Goal: Task Accomplishment & Management: Use online tool/utility

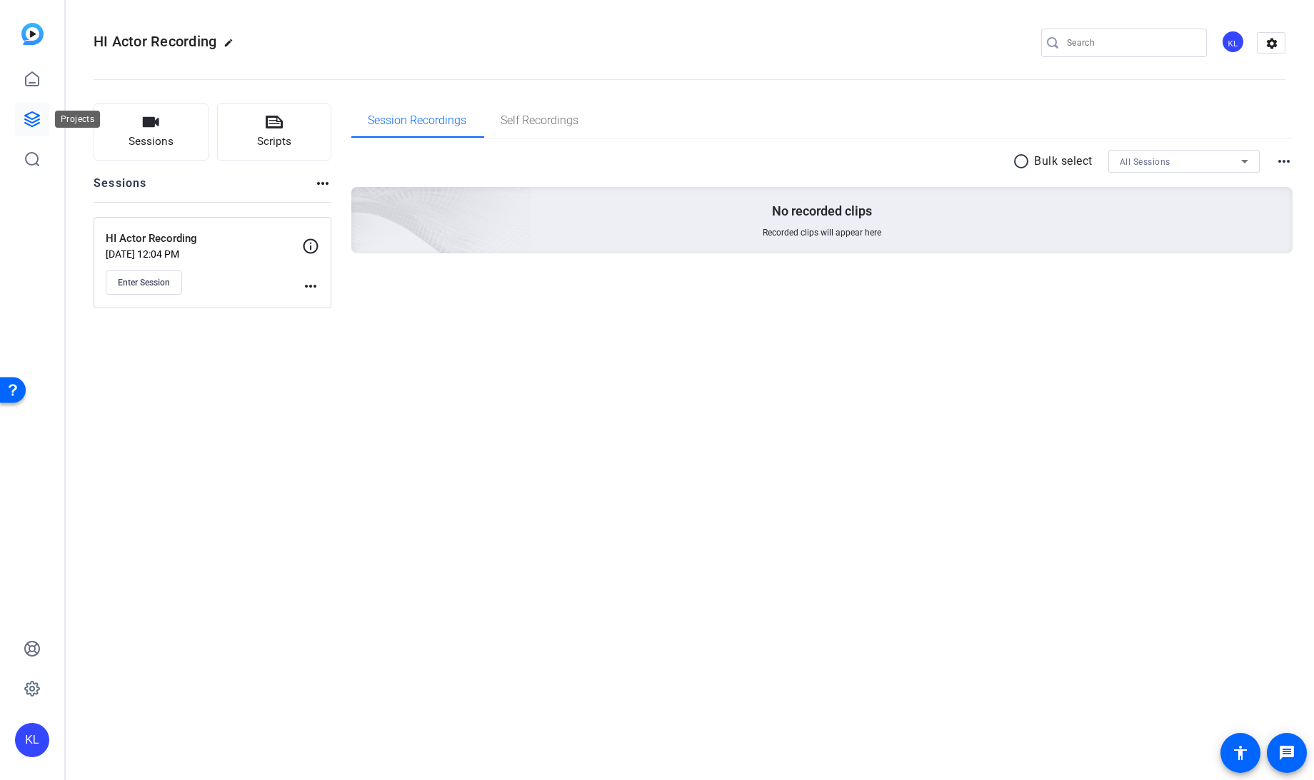
click at [30, 116] on icon at bounding box center [32, 119] width 17 height 17
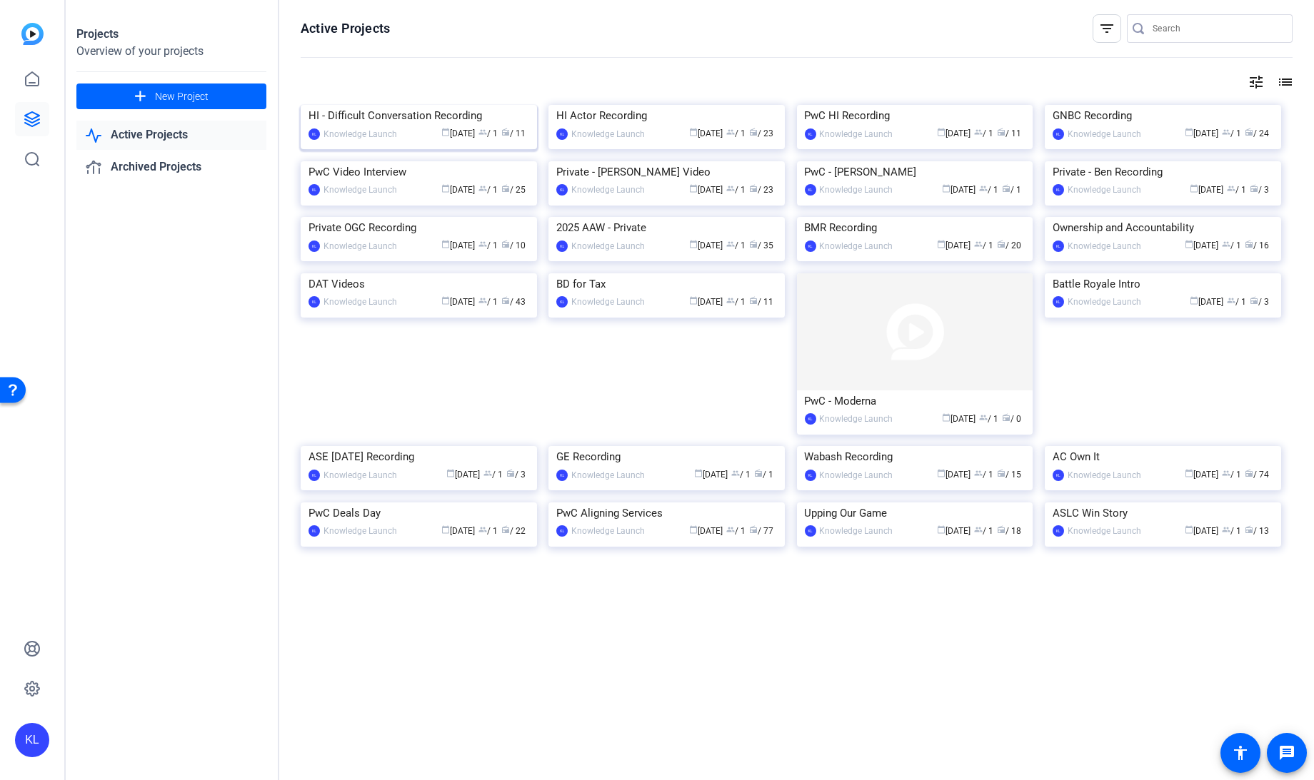
click at [426, 126] on div "HI - Difficult Conversation Recording" at bounding box center [418, 115] width 221 height 21
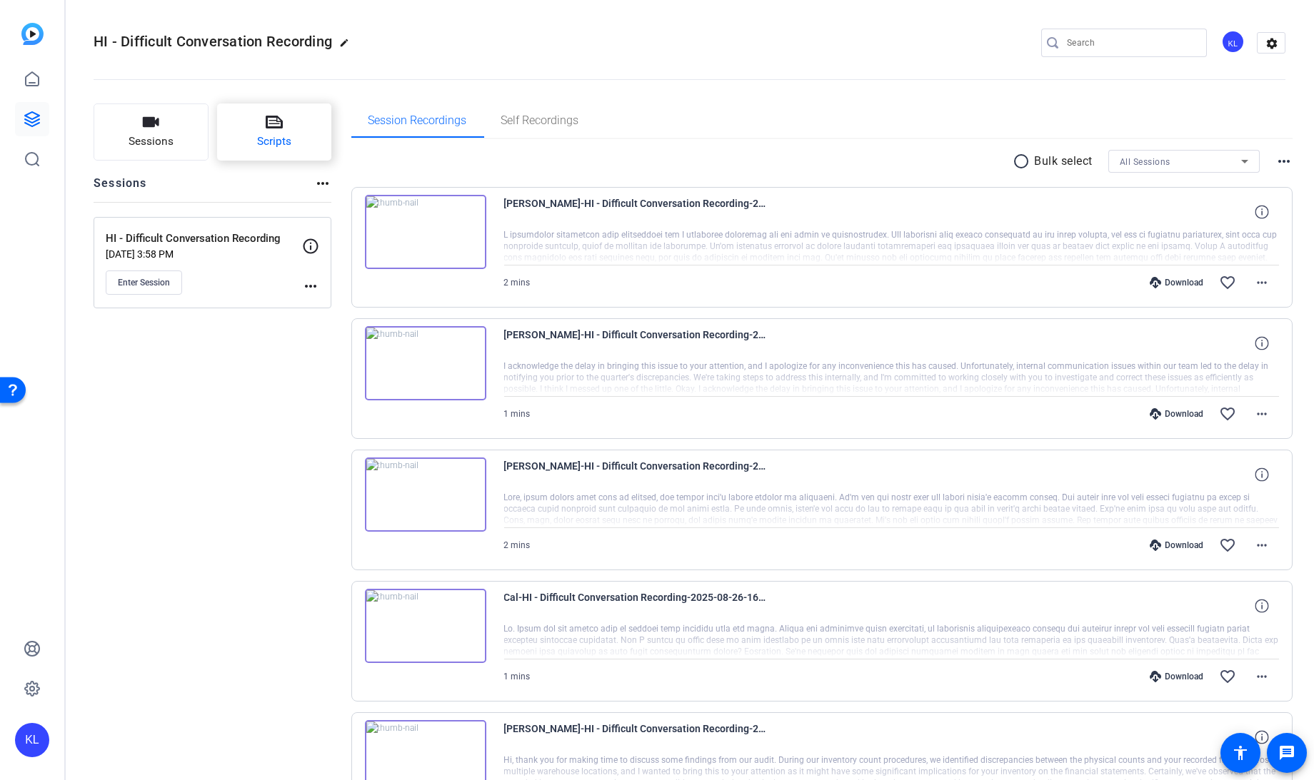
click at [279, 137] on span "Scripts" at bounding box center [274, 142] width 34 height 16
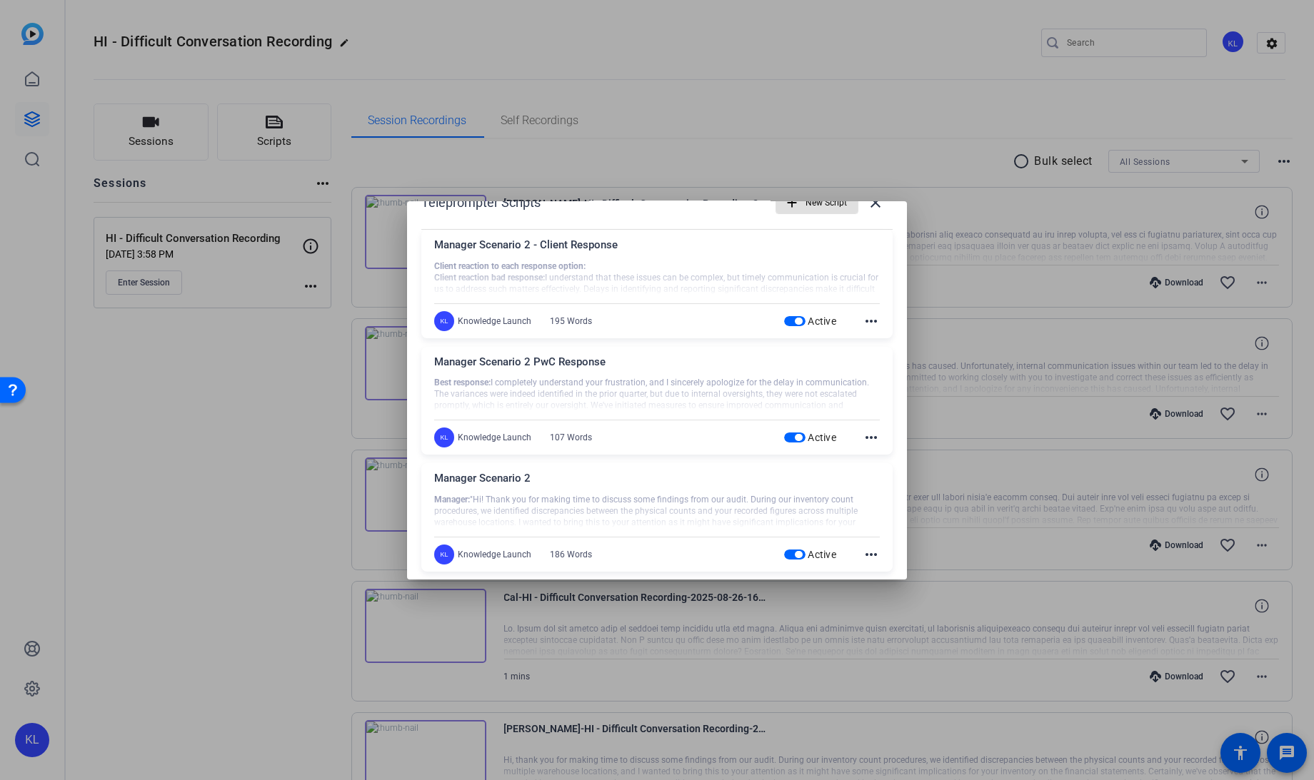
scroll to position [10, 0]
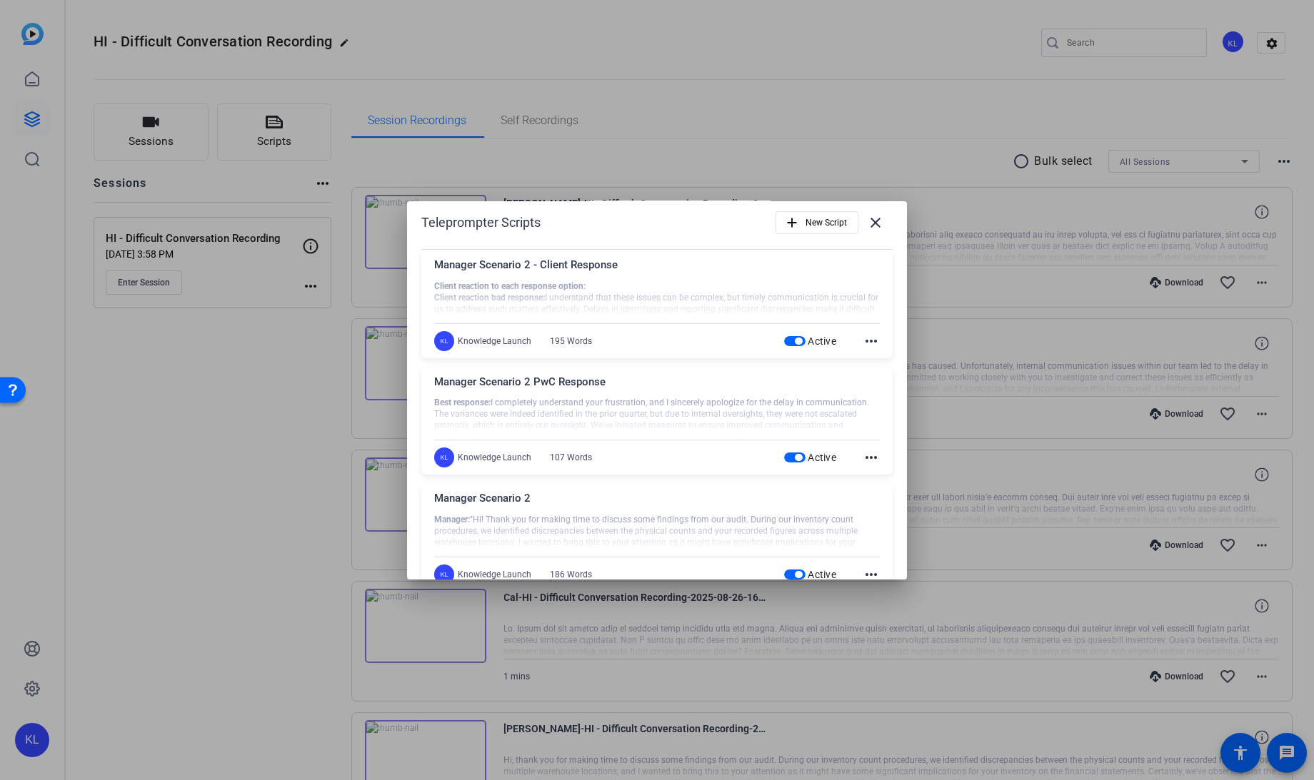
click at [788, 351] on div "Manager Scenario 2 - Client Response Client reaction to each response option: C…" at bounding box center [656, 304] width 471 height 109
click at [784, 341] on span "button" at bounding box center [794, 341] width 21 height 10
click at [862, 341] on mat-icon "more_horiz" at bounding box center [870, 341] width 17 height 17
click at [880, 375] on span "Delete" at bounding box center [894, 379] width 57 height 17
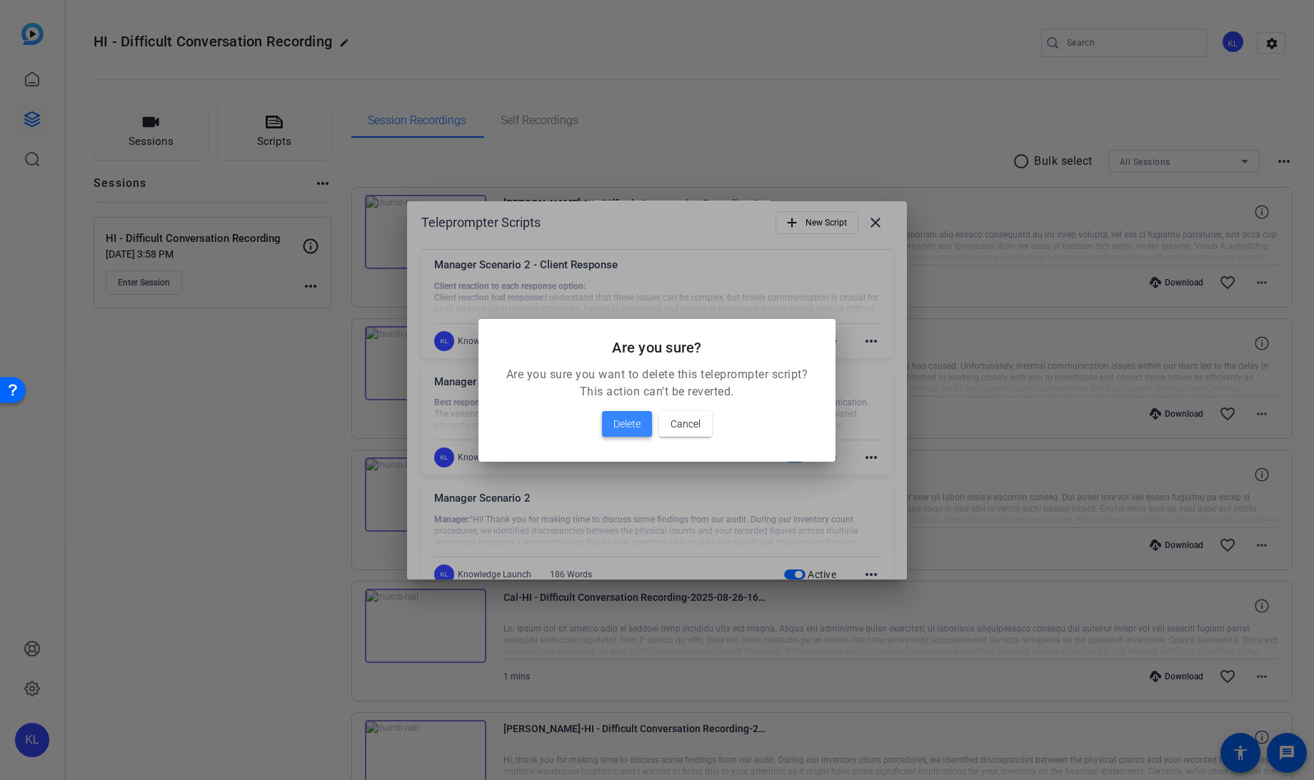
click at [638, 422] on span "Delete" at bounding box center [626, 424] width 27 height 17
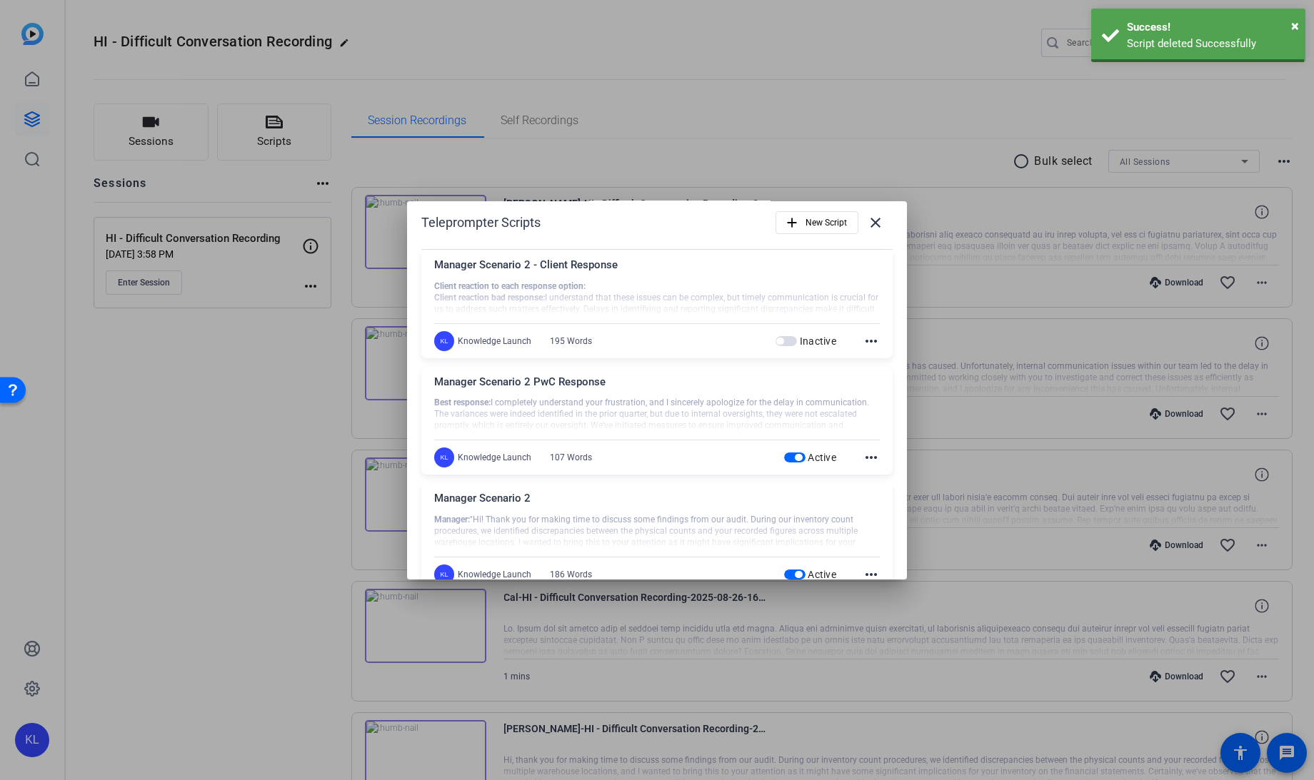
scroll to position [0, 0]
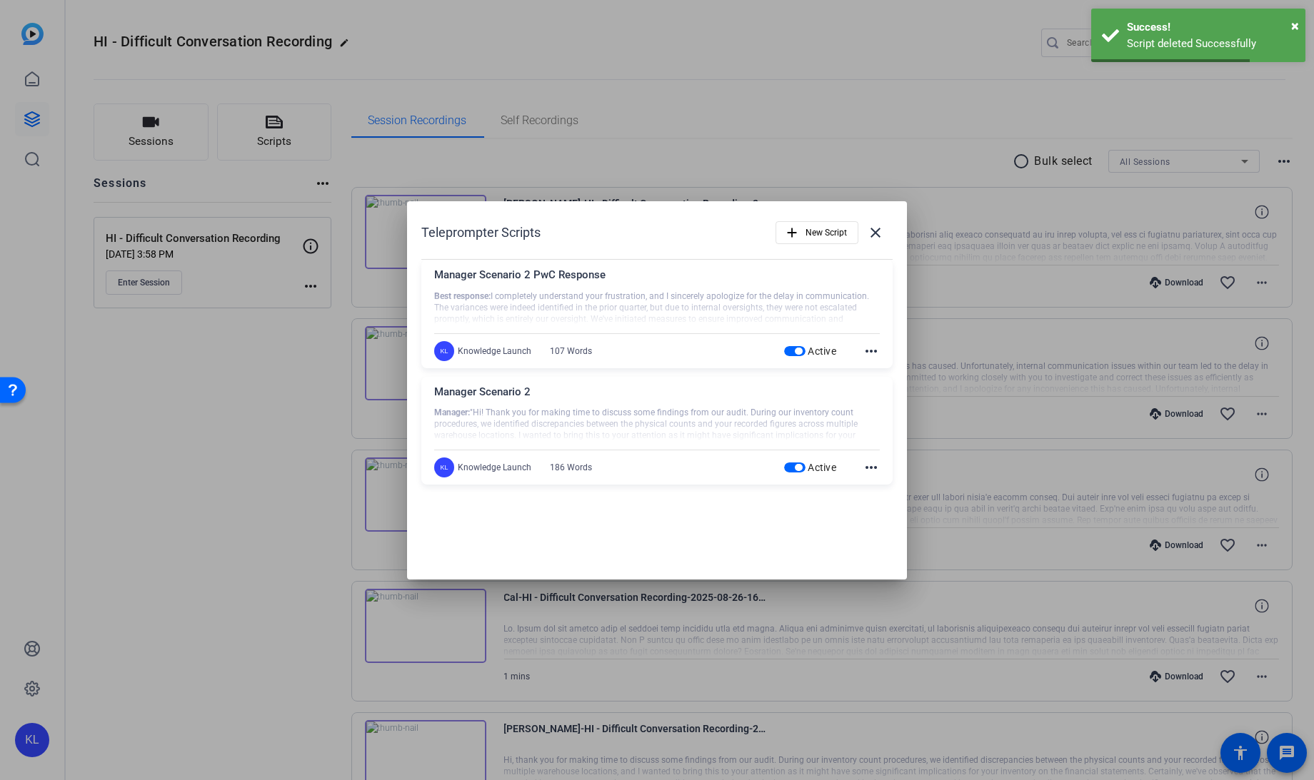
click at [869, 351] on mat-icon "more_horiz" at bounding box center [870, 351] width 17 height 17
click at [875, 389] on span "Delete" at bounding box center [902, 389] width 57 height 17
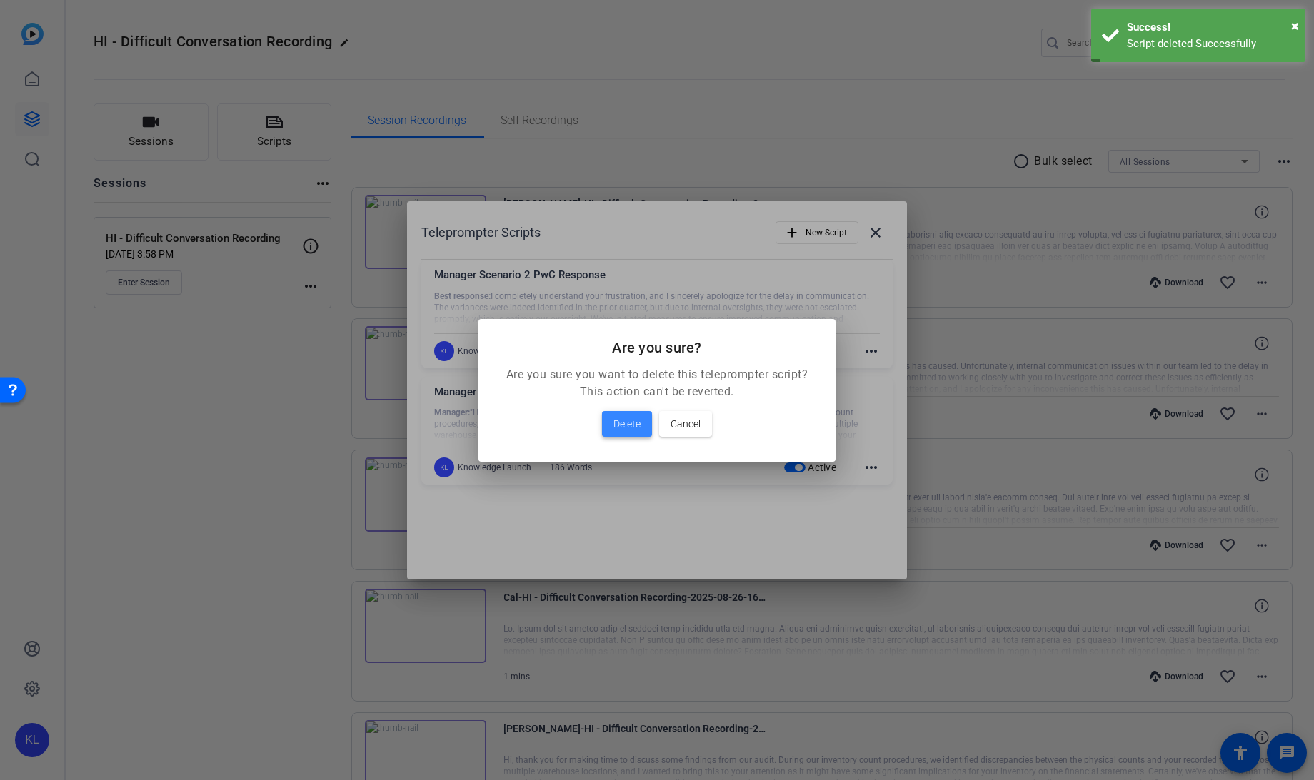
click at [639, 418] on span "Delete" at bounding box center [626, 424] width 27 height 17
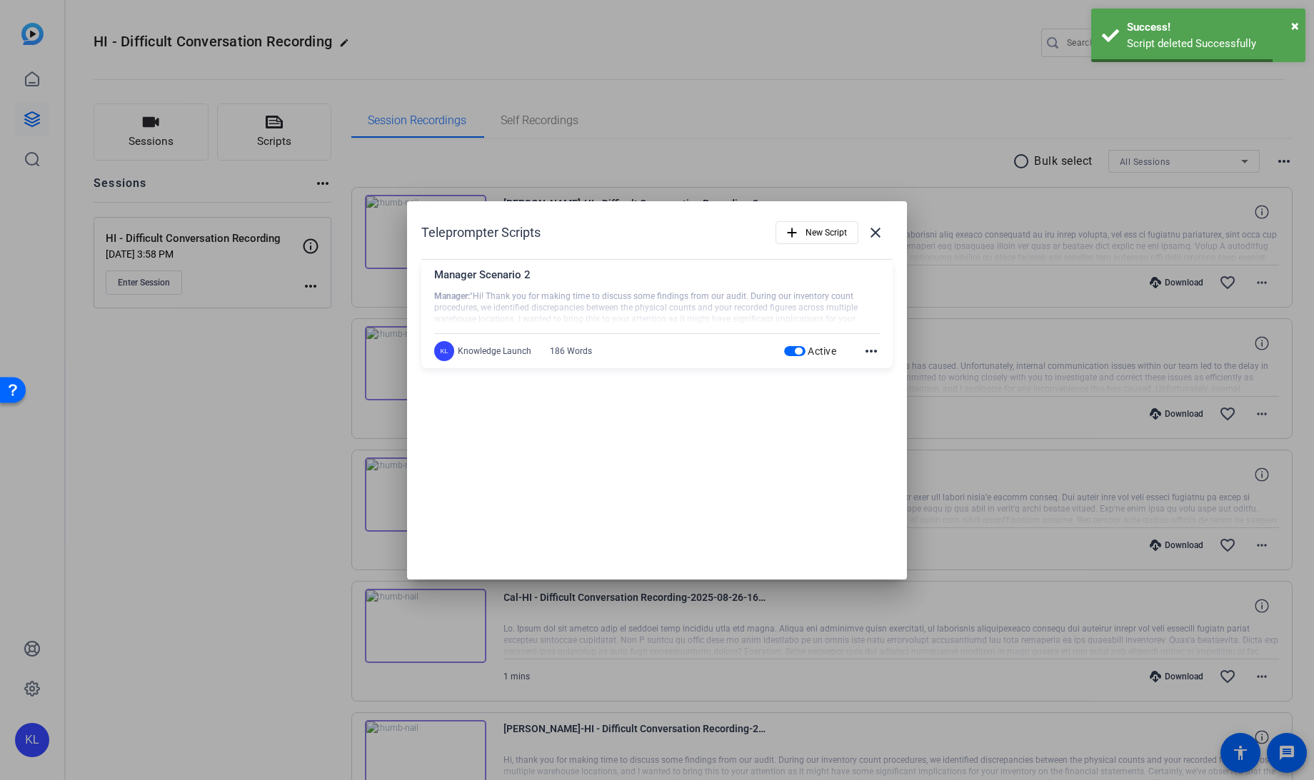
click at [870, 348] on mat-icon "more_horiz" at bounding box center [870, 351] width 17 height 17
click at [877, 391] on span "Delete" at bounding box center [902, 389] width 57 height 17
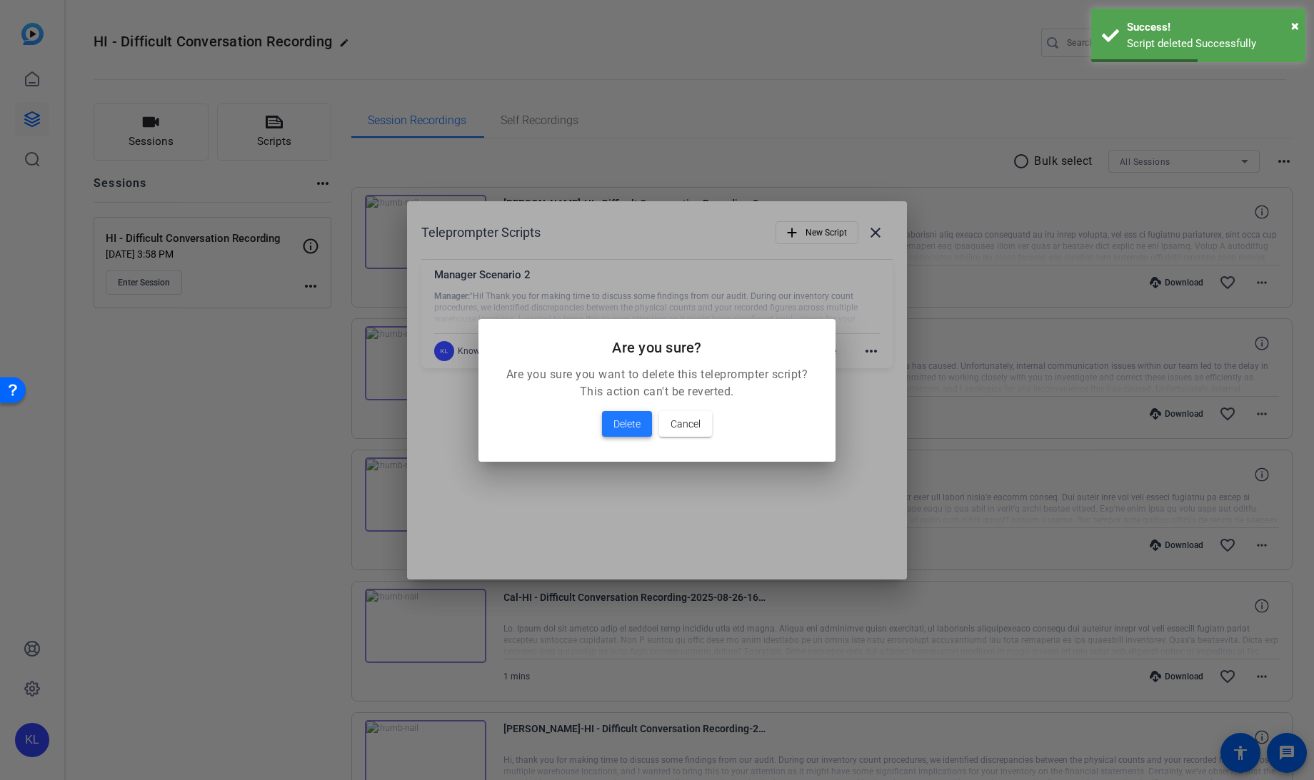
click at [624, 428] on span "Delete" at bounding box center [626, 424] width 27 height 17
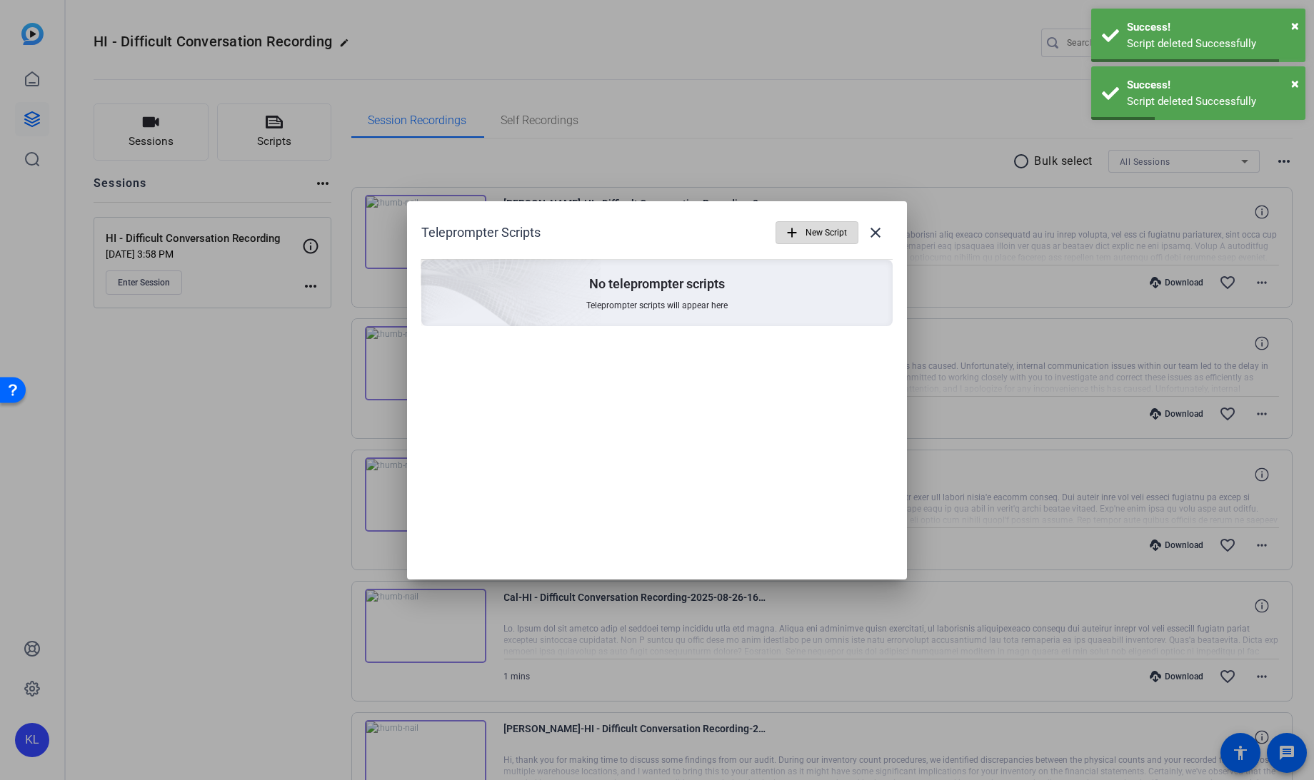
click at [790, 241] on span "button" at bounding box center [816, 233] width 81 height 34
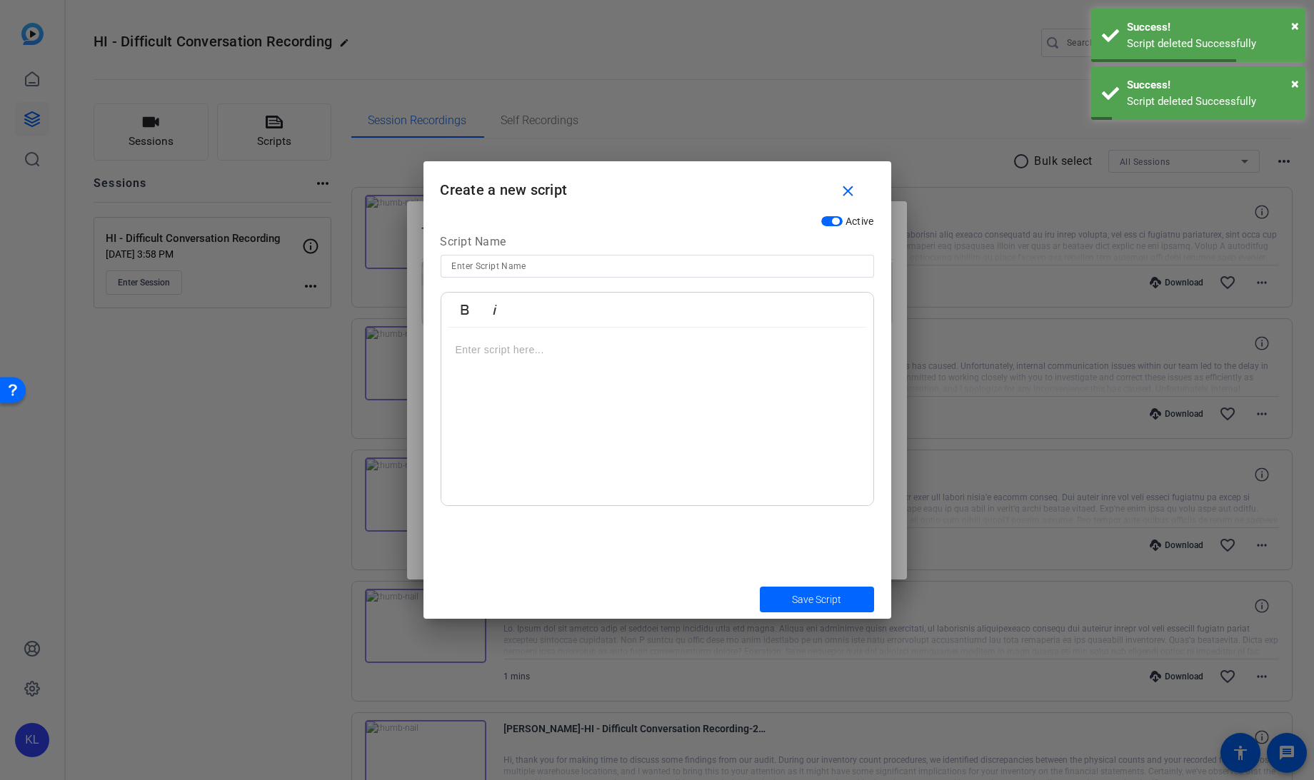
click at [500, 267] on input at bounding box center [657, 266] width 411 height 17
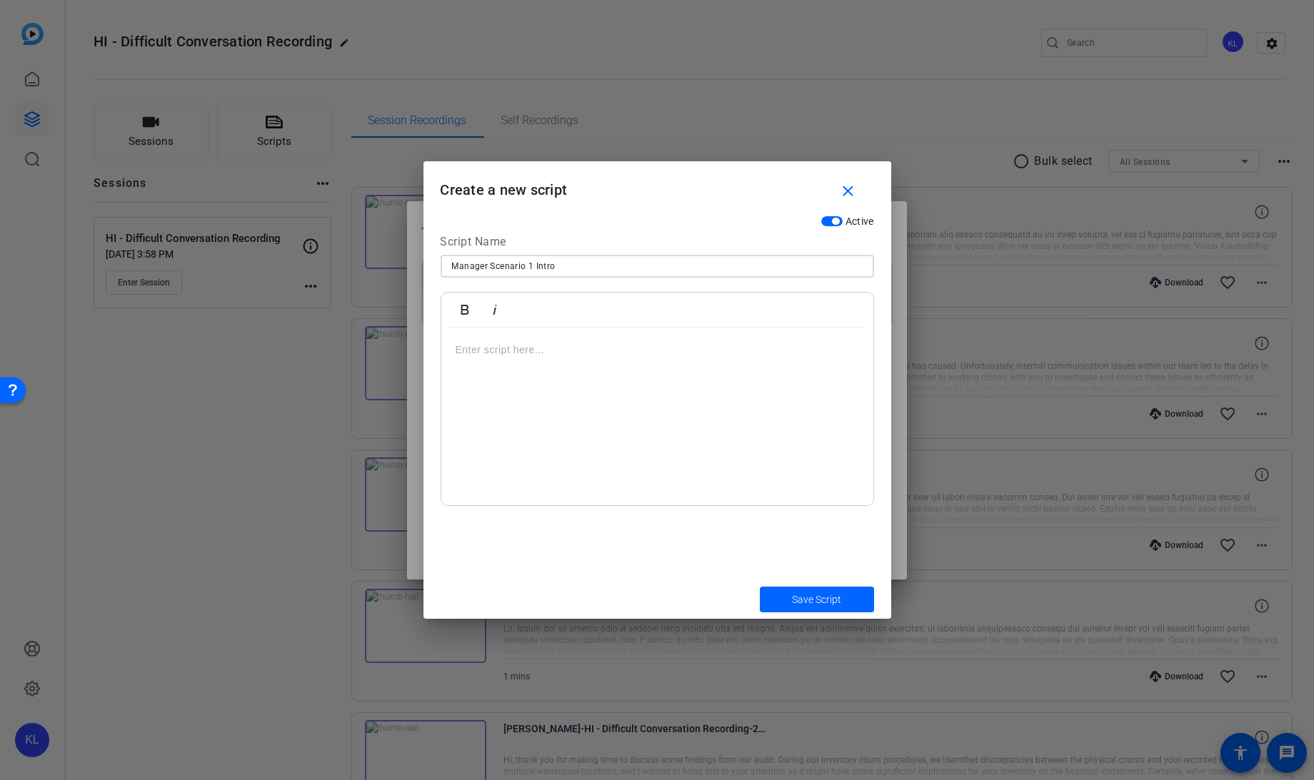
type input "Manager Scenario 1 Intro"
click at [496, 332] on div at bounding box center [657, 417] width 432 height 178
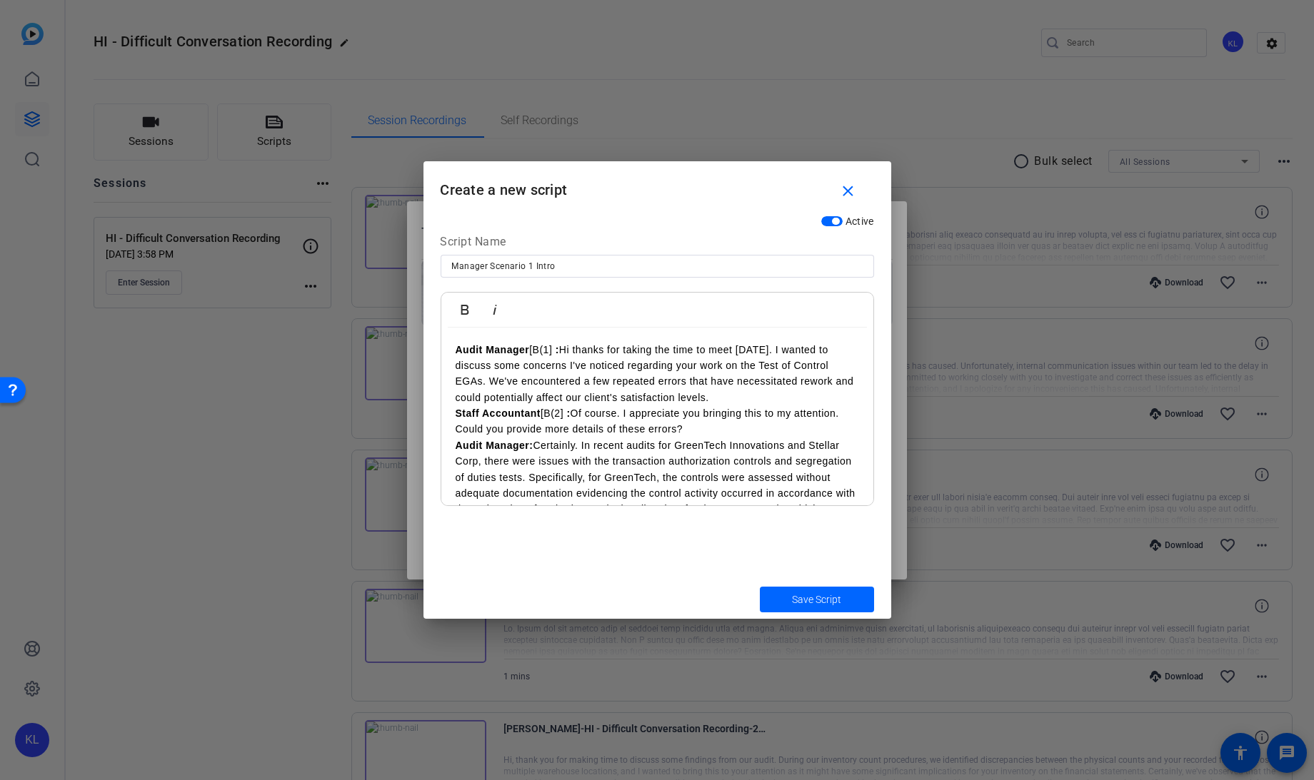
scroll to position [283, 0]
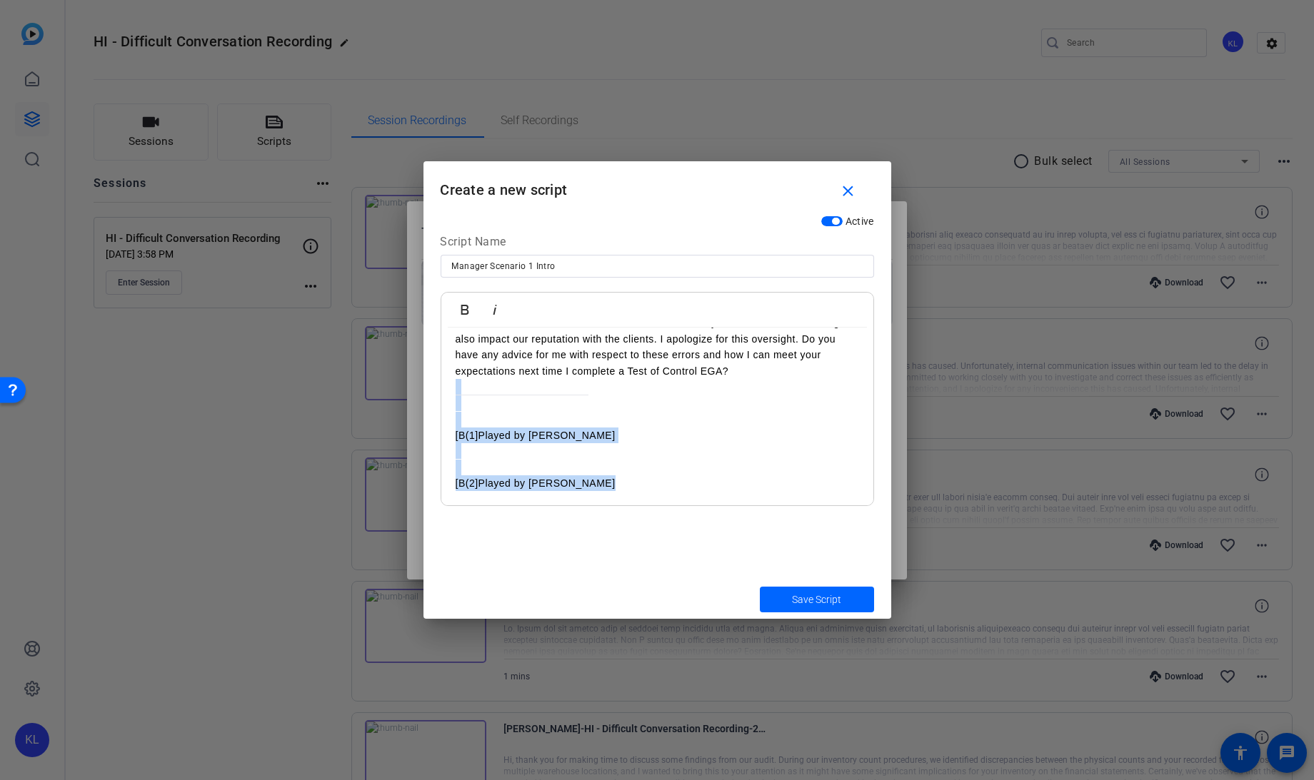
drag, startPoint x: 622, startPoint y: 496, endPoint x: 436, endPoint y: 387, distance: 215.4
click at [436, 387] on div "Active Script Name Manager Scenario 1 Intro Bold Italic Audit Manager [B(1] : H…" at bounding box center [657, 393] width 468 height 371
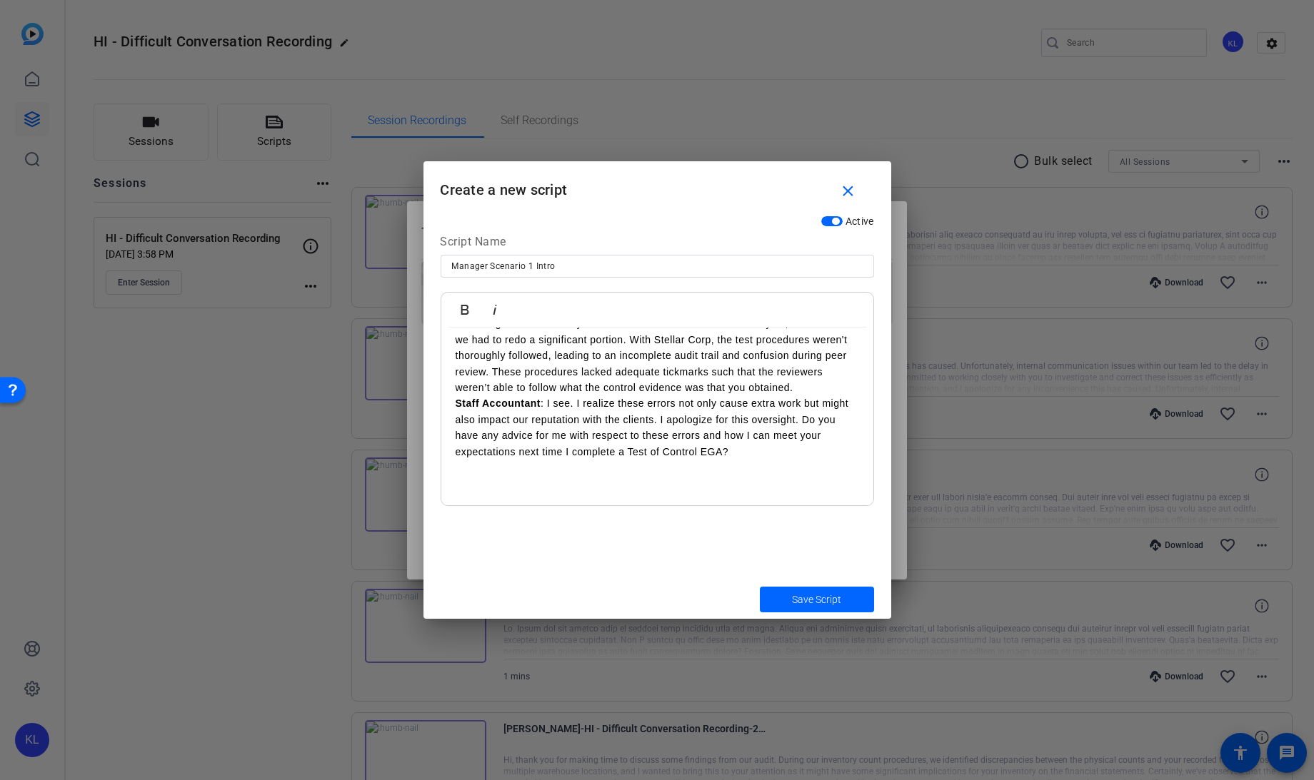
scroll to position [0, 0]
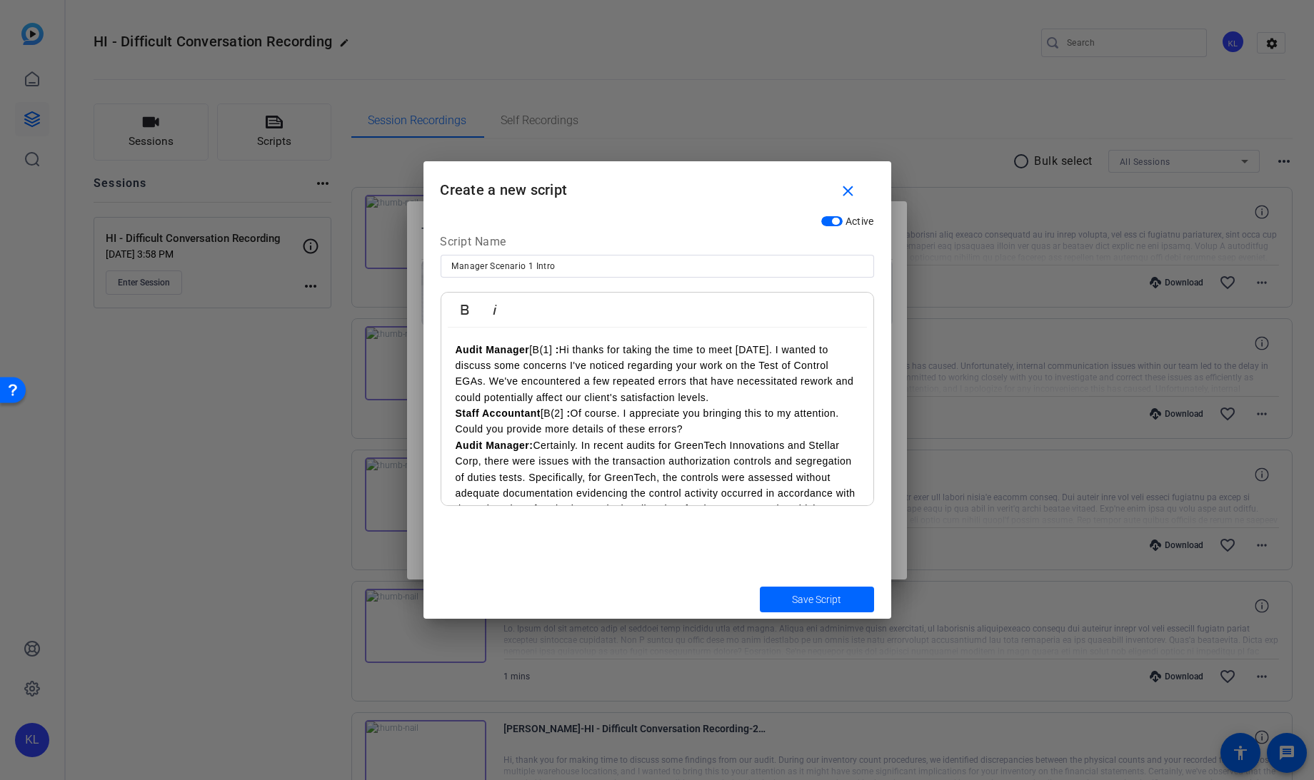
click at [563, 352] on p "Audit Manager [B(1] : Hi thanks for taking the time to meet today. I wanted to …" at bounding box center [657, 374] width 403 height 64
click at [575, 414] on p "Staff Accountant [B(2] : Of course. I appreciate you bringing this to my attent…" at bounding box center [657, 422] width 403 height 32
click at [690, 393] on p "Audit Manager : Hi thanks for taking the time to meet today. I wanted to discus…" at bounding box center [657, 374] width 403 height 64
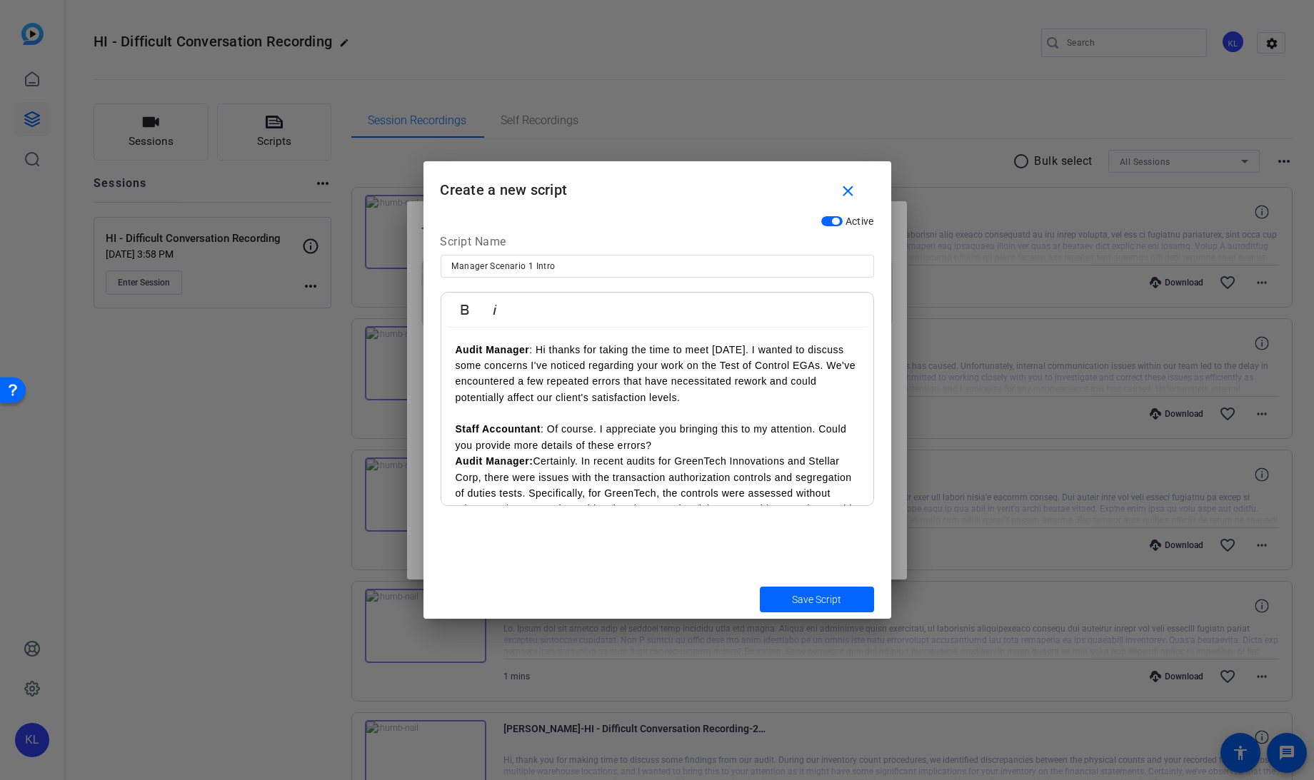
click at [669, 436] on p "Staff Accountant : Of course. I appreciate you bringing this to my attention. C…" at bounding box center [657, 437] width 403 height 32
click at [658, 439] on p "Staff Accountant : Of course. I appreciate you bringing this to my attention. C…" at bounding box center [657, 437] width 403 height 32
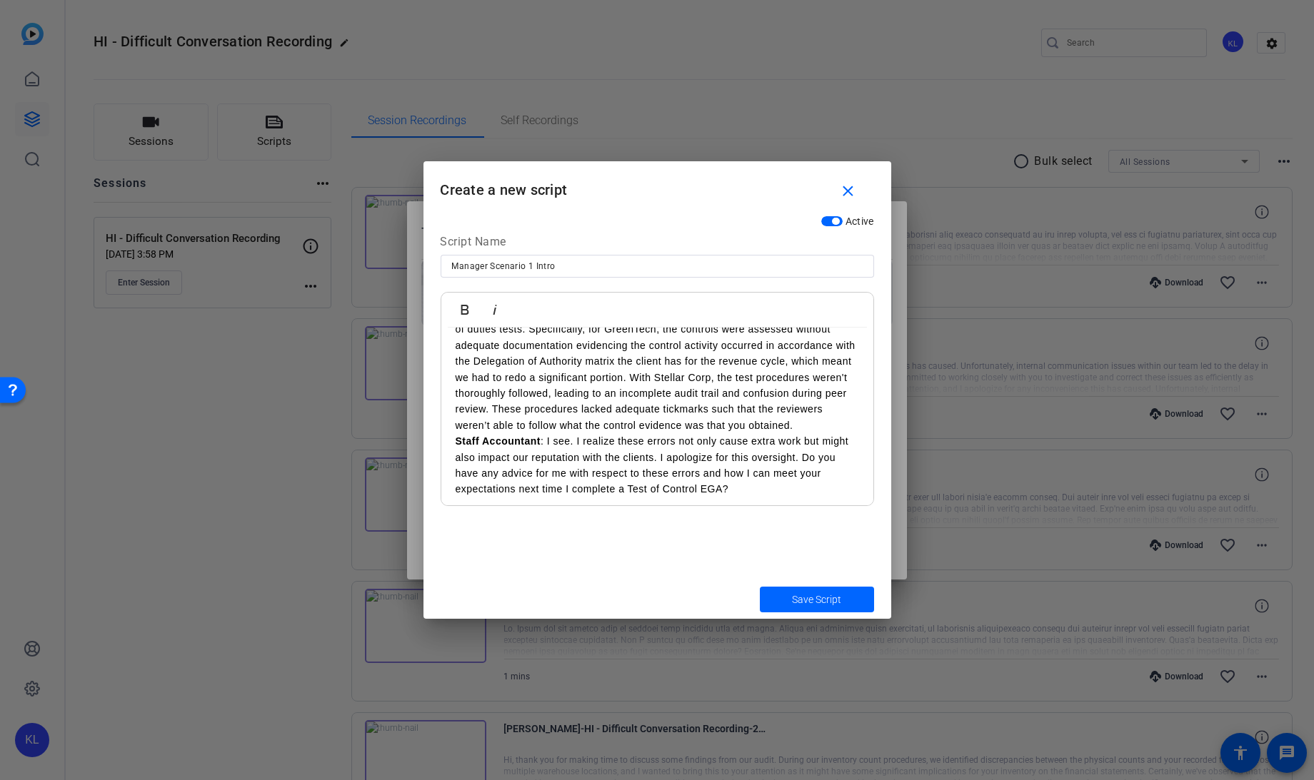
scroll to position [179, 0]
click at [545, 435] on p "Audit Manager: Certainly. In recent audits for GreenTech Innovations and Stella…" at bounding box center [657, 363] width 403 height 144
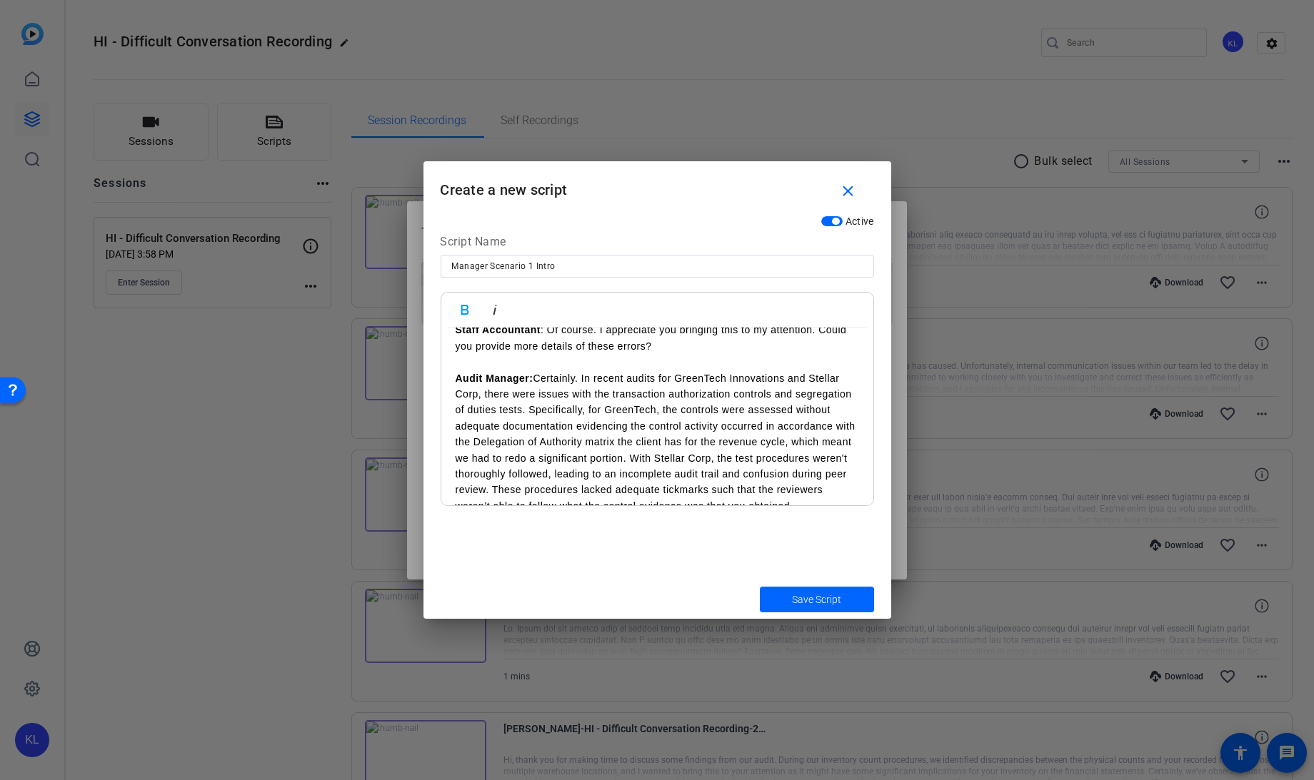
scroll to position [0, 0]
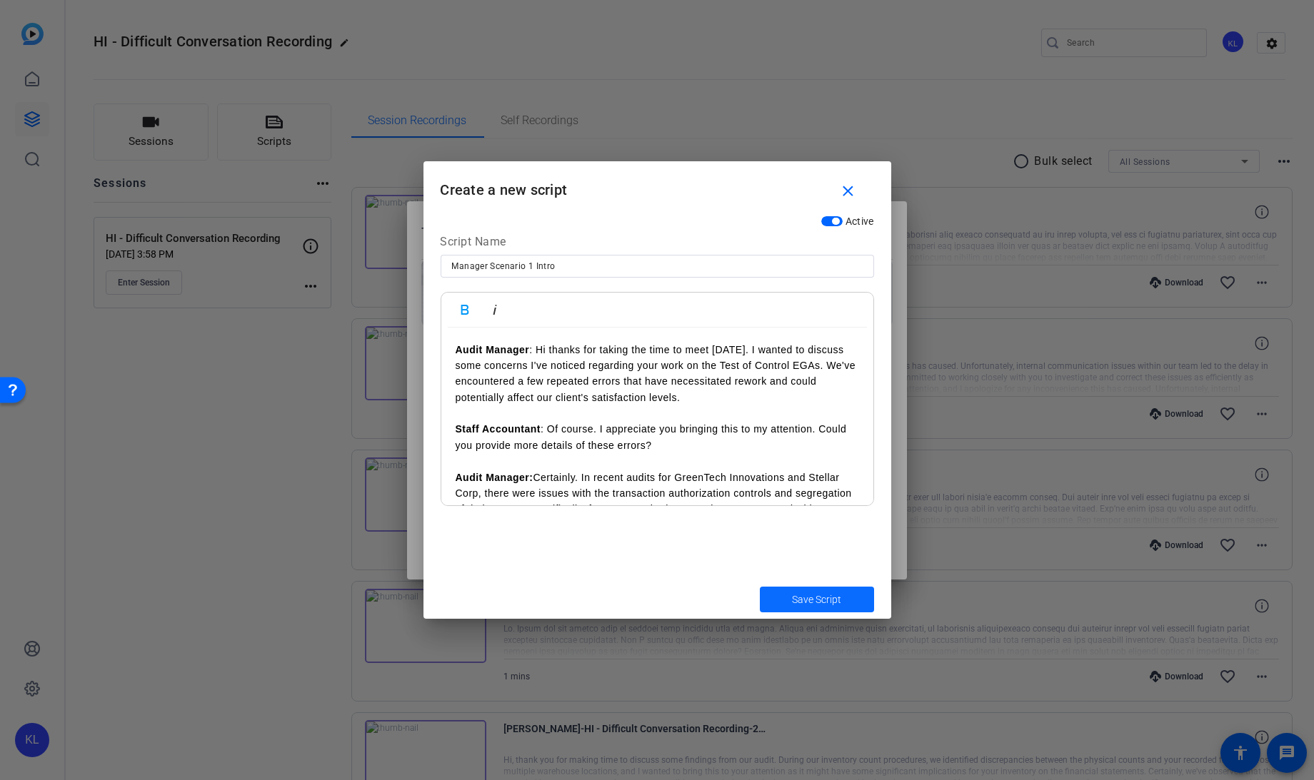
click at [803, 593] on span "Save Script" at bounding box center [816, 600] width 49 height 15
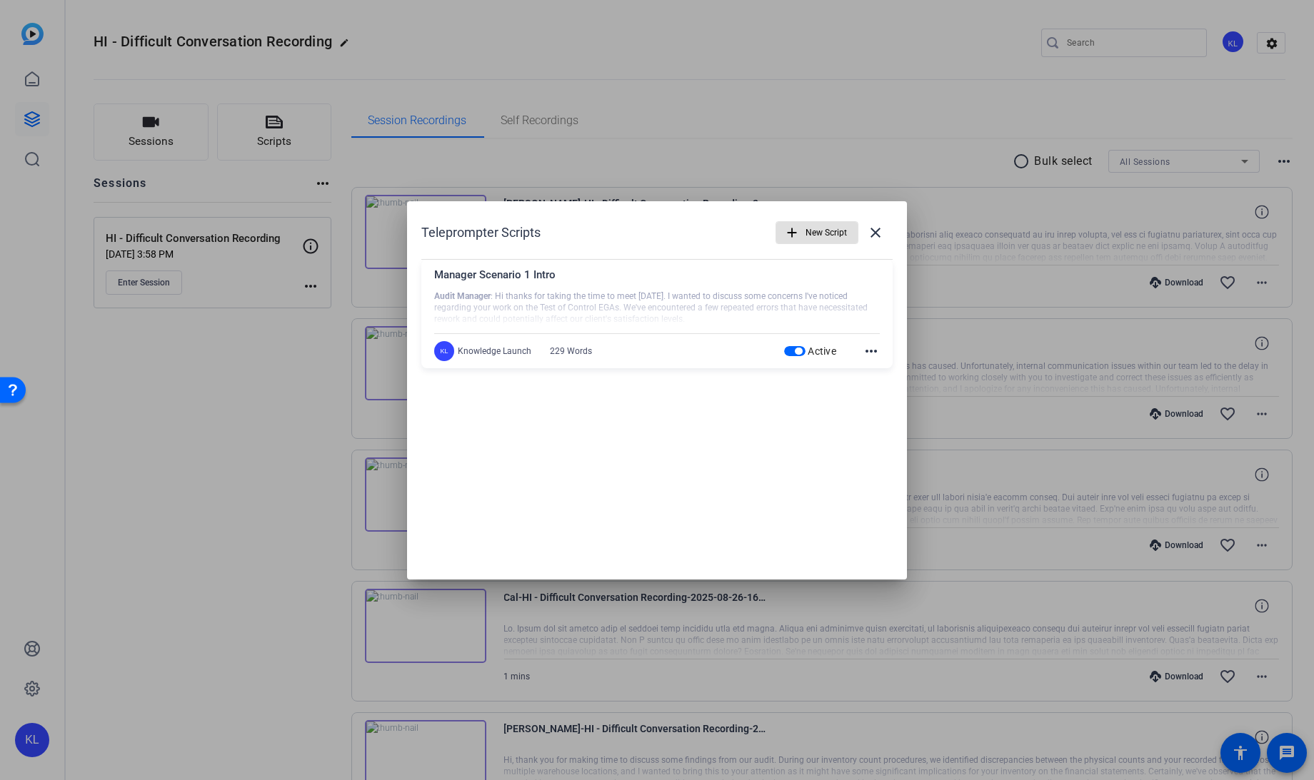
click at [794, 244] on span "button" at bounding box center [816, 233] width 81 height 34
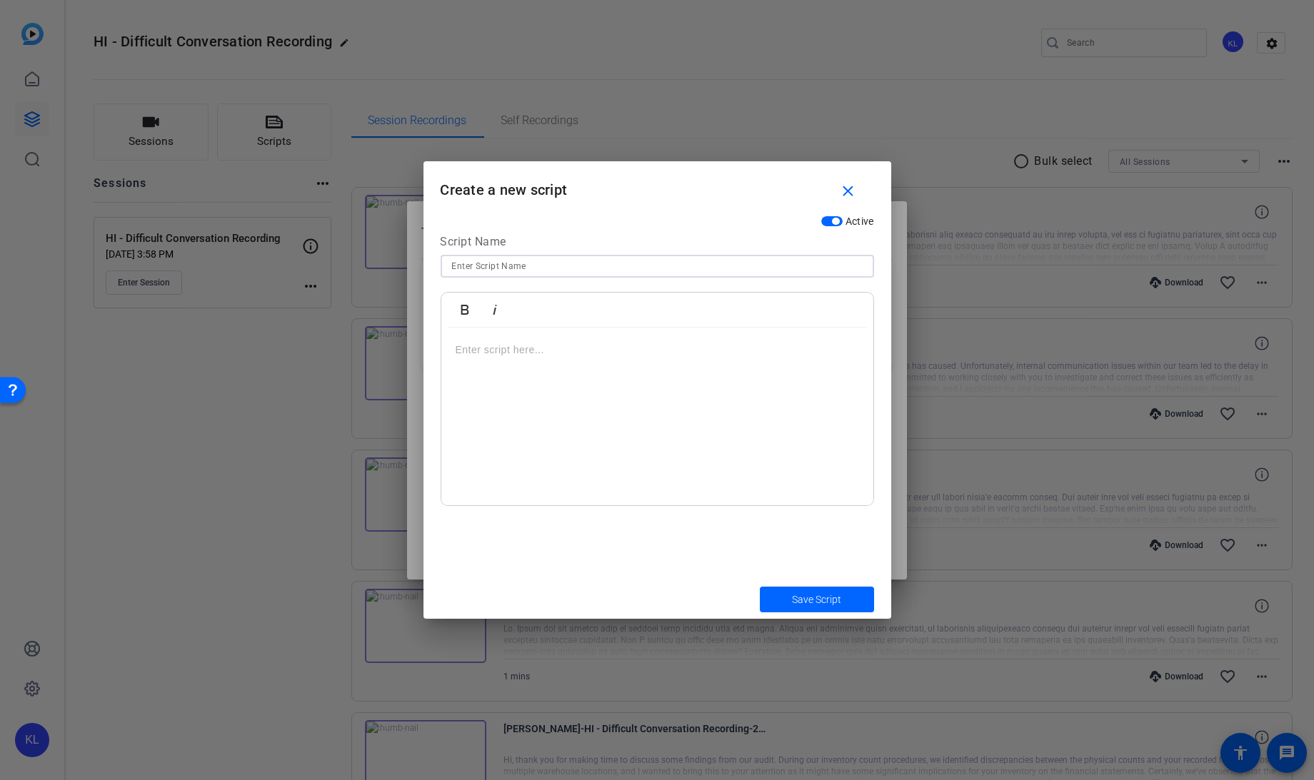
click at [499, 258] on input at bounding box center [657, 266] width 411 height 17
type input "Manager Response"
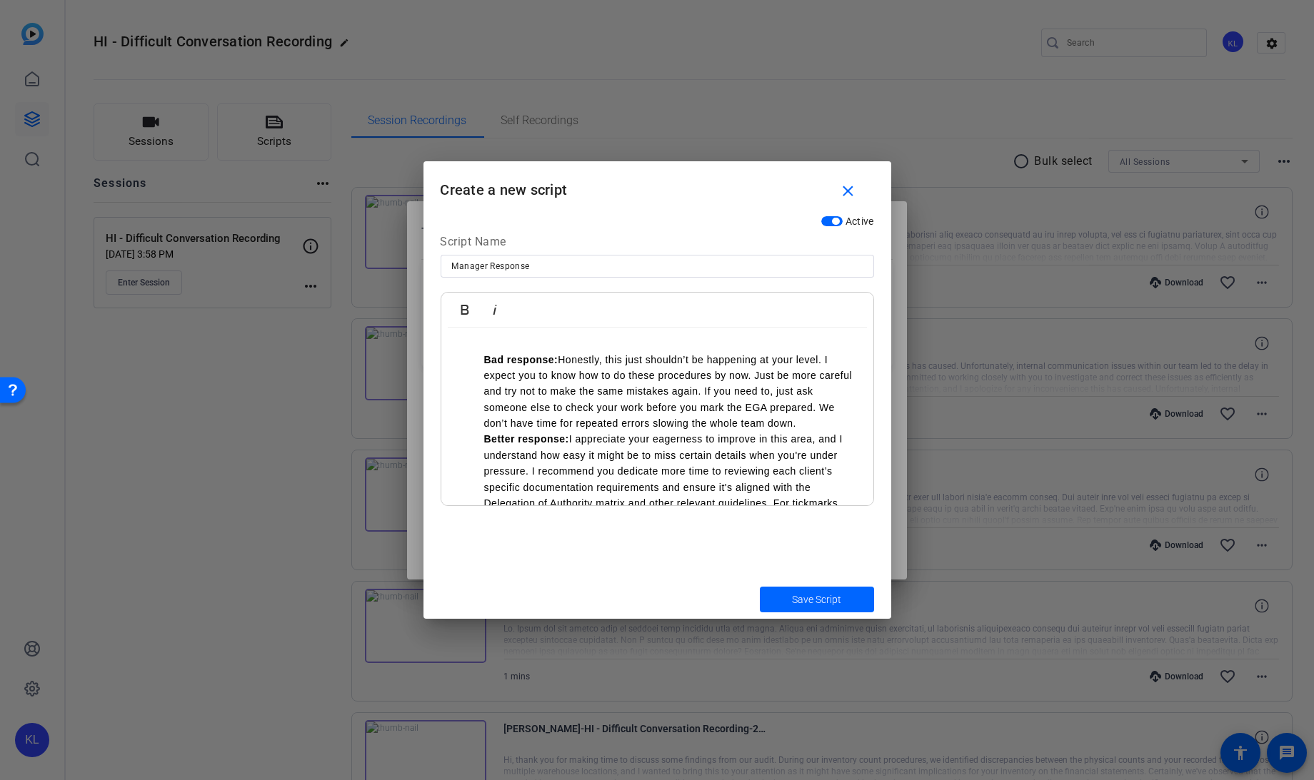
click at [484, 356] on strong "Bad response:" at bounding box center [521, 359] width 74 height 11
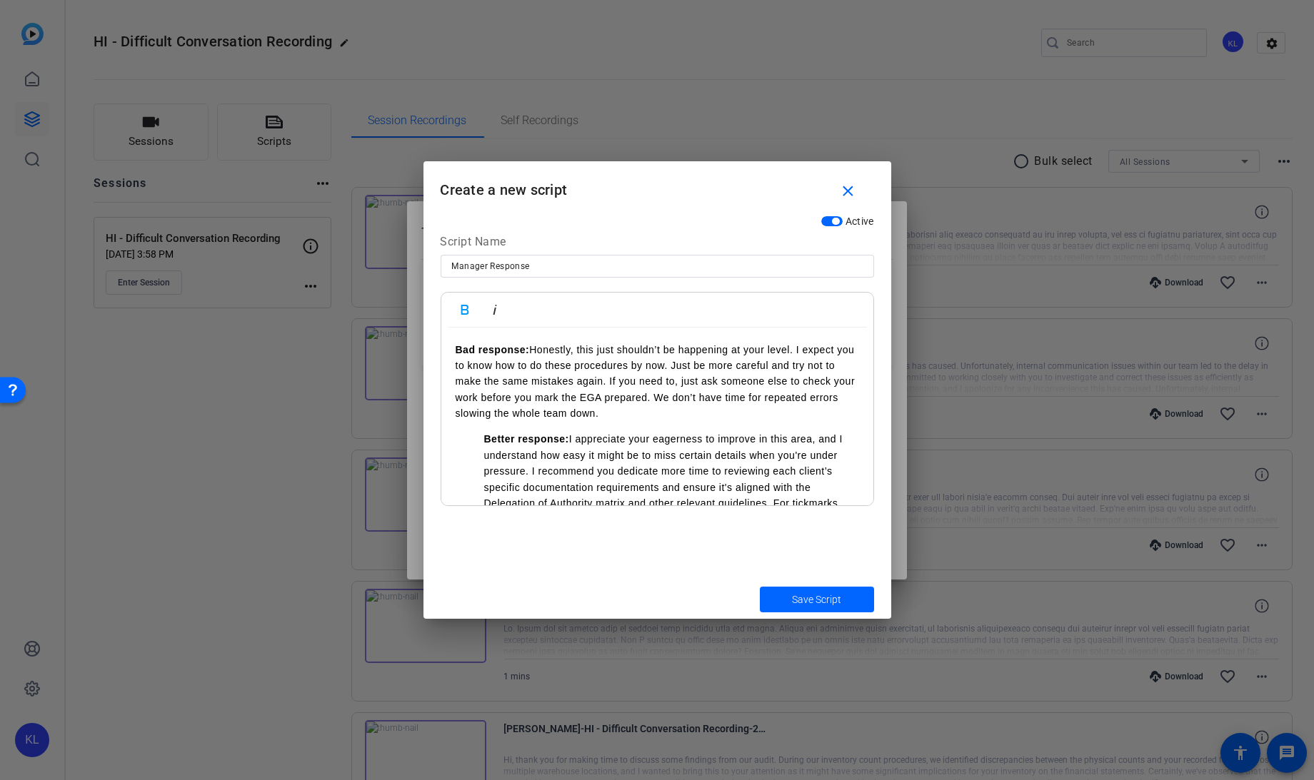
click at [485, 438] on strong "Better response:" at bounding box center [526, 438] width 85 height 11
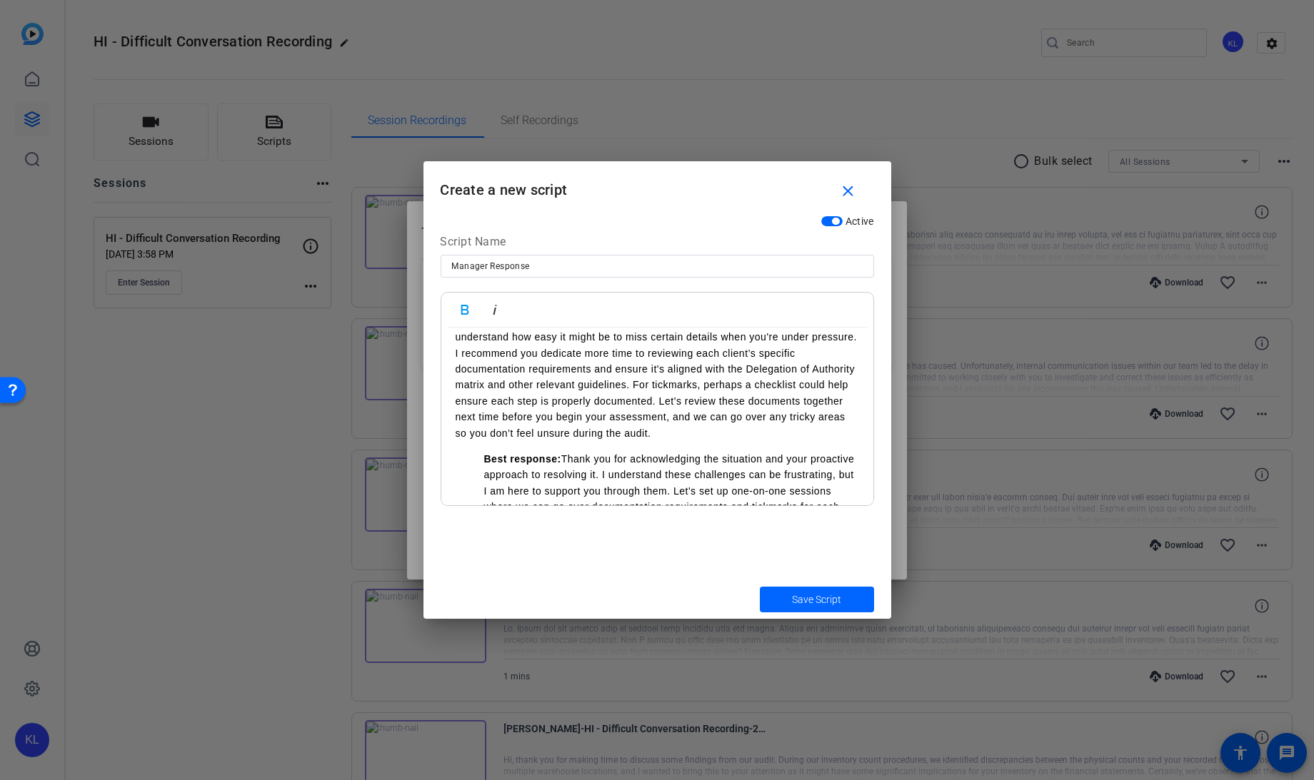
scroll to position [133, 0]
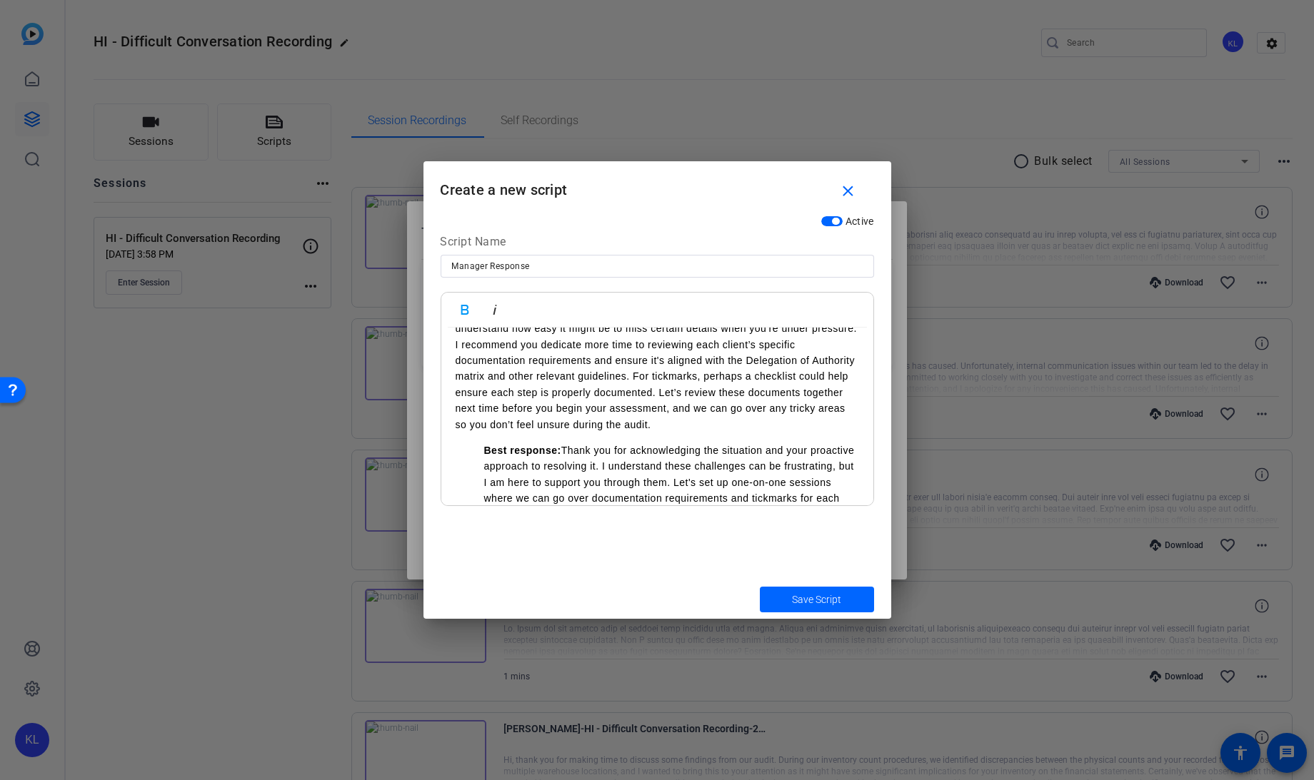
click at [485, 446] on strong "Best response:" at bounding box center [522, 450] width 77 height 11
click at [802, 595] on span "Save Script" at bounding box center [816, 600] width 49 height 15
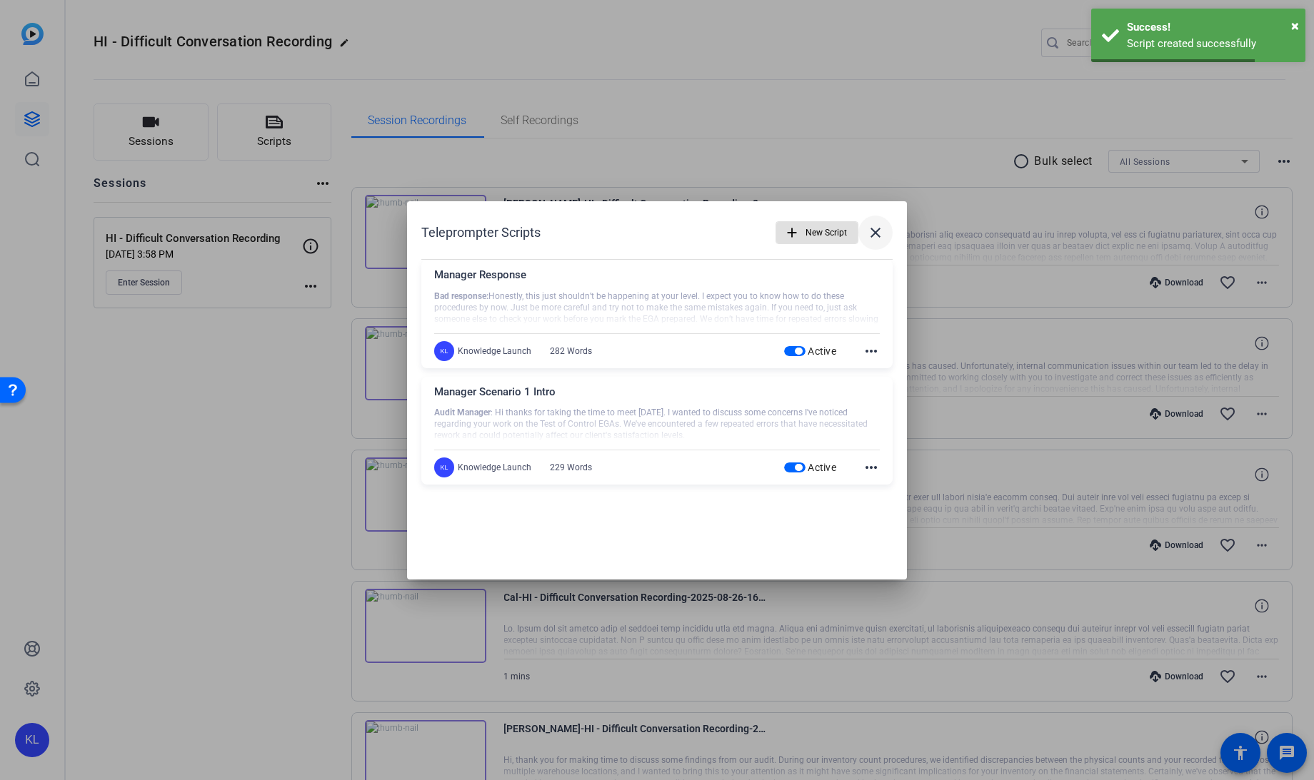
click at [878, 233] on mat-icon "close" at bounding box center [875, 232] width 17 height 17
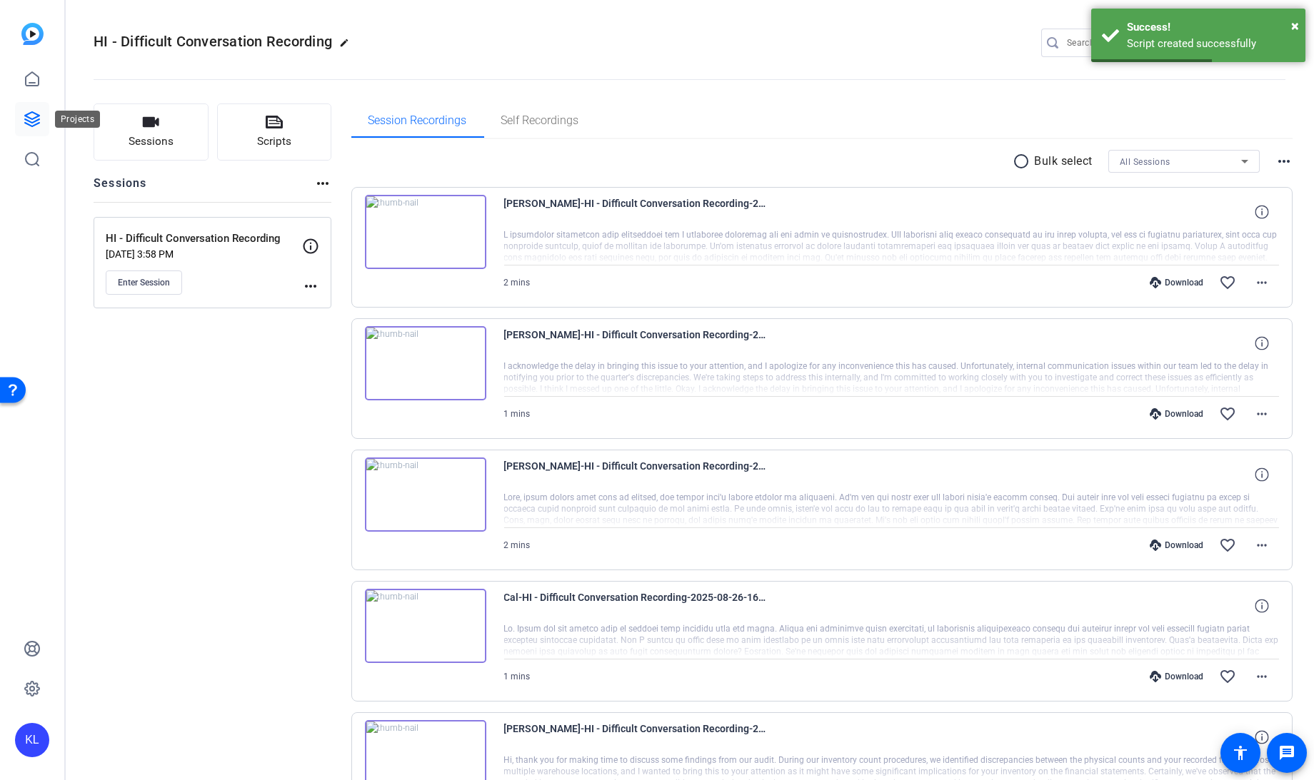
click at [30, 120] on icon at bounding box center [32, 119] width 17 height 17
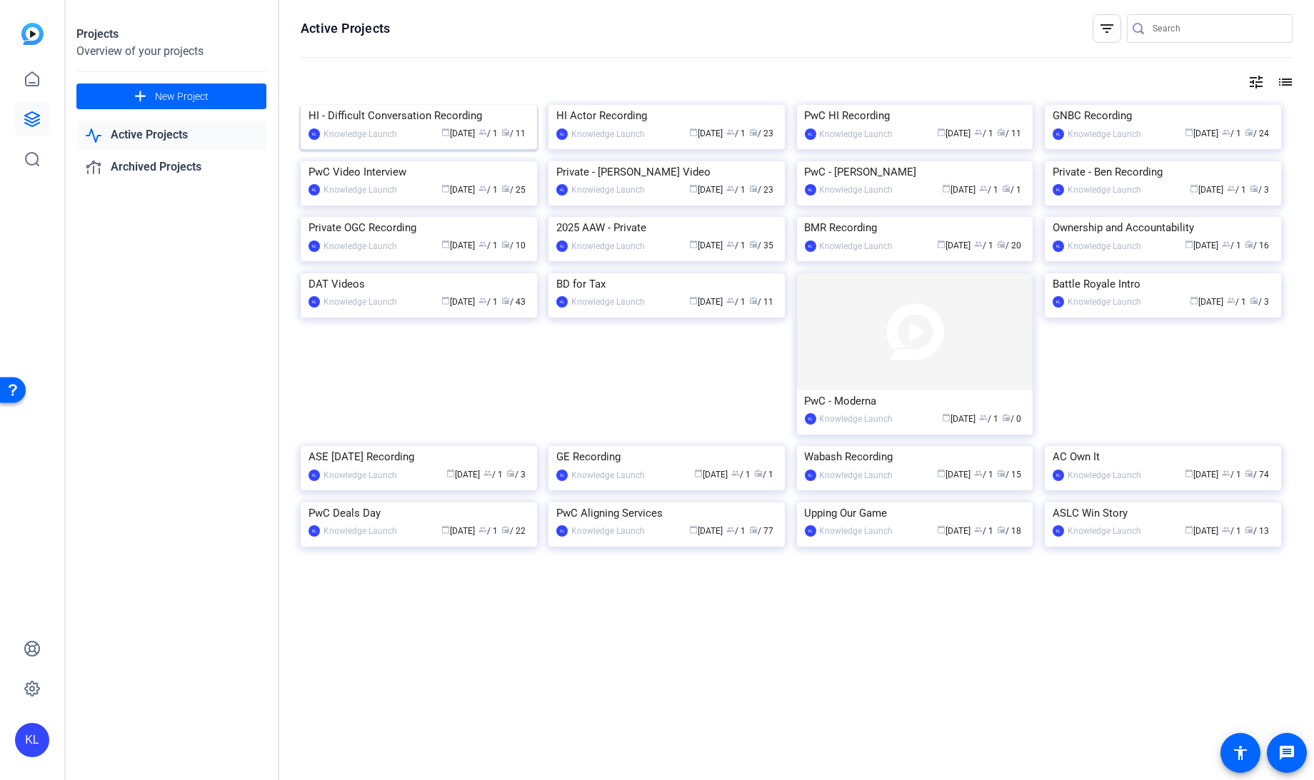
click at [427, 105] on img at bounding box center [419, 105] width 236 height 0
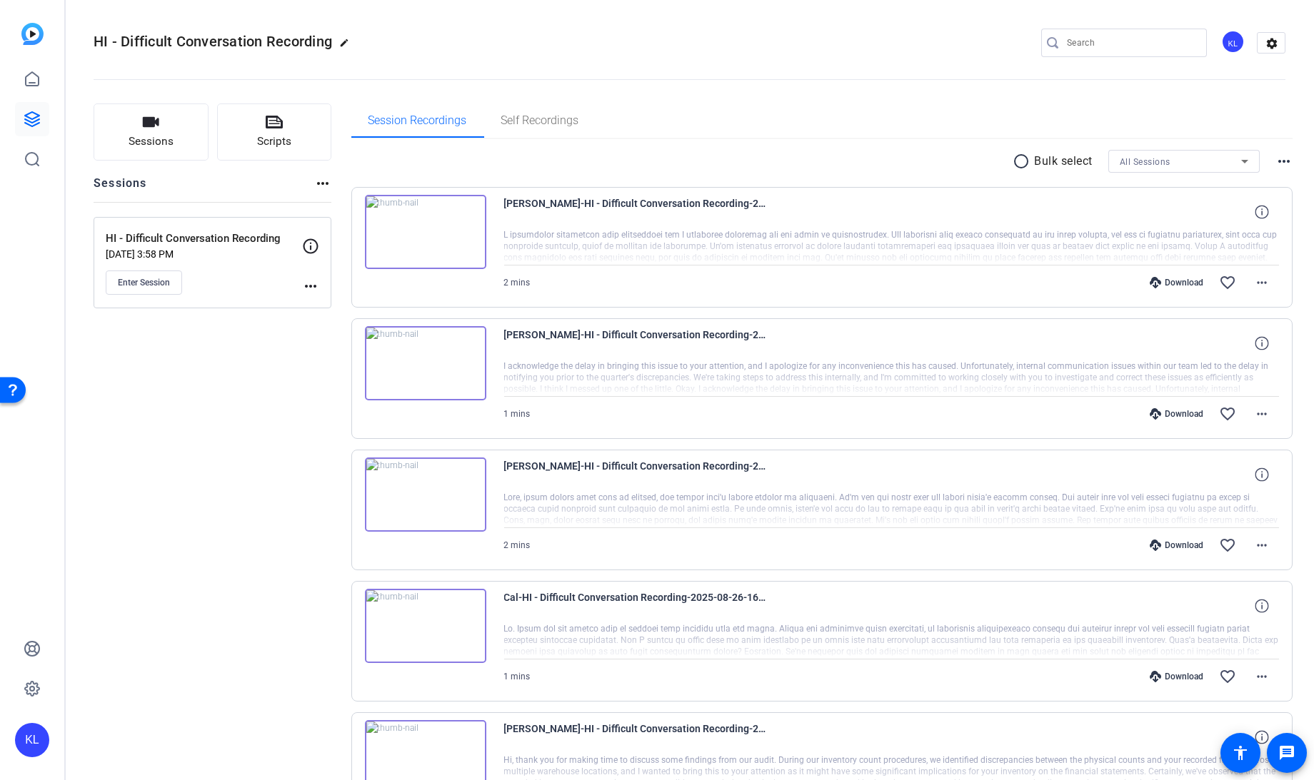
click at [421, 236] on img at bounding box center [425, 232] width 121 height 74
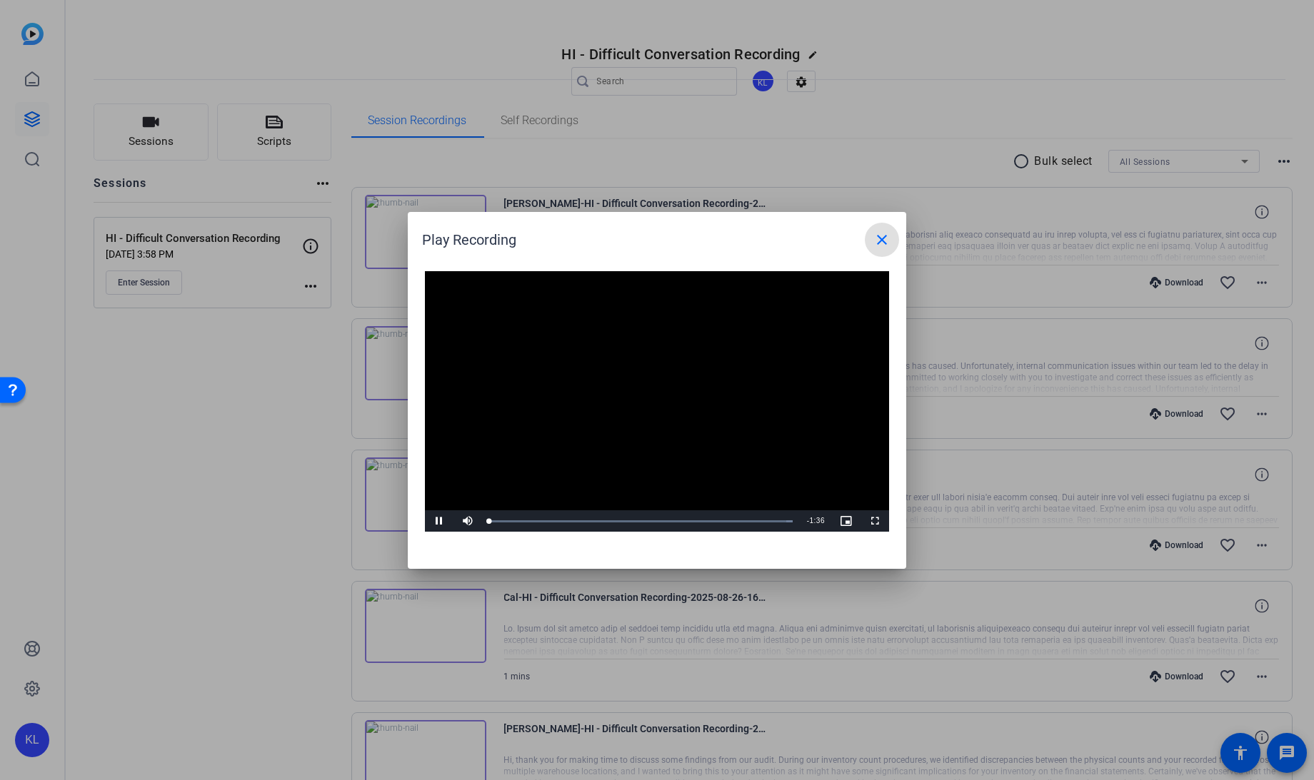
click at [646, 394] on video "Video Player" at bounding box center [657, 401] width 464 height 261
click at [435, 521] on span "Video Player" at bounding box center [439, 521] width 29 height 0
click at [438, 521] on span "Video Player" at bounding box center [439, 521] width 29 height 0
click at [882, 238] on mat-icon "close" at bounding box center [881, 239] width 17 height 17
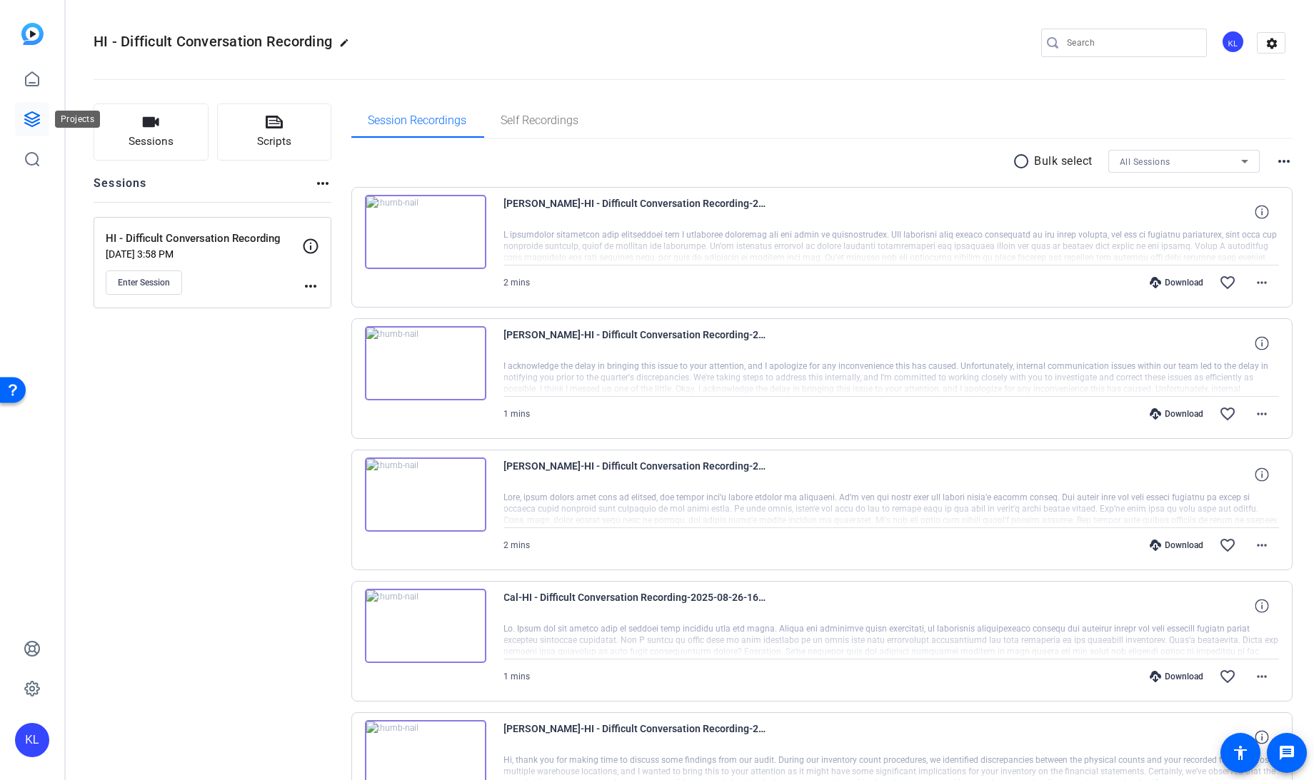
click at [24, 111] on icon at bounding box center [32, 119] width 17 height 17
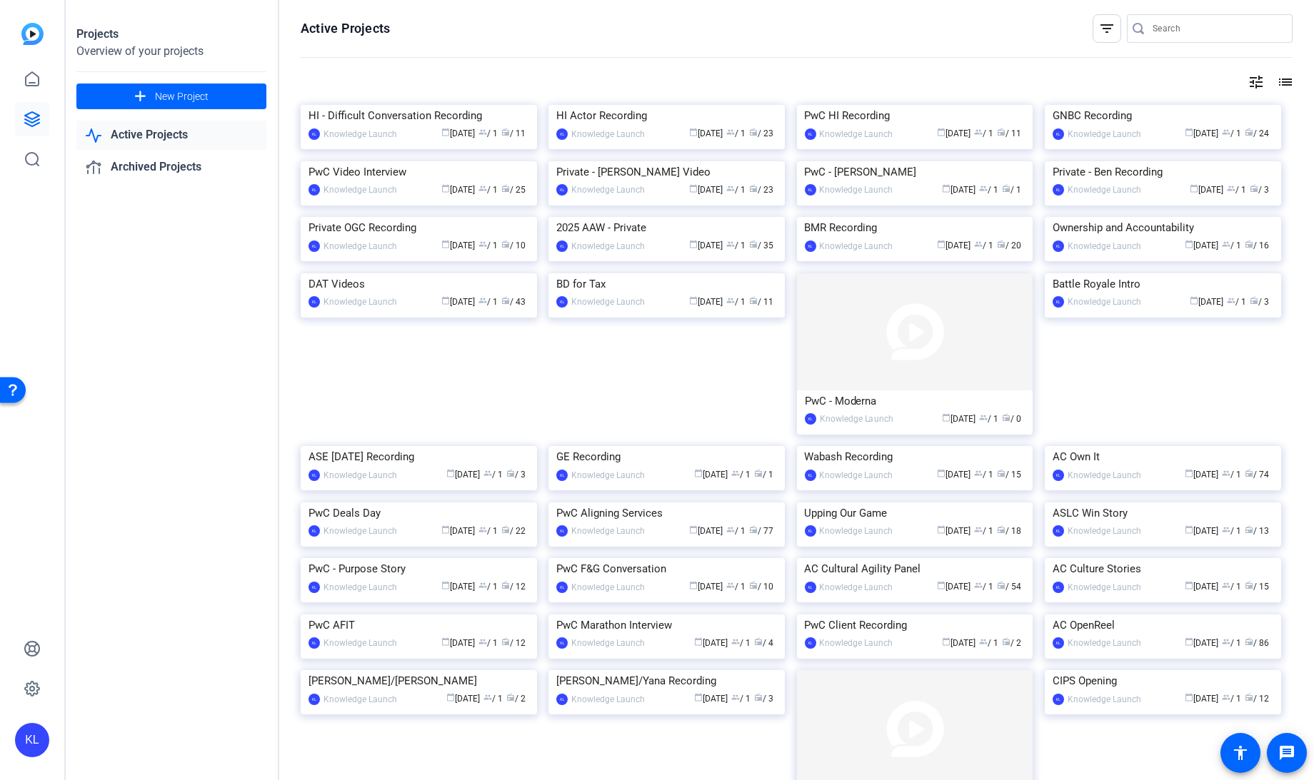
click at [591, 126] on div "HI Actor Recording" at bounding box center [666, 115] width 221 height 21
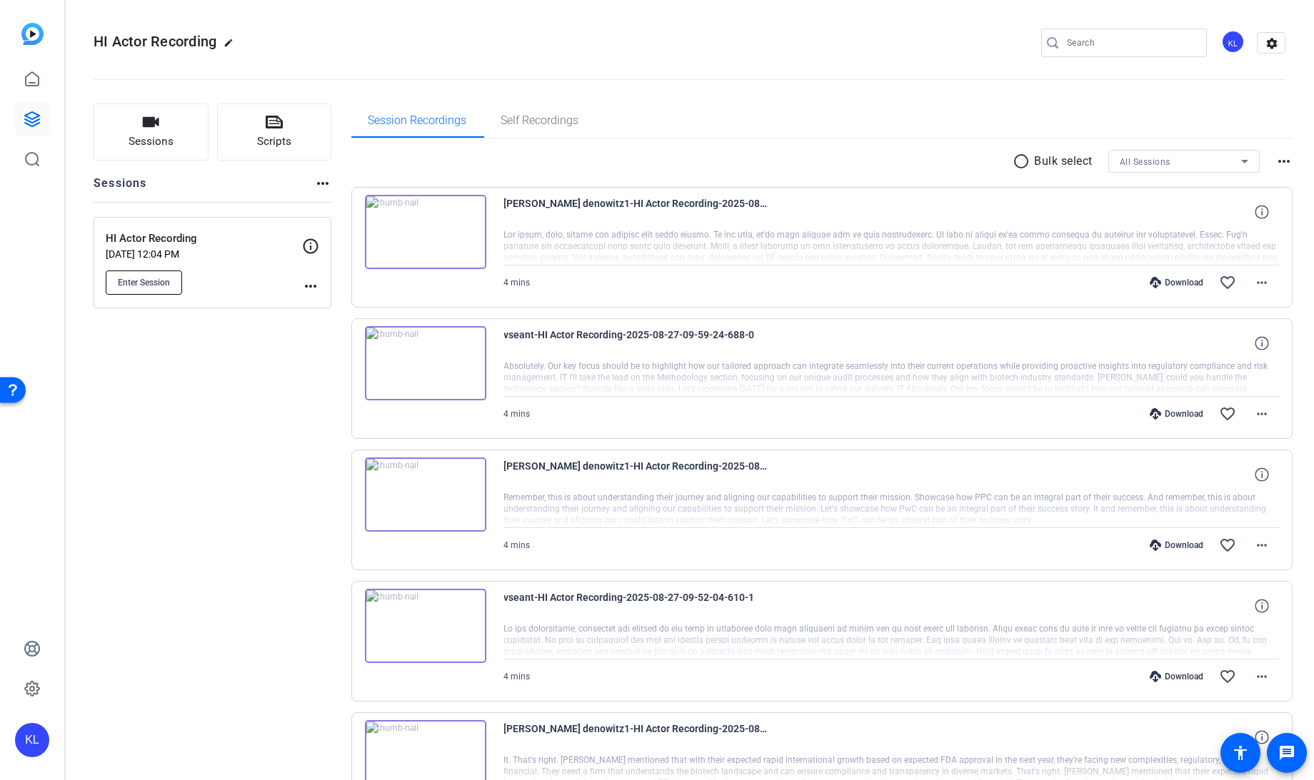
click at [158, 280] on span "Enter Session" at bounding box center [144, 282] width 52 height 11
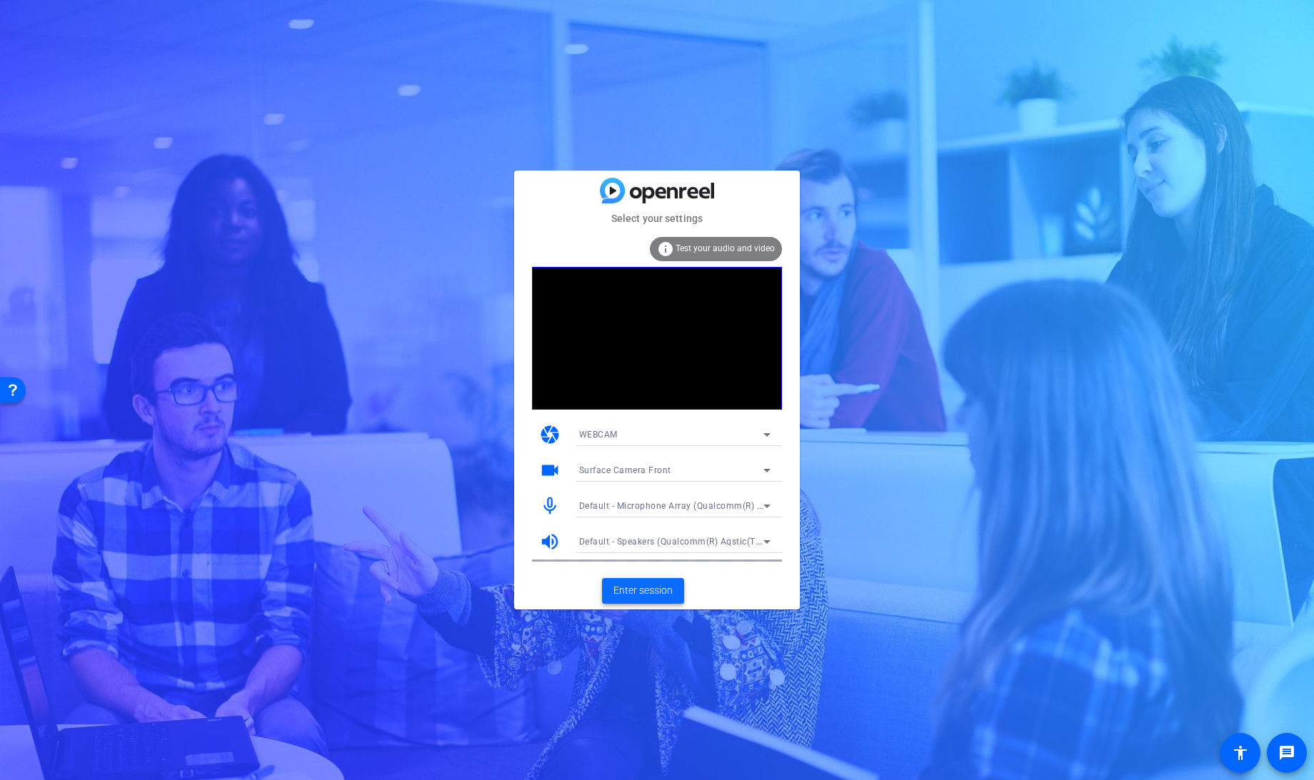
click at [639, 600] on button "Enter session" at bounding box center [643, 591] width 82 height 26
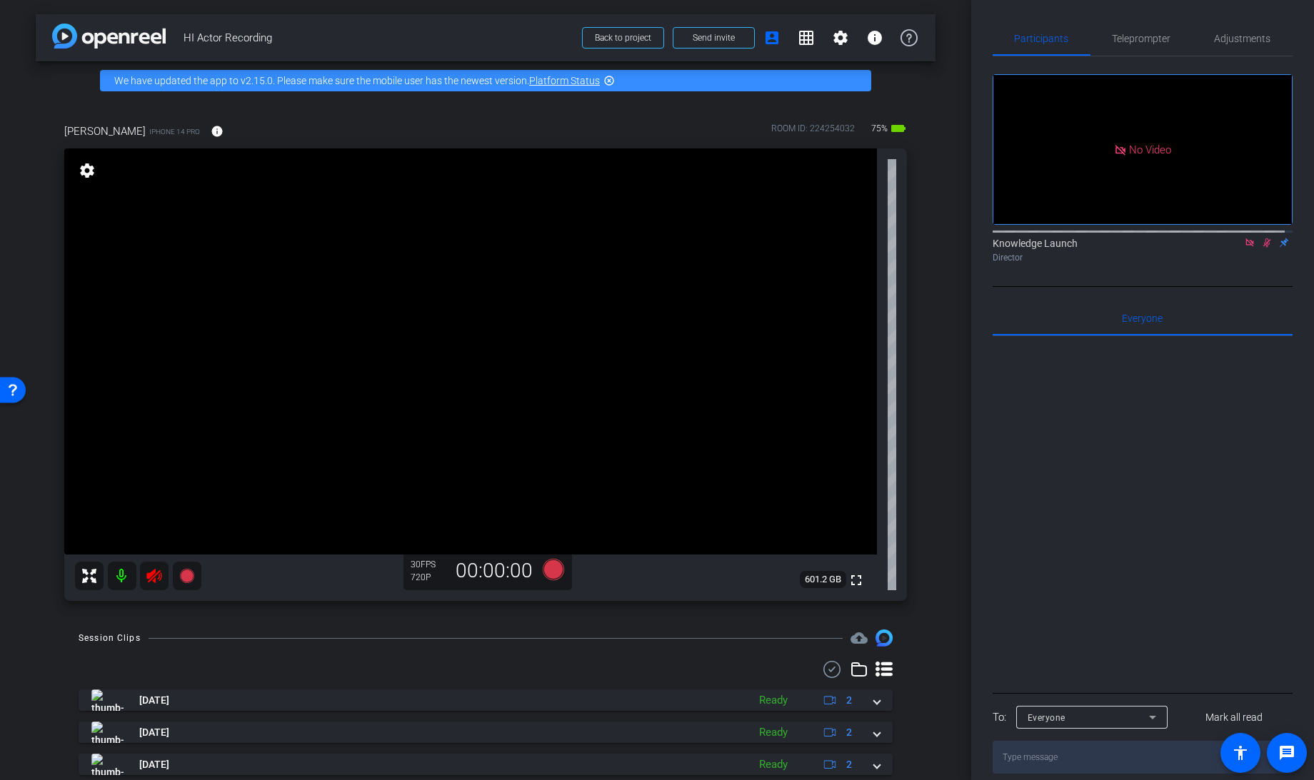
click at [1261, 248] on icon at bounding box center [1266, 243] width 11 height 10
click at [1245, 248] on icon at bounding box center [1249, 243] width 11 height 10
click at [142, 580] on mat-icon at bounding box center [154, 576] width 29 height 29
click at [1131, 42] on span "Teleprompter" at bounding box center [1141, 39] width 59 height 10
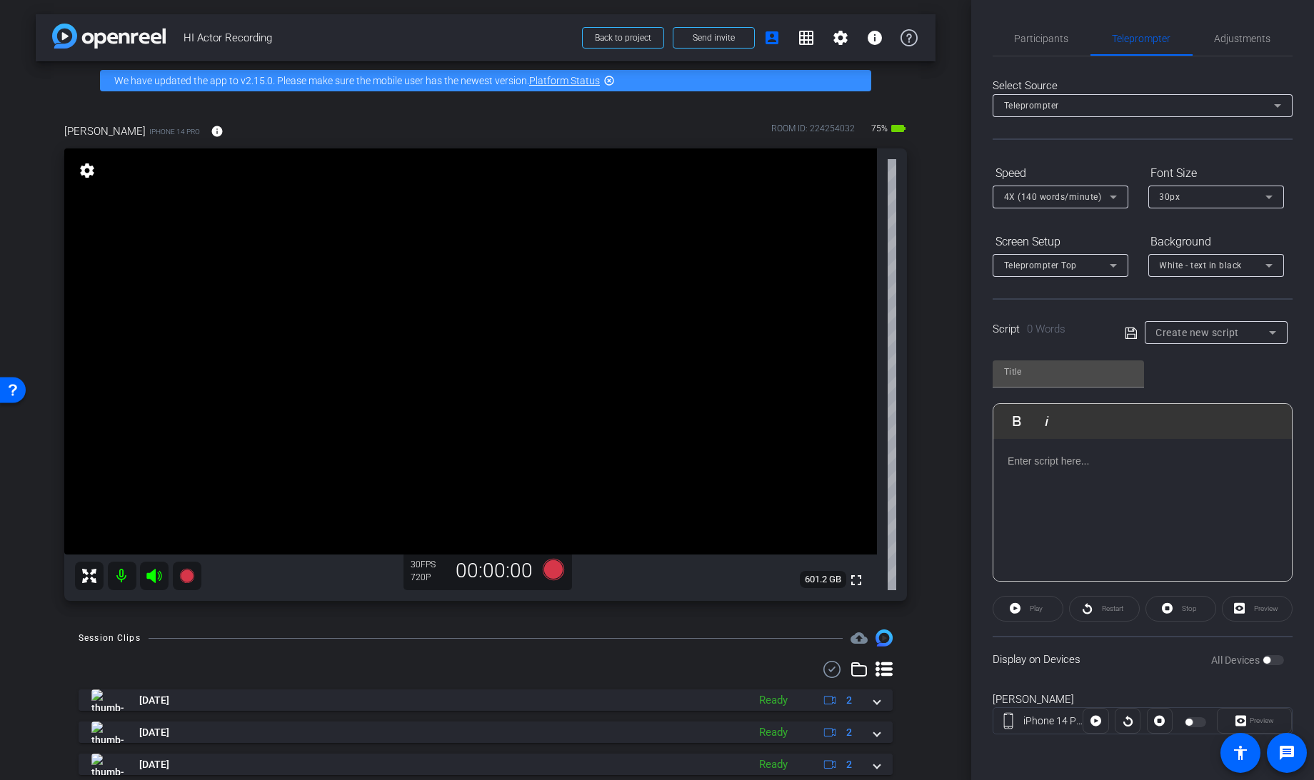
click at [1198, 344] on div at bounding box center [1215, 352] width 143 height 16
click at [1195, 332] on span "Create new script" at bounding box center [1198, 332] width 84 height 11
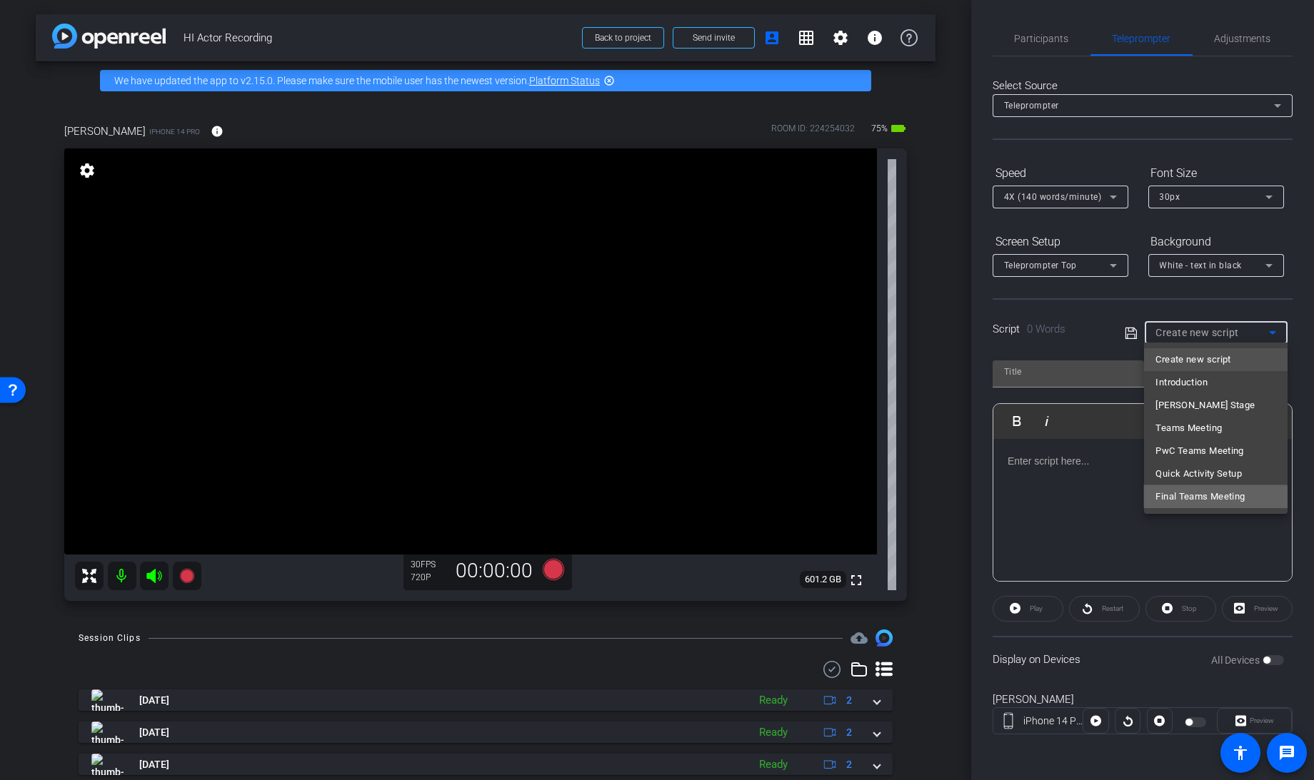
click at [1194, 499] on span "Final Teams Meeting" at bounding box center [1199, 496] width 89 height 17
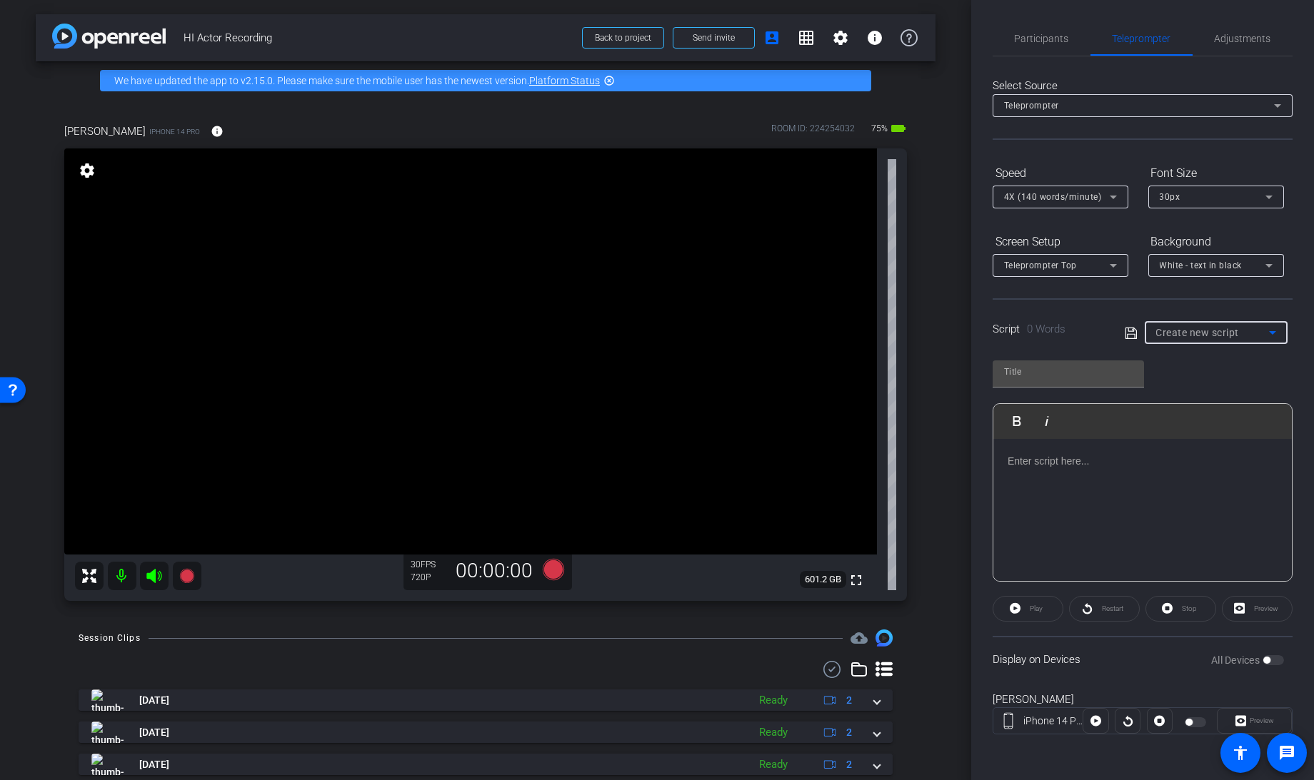
type input "Final Teams Meeting"
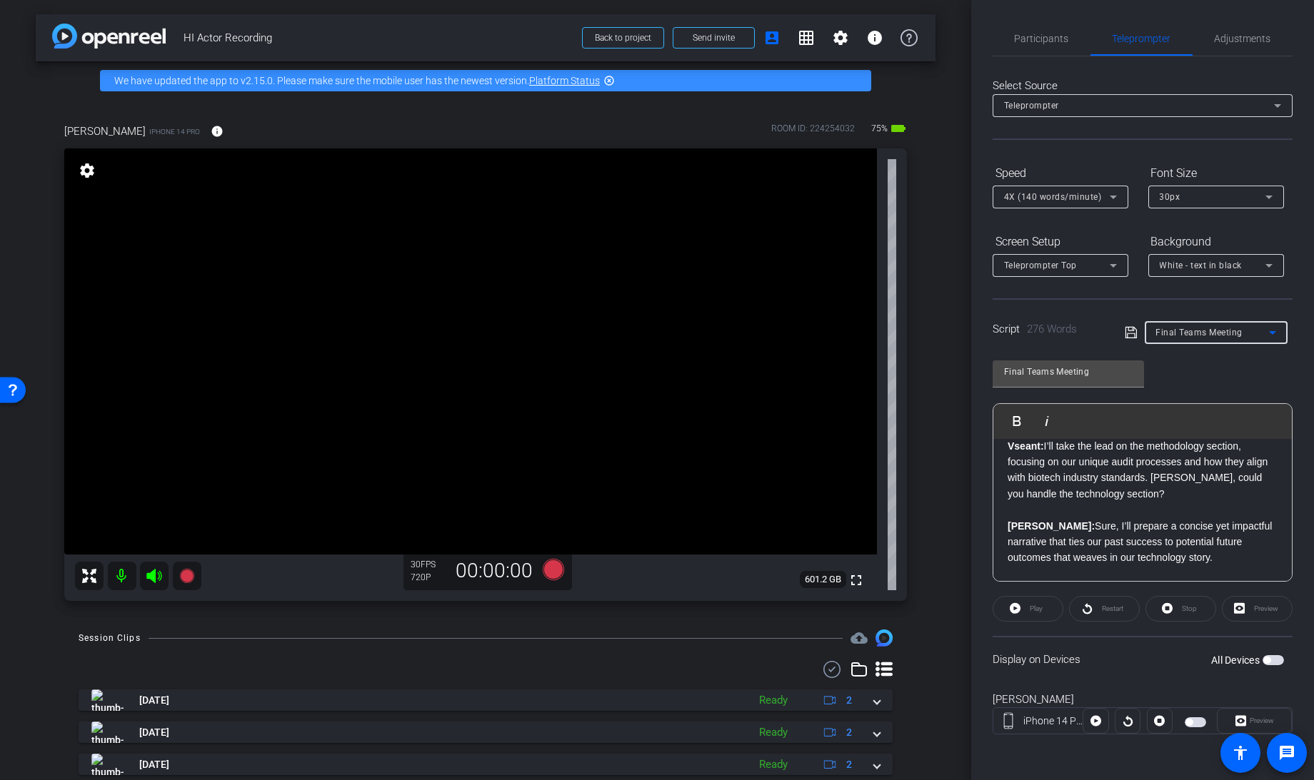
scroll to position [351, 0]
click at [1017, 525] on strong "Sajal:" at bounding box center [1050, 525] width 87 height 11
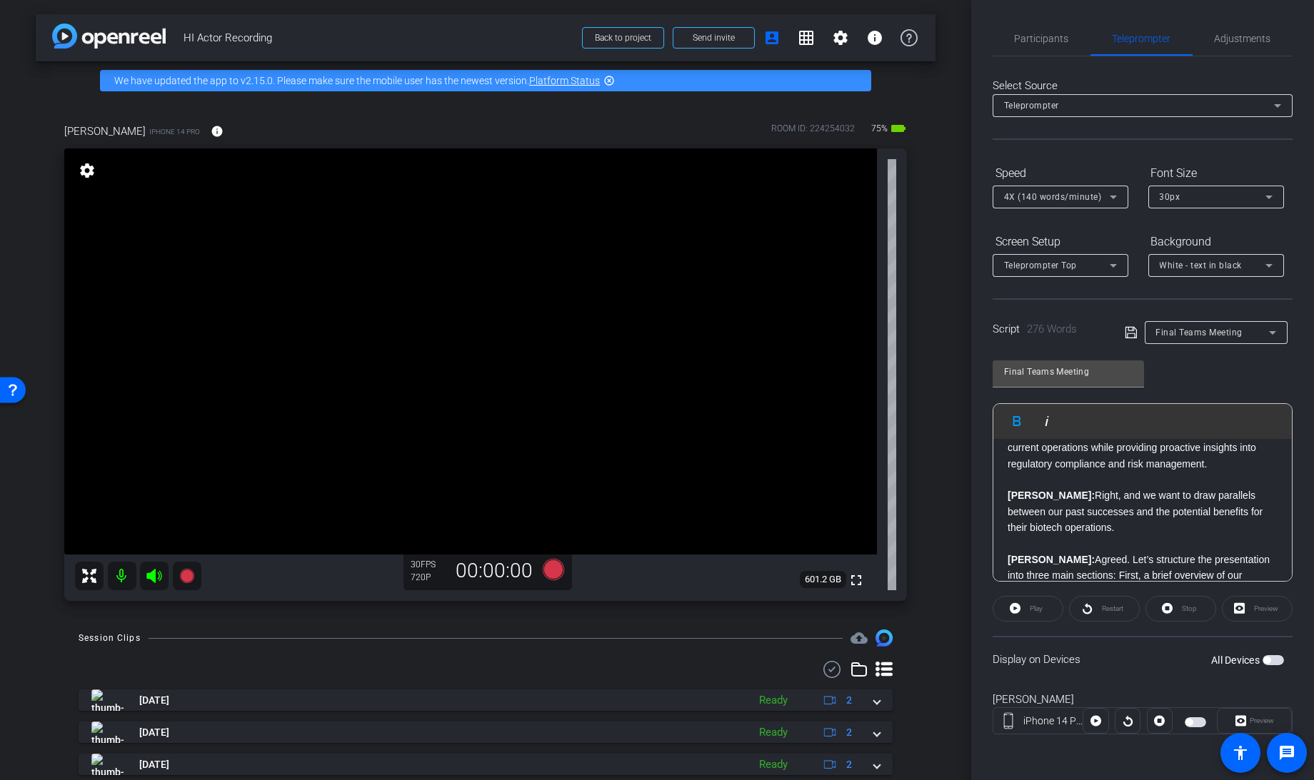
scroll to position [124, 0]
click at [1017, 495] on strong "Sajal:" at bounding box center [1050, 496] width 87 height 11
click at [713, 39] on span "Send invite" at bounding box center [714, 37] width 42 height 11
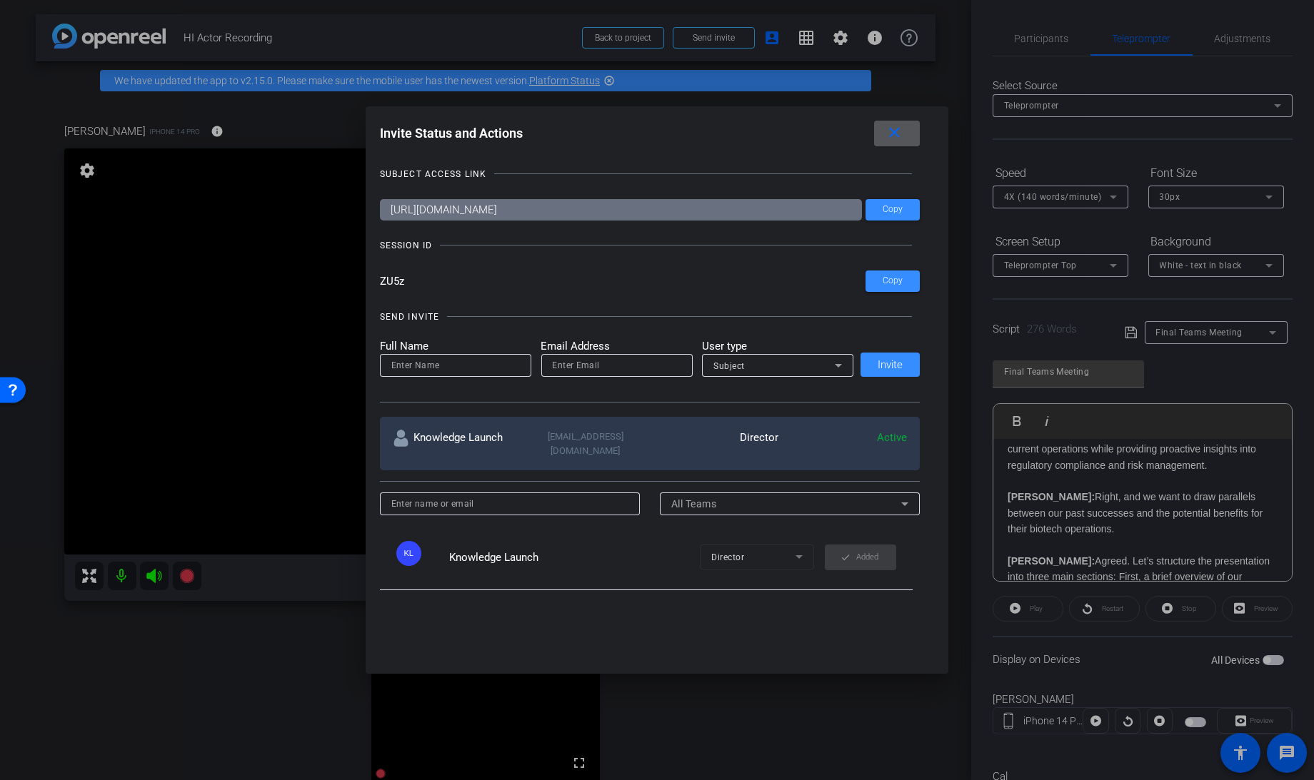
click at [198, 665] on div at bounding box center [657, 390] width 1314 height 780
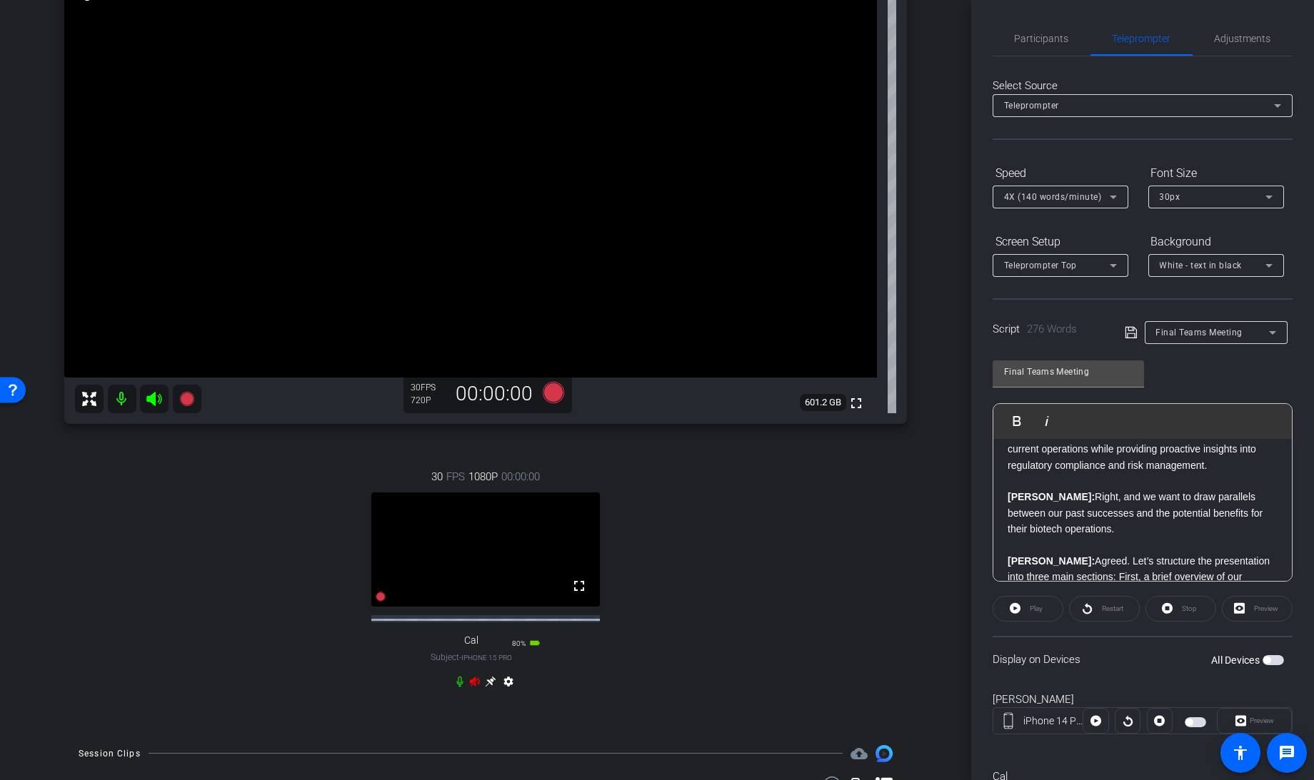
scroll to position [179, 0]
click at [457, 685] on icon at bounding box center [459, 680] width 6 height 11
click at [1189, 723] on span "button" at bounding box center [1194, 723] width 21 height 10
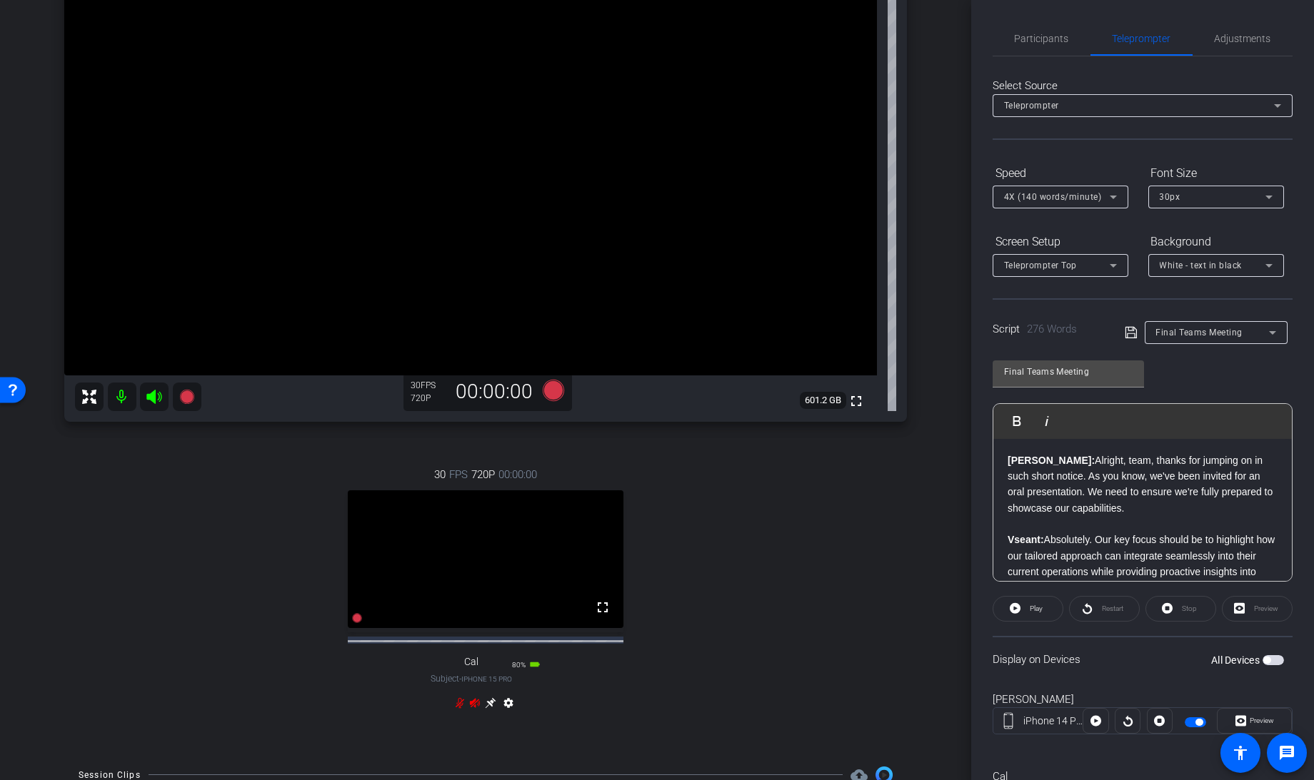
scroll to position [74, 0]
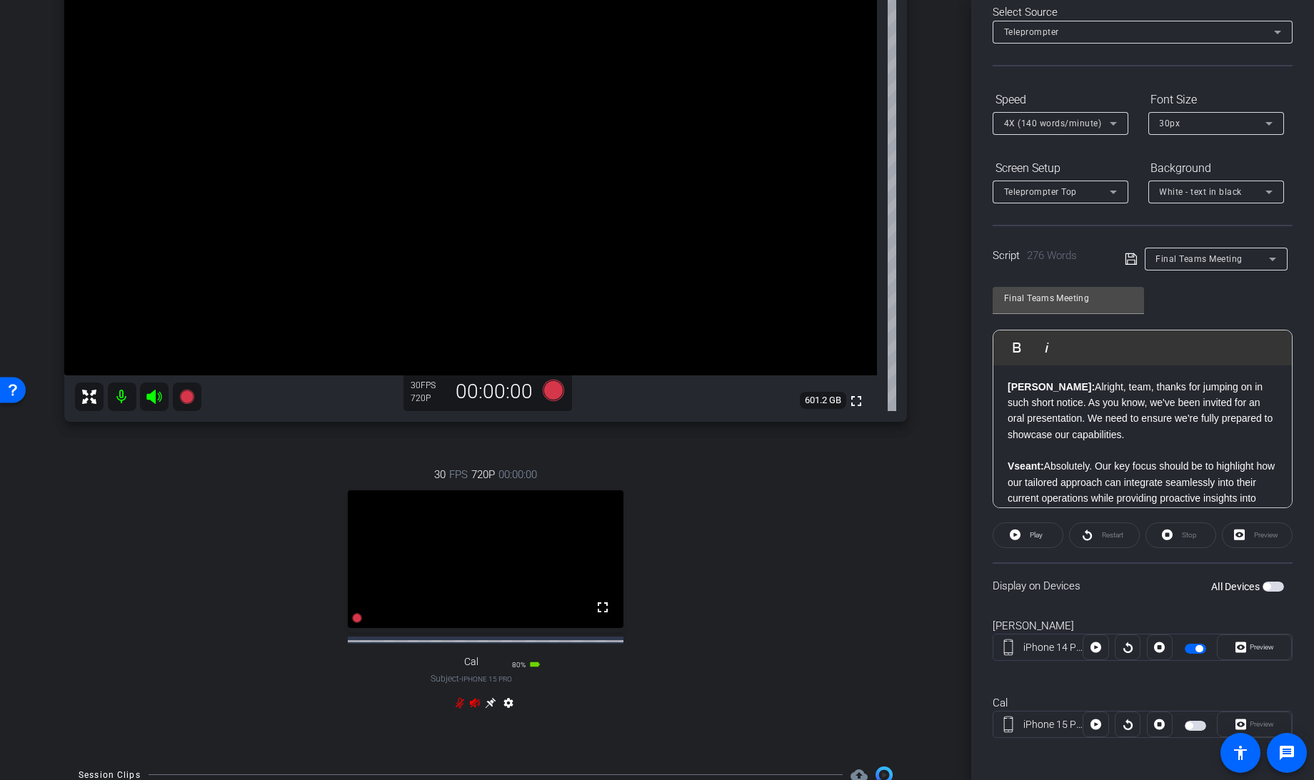
click at [1195, 722] on span "button" at bounding box center [1194, 726] width 21 height 10
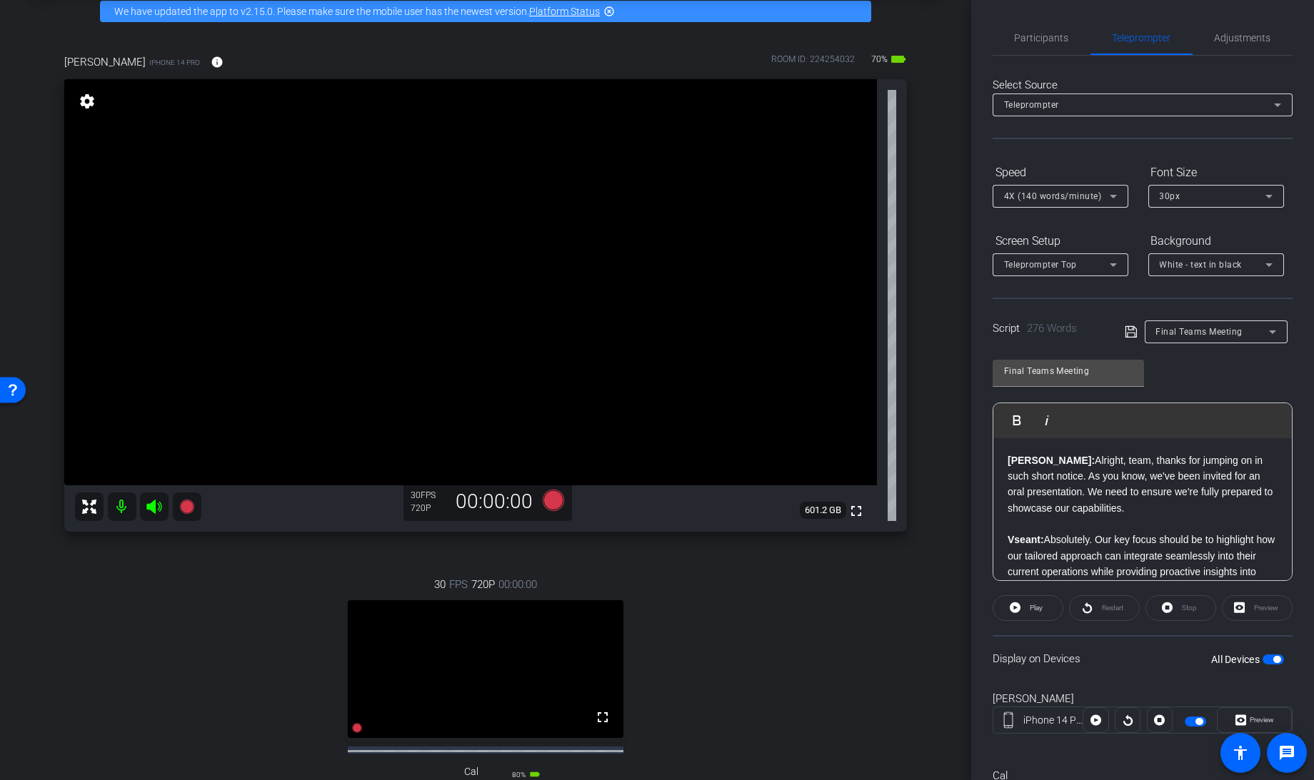
scroll to position [0, 0]
click at [1223, 34] on span "Adjustments" at bounding box center [1242, 39] width 56 height 10
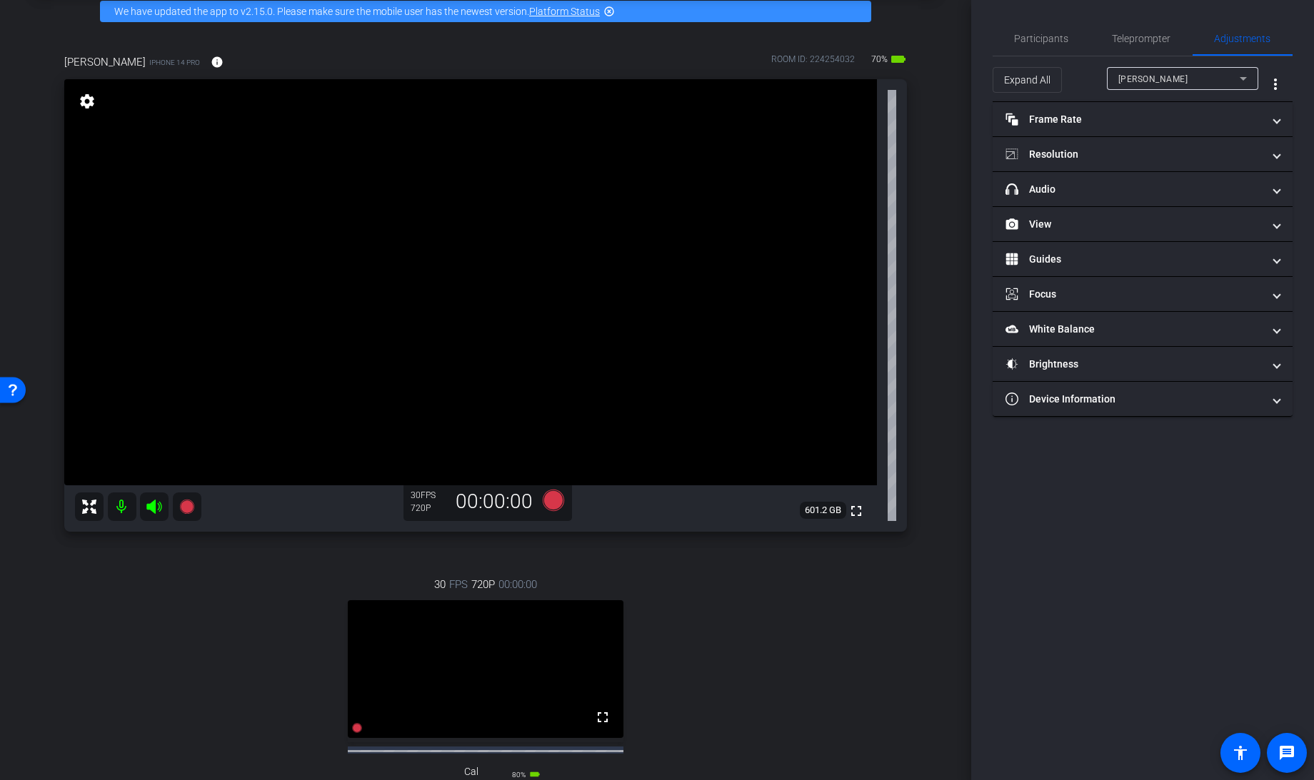
click at [1162, 84] on span "sejal mehta" at bounding box center [1153, 79] width 70 height 10
click at [1050, 154] on div at bounding box center [657, 390] width 1314 height 780
click at [1050, 154] on mat-panel-title "Resolution" at bounding box center [1133, 154] width 257 height 15
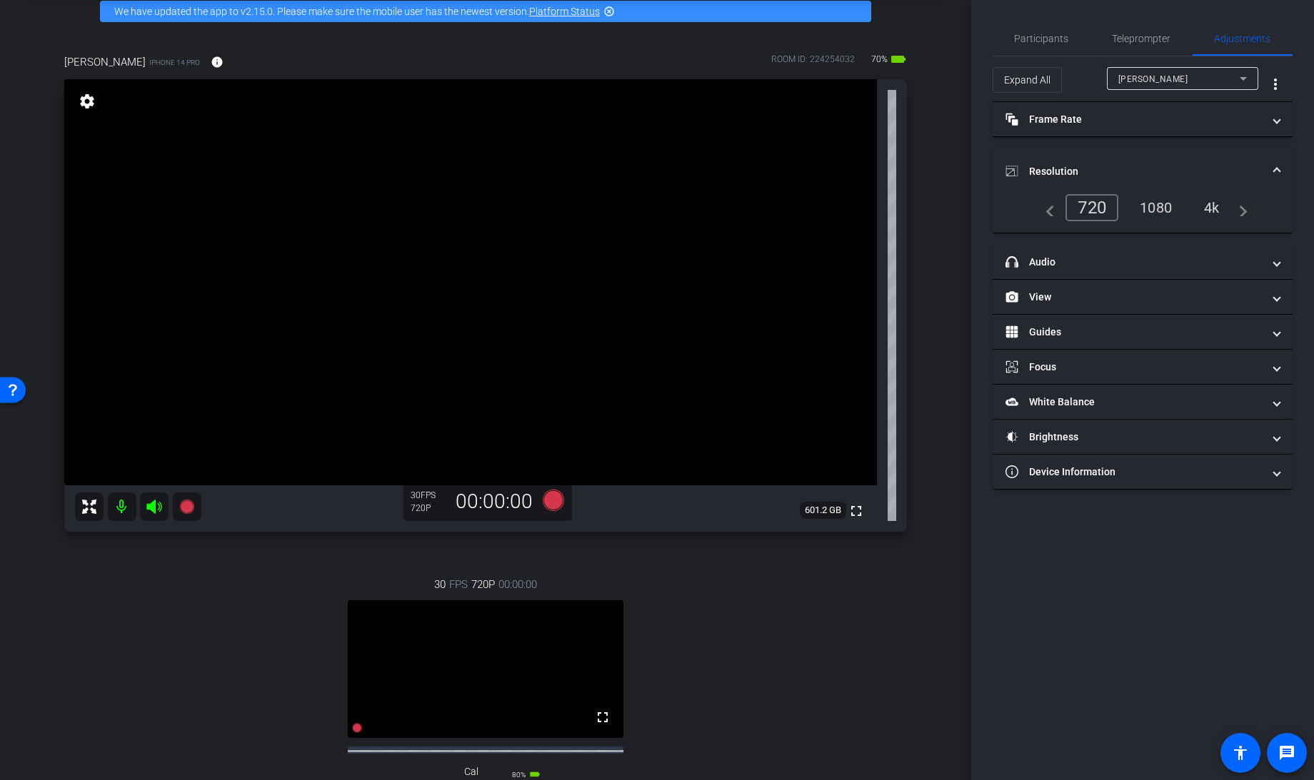
drag, startPoint x: 1050, startPoint y: 154, endPoint x: 1164, endPoint y: 205, distance: 125.3
click at [1164, 205] on div "1080" at bounding box center [1156, 208] width 54 height 24
drag, startPoint x: 1164, startPoint y: 205, endPoint x: 1144, endPoint y: 213, distance: 21.5
click at [1144, 213] on div "1080" at bounding box center [1152, 207] width 62 height 27
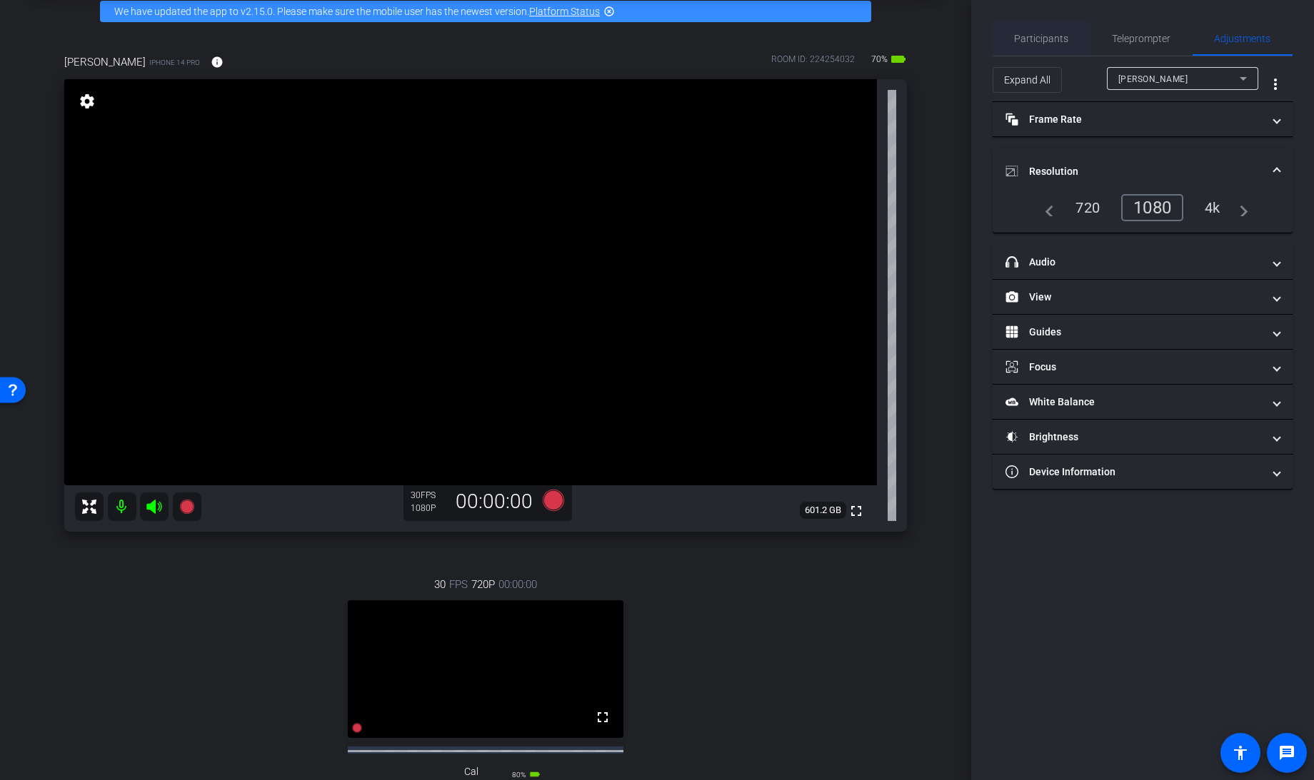
click at [1040, 36] on span "Participants" at bounding box center [1042, 39] width 54 height 10
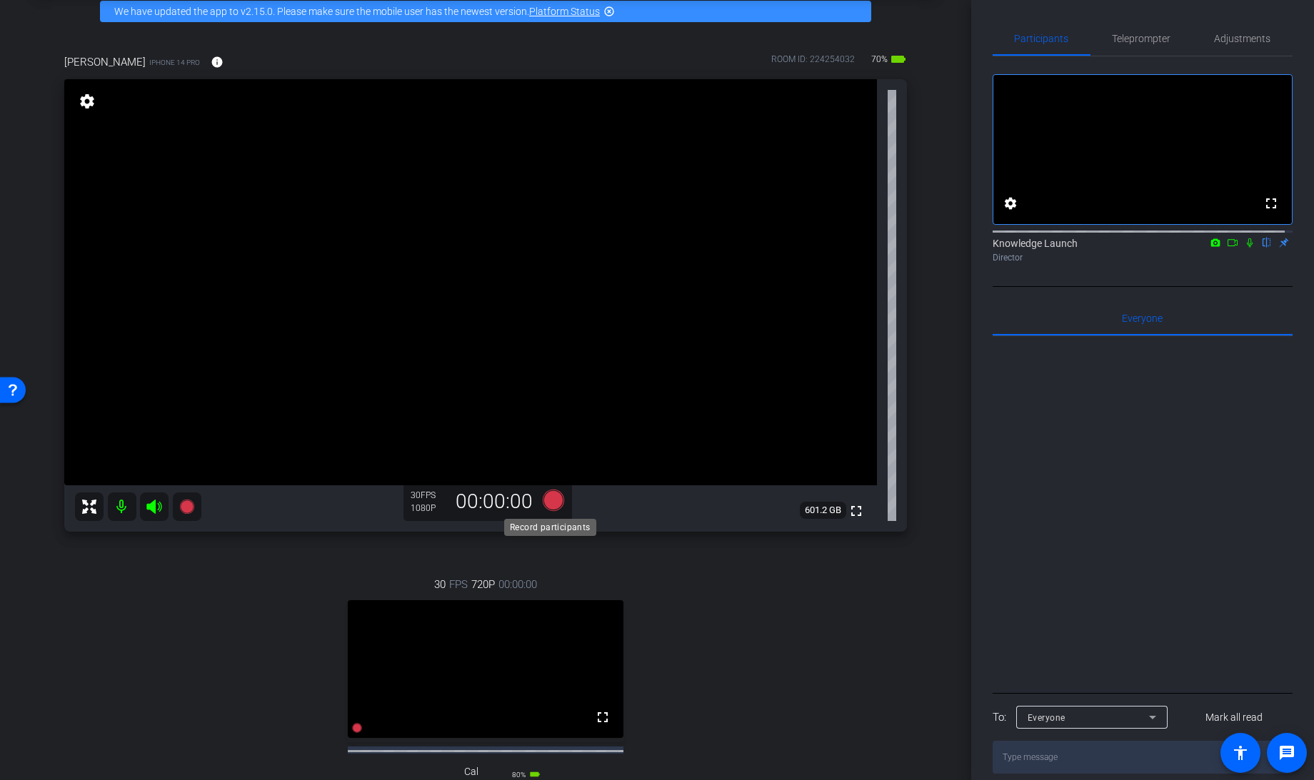
click at [545, 498] on icon at bounding box center [553, 500] width 21 height 21
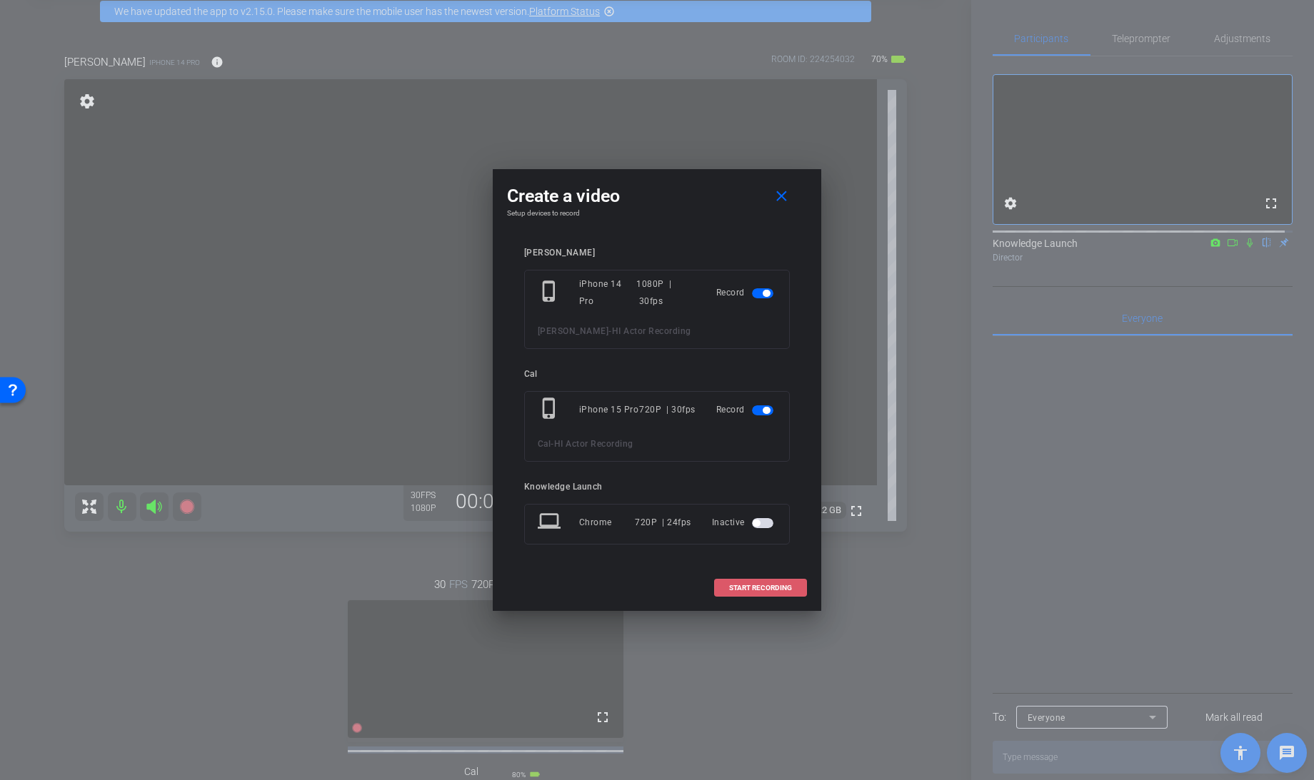
click at [757, 591] on span at bounding box center [760, 588] width 91 height 34
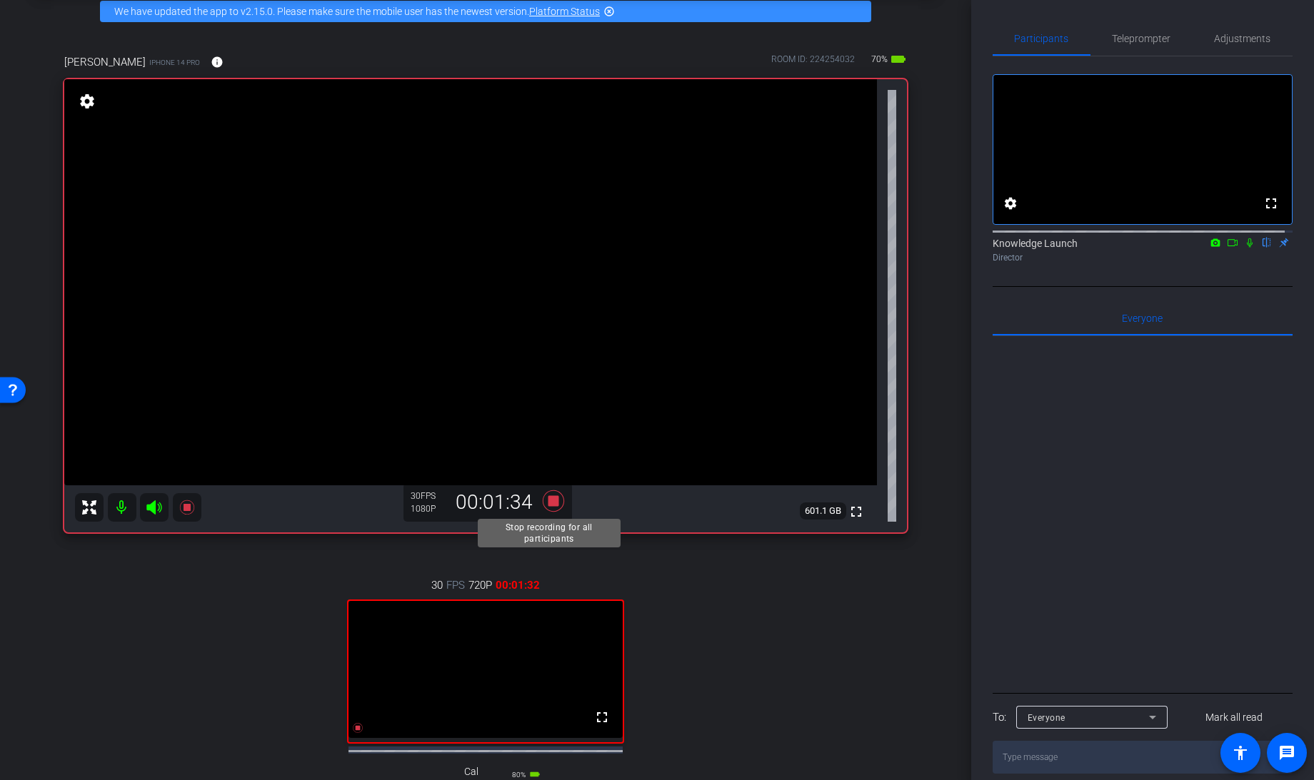
click at [544, 505] on icon at bounding box center [553, 501] width 34 height 26
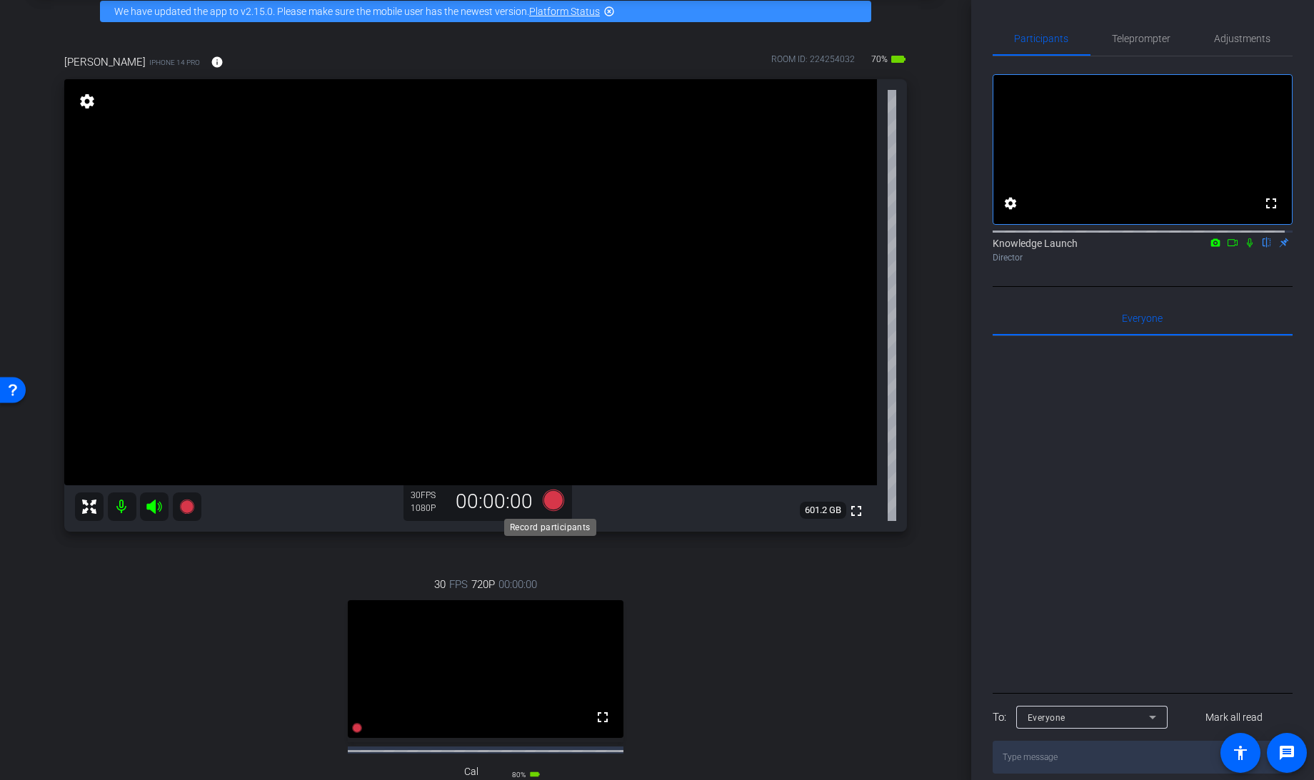
click at [549, 503] on icon at bounding box center [553, 500] width 21 height 21
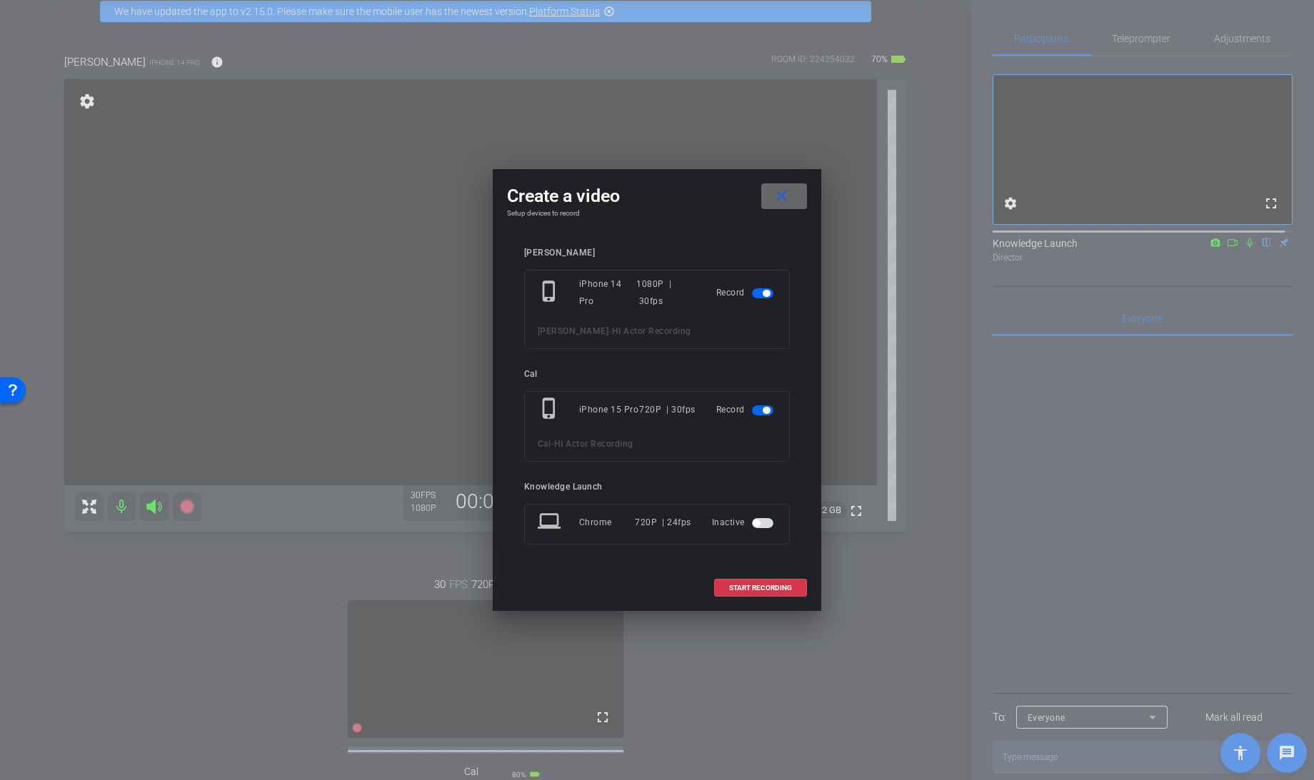
click at [780, 199] on mat-icon "close" at bounding box center [782, 197] width 18 height 18
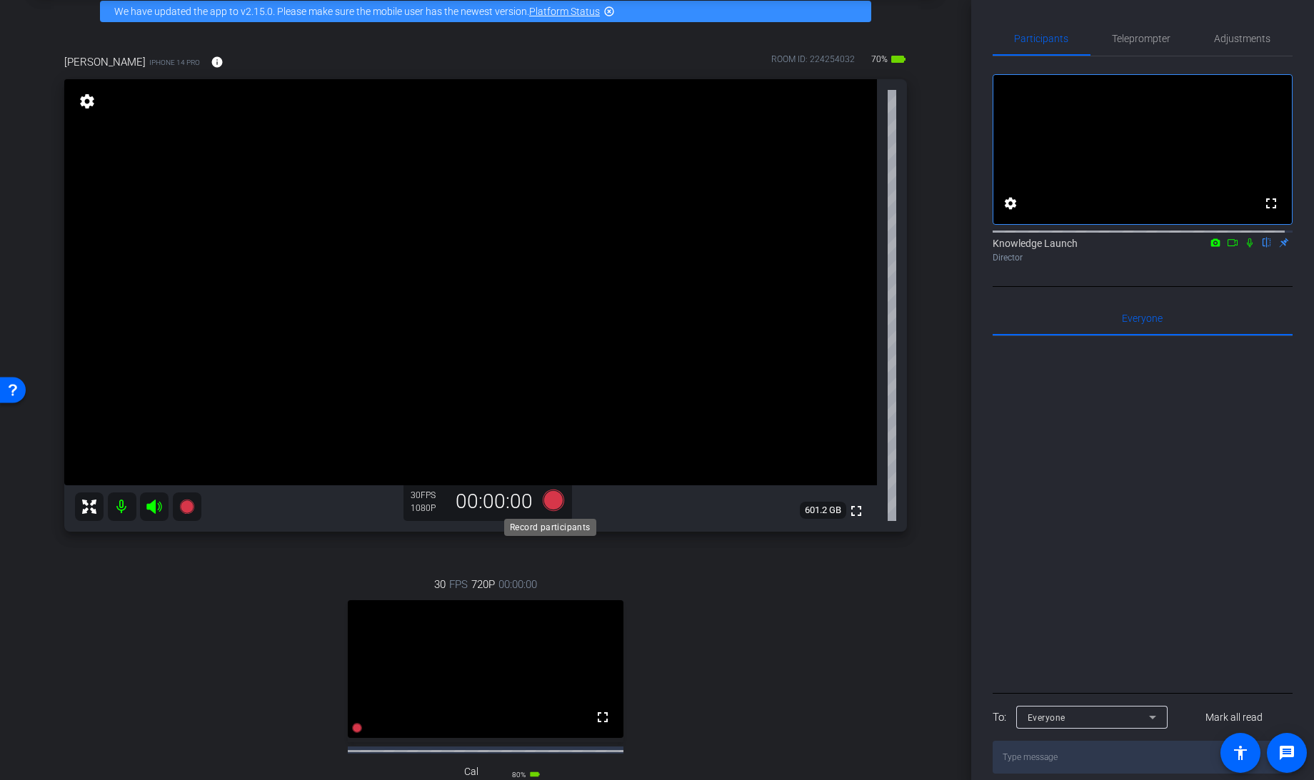
click at [547, 501] on icon at bounding box center [553, 500] width 21 height 21
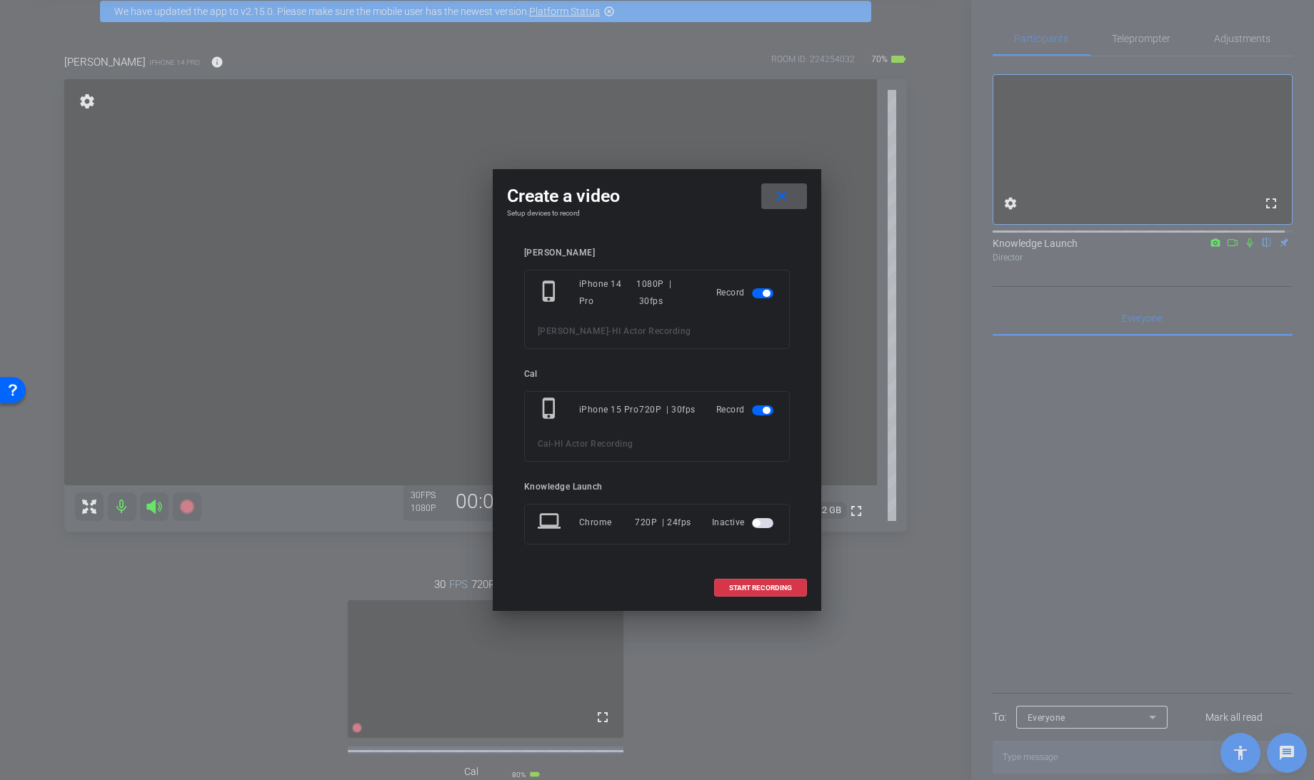
click at [758, 411] on span "button" at bounding box center [762, 411] width 21 height 10
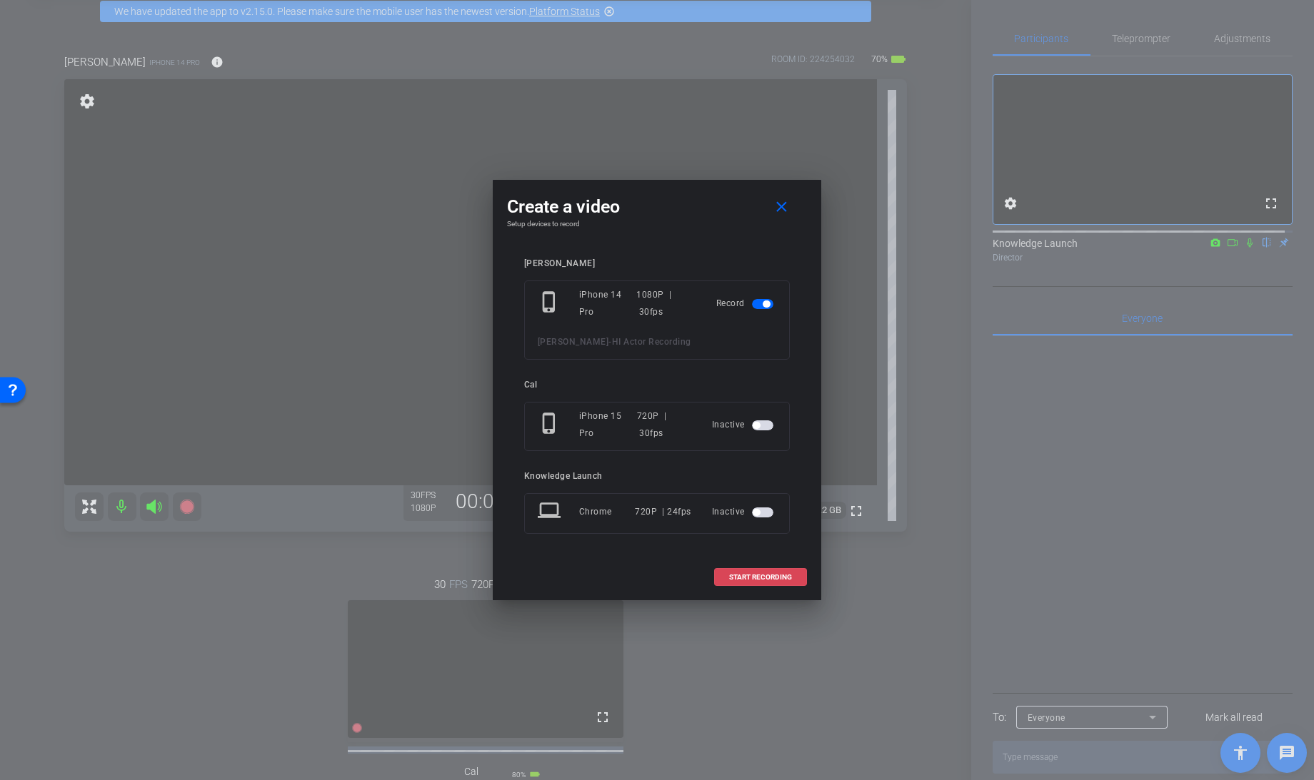
click at [747, 574] on span "START RECORDING" at bounding box center [760, 577] width 63 height 7
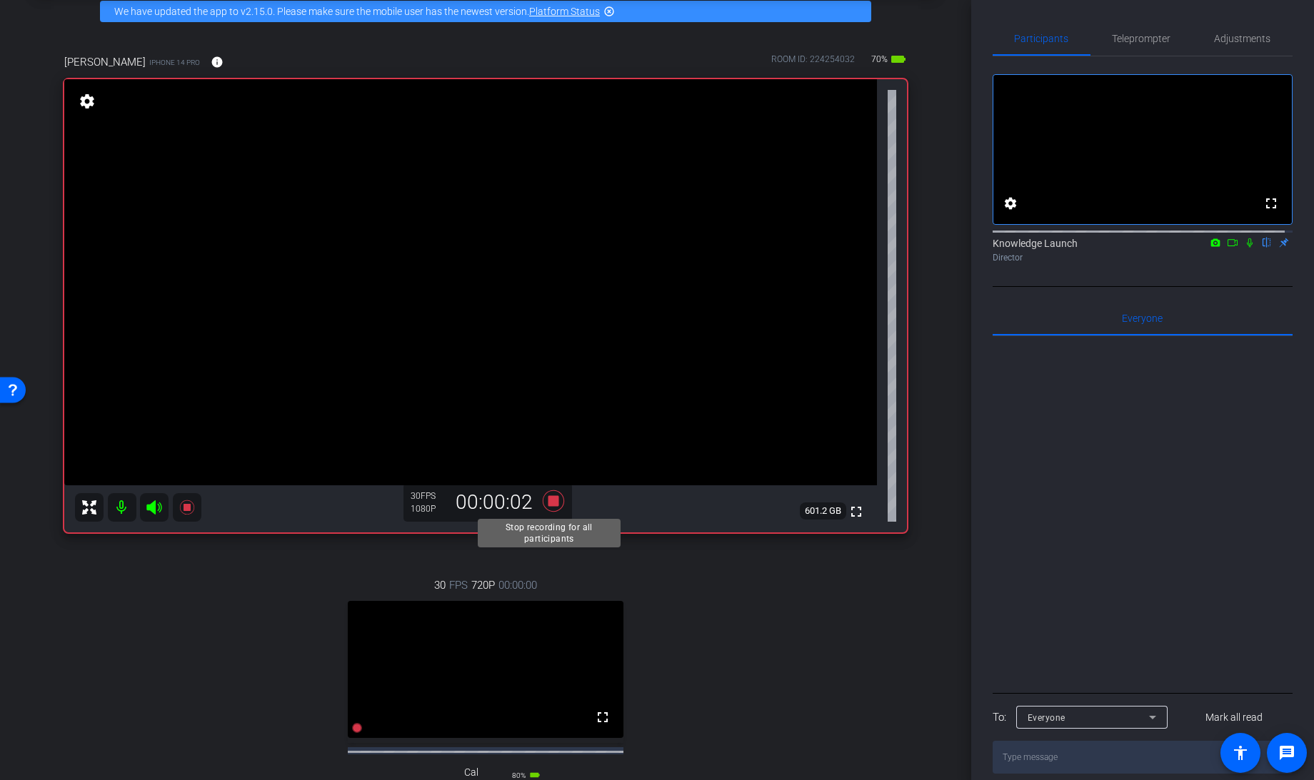
click at [548, 502] on icon at bounding box center [553, 500] width 21 height 21
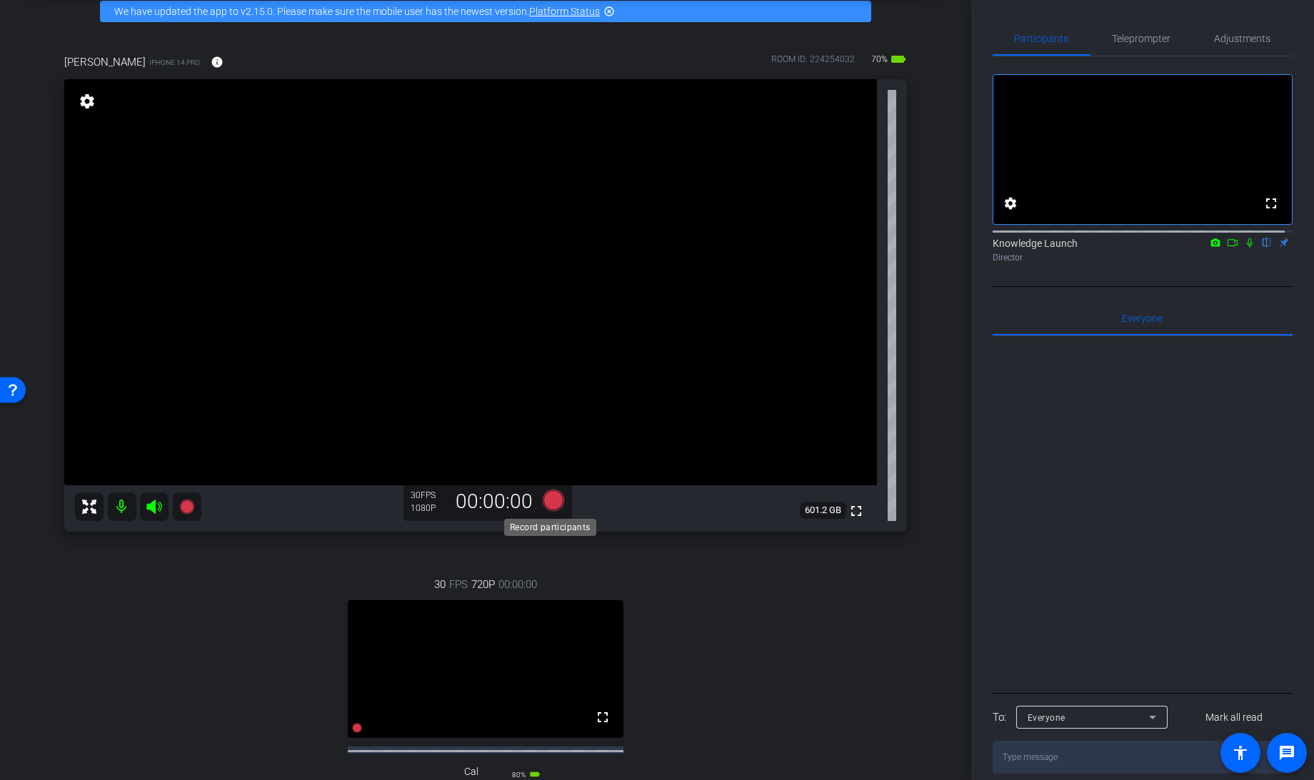
click at [543, 512] on icon at bounding box center [553, 501] width 34 height 26
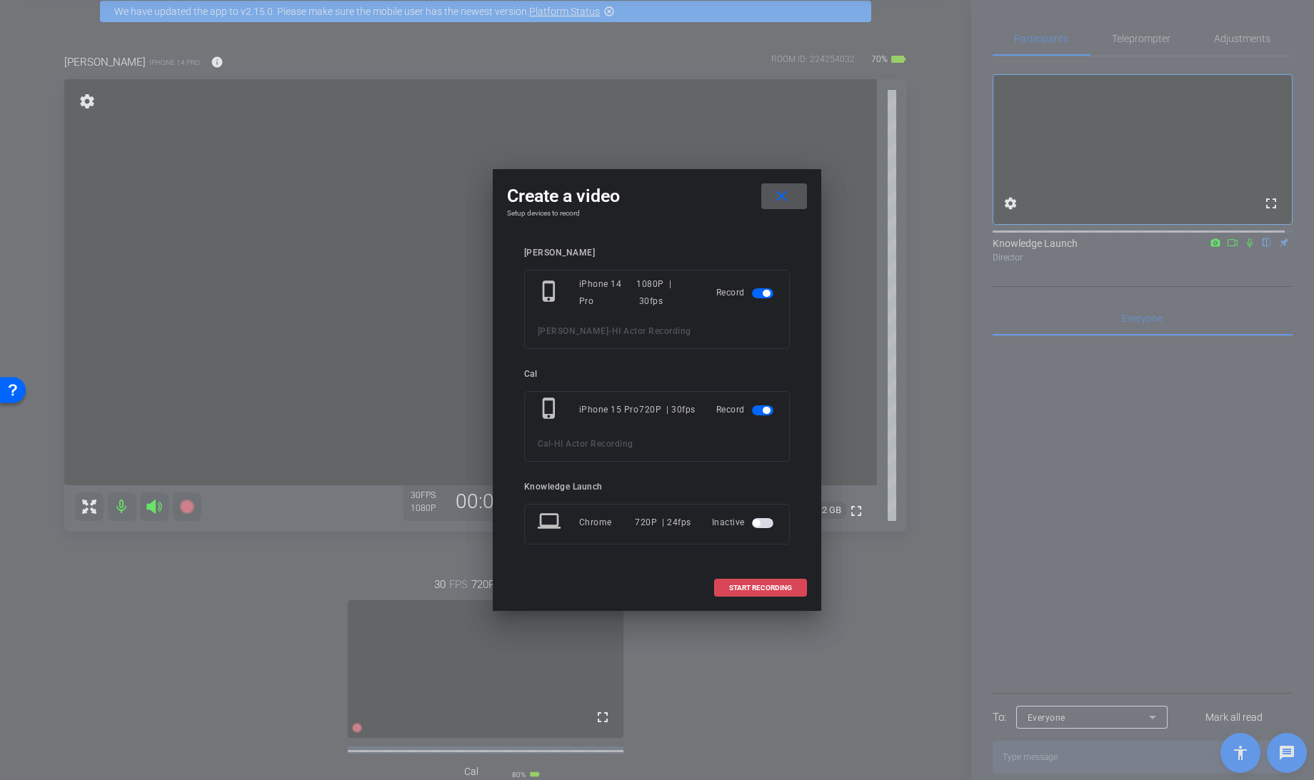
click at [750, 593] on span at bounding box center [760, 588] width 91 height 34
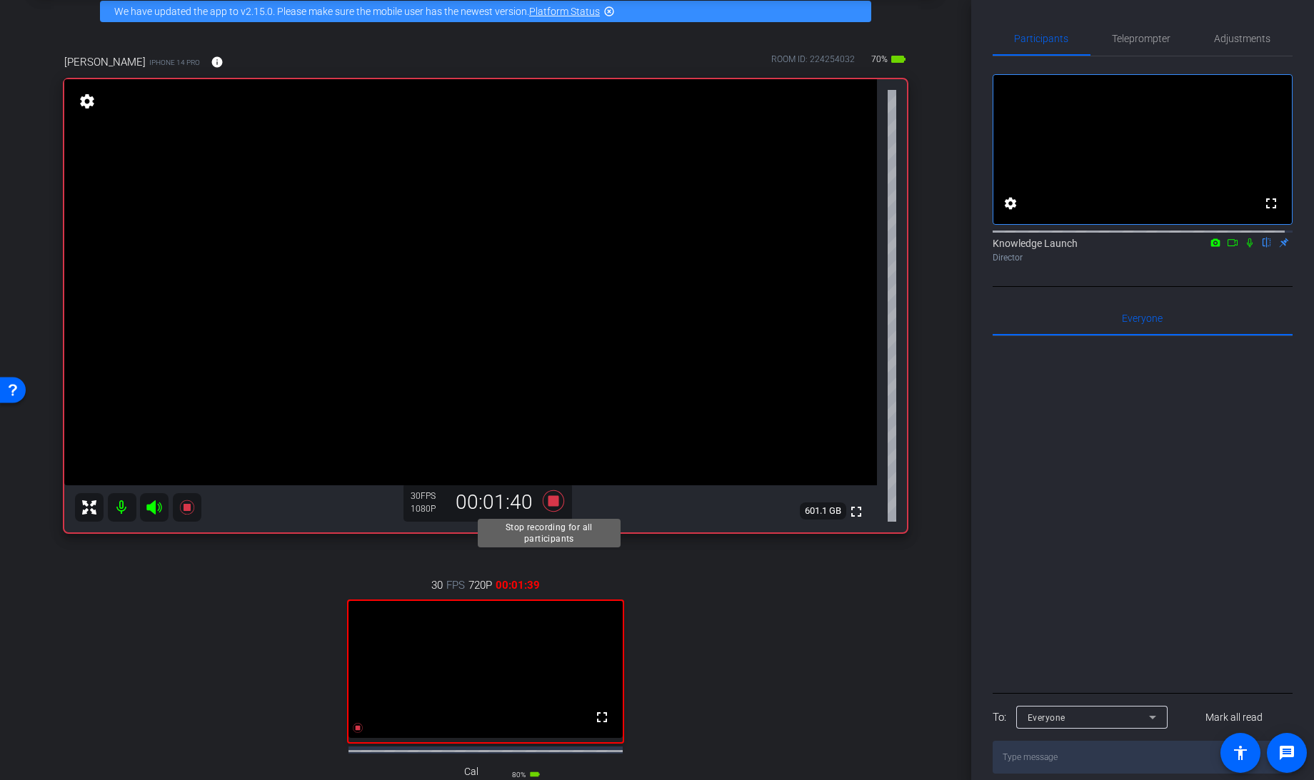
click at [548, 506] on icon at bounding box center [553, 501] width 34 height 26
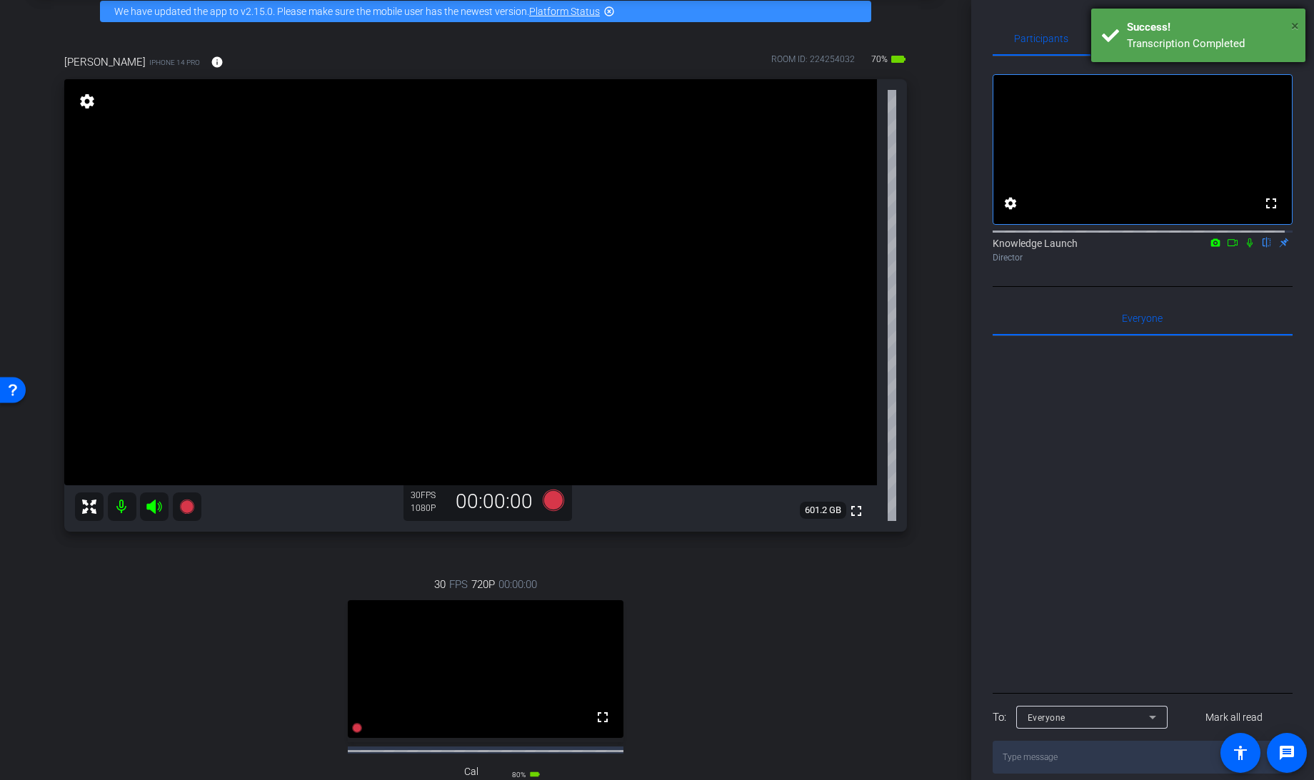
click at [1295, 26] on span "×" at bounding box center [1295, 25] width 8 height 17
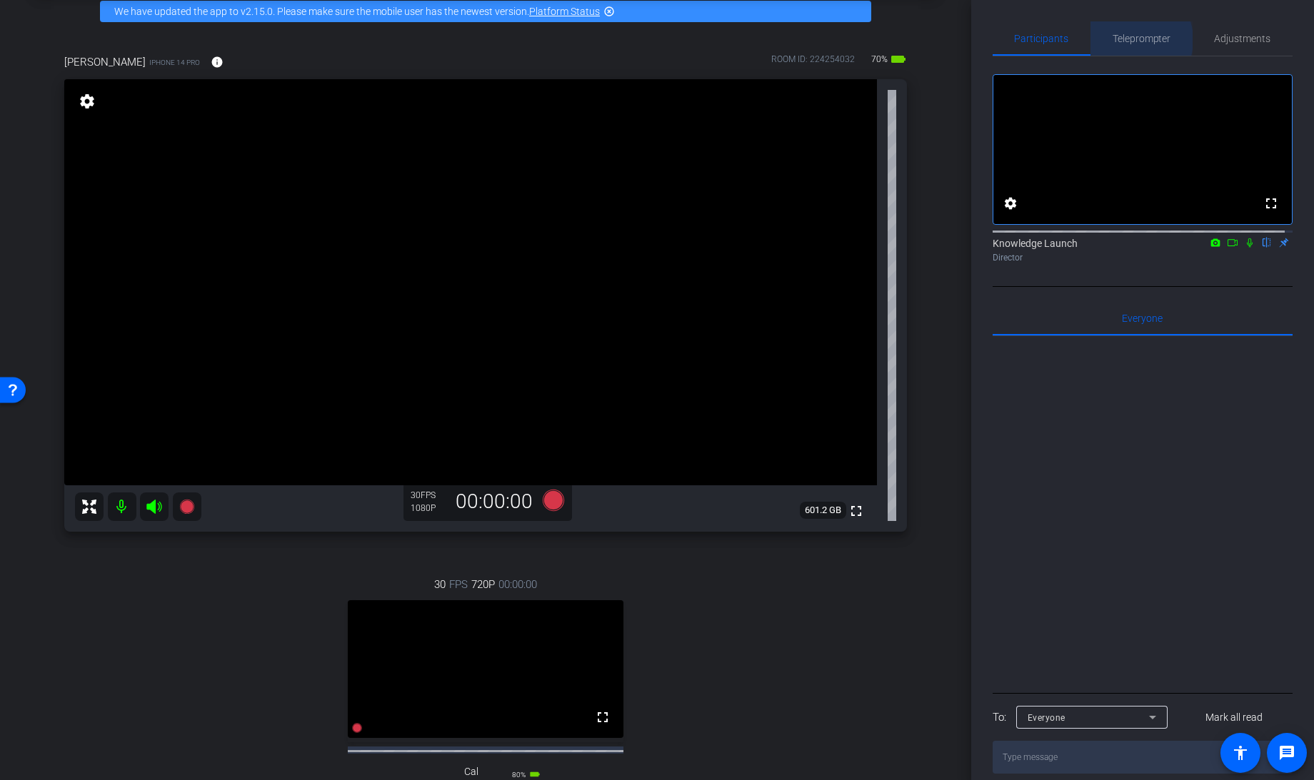
click at [1127, 40] on span "Teleprompter" at bounding box center [1141, 39] width 59 height 10
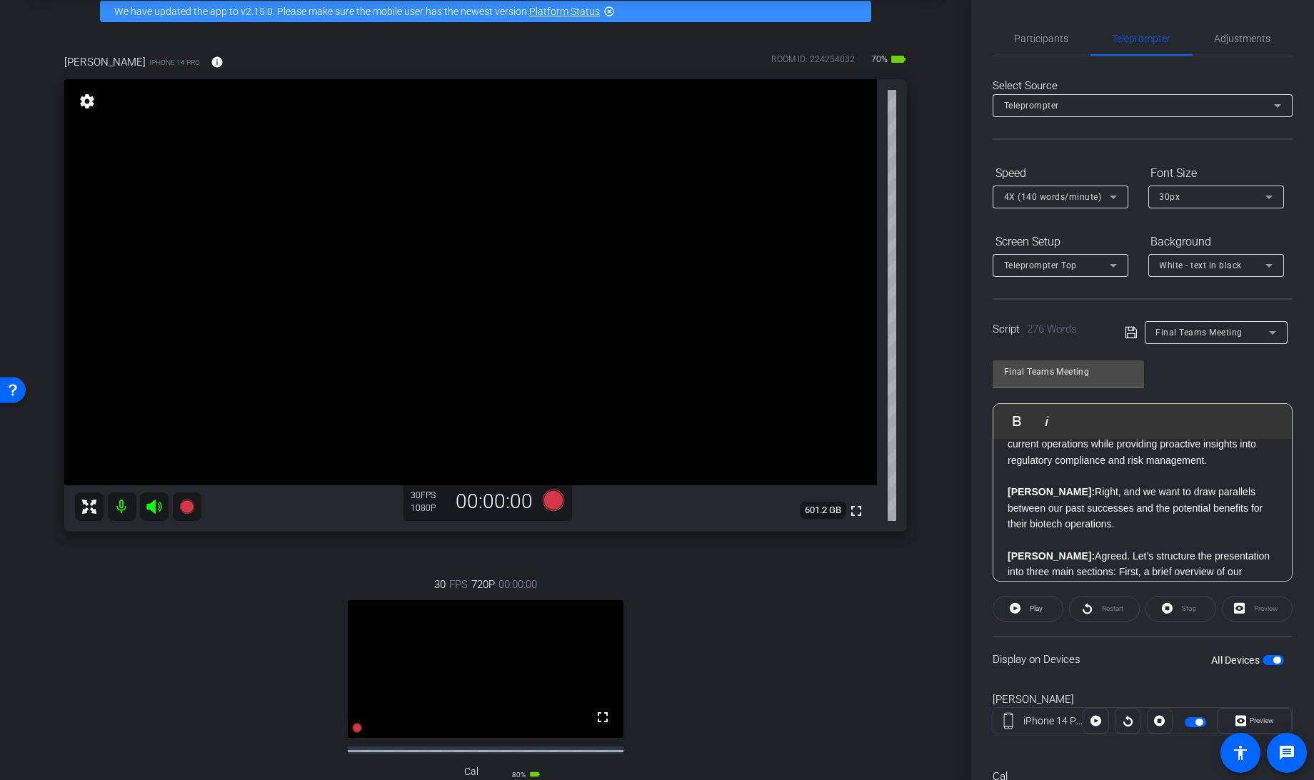
scroll to position [126, 0]
click at [546, 502] on icon at bounding box center [553, 500] width 21 height 21
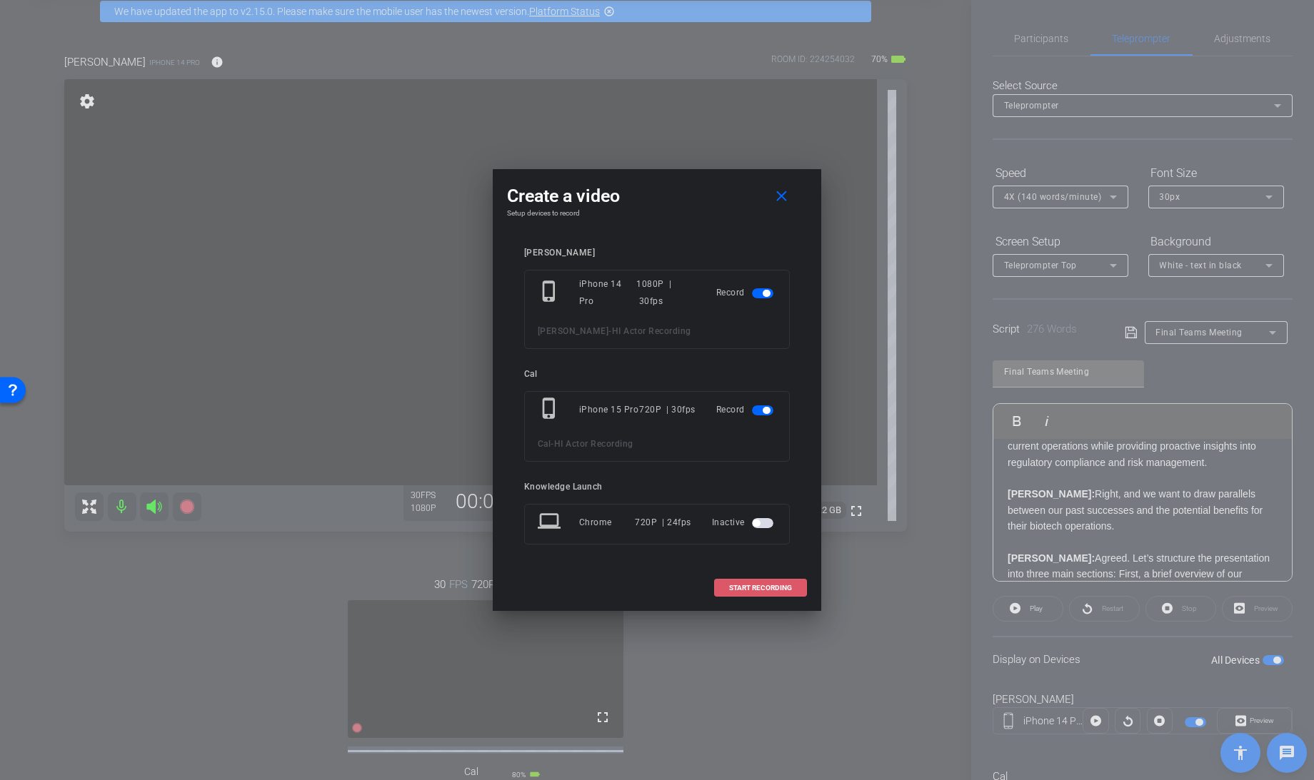
click at [745, 593] on span at bounding box center [760, 588] width 91 height 34
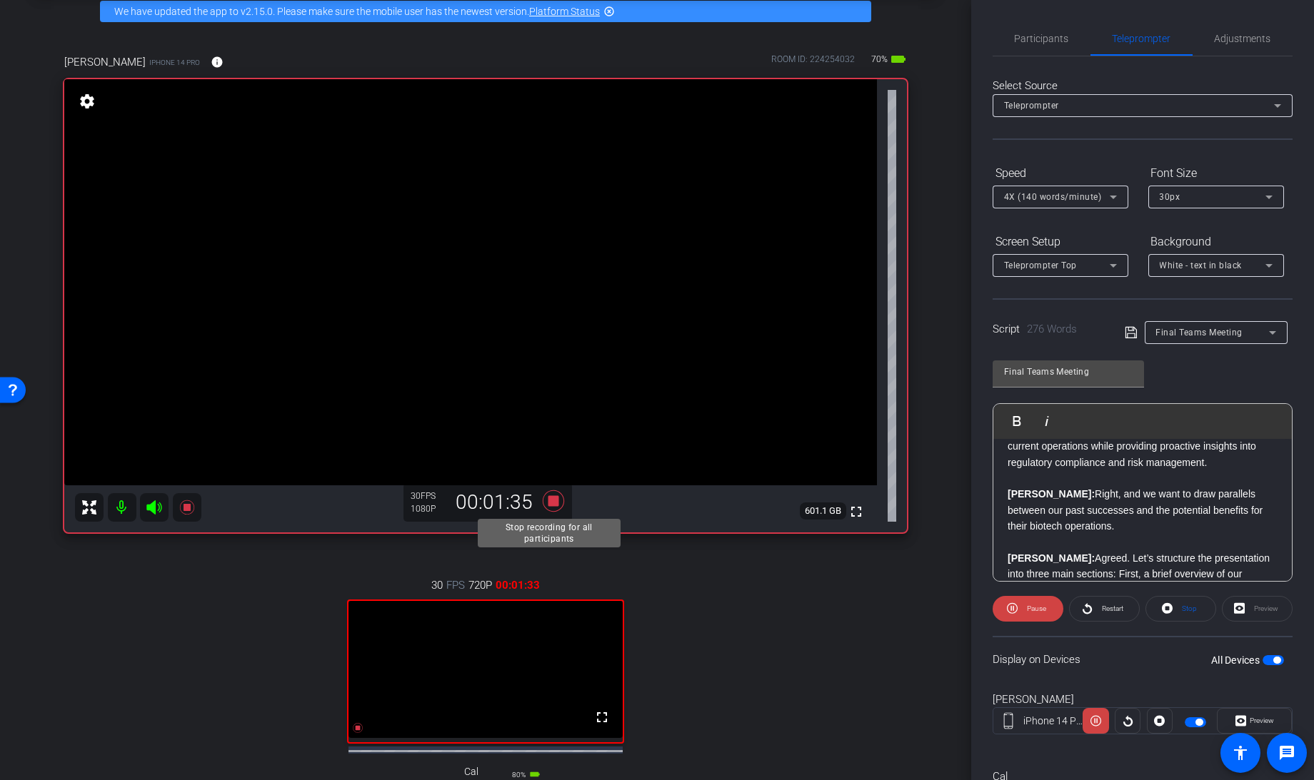
click at [545, 508] on icon at bounding box center [553, 501] width 34 height 26
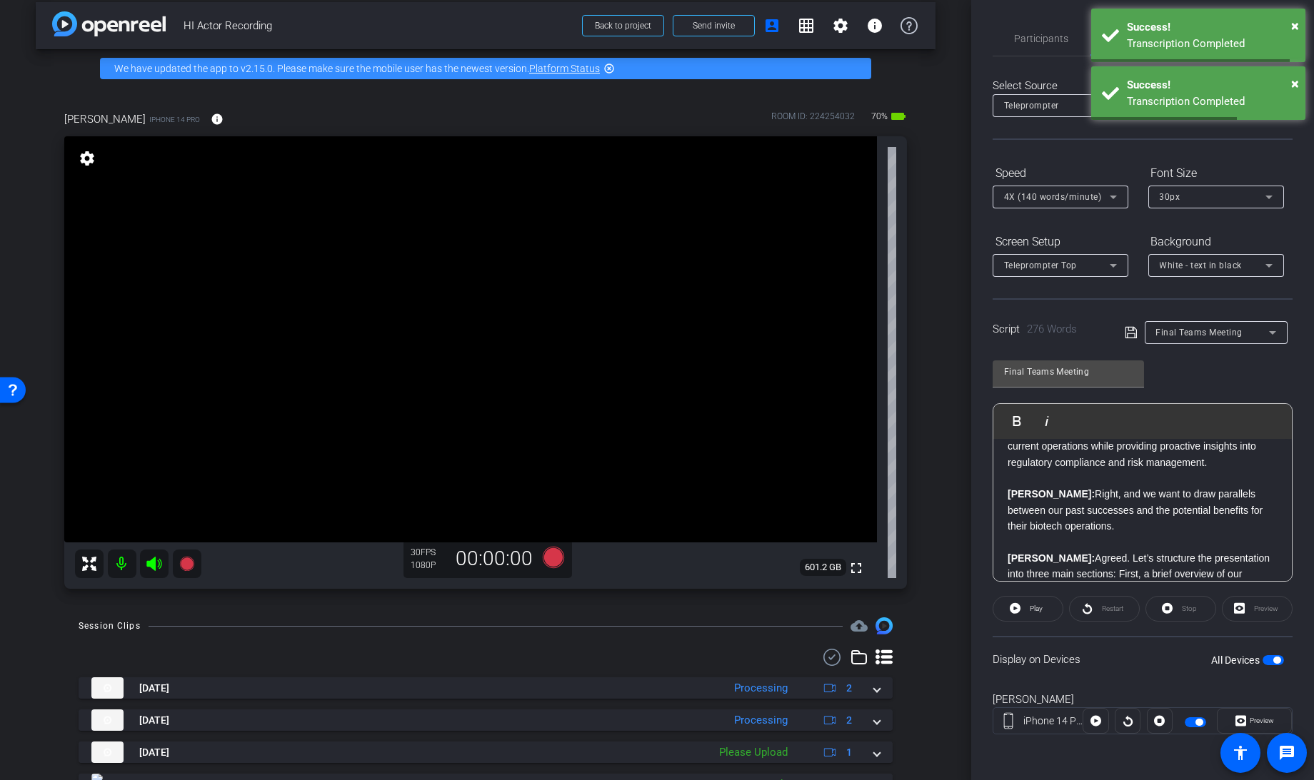
scroll to position [11, 0]
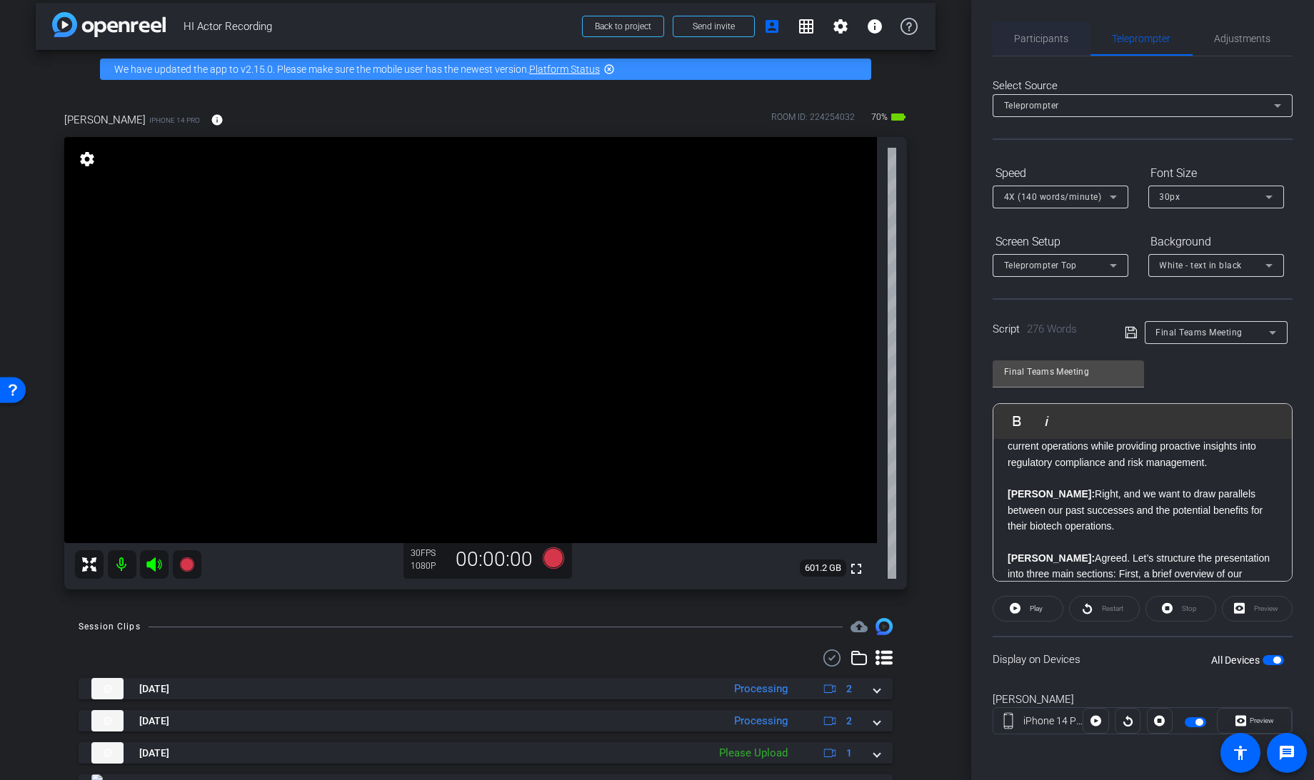
click at [1035, 28] on span "Participants" at bounding box center [1042, 38] width 54 height 34
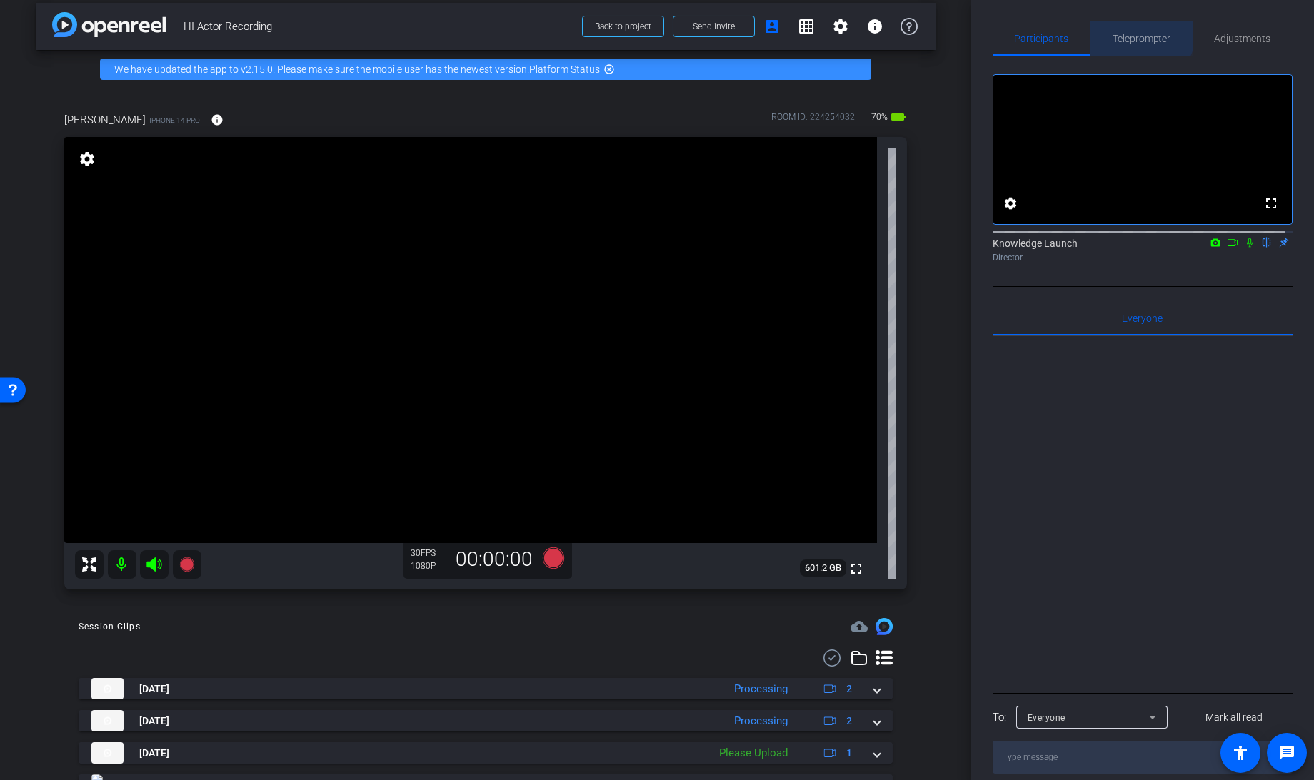
click at [1132, 31] on span "Teleprompter" at bounding box center [1141, 38] width 59 height 34
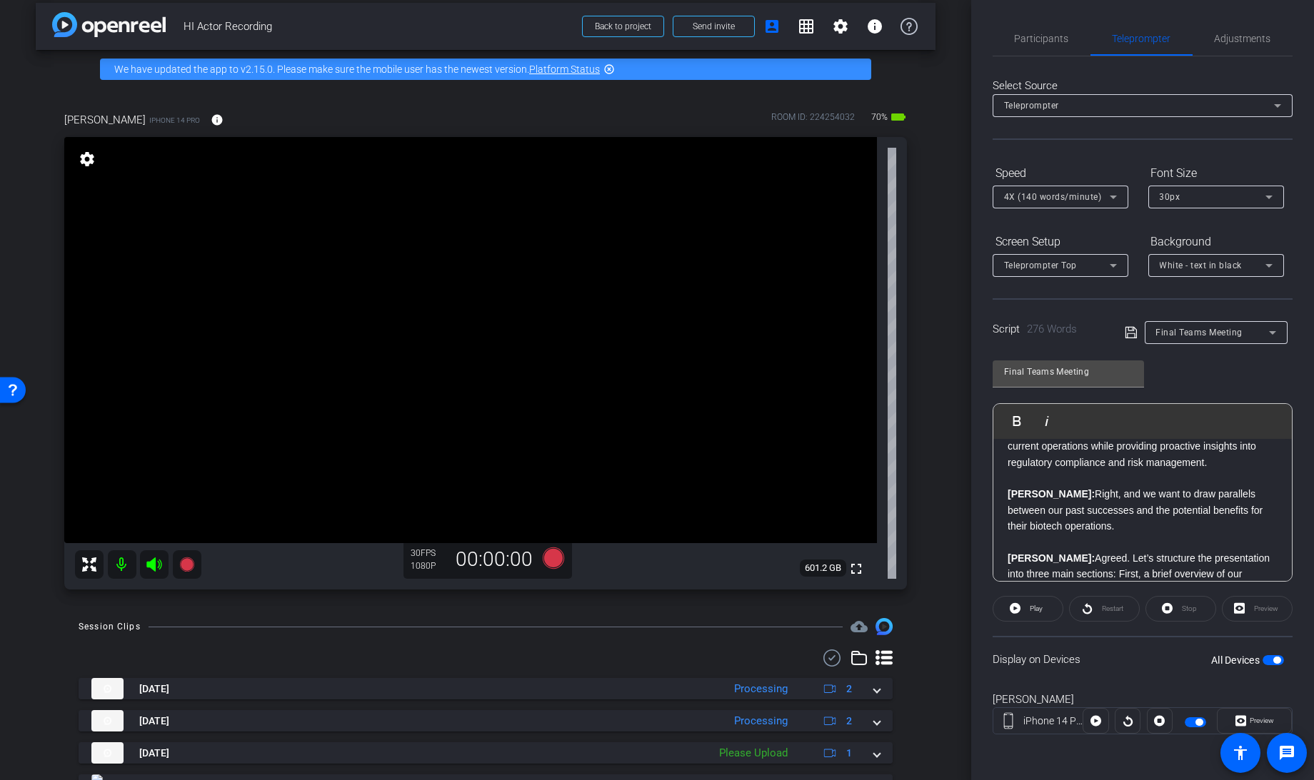
click at [1265, 660] on span "button" at bounding box center [1272, 660] width 21 height 10
click at [1027, 34] on span "Participants" at bounding box center [1042, 39] width 54 height 10
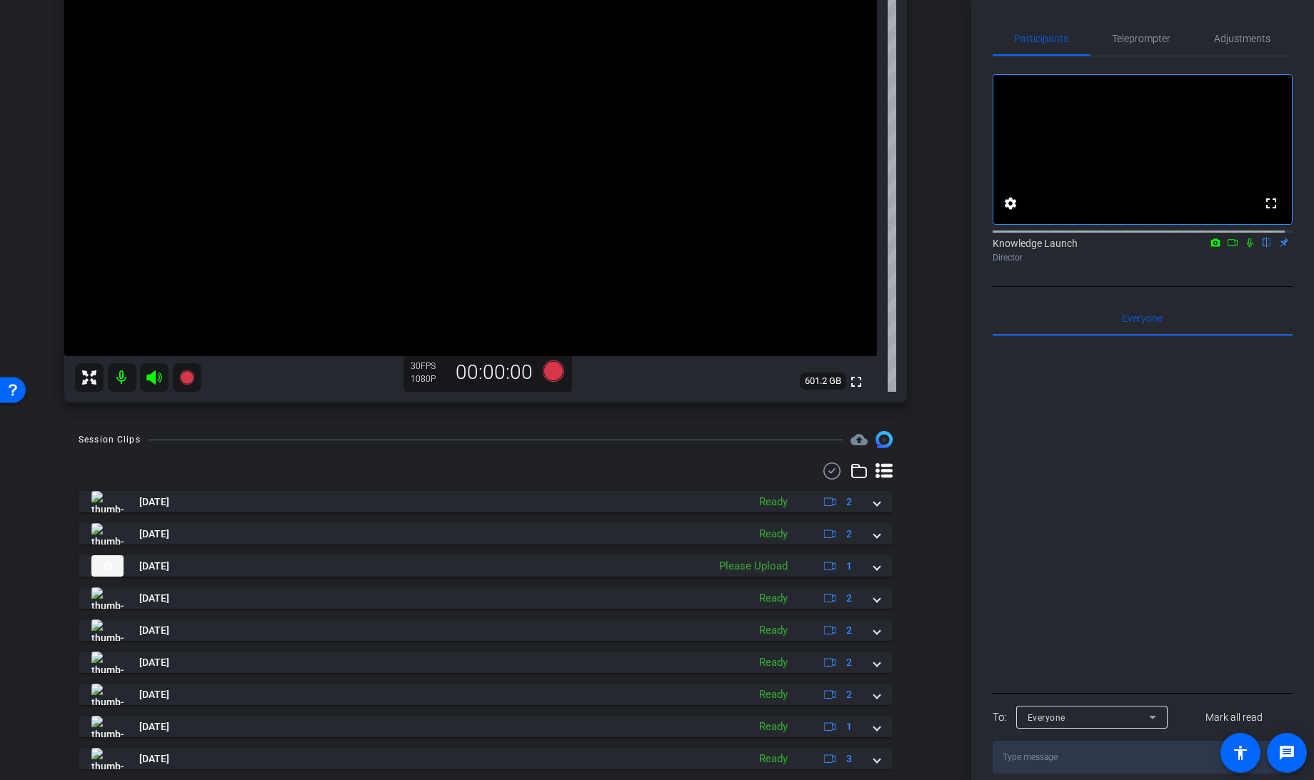
scroll to position [200, 0]
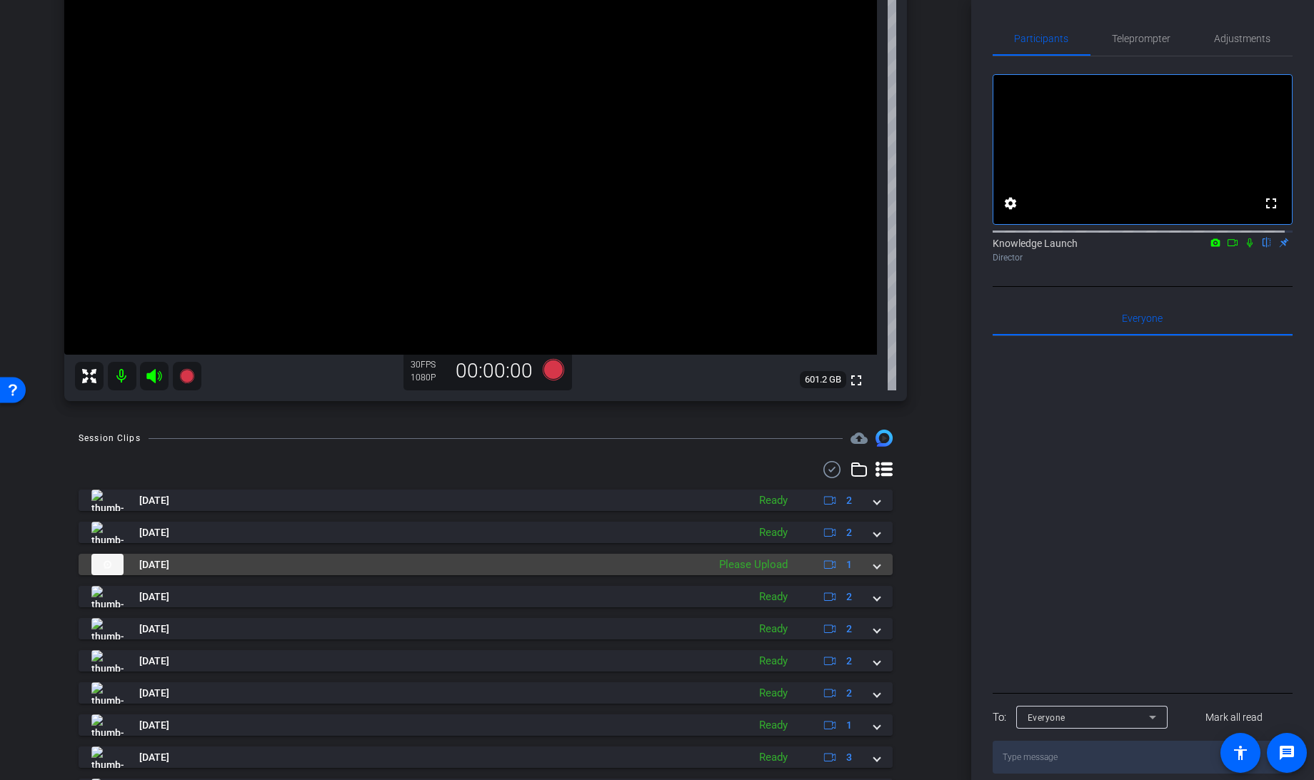
click at [874, 563] on span at bounding box center [877, 565] width 6 height 15
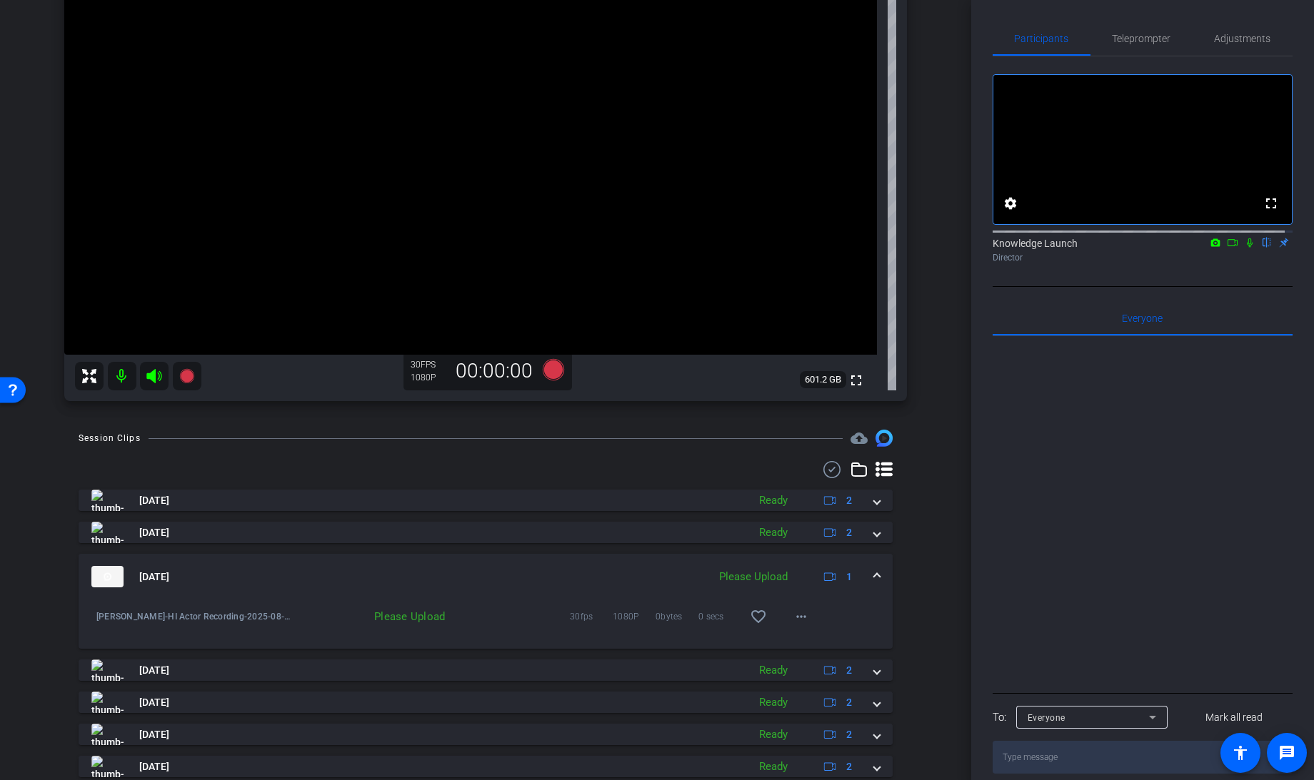
click at [866, 563] on mat-expansion-panel-header "Aug 27, 2025 Please Upload 1" at bounding box center [486, 577] width 814 height 46
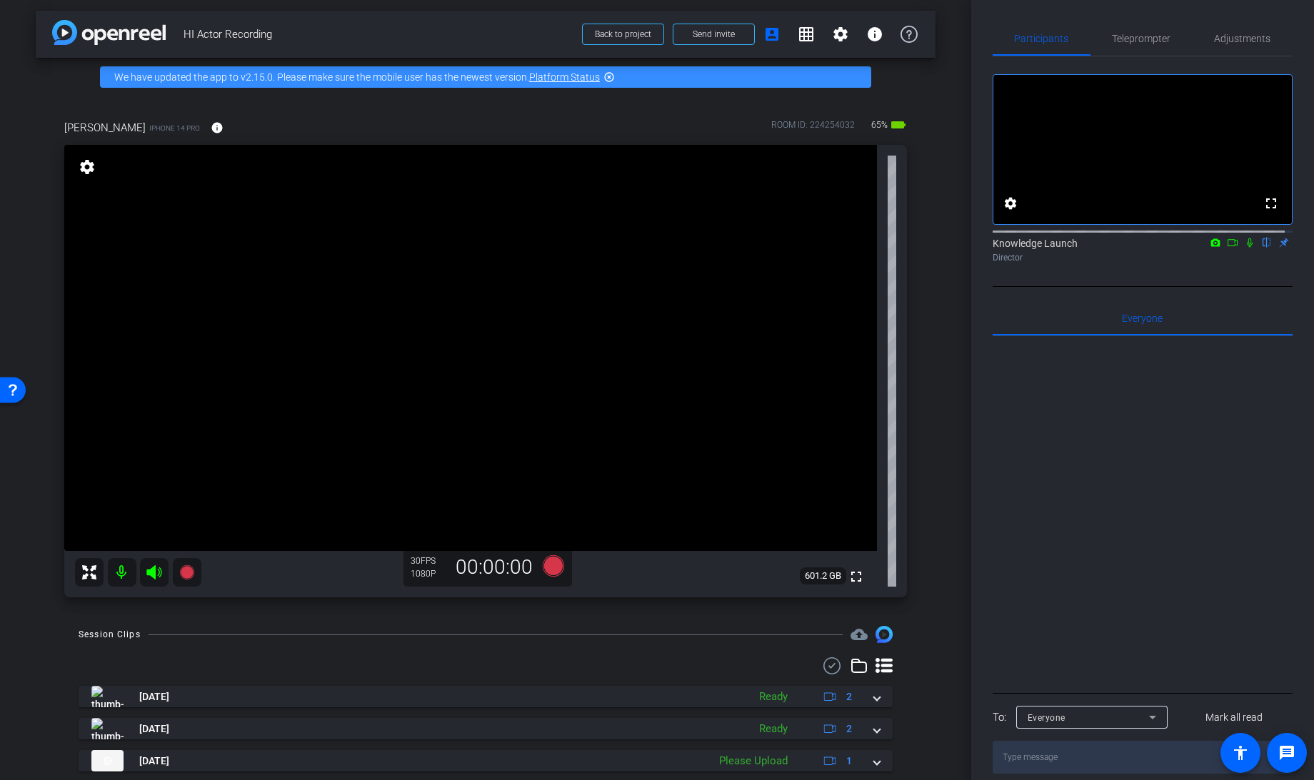
scroll to position [0, 0]
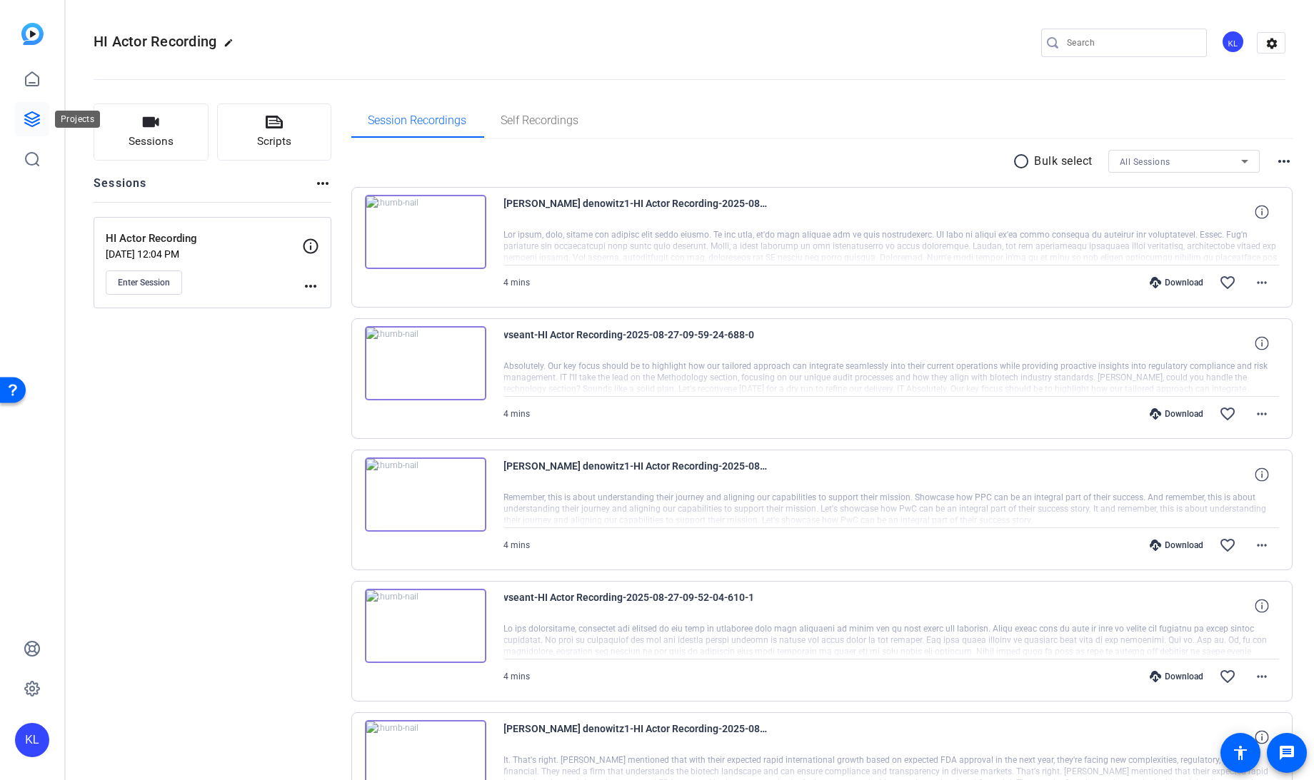
click at [34, 119] on icon at bounding box center [32, 119] width 17 height 17
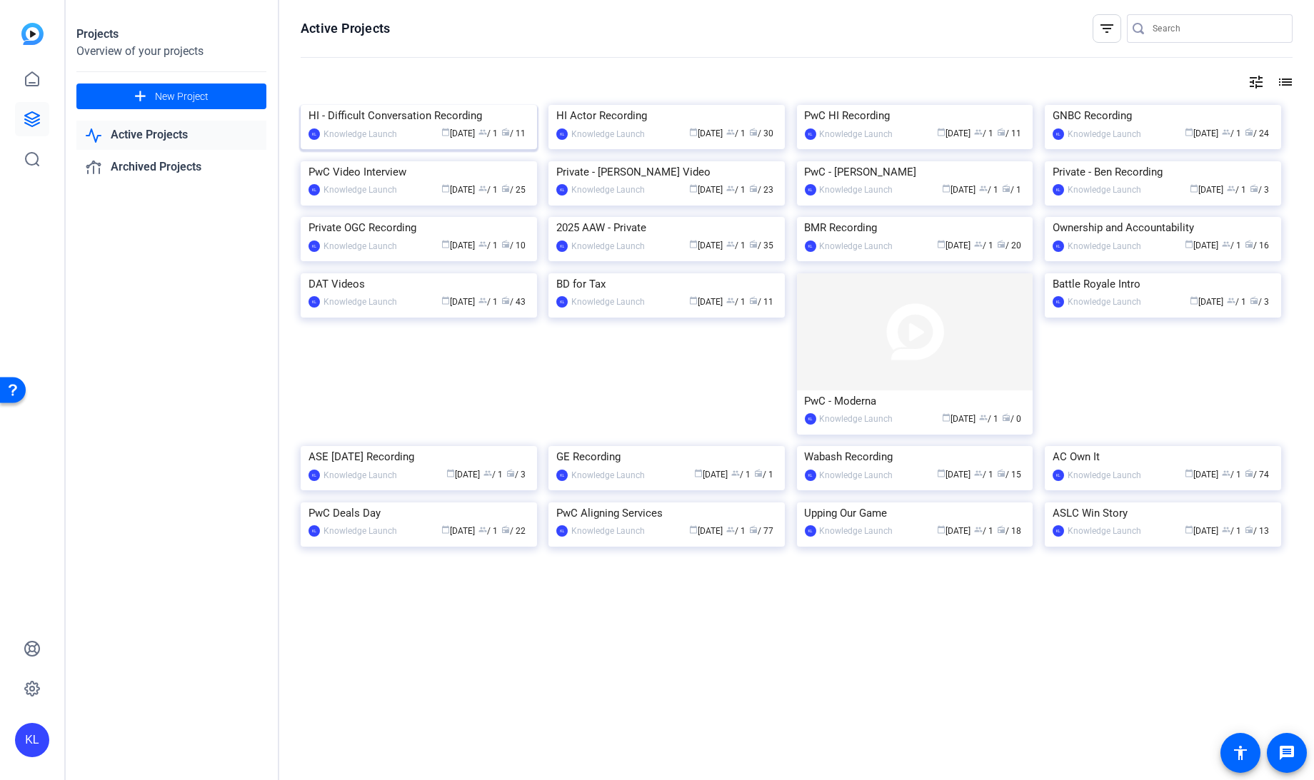
click at [388, 126] on div "HI - Difficult Conversation Recording" at bounding box center [418, 115] width 221 height 21
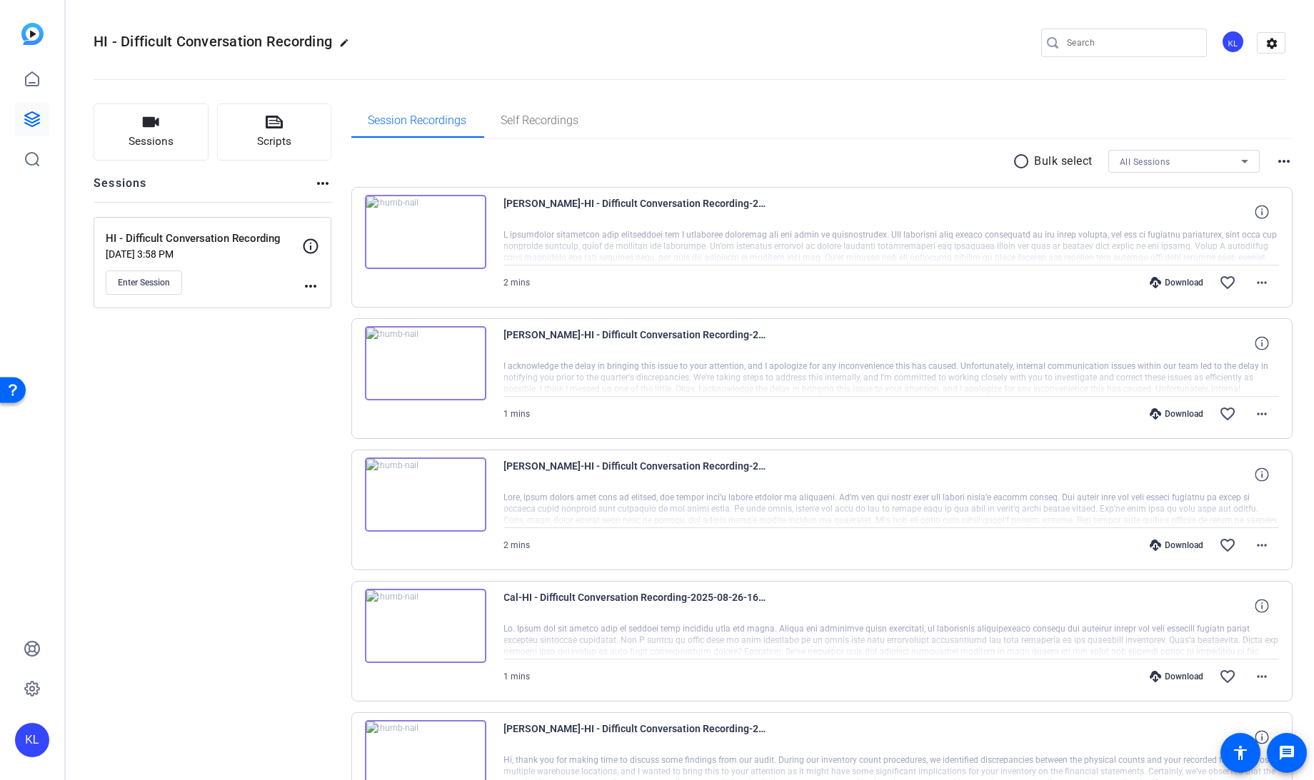
click at [309, 284] on mat-icon "more_horiz" at bounding box center [310, 286] width 17 height 17
click at [320, 306] on span "Edit Session" at bounding box center [345, 306] width 65 height 17
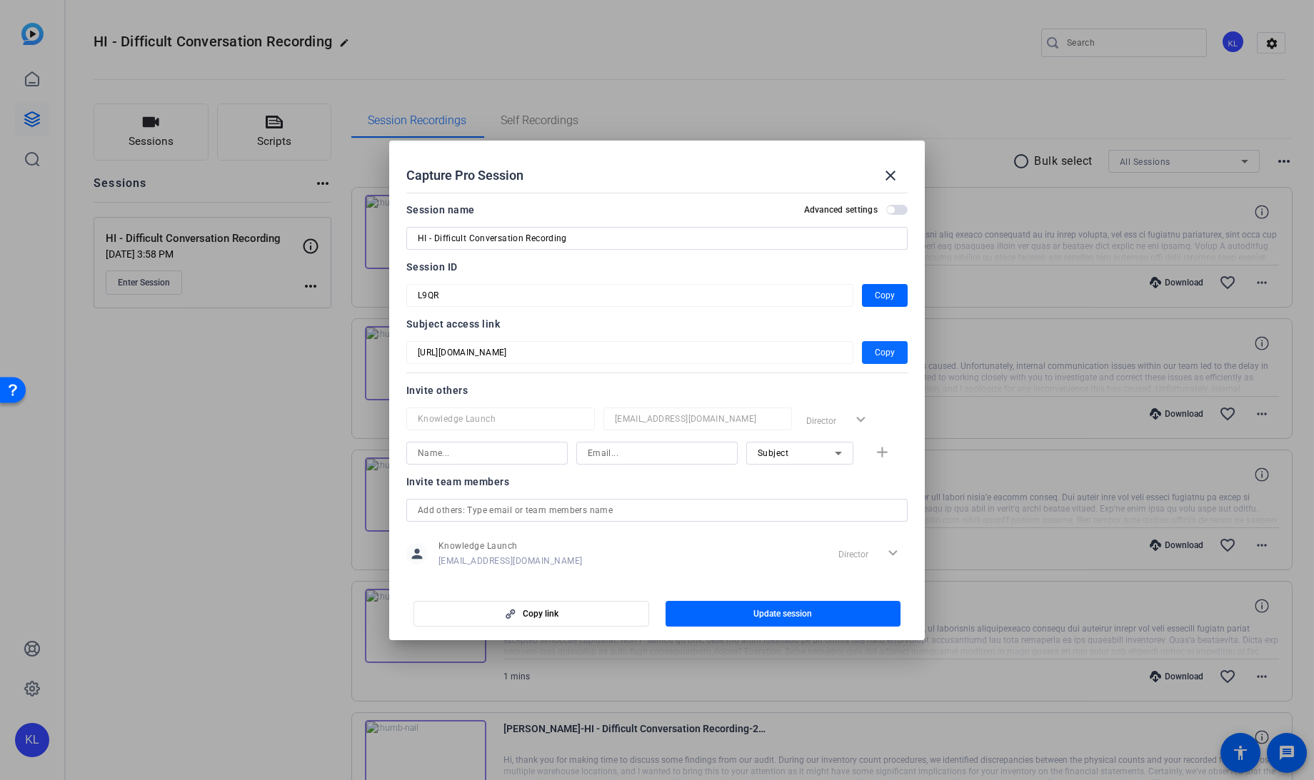
click at [875, 352] on span "Copy" at bounding box center [885, 352] width 20 height 17
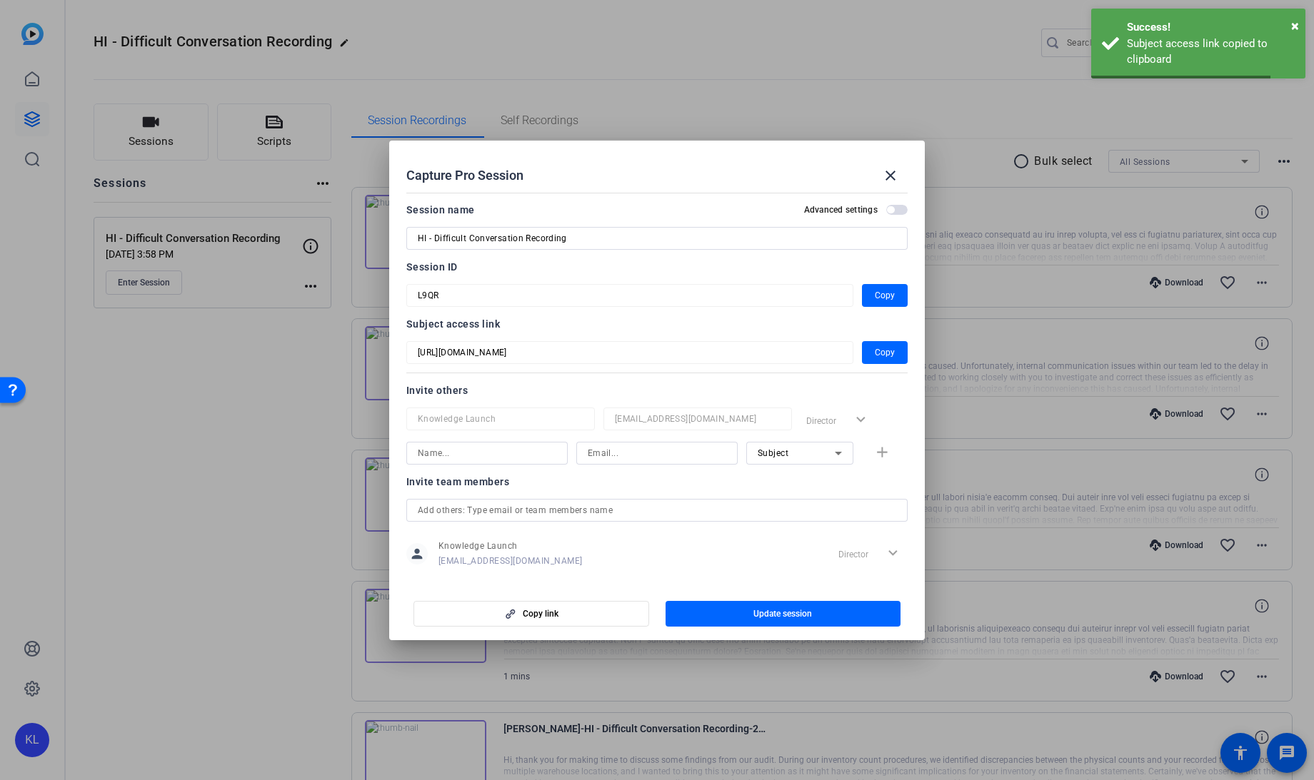
click at [176, 605] on div at bounding box center [657, 390] width 1314 height 780
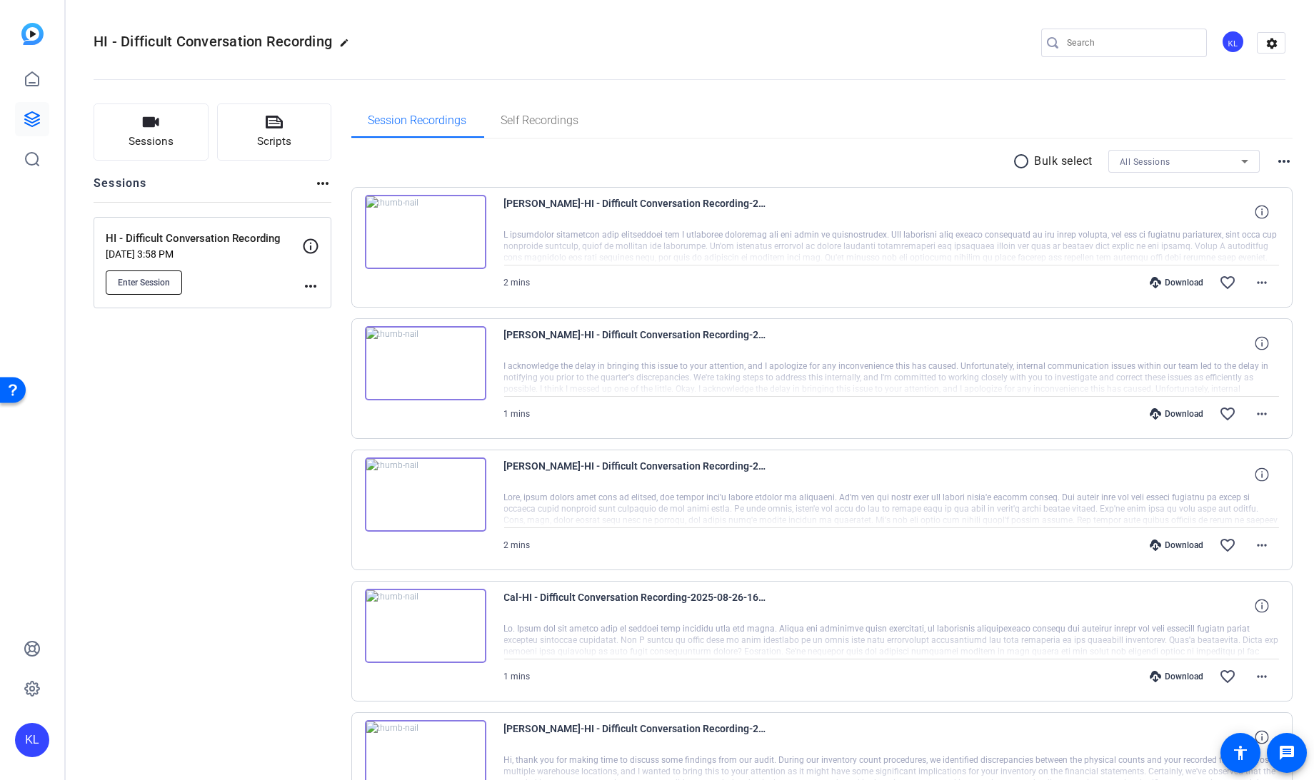
click at [146, 287] on span "Enter Session" at bounding box center [144, 282] width 52 height 11
click at [129, 283] on span "Enter Session" at bounding box center [144, 282] width 52 height 11
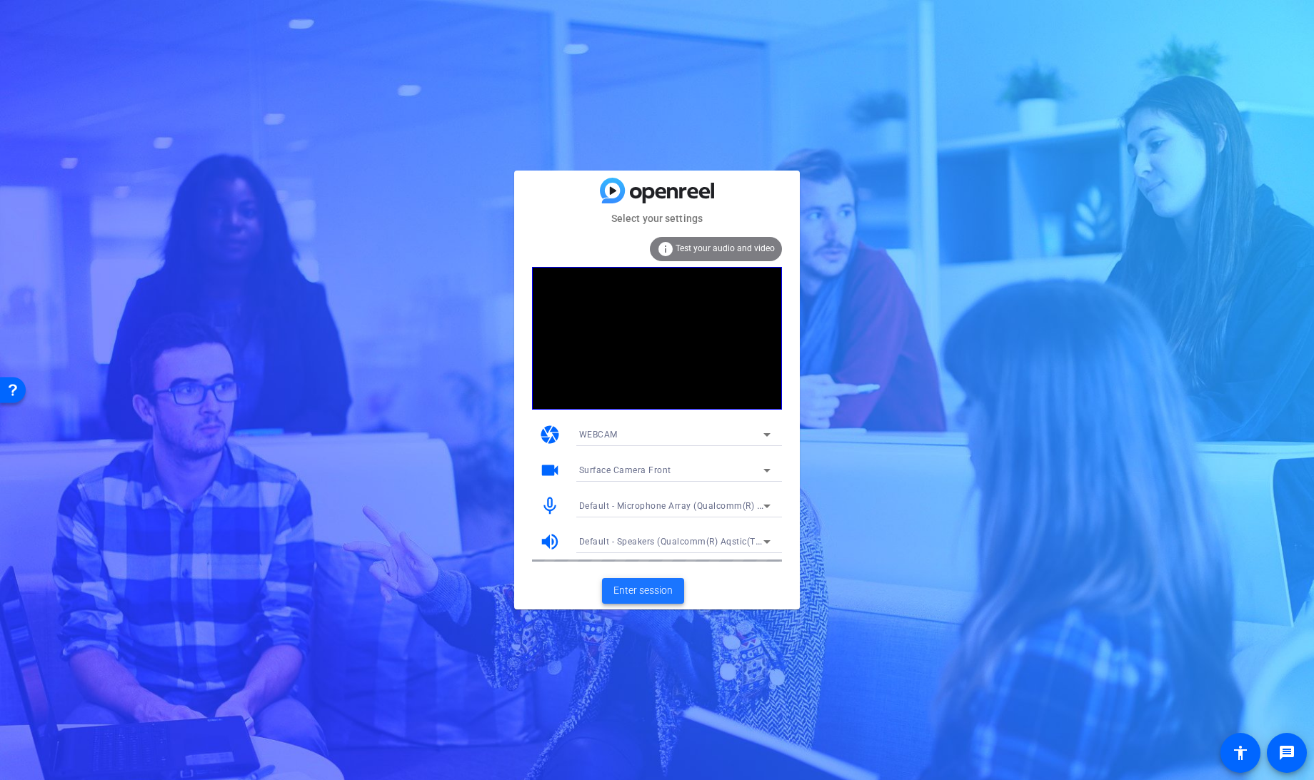
click at [643, 593] on span "Enter session" at bounding box center [642, 590] width 59 height 15
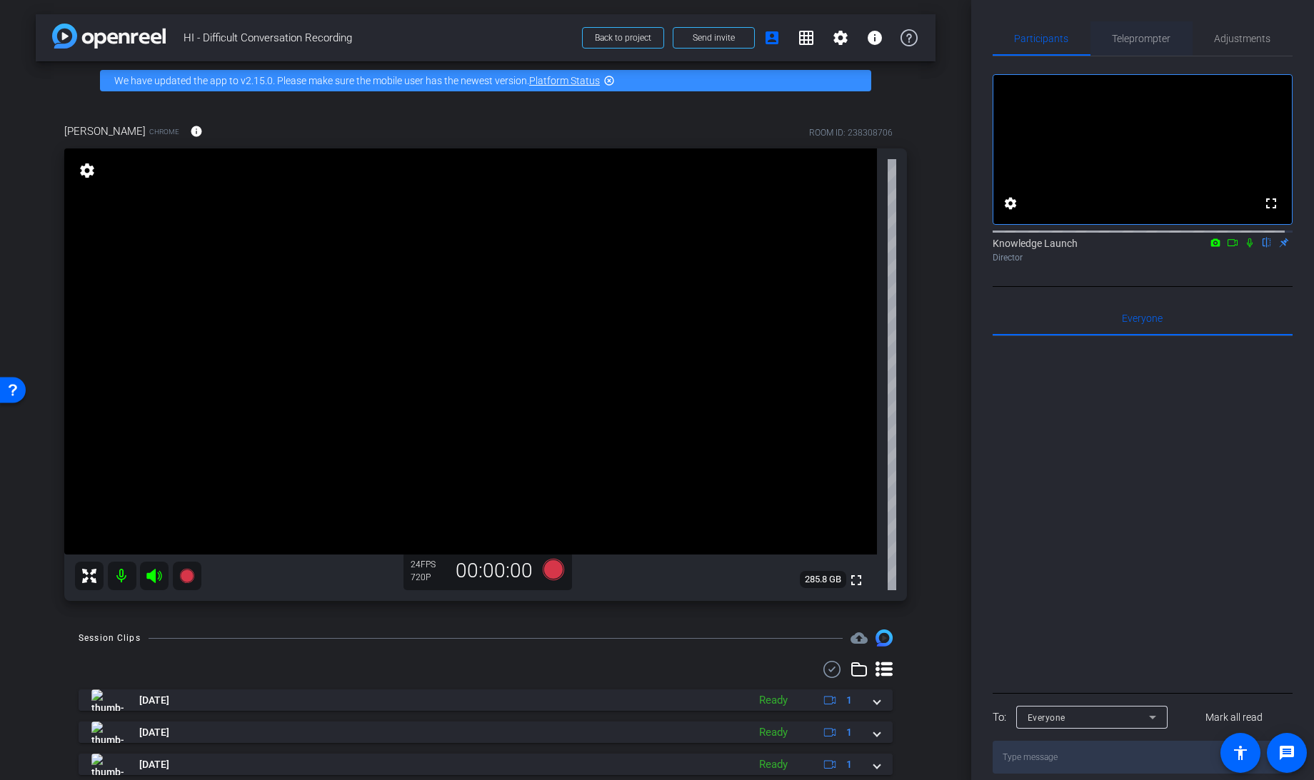
click at [1152, 41] on span "Teleprompter" at bounding box center [1141, 39] width 59 height 10
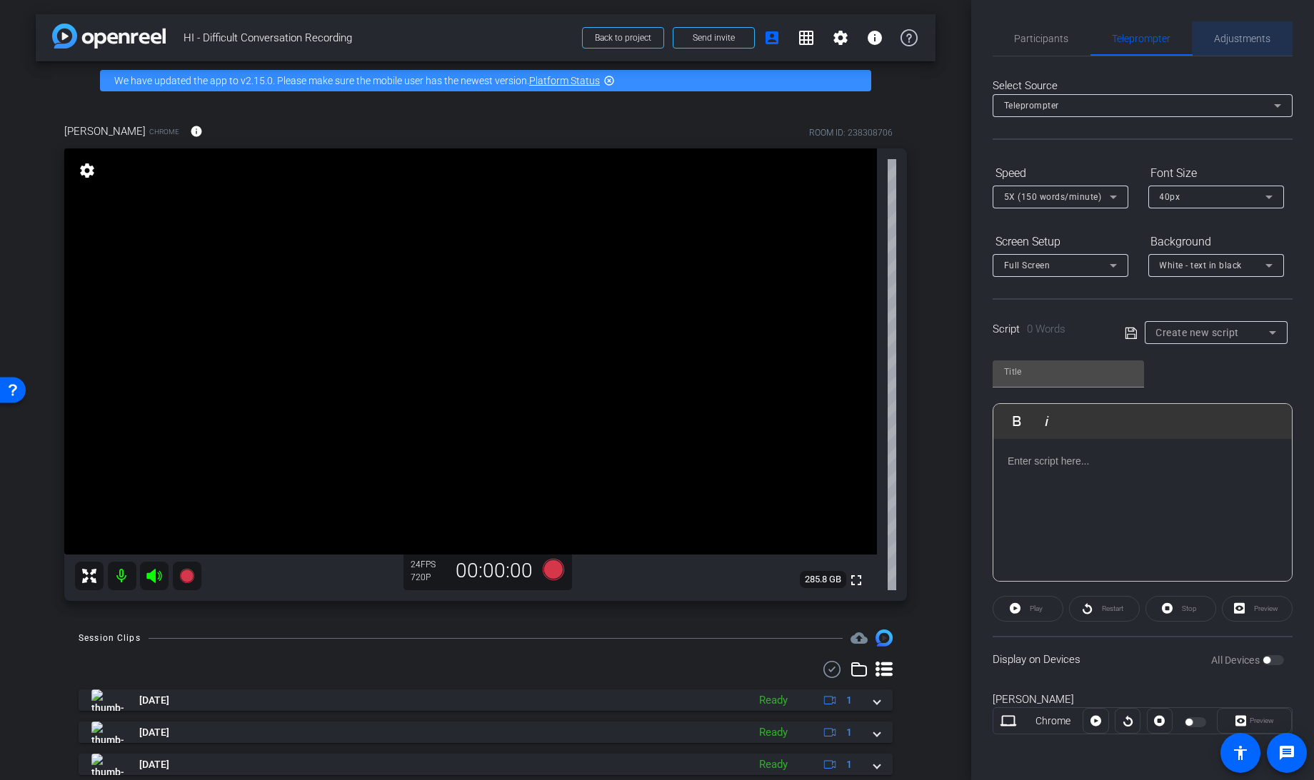
click at [1252, 26] on span "Adjustments" at bounding box center [1242, 38] width 56 height 34
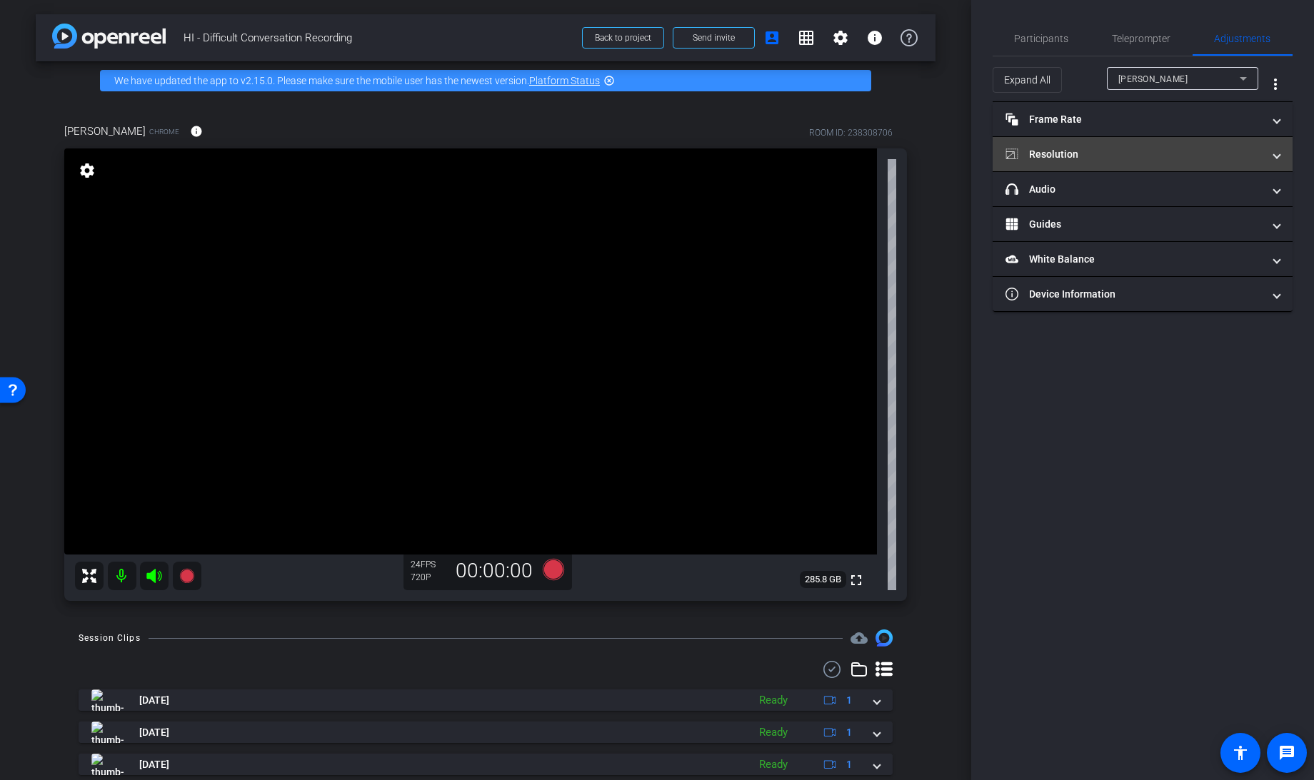
click at [1085, 149] on mat-panel-title "Resolution" at bounding box center [1133, 154] width 257 height 15
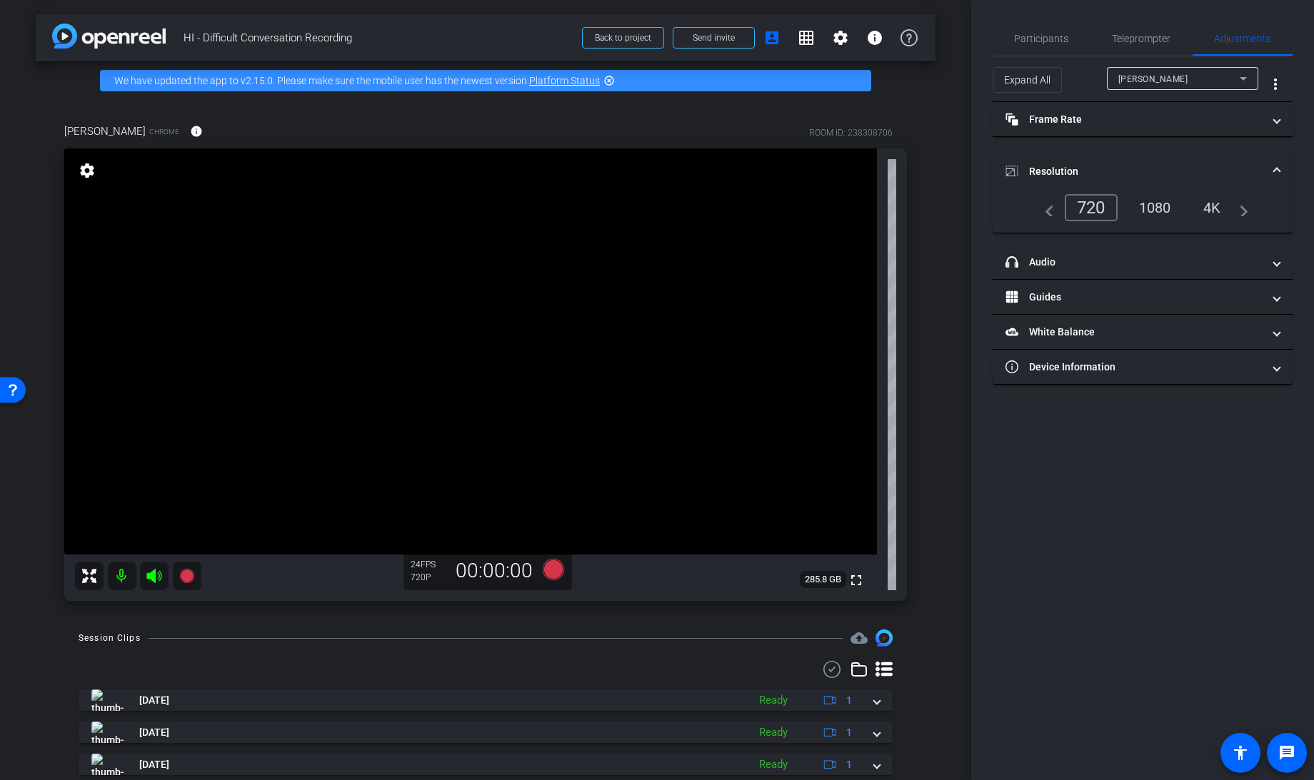
click at [1154, 207] on div "1080" at bounding box center [1155, 208] width 54 height 24
click at [1065, 255] on mat-panel-title "headphone icon Audio" at bounding box center [1133, 262] width 257 height 15
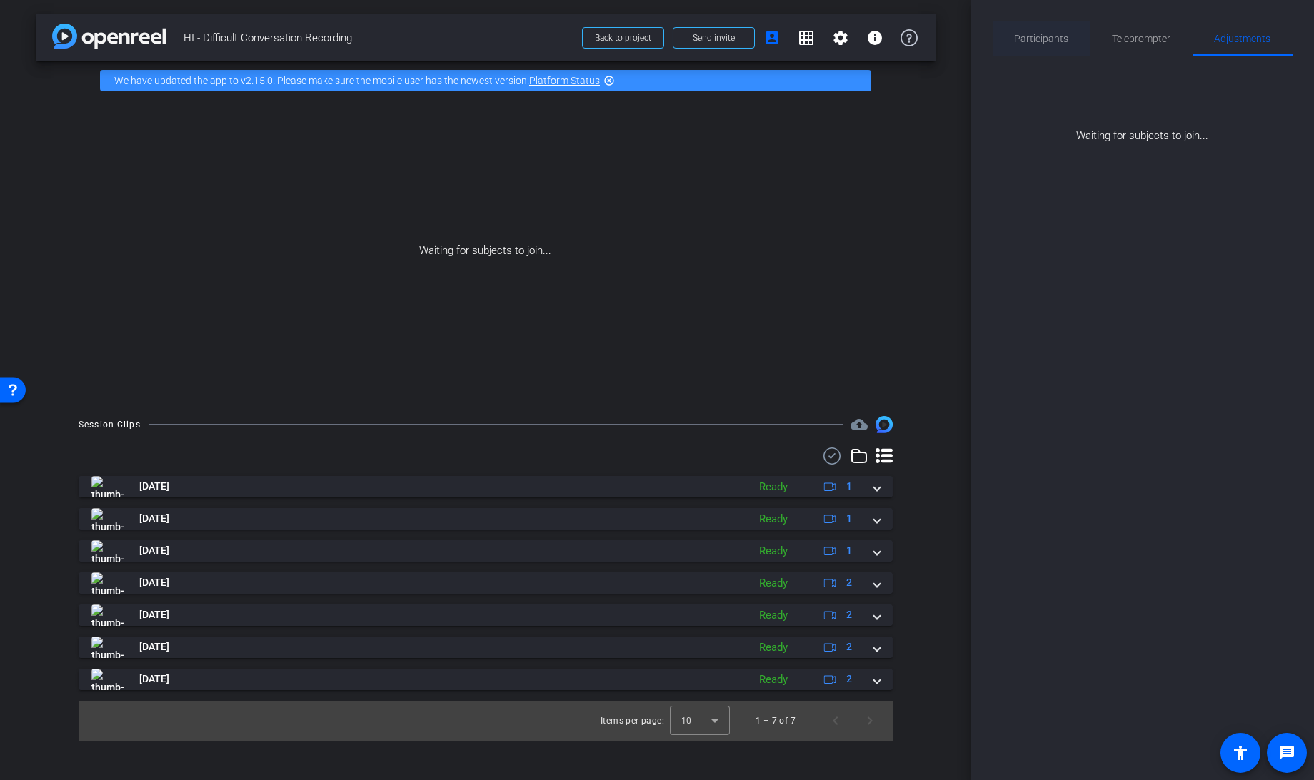
click at [1045, 39] on span "Participants" at bounding box center [1042, 39] width 54 height 10
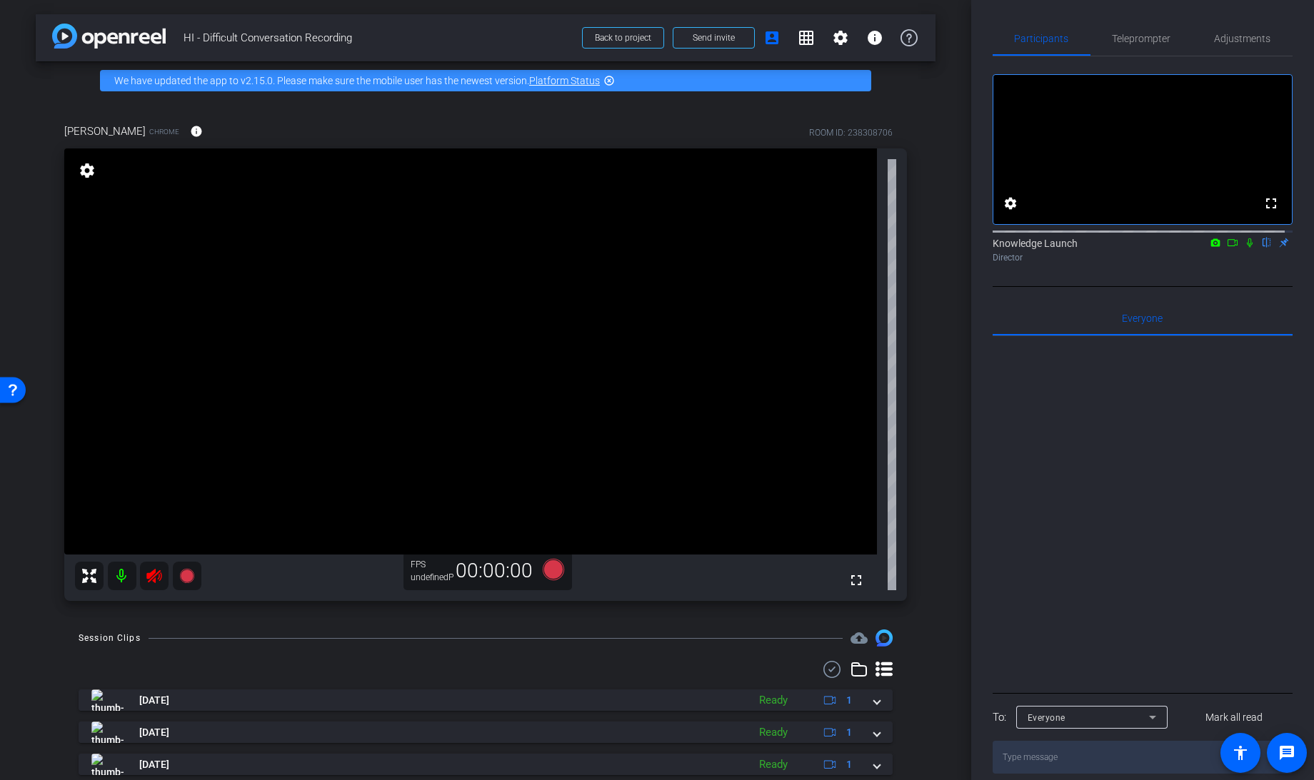
click at [156, 575] on icon at bounding box center [153, 576] width 15 height 14
click at [1157, 37] on span "Teleprompter" at bounding box center [1141, 39] width 59 height 10
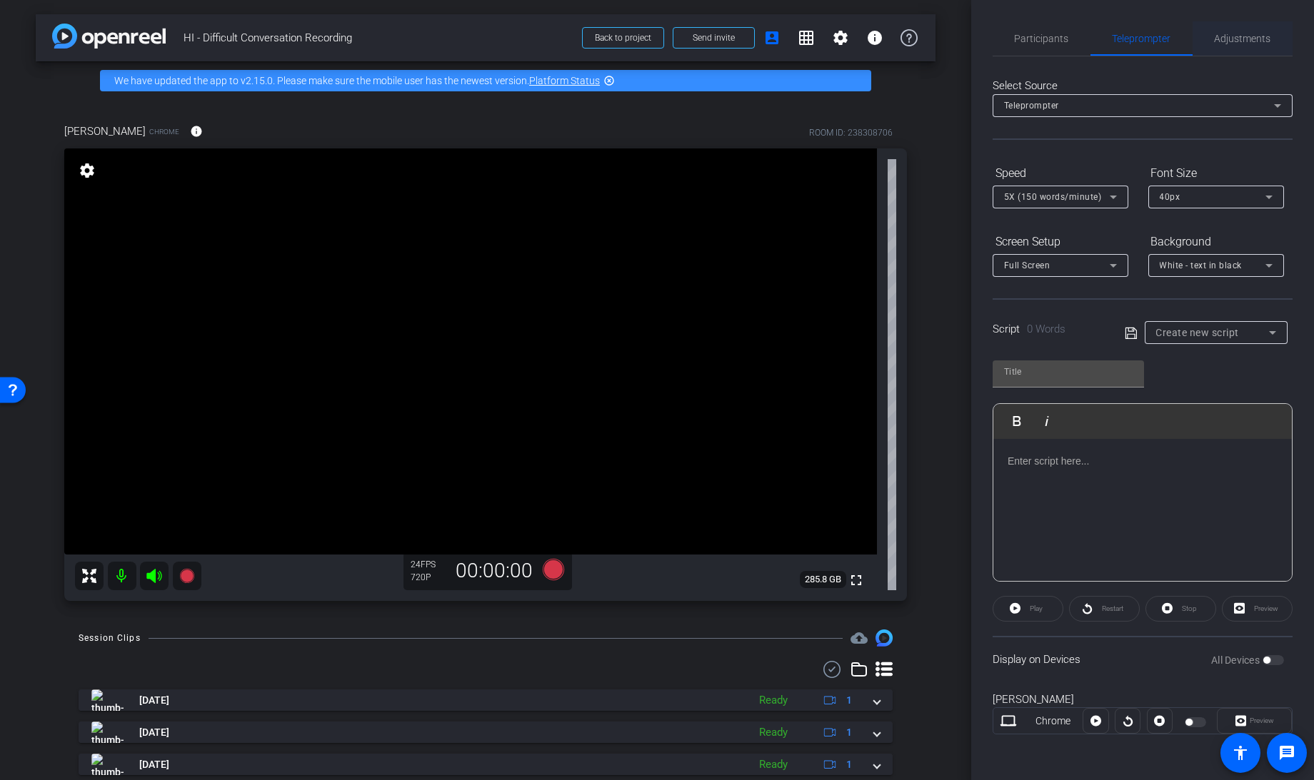
click at [1237, 36] on span "Adjustments" at bounding box center [1242, 39] width 56 height 10
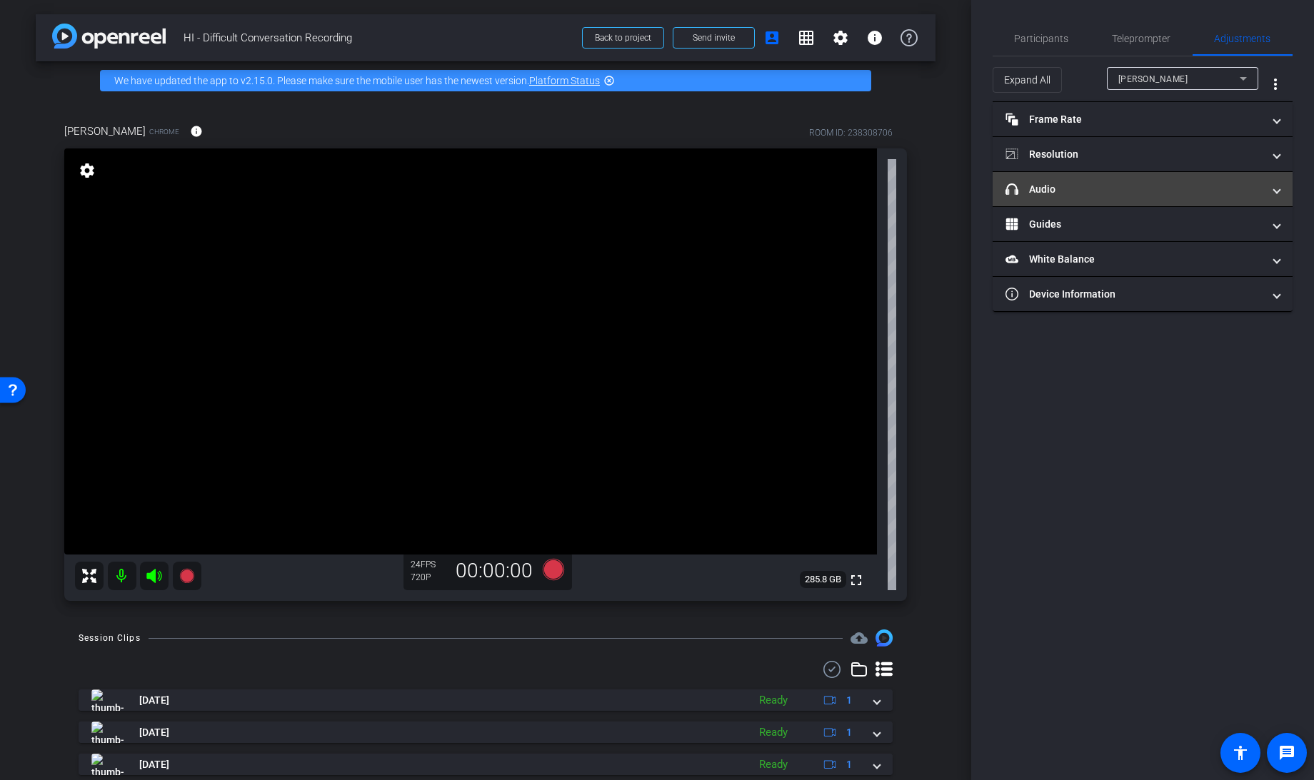
click at [1077, 187] on mat-panel-title "headphone icon Audio" at bounding box center [1133, 189] width 257 height 15
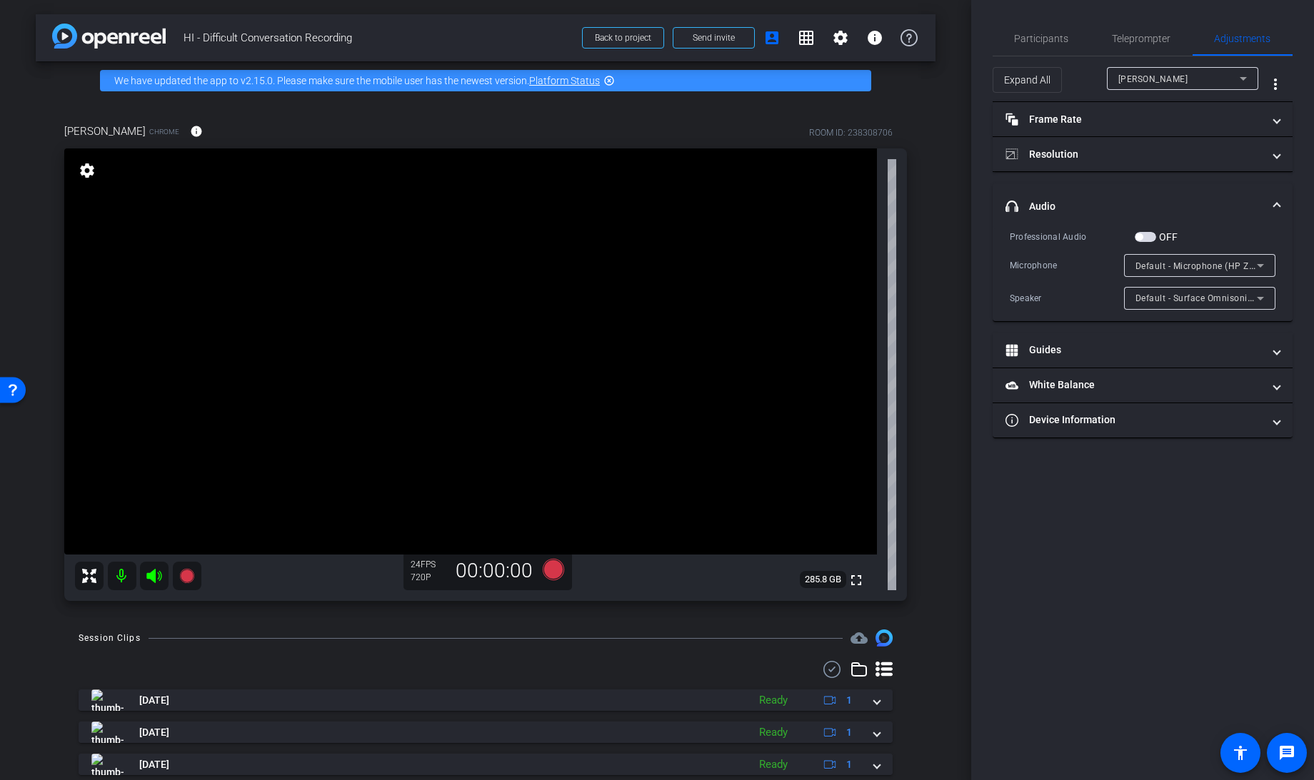
click at [1175, 268] on span "Default - Microphone (HP Z34c G3 USB Audio)" at bounding box center [1231, 265] width 193 height 11
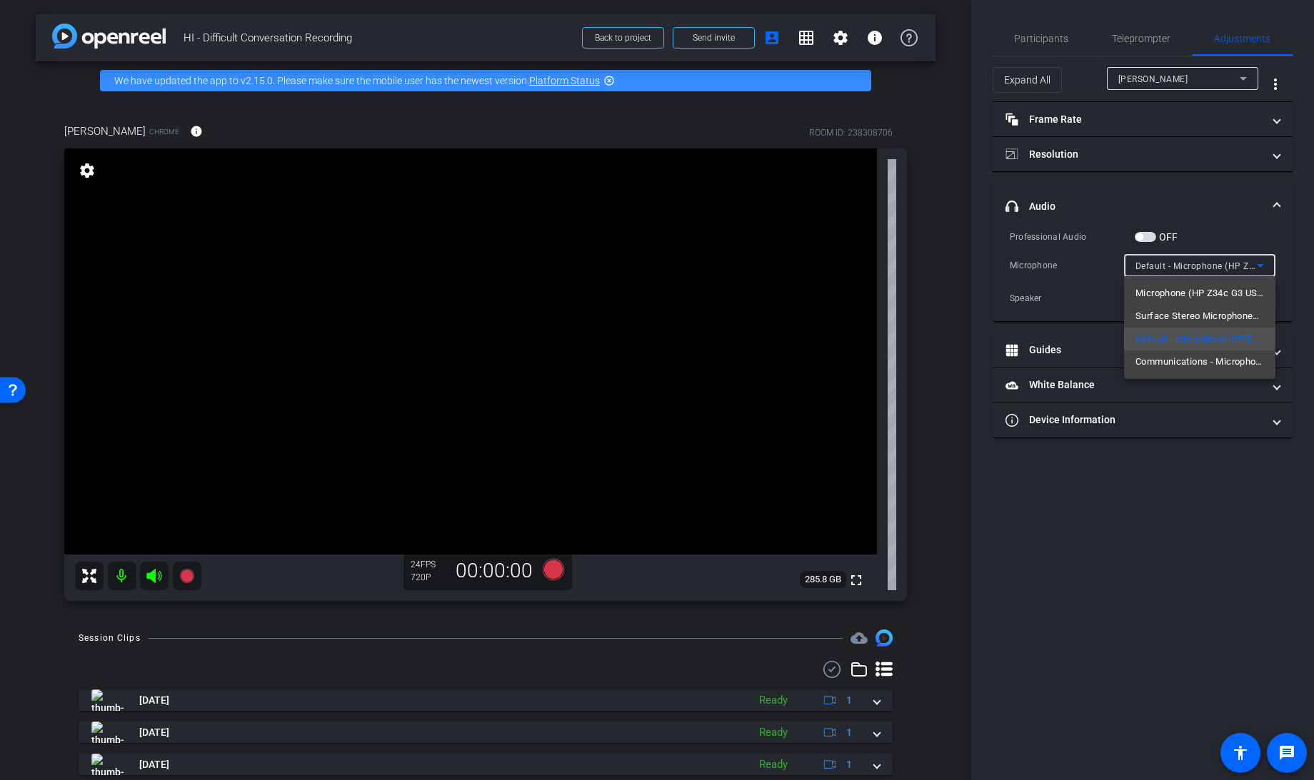
click at [1173, 291] on span "Microphone (HP Z34c G3 USB Audio)" at bounding box center [1199, 293] width 129 height 17
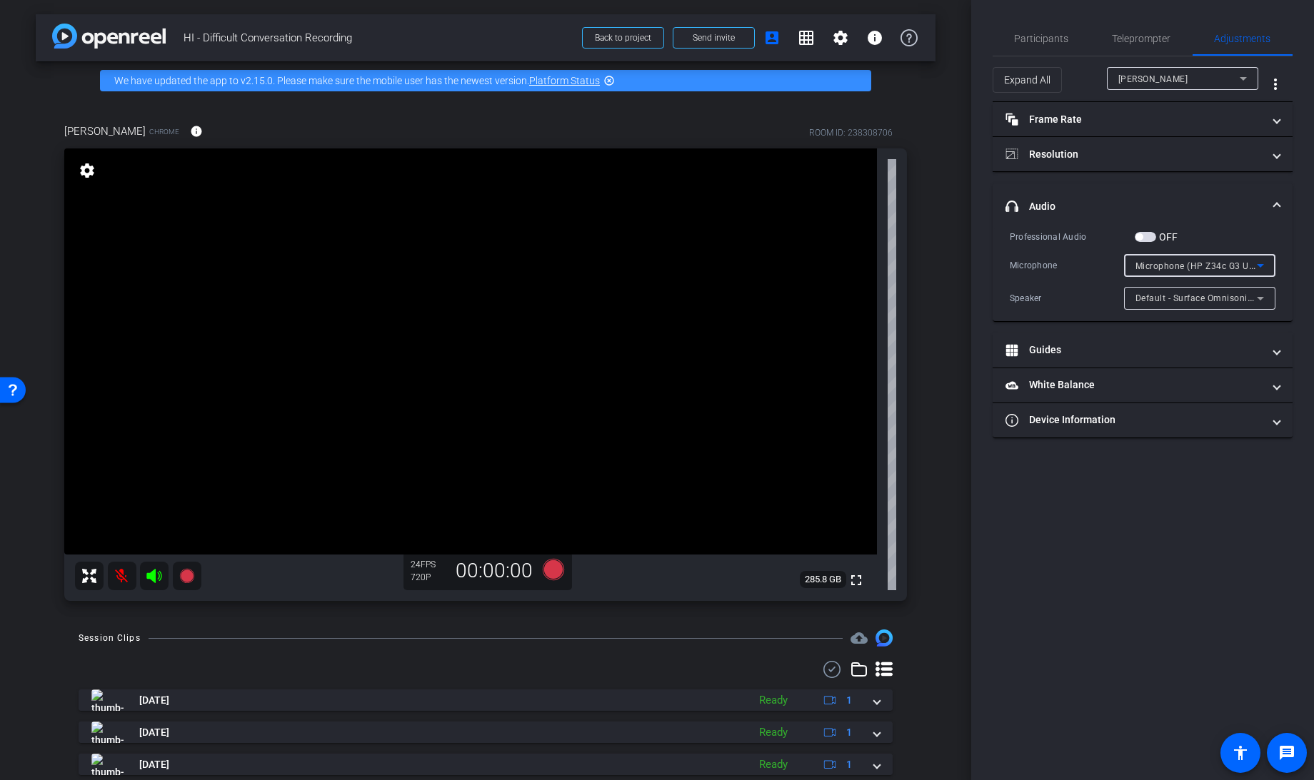
click at [1186, 268] on span "Microphone (HP Z34c G3 USB Audio)" at bounding box center [1212, 265] width 155 height 11
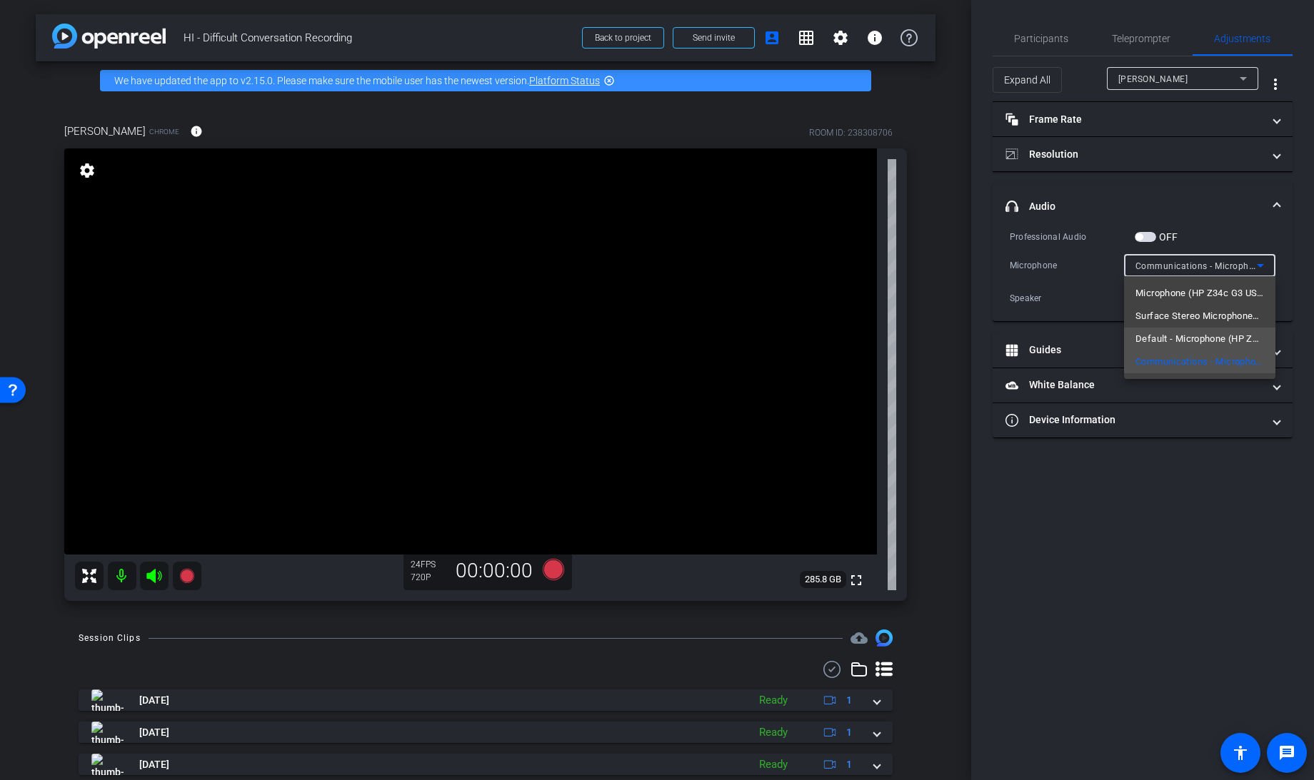
click at [1177, 338] on span "Default - Microphone (HP Z34c G3 USB Audio)" at bounding box center [1199, 339] width 129 height 17
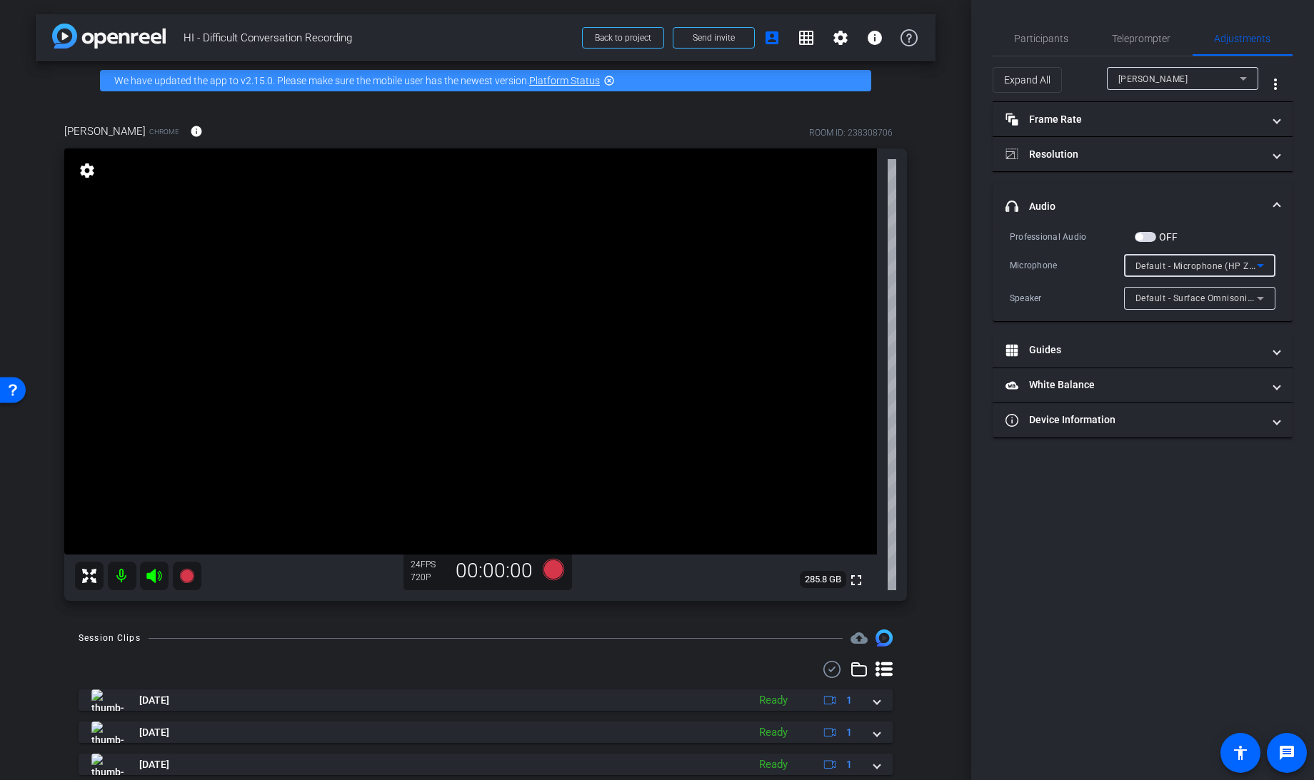
click at [1203, 269] on span "Default - Microphone (HP Z34c G3 USB Audio)" at bounding box center [1231, 265] width 193 height 11
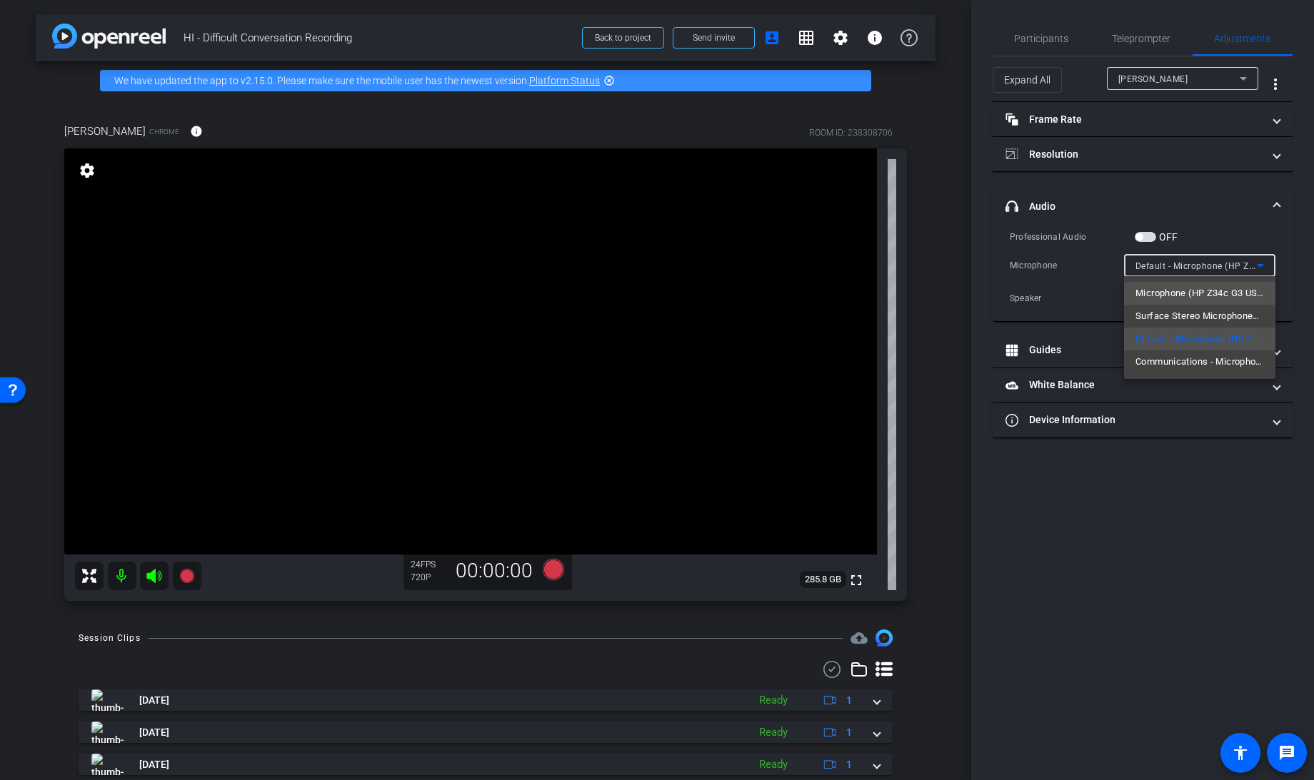
click at [1197, 286] on span "Microphone (HP Z34c G3 USB Audio)" at bounding box center [1199, 293] width 129 height 17
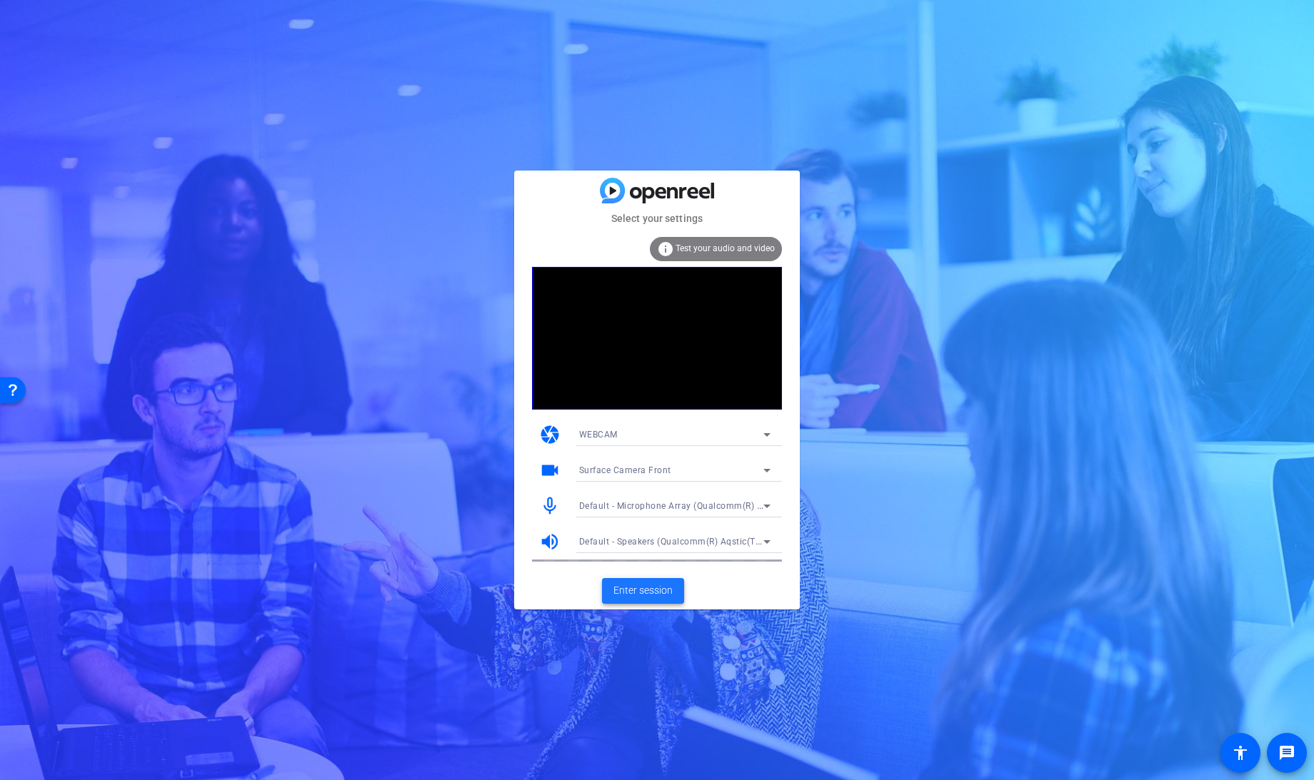
click at [643, 595] on span "Enter session" at bounding box center [642, 590] width 59 height 15
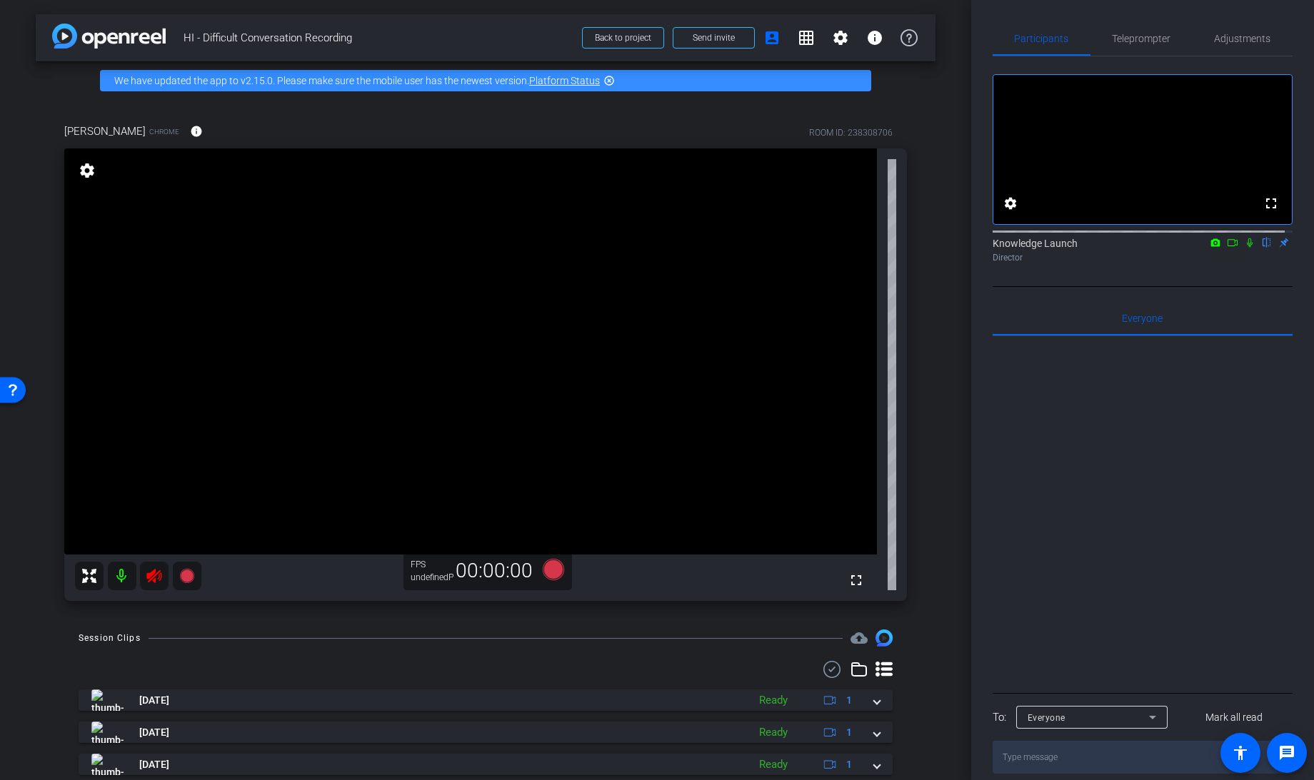
click at [157, 580] on icon at bounding box center [154, 576] width 17 height 17
click at [86, 173] on mat-icon "settings" at bounding box center [87, 170] width 20 height 17
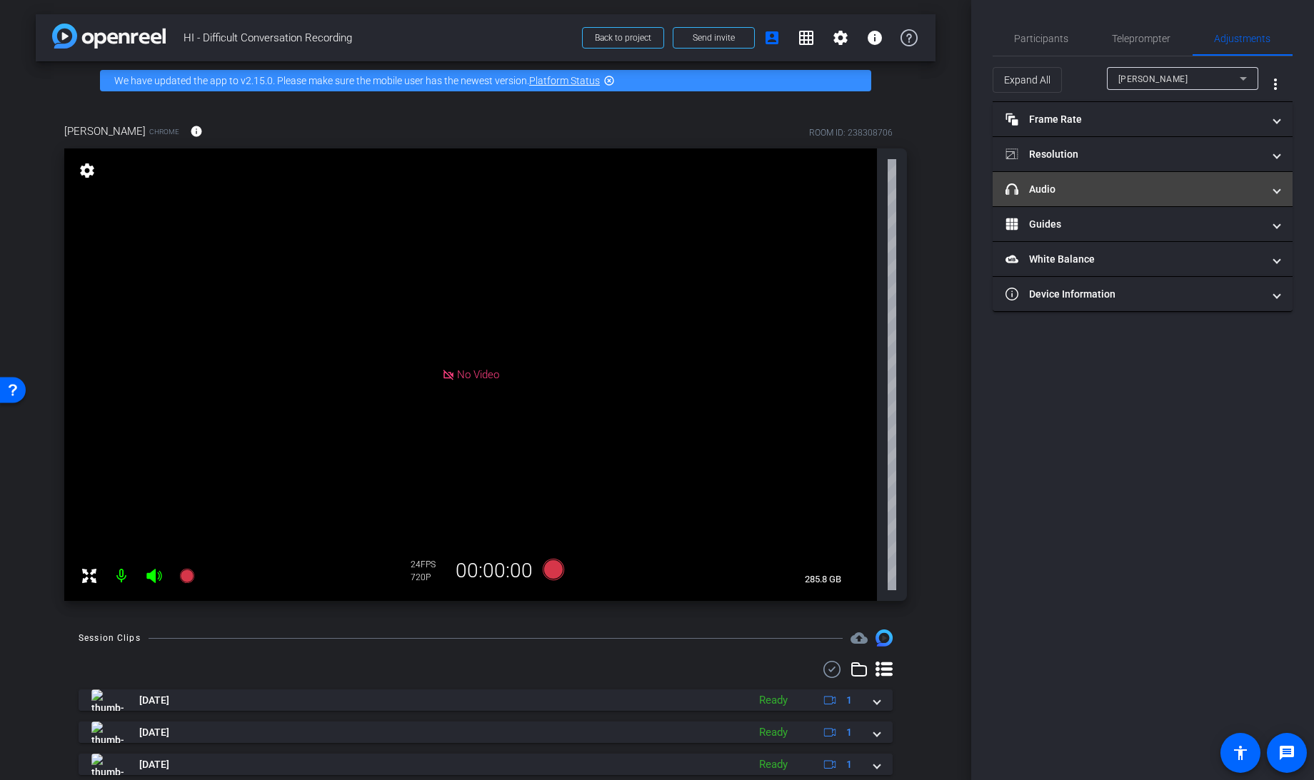
click at [1057, 182] on mat-panel-title "headphone icon Audio" at bounding box center [1133, 189] width 257 height 15
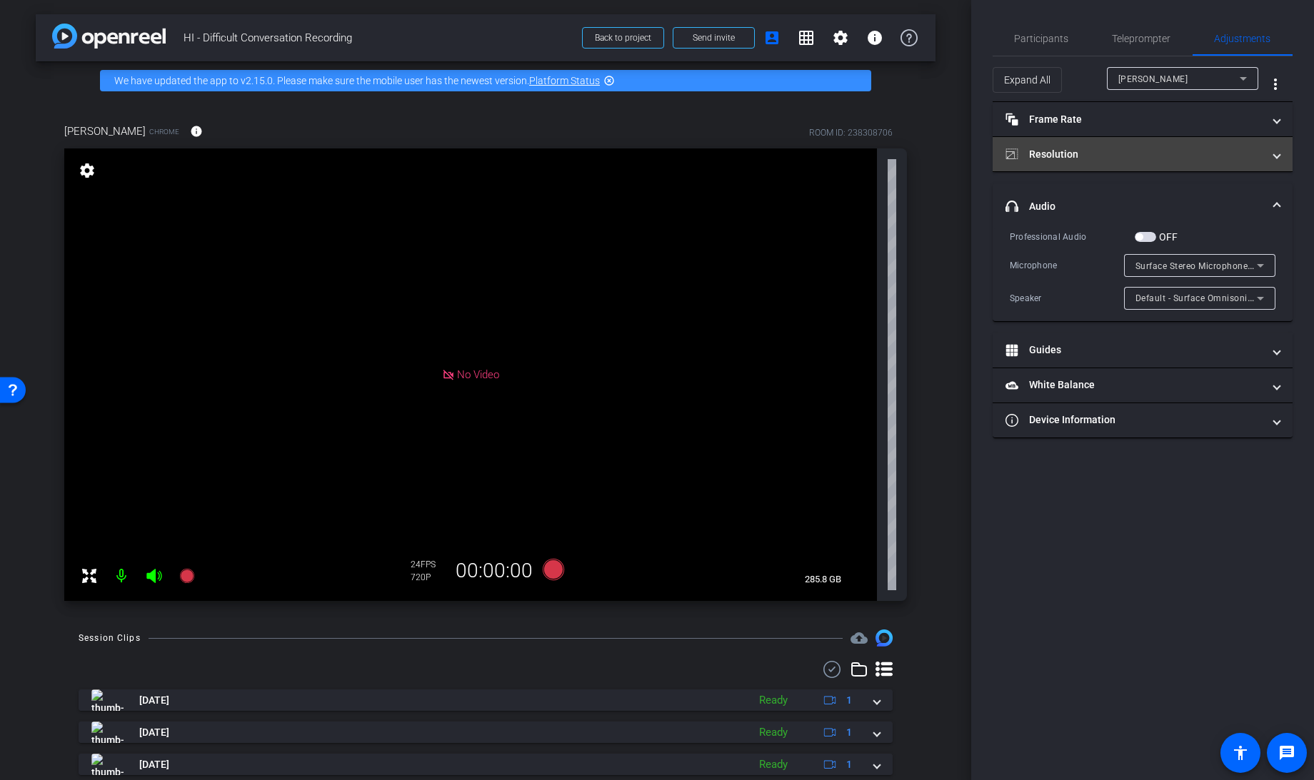
click at [1075, 143] on mat-expansion-panel-header "Resolution" at bounding box center [1142, 154] width 300 height 34
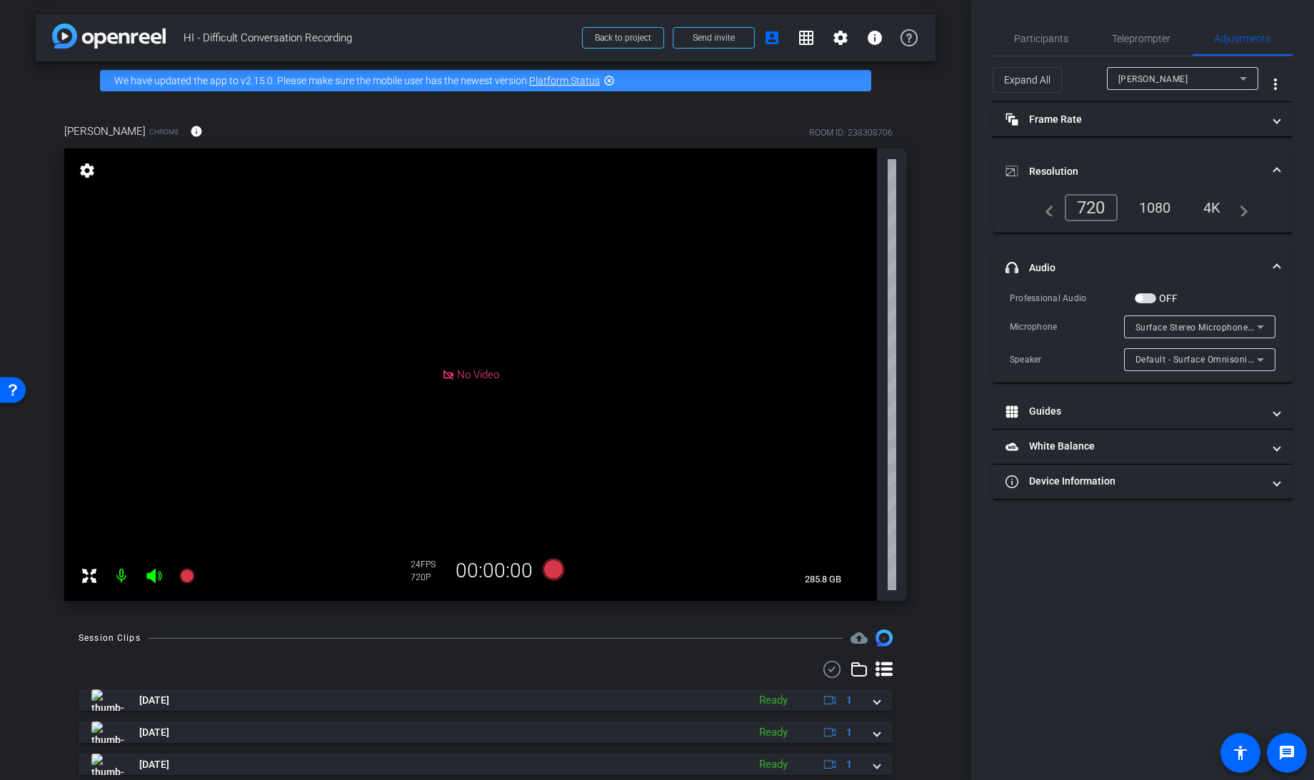
click at [1166, 206] on div "1080" at bounding box center [1155, 208] width 54 height 24
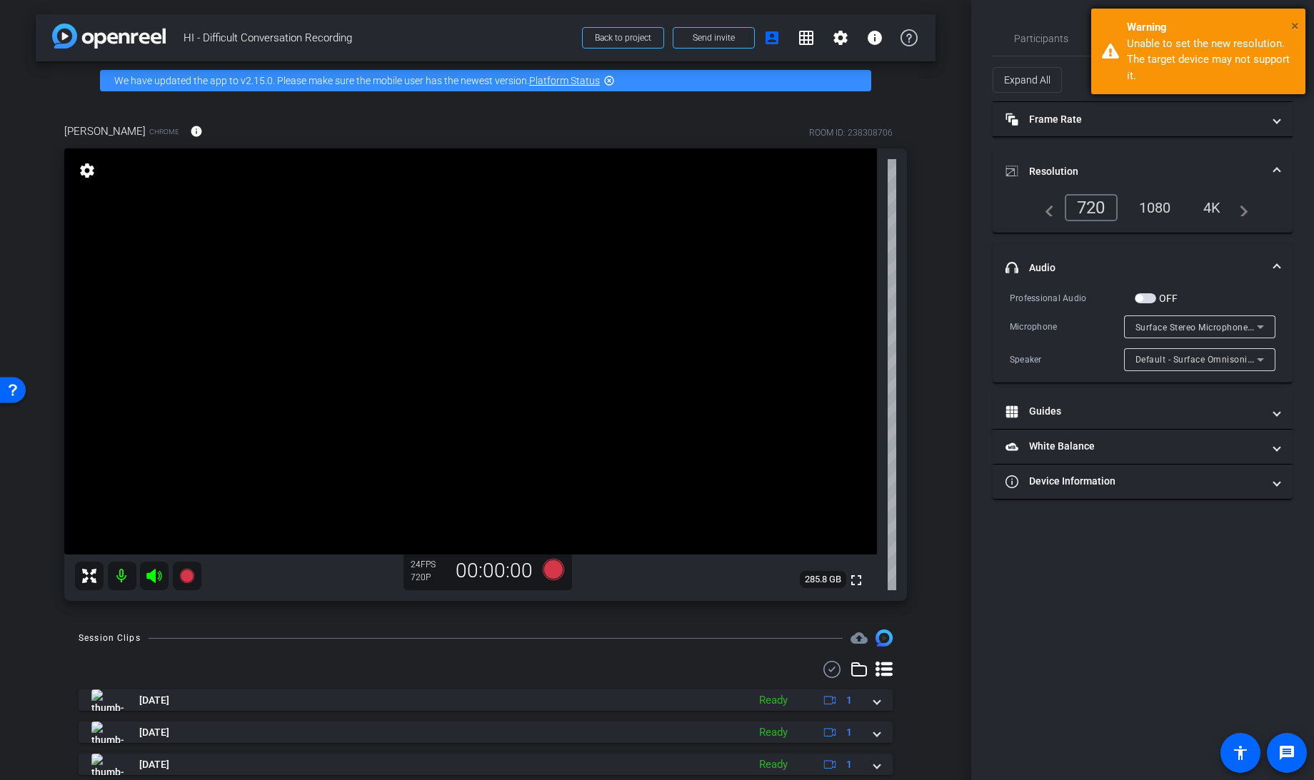
click at [1294, 20] on span "×" at bounding box center [1295, 25] width 8 height 17
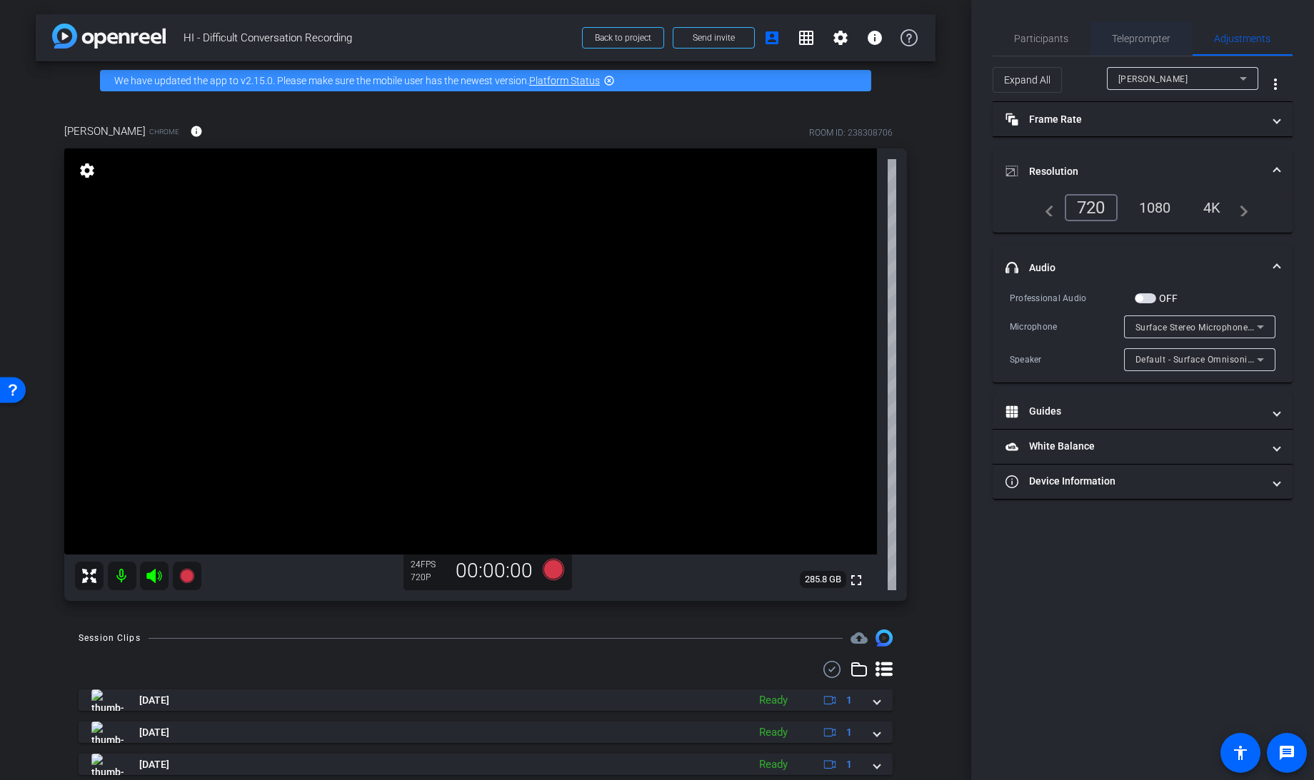
click at [1129, 38] on span "Teleprompter" at bounding box center [1141, 39] width 59 height 10
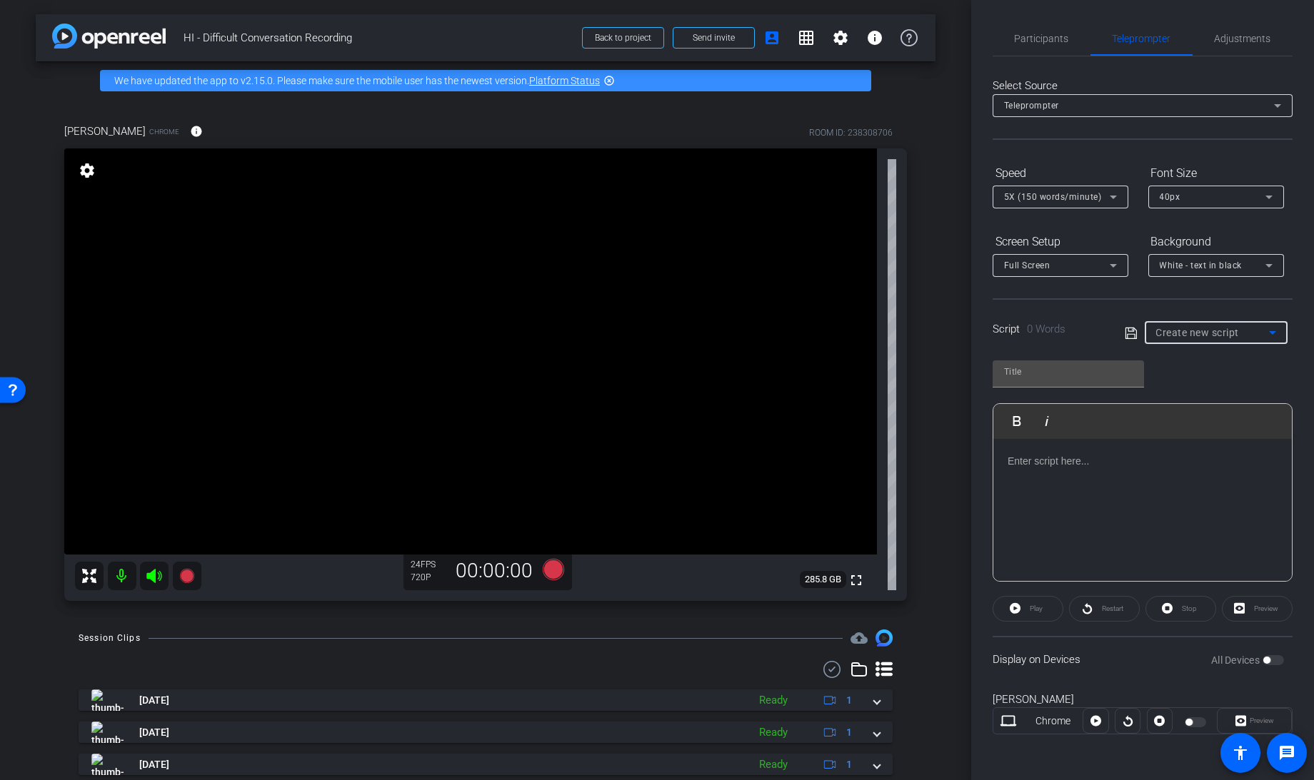
click at [1213, 332] on span "Create new script" at bounding box center [1198, 332] width 84 height 11
click at [1193, 381] on span "Manager Scenario 1 Intro" at bounding box center [1209, 382] width 108 height 17
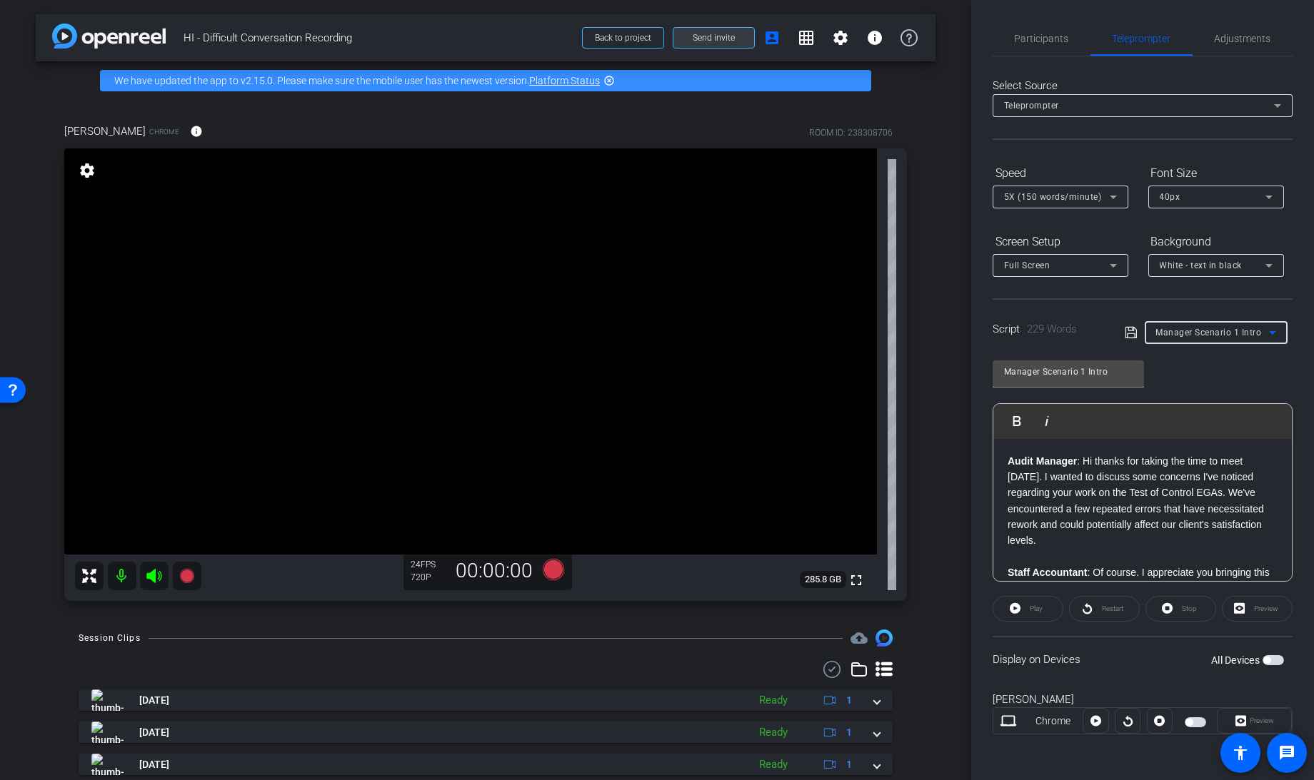
click at [705, 41] on span "Send invite" at bounding box center [714, 37] width 42 height 11
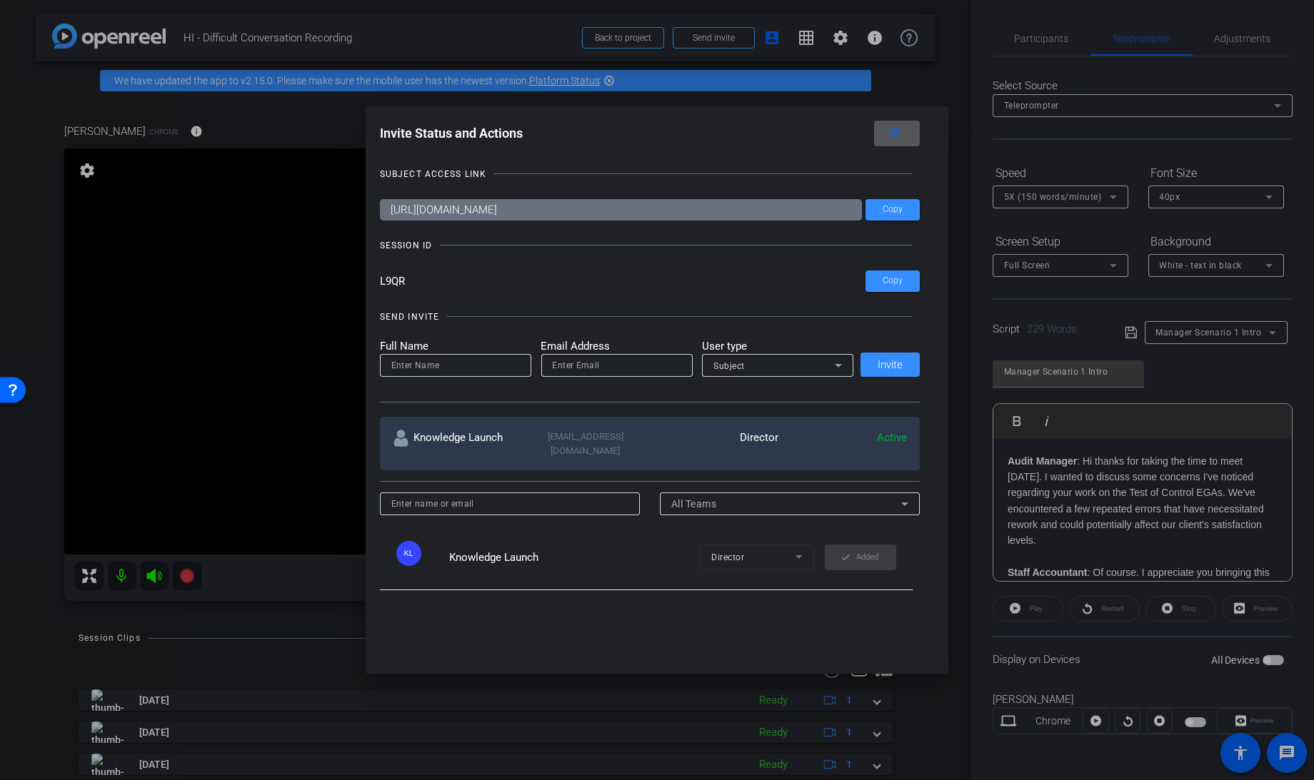
click at [283, 617] on div at bounding box center [657, 390] width 1314 height 780
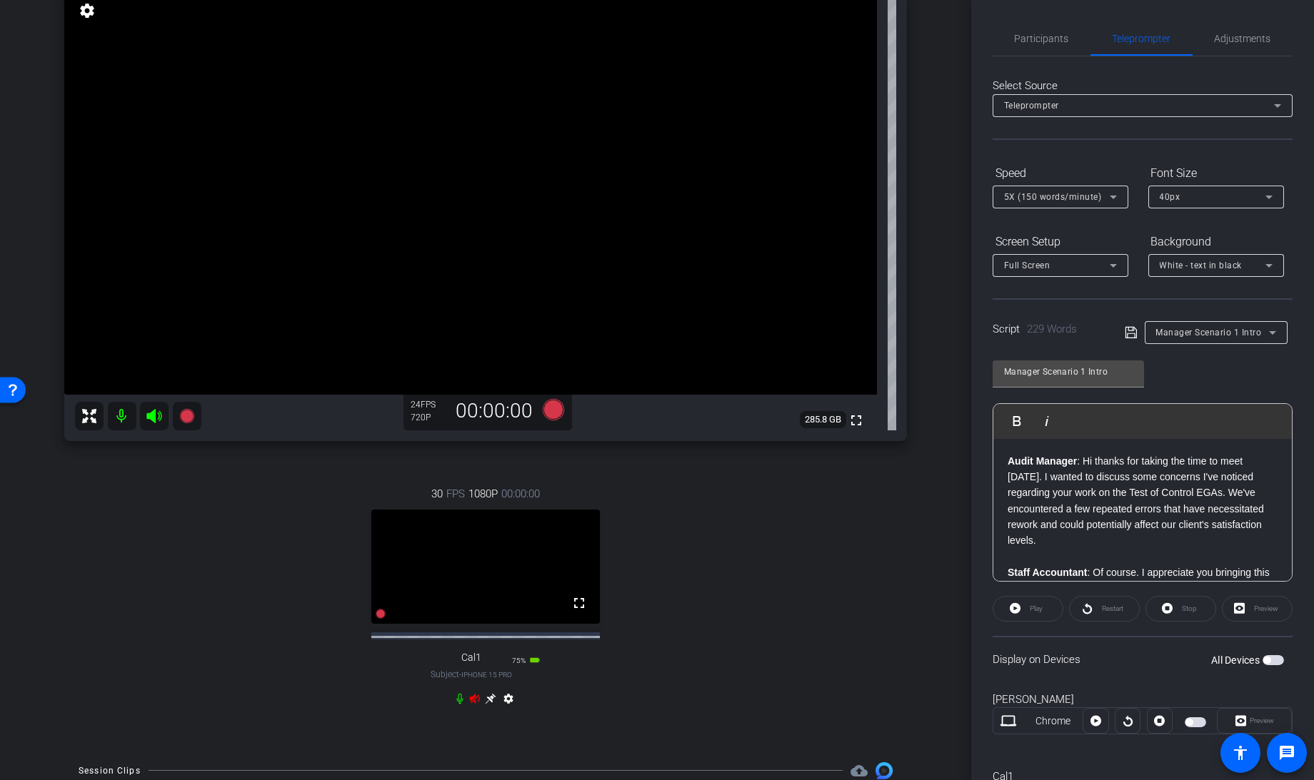
scroll to position [166, 0]
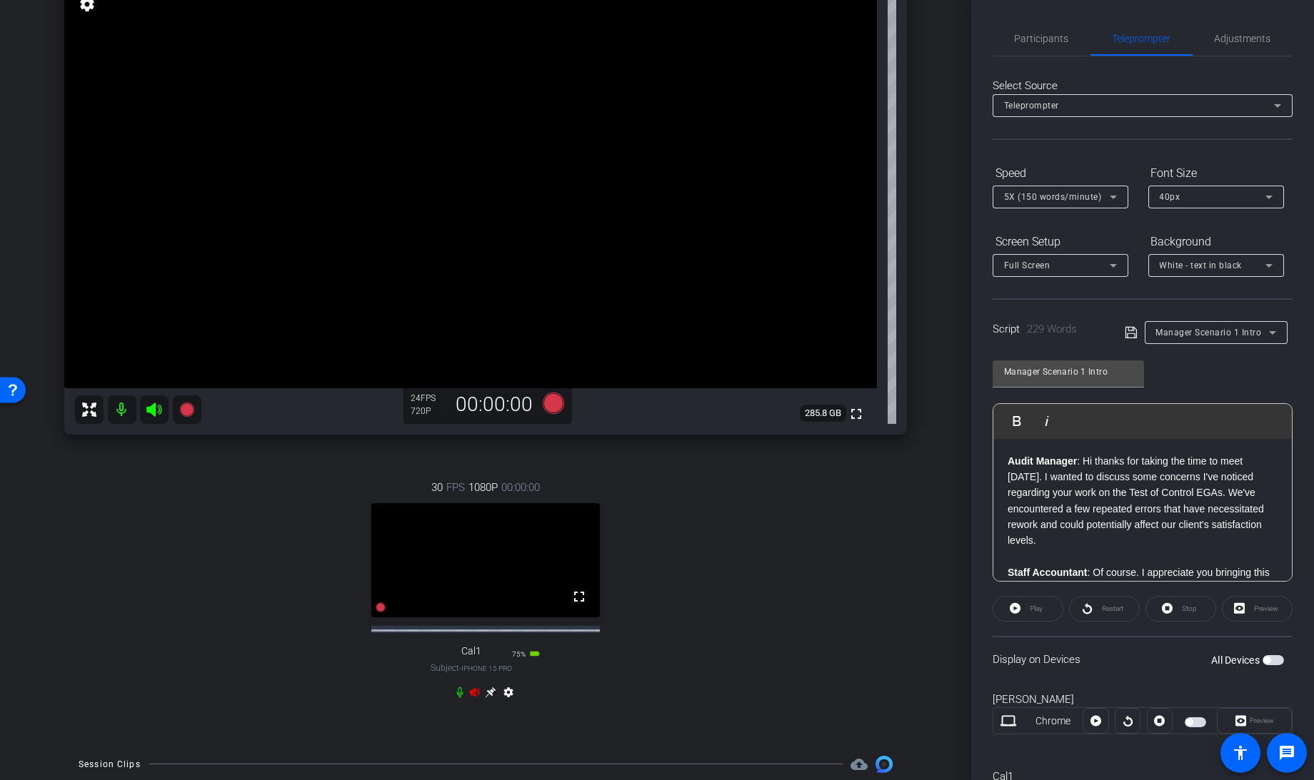
click at [455, 698] on icon at bounding box center [459, 692] width 11 height 11
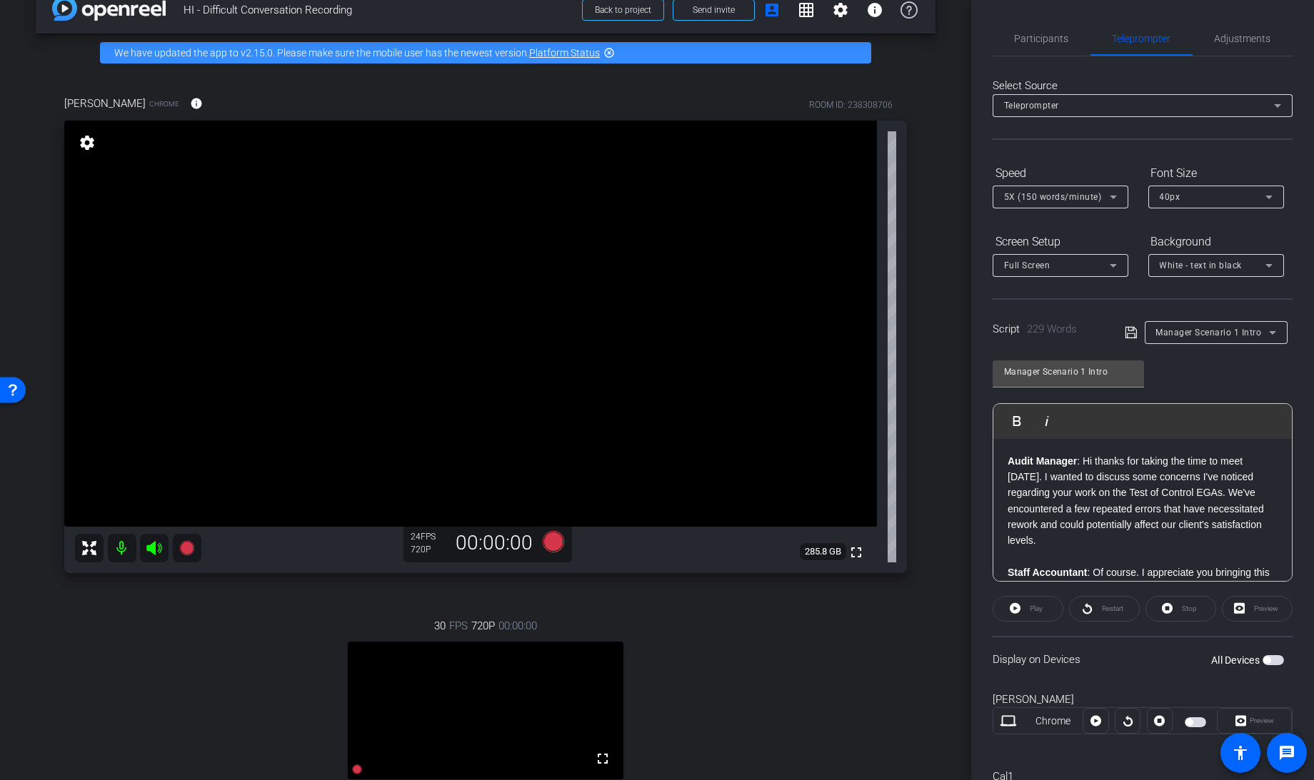
scroll to position [25, 0]
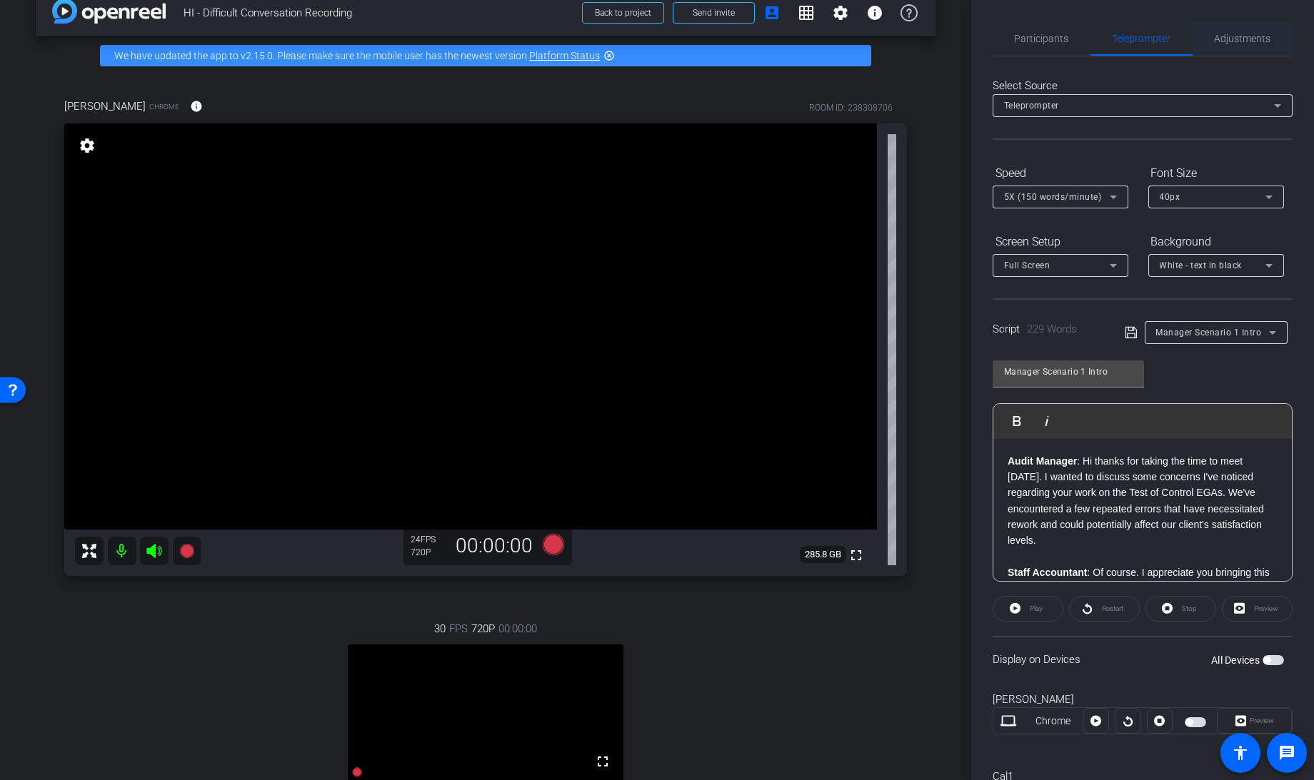
click at [1218, 34] on span "Adjustments" at bounding box center [1242, 39] width 56 height 10
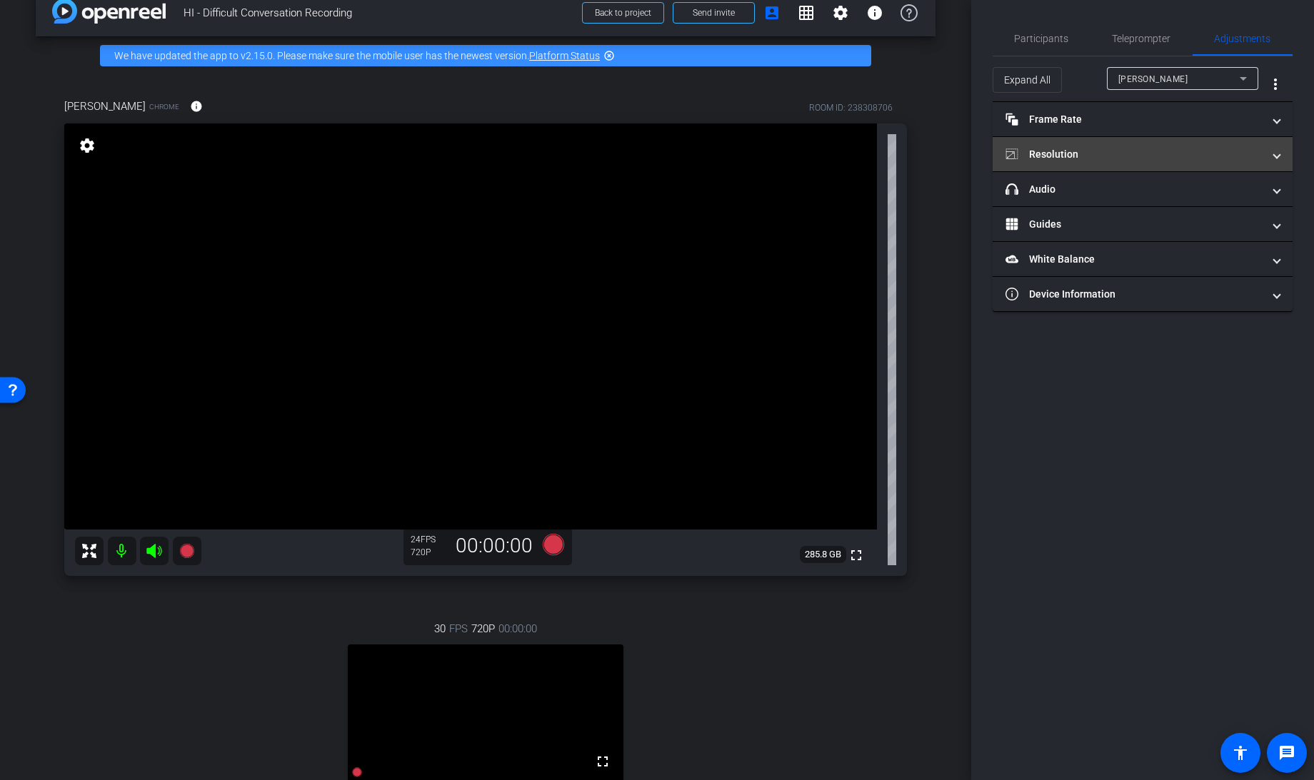
click at [1087, 148] on mat-panel-title "Resolution" at bounding box center [1133, 154] width 257 height 15
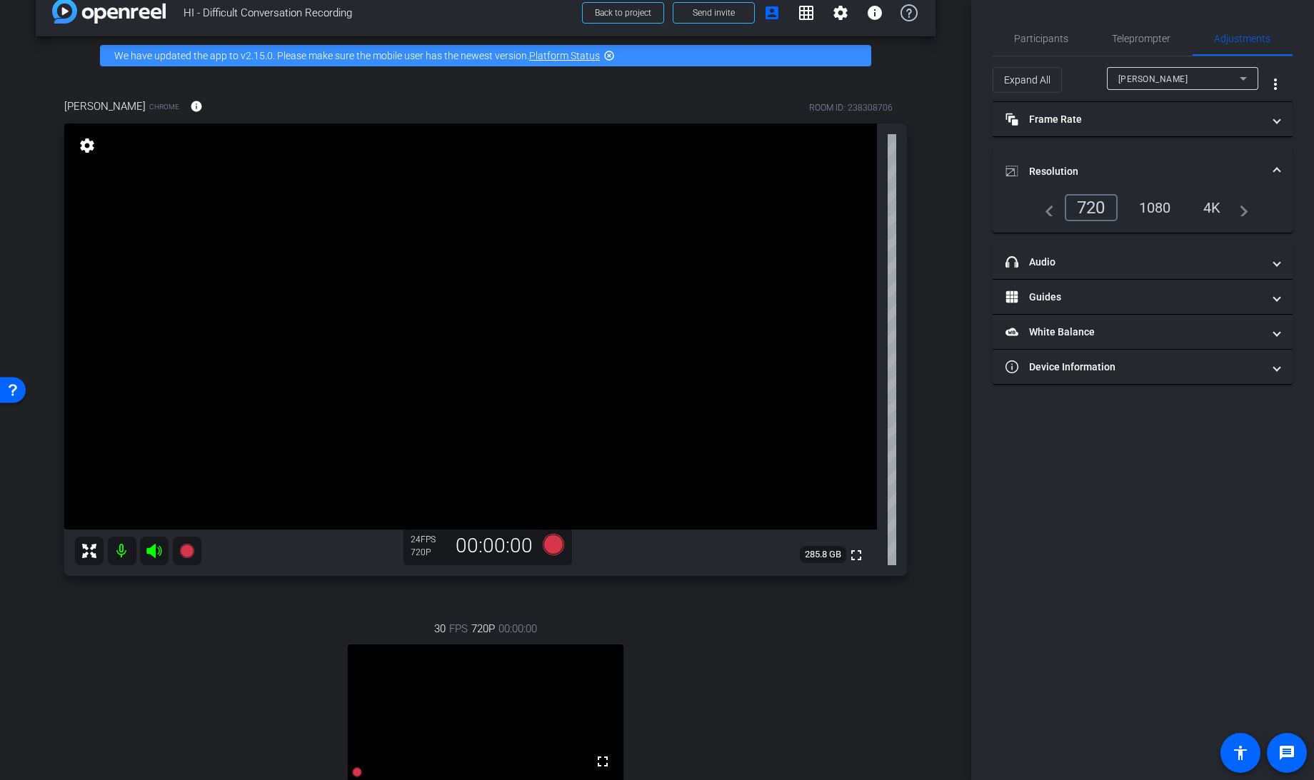
click at [1154, 201] on div "1080" at bounding box center [1155, 208] width 54 height 24
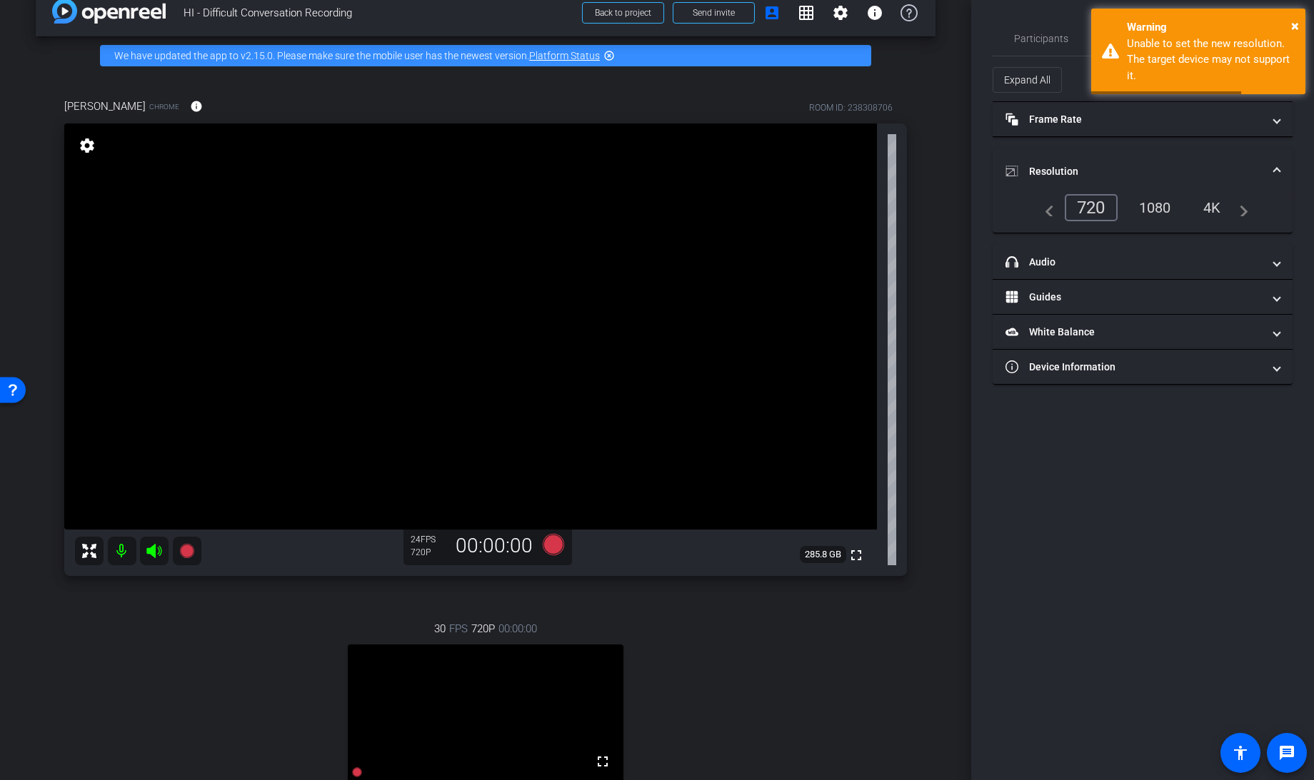
click at [926, 146] on div "[PERSON_NAME] info ROOM ID: 238308706 fullscreen settings 285.8 GB 24 FPS 720P …" at bounding box center [486, 491] width 900 height 832
click at [1044, 39] on span "Participants" at bounding box center [1042, 39] width 54 height 10
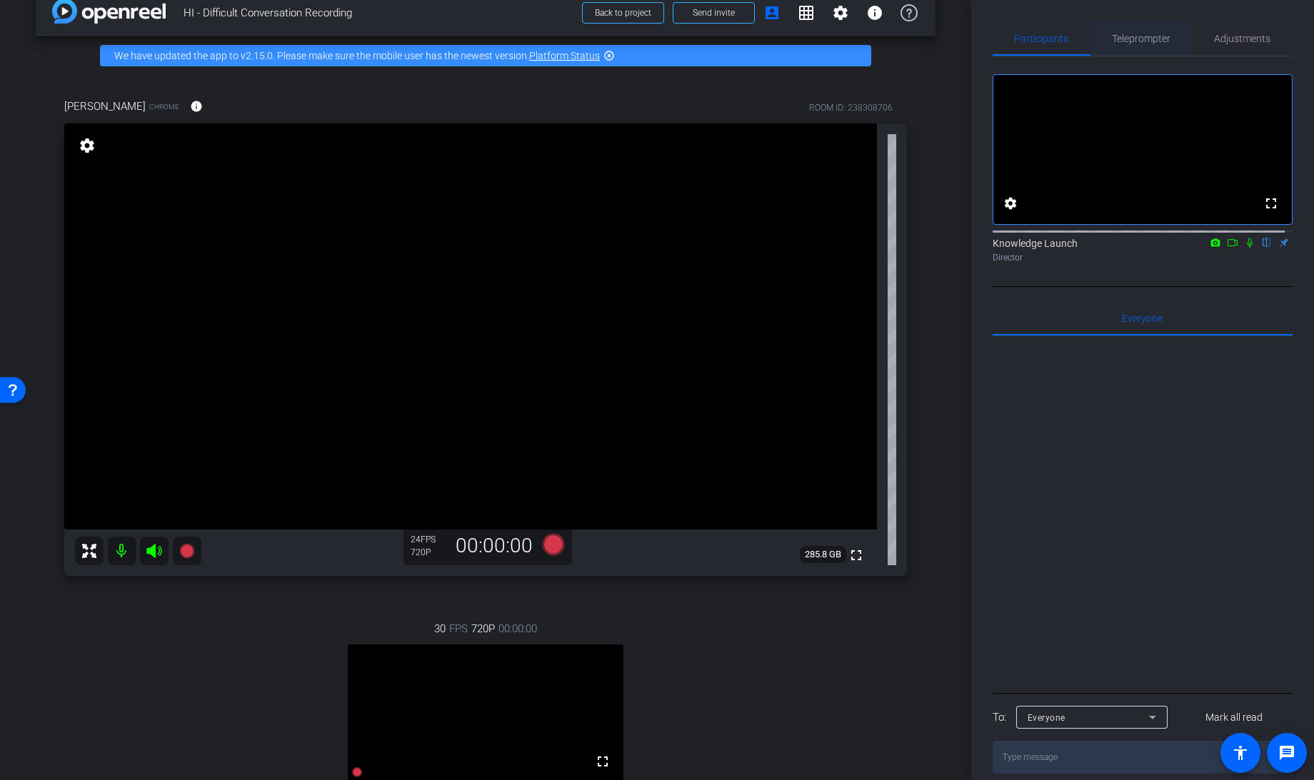
click at [1137, 36] on span "Teleprompter" at bounding box center [1141, 39] width 59 height 10
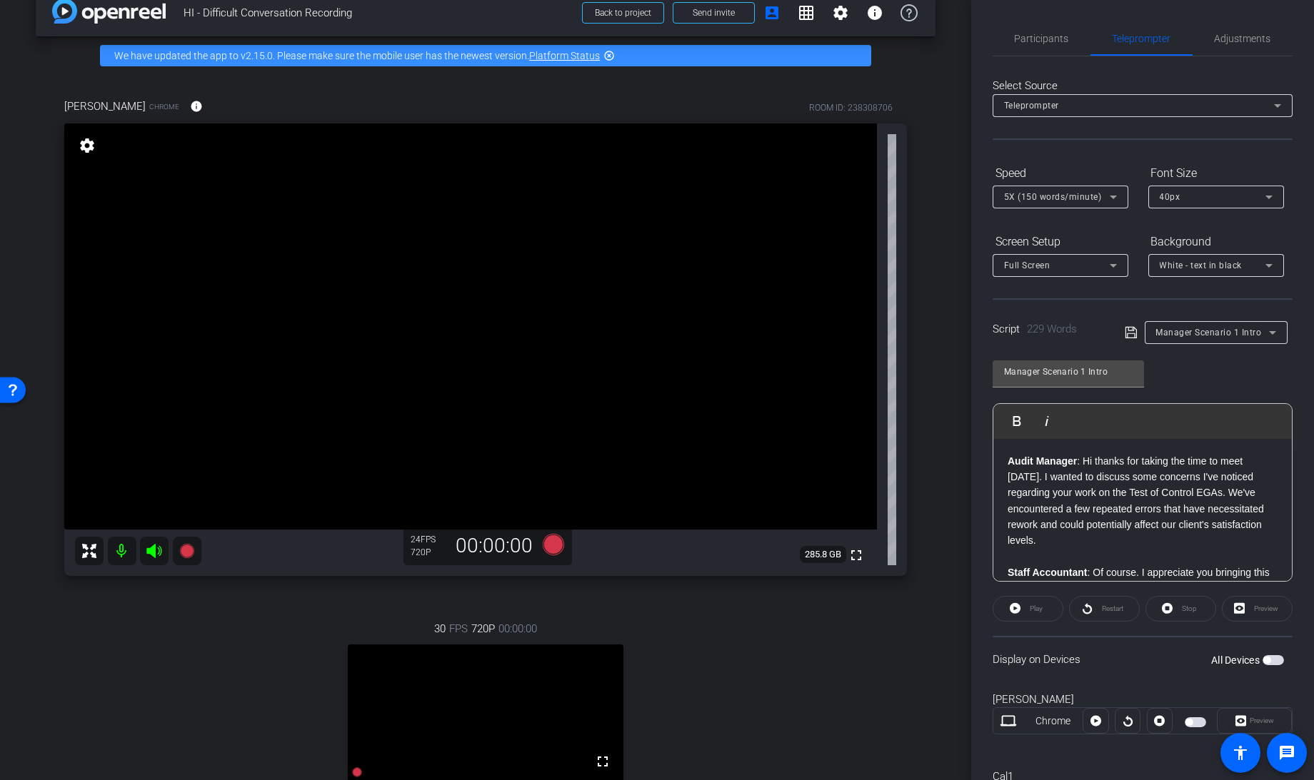
scroll to position [74, 0]
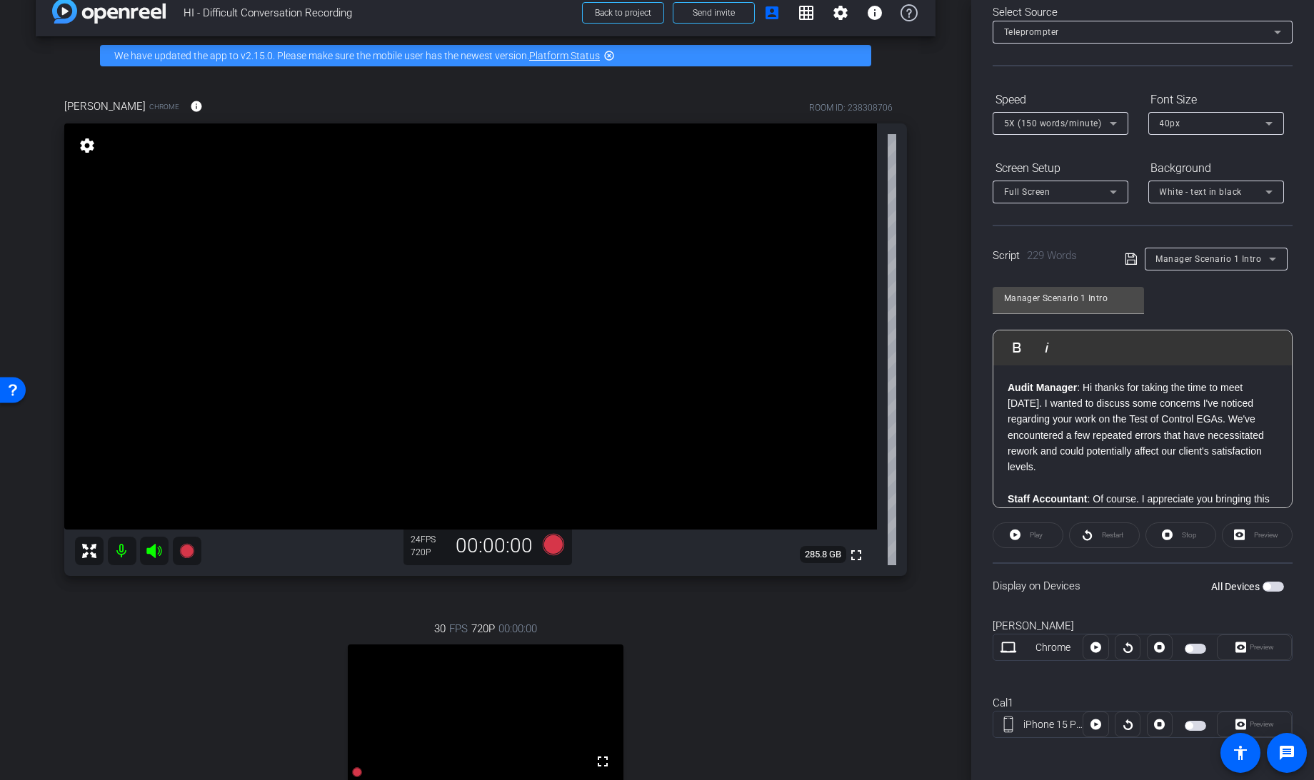
click at [1264, 587] on span "button" at bounding box center [1272, 587] width 21 height 10
click at [548, 550] on icon at bounding box center [553, 544] width 21 height 21
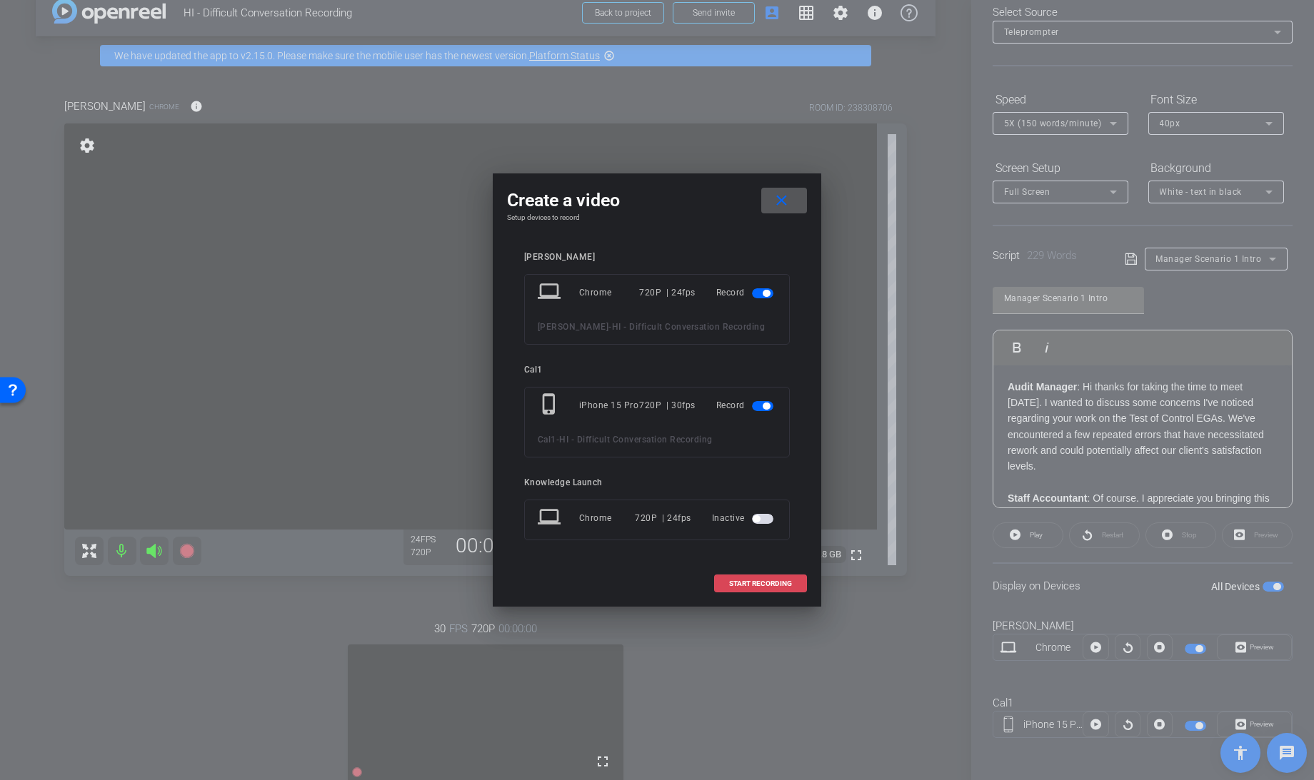
click at [745, 581] on span "START RECORDING" at bounding box center [760, 583] width 63 height 7
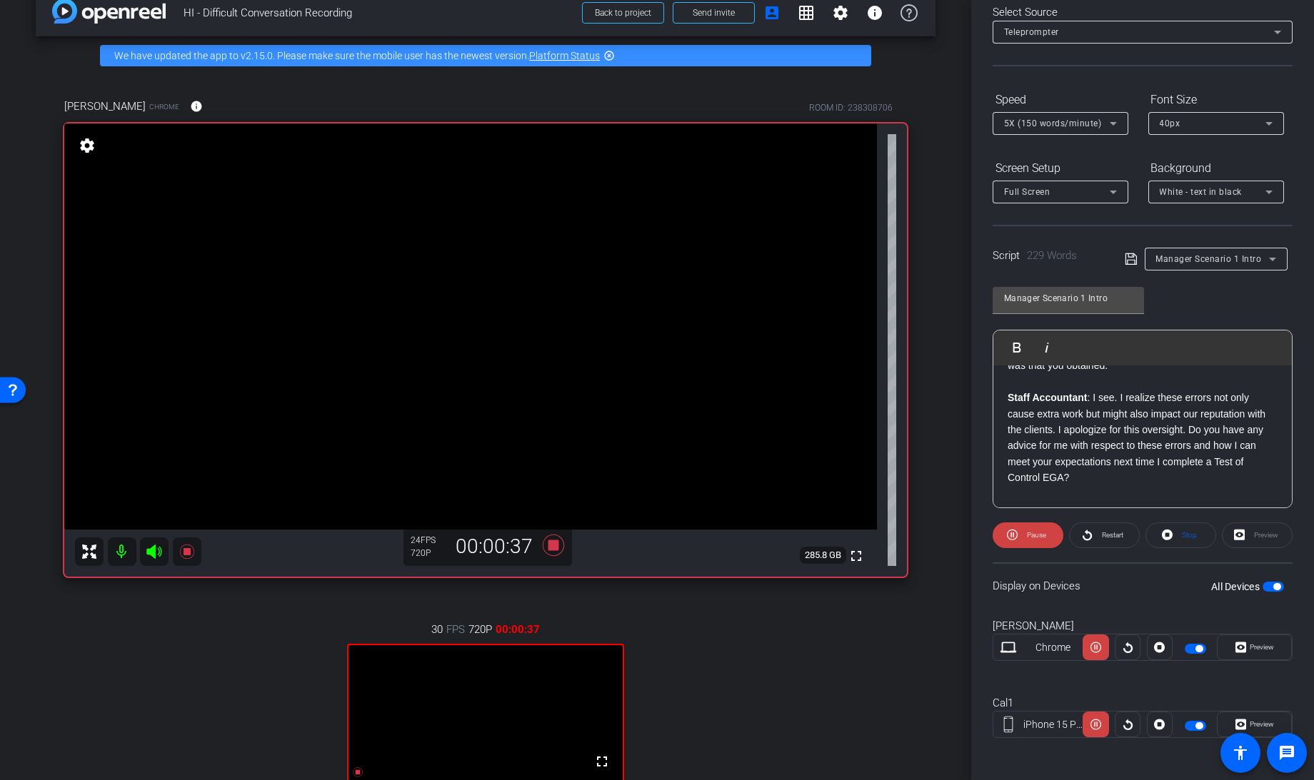
scroll to position [393, 0]
click at [549, 548] on icon at bounding box center [553, 544] width 21 height 21
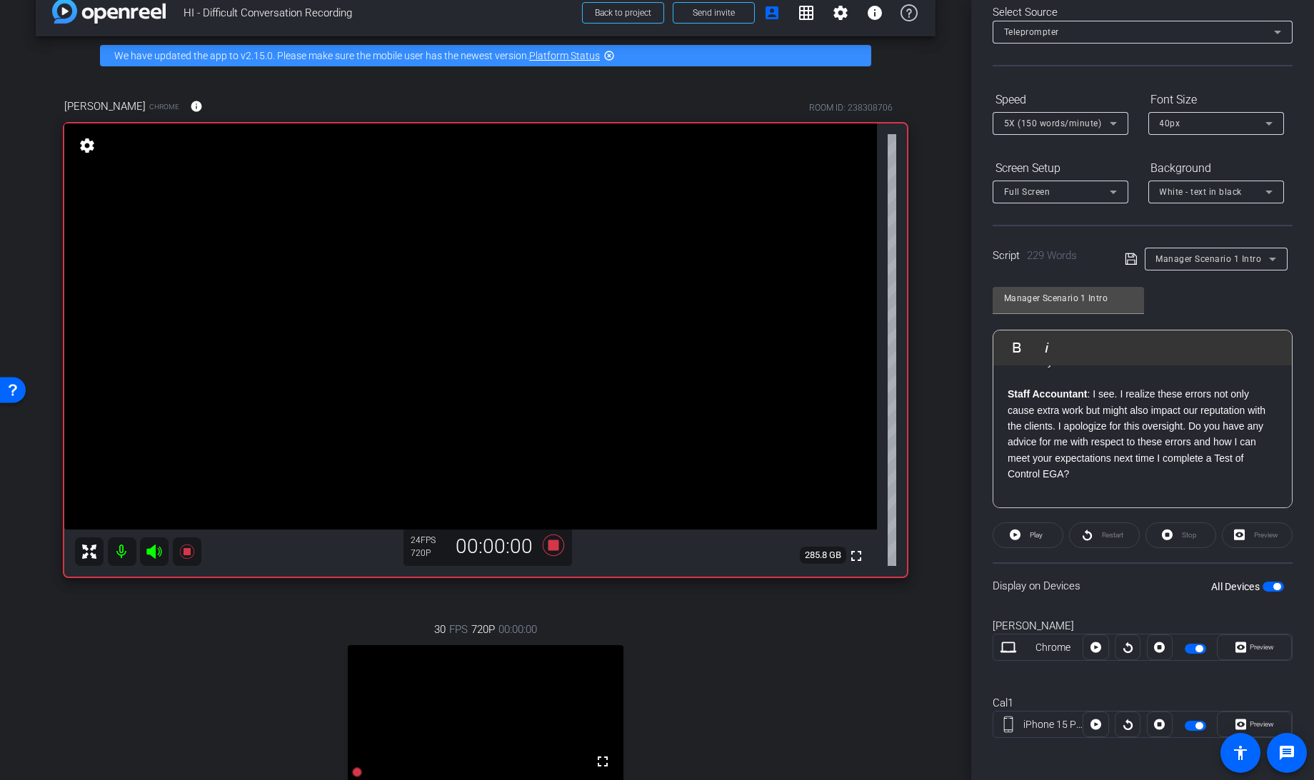
click at [1046, 130] on div "5X (150 words/minute)" at bounding box center [1057, 123] width 106 height 18
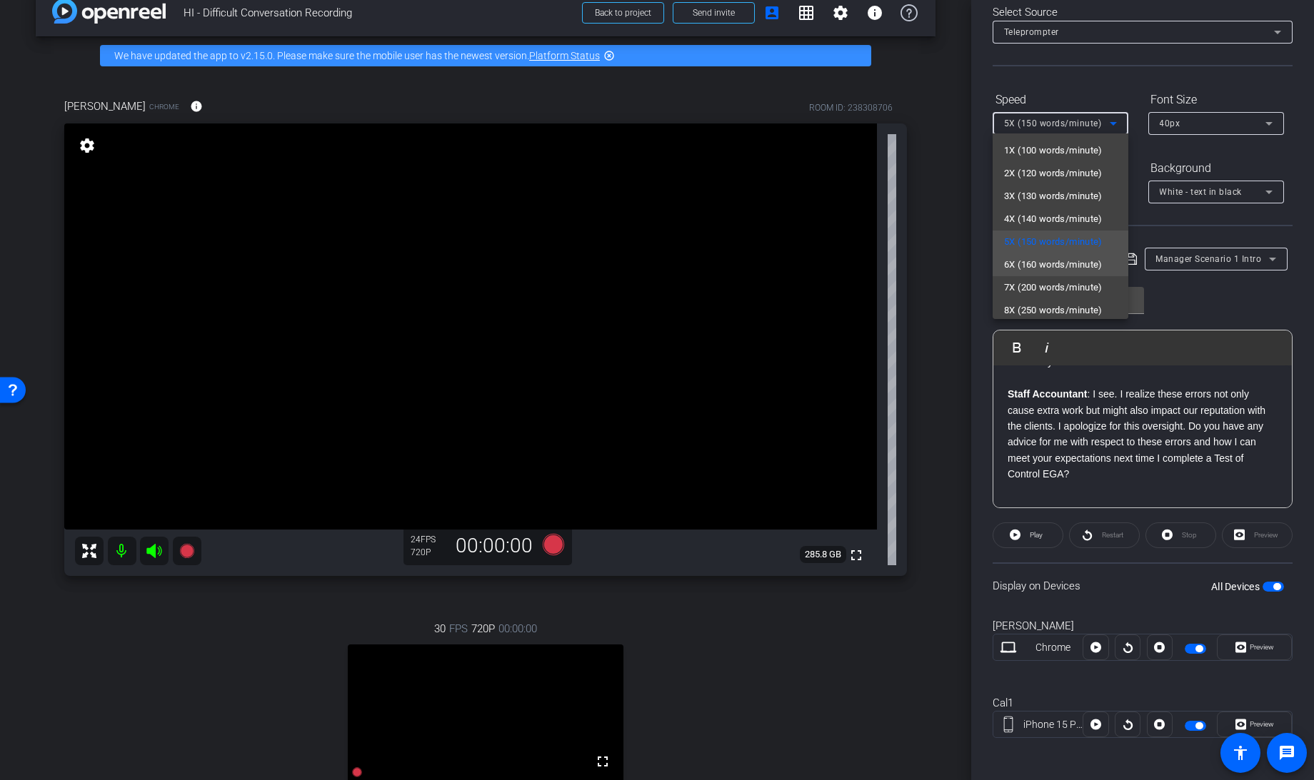
click at [1044, 265] on span "6X (160 words/minute)" at bounding box center [1053, 264] width 99 height 17
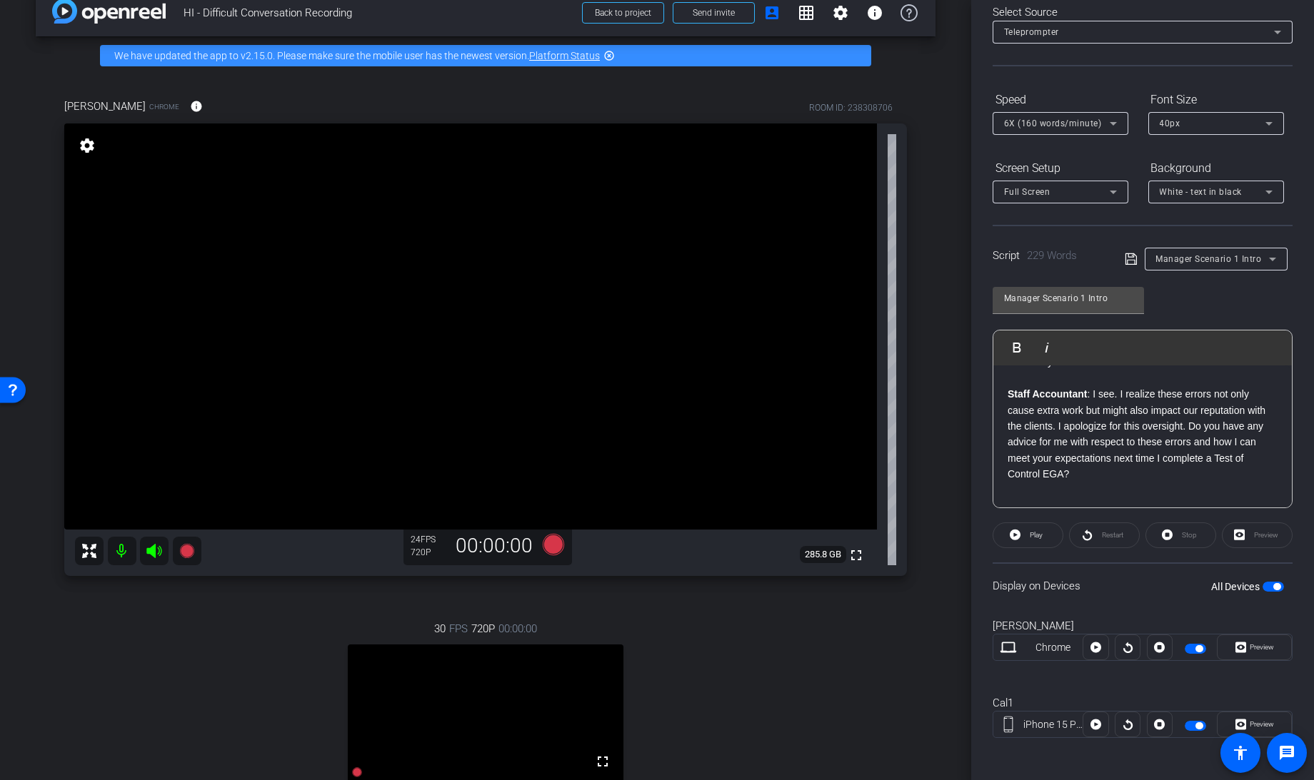
click at [1124, 257] on icon at bounding box center [1130, 259] width 13 height 17
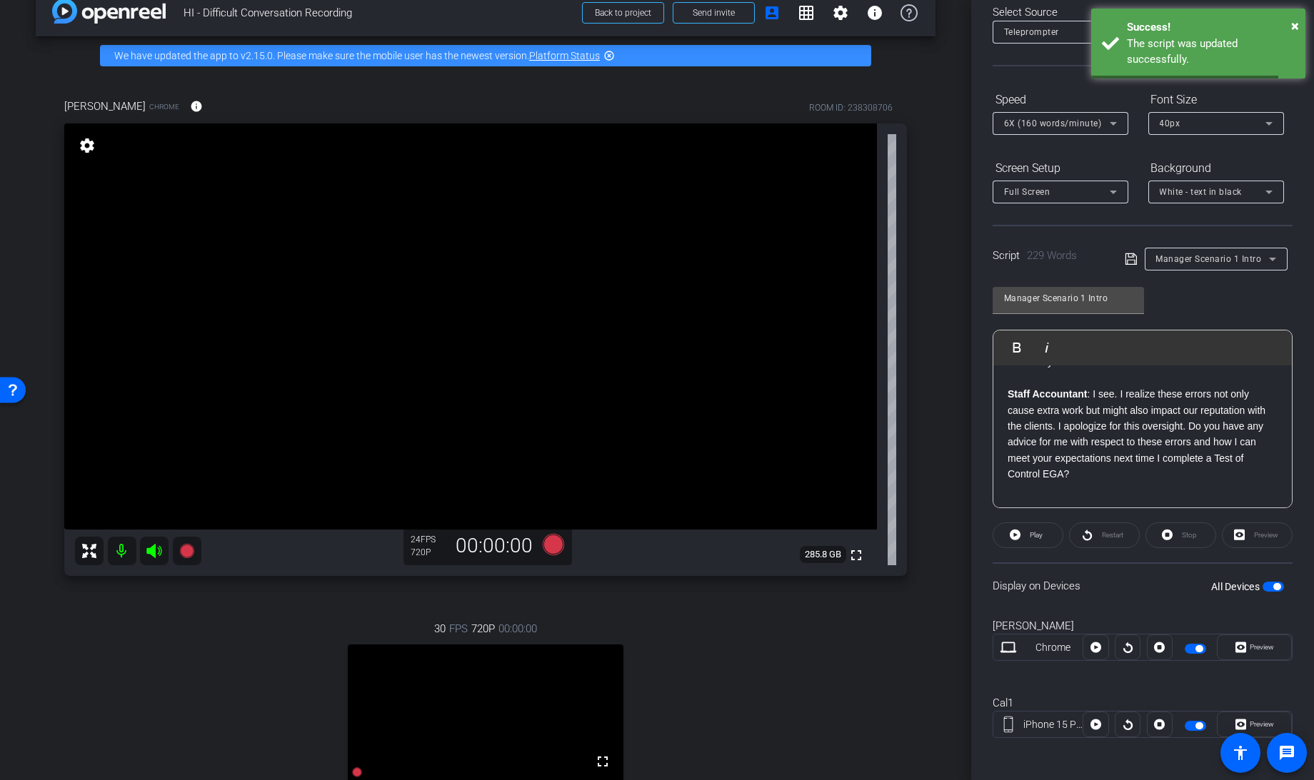
click at [1262, 582] on span "button" at bounding box center [1272, 587] width 21 height 10
click at [1263, 583] on span "button" at bounding box center [1266, 586] width 7 height 7
click at [548, 545] on icon at bounding box center [553, 544] width 21 height 21
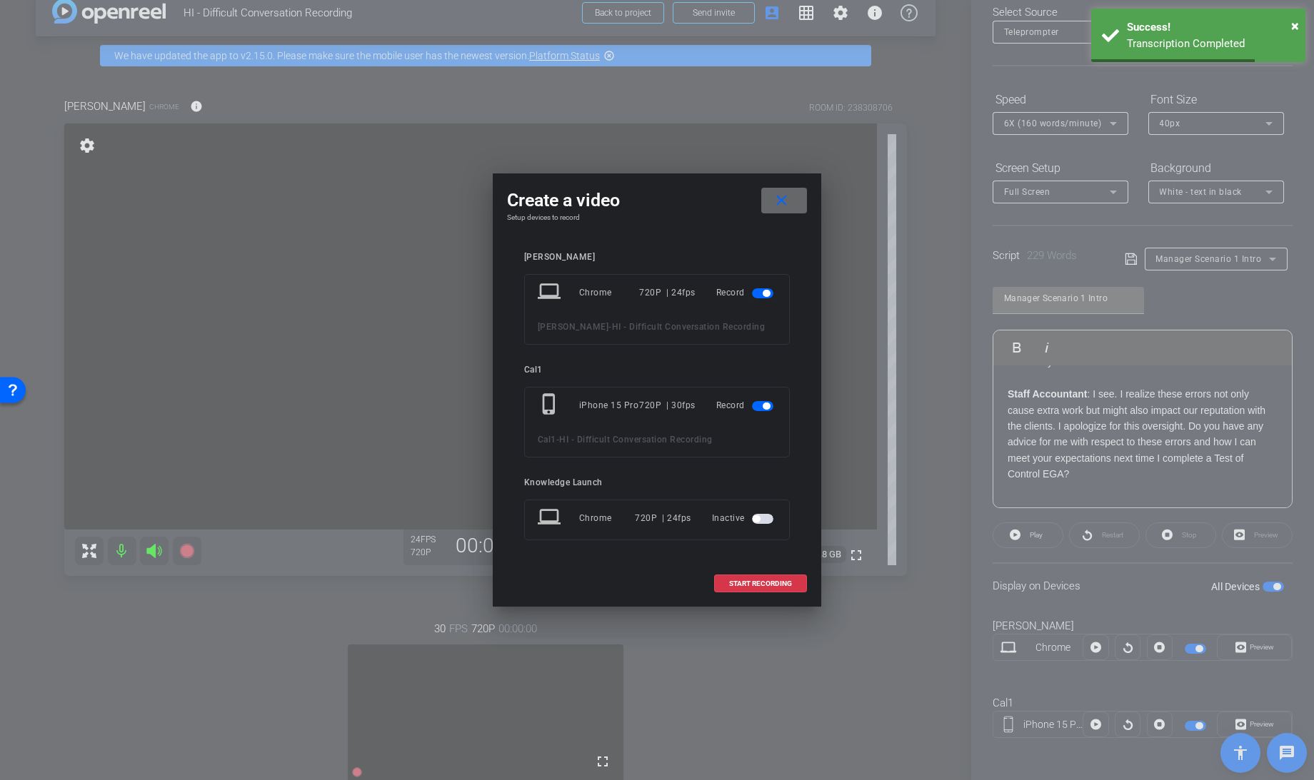
click at [787, 201] on mat-icon "close" at bounding box center [782, 201] width 18 height 18
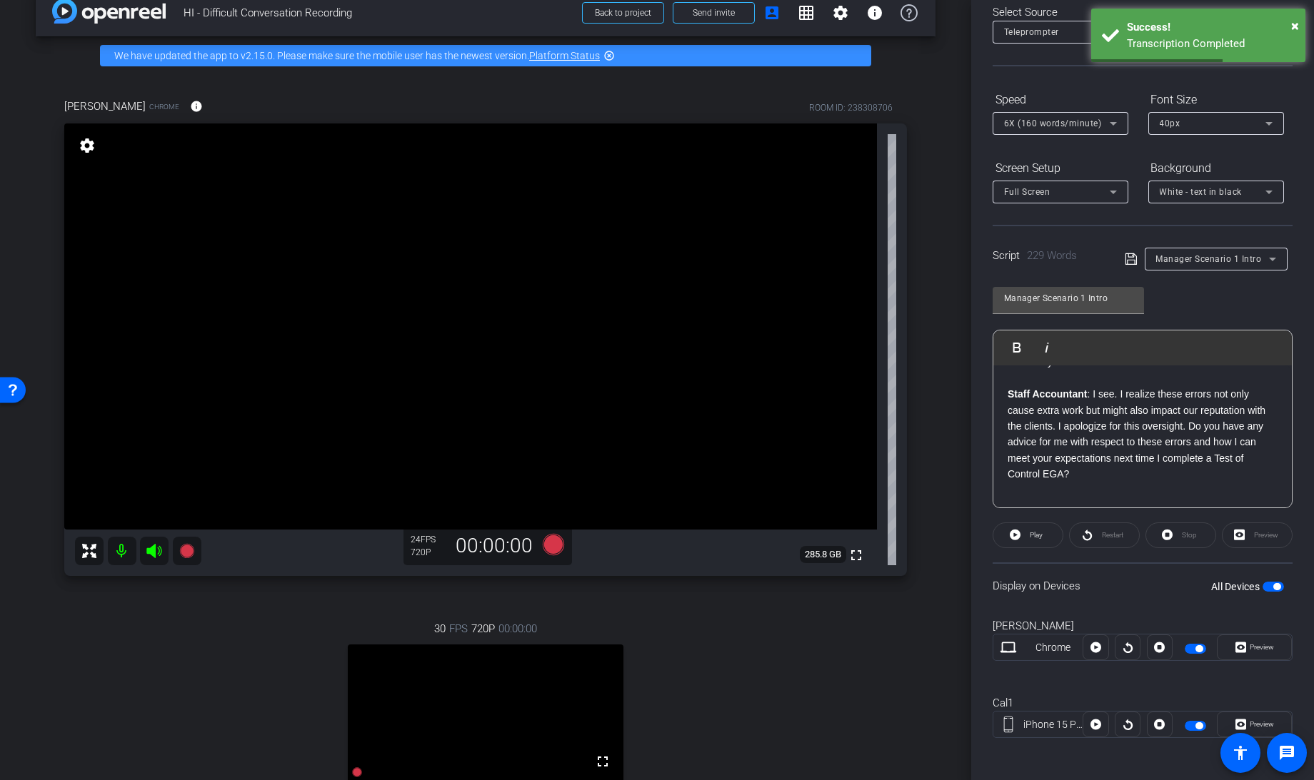
scroll to position [0, 0]
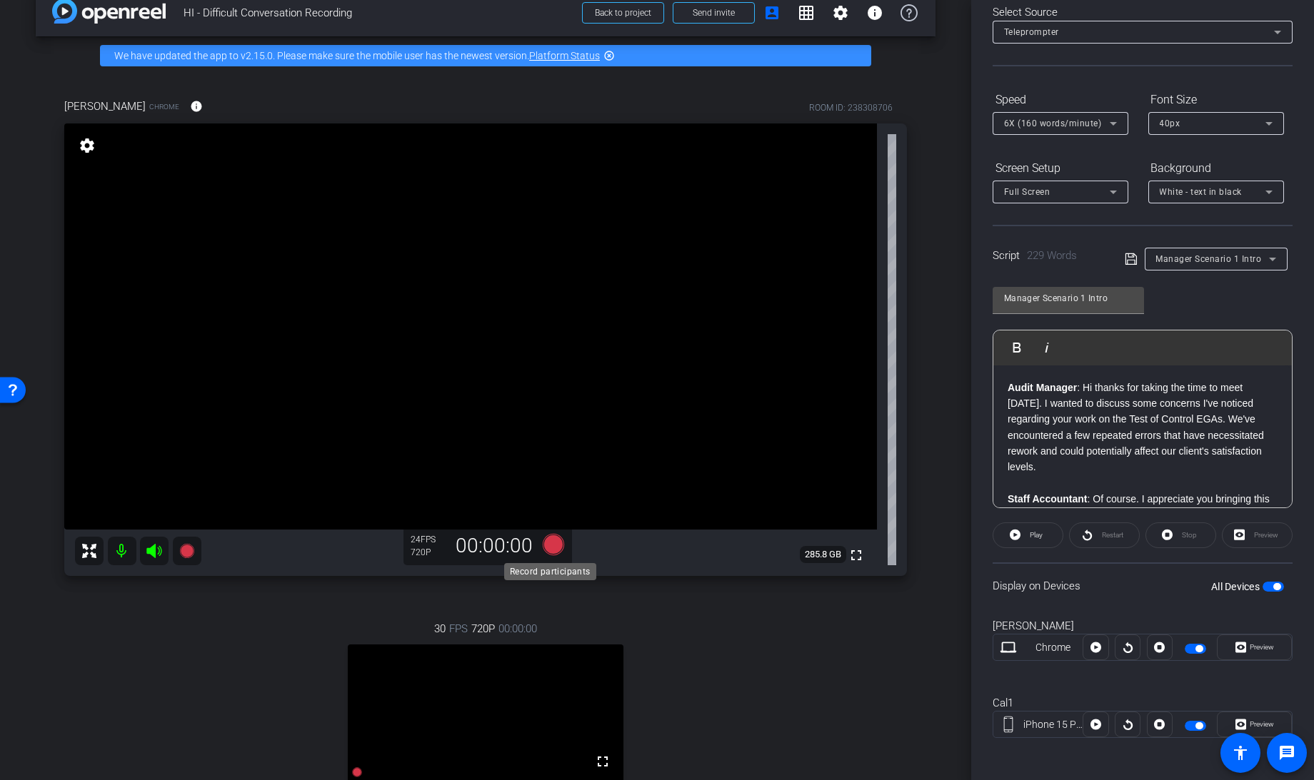
click at [550, 547] on icon at bounding box center [553, 544] width 21 height 21
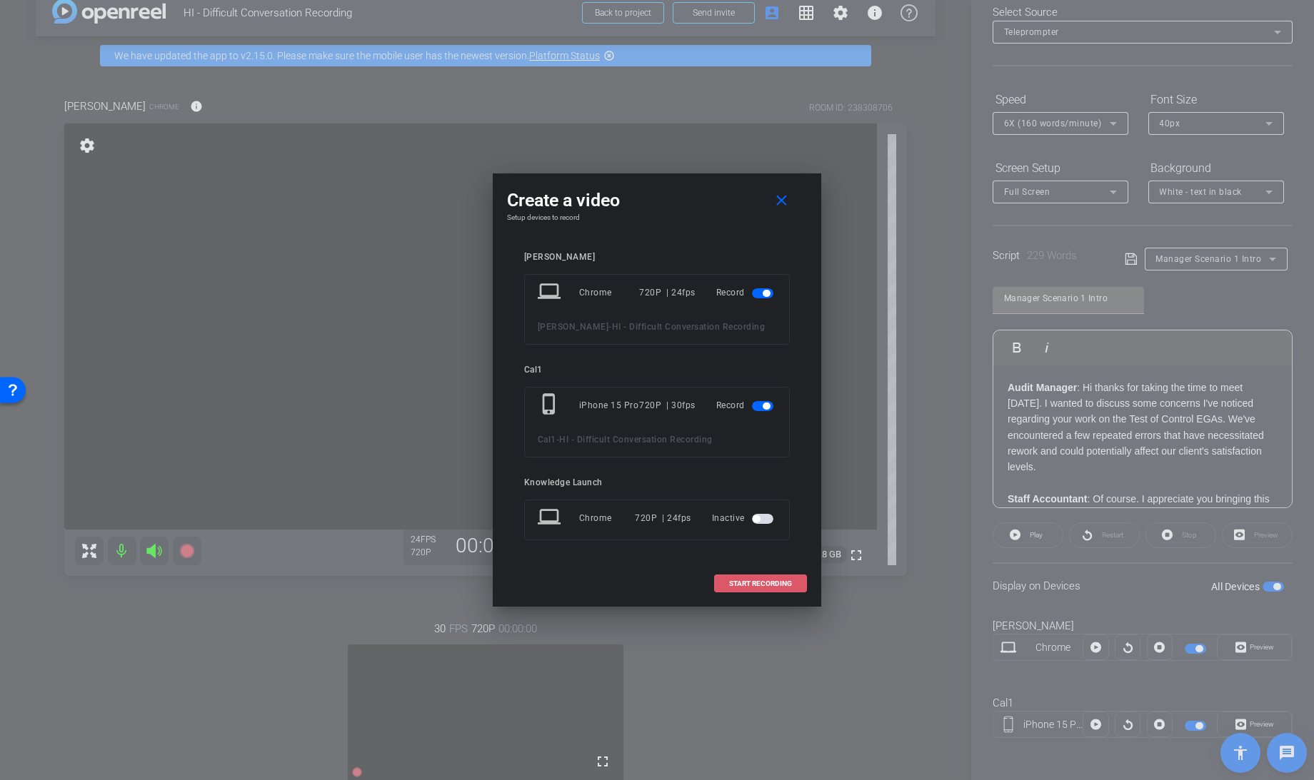
click at [758, 584] on span "START RECORDING" at bounding box center [760, 583] width 63 height 7
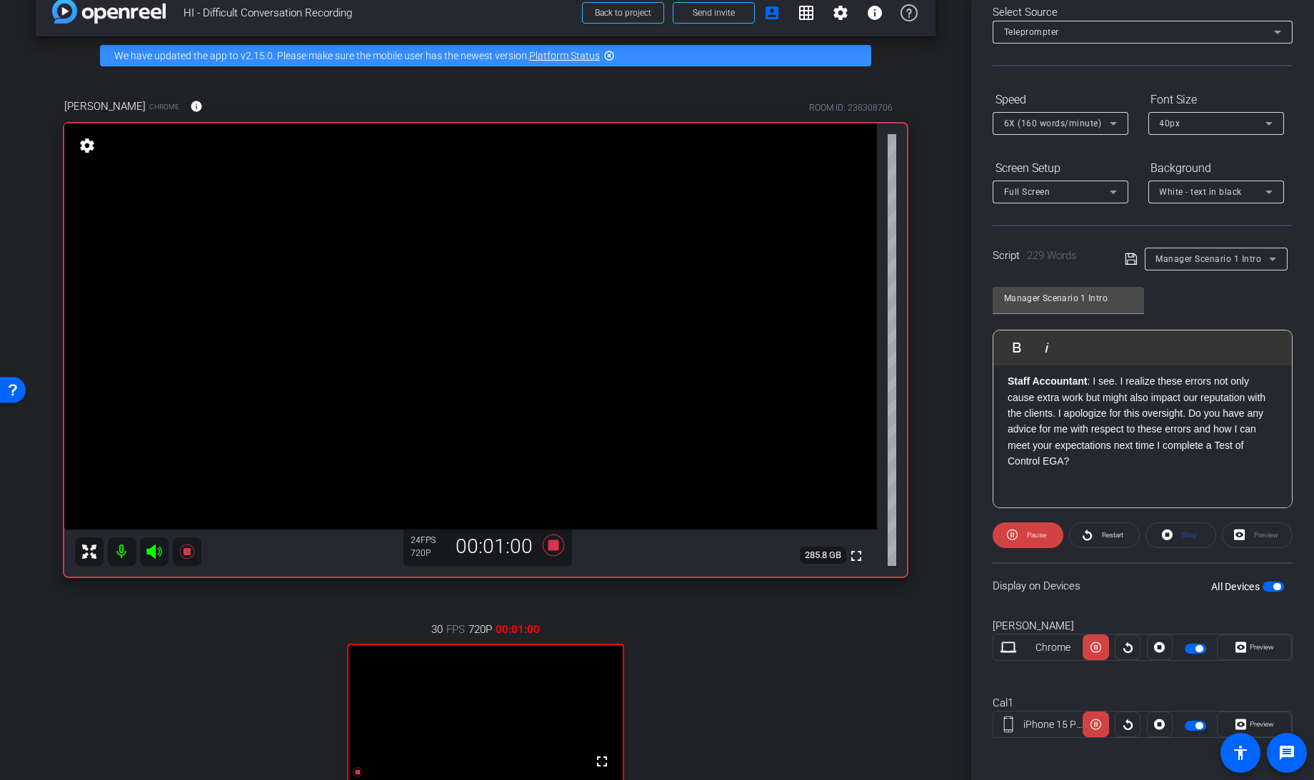
scroll to position [406, 0]
click at [551, 543] on icon at bounding box center [553, 544] width 21 height 21
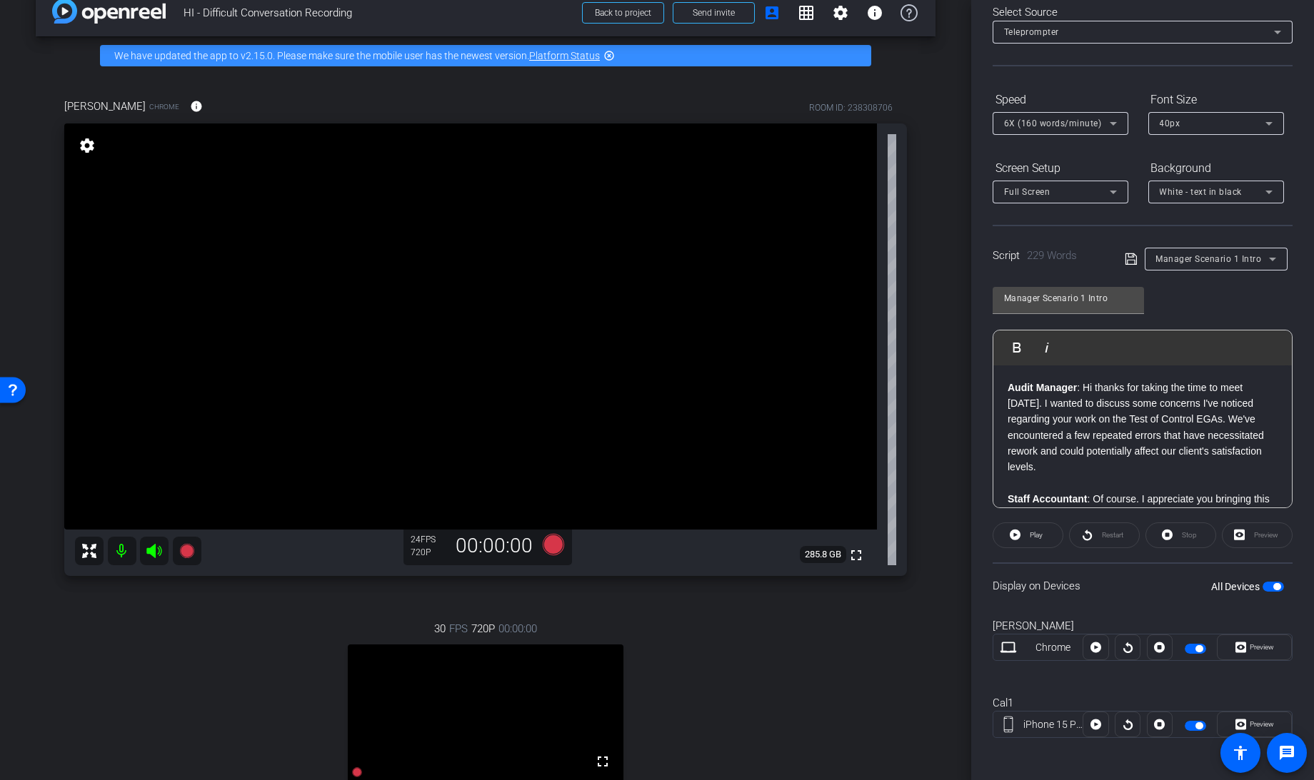
scroll to position [1, 0]
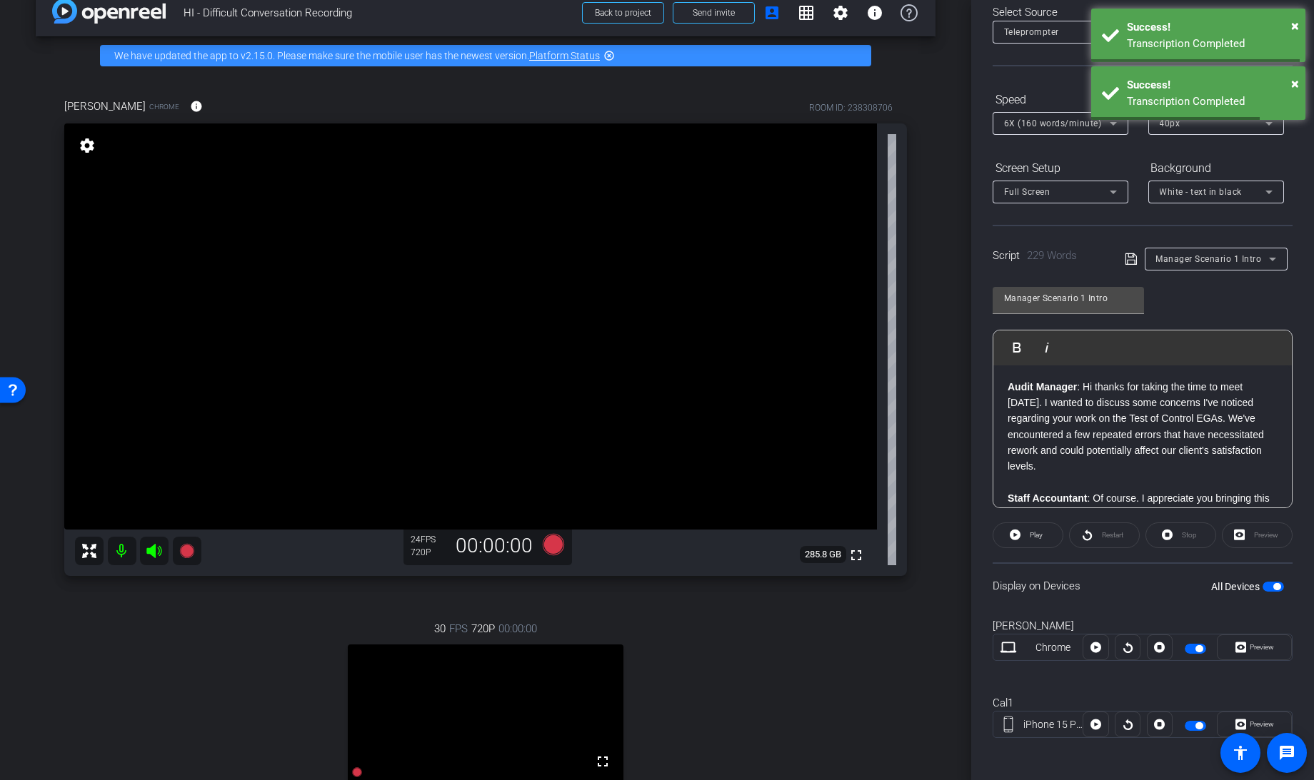
click at [1078, 121] on span "6X (160 words/minute)" at bounding box center [1053, 124] width 98 height 10
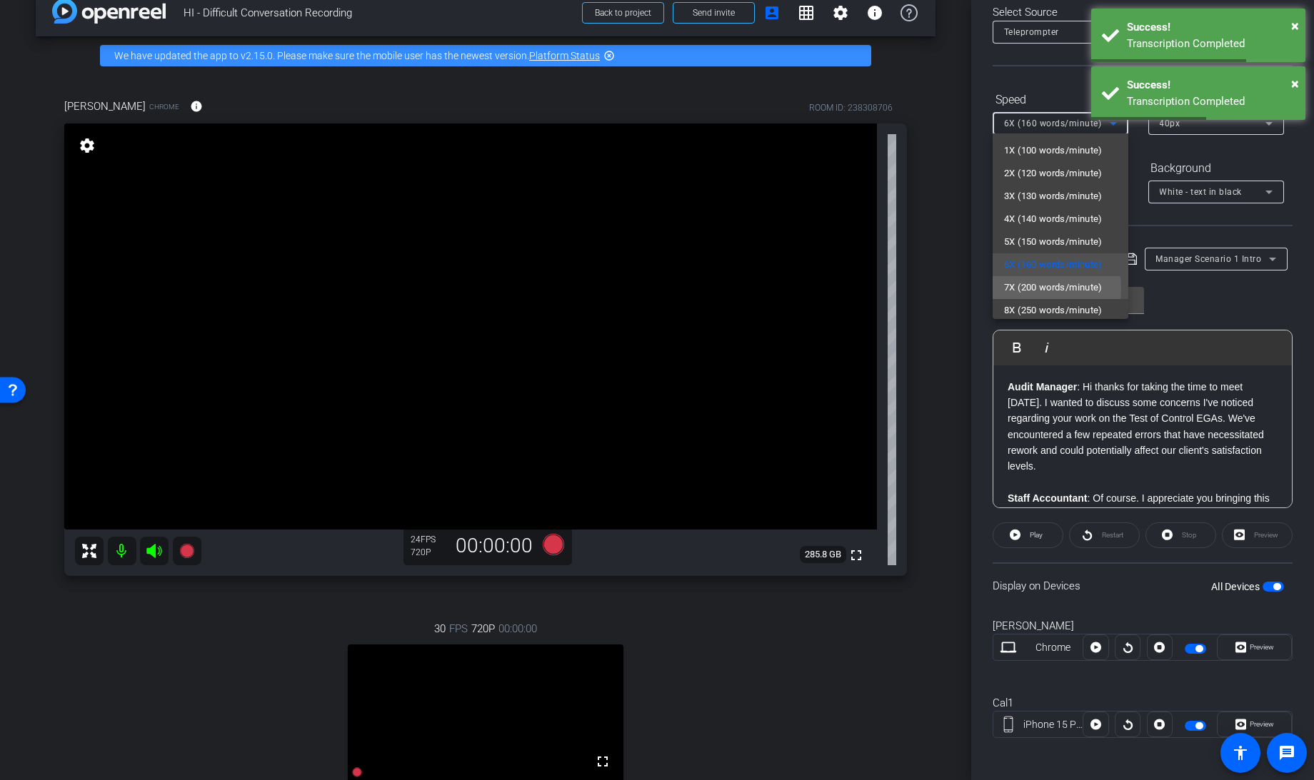
click at [1034, 288] on span "7X (200 words/minute)" at bounding box center [1053, 287] width 99 height 17
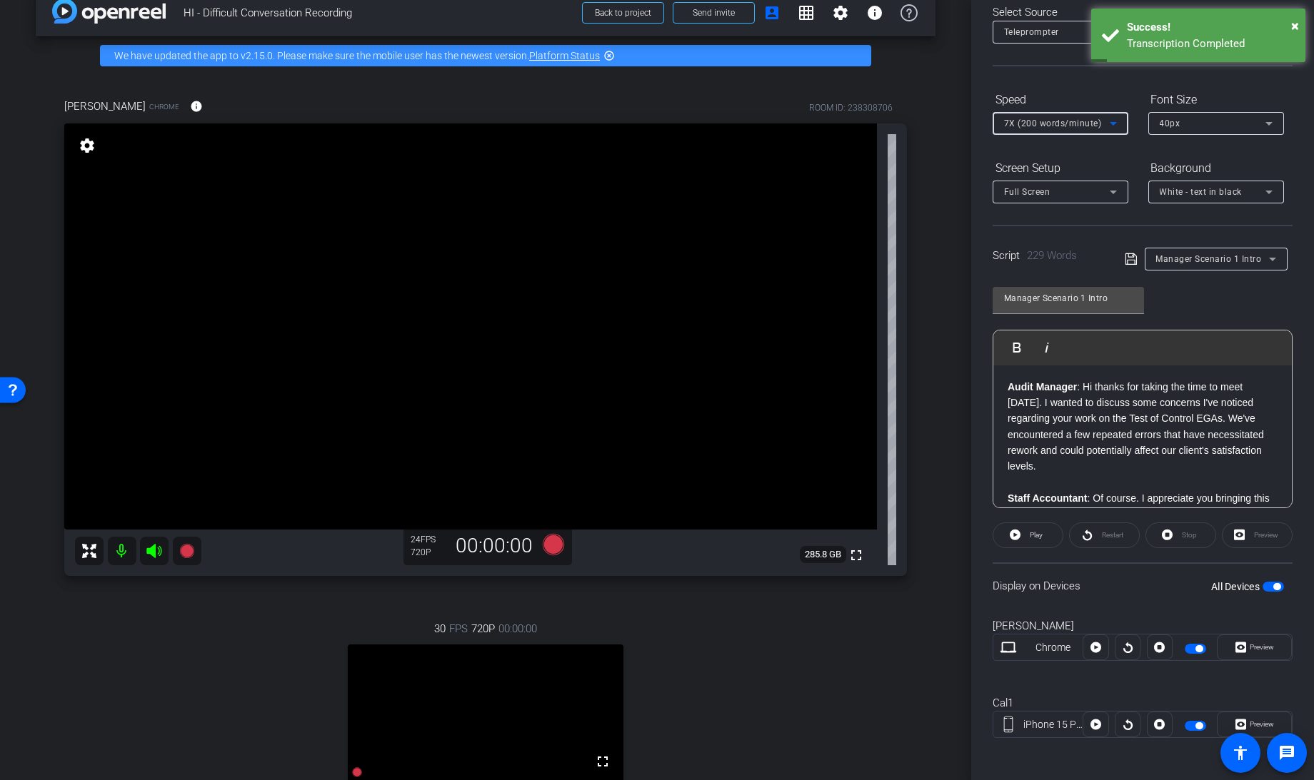
click at [1040, 119] on span "7X (200 words/minute)" at bounding box center [1053, 124] width 98 height 10
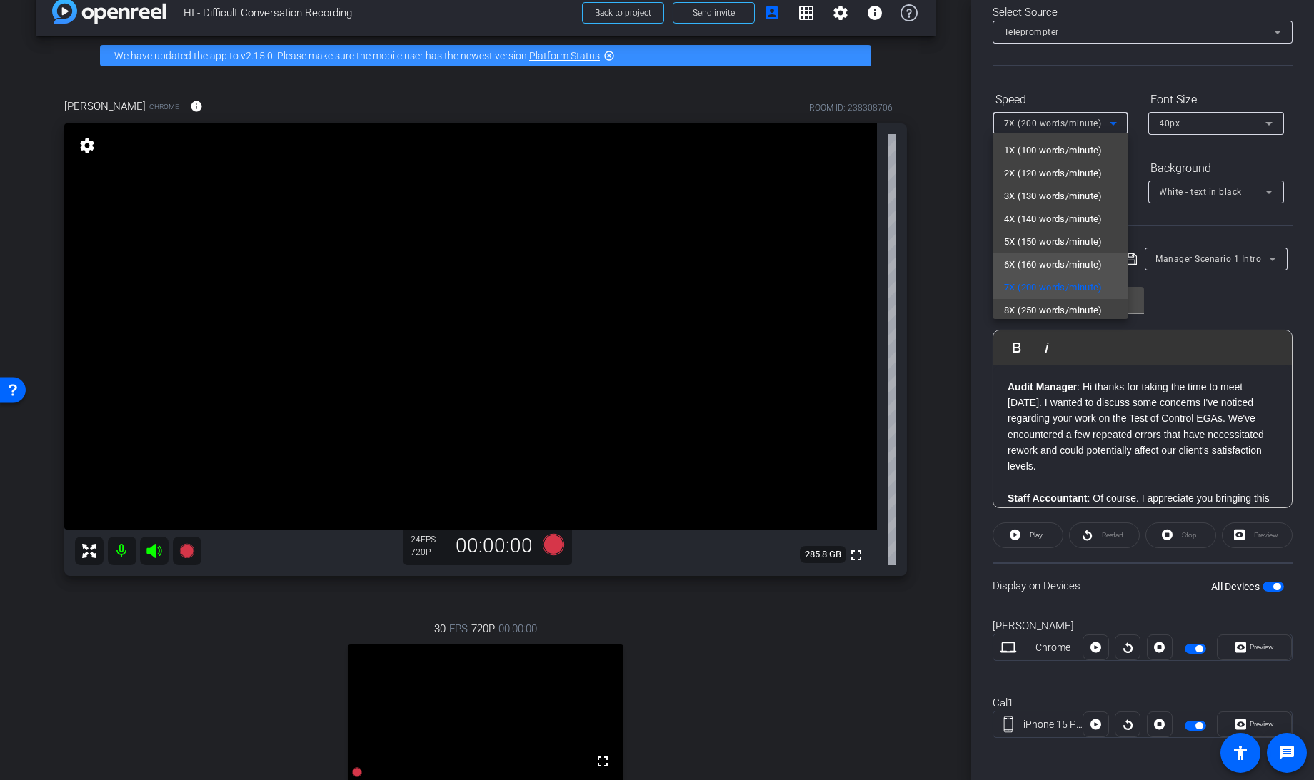
click at [1045, 265] on span "6X (160 words/minute)" at bounding box center [1053, 264] width 99 height 17
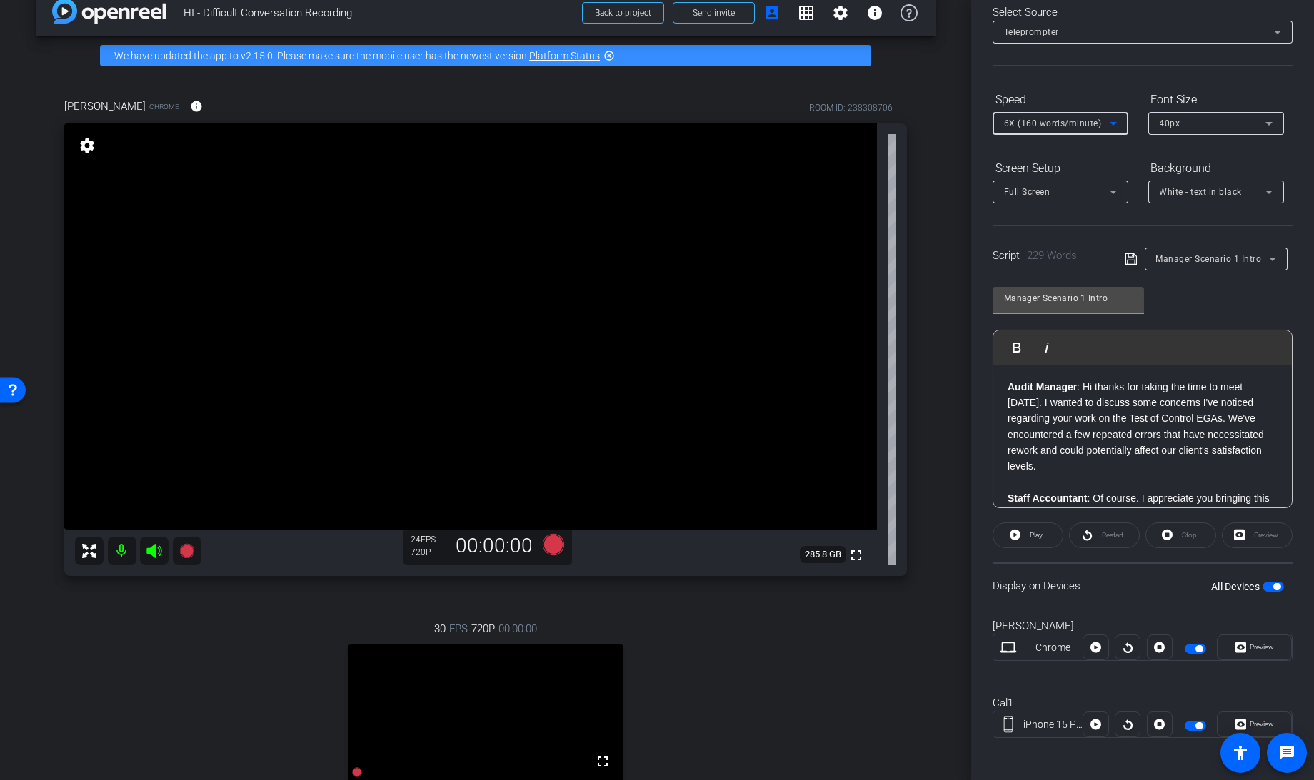
click at [1127, 257] on icon at bounding box center [1130, 259] width 13 height 17
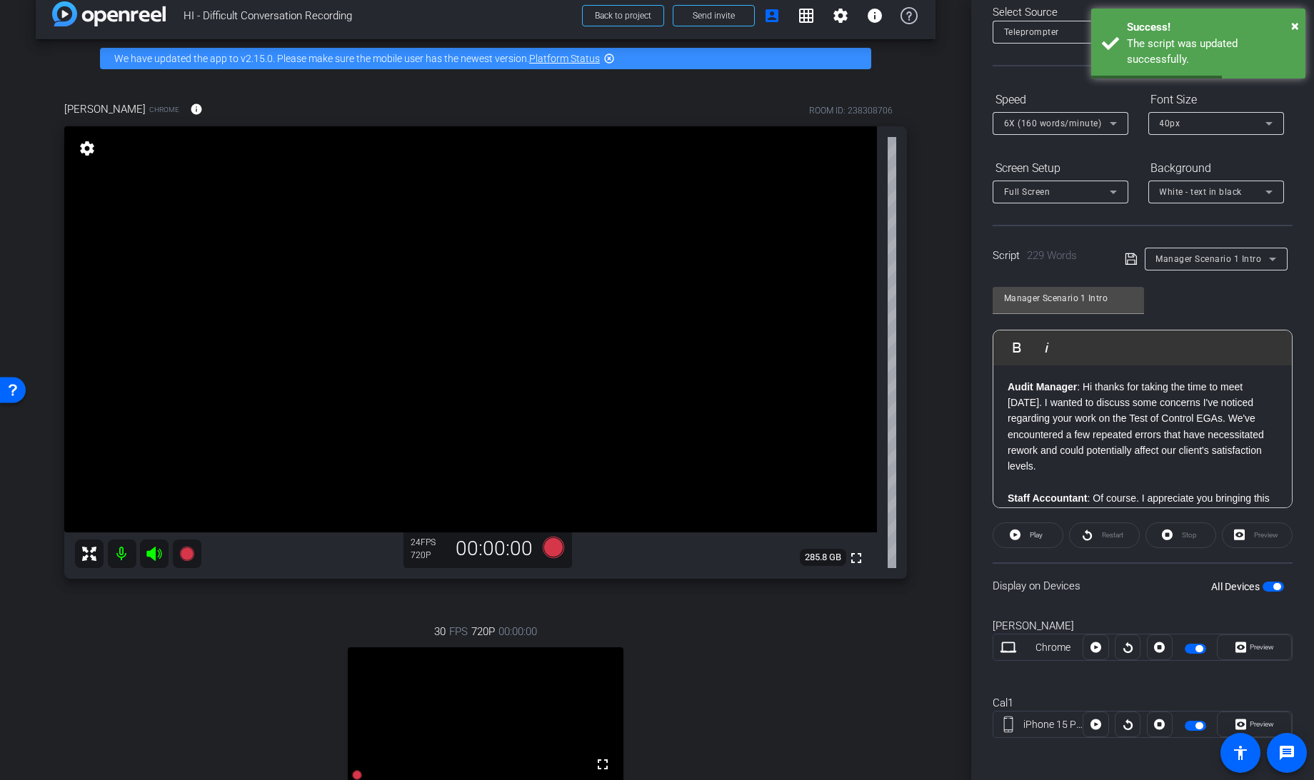
scroll to position [22, 0]
click at [550, 554] on icon at bounding box center [553, 547] width 21 height 21
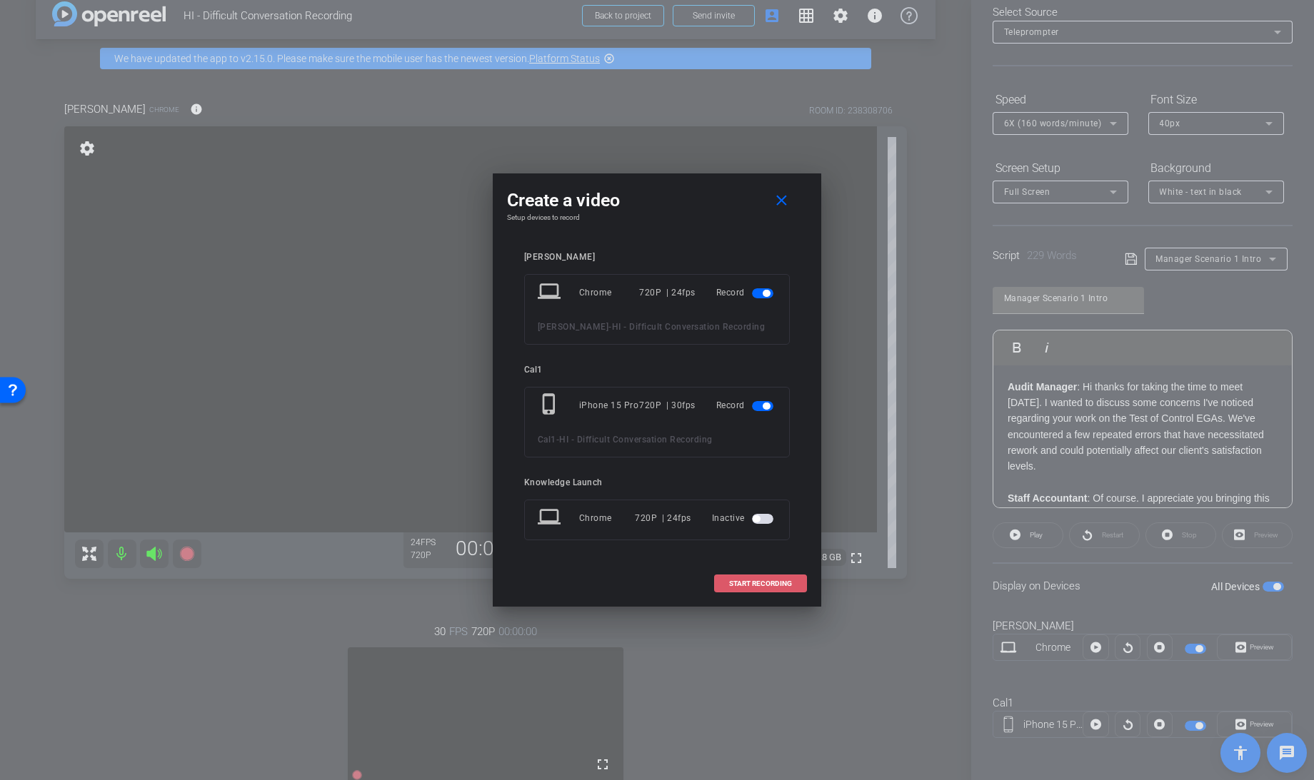
click at [757, 583] on span "START RECORDING" at bounding box center [760, 583] width 63 height 7
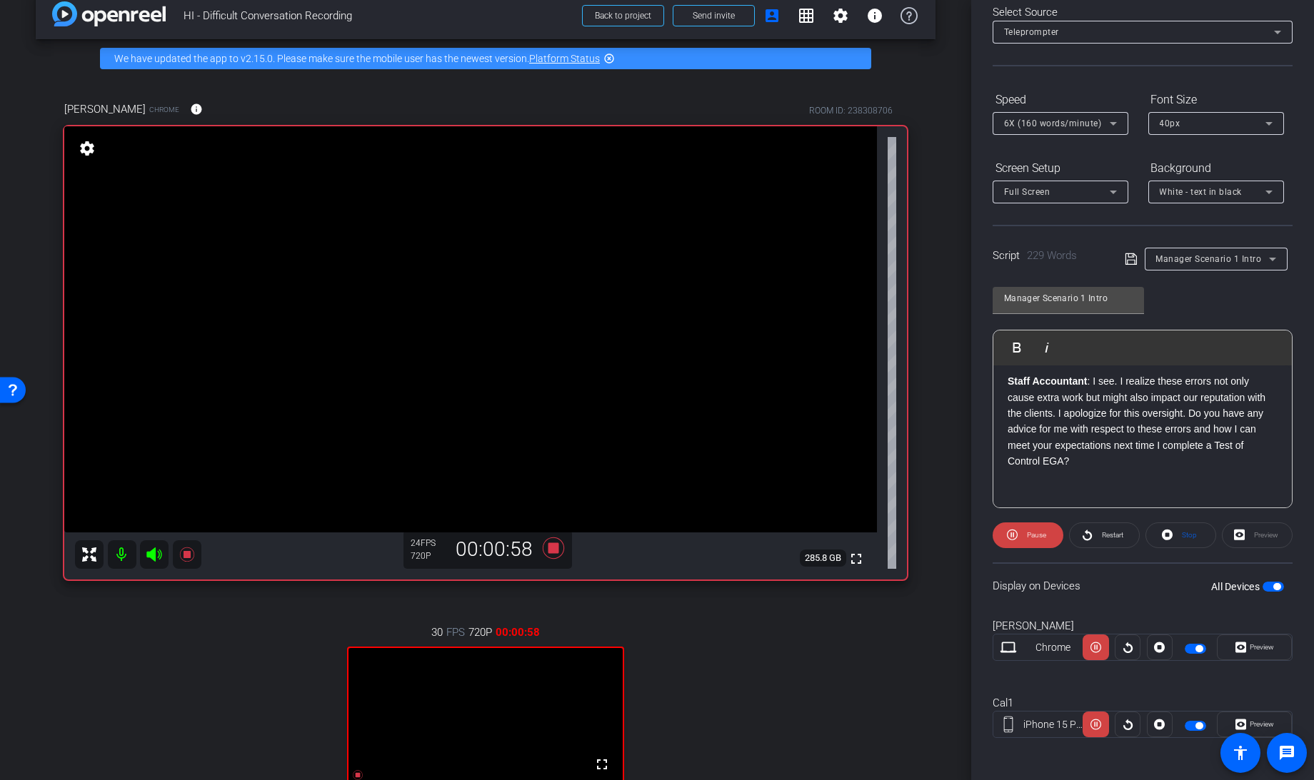
scroll to position [407, 0]
click at [546, 550] on icon at bounding box center [553, 547] width 21 height 21
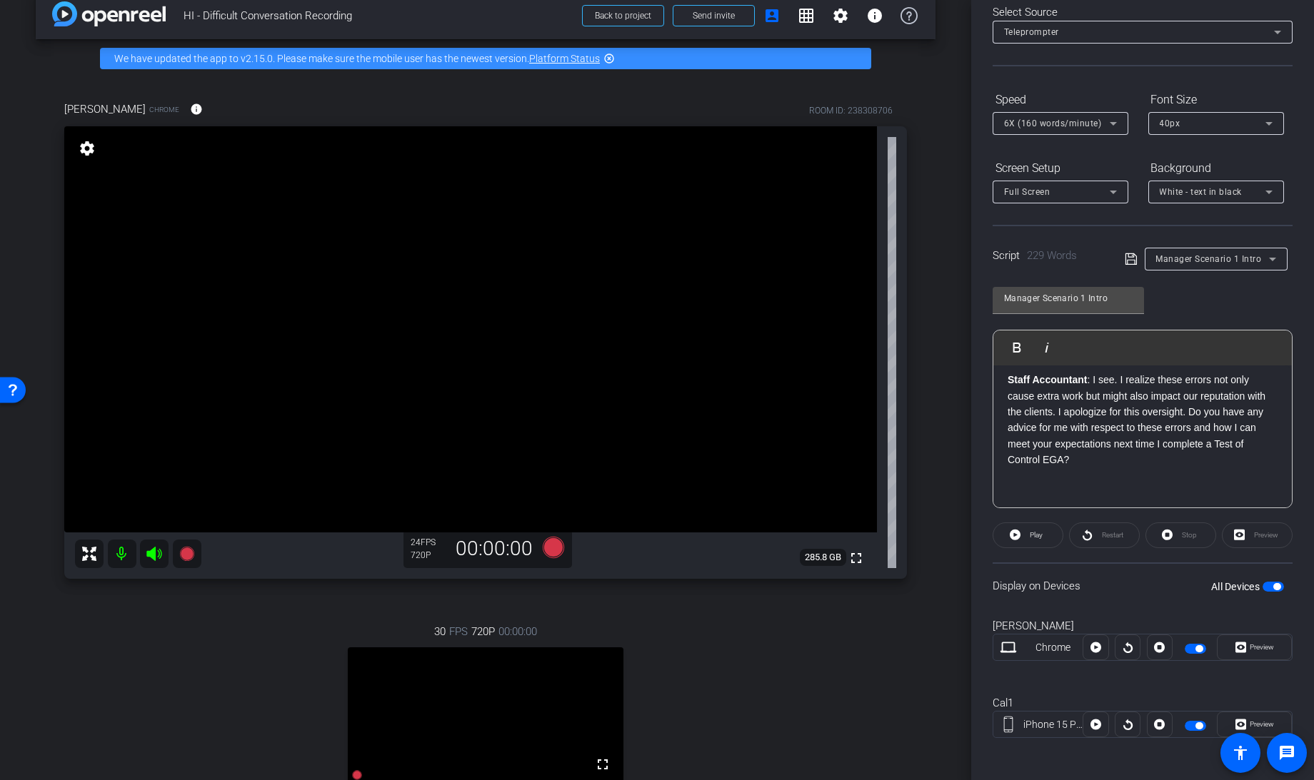
scroll to position [1, 0]
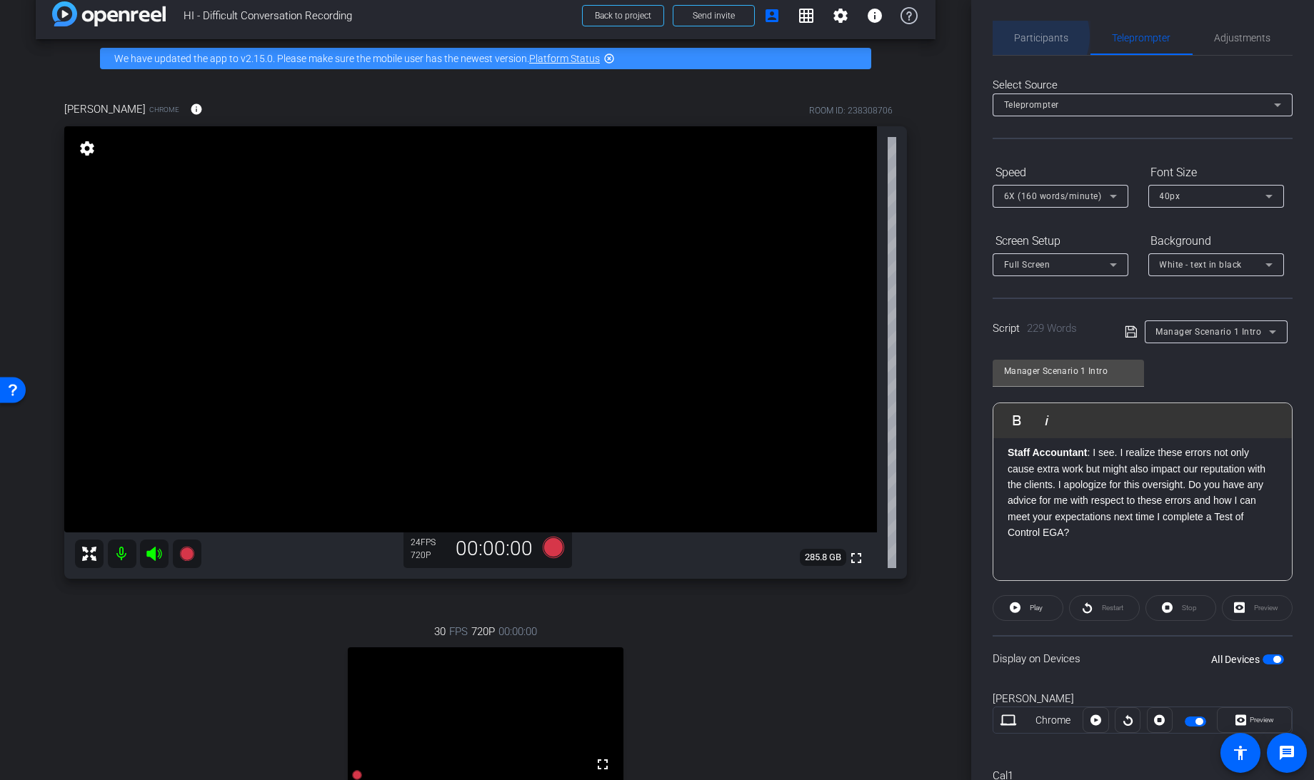
click at [1029, 36] on span "Participants" at bounding box center [1042, 38] width 54 height 10
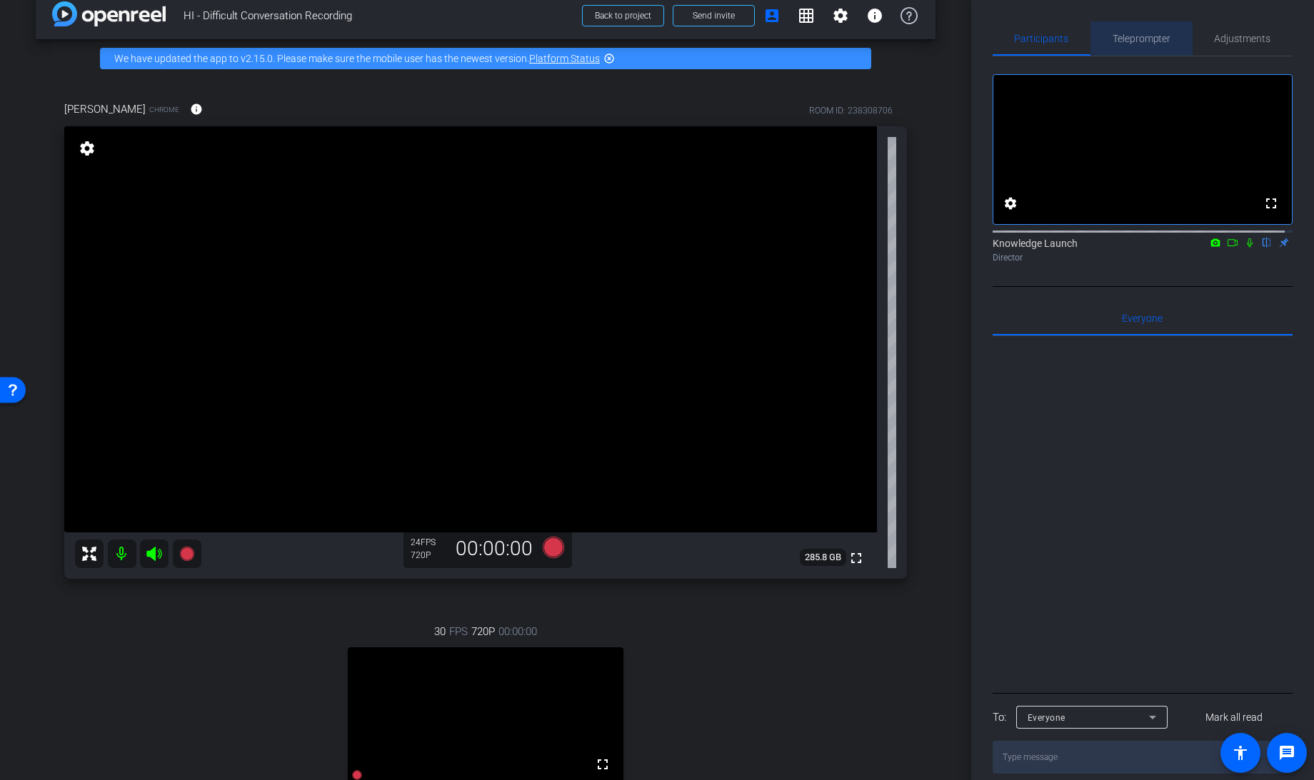
click at [1146, 42] on span "Teleprompter" at bounding box center [1141, 39] width 59 height 10
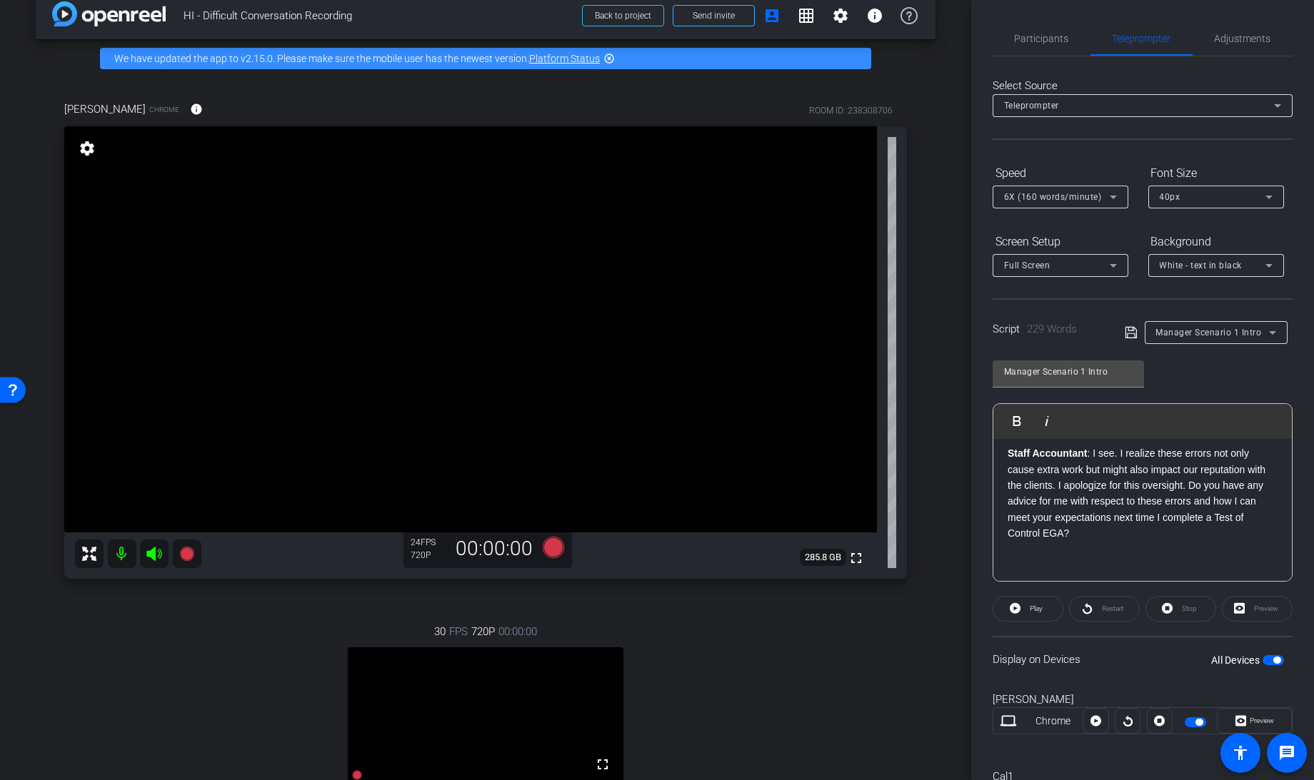
click at [1215, 328] on span "Manager Scenario 1 Intro" at bounding box center [1209, 333] width 106 height 10
click at [1187, 413] on span "Manager Response" at bounding box center [1193, 405] width 83 height 17
type input "Manager Response"
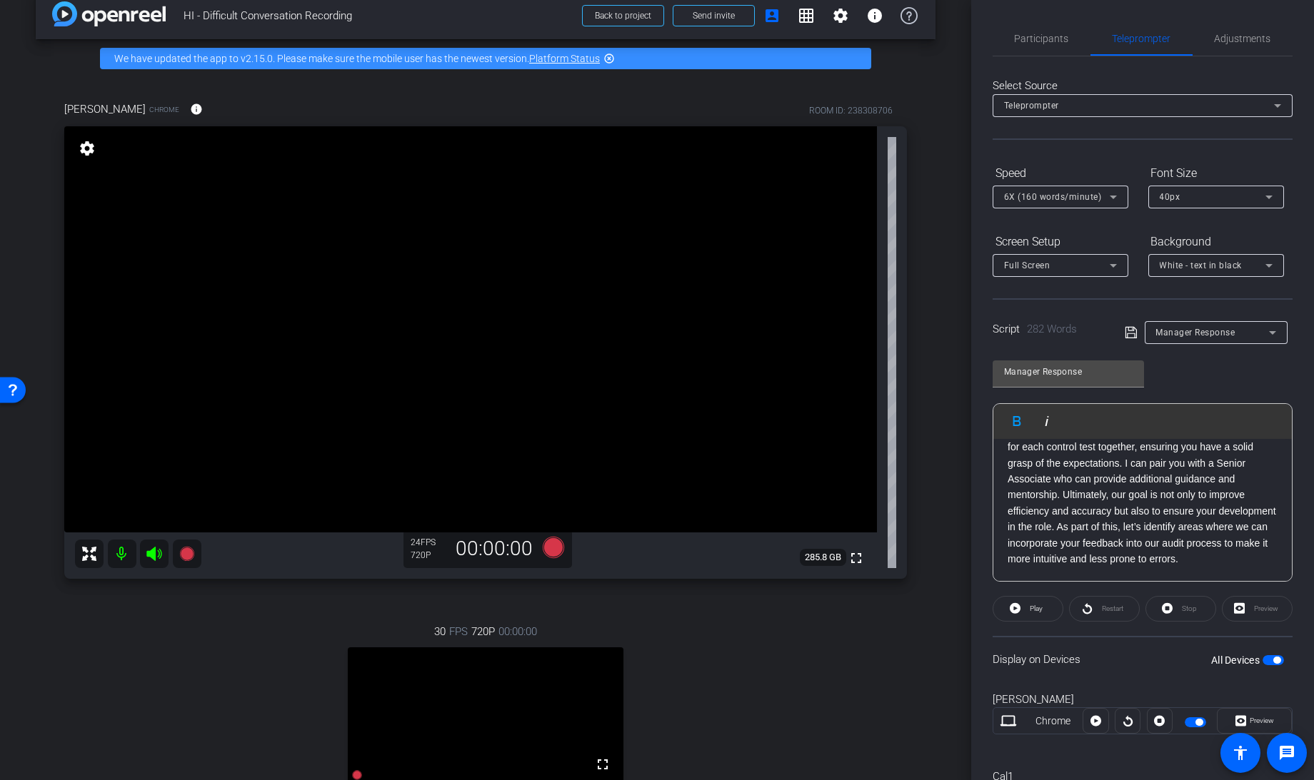
scroll to position [74, 0]
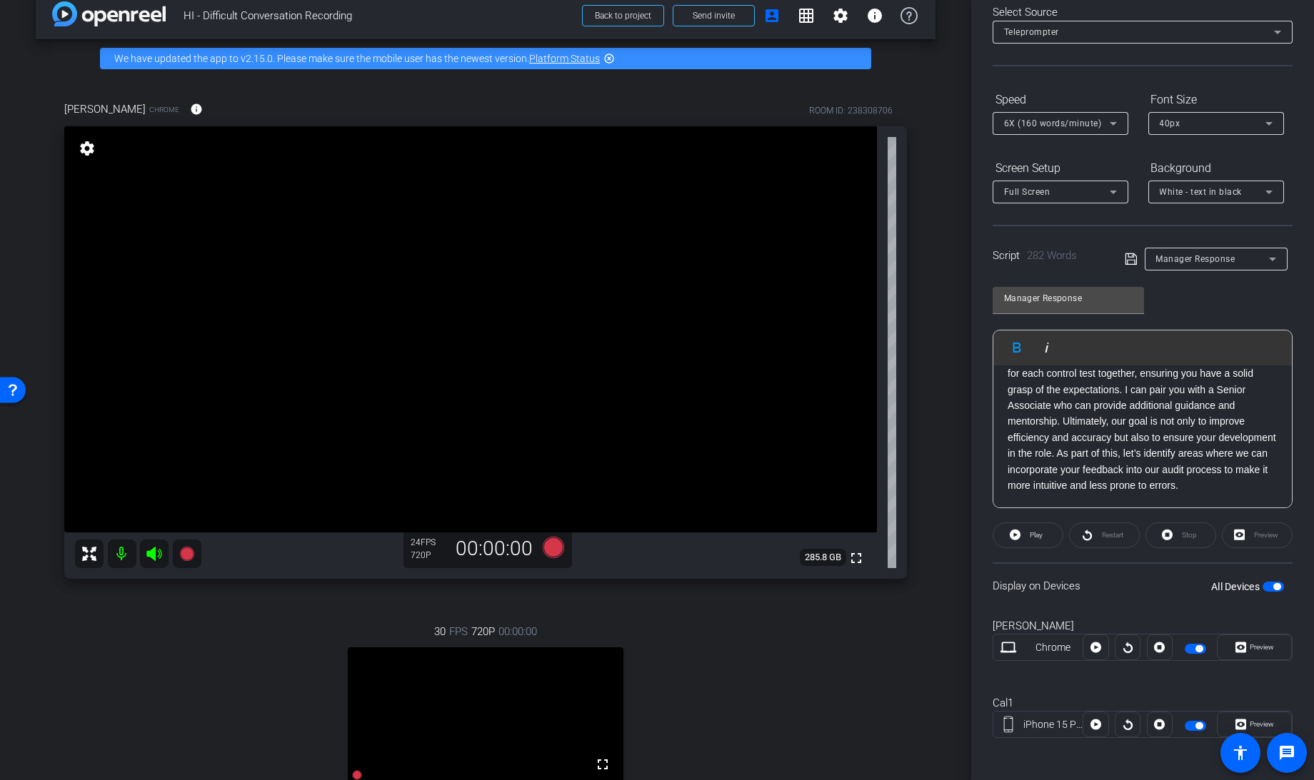
drag, startPoint x: 1006, startPoint y: 543, endPoint x: 1315, endPoint y: 817, distance: 413.2
click at [1313, 780] on html "Accessibility Screen-Reader Guide, Feedback, and Issue Reporting | New window m…" at bounding box center [657, 390] width 1314 height 780
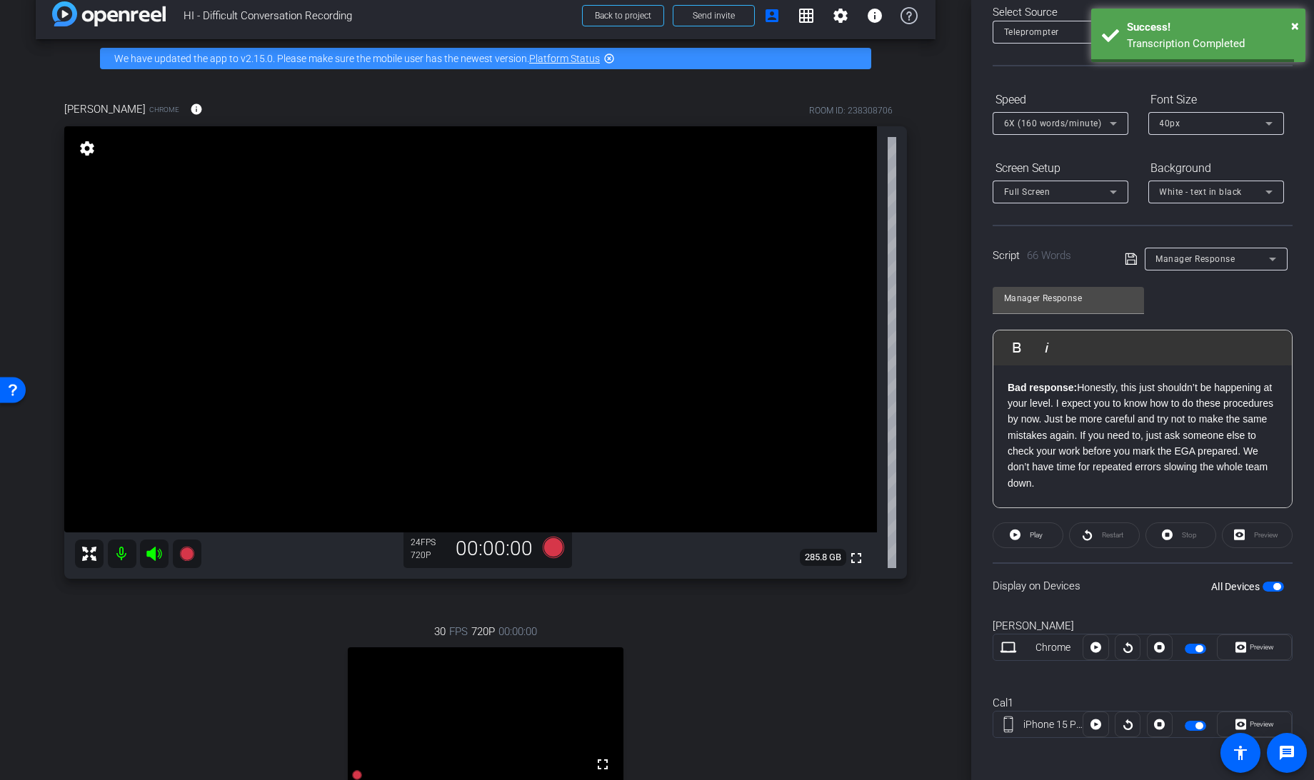
scroll to position [1, 0]
click at [1128, 258] on icon at bounding box center [1130, 259] width 13 height 17
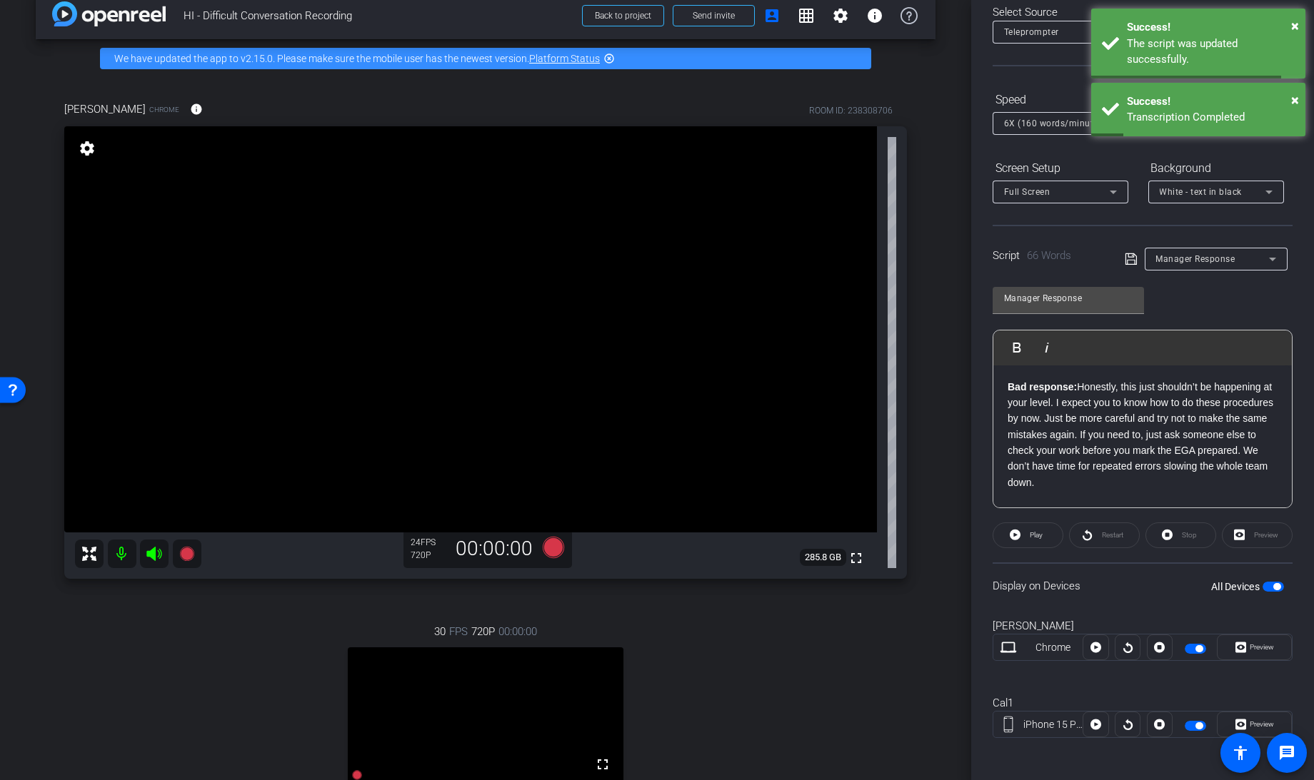
click at [1273, 583] on span "button" at bounding box center [1276, 586] width 7 height 7
click at [1265, 583] on span "button" at bounding box center [1272, 587] width 21 height 10
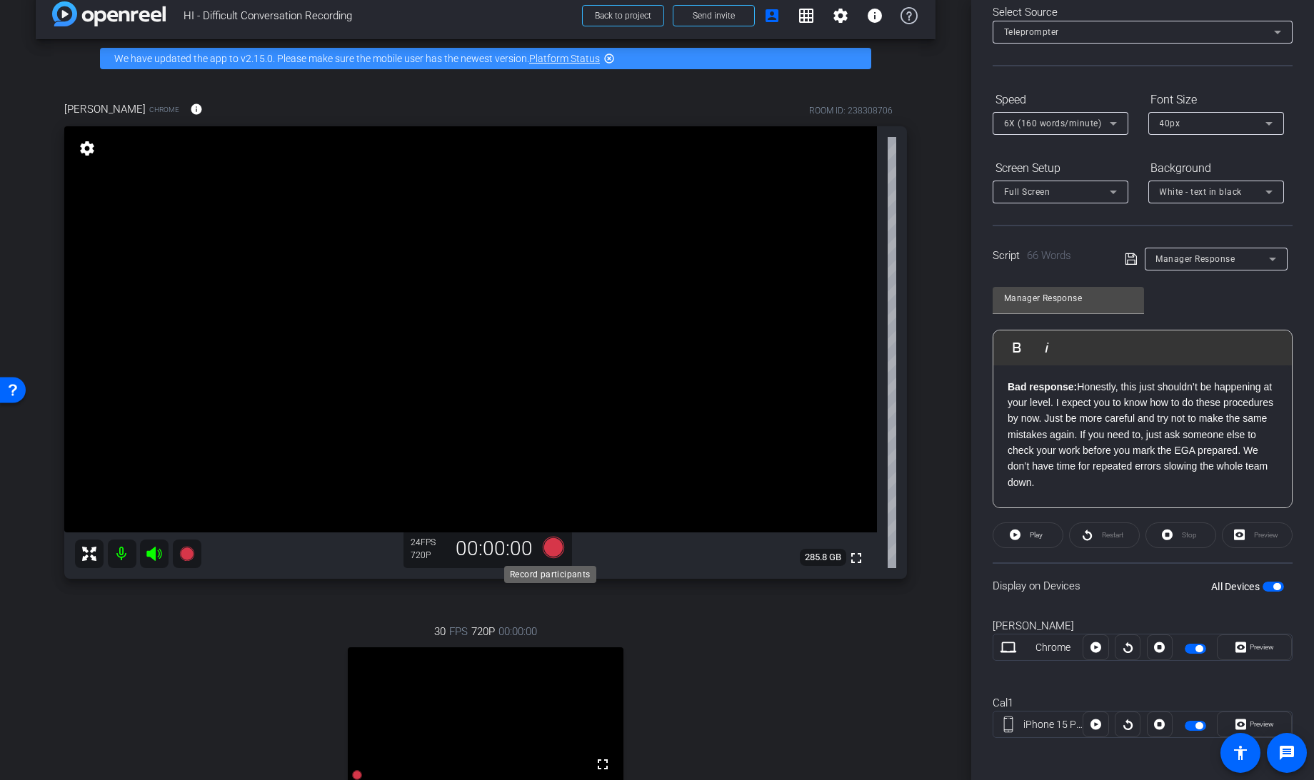
click at [551, 545] on icon at bounding box center [553, 547] width 21 height 21
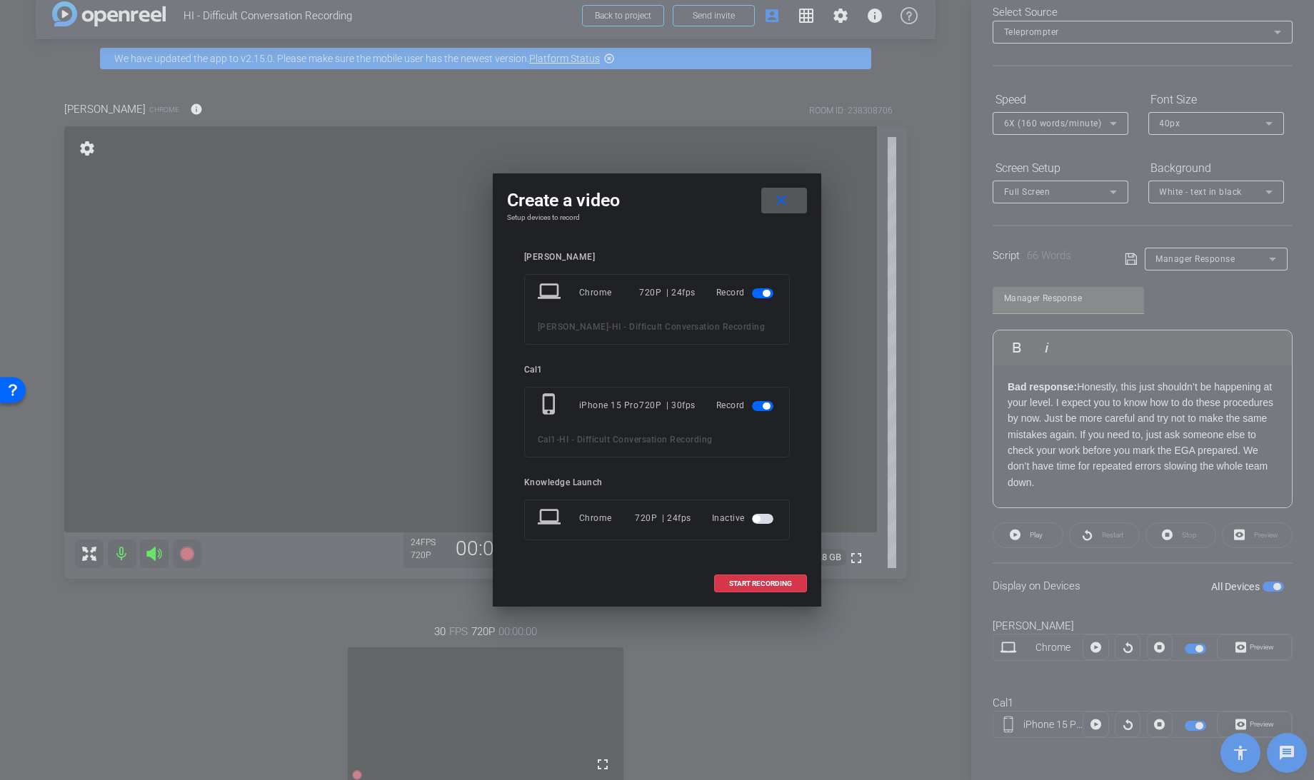
click at [768, 406] on span "button" at bounding box center [766, 406] width 7 height 7
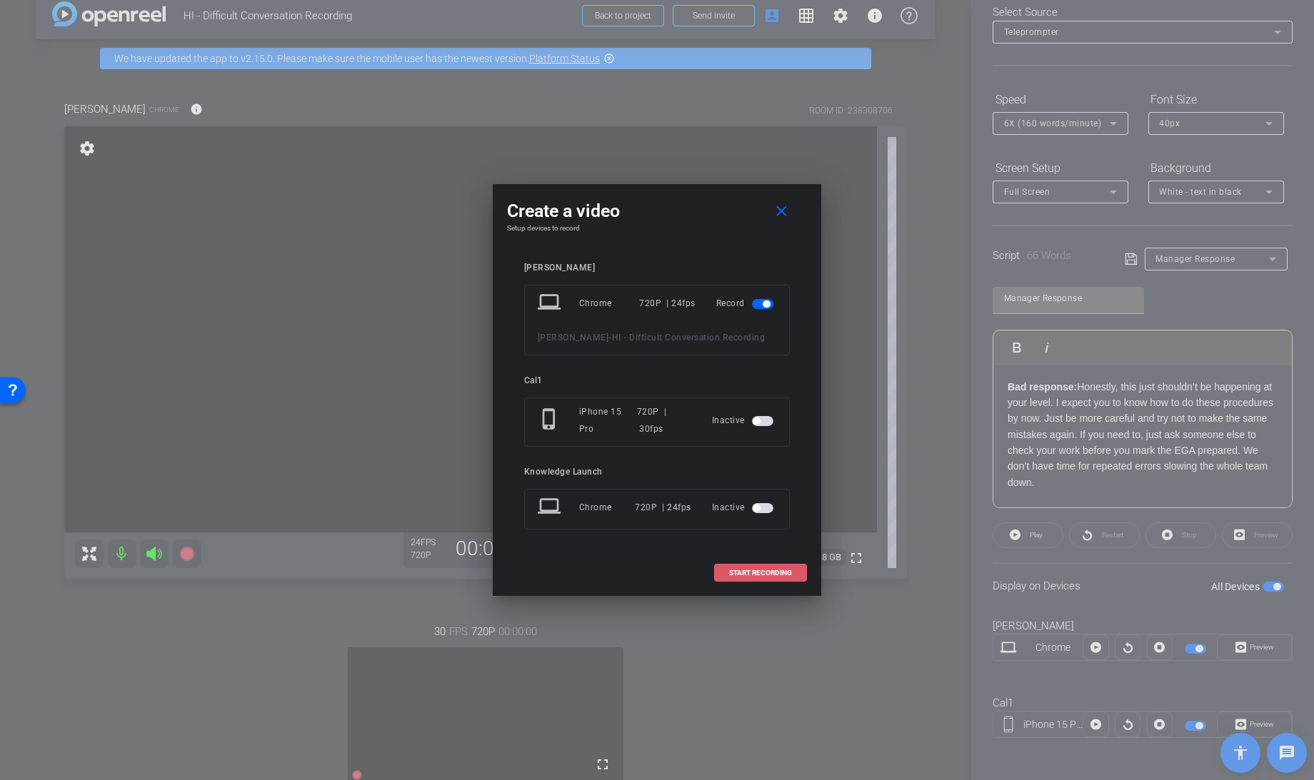
click at [747, 575] on span at bounding box center [760, 573] width 91 height 34
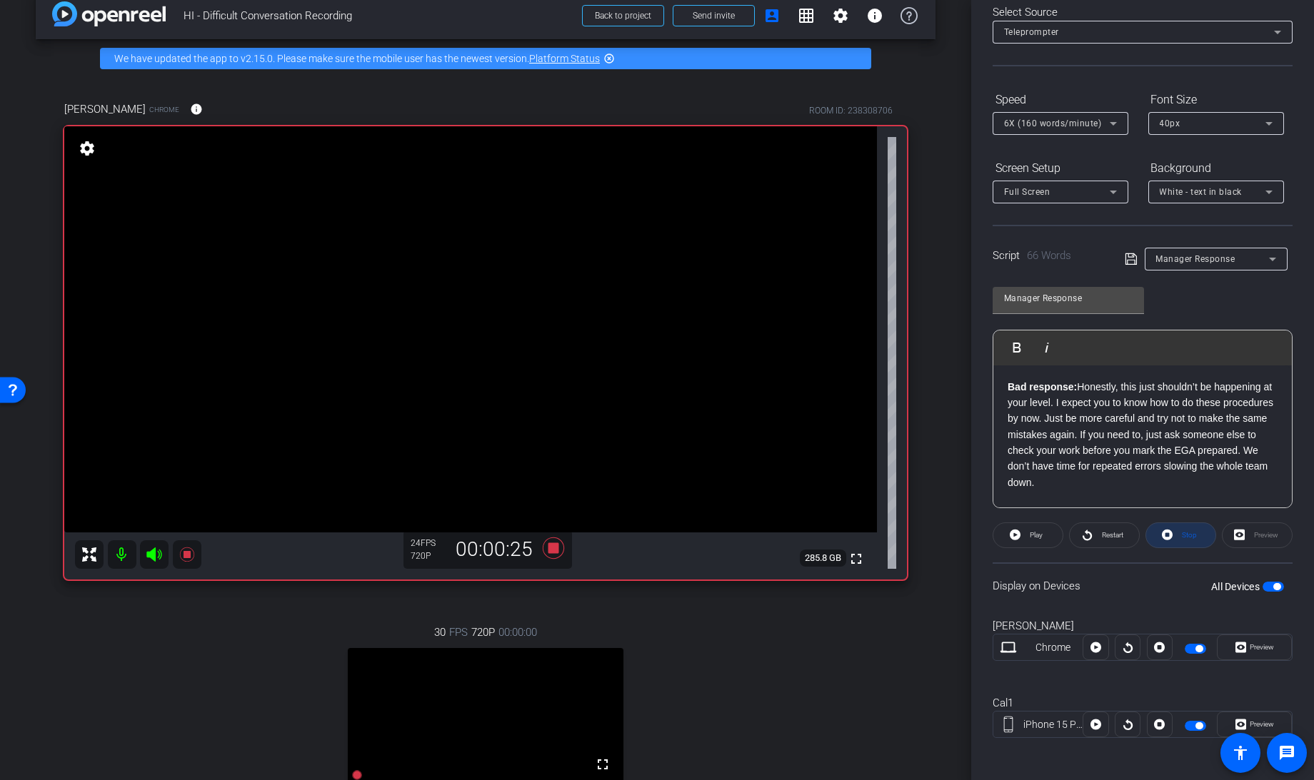
click at [1162, 539] on icon at bounding box center [1167, 535] width 11 height 18
click at [1016, 534] on icon at bounding box center [1015, 535] width 11 height 11
click at [1162, 533] on icon at bounding box center [1167, 535] width 11 height 11
click at [1013, 535] on icon at bounding box center [1015, 535] width 11 height 11
click at [1167, 535] on icon at bounding box center [1167, 535] width 11 height 11
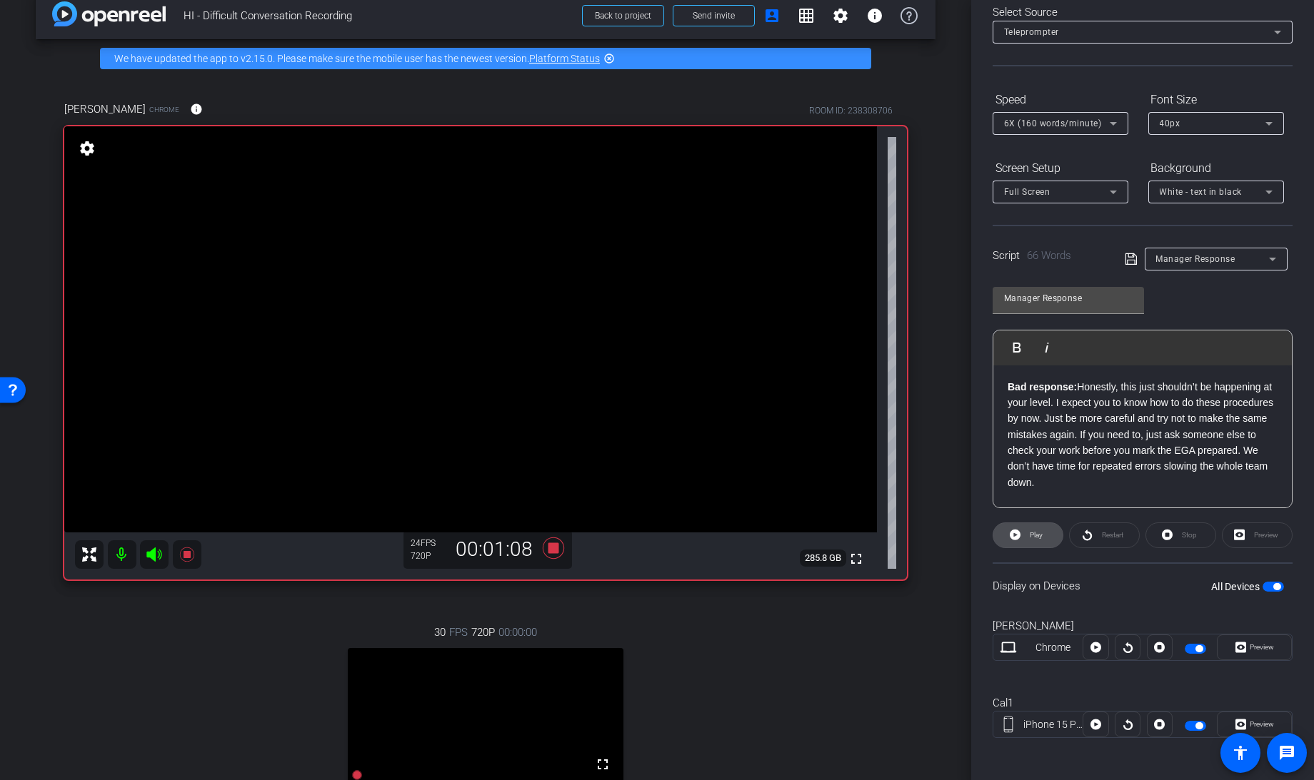
click at [1014, 534] on icon at bounding box center [1015, 535] width 11 height 11
click at [1166, 538] on icon at bounding box center [1167, 535] width 11 height 18
click at [1022, 534] on span at bounding box center [1027, 535] width 69 height 34
click at [1167, 528] on icon at bounding box center [1167, 535] width 11 height 18
click at [1013, 533] on icon at bounding box center [1015, 535] width 11 height 18
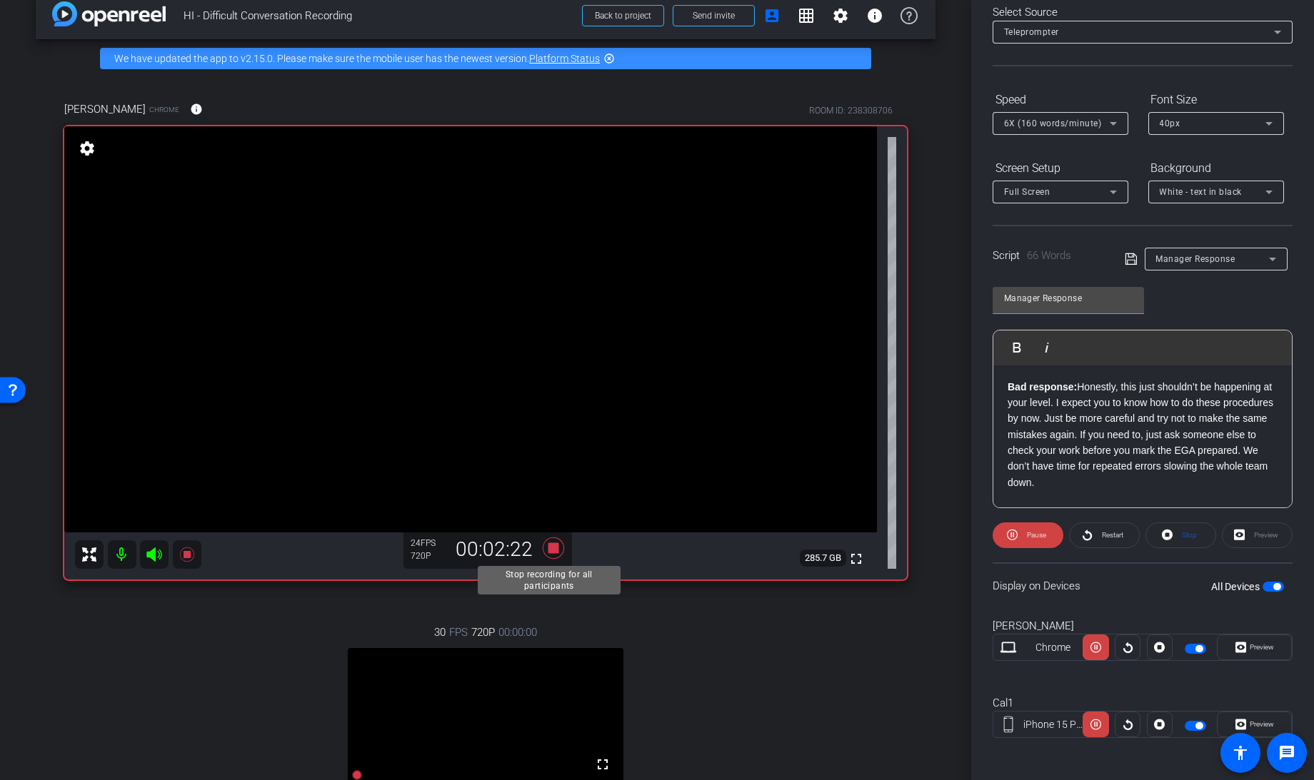
click at [545, 552] on icon at bounding box center [553, 547] width 21 height 21
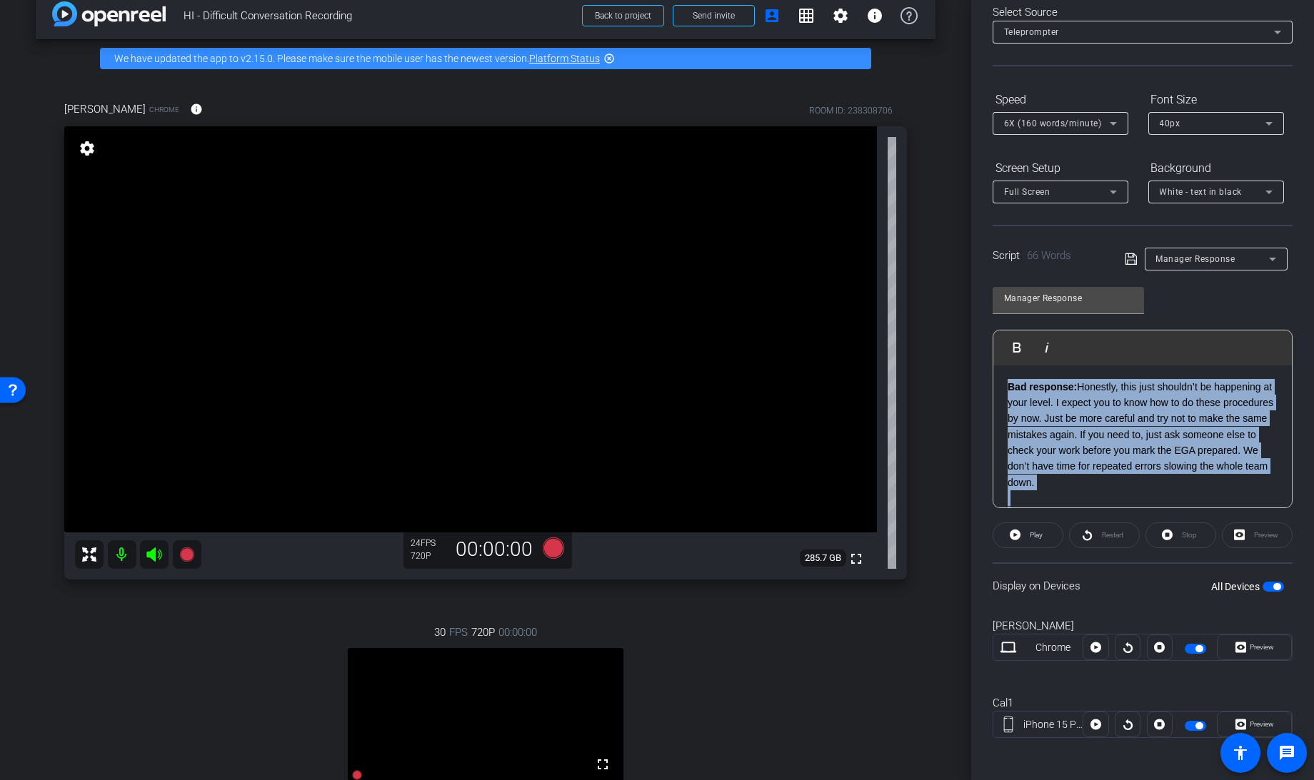
scroll to position [29, 0]
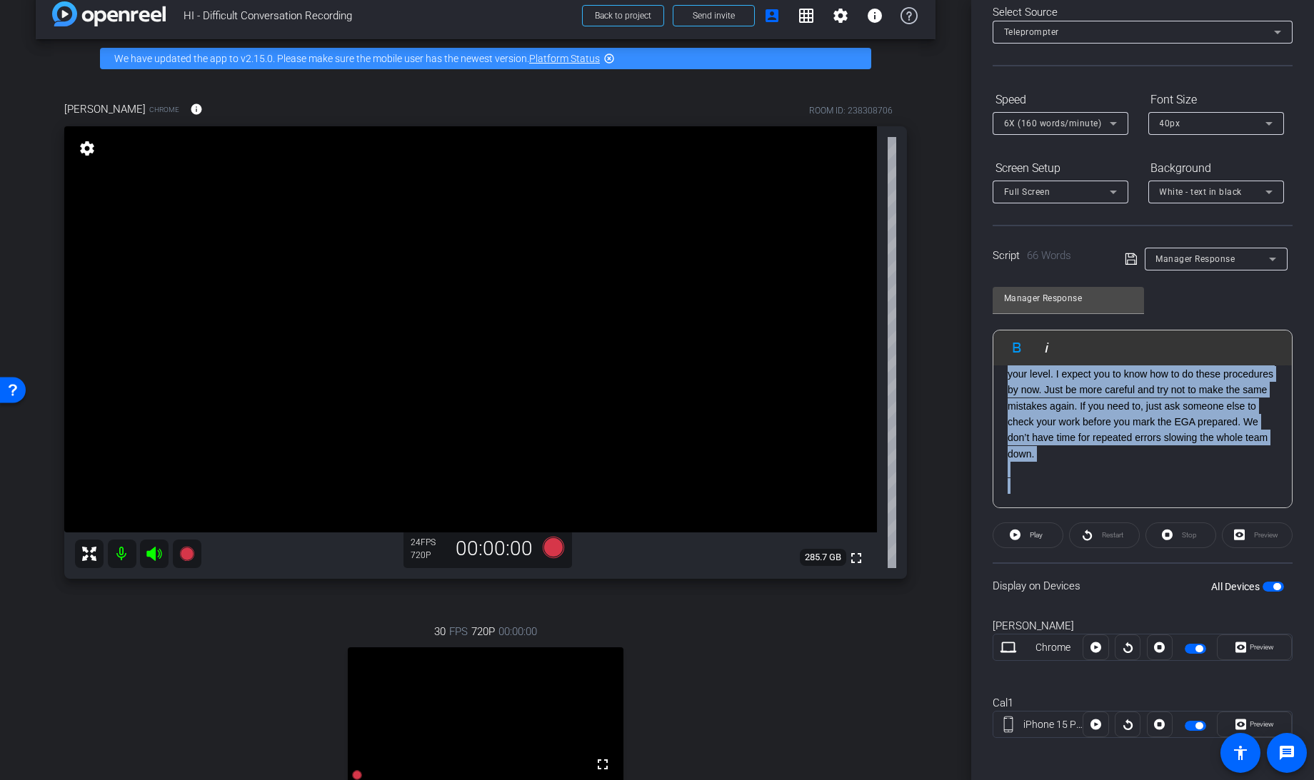
drag, startPoint x: 1005, startPoint y: 377, endPoint x: 1301, endPoint y: 601, distance: 371.0
click at [1301, 601] on div "Participants Teleprompter Adjustments settings Knowledge Launch flip Director E…" at bounding box center [1142, 390] width 343 height 780
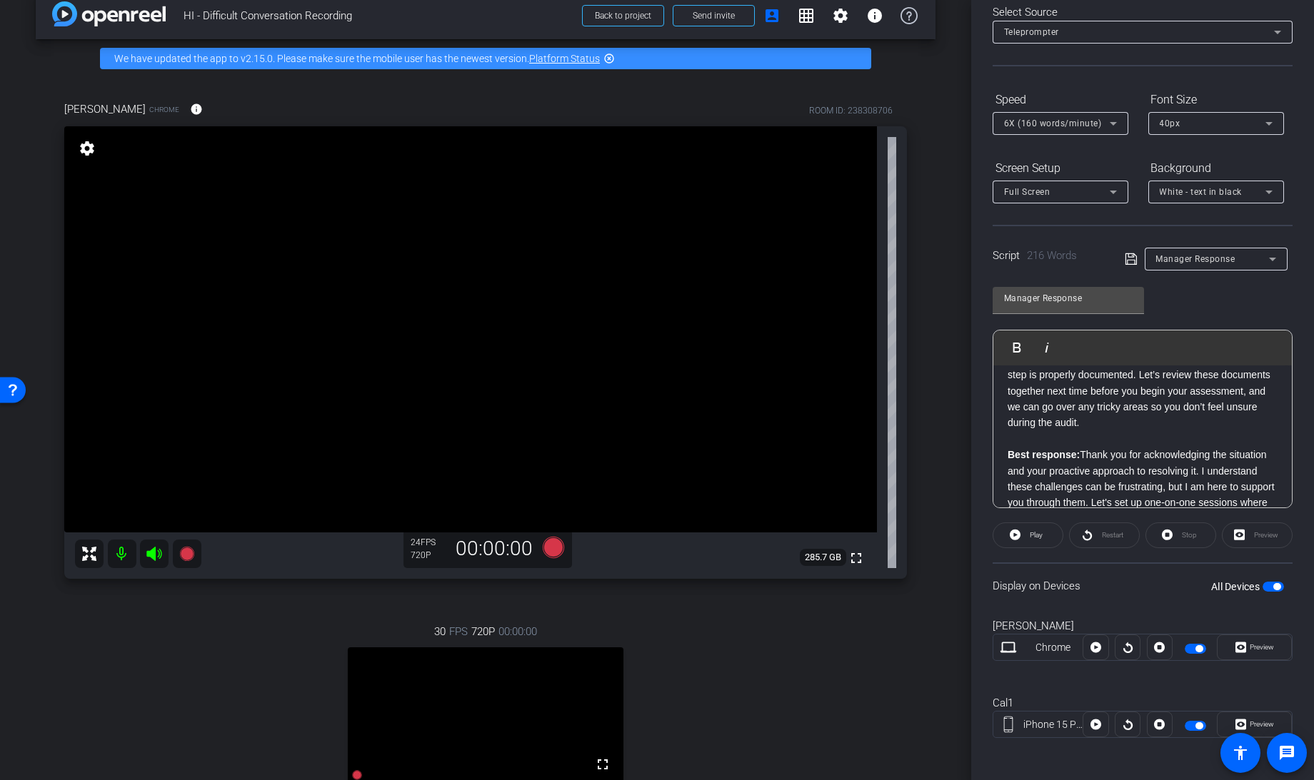
scroll to position [120, 0]
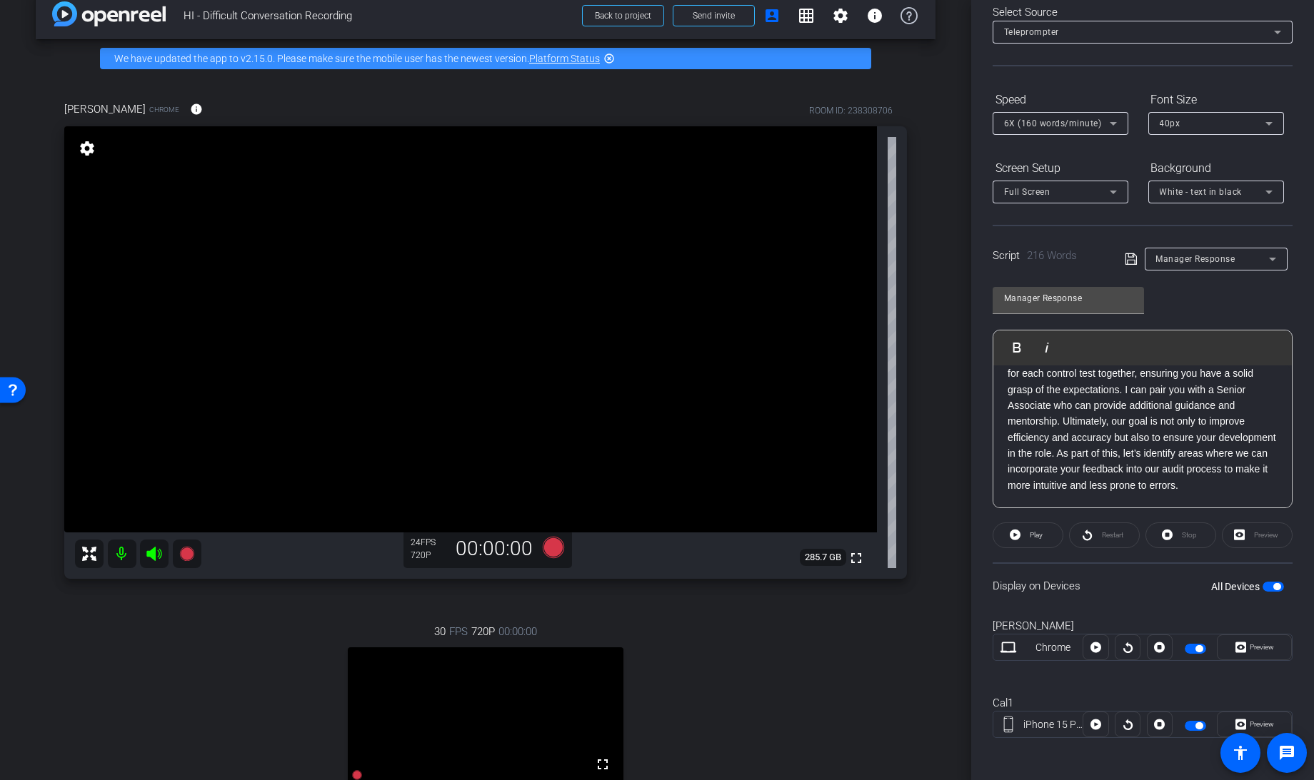
drag, startPoint x: 1002, startPoint y: 471, endPoint x: 1312, endPoint y: 680, distance: 374.3
click at [1313, 680] on html "Accessibility Screen-Reader Guide, Feedback, and Issue Reporting | New window m…" at bounding box center [657, 390] width 1314 height 780
click at [1126, 251] on icon at bounding box center [1130, 259] width 13 height 17
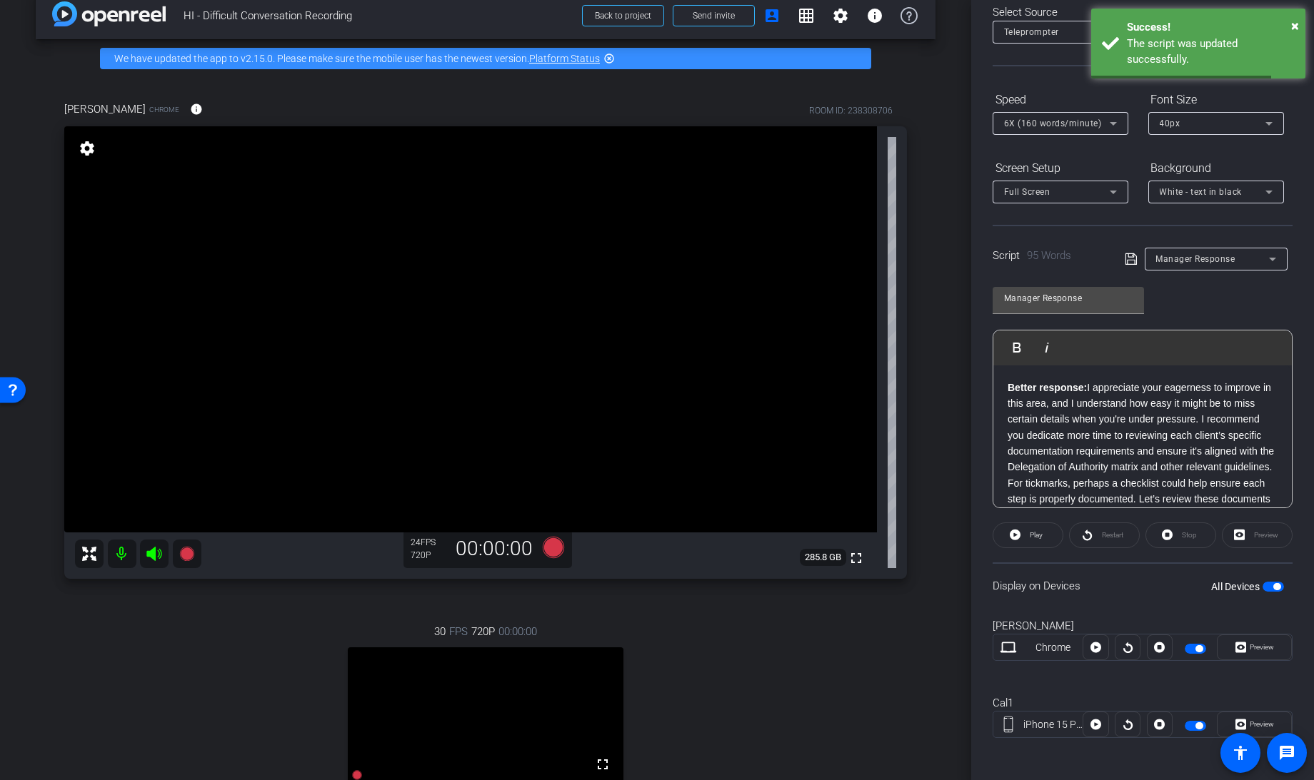
click at [1267, 582] on span "button" at bounding box center [1272, 587] width 21 height 10
click at [548, 548] on icon at bounding box center [553, 547] width 21 height 21
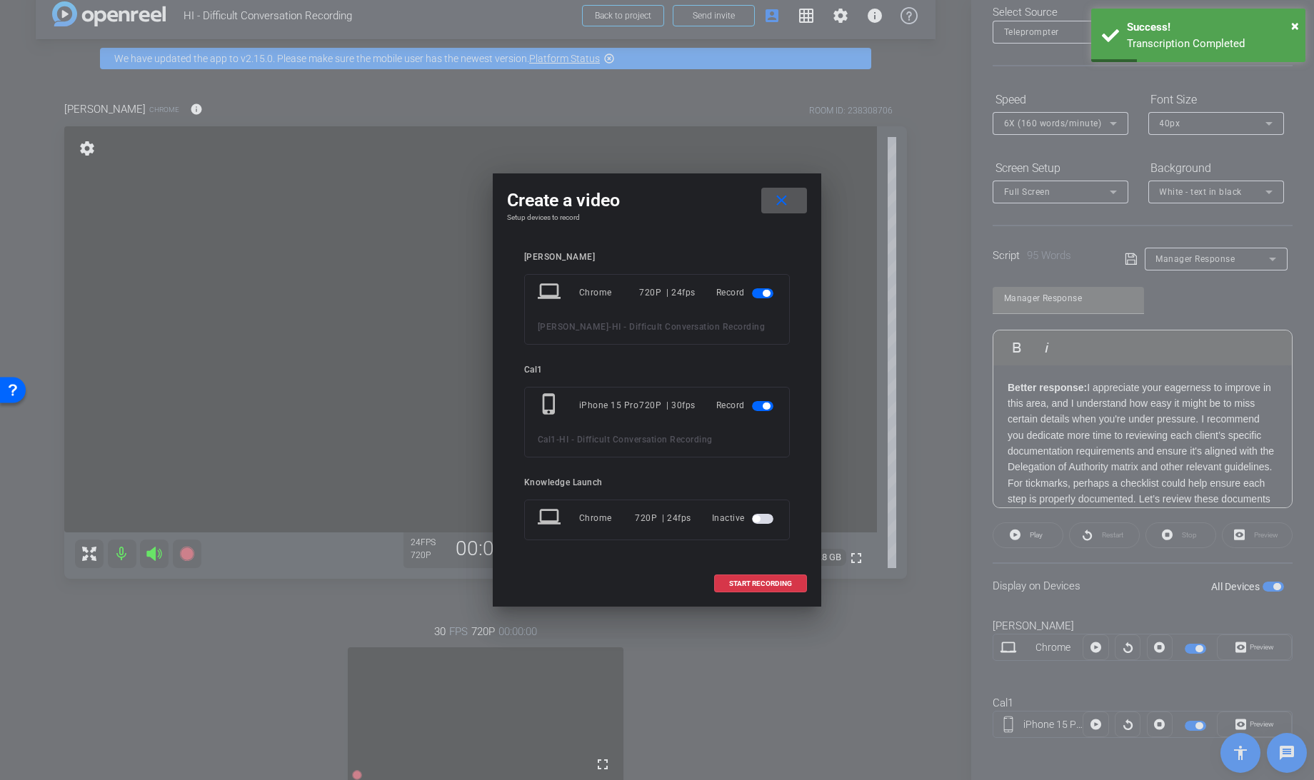
click at [765, 403] on span "button" at bounding box center [766, 406] width 7 height 7
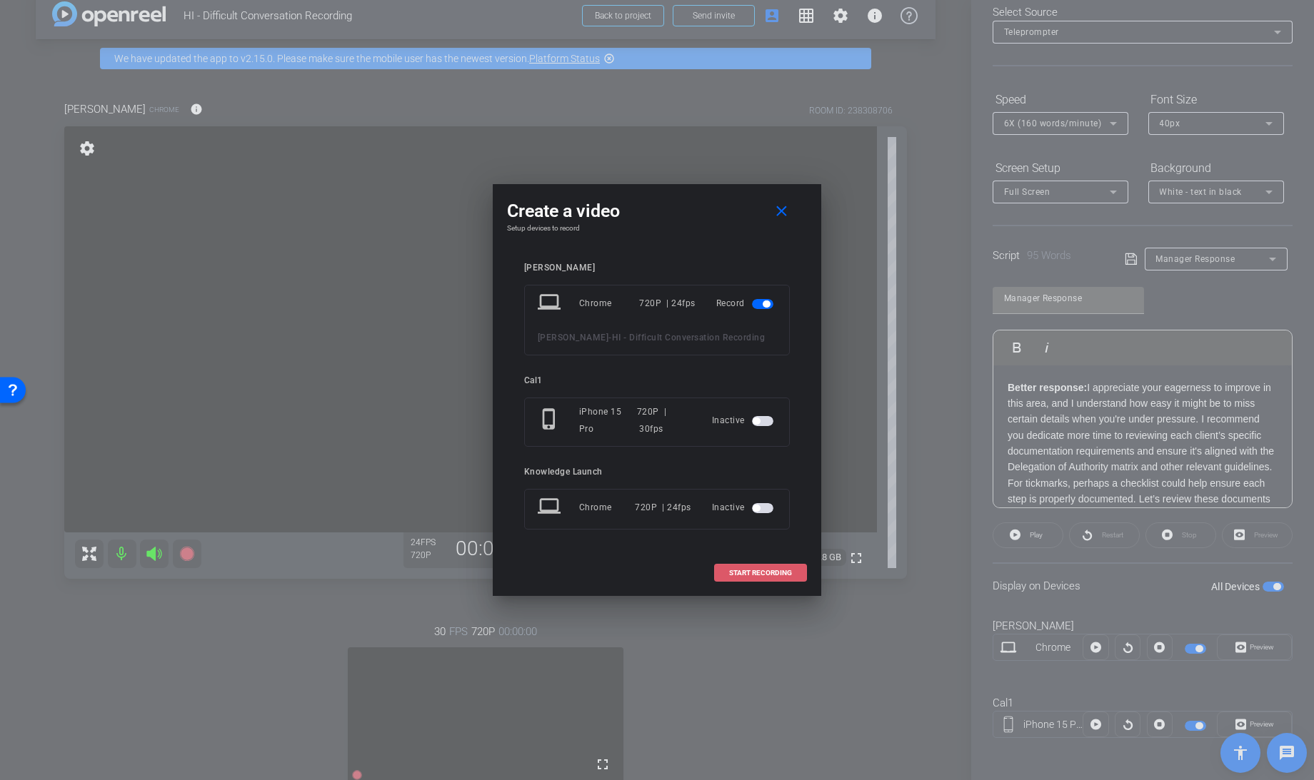
click at [743, 570] on span "START RECORDING" at bounding box center [760, 573] width 63 height 7
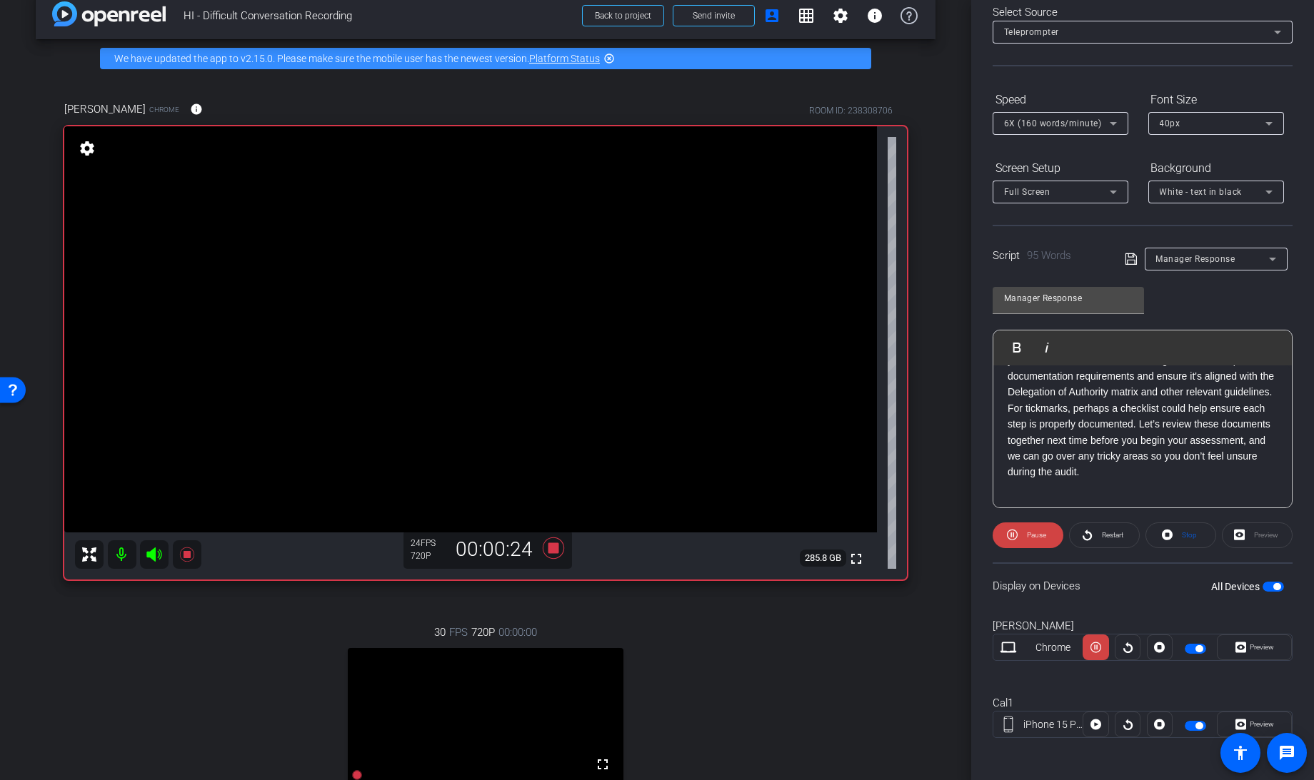
scroll to position [76, 0]
click at [1172, 537] on span at bounding box center [1180, 535] width 69 height 34
click at [1017, 535] on icon at bounding box center [1015, 535] width 11 height 11
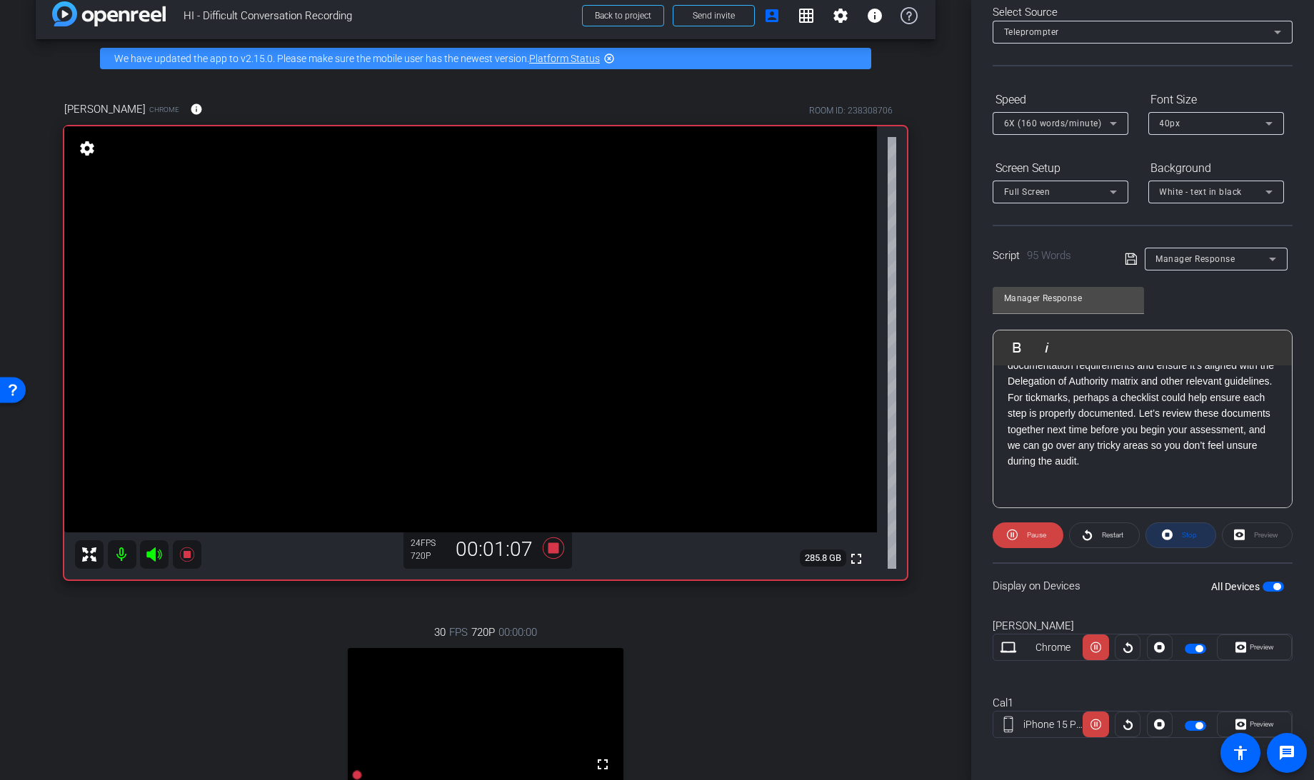
click at [1164, 531] on icon at bounding box center [1167, 535] width 11 height 18
click at [1013, 533] on icon at bounding box center [1015, 535] width 11 height 18
click at [1172, 535] on span at bounding box center [1180, 535] width 69 height 34
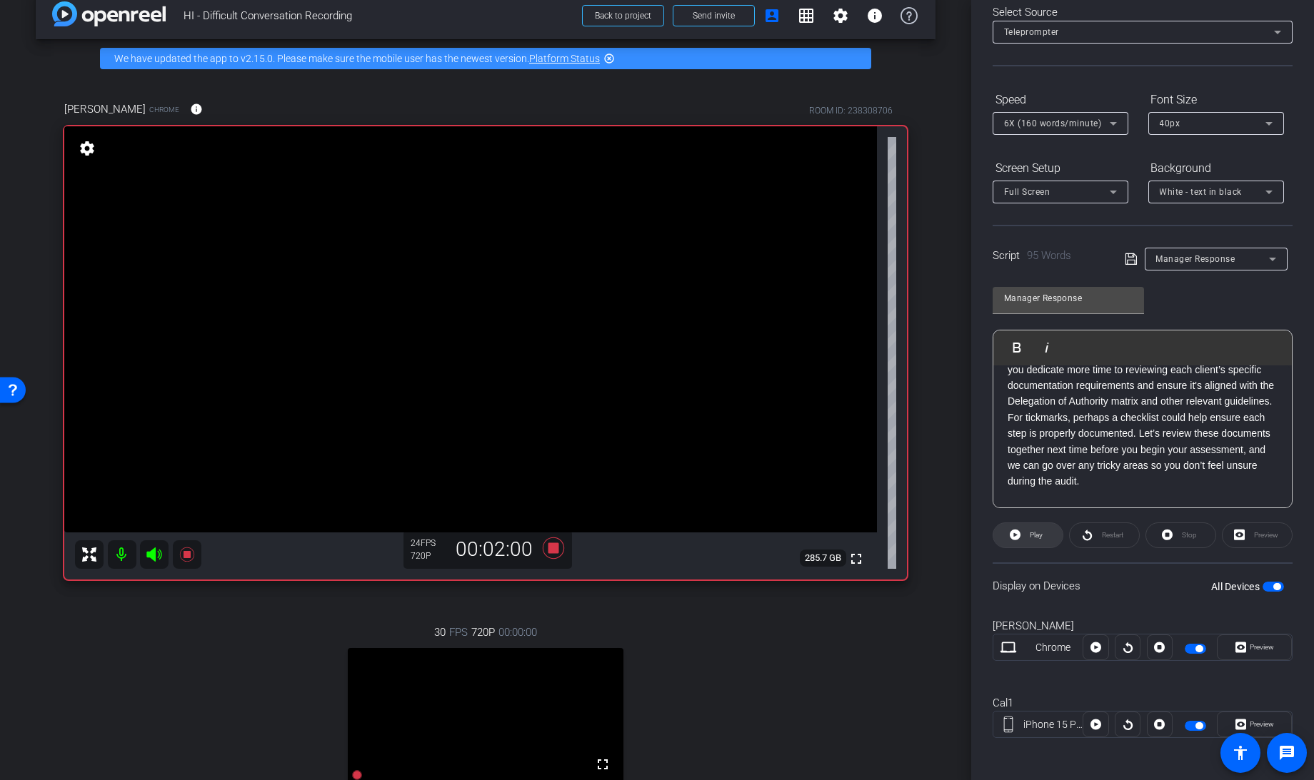
click at [1018, 534] on icon at bounding box center [1015, 535] width 11 height 11
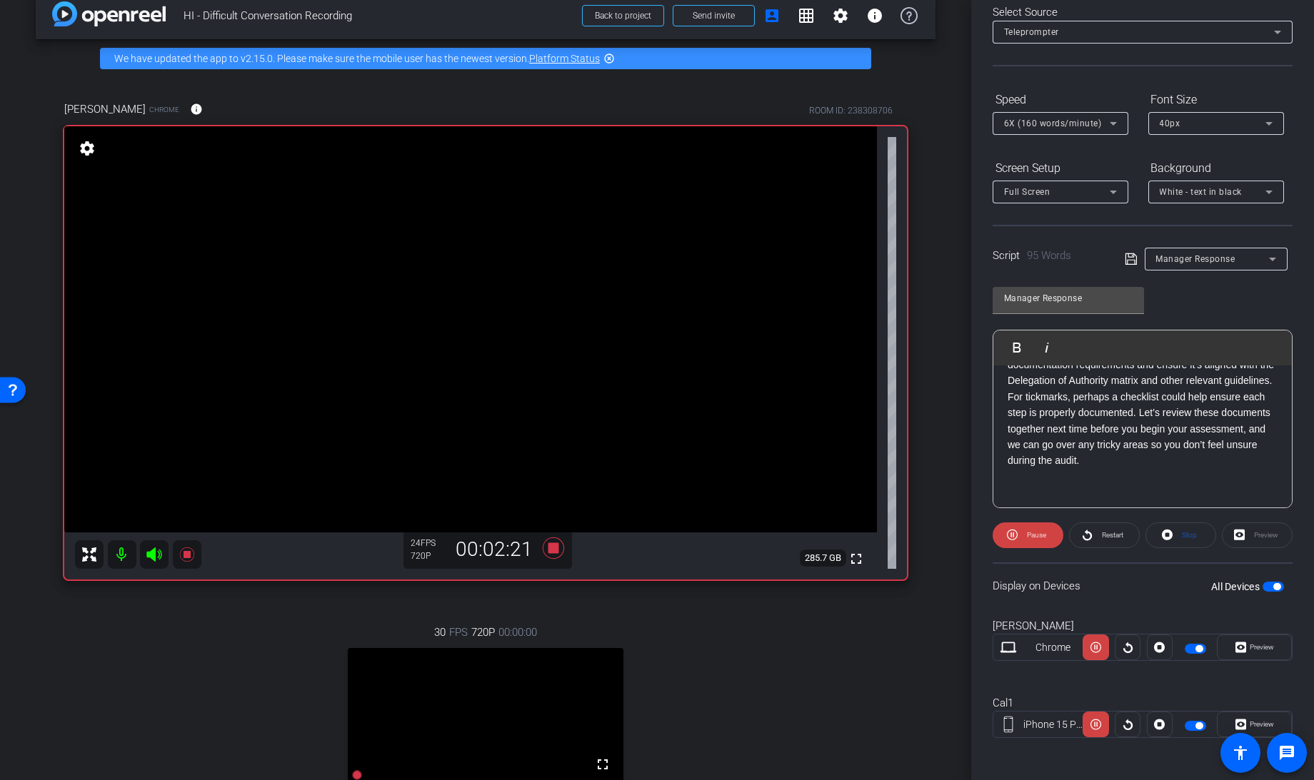
scroll to position [87, 0]
click at [546, 551] on icon at bounding box center [553, 547] width 21 height 21
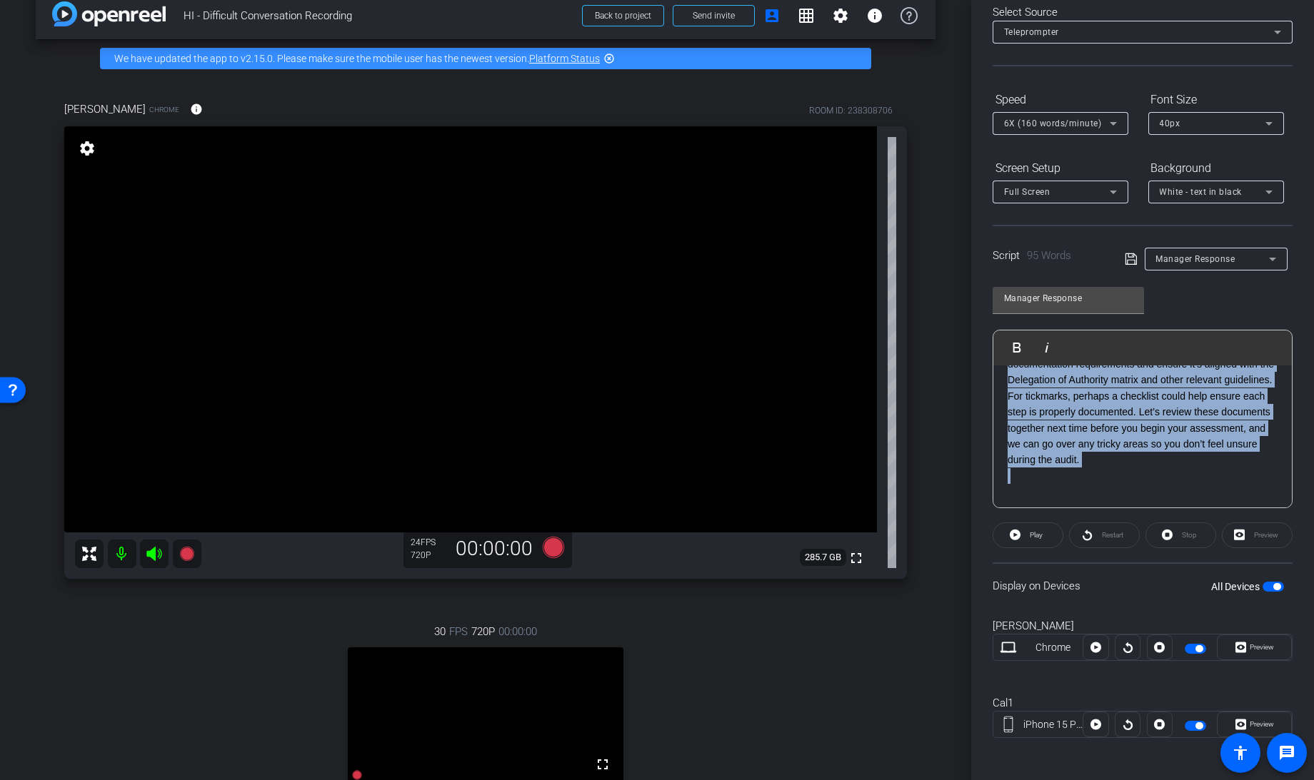
scroll to position [0, 0]
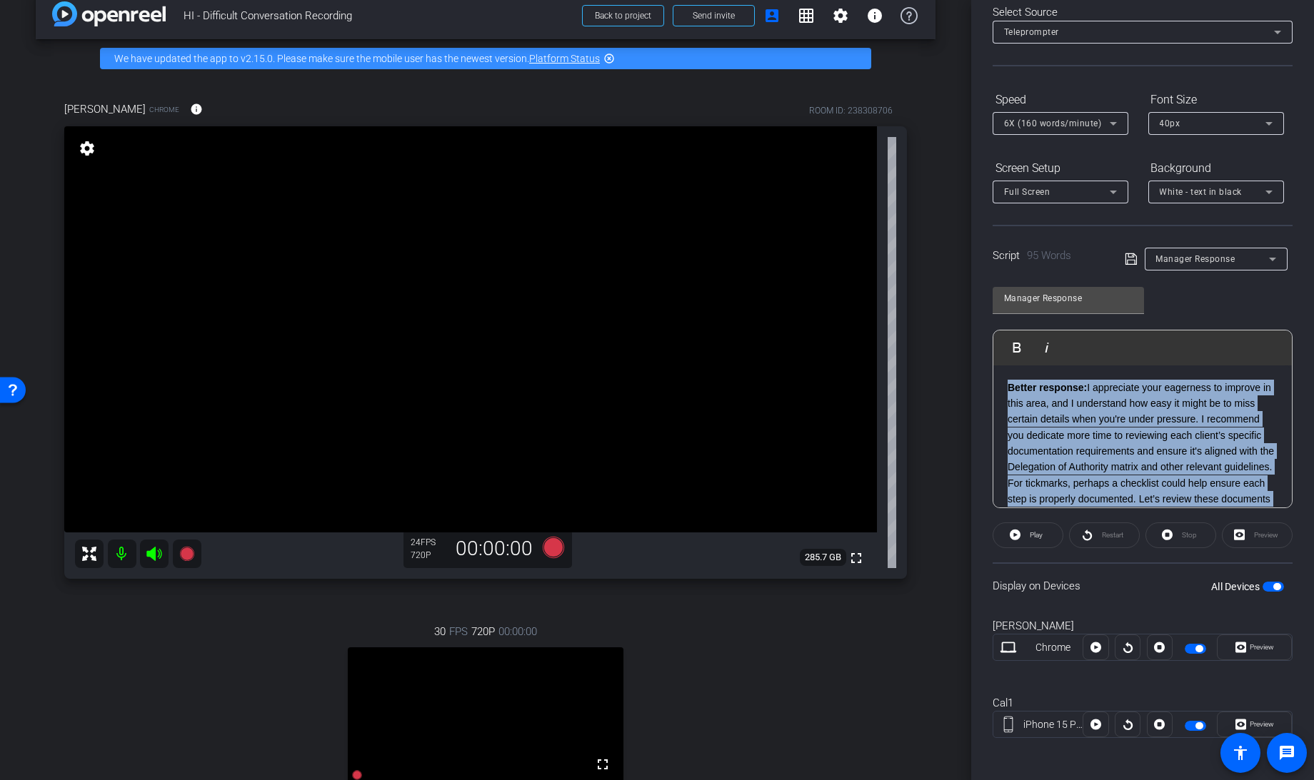
drag, startPoint x: 1061, startPoint y: 490, endPoint x: 942, endPoint y: 253, distance: 266.0
click at [942, 253] on div "arrow_back HI - Difficult Conversation Recording Back to project Send invite ac…" at bounding box center [657, 390] width 1314 height 780
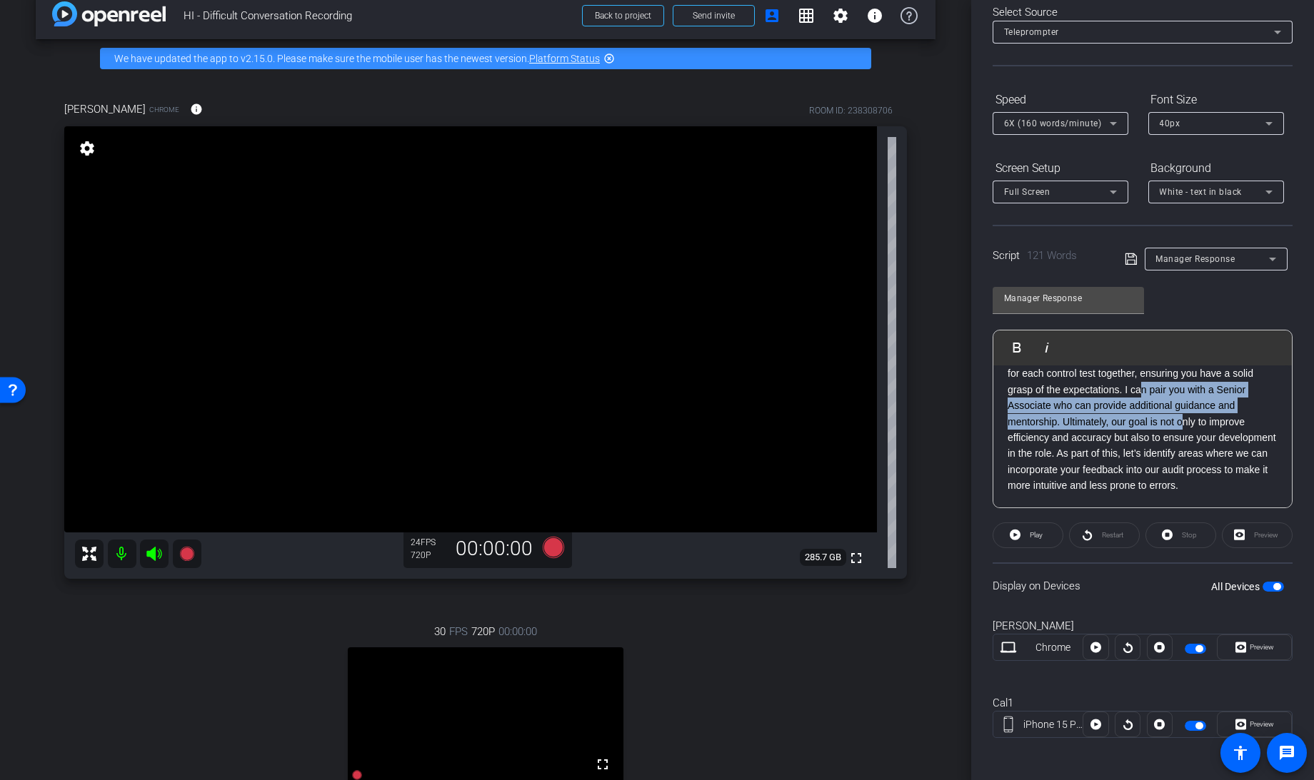
scroll to position [109, 0]
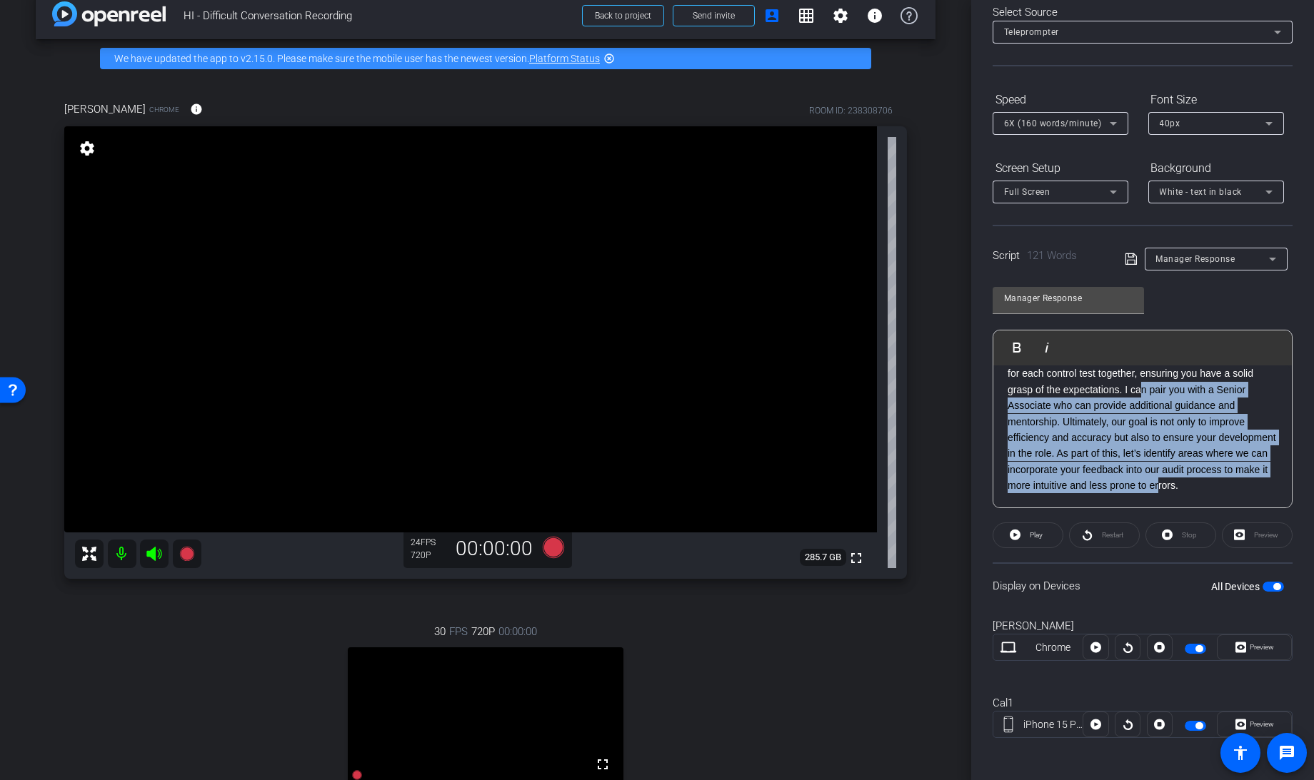
drag, startPoint x: 1081, startPoint y: 403, endPoint x: 1157, endPoint y: 734, distance: 339.1
click at [1157, 734] on openreel-capture-teleprompter "Speed 6X (160 words/minute) Font Size 40px Screen Setup Full Screen Background …" at bounding box center [1142, 425] width 300 height 675
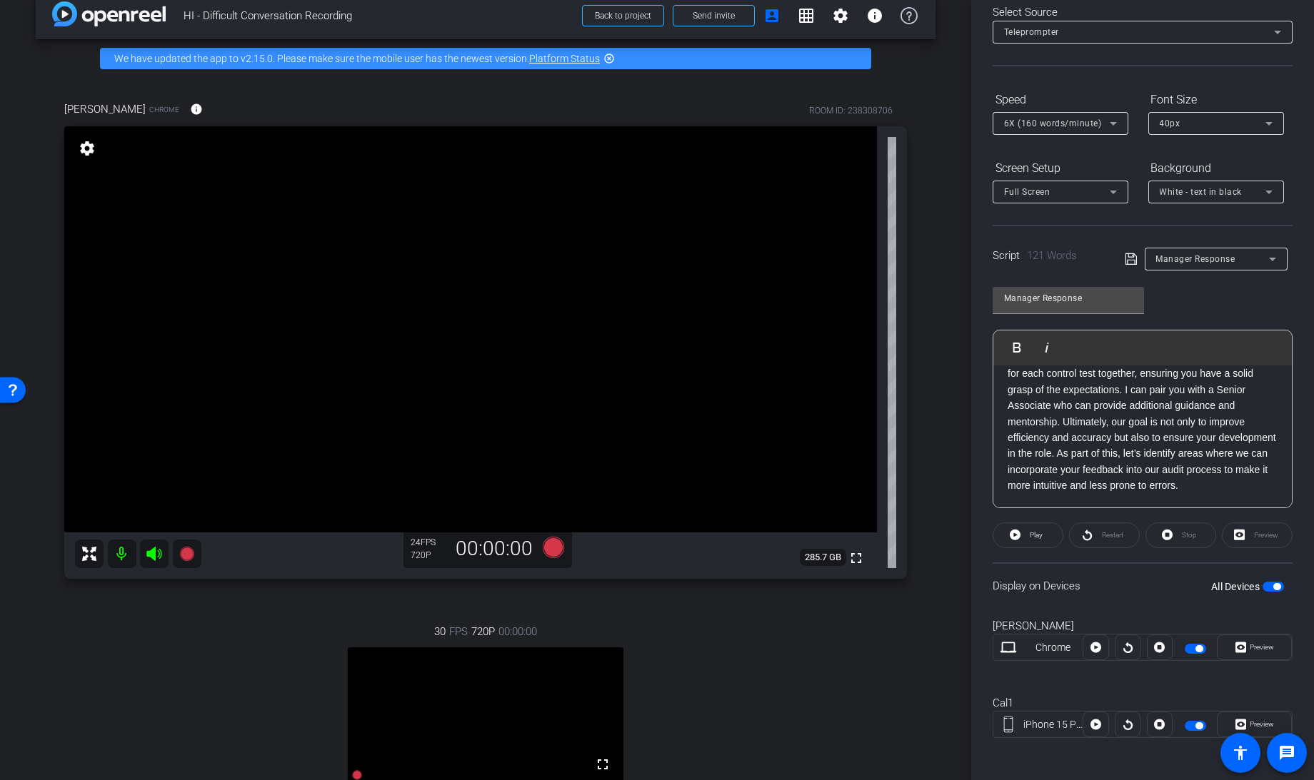
click at [1101, 455] on p "Best response: Thank you for acknowledging the situation and your proactive app…" at bounding box center [1142, 390] width 270 height 208
click at [1007, 384] on strong "Best response:" at bounding box center [1043, 386] width 72 height 11
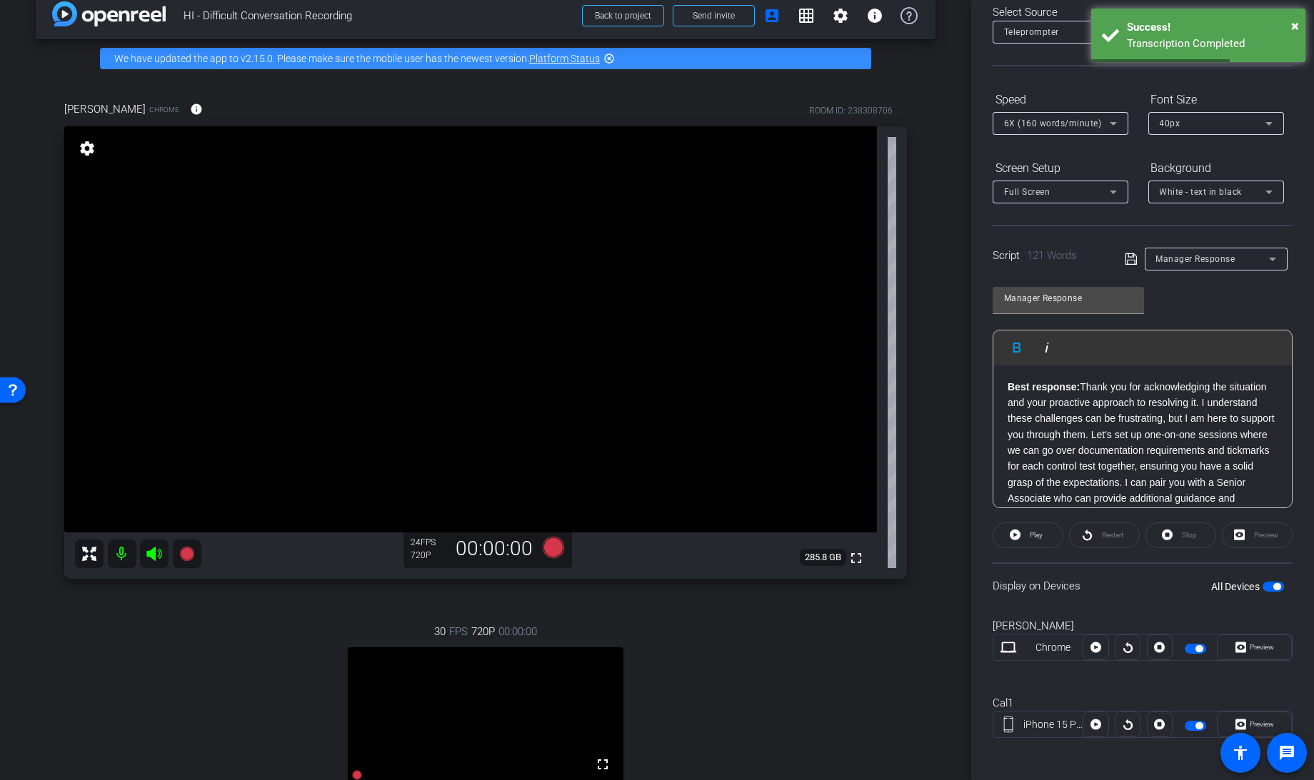
click at [941, 363] on div "arrow_back HI - Difficult Conversation Recording Back to project Send invite ac…" at bounding box center [485, 368] width 971 height 780
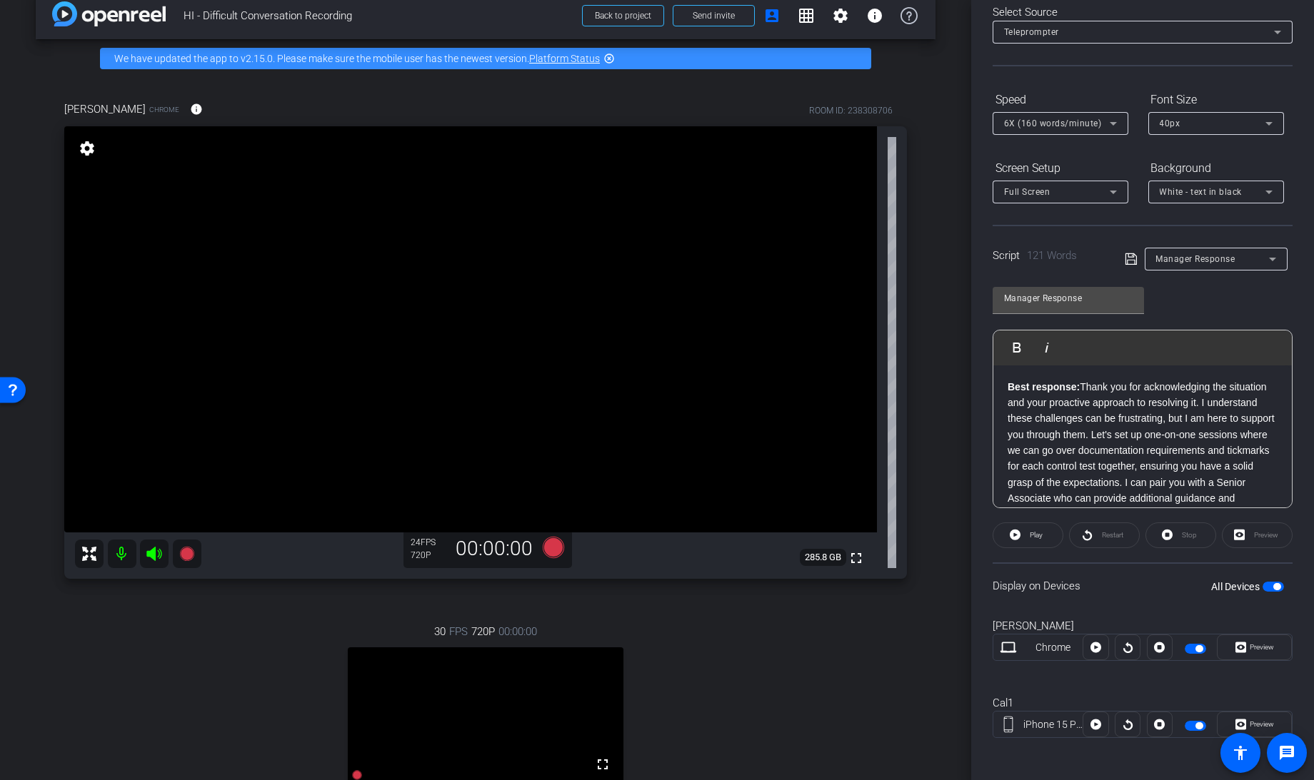
click at [1124, 265] on icon at bounding box center [1130, 259] width 13 height 17
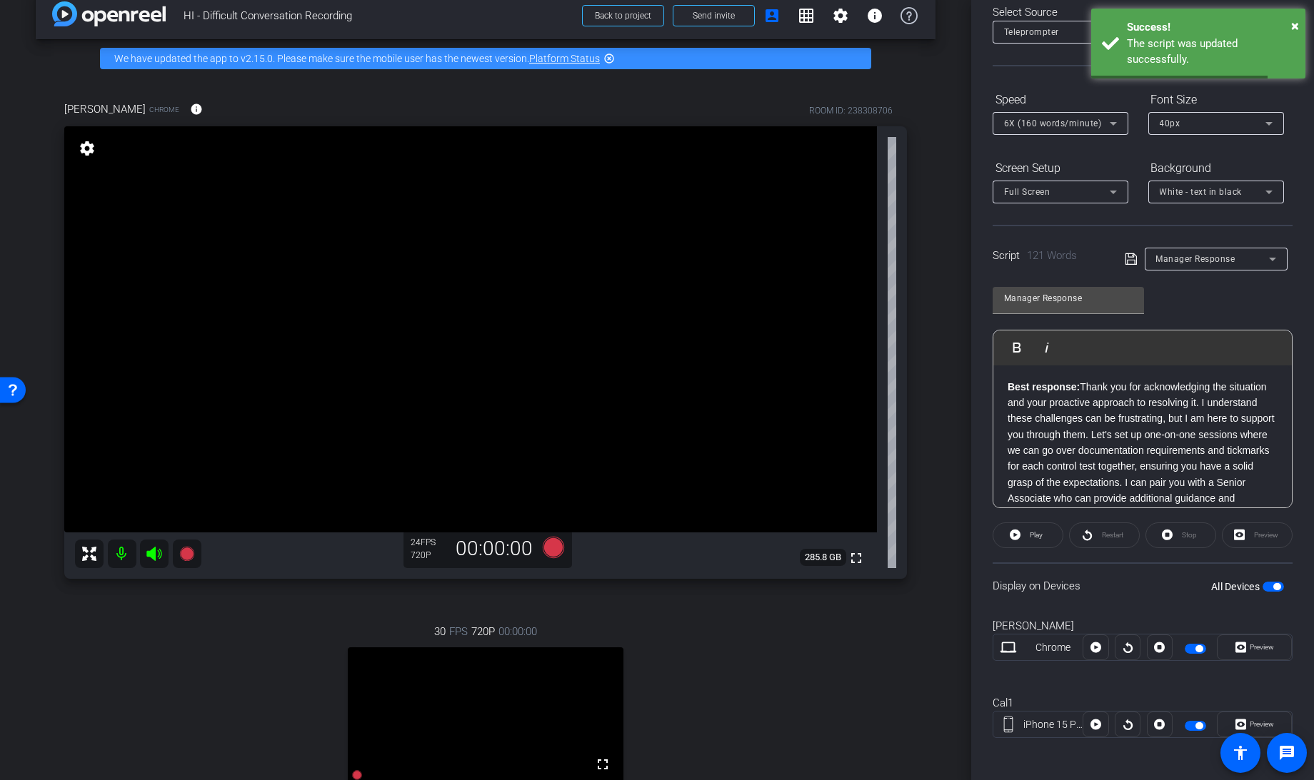
click at [1273, 585] on span "button" at bounding box center [1276, 586] width 7 height 7
click at [1269, 585] on span "button" at bounding box center [1272, 587] width 21 height 10
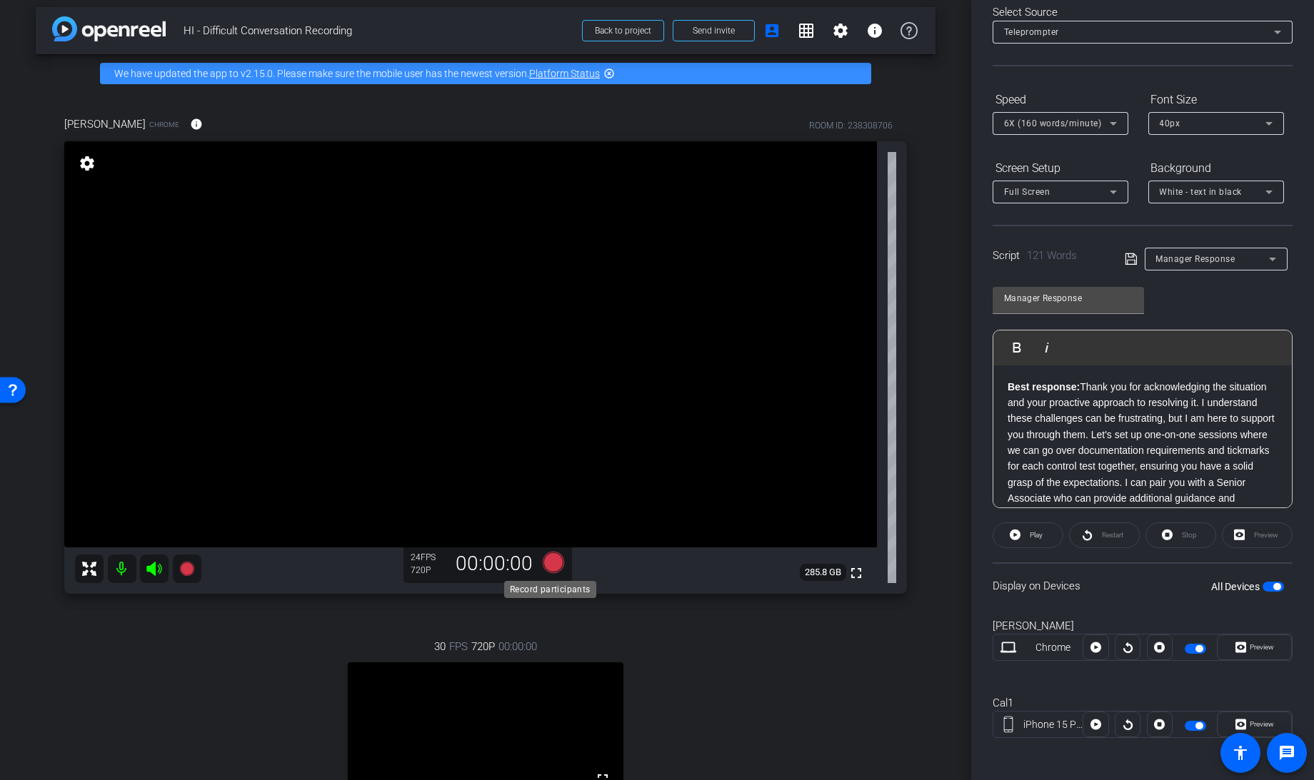
click at [547, 563] on icon at bounding box center [553, 562] width 21 height 21
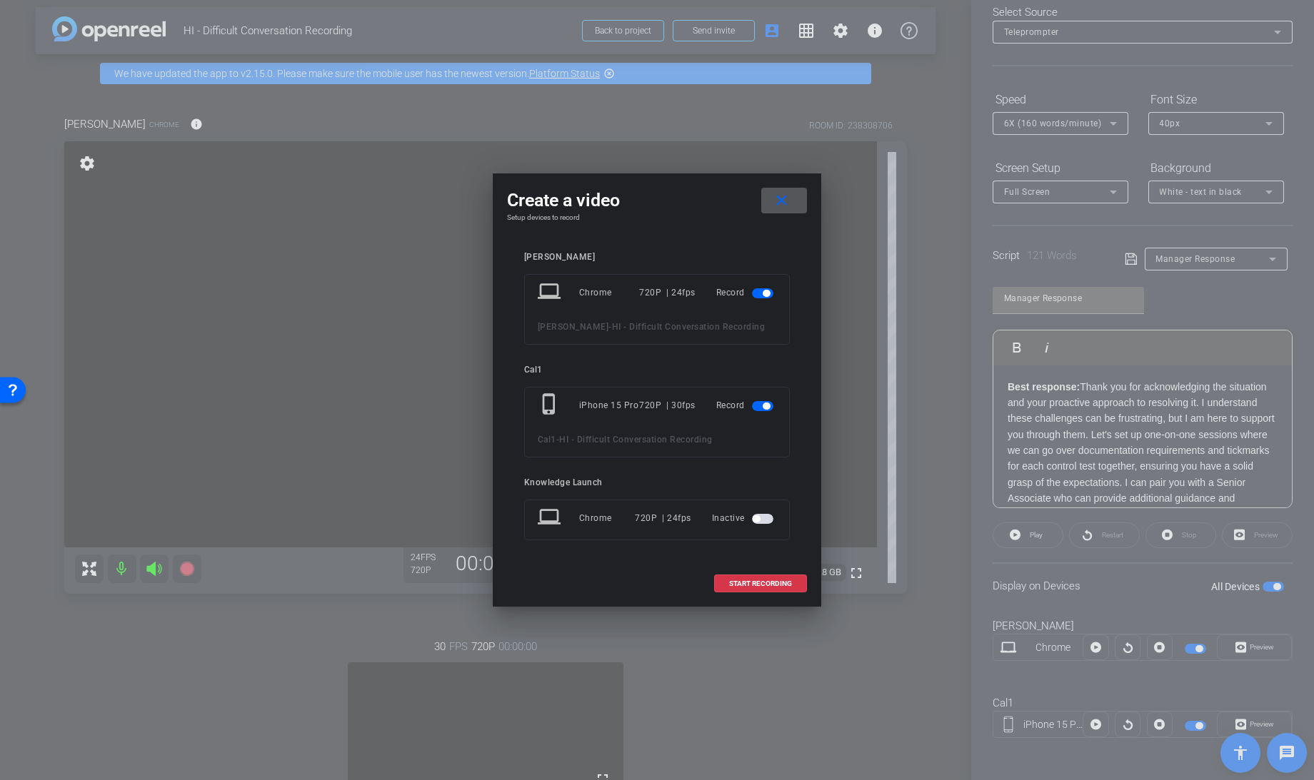
click at [761, 400] on mat-slide-toggle at bounding box center [764, 405] width 24 height 17
click at [762, 405] on span "button" at bounding box center [762, 406] width 21 height 10
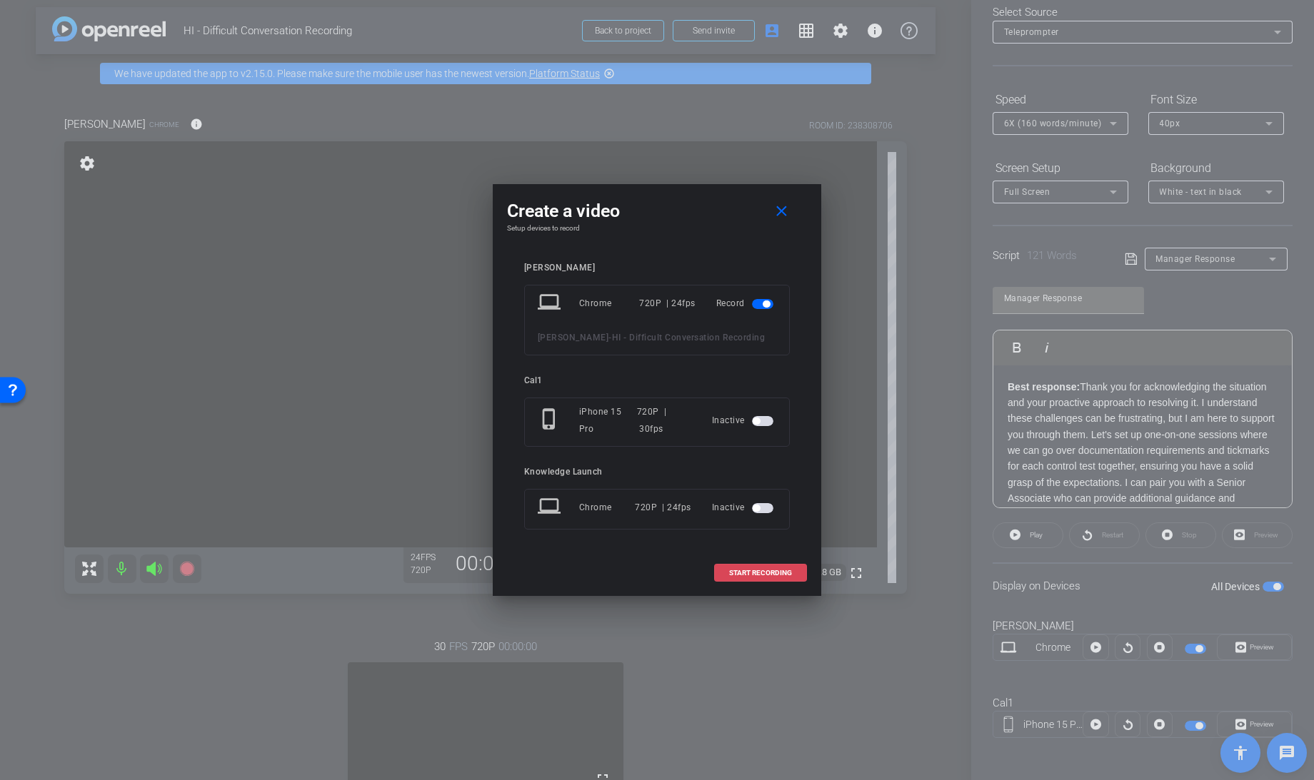
click at [754, 570] on span "START RECORDING" at bounding box center [760, 573] width 63 height 7
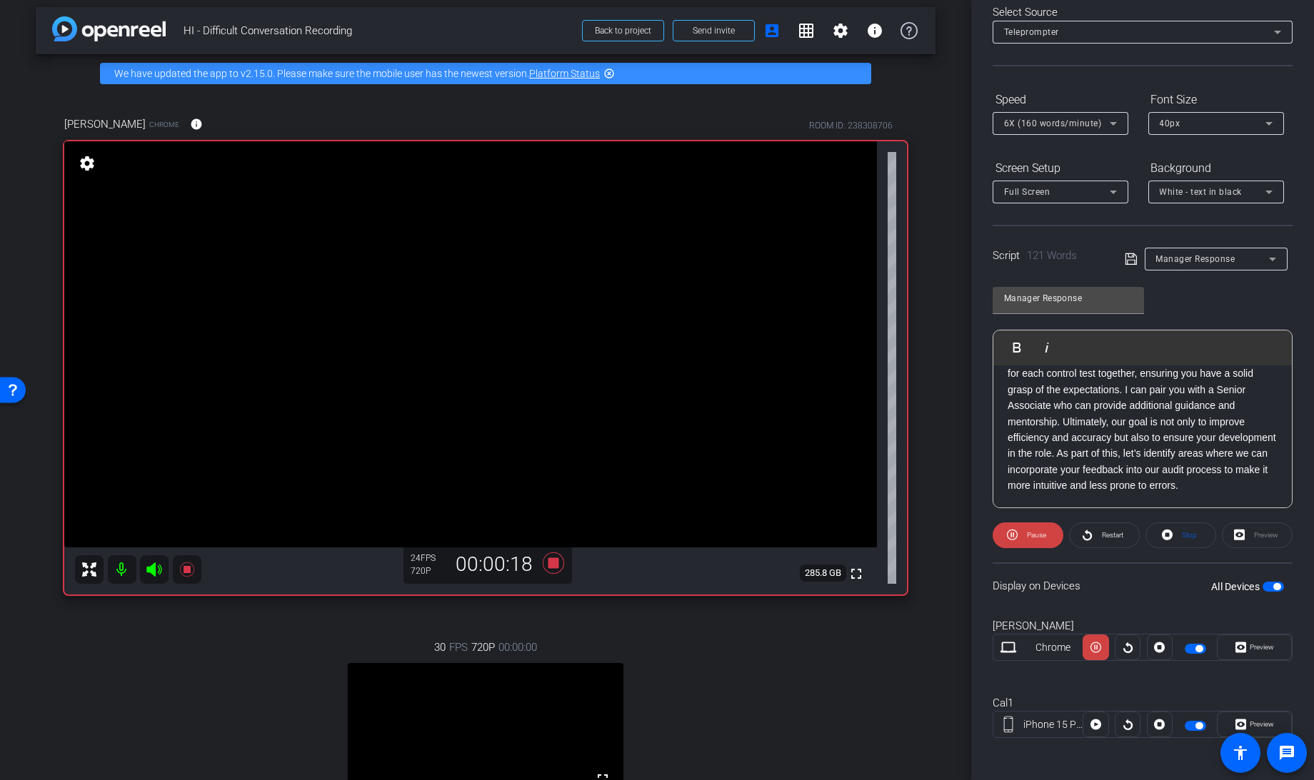
scroll to position [109, 0]
click at [1164, 534] on icon at bounding box center [1167, 535] width 11 height 18
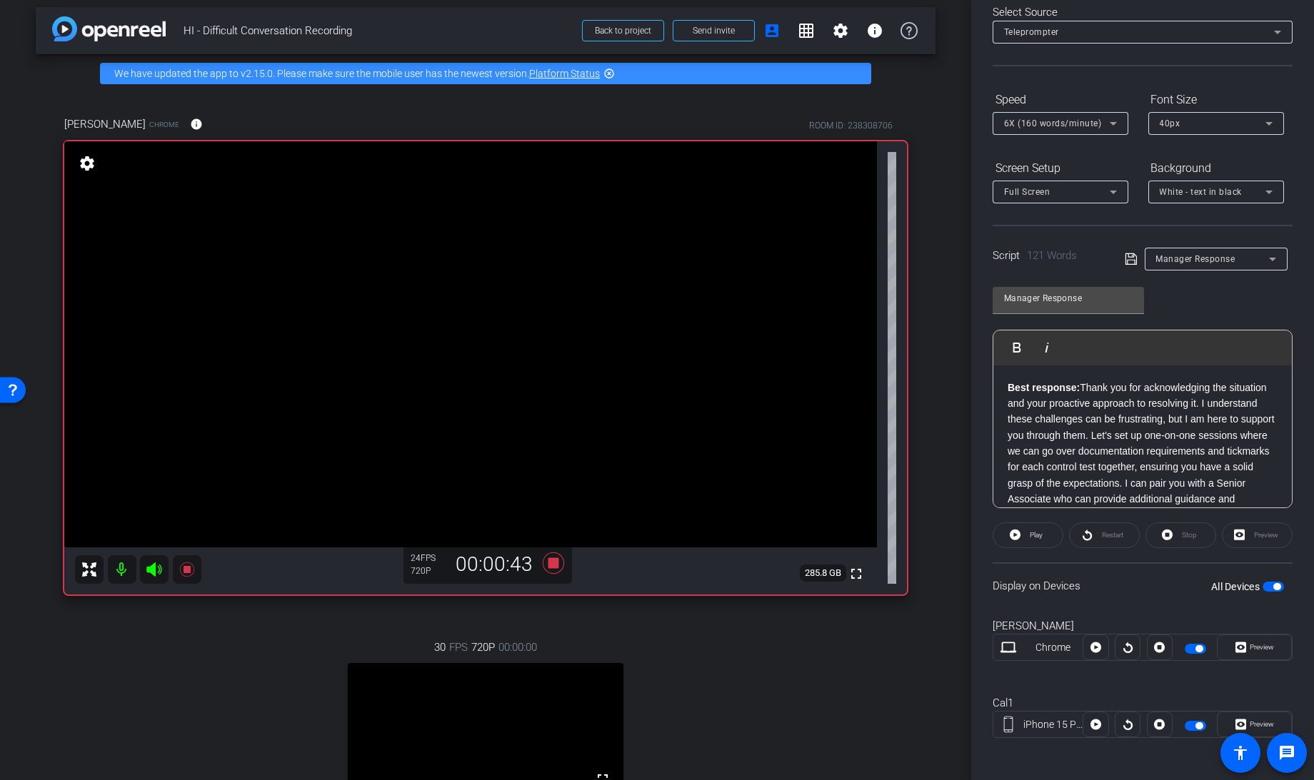
scroll to position [1, 0]
click at [1076, 126] on span "6X (160 words/minute)" at bounding box center [1053, 124] width 98 height 10
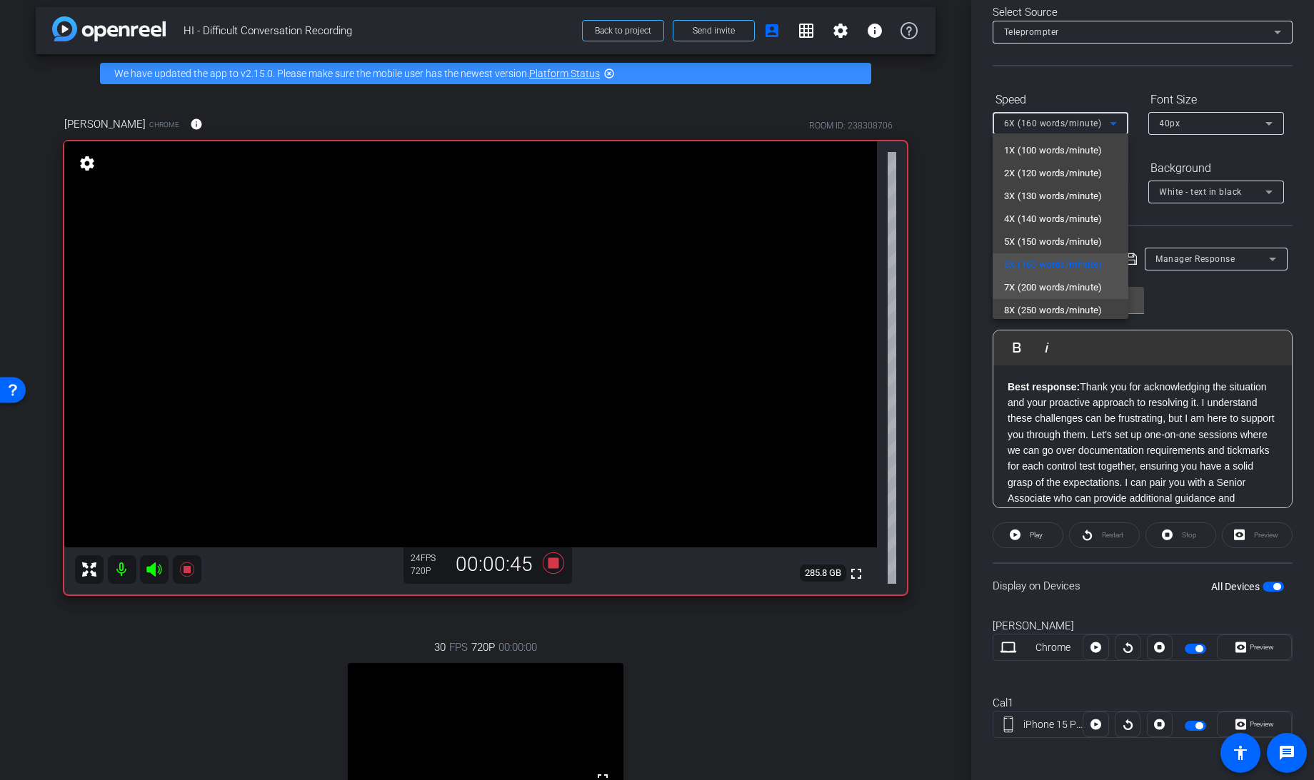
click at [1028, 283] on span "7X (200 words/minute)" at bounding box center [1053, 287] width 99 height 17
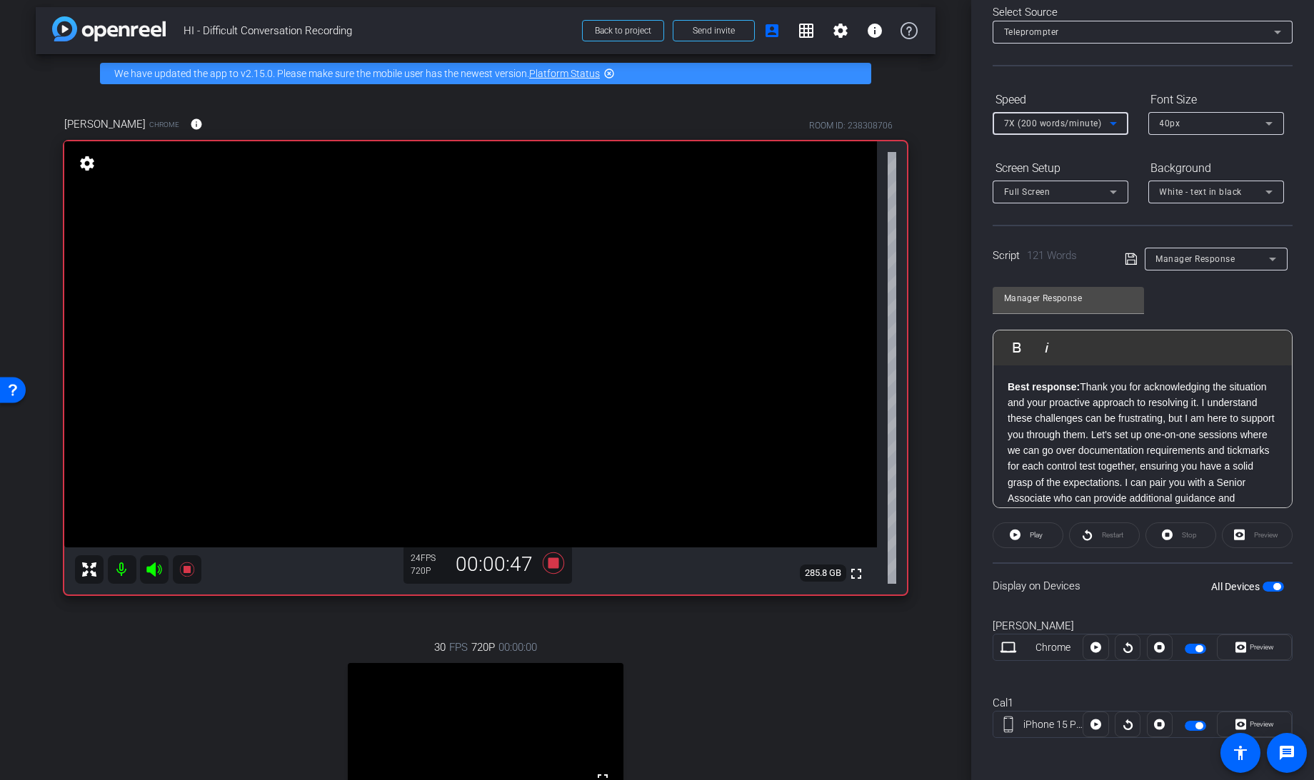
click at [1128, 251] on icon at bounding box center [1130, 259] width 13 height 17
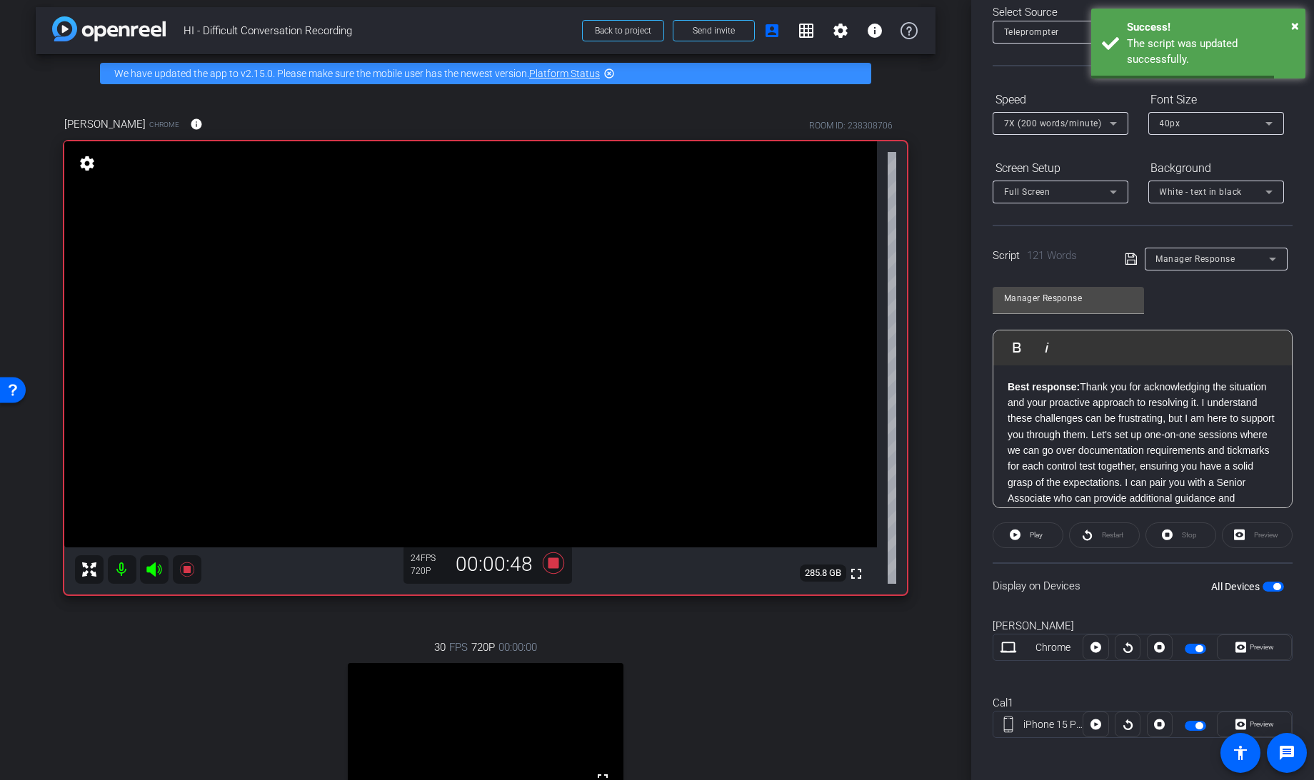
click at [1273, 585] on span "button" at bounding box center [1276, 586] width 7 height 7
click at [1265, 585] on span "button" at bounding box center [1272, 587] width 21 height 10
click at [553, 563] on icon at bounding box center [553, 562] width 21 height 21
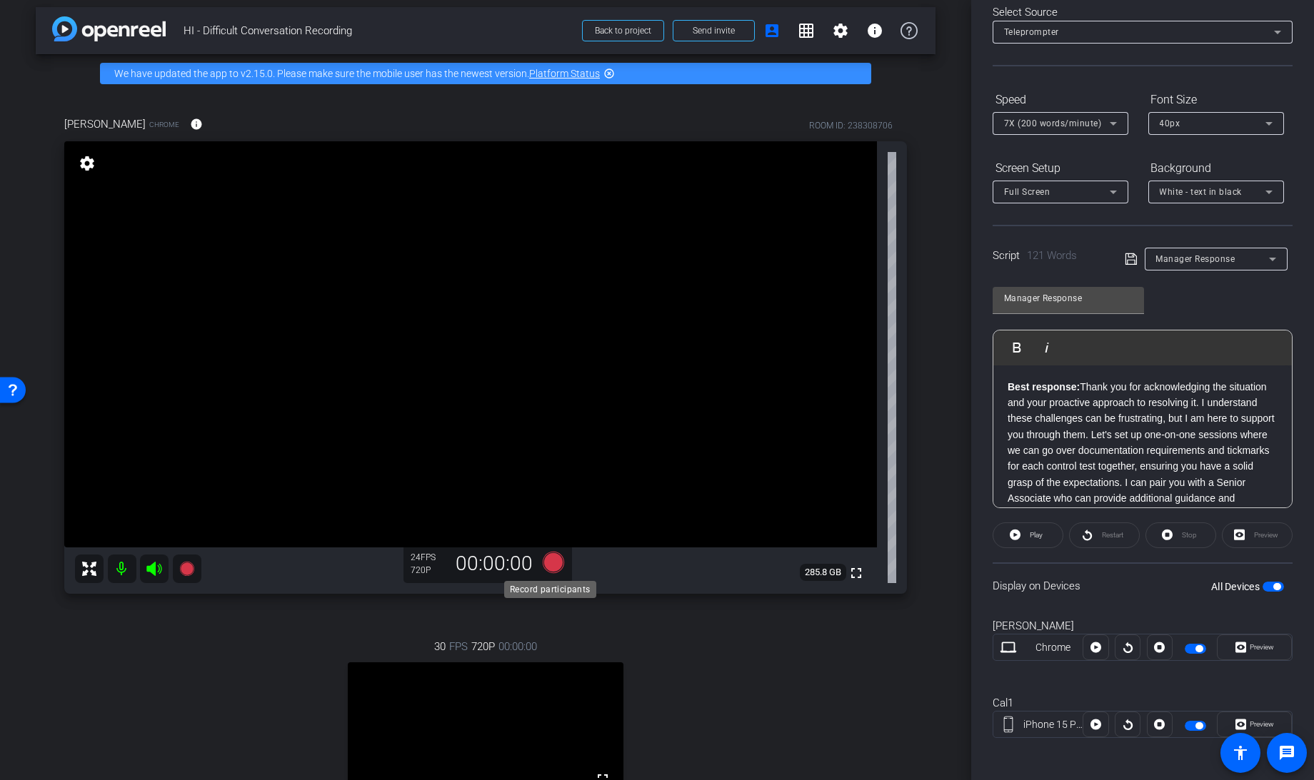
click at [546, 565] on icon at bounding box center [553, 562] width 21 height 21
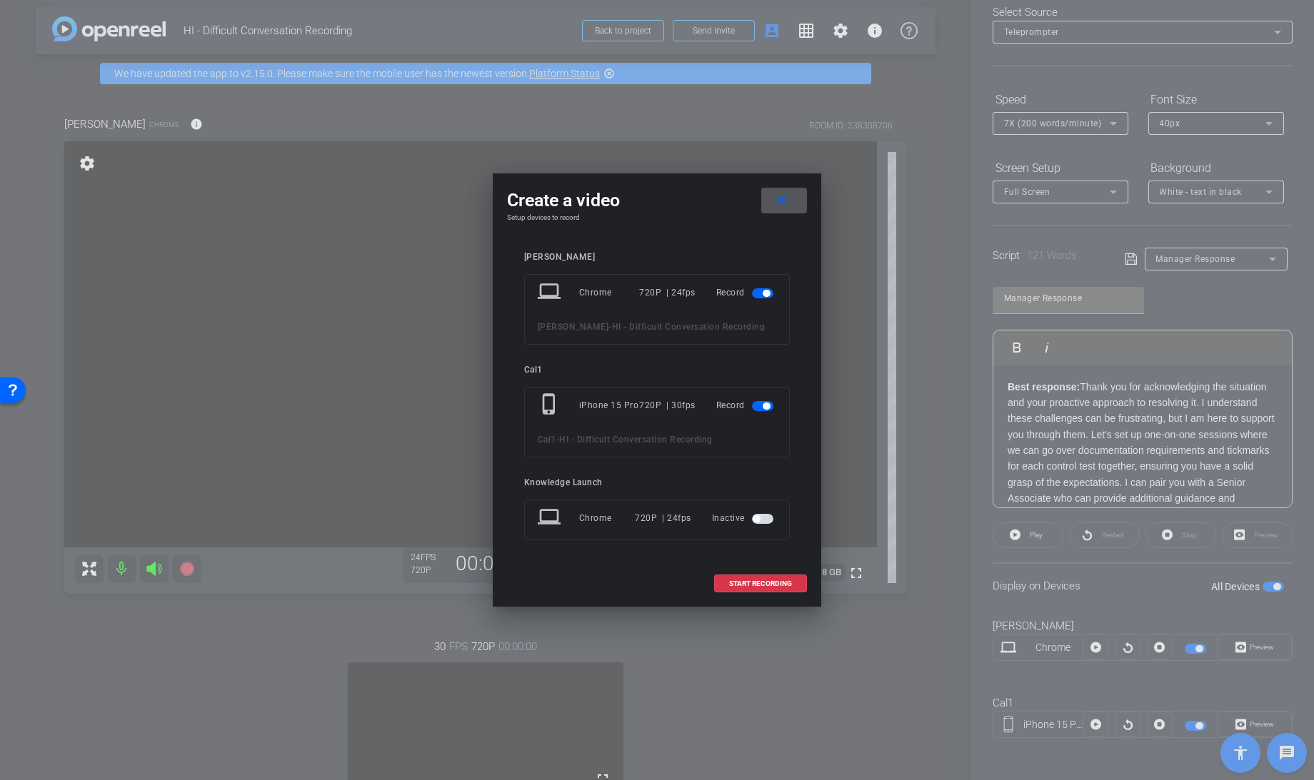
click at [758, 407] on span "button" at bounding box center [762, 406] width 21 height 10
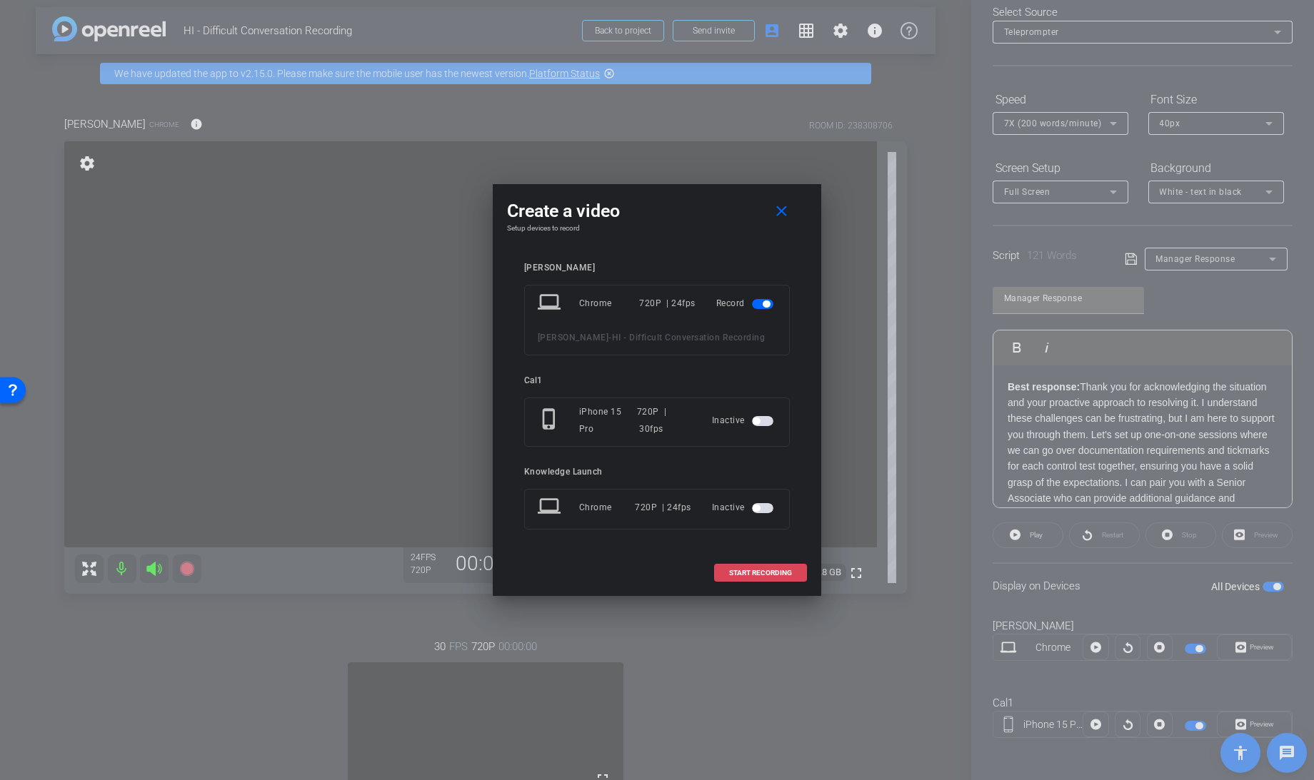
click at [745, 573] on span at bounding box center [760, 573] width 91 height 34
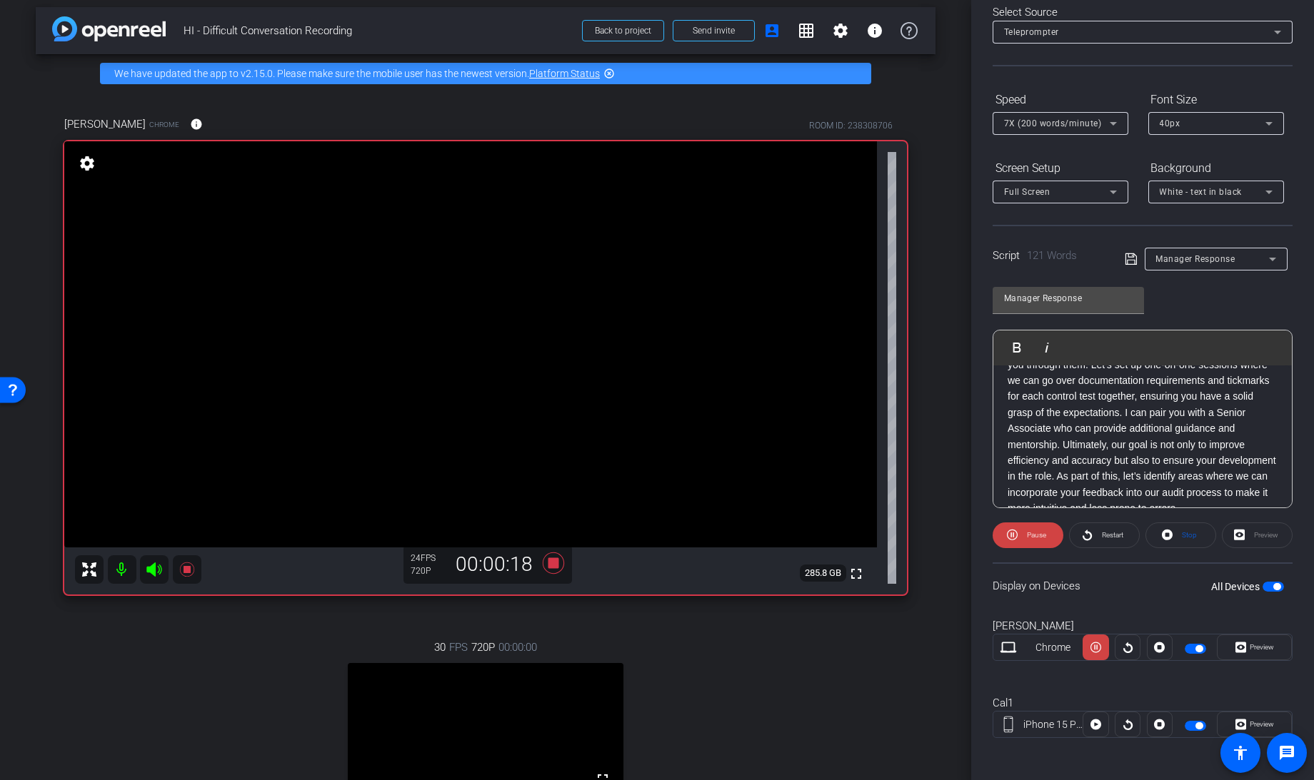
scroll to position [0, 0]
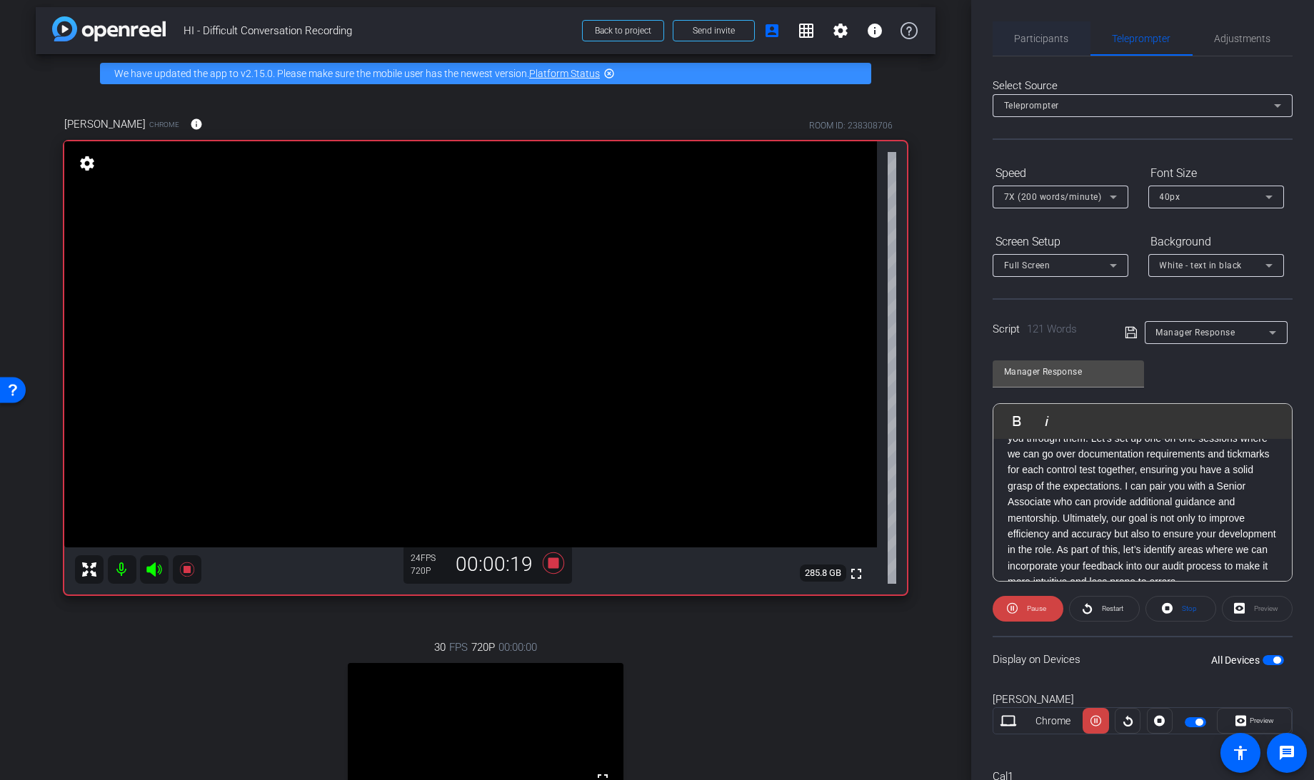
click at [1040, 34] on span "Participants" at bounding box center [1042, 39] width 54 height 10
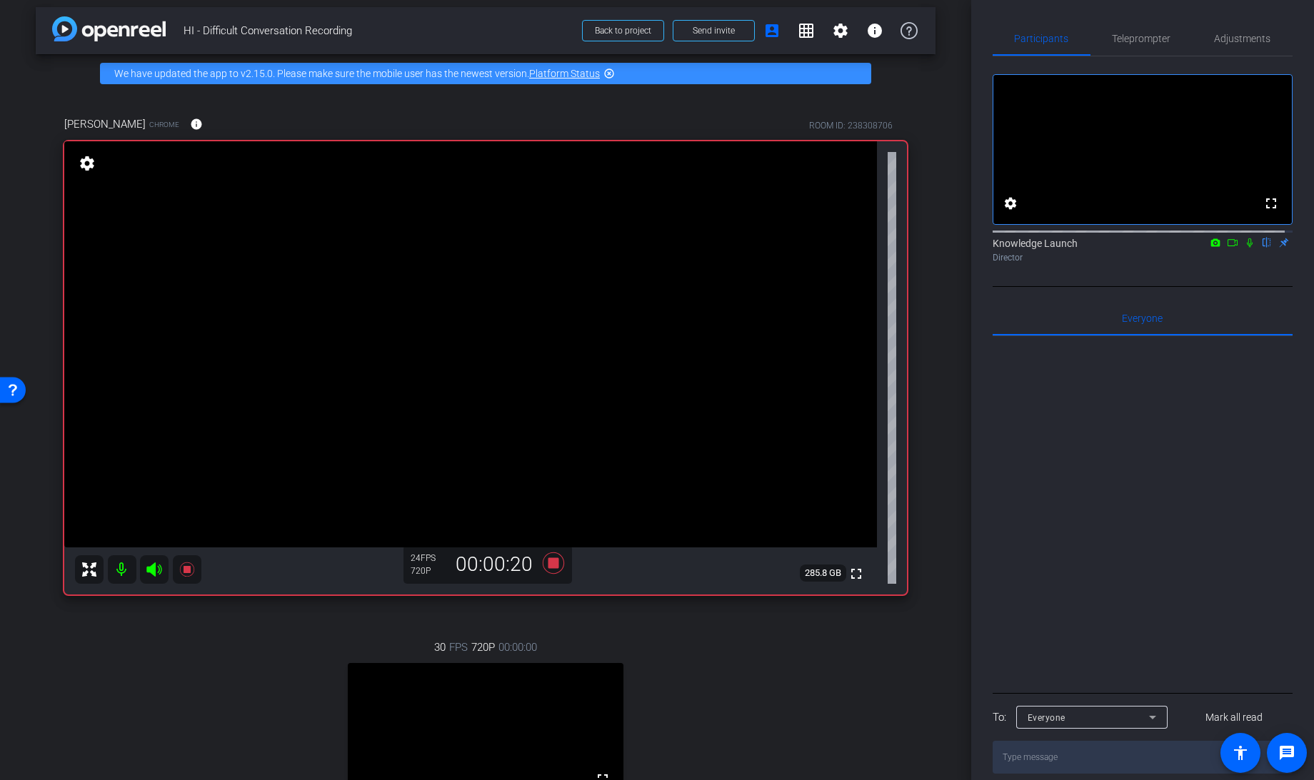
click at [1247, 248] on icon at bounding box center [1250, 242] width 6 height 9
click at [1129, 36] on span "Teleprompter" at bounding box center [1141, 39] width 59 height 10
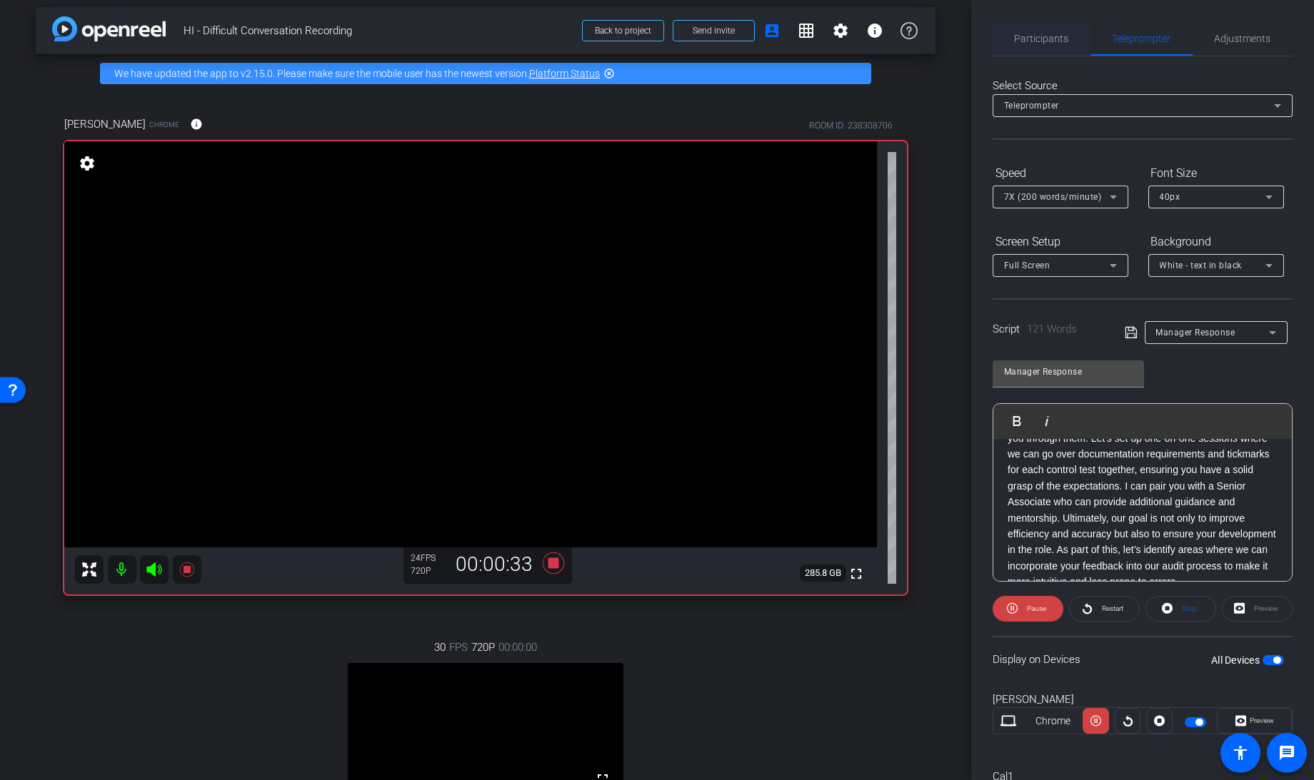
click at [1060, 36] on span "Participants" at bounding box center [1042, 39] width 54 height 10
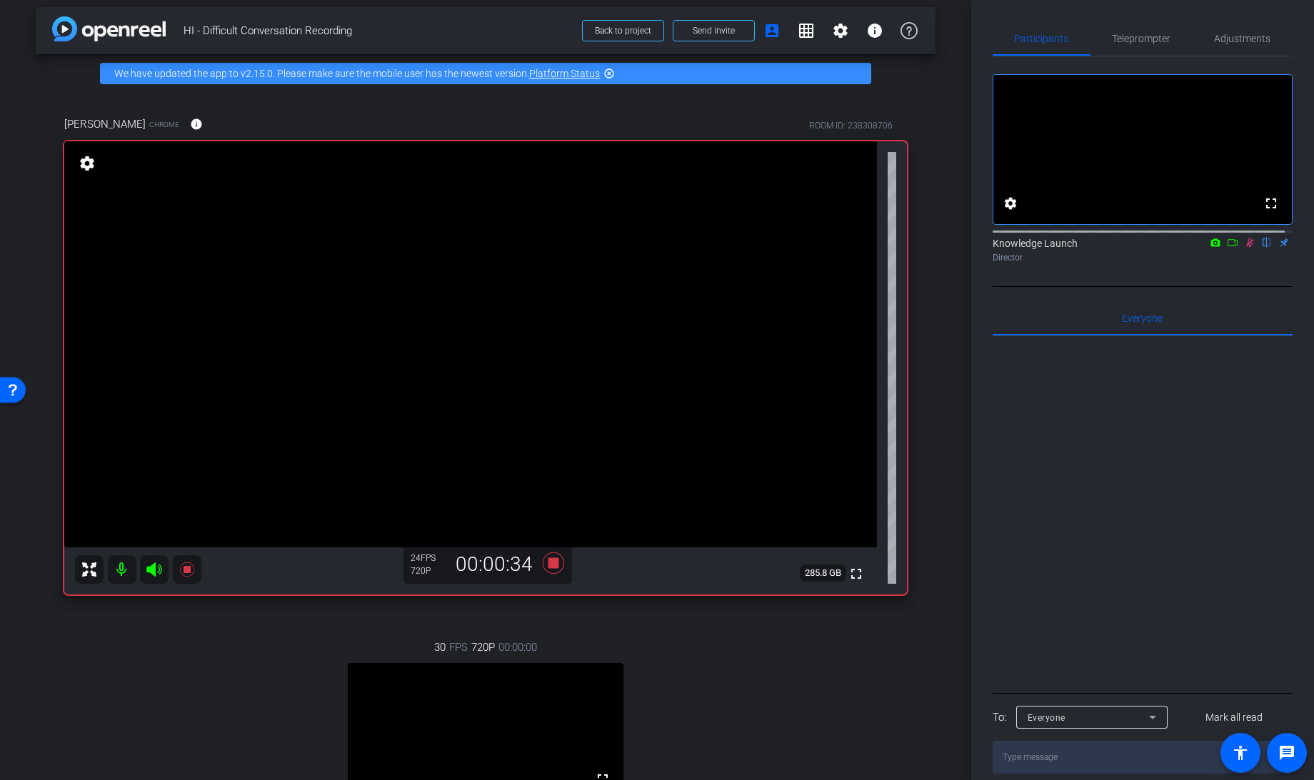
click at [1244, 248] on icon at bounding box center [1249, 243] width 11 height 10
click at [1137, 41] on span "Teleprompter" at bounding box center [1141, 39] width 59 height 10
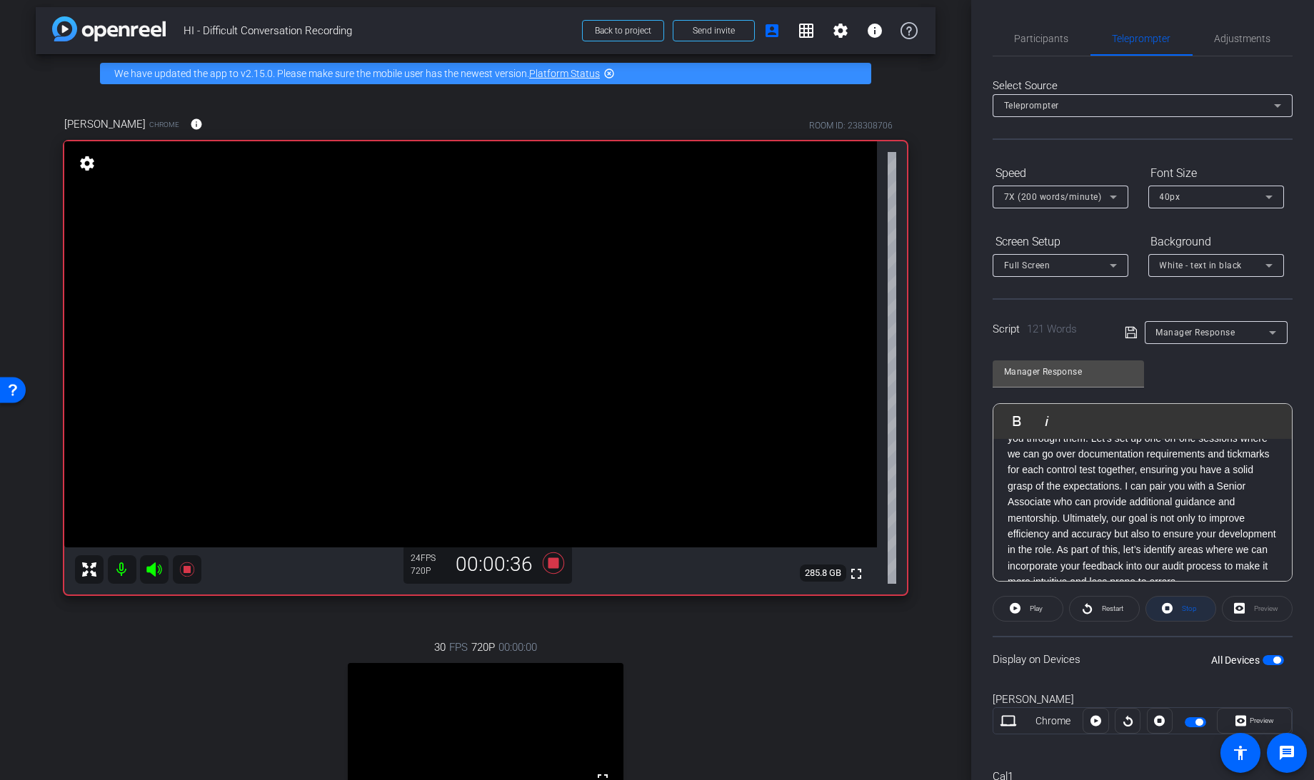
click at [1167, 608] on icon at bounding box center [1167, 608] width 11 height 11
click at [1174, 603] on div "Stop" at bounding box center [1180, 609] width 71 height 26
click at [1014, 608] on icon at bounding box center [1015, 608] width 11 height 11
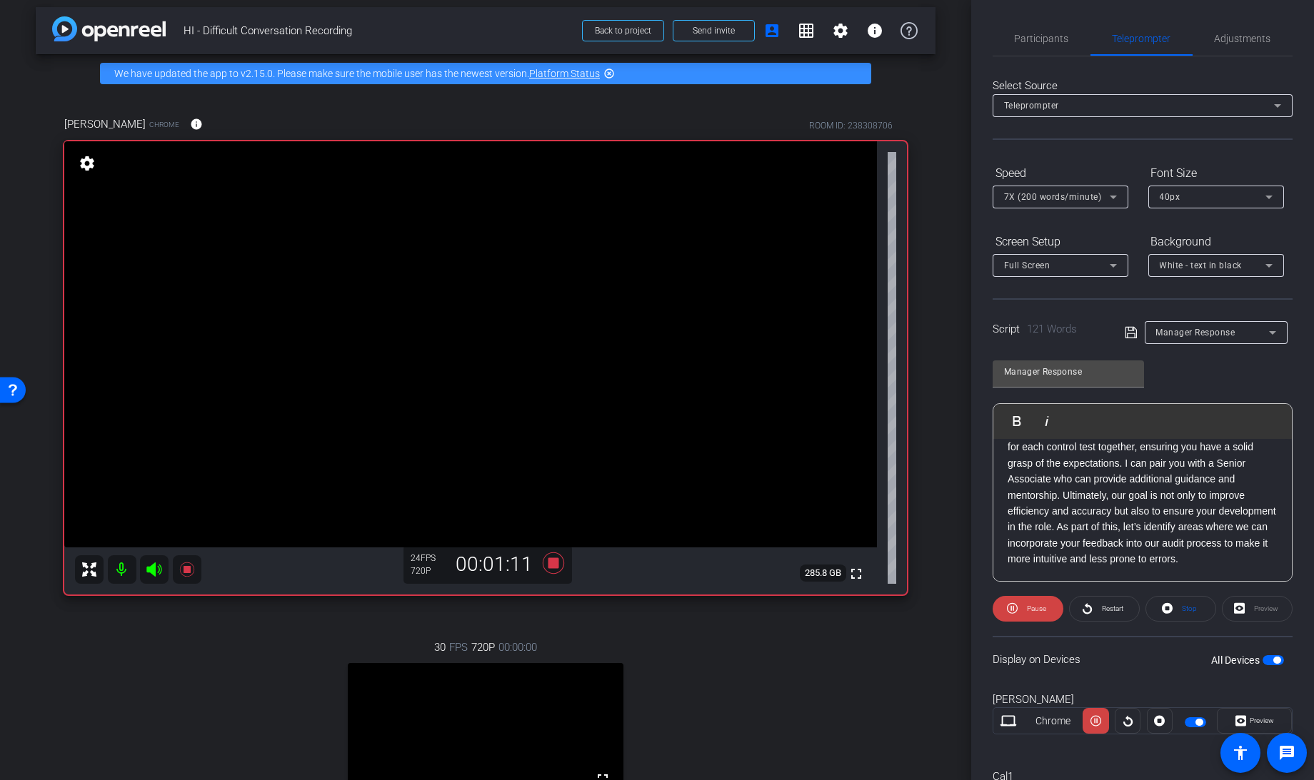
scroll to position [109, 0]
click at [553, 565] on icon at bounding box center [553, 562] width 21 height 21
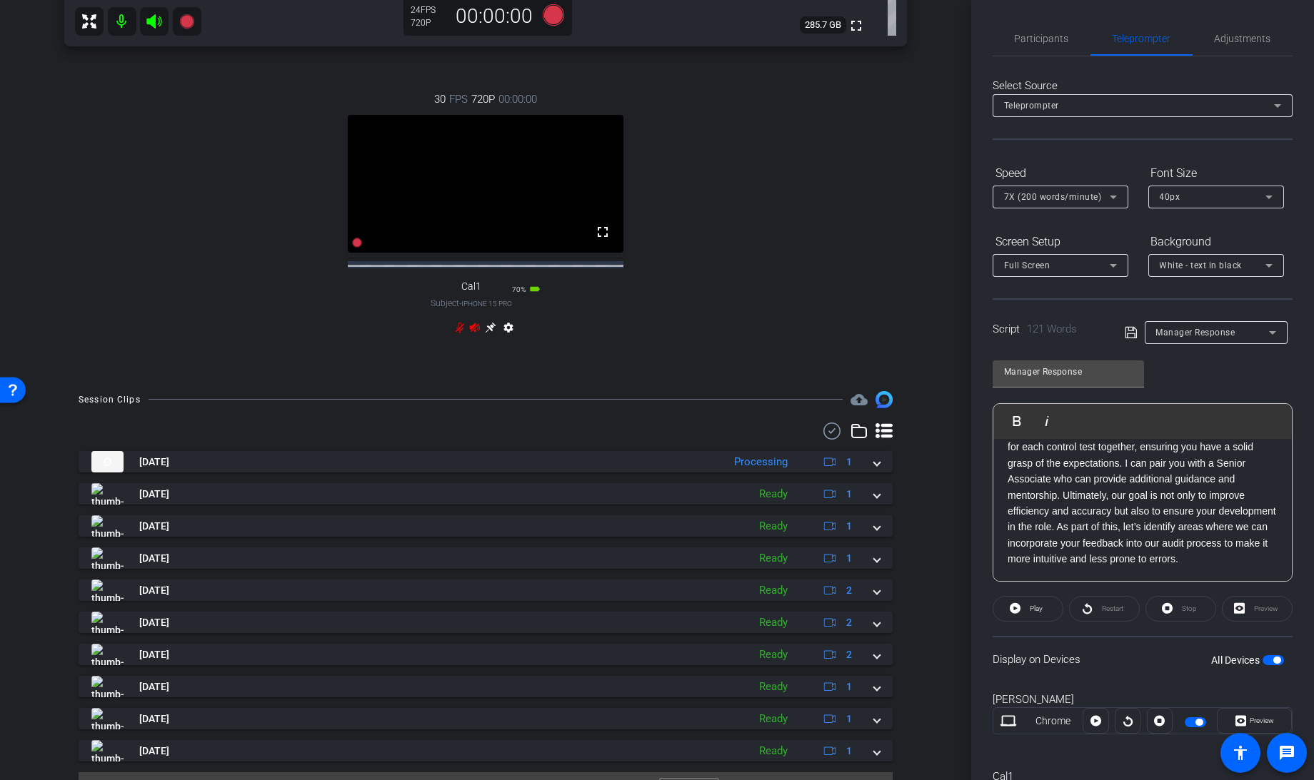
scroll to position [556, 0]
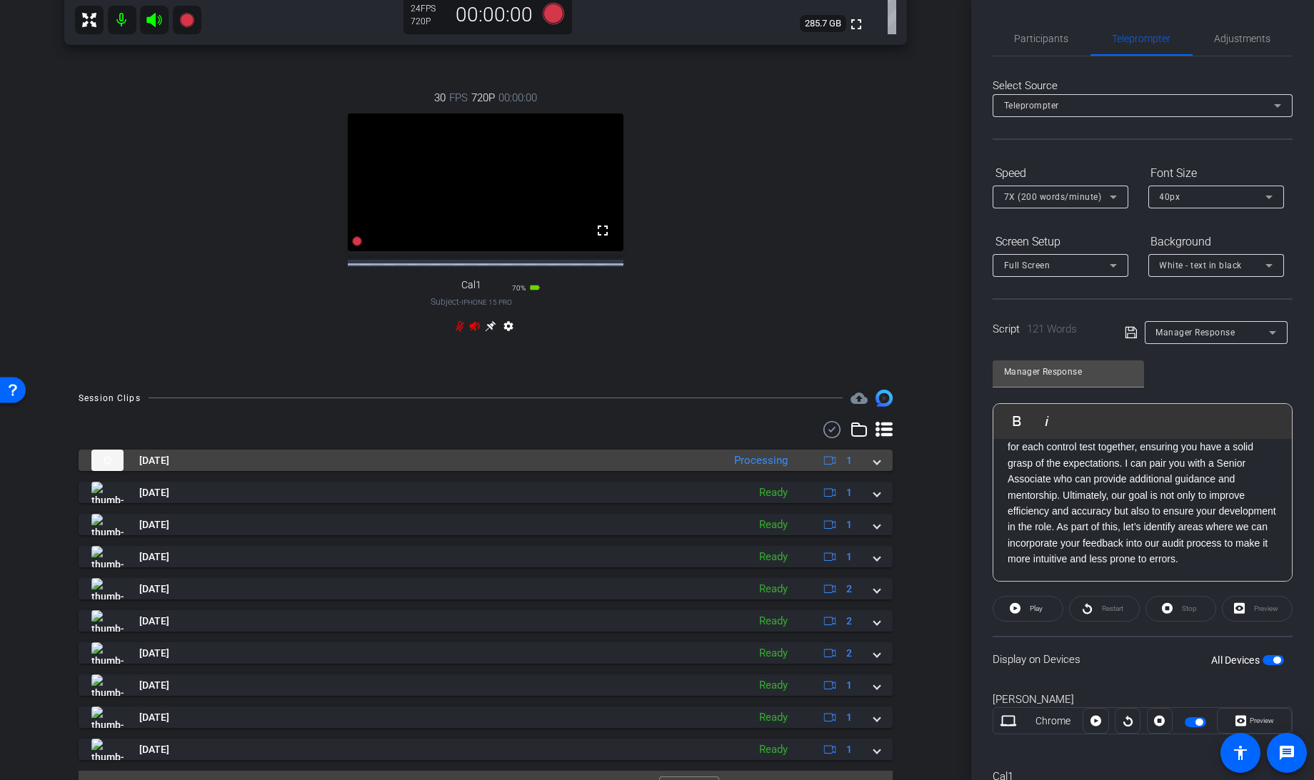
click at [874, 468] on span at bounding box center [877, 460] width 6 height 15
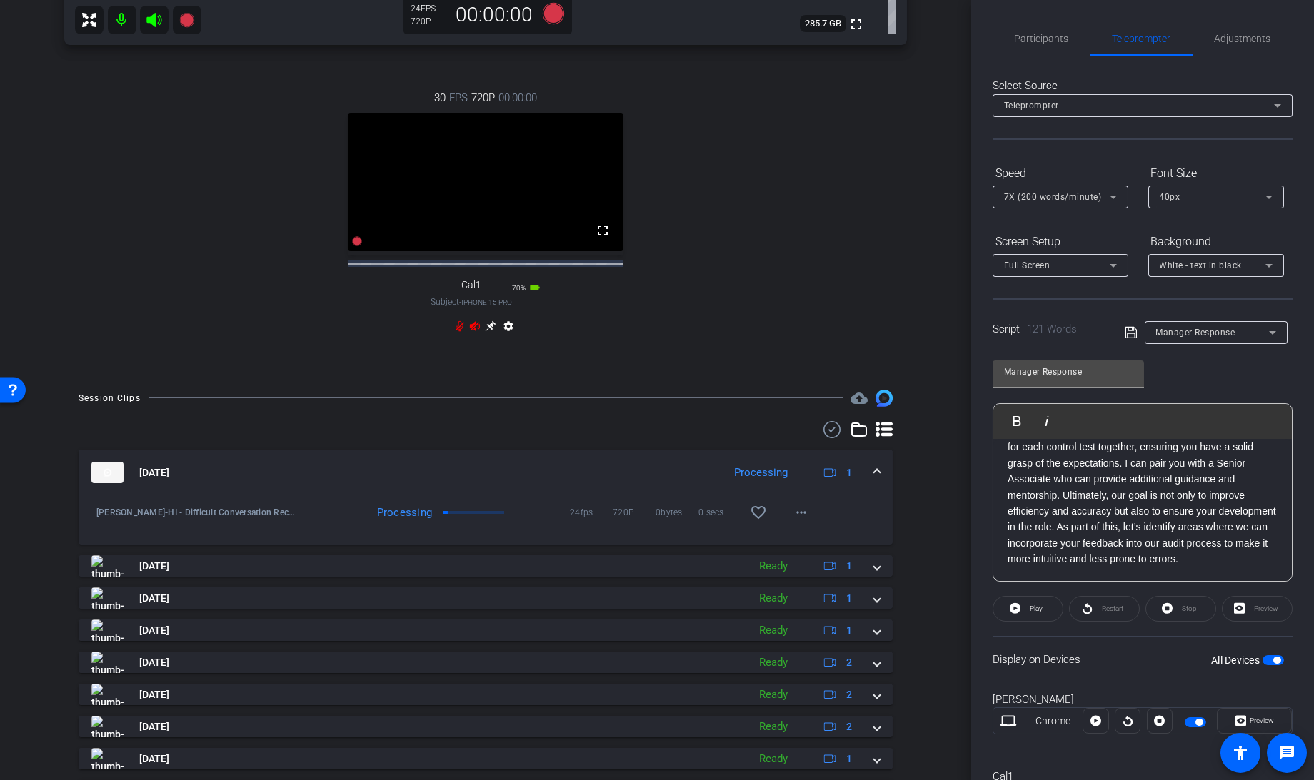
click at [874, 480] on span at bounding box center [877, 473] width 6 height 15
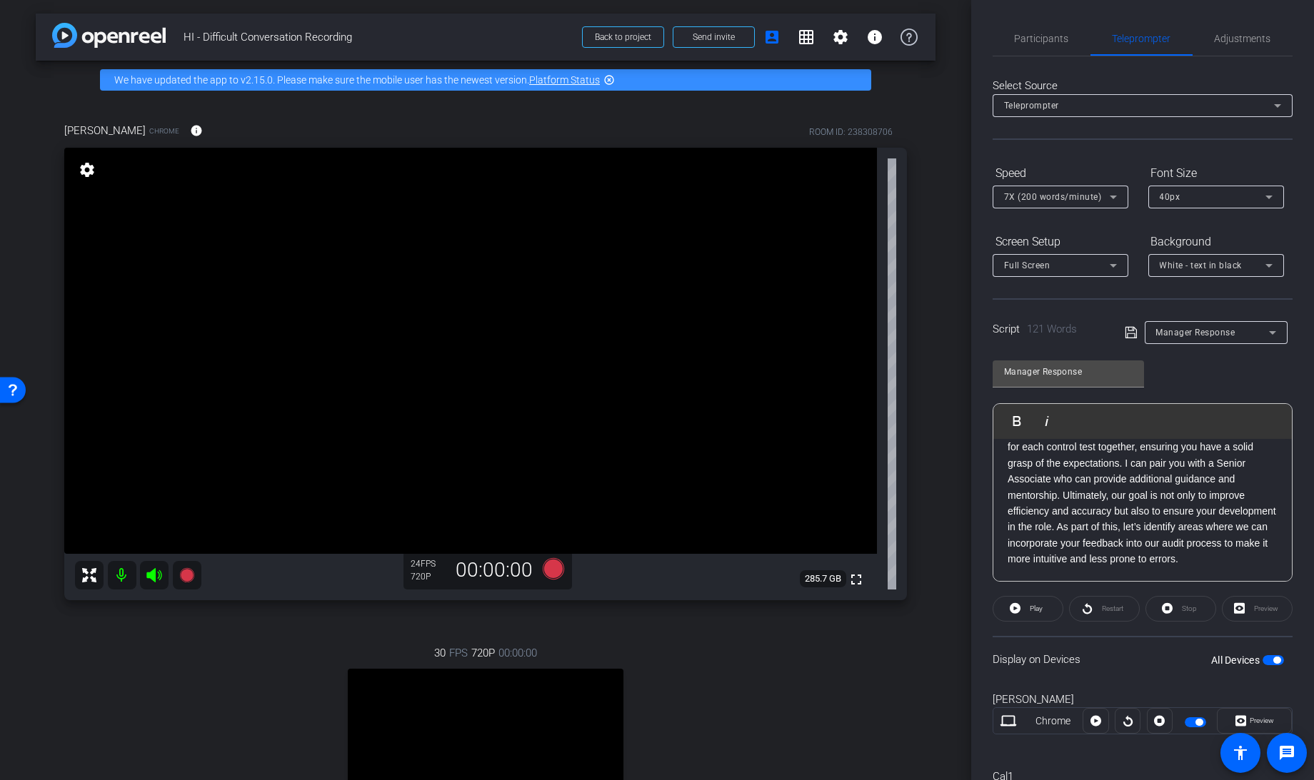
scroll to position [2, 0]
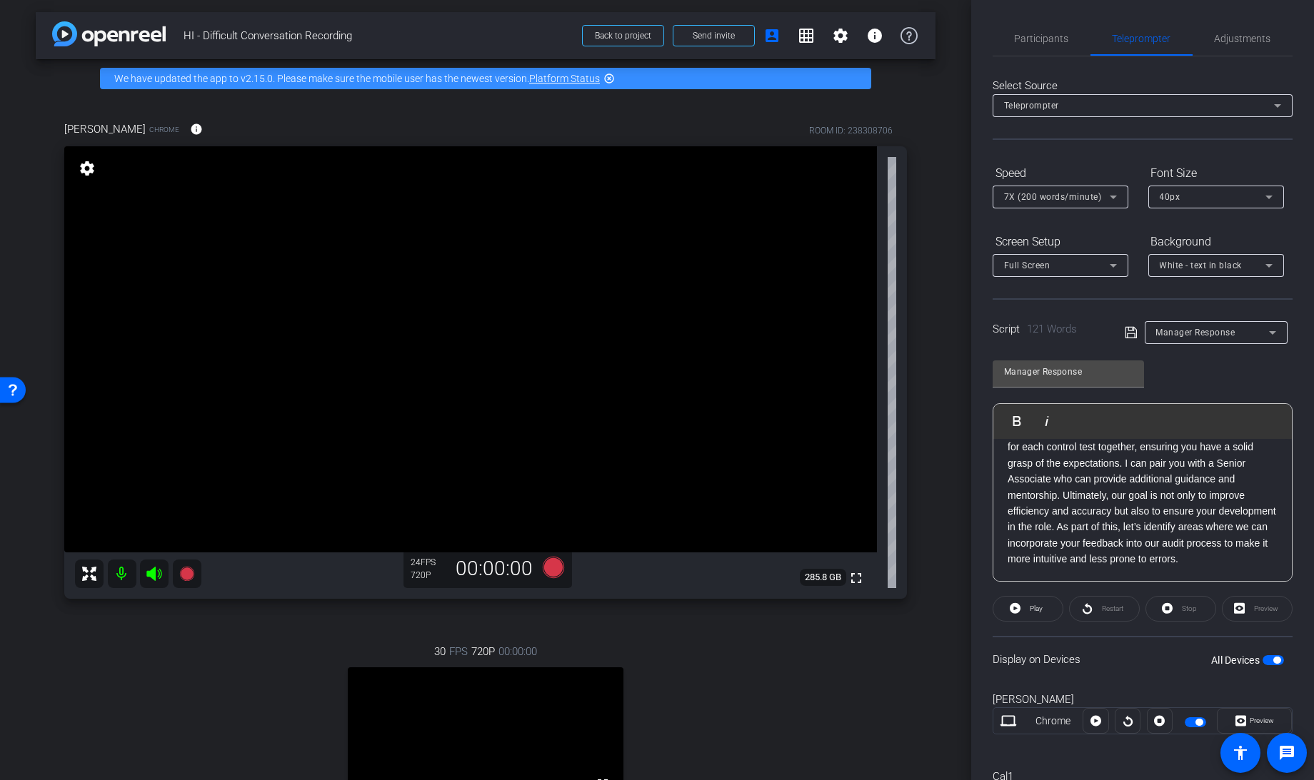
click at [1262, 660] on button "All Devices" at bounding box center [1272, 660] width 21 height 10
click at [1052, 49] on span "Participants" at bounding box center [1042, 38] width 54 height 34
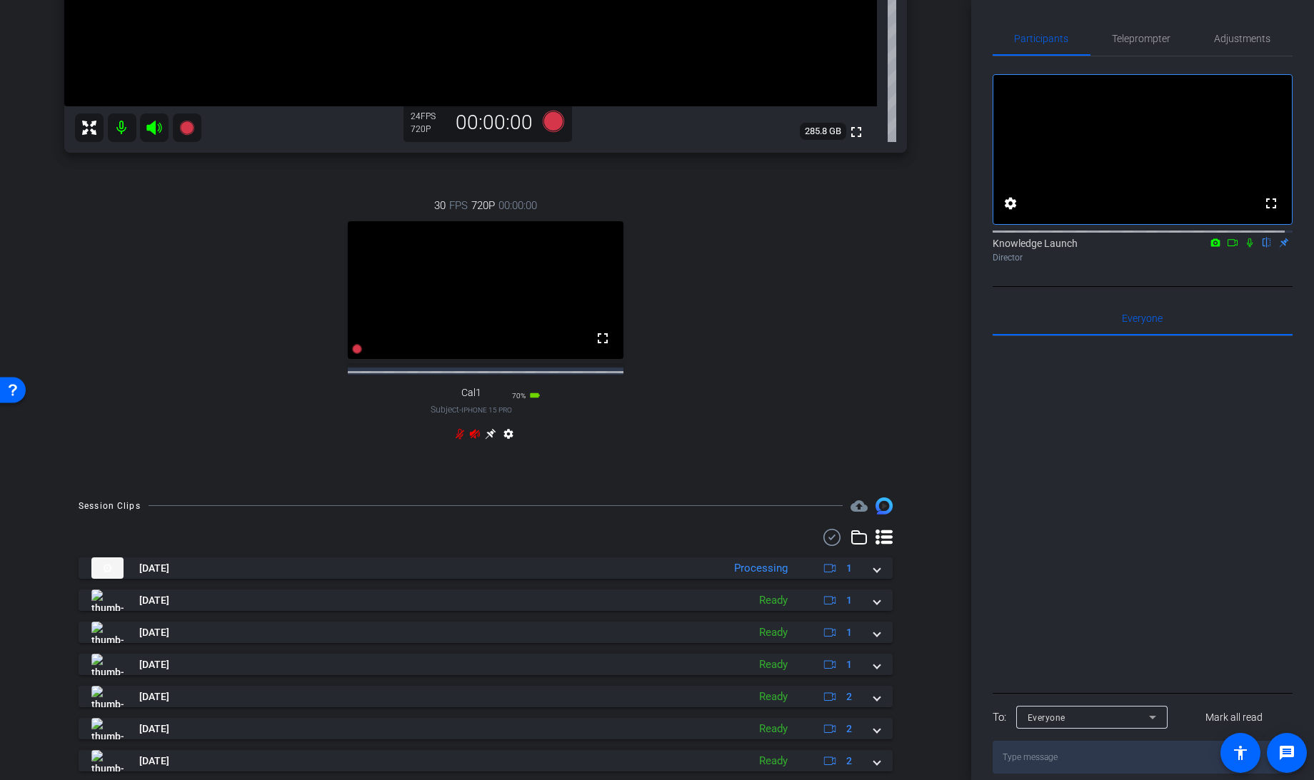
scroll to position [451, 0]
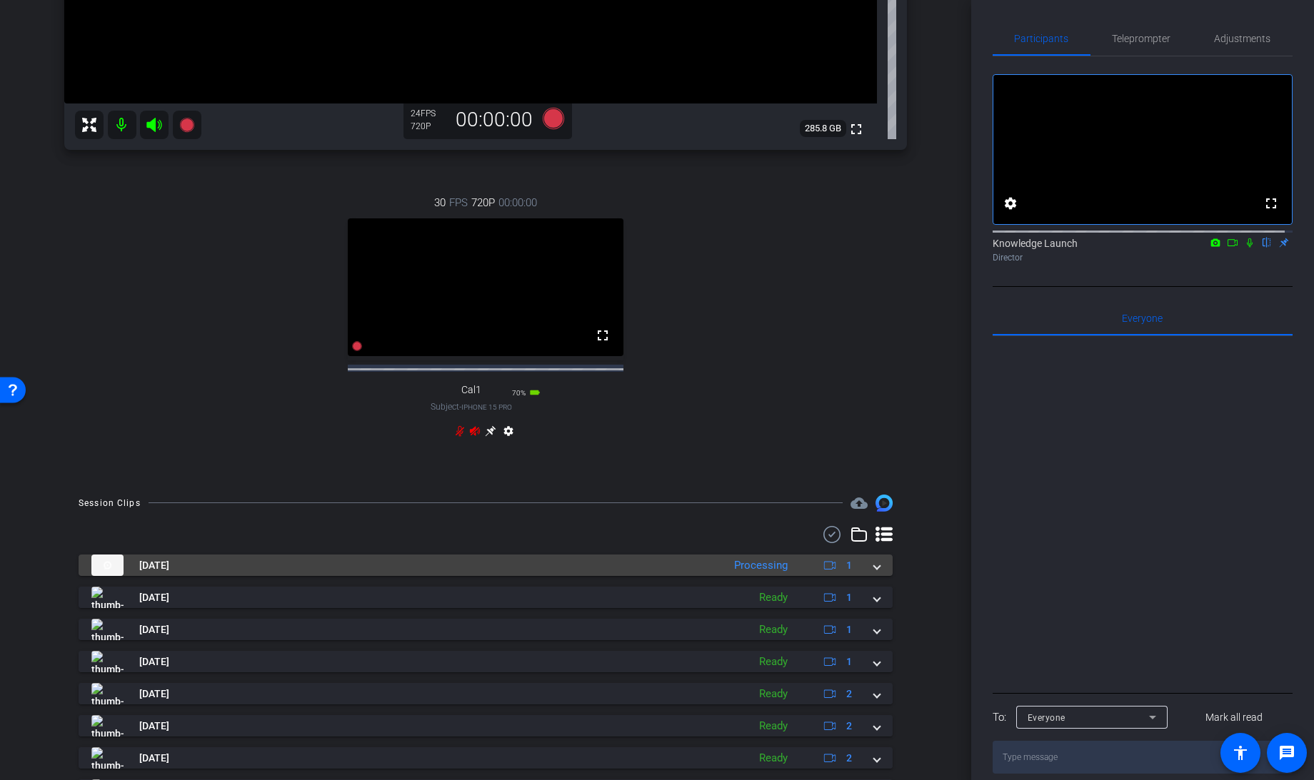
click at [876, 576] on mat-expansion-panel-header "Aug 27, 2025 Processing 1" at bounding box center [486, 565] width 814 height 21
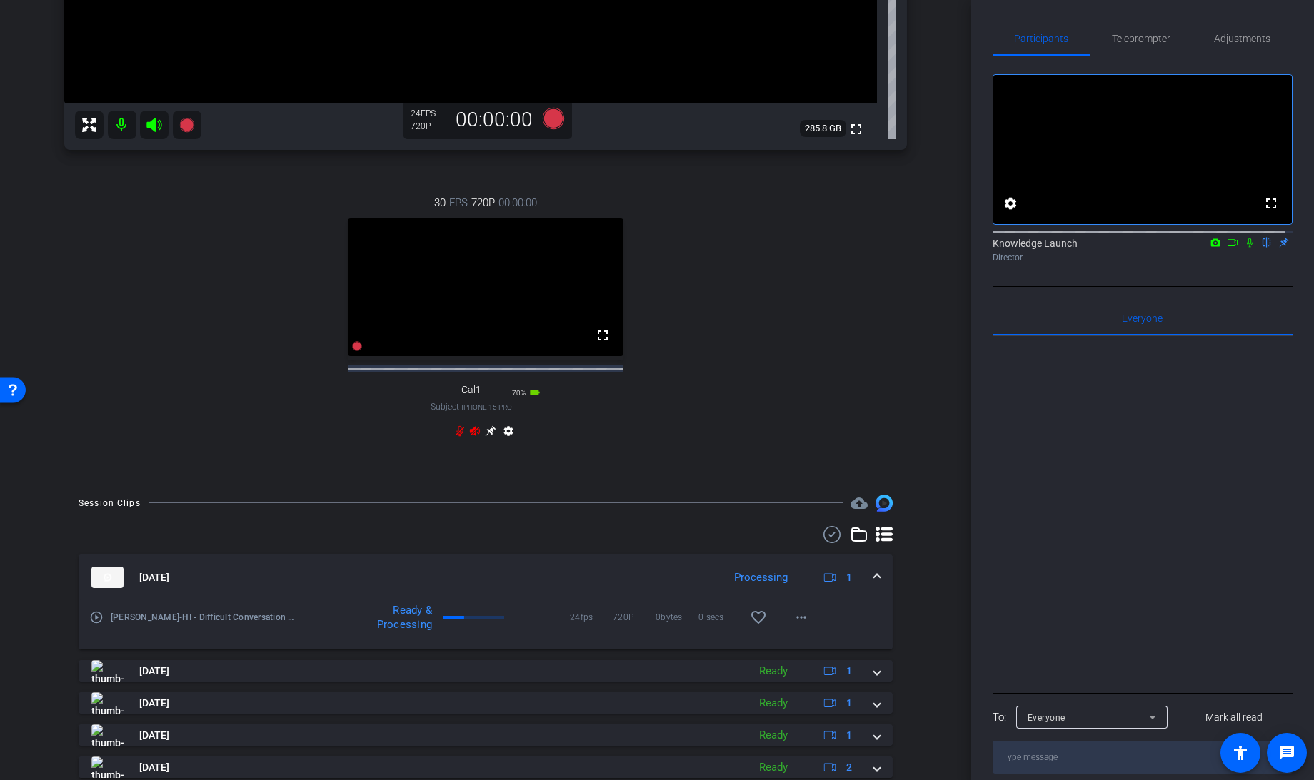
click at [872, 585] on mat-expansion-panel-header "Aug 27, 2025 Processing 1" at bounding box center [486, 578] width 814 height 46
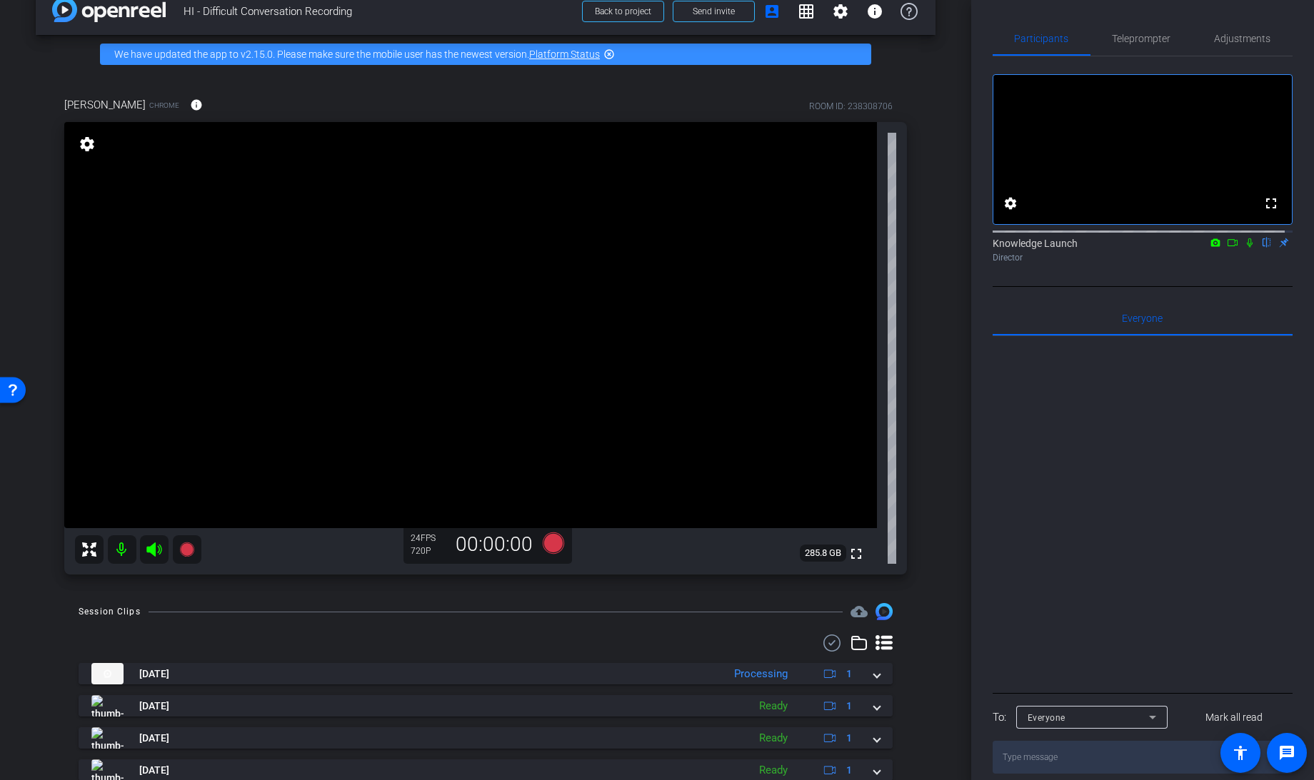
scroll to position [71, 0]
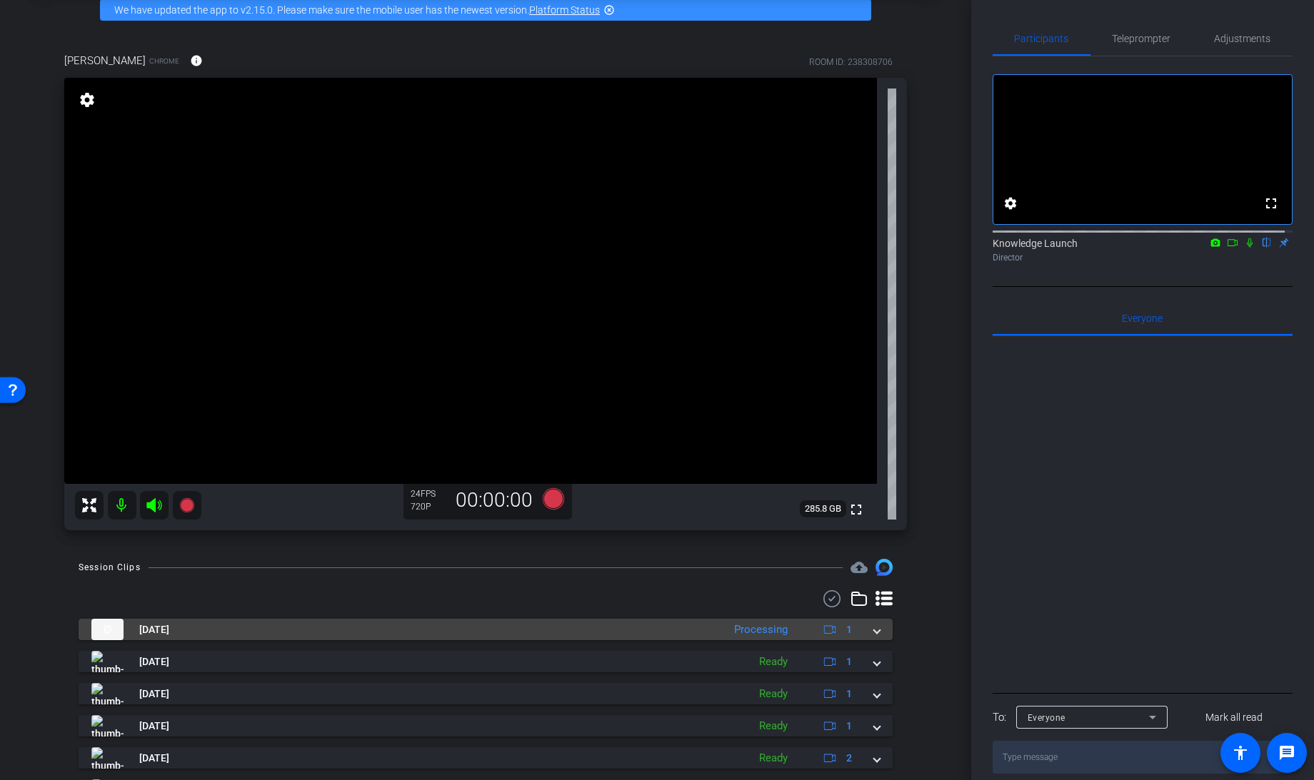
click at [873, 630] on mat-expansion-panel-header "Aug 27, 2025 Processing 1" at bounding box center [486, 629] width 814 height 21
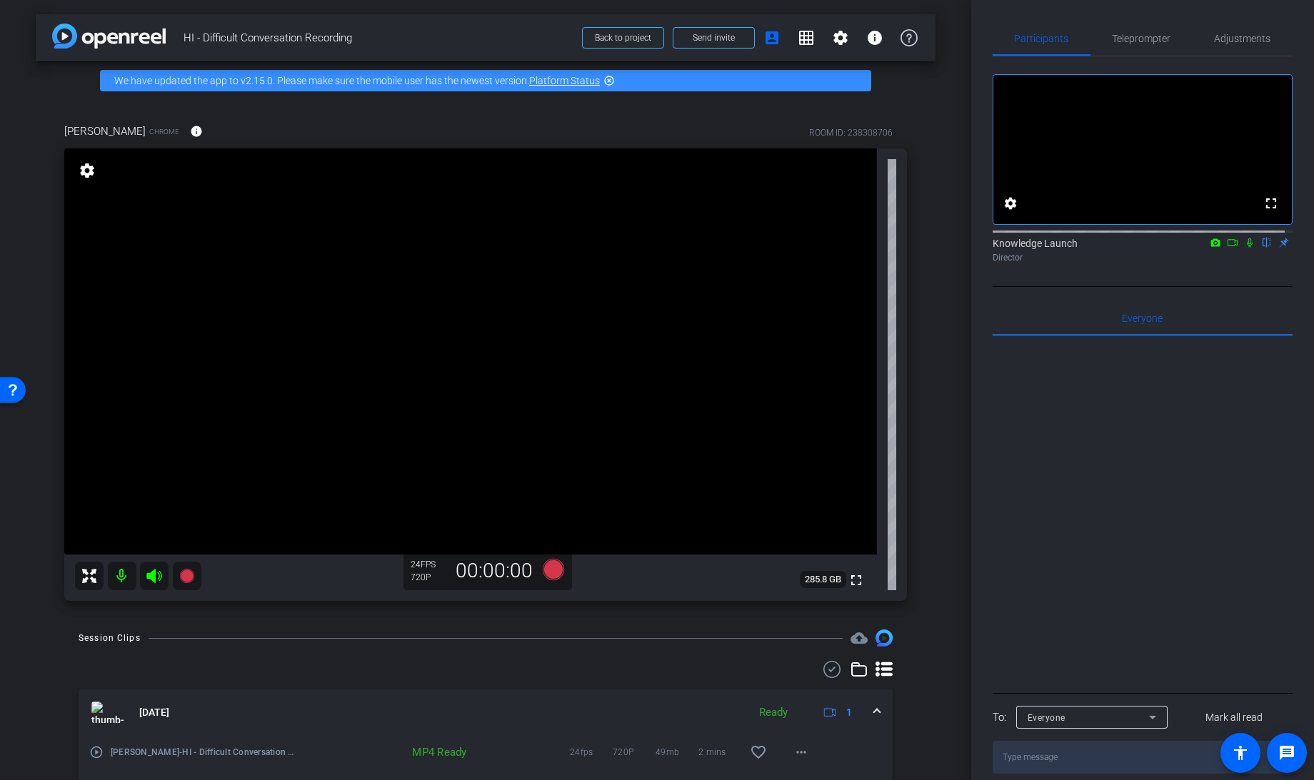
scroll to position [1, 0]
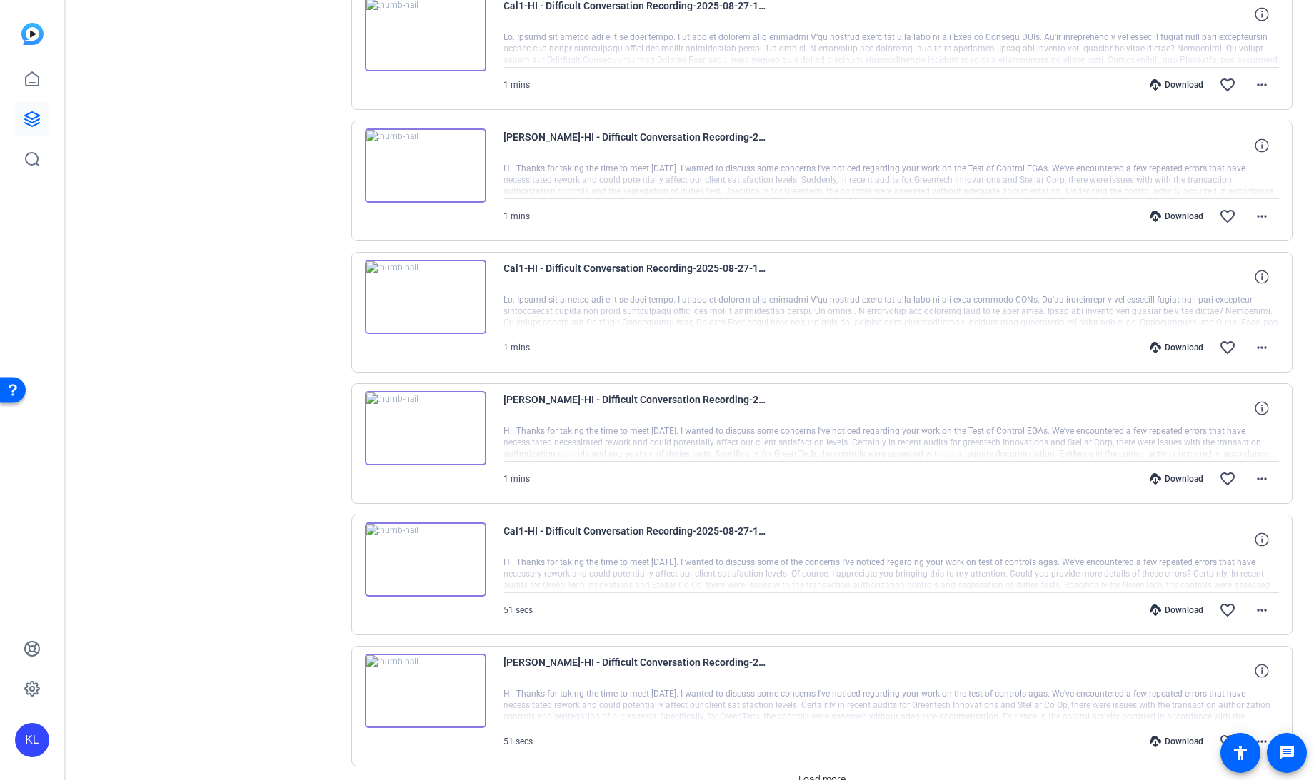
scroll to position [792, 0]
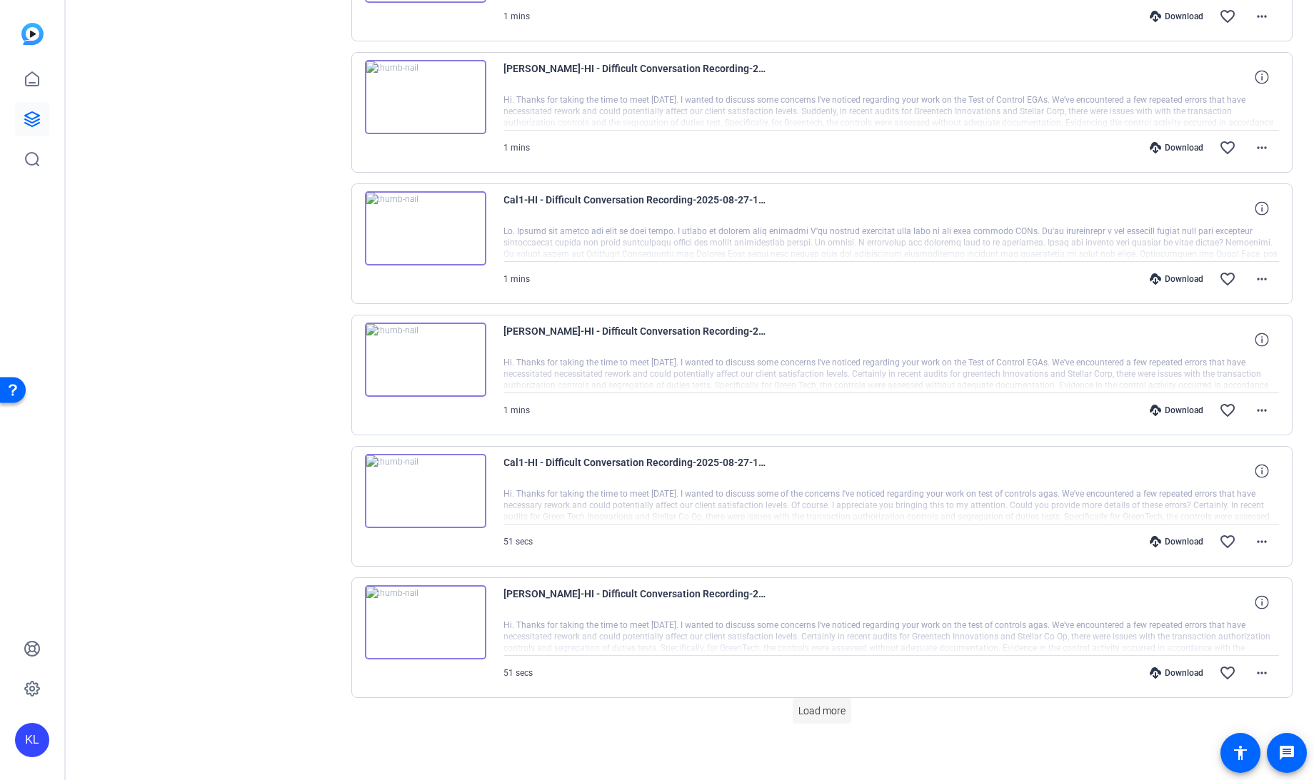
click at [823, 704] on span "Load more" at bounding box center [821, 711] width 47 height 15
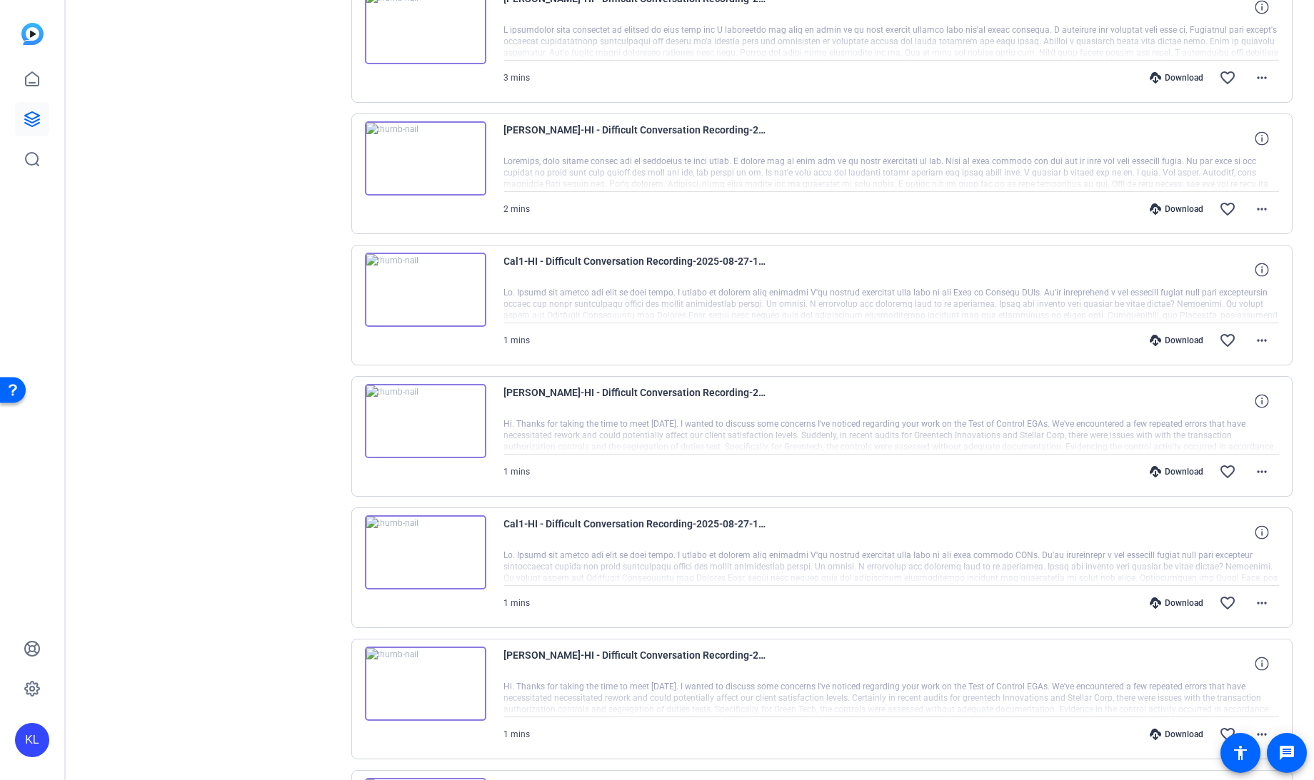
scroll to position [467, 0]
click at [1253, 475] on mat-icon "more_horiz" at bounding box center [1261, 472] width 17 height 17
click at [1210, 534] on span "Download MP4" at bounding box center [1217, 533] width 86 height 17
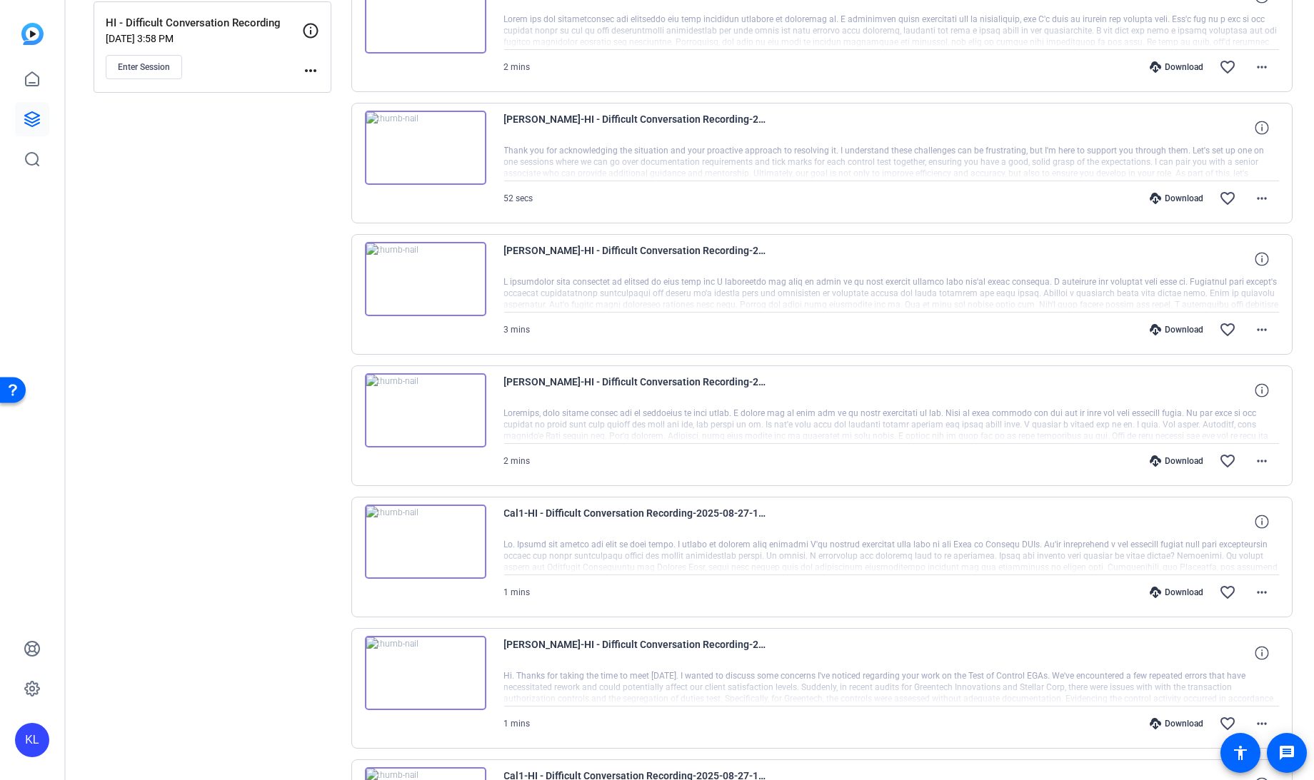
scroll to position [209, 0]
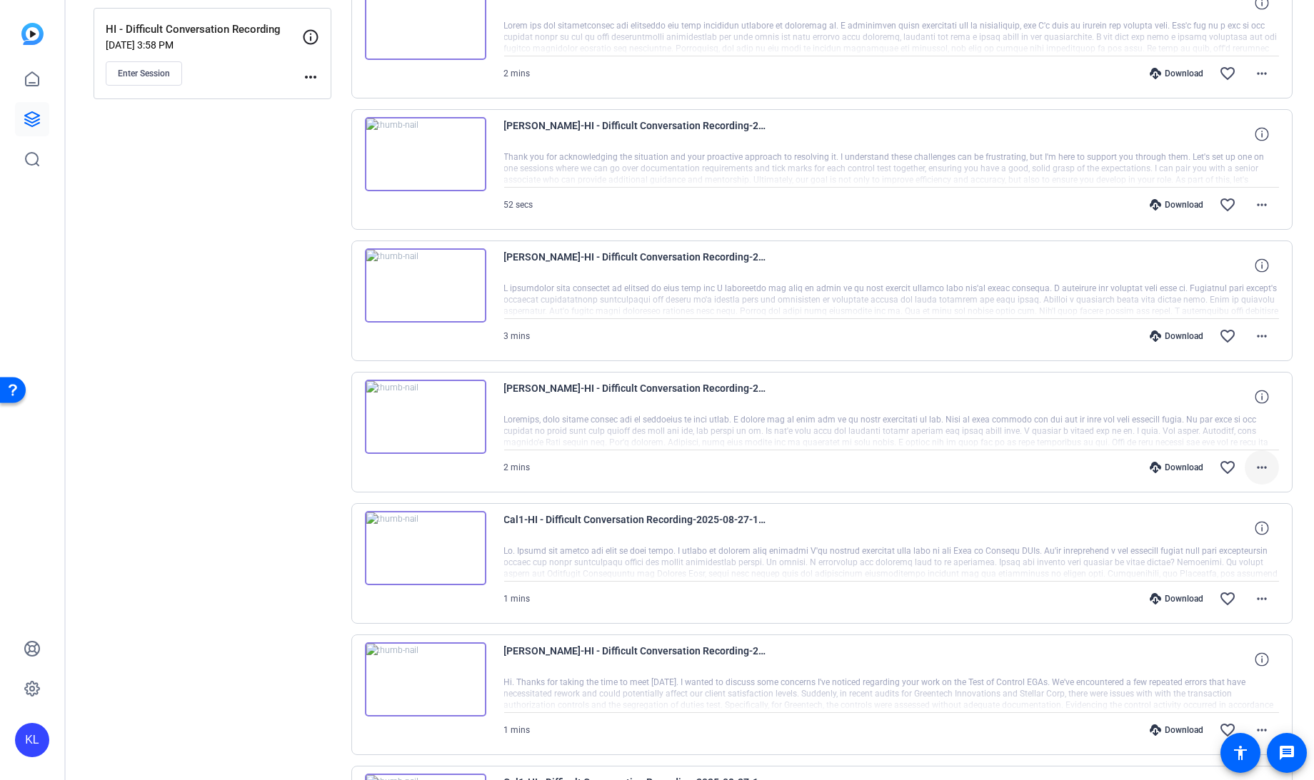
click at [1253, 471] on mat-icon "more_horiz" at bounding box center [1261, 467] width 17 height 17
click at [1209, 529] on span "Download MP4" at bounding box center [1217, 530] width 86 height 17
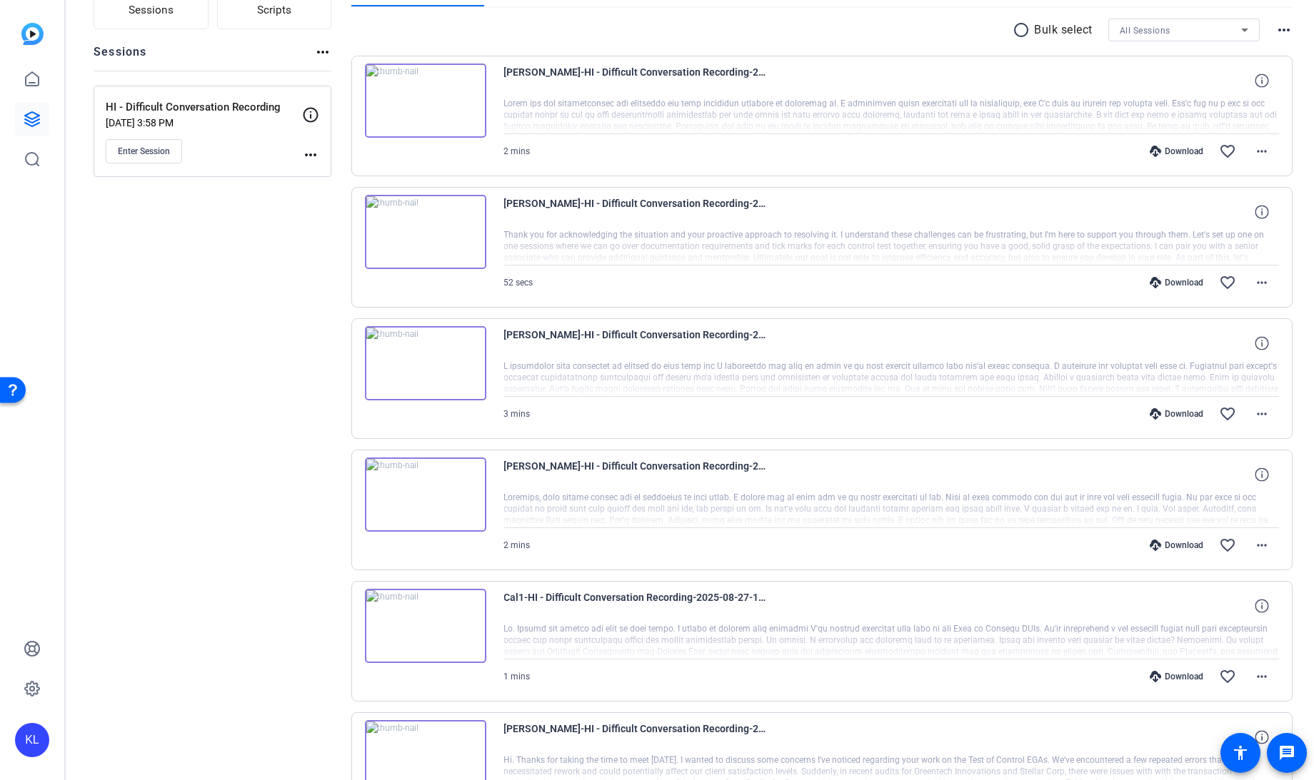
scroll to position [127, 0]
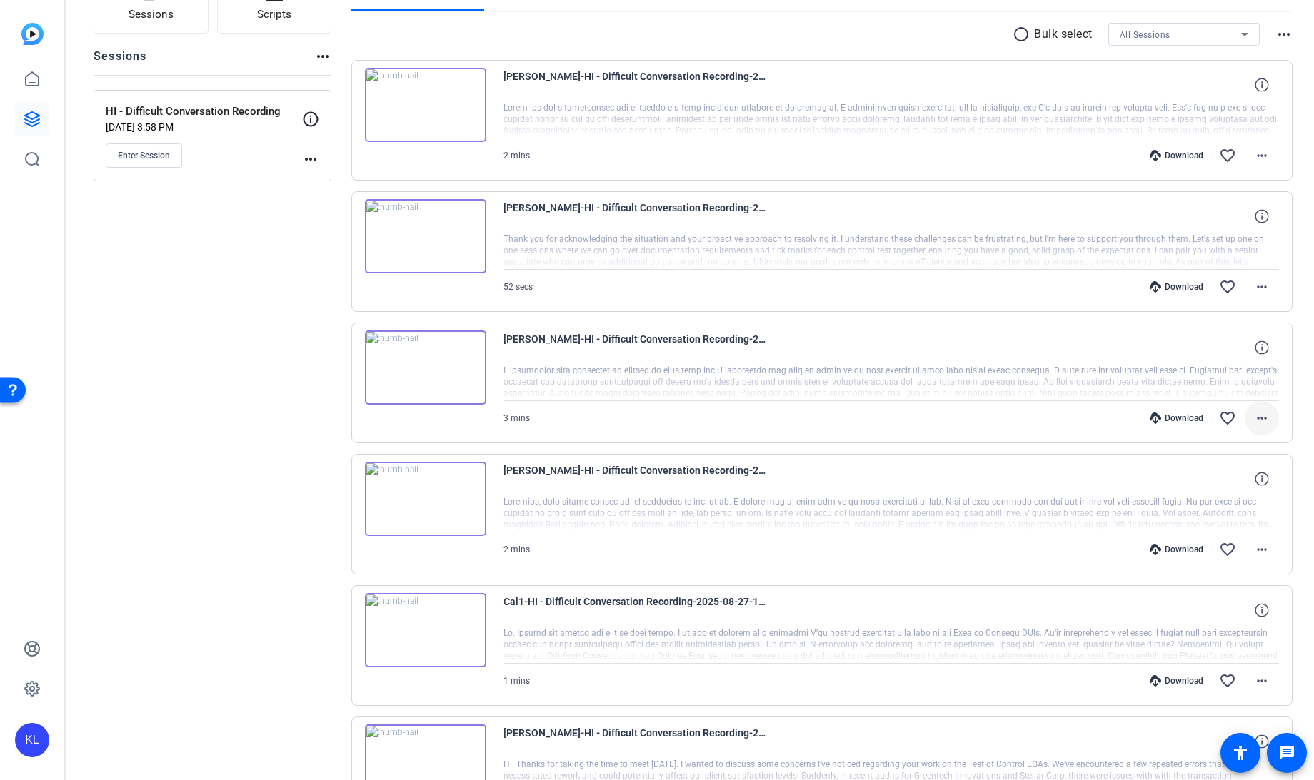
click at [1255, 413] on mat-icon "more_horiz" at bounding box center [1261, 418] width 17 height 17
click at [1209, 479] on span "Download MP4" at bounding box center [1217, 481] width 86 height 17
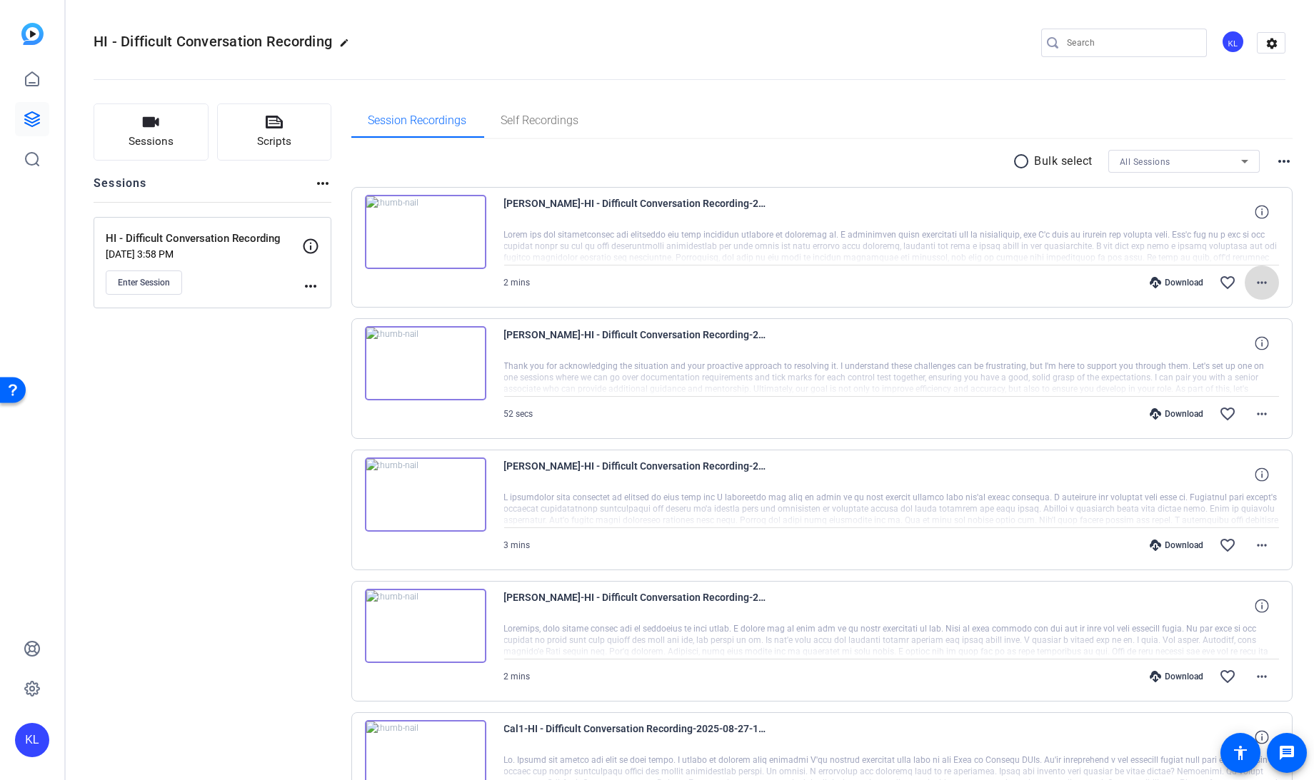
click at [1257, 291] on span at bounding box center [1261, 283] width 34 height 34
click at [1212, 351] on span "Download MP4" at bounding box center [1217, 346] width 86 height 17
click at [278, 140] on span "Scripts" at bounding box center [274, 142] width 34 height 16
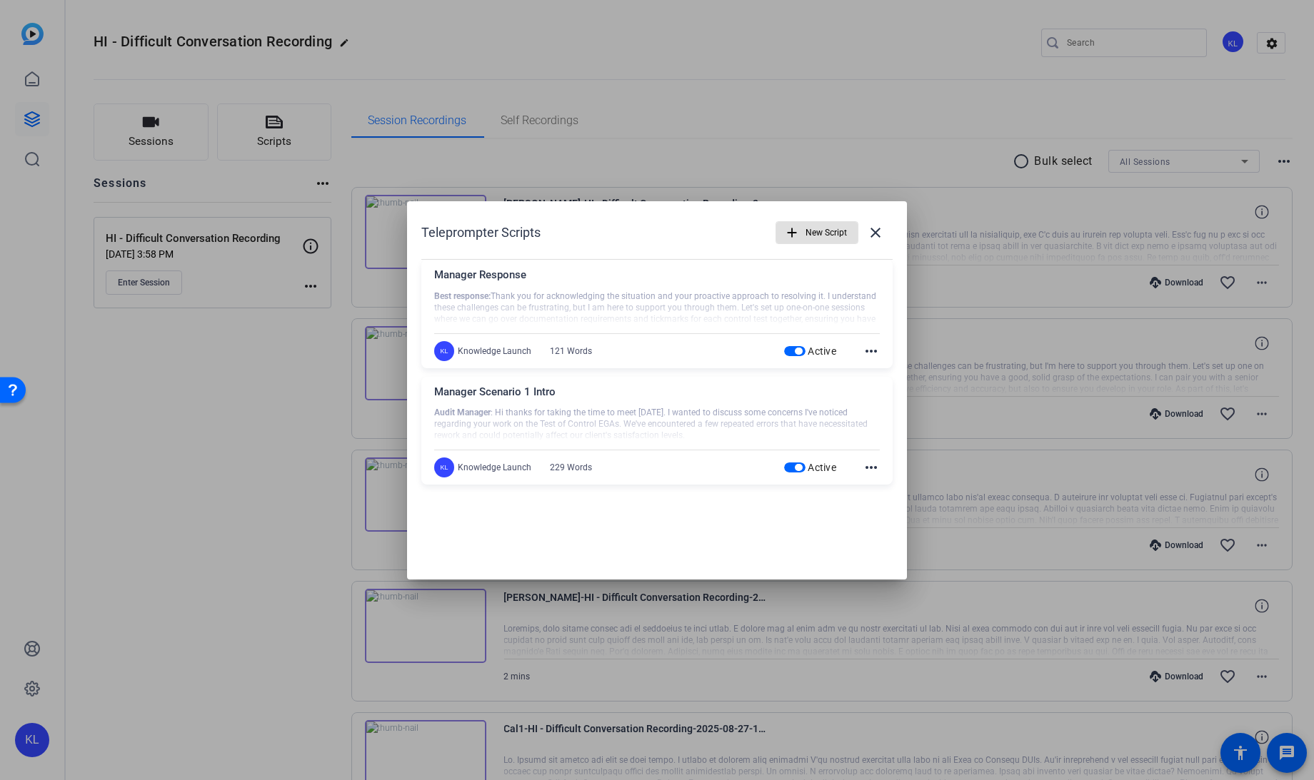
click at [790, 236] on mat-icon "add" at bounding box center [792, 233] width 16 height 16
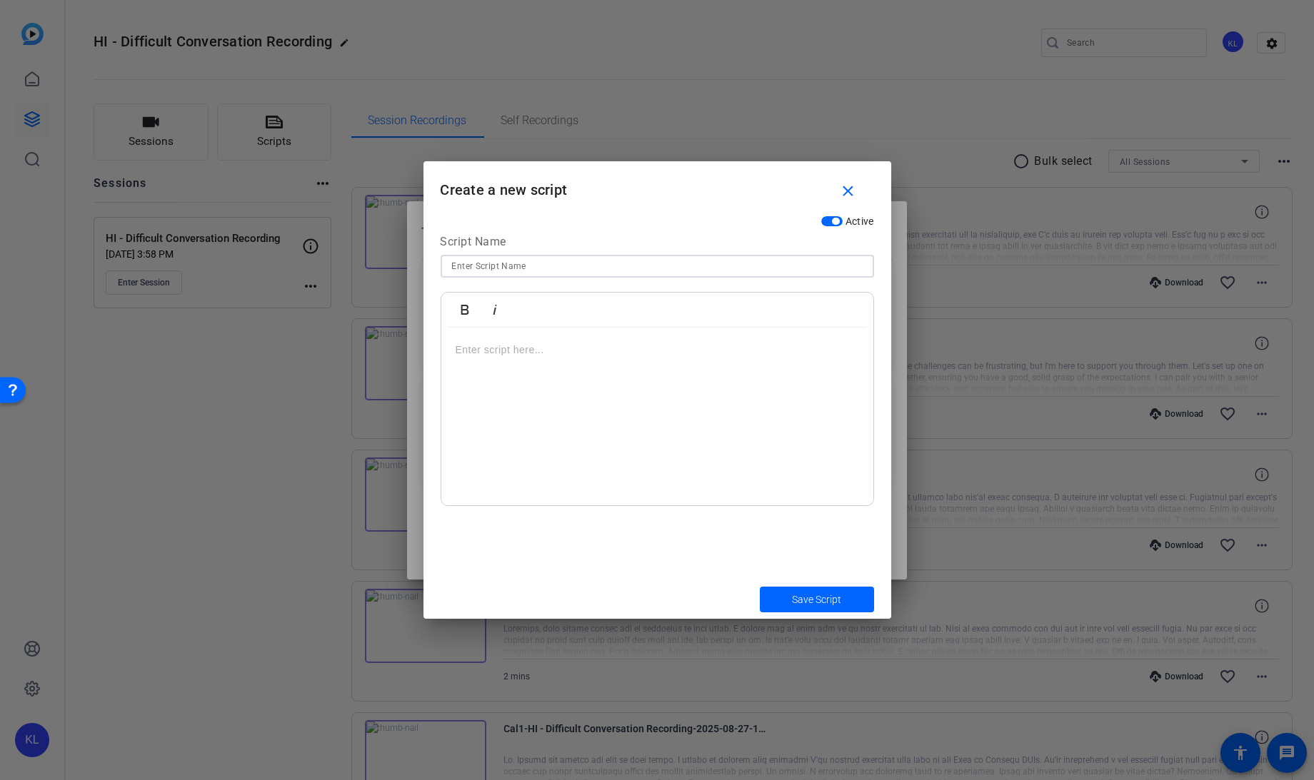
click at [783, 268] on input at bounding box center [657, 266] width 411 height 17
type input "Senior Manager Scenario 1 Setup"
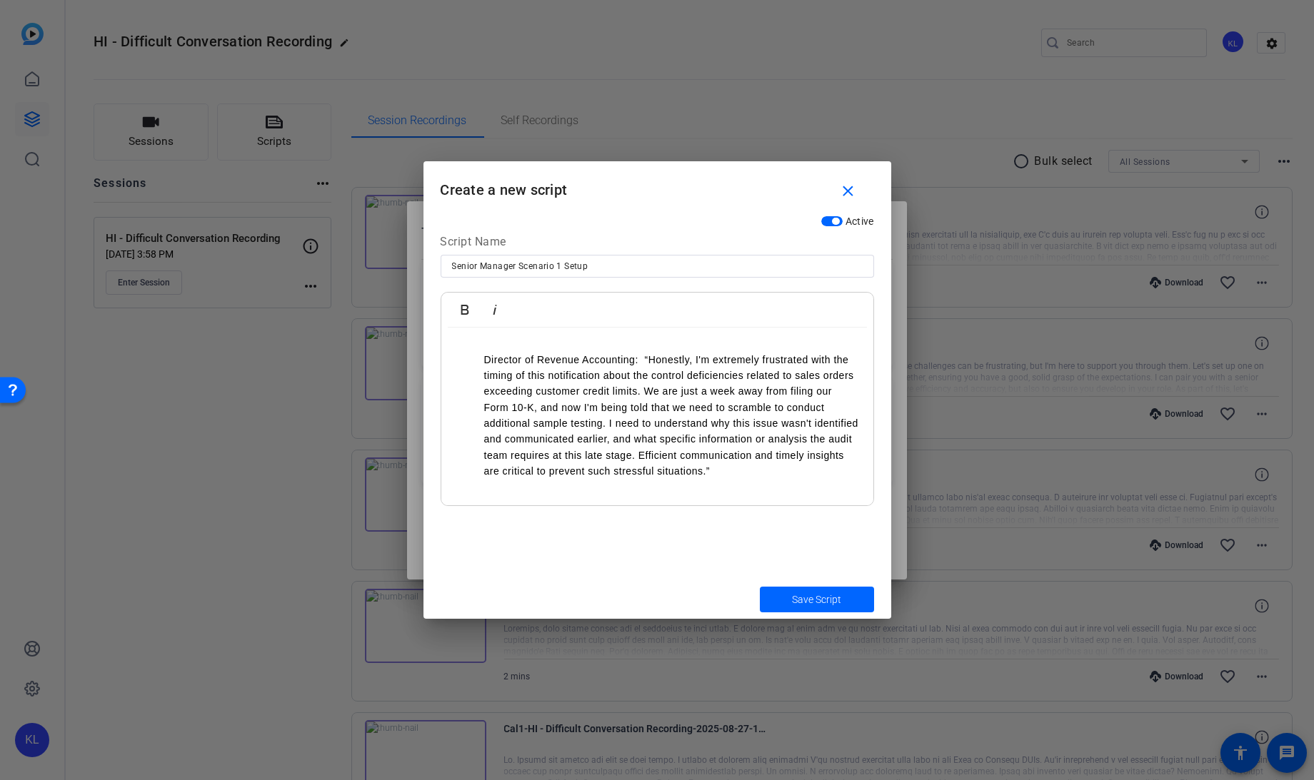
click at [484, 363] on li "Director of Revenue Accounting: “Honestly, I'm extremely frustrated with the ti…" at bounding box center [671, 416] width 375 height 128
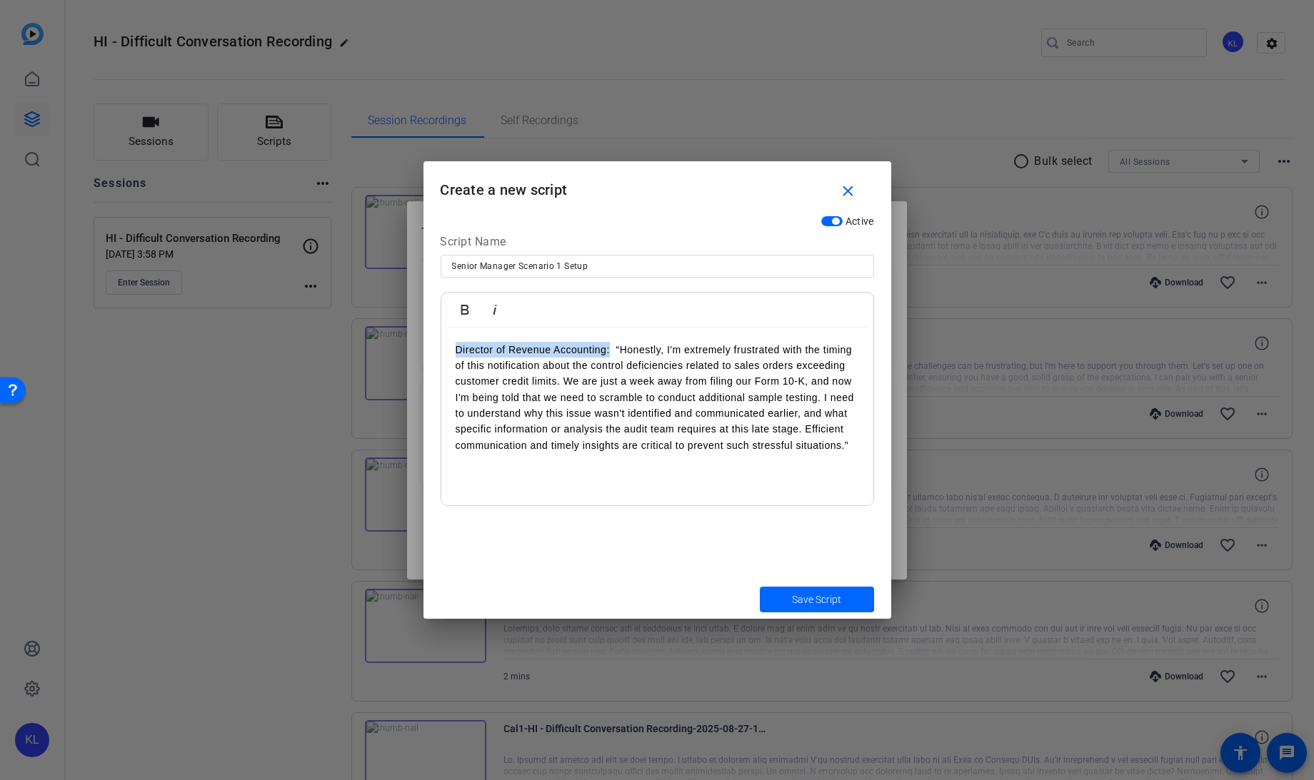
drag, startPoint x: 609, startPoint y: 349, endPoint x: 411, endPoint y: 353, distance: 197.8
click at [411, 353] on div "Teleprompter Scripts add New Script close Manager Response Best response: Thank…" at bounding box center [657, 390] width 1314 height 780
click at [459, 310] on icon "button" at bounding box center [464, 309] width 17 height 17
click at [624, 471] on div "Director of Revenue Accounting: “Honestly, I'm extremely frustrated with the ti…" at bounding box center [657, 417] width 432 height 178
click at [820, 600] on span "Save Script" at bounding box center [816, 600] width 49 height 15
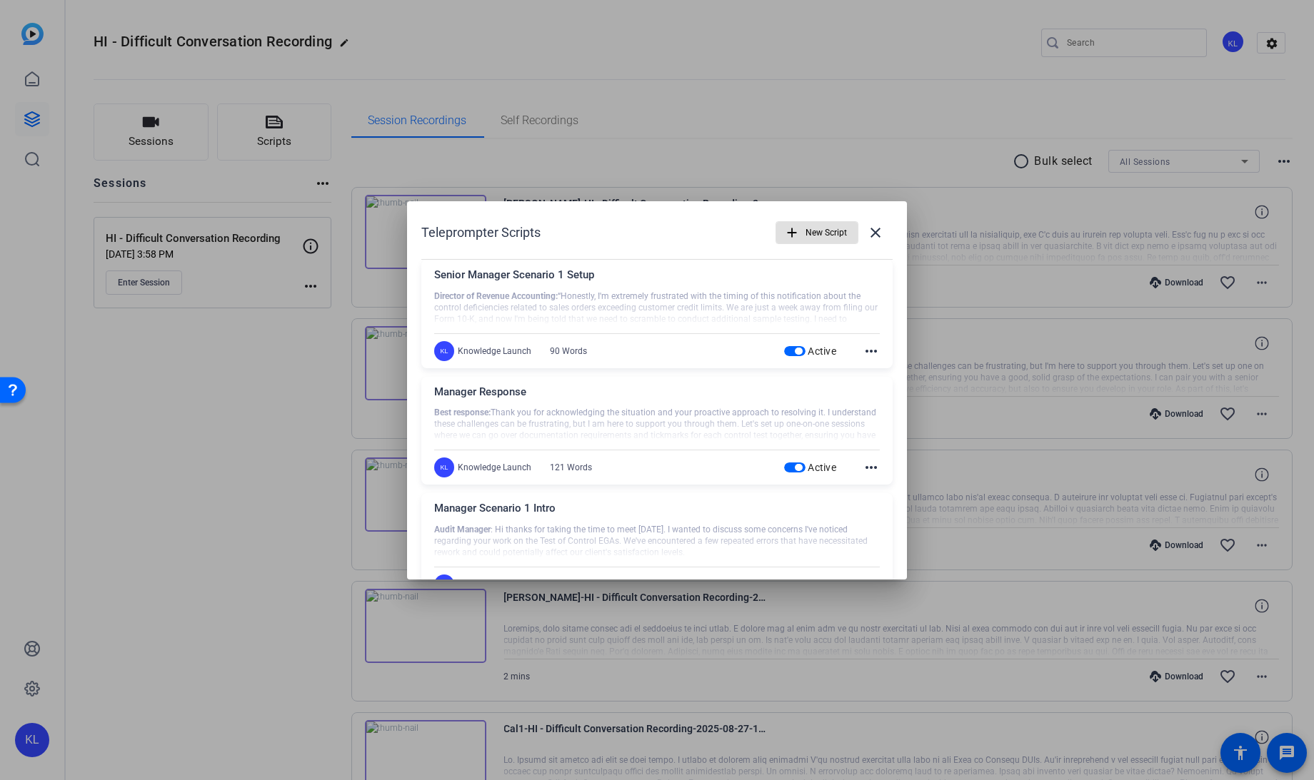
click at [784, 232] on mat-icon "add" at bounding box center [792, 233] width 16 height 16
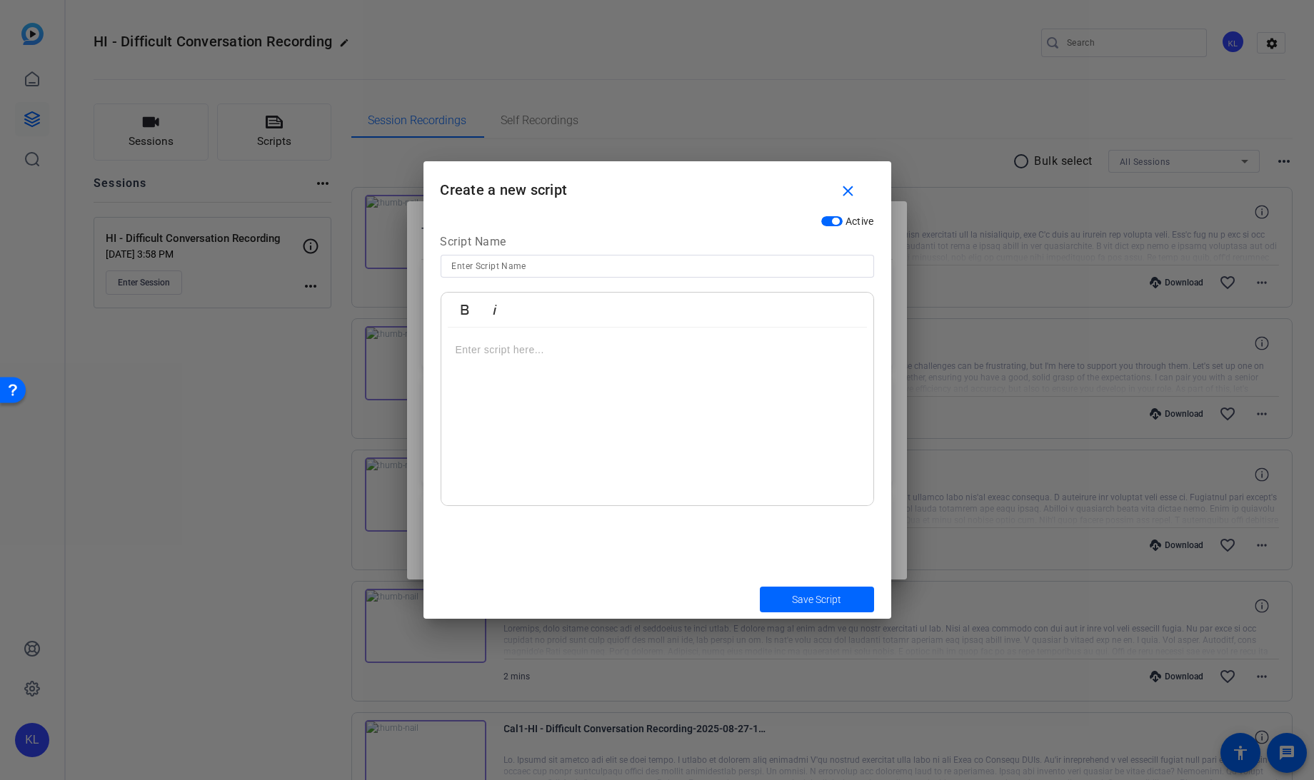
click at [514, 266] on input at bounding box center [657, 266] width 411 height 17
type input "Senior Manager Scenario 1 - Client Response"
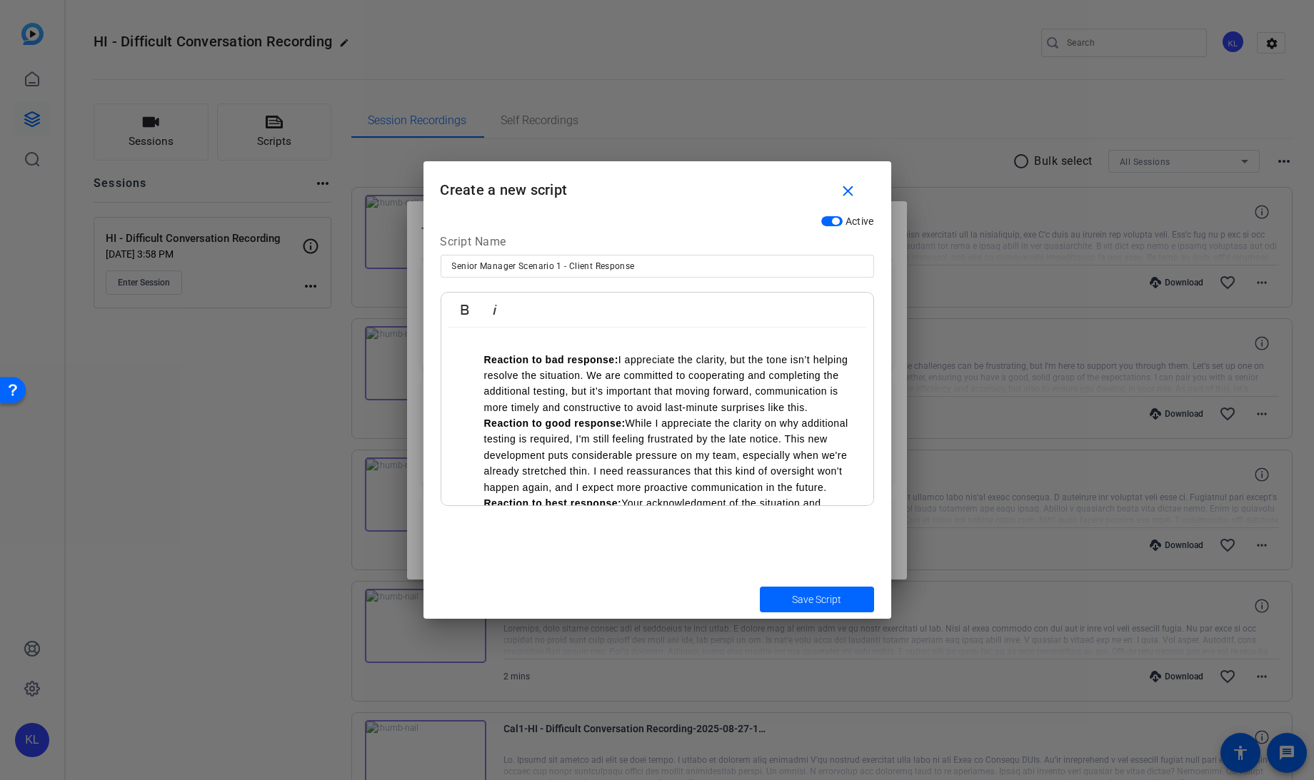
click at [481, 358] on ul "Reaction to bad response: I appreciate the clarity, but the tone isn’t helping …" at bounding box center [657, 472] width 403 height 240
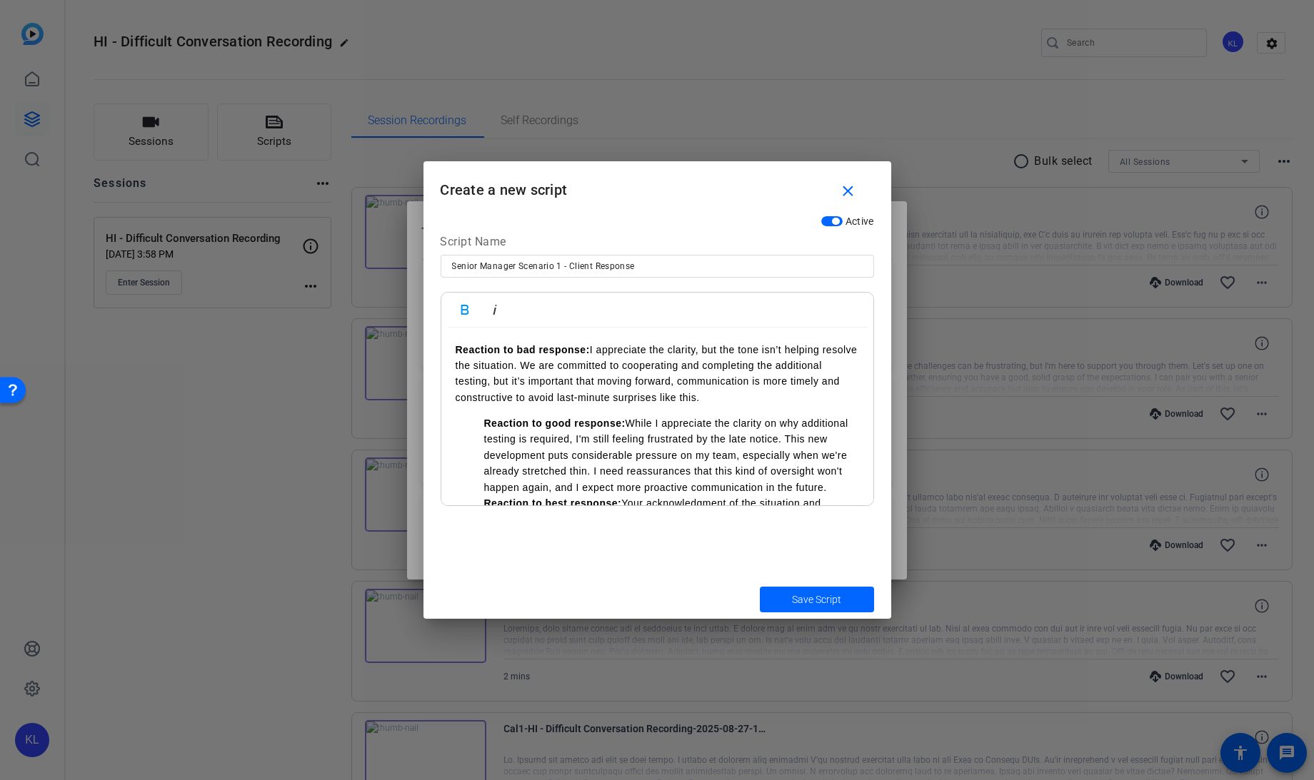
click at [484, 423] on strong "Reaction to good response:" at bounding box center [554, 423] width 141 height 11
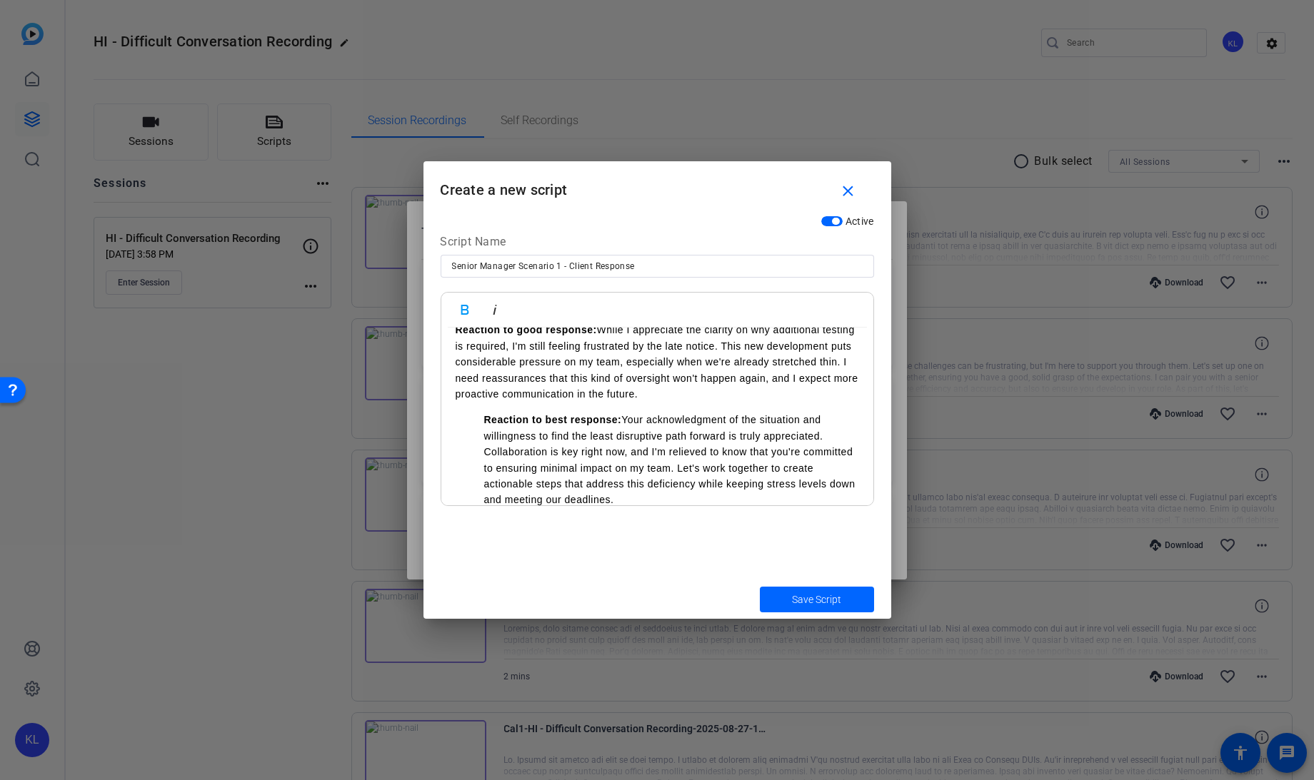
scroll to position [100, 0]
click at [483, 419] on ul "Reaction to best response: Your acknowledgment of the situation and willingness…" at bounding box center [657, 459] width 403 height 96
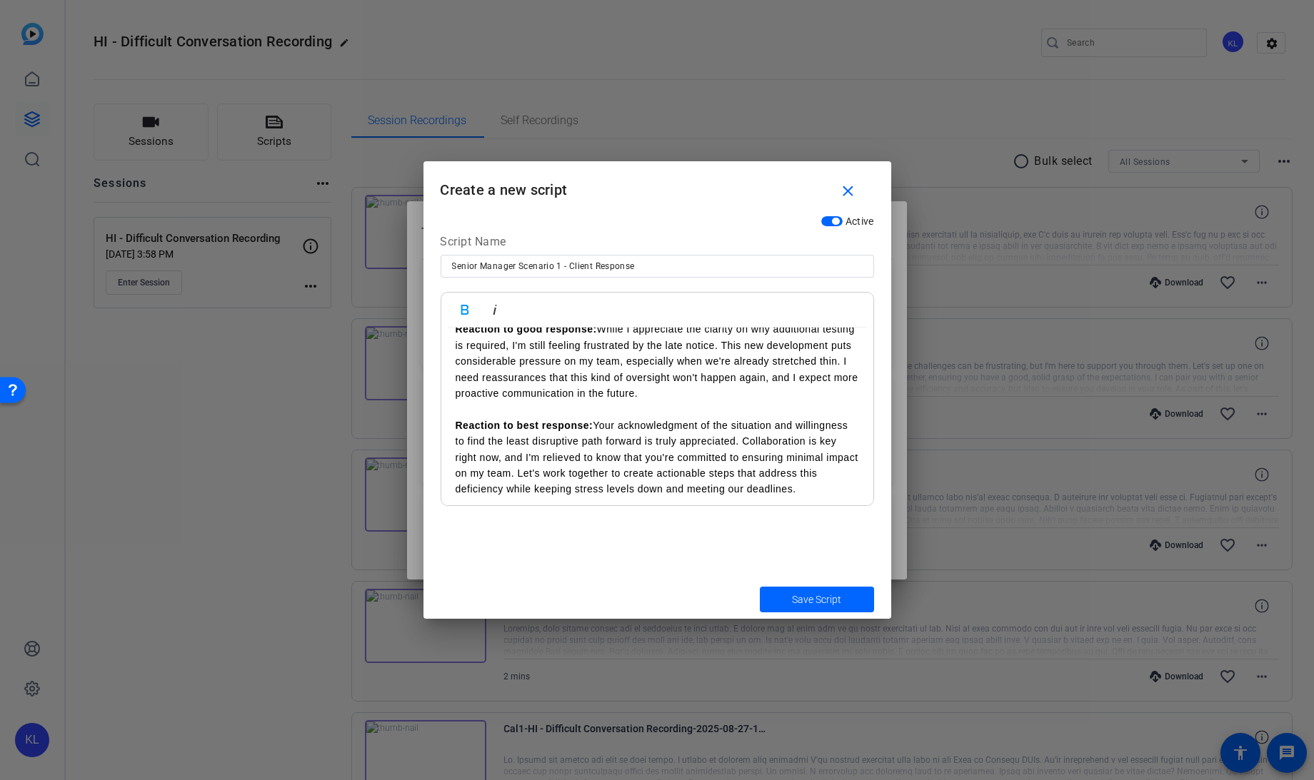
scroll to position [0, 0]
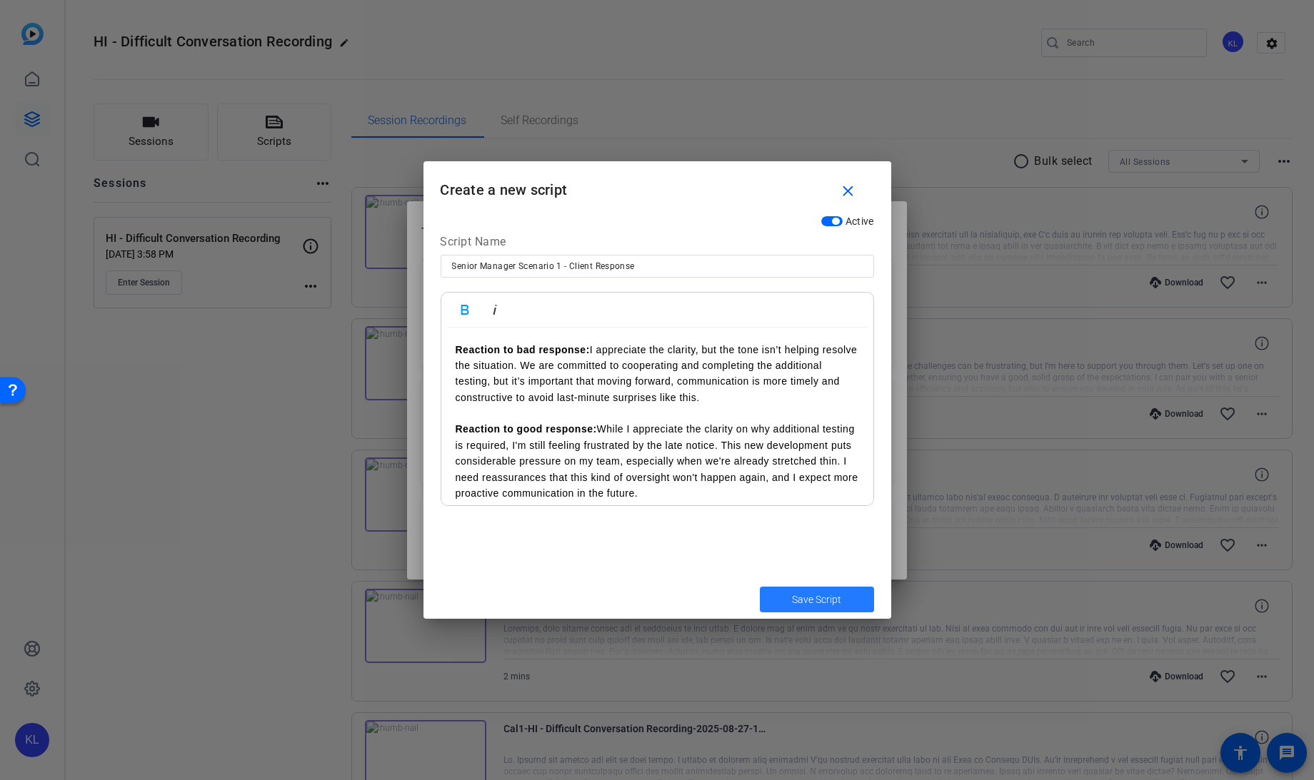
click at [804, 598] on span "Save Script" at bounding box center [816, 600] width 49 height 15
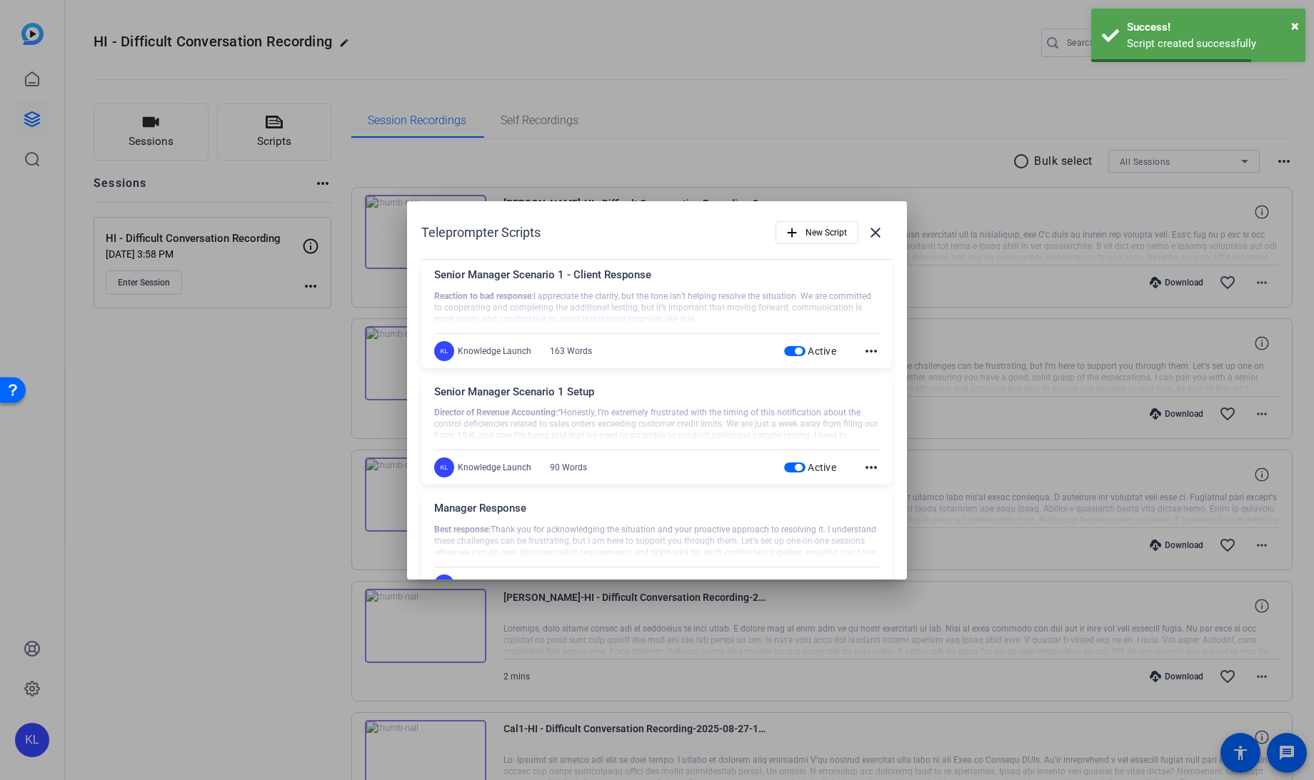
click at [318, 439] on div at bounding box center [657, 390] width 1314 height 780
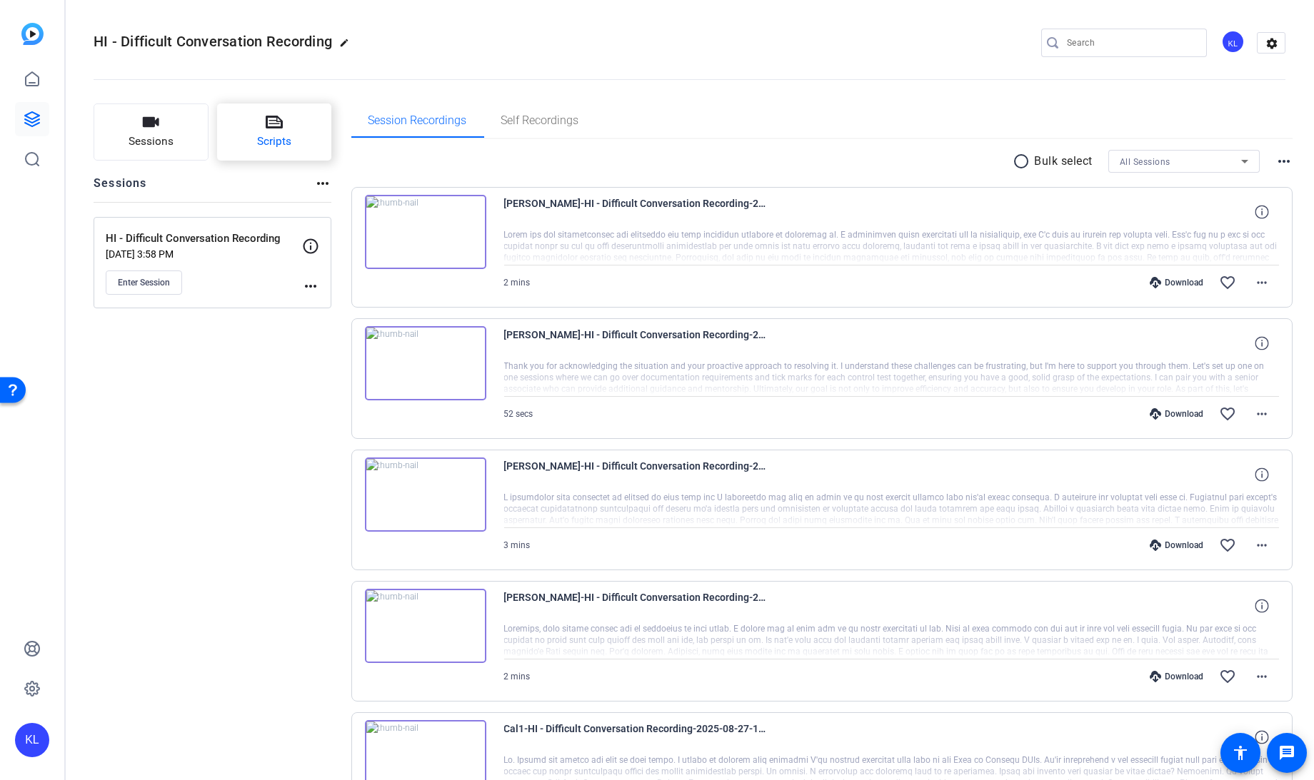
click at [279, 138] on span "Scripts" at bounding box center [274, 142] width 34 height 16
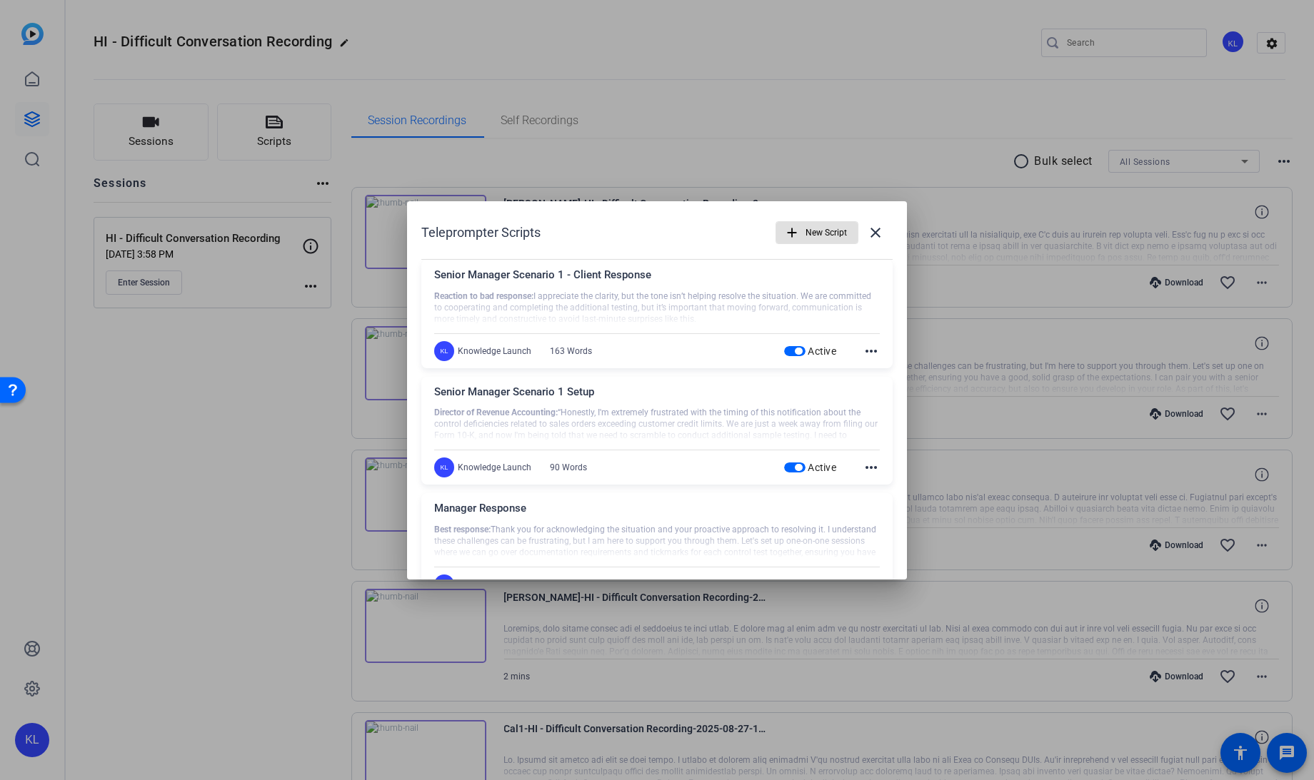
click at [789, 233] on mat-icon "add" at bounding box center [792, 233] width 16 height 16
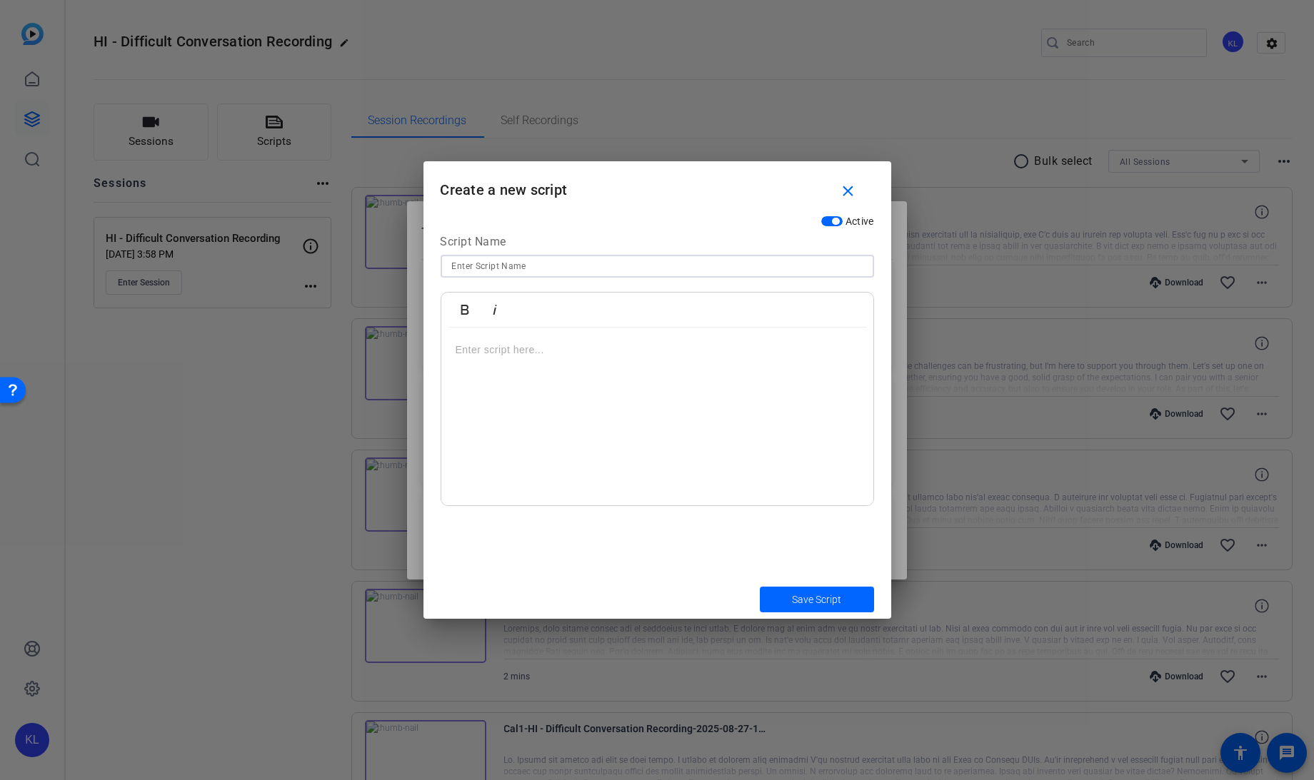
click at [760, 262] on input at bounding box center [657, 266] width 411 height 17
type input "Manager Scenario 2 - Setup"
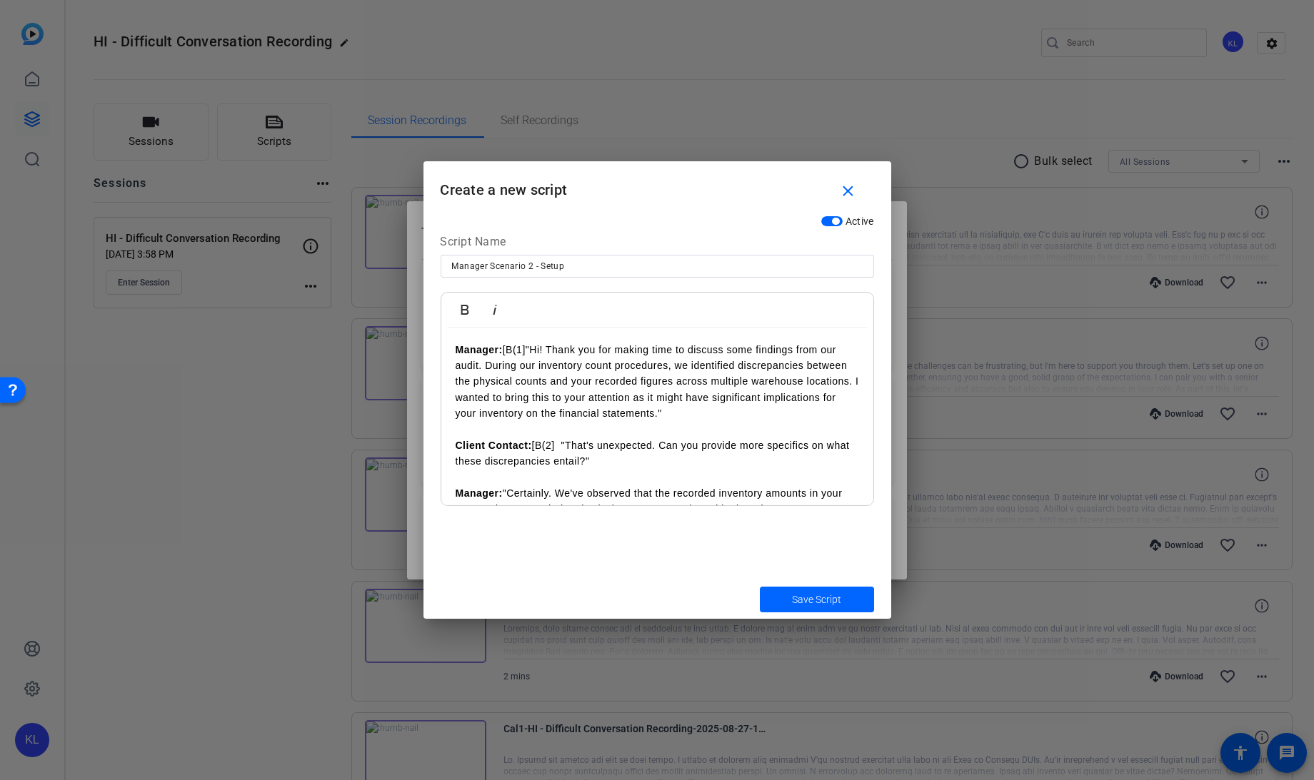
scroll to position [284, 0]
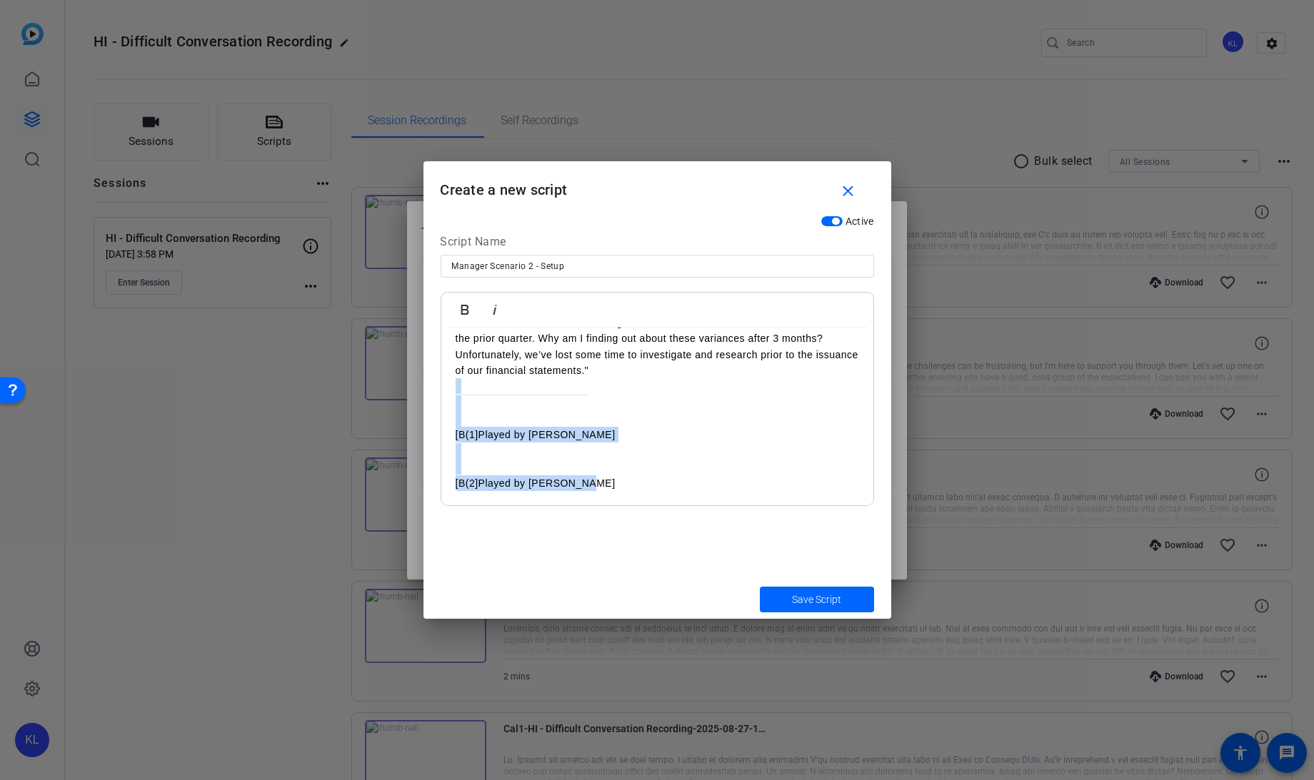
drag, startPoint x: 610, startPoint y: 494, endPoint x: 450, endPoint y: 406, distance: 182.8
click at [450, 406] on div "Manager: [B(1] "Hi! Thank you for making time to discuss some findings from our…" at bounding box center [657, 275] width 432 height 461
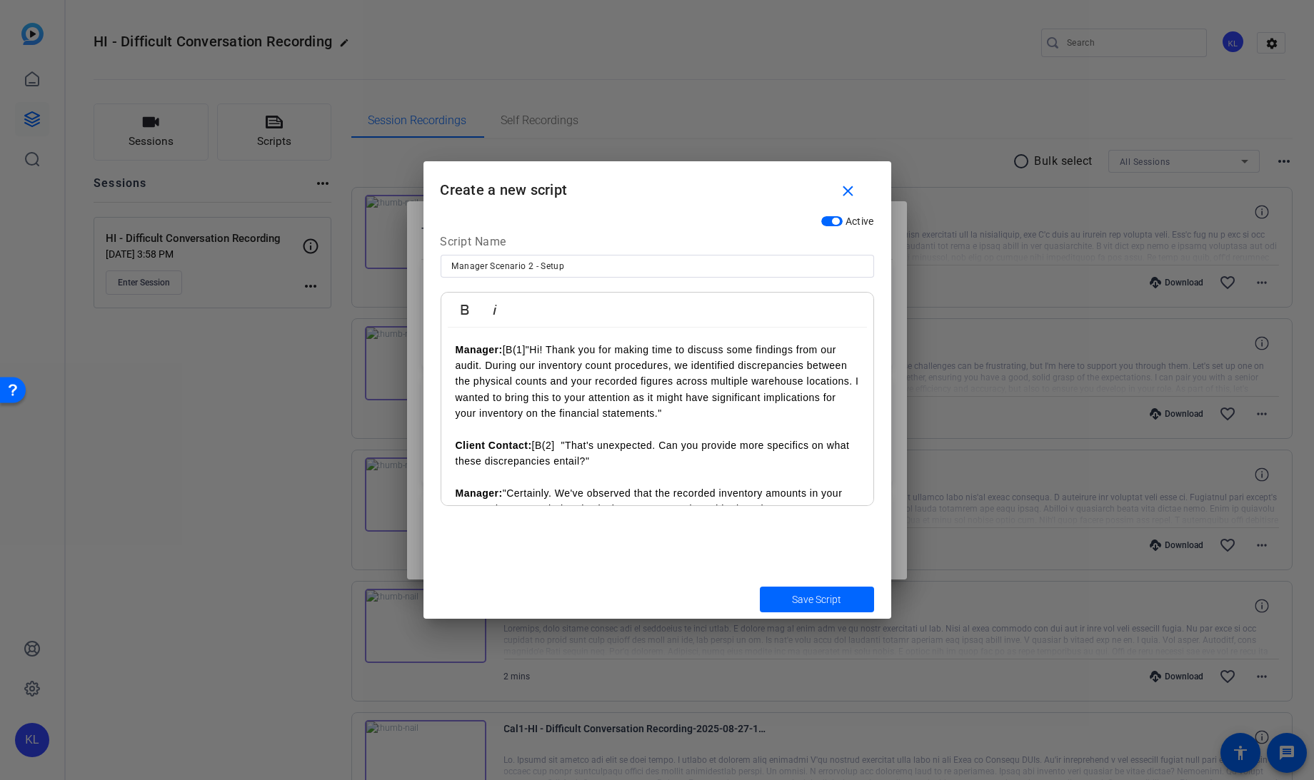
scroll to position [1, 0]
click at [528, 348] on p "Manager: [B(1] "Hi! Thank you for making time to discuss some findings from our…" at bounding box center [657, 381] width 403 height 80
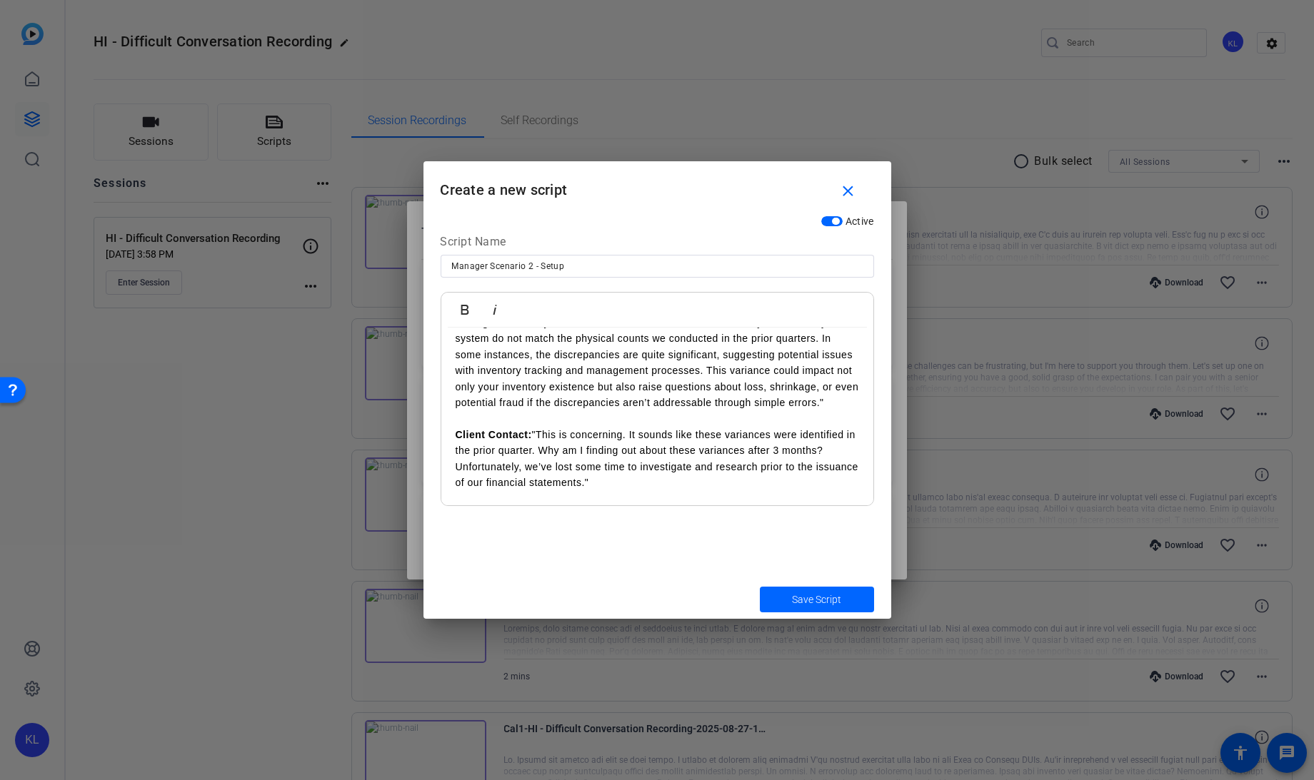
scroll to position [177, 0]
click at [538, 441] on p "Client Contact: "This is concerning. It sounds like these variances were identi…" at bounding box center [657, 453] width 403 height 64
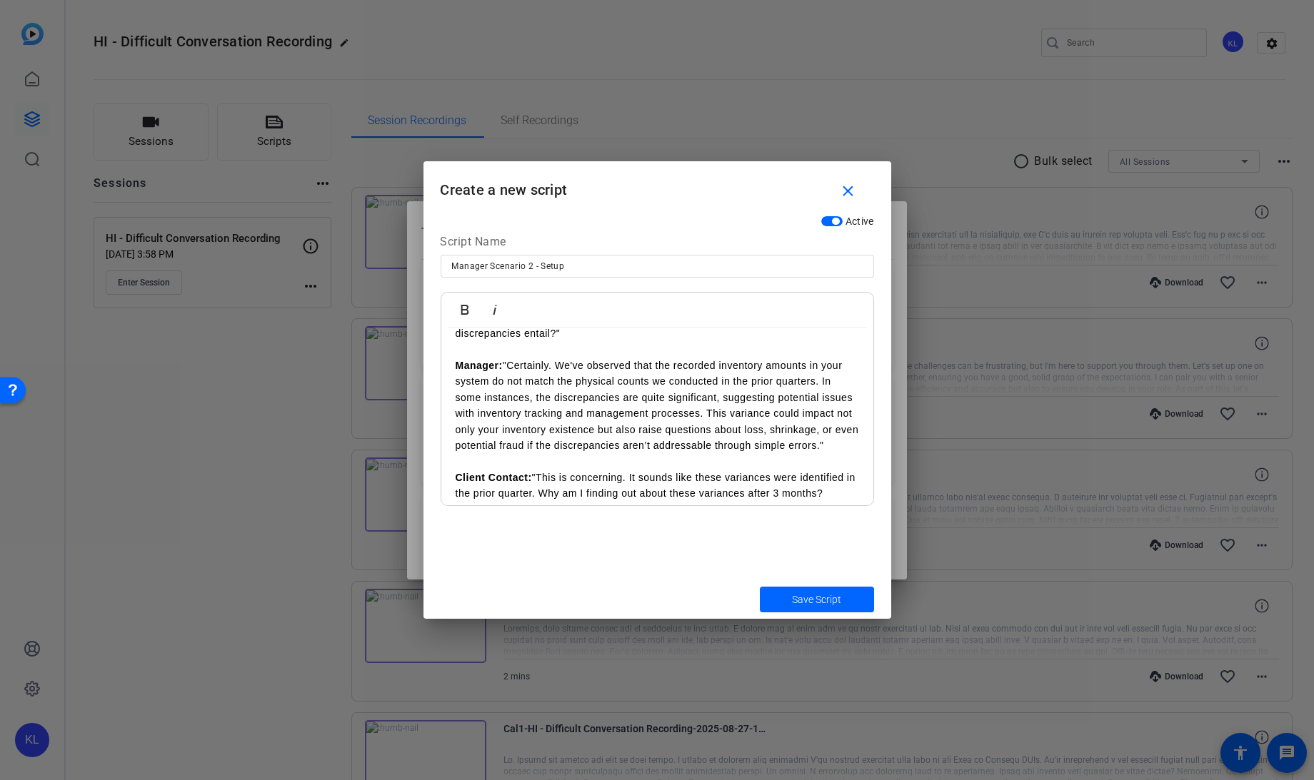
scroll to position [0, 0]
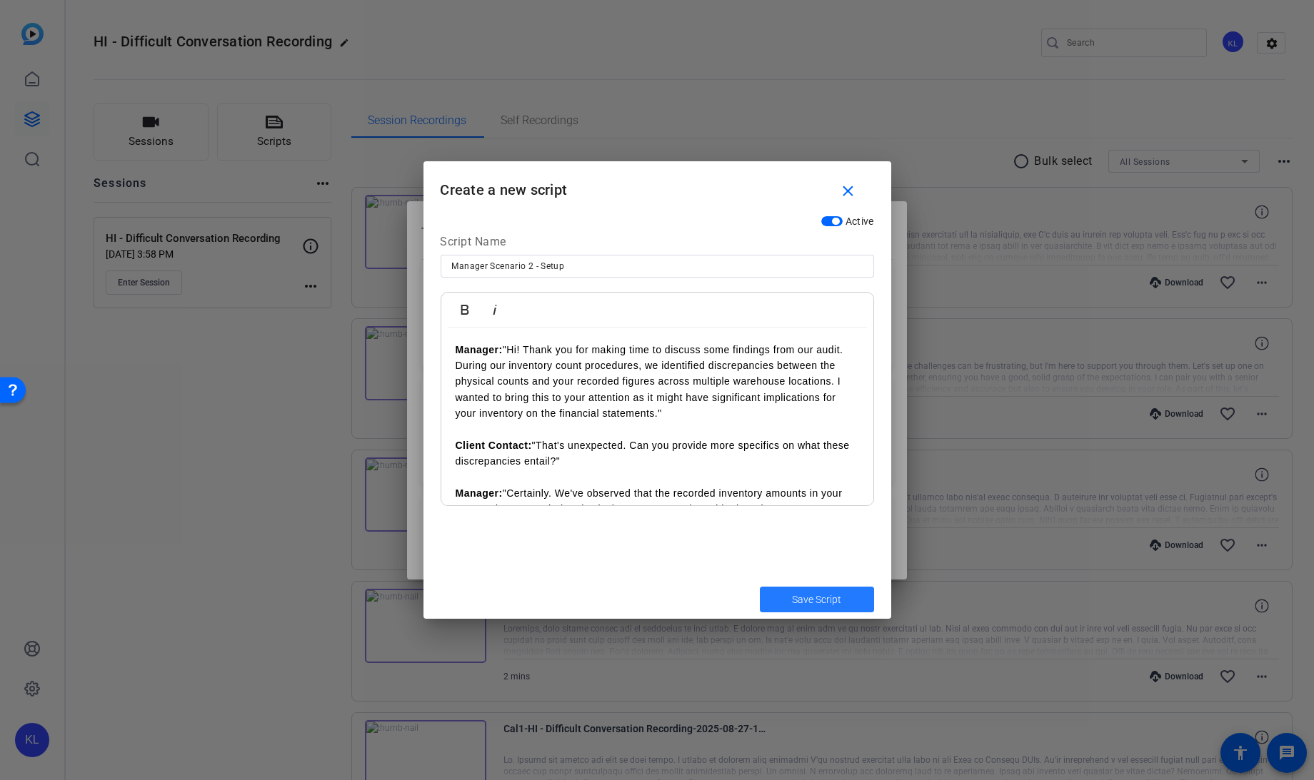
click at [793, 589] on span "submit" at bounding box center [817, 600] width 114 height 34
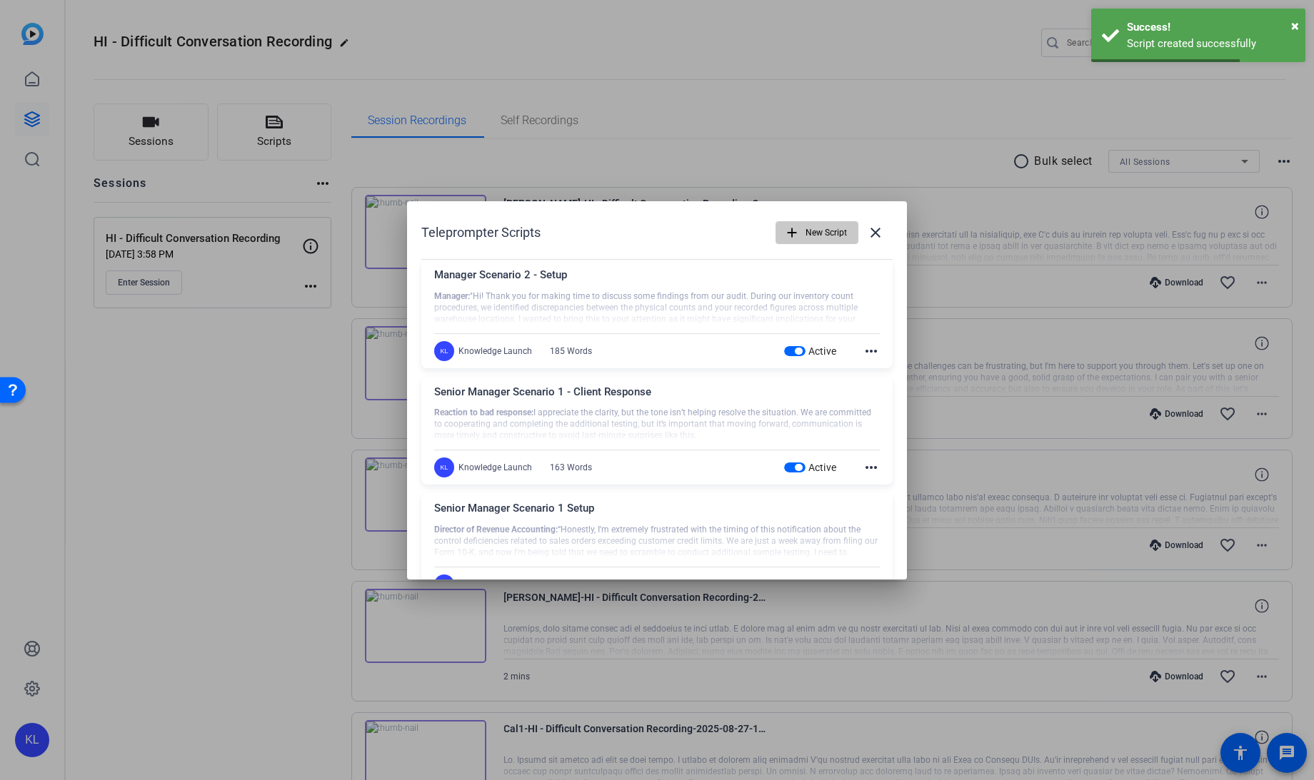
click at [784, 238] on mat-icon "add" at bounding box center [792, 233] width 16 height 16
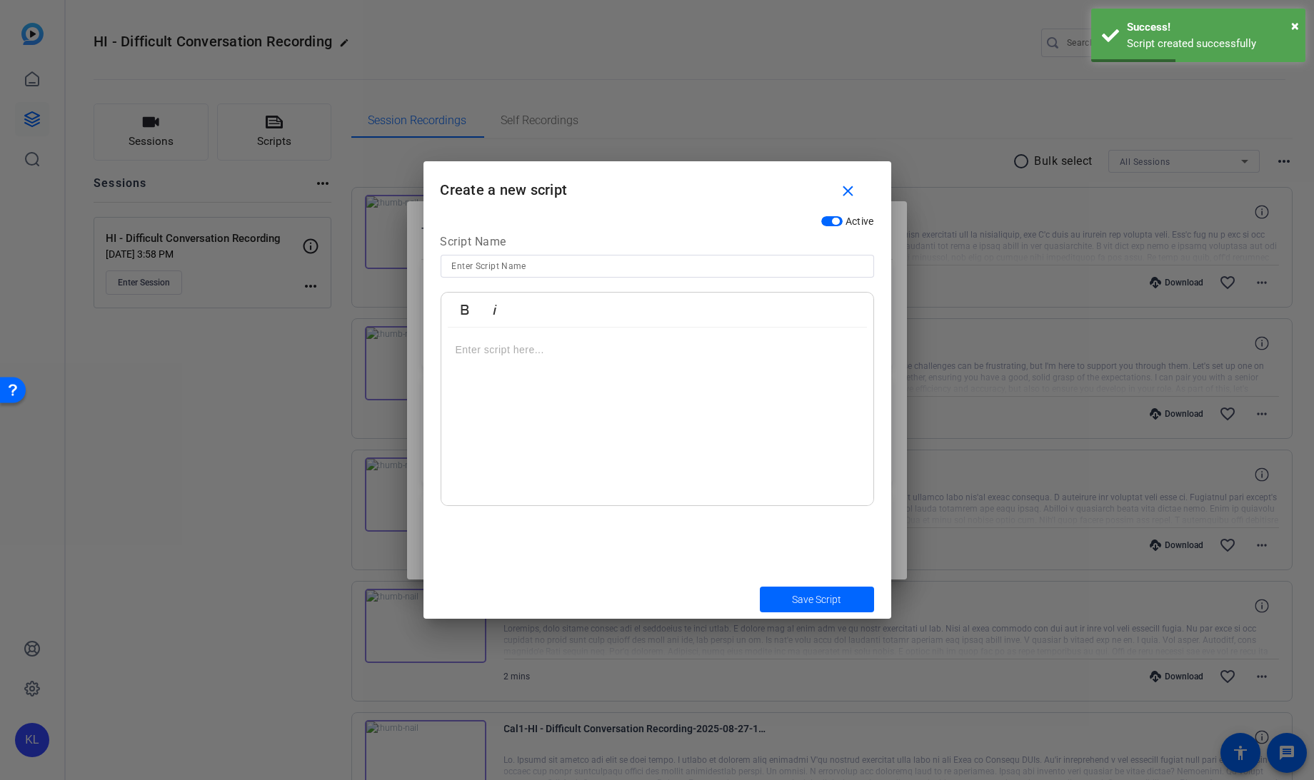
click at [741, 275] on div at bounding box center [657, 266] width 411 height 23
click at [725, 268] on input at bounding box center [657, 266] width 411 height 17
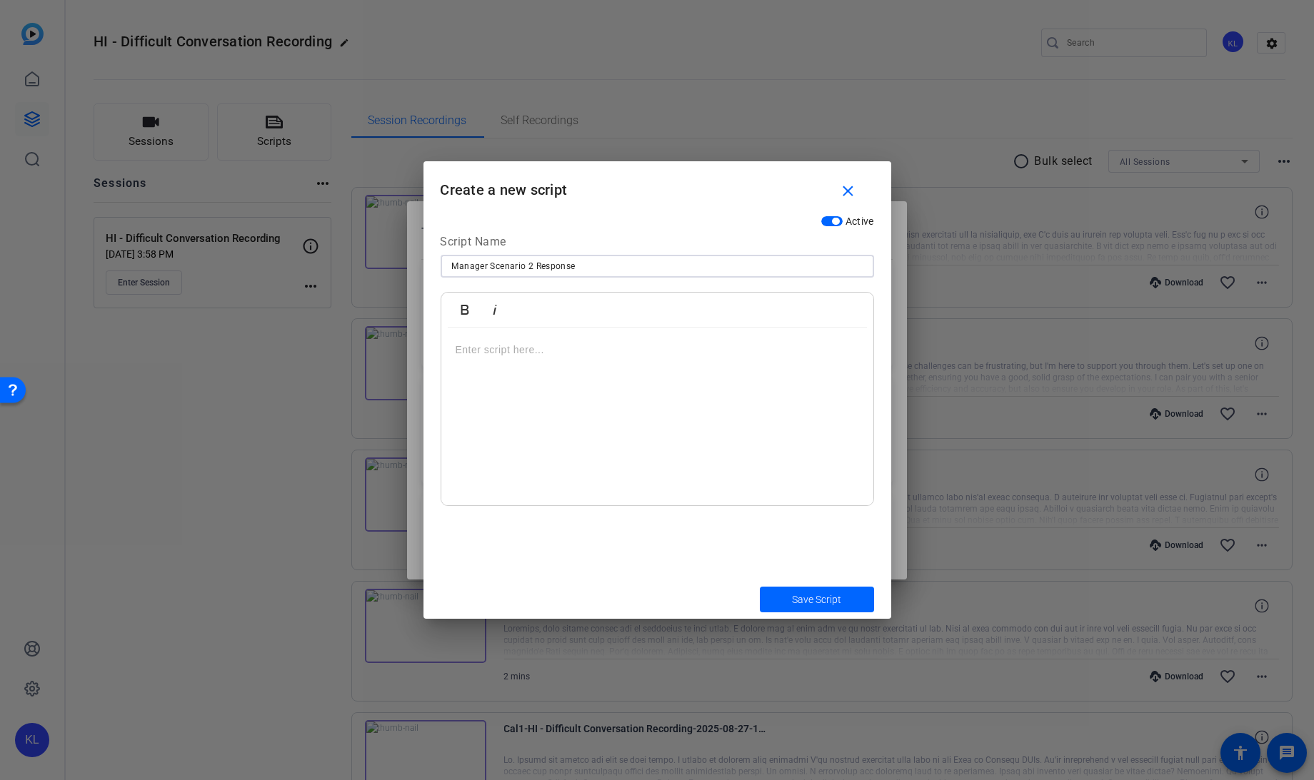
type input "Manager Scenario 2 Response"
click at [531, 343] on p at bounding box center [657, 350] width 403 height 16
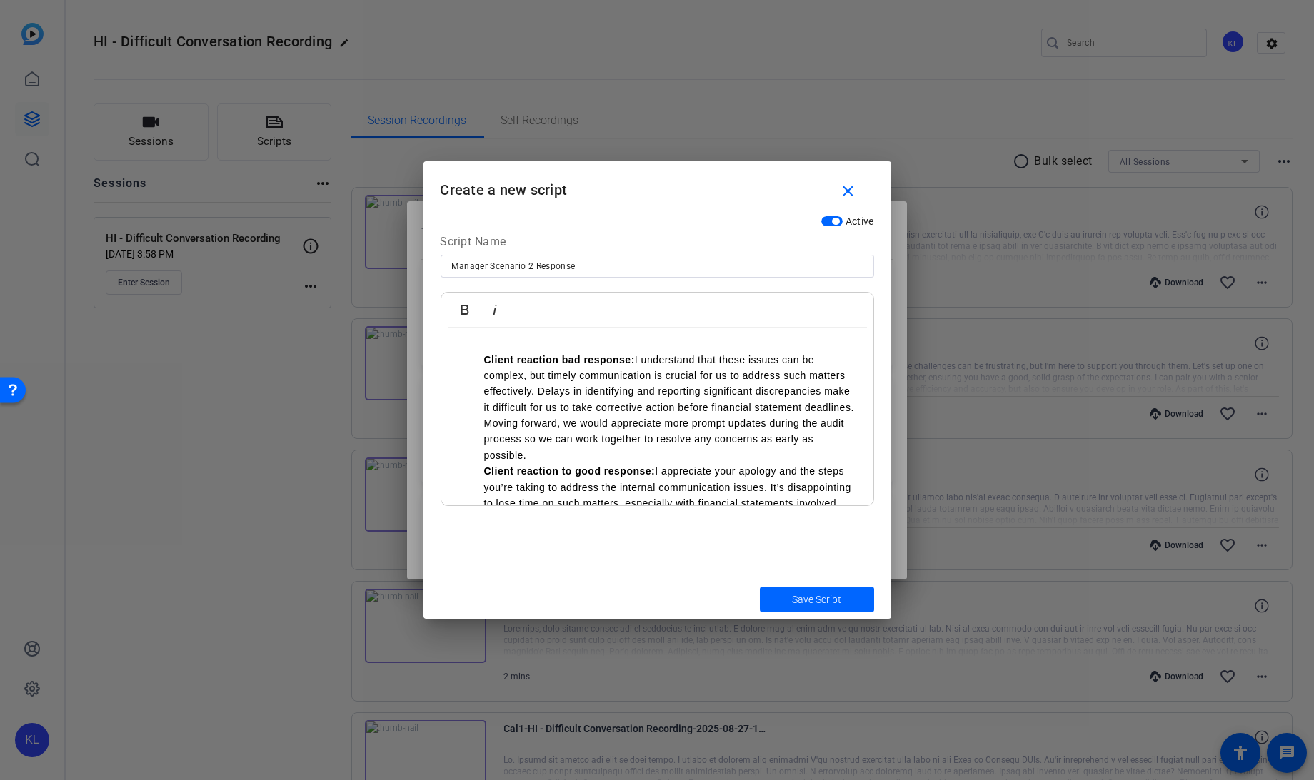
click at [480, 359] on ul "Client reaction bad response: I understand that these issues can be complex, bu…" at bounding box center [657, 503] width 403 height 303
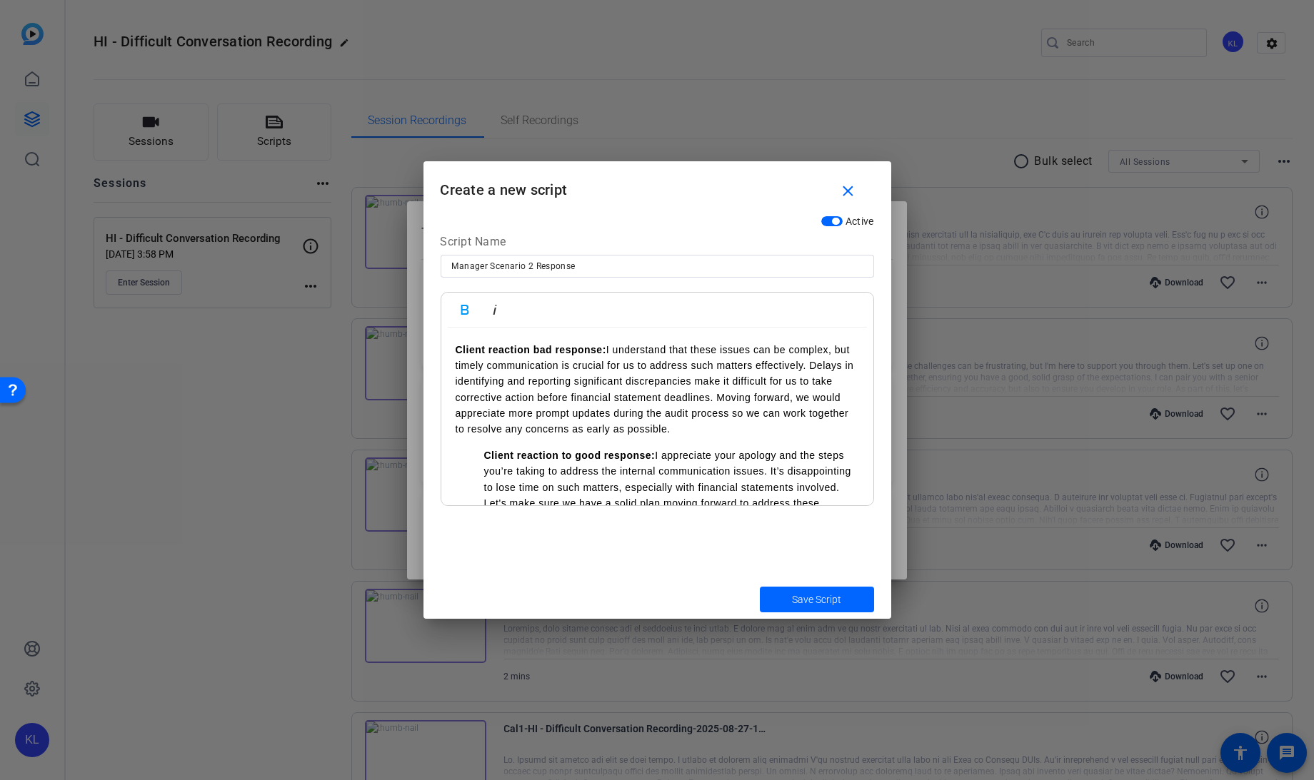
click at [484, 456] on strong "Client reaction to good response:" at bounding box center [569, 455] width 171 height 11
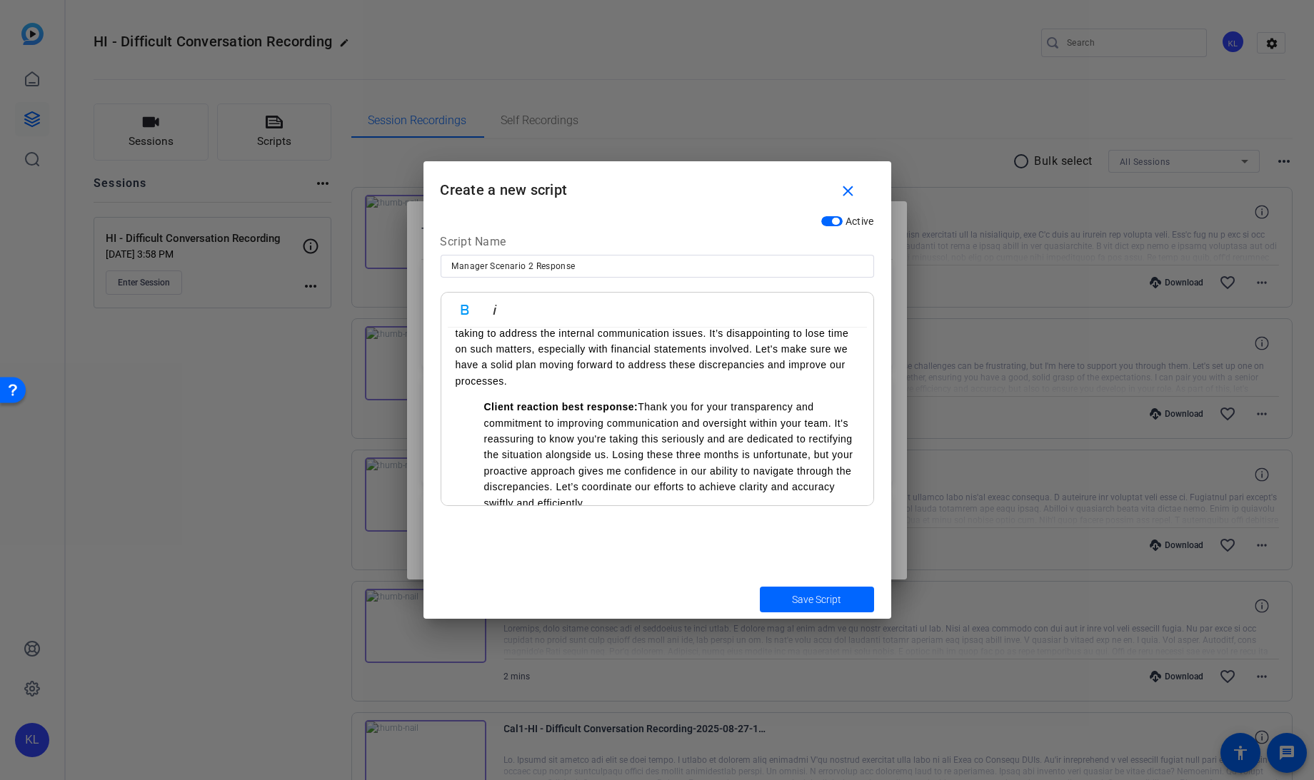
scroll to position [144, 0]
click at [484, 412] on li "Client reaction best response: Thank you for your transparency and commitment t…" at bounding box center [671, 455] width 375 height 112
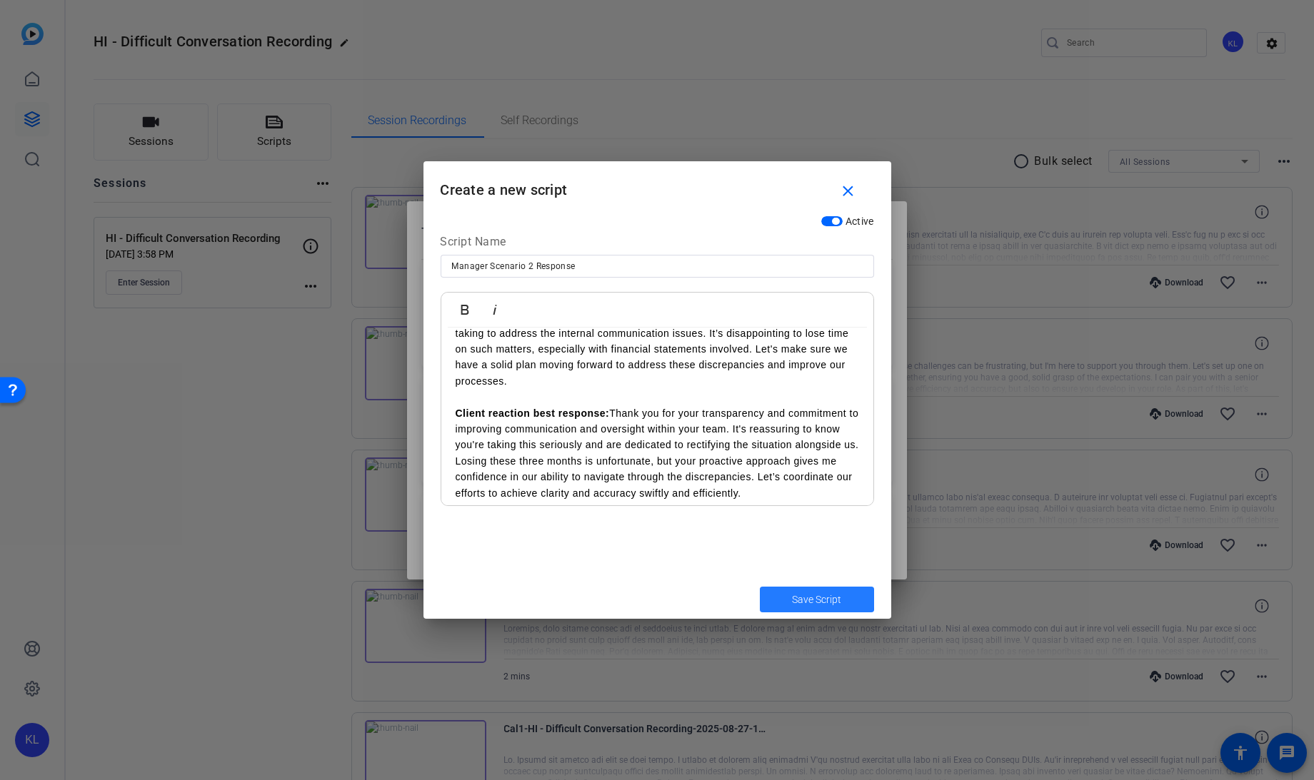
click at [792, 598] on span "Save Script" at bounding box center [816, 600] width 49 height 15
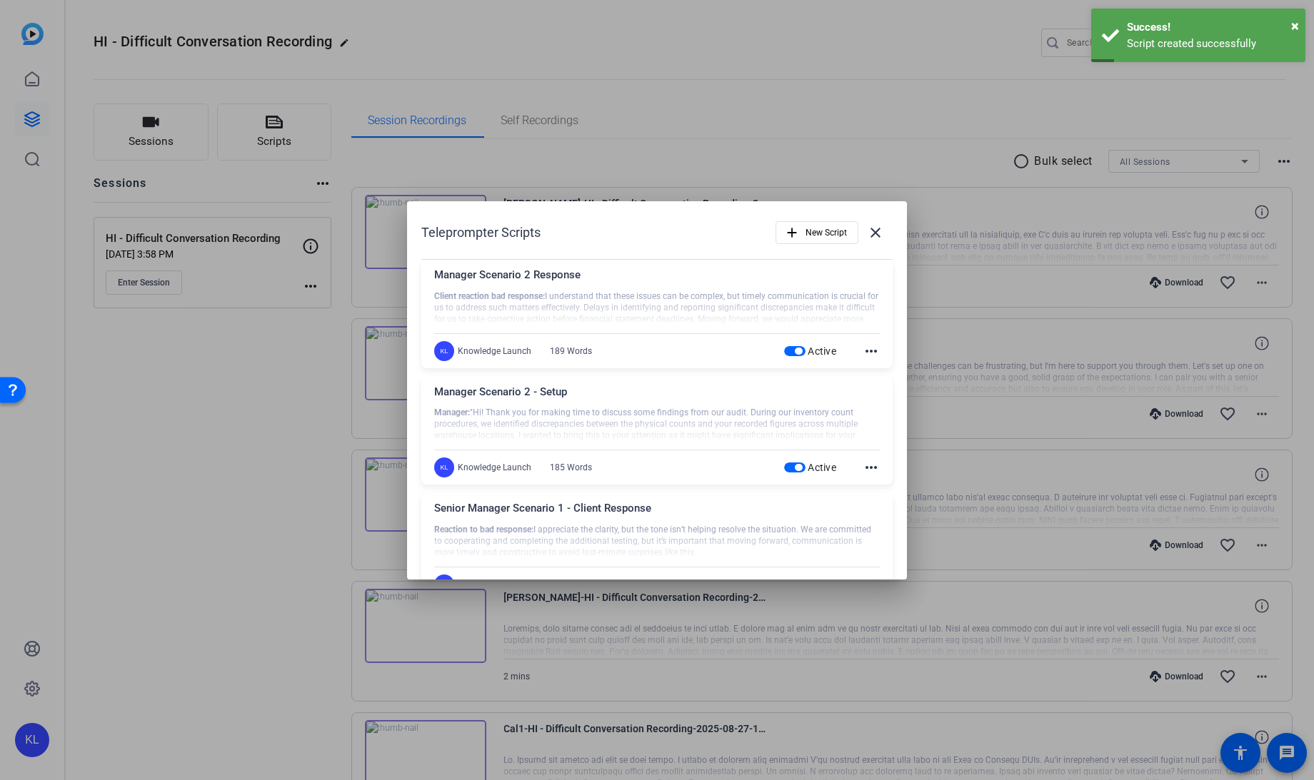
click at [91, 53] on div at bounding box center [657, 390] width 1314 height 780
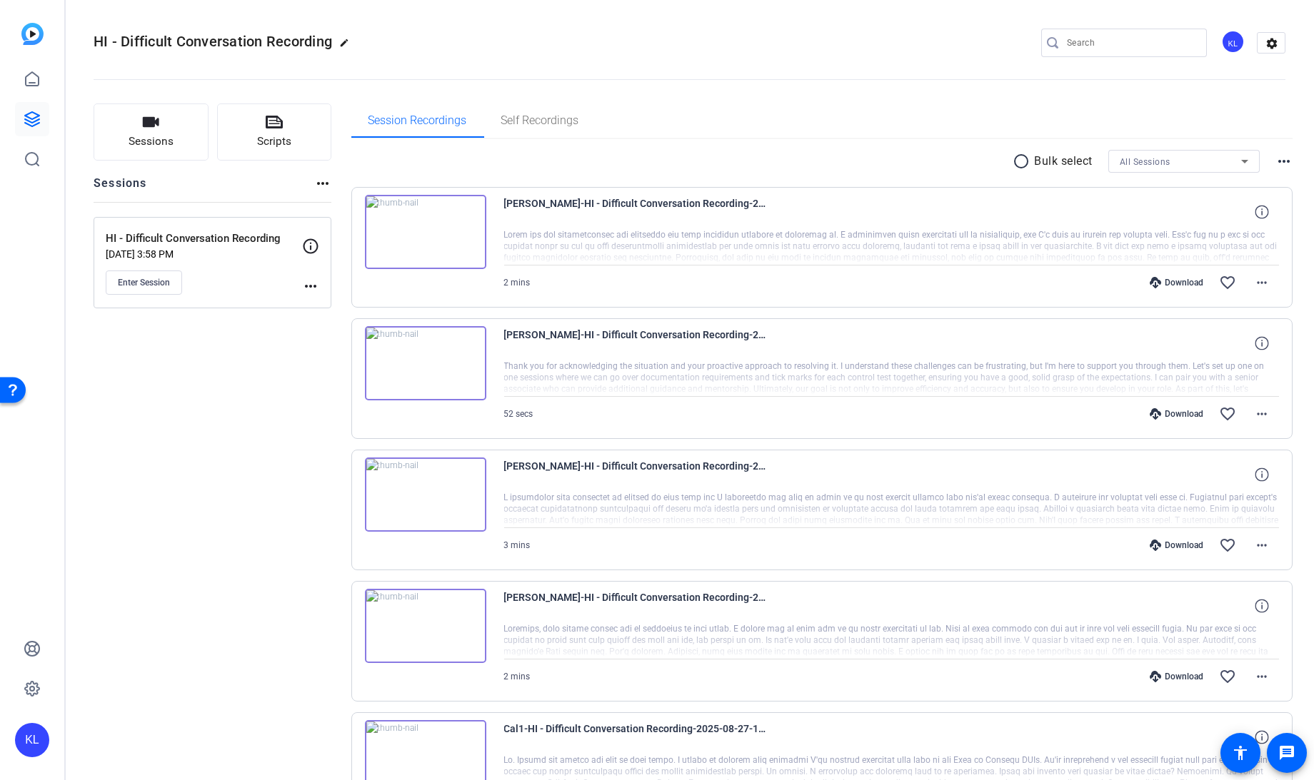
click at [308, 291] on mat-icon "more_horiz" at bounding box center [310, 286] width 17 height 17
click at [324, 303] on span "Edit Session" at bounding box center [345, 306] width 65 height 17
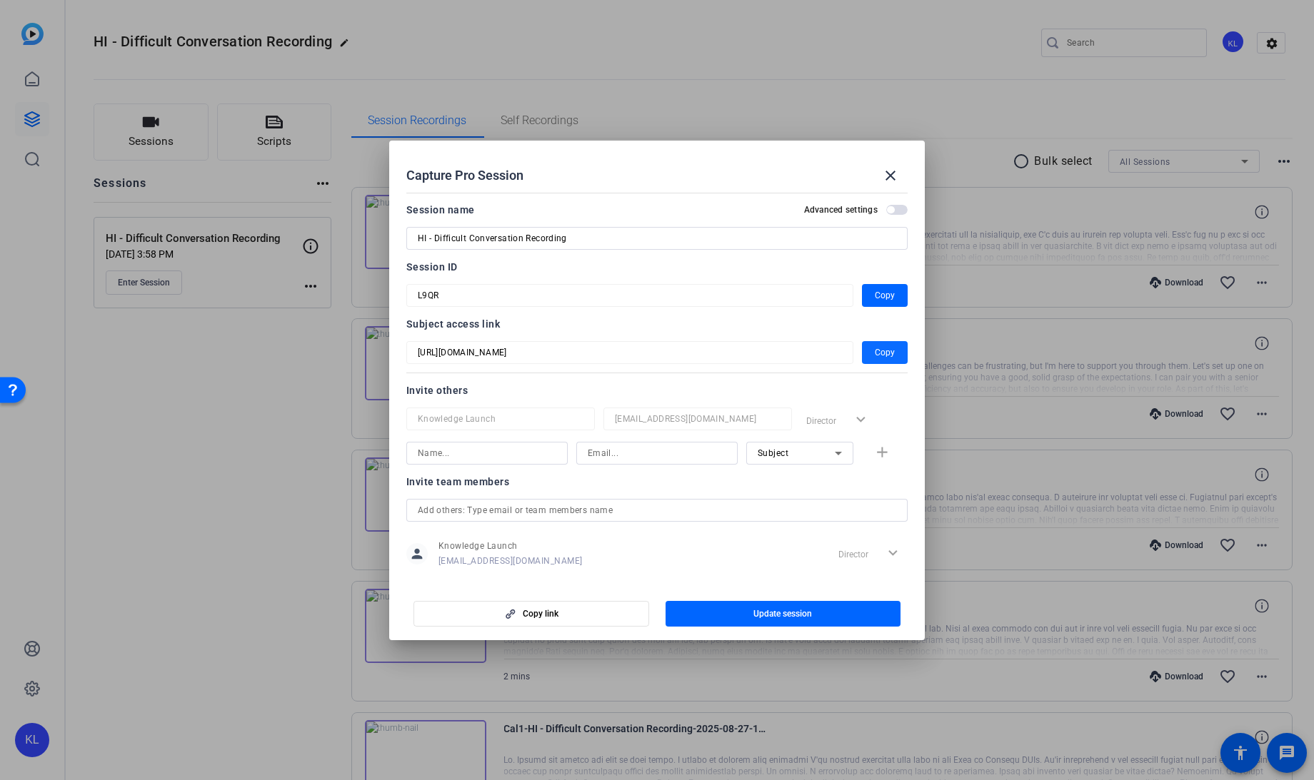
click at [862, 348] on span "button" at bounding box center [885, 353] width 46 height 34
click at [308, 495] on div at bounding box center [657, 390] width 1314 height 780
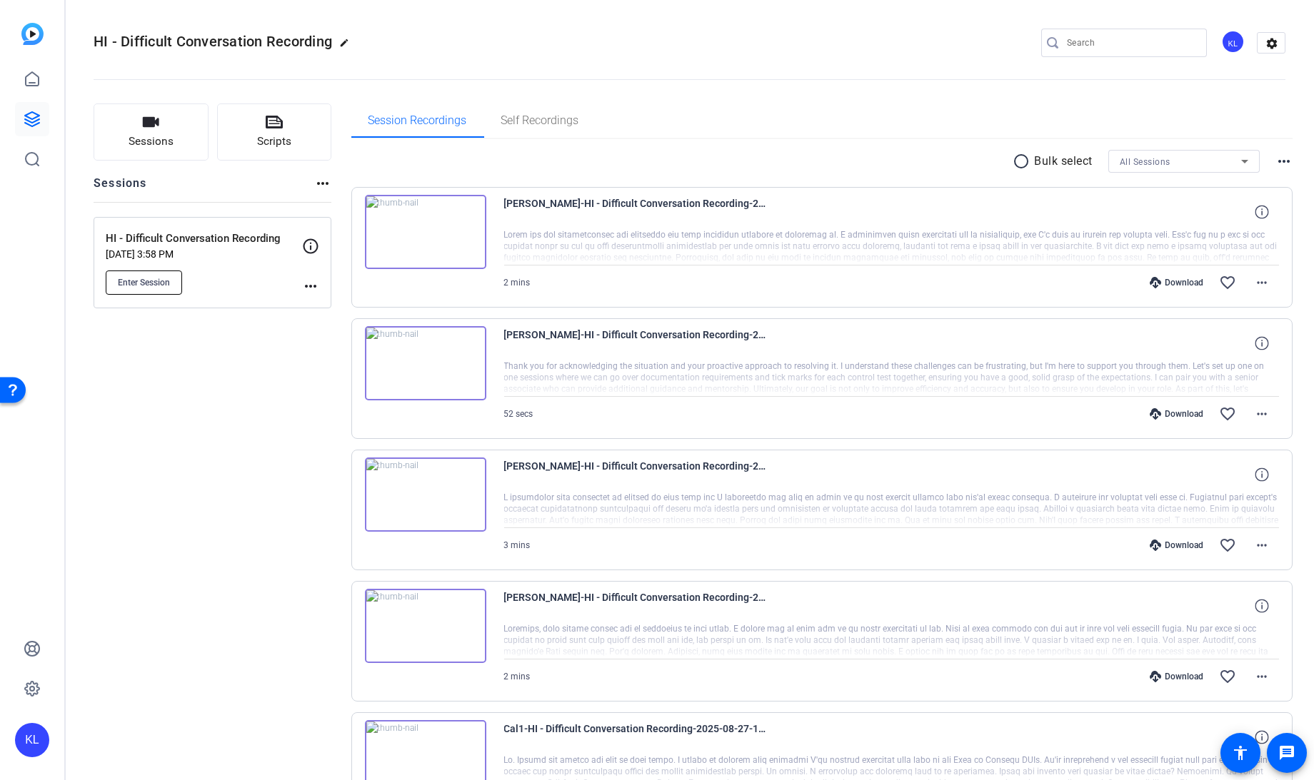
click at [152, 279] on span "Enter Session" at bounding box center [144, 282] width 52 height 11
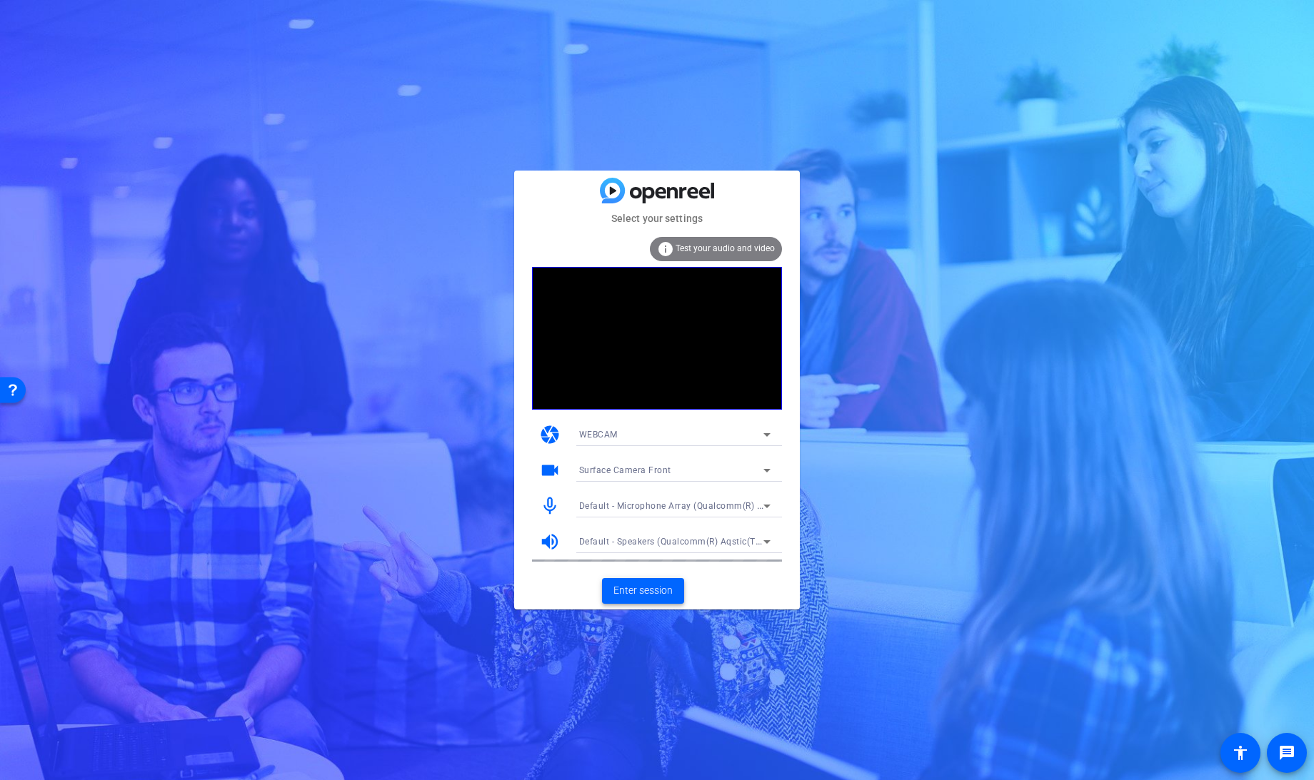
click at [650, 592] on span "Enter session" at bounding box center [642, 590] width 59 height 15
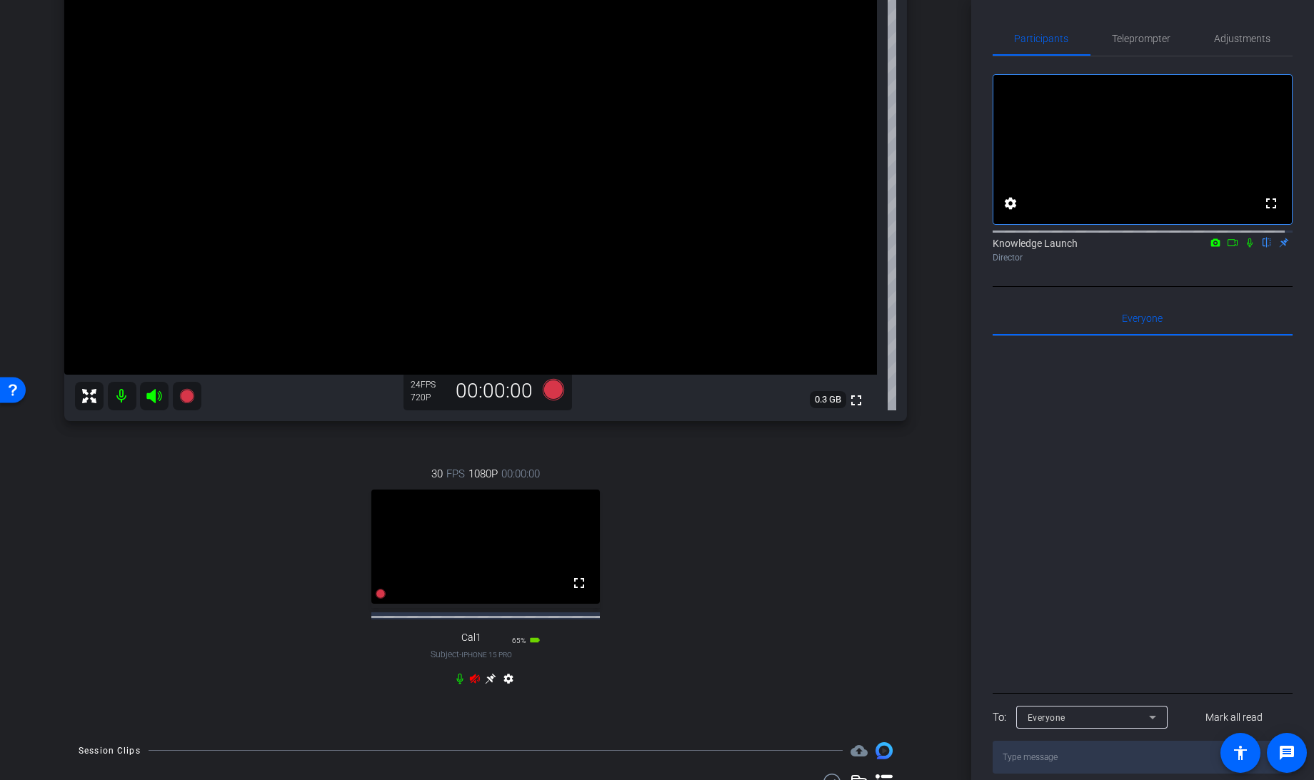
scroll to position [181, 0]
click at [460, 684] on icon at bounding box center [459, 678] width 11 height 11
click at [1122, 46] on span "Teleprompter" at bounding box center [1141, 38] width 59 height 34
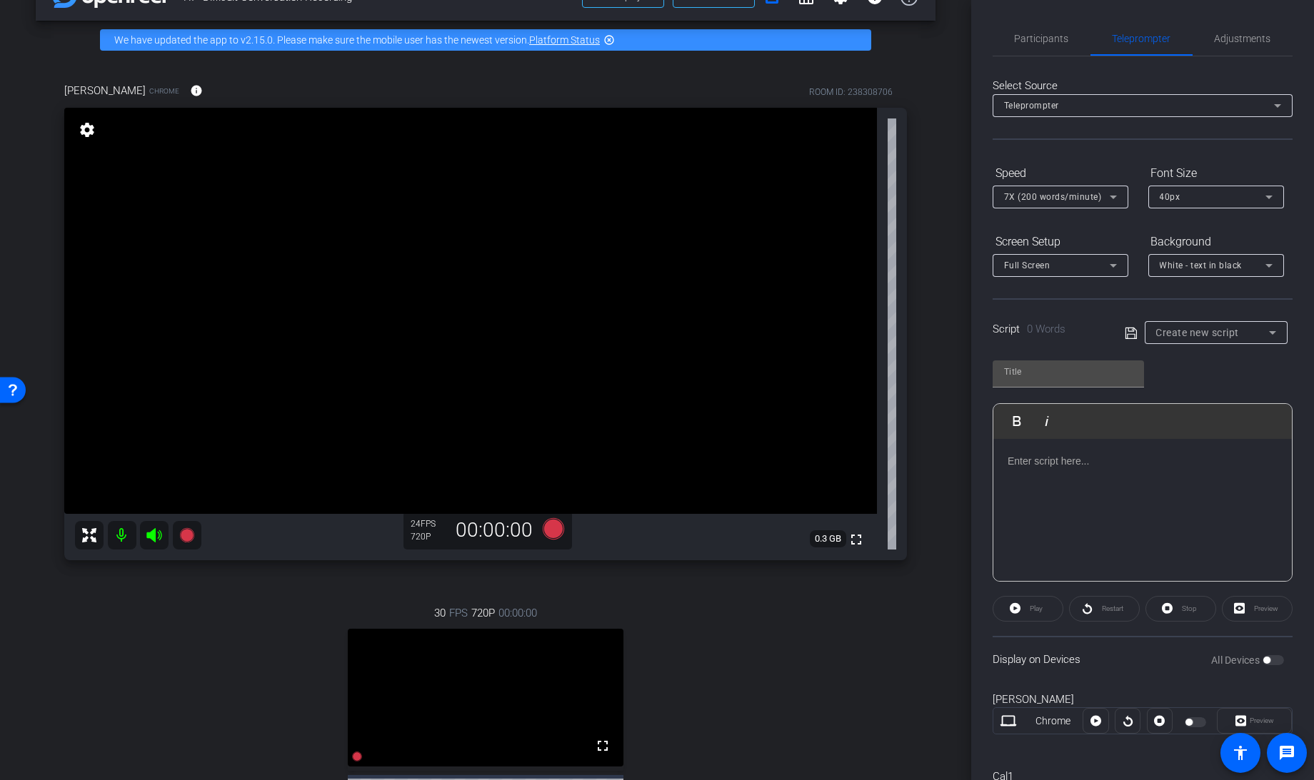
scroll to position [32, 0]
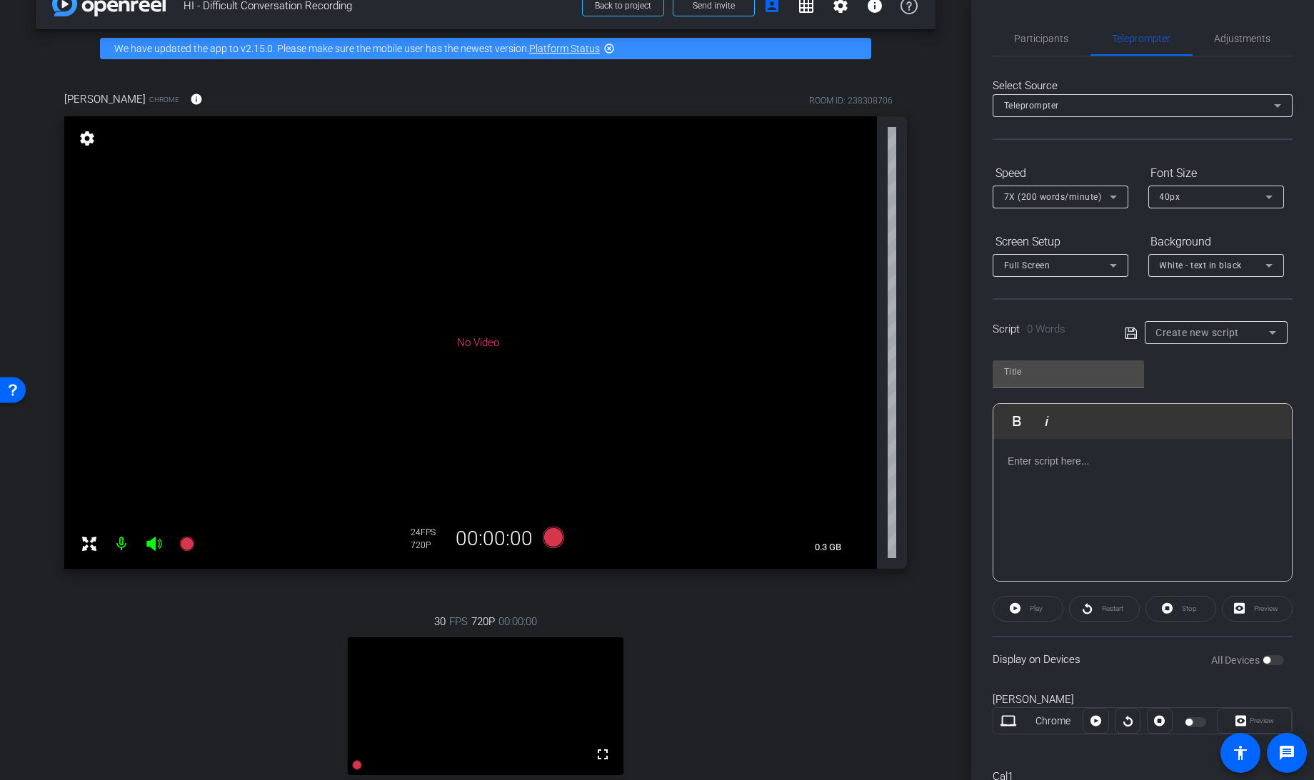
click at [1085, 101] on div "Teleprompter" at bounding box center [1139, 105] width 270 height 18
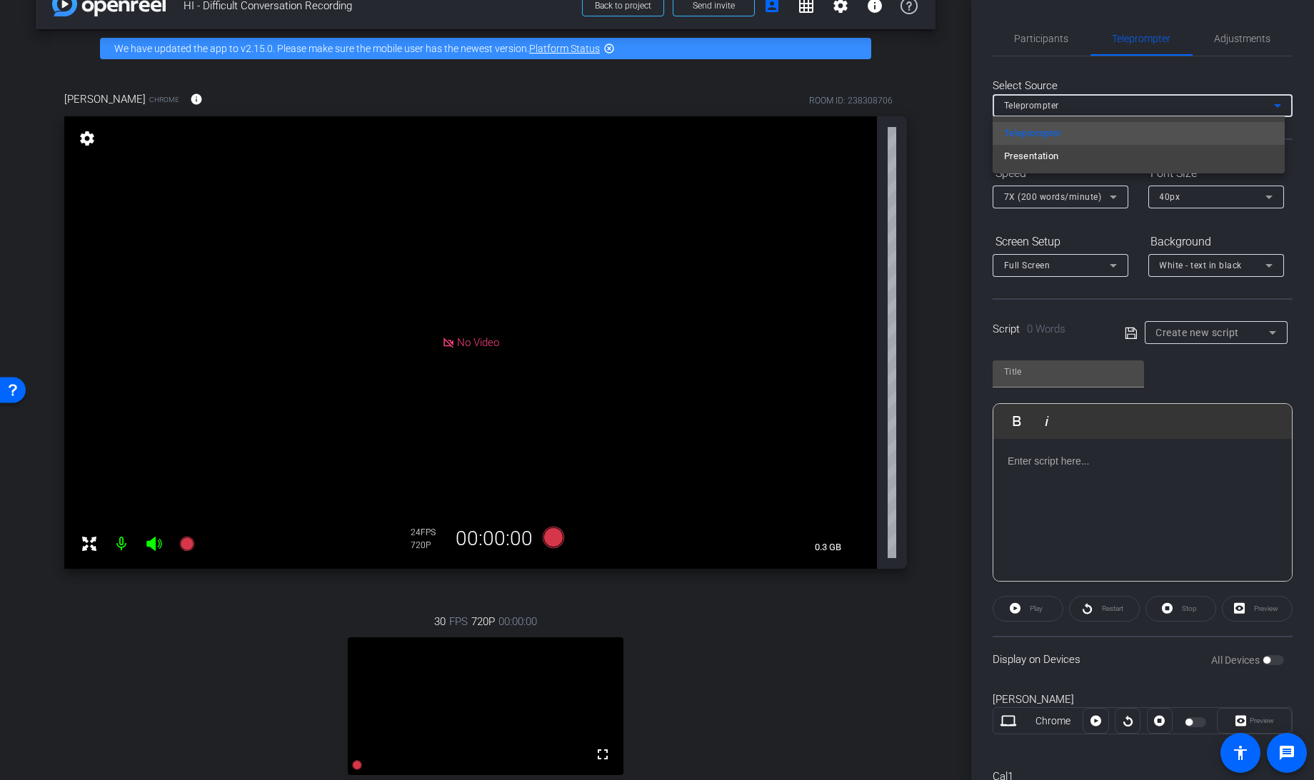
click at [1061, 103] on div at bounding box center [657, 390] width 1314 height 780
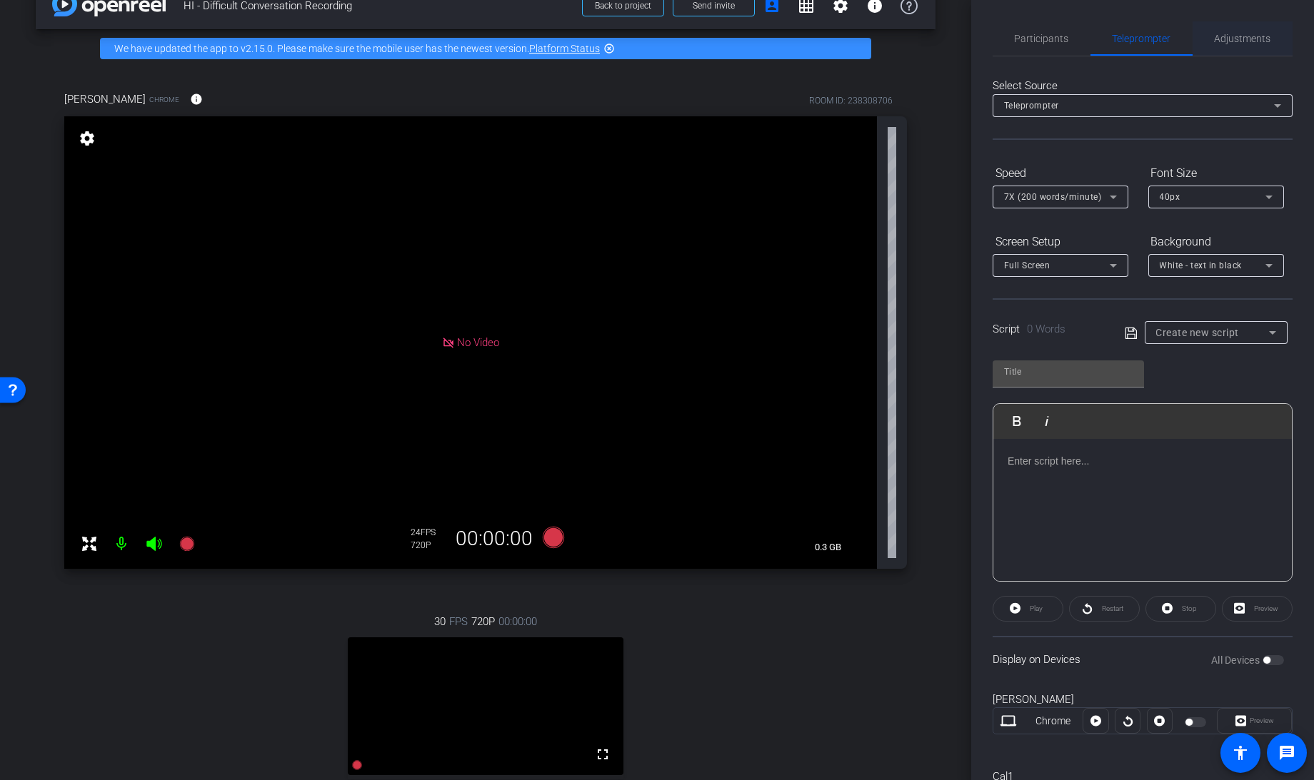
click at [1222, 34] on span "Adjustments" at bounding box center [1242, 39] width 56 height 10
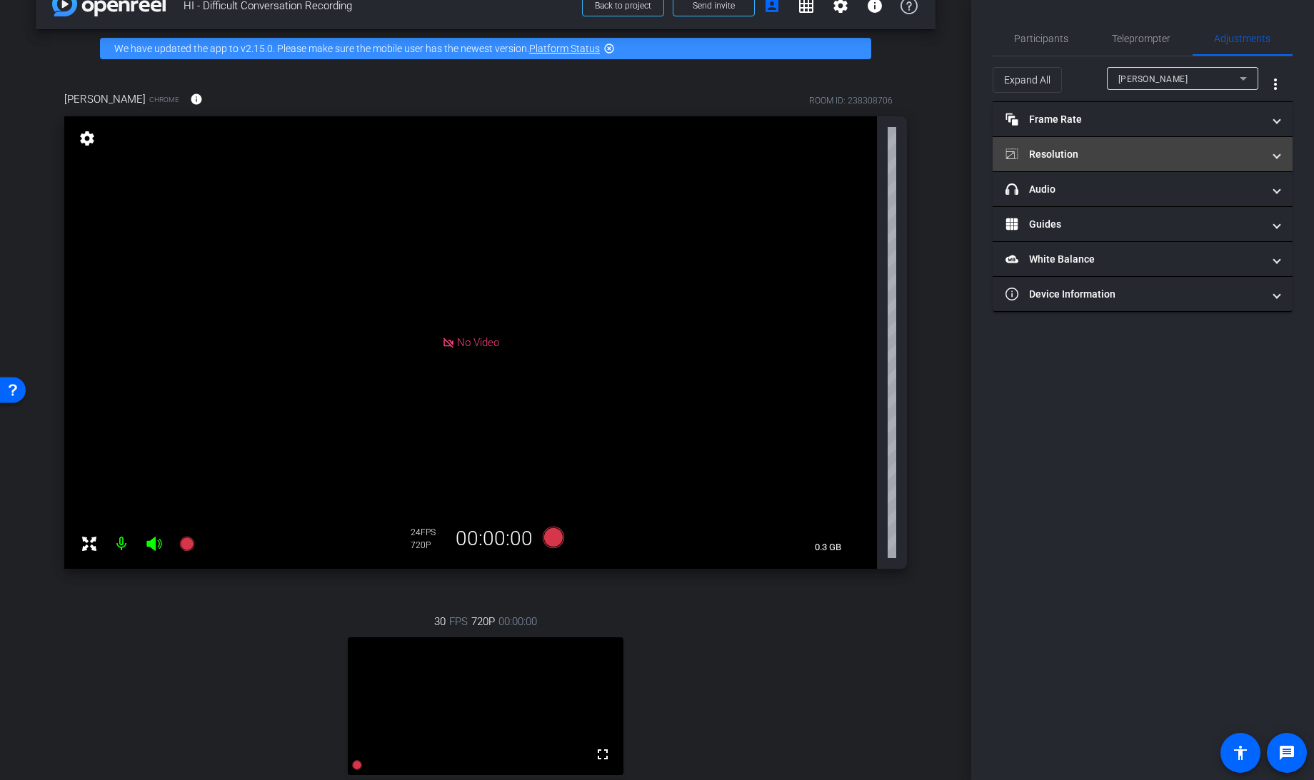
click at [1077, 153] on mat-panel-title "Resolution" at bounding box center [1133, 154] width 257 height 15
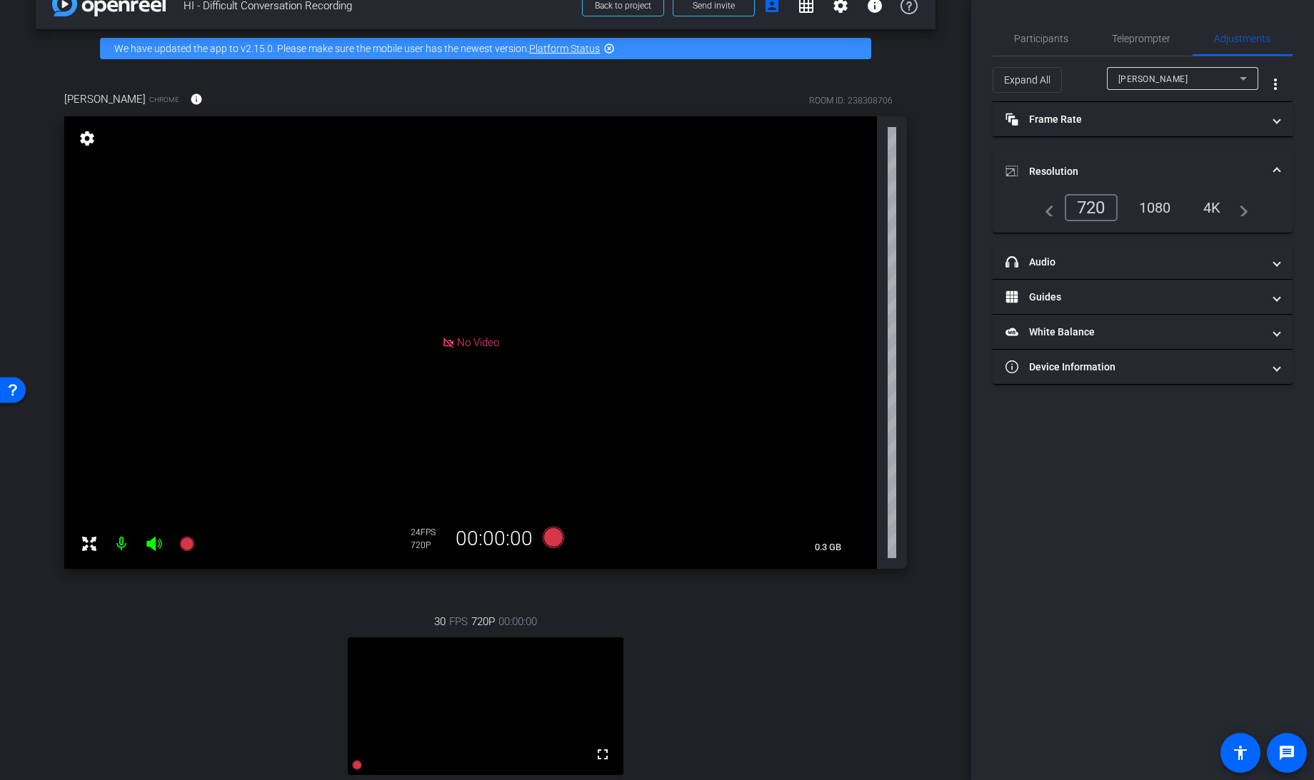
click at [1156, 203] on div "1080" at bounding box center [1155, 208] width 54 height 24
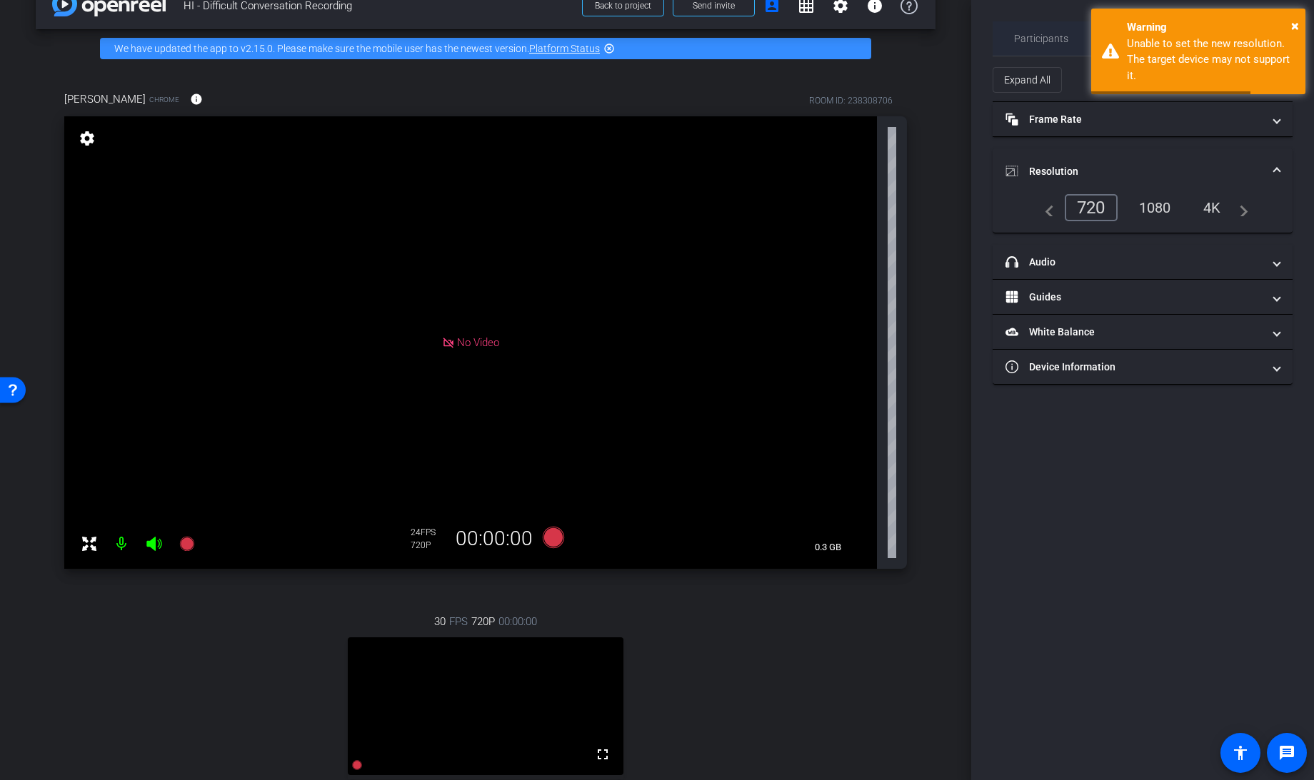
click at [1038, 36] on span "Participants" at bounding box center [1042, 39] width 54 height 10
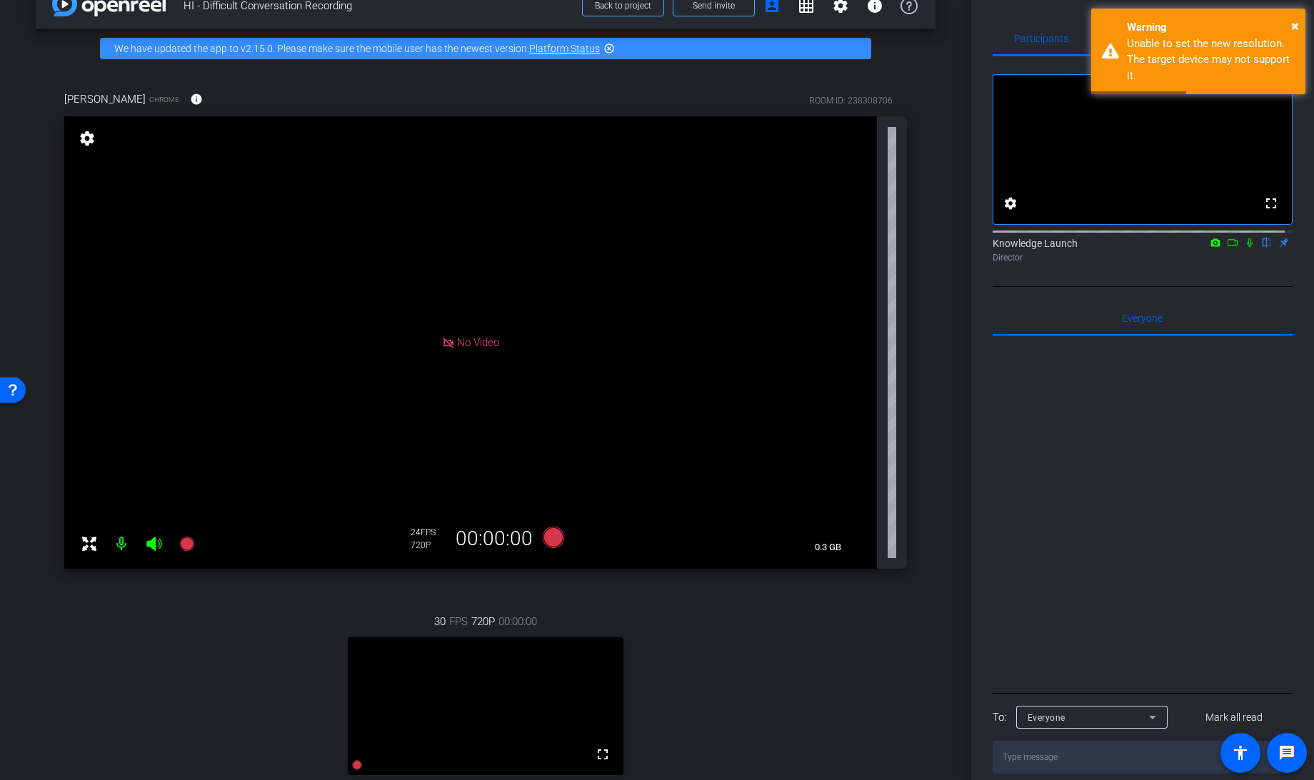
click at [950, 86] on div "arrow_back HI - Difficult Conversation Recording Back to project Send invite ac…" at bounding box center [485, 358] width 971 height 780
click at [1290, 23] on div "Warning" at bounding box center [1211, 27] width 168 height 16
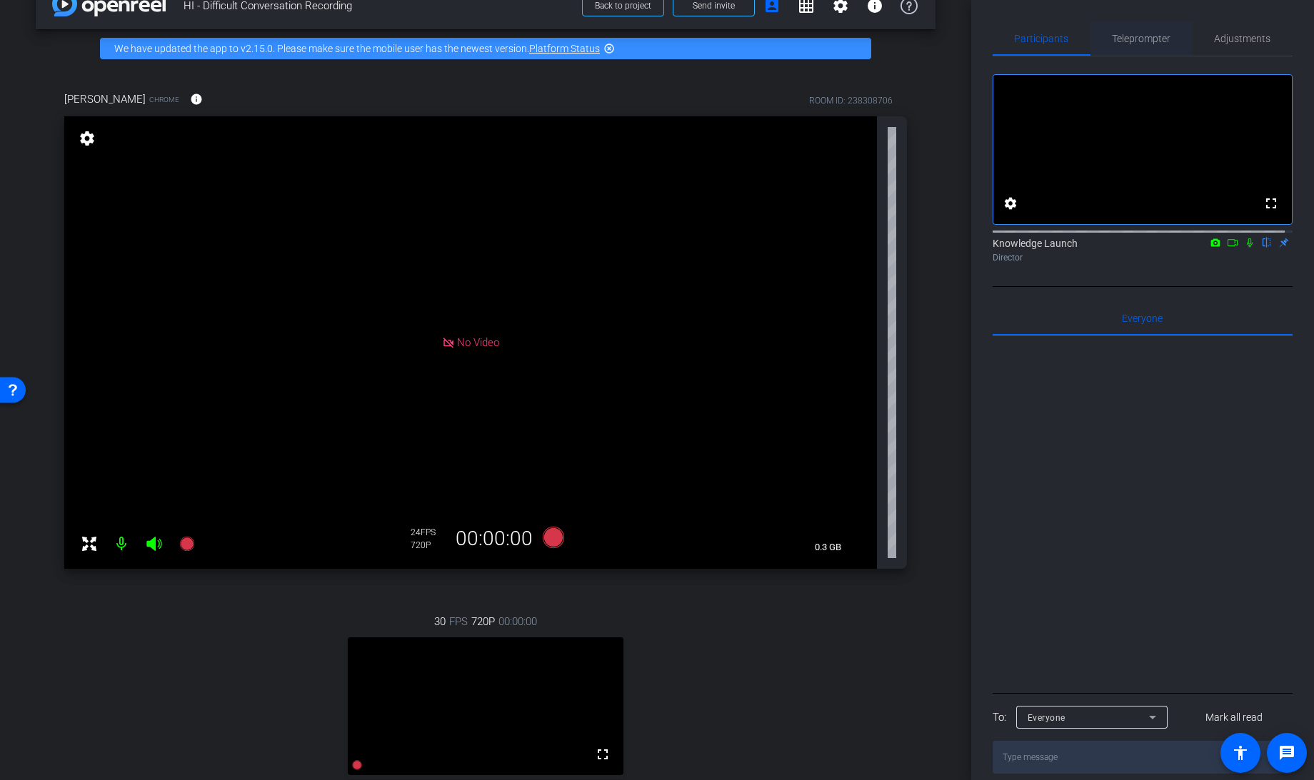
click at [1142, 40] on span "Teleprompter" at bounding box center [1141, 39] width 59 height 10
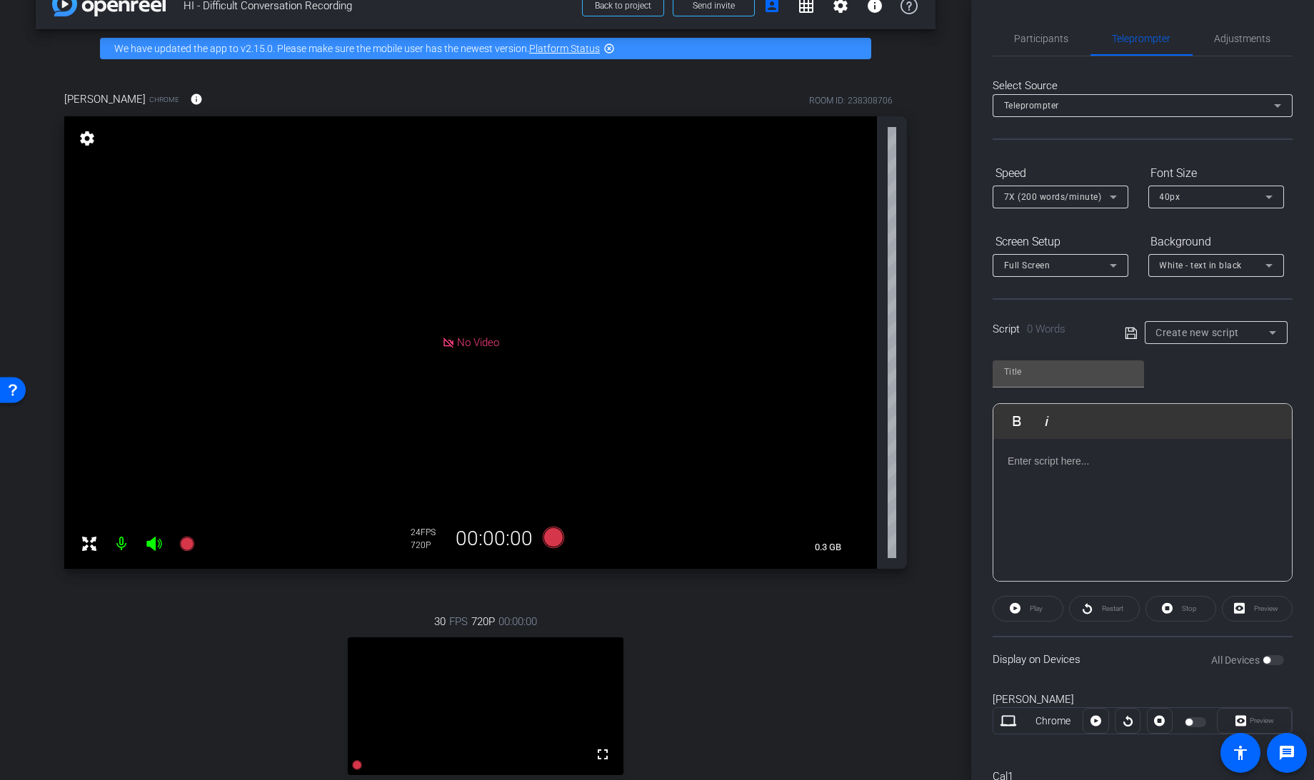
click at [1192, 324] on div "Create new script" at bounding box center [1212, 332] width 113 height 17
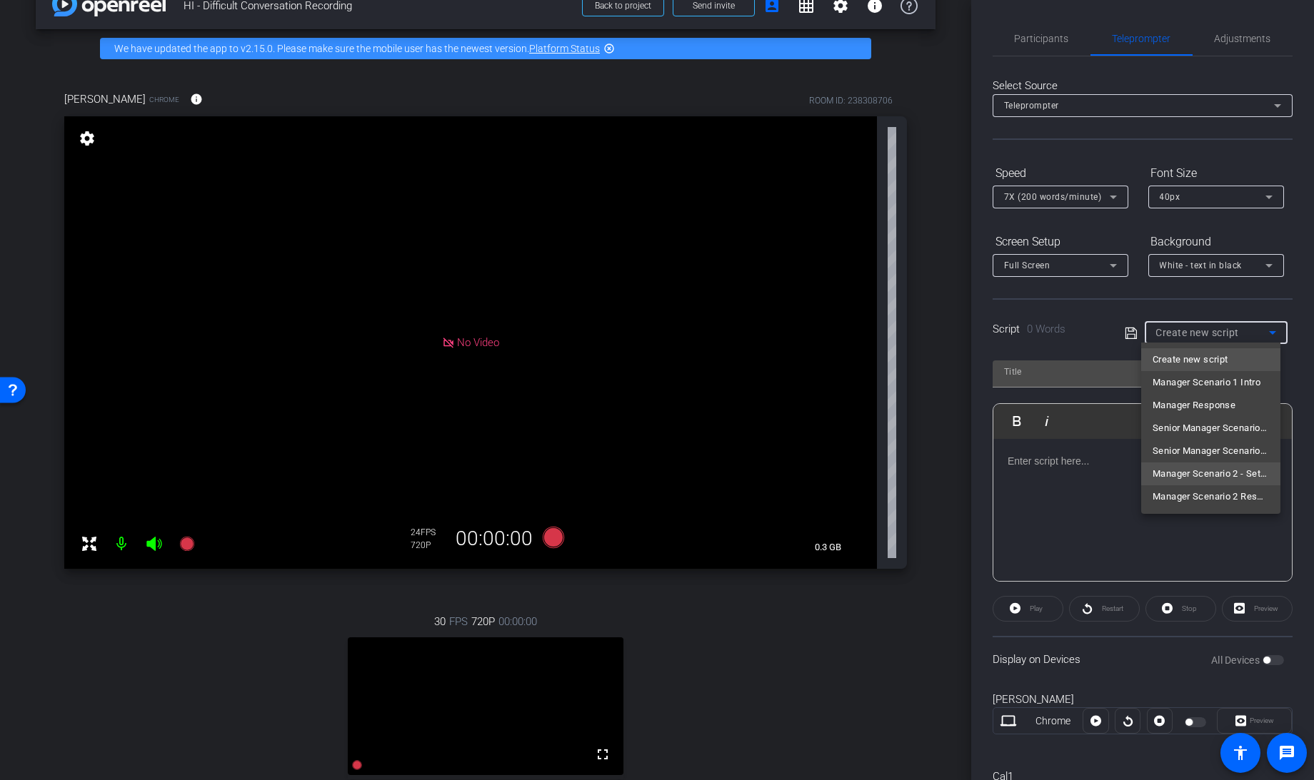
click at [1212, 473] on span "Manager Scenario 2 - Setup" at bounding box center [1210, 474] width 116 height 17
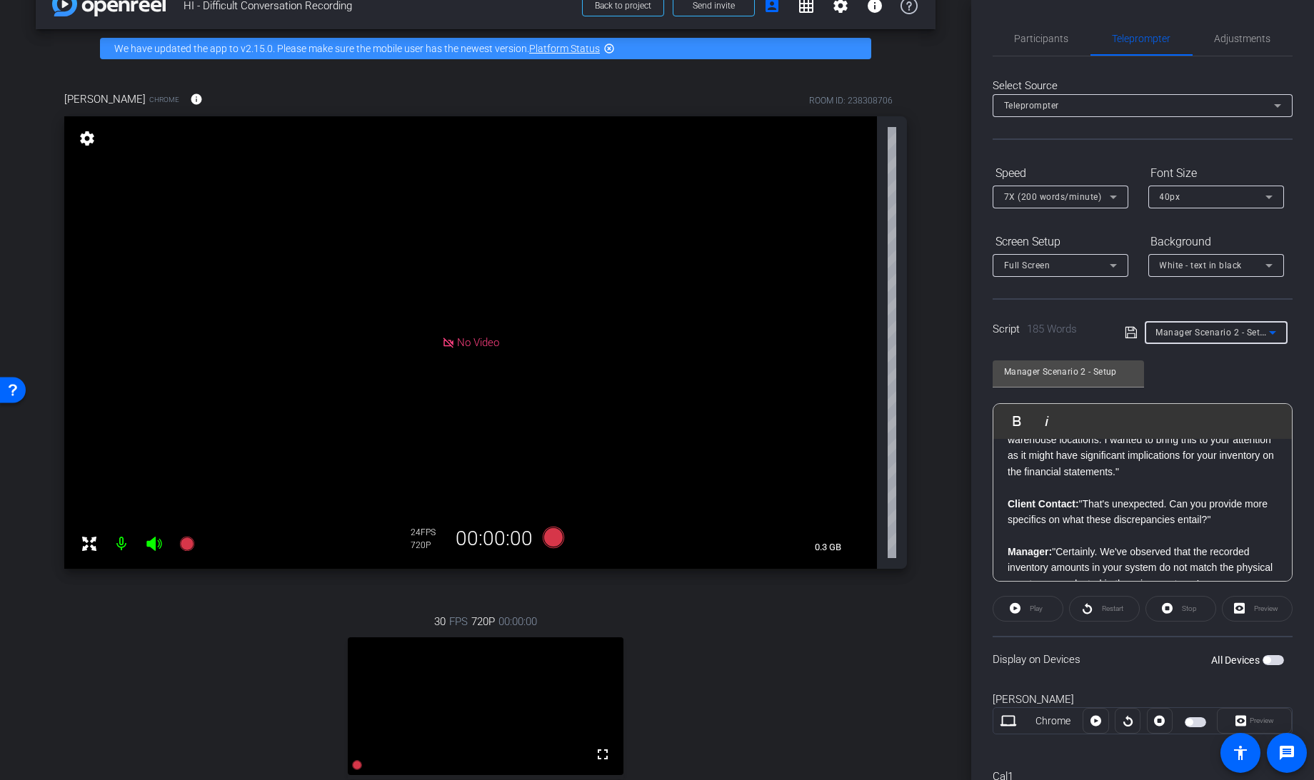
scroll to position [0, 0]
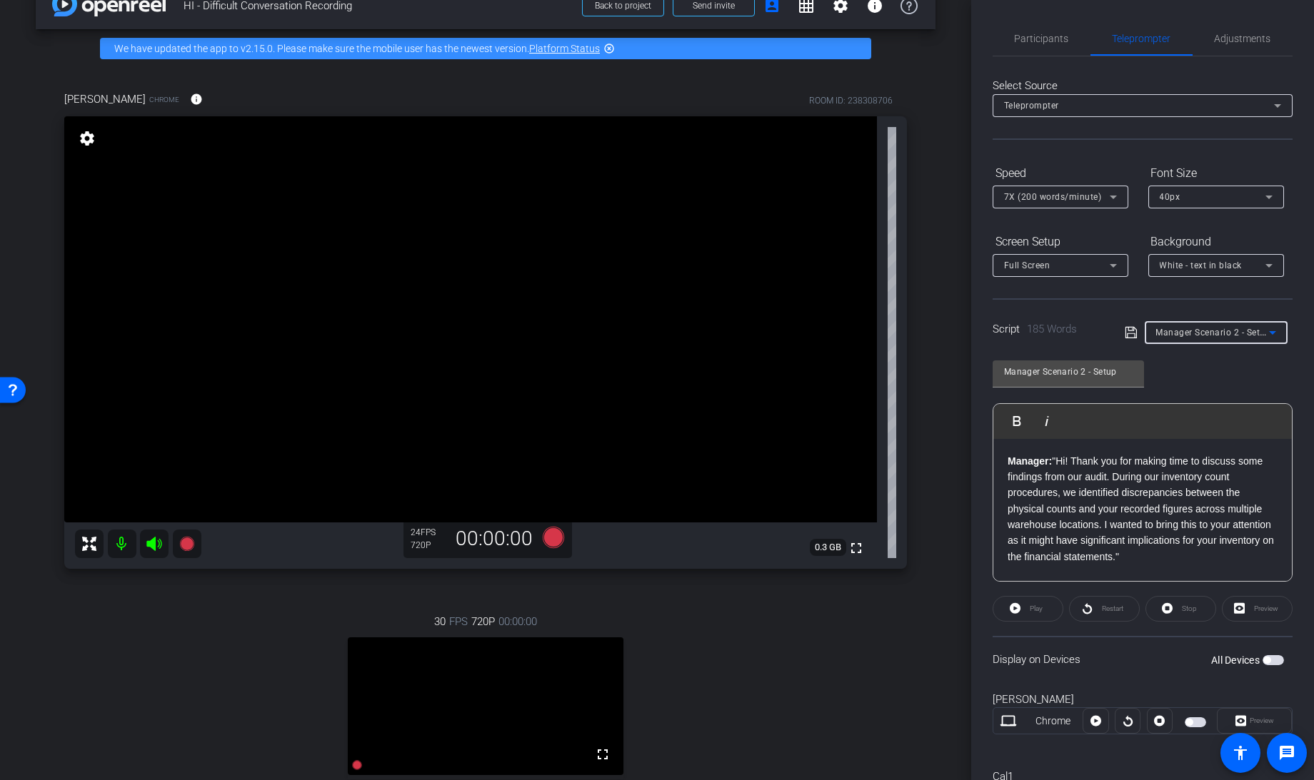
click at [1053, 200] on span "7X (200 words/minute)" at bounding box center [1053, 197] width 98 height 10
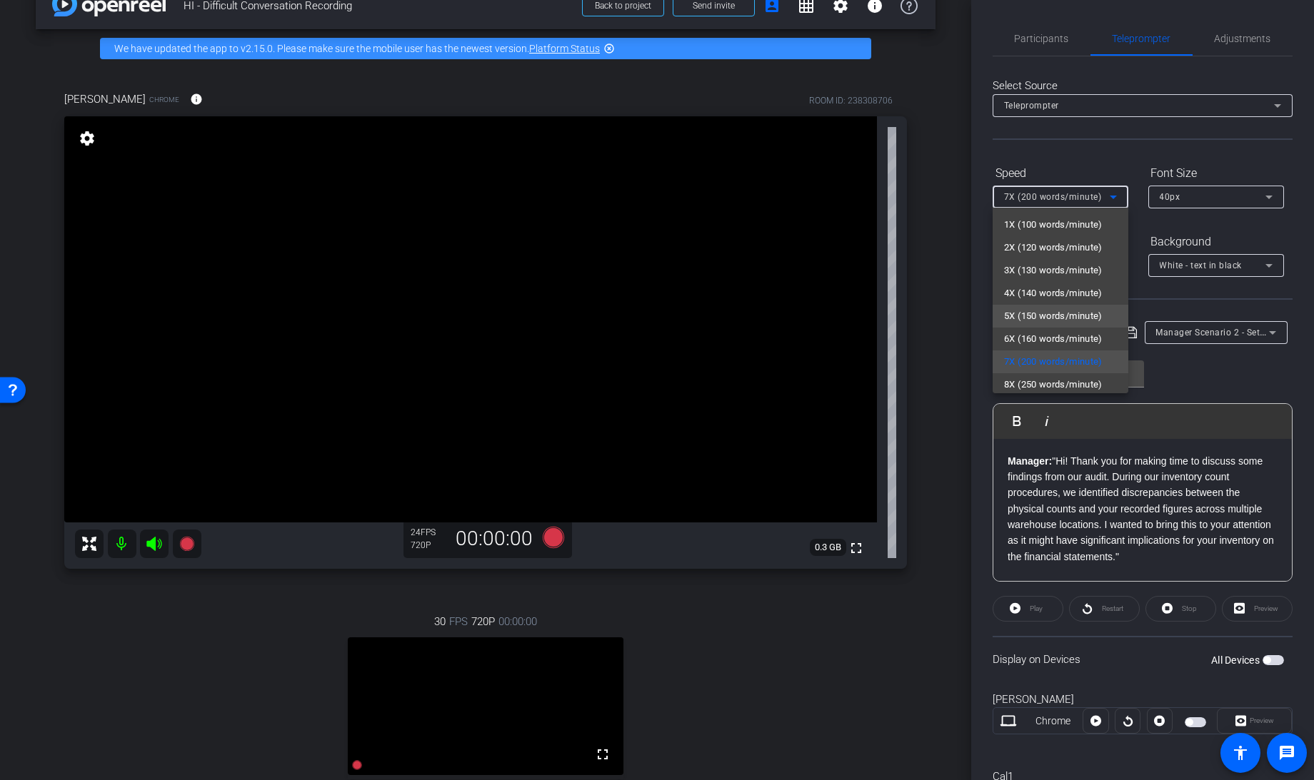
click at [1034, 309] on span "5X (150 words/minute)" at bounding box center [1053, 316] width 99 height 17
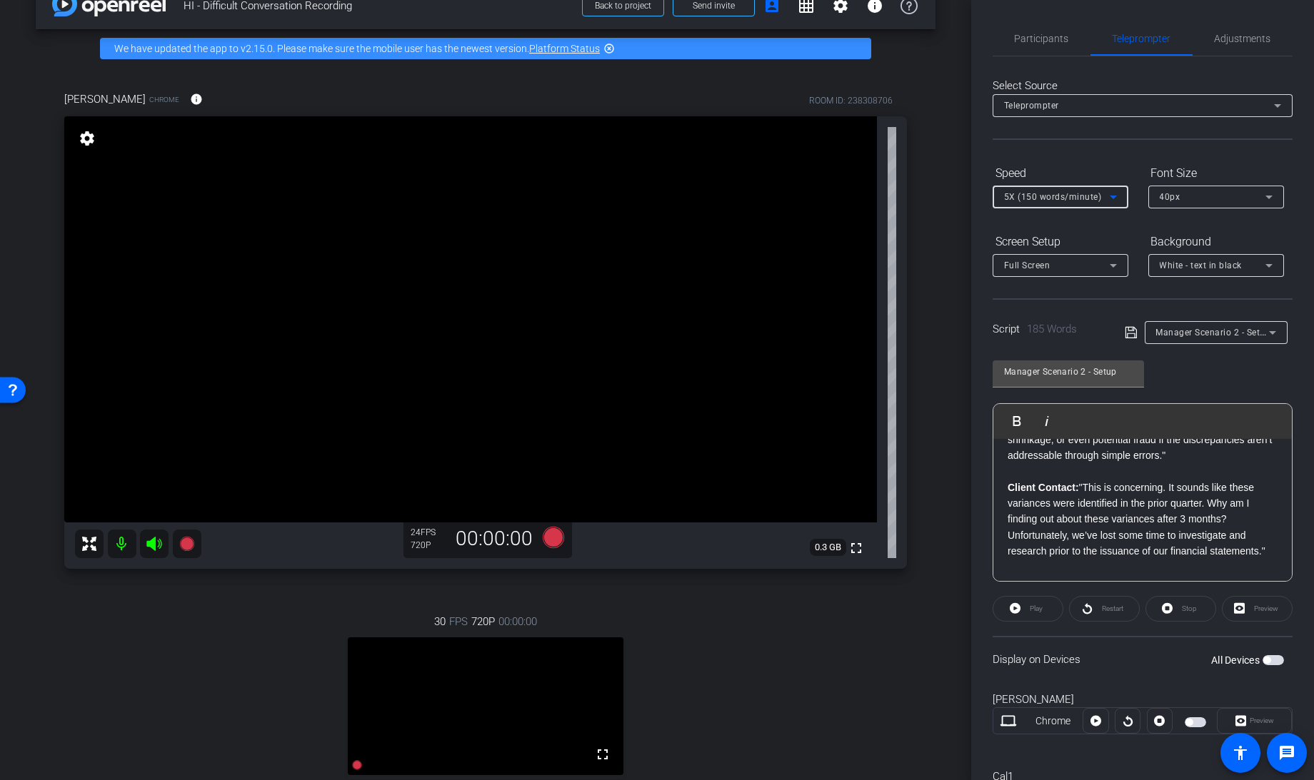
scroll to position [312, 0]
click at [1032, 39] on span "Participants" at bounding box center [1042, 39] width 54 height 10
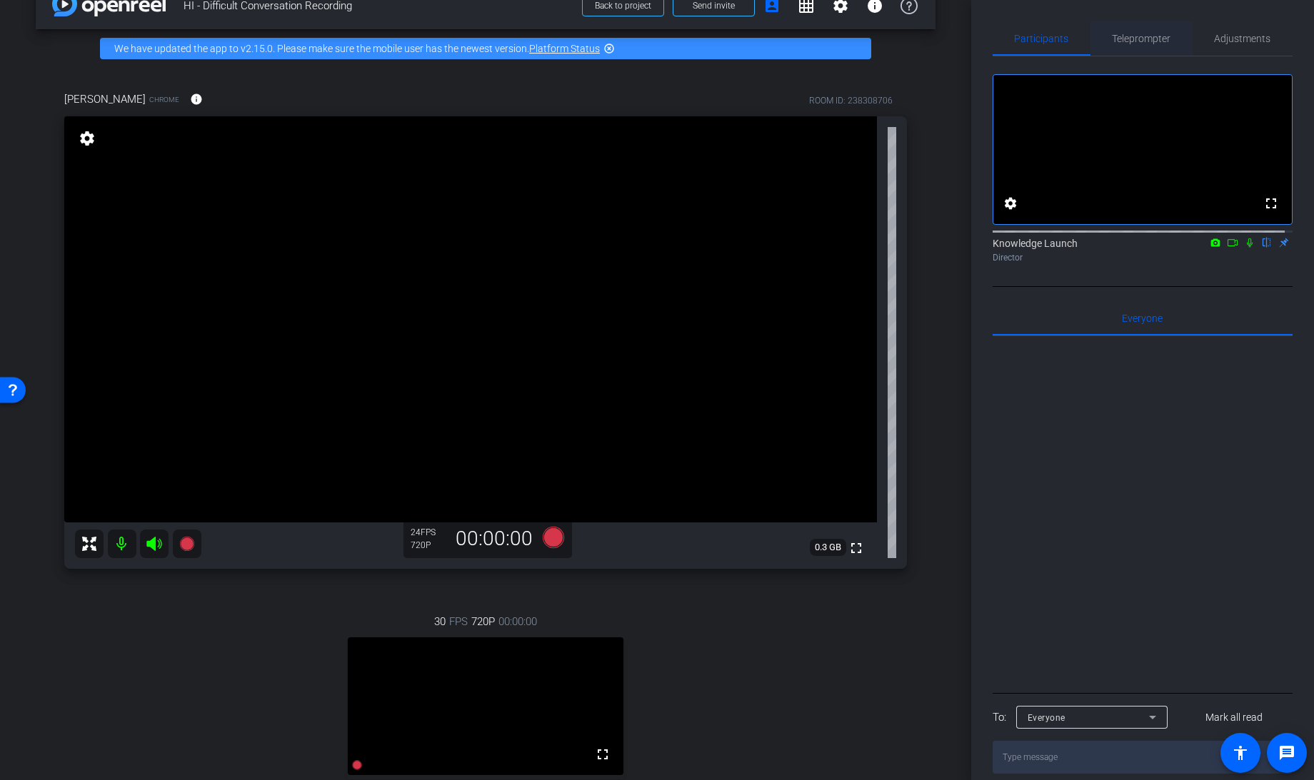
click at [1138, 36] on span "Teleprompter" at bounding box center [1141, 39] width 59 height 10
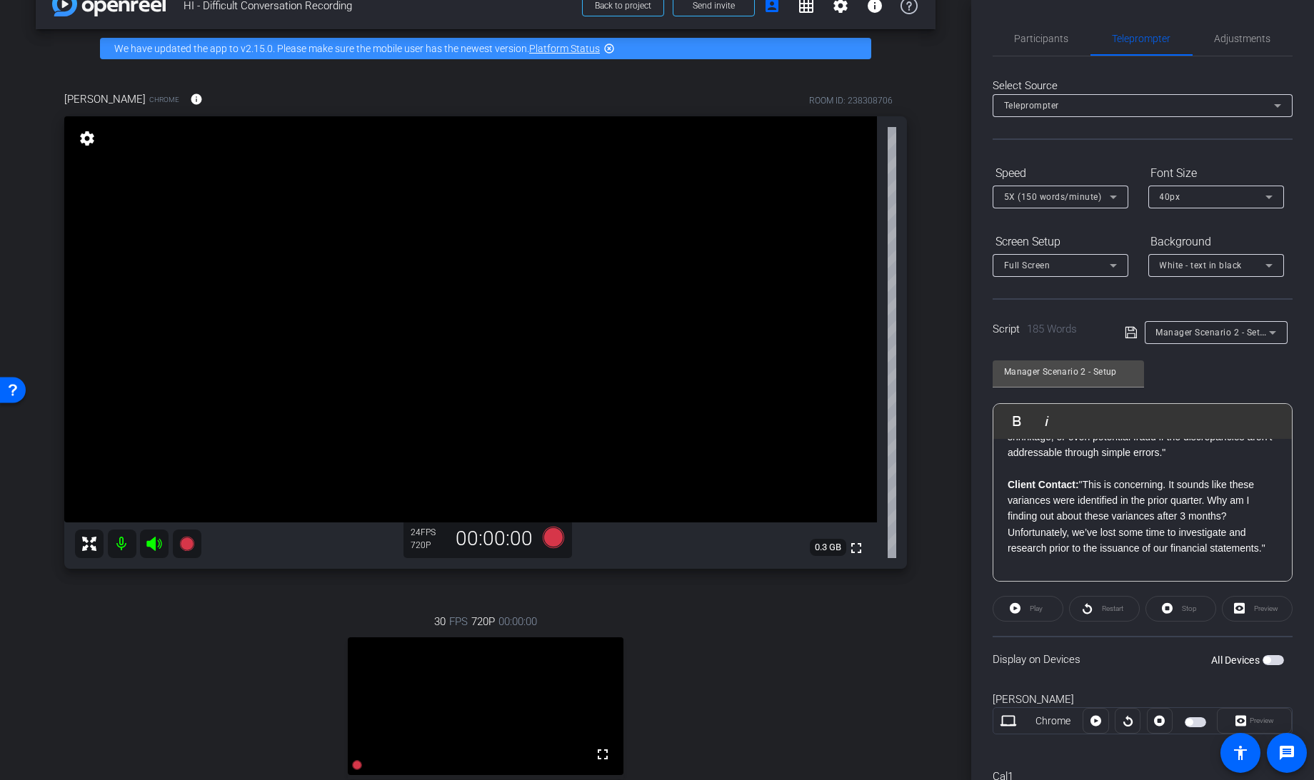
click at [1269, 657] on span "button" at bounding box center [1272, 660] width 21 height 10
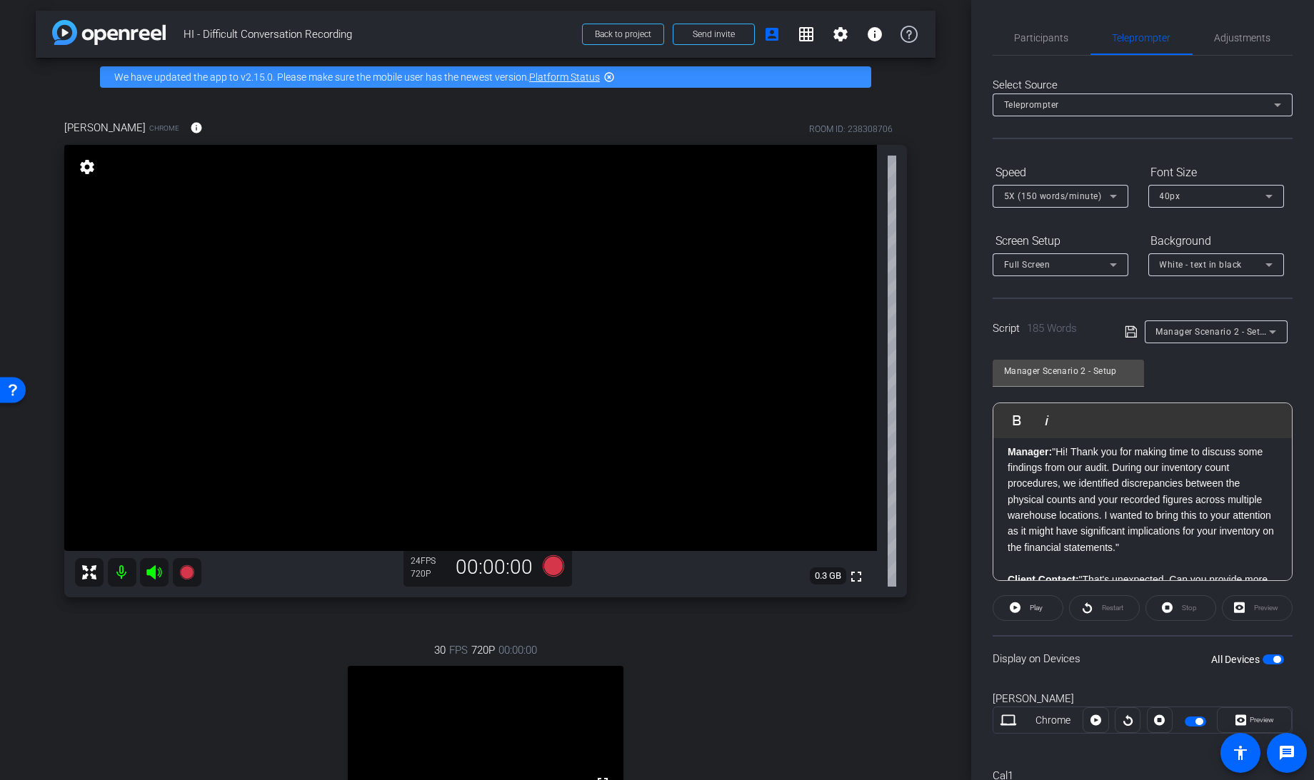
scroll to position [0, 0]
click at [549, 567] on icon at bounding box center [553, 565] width 21 height 21
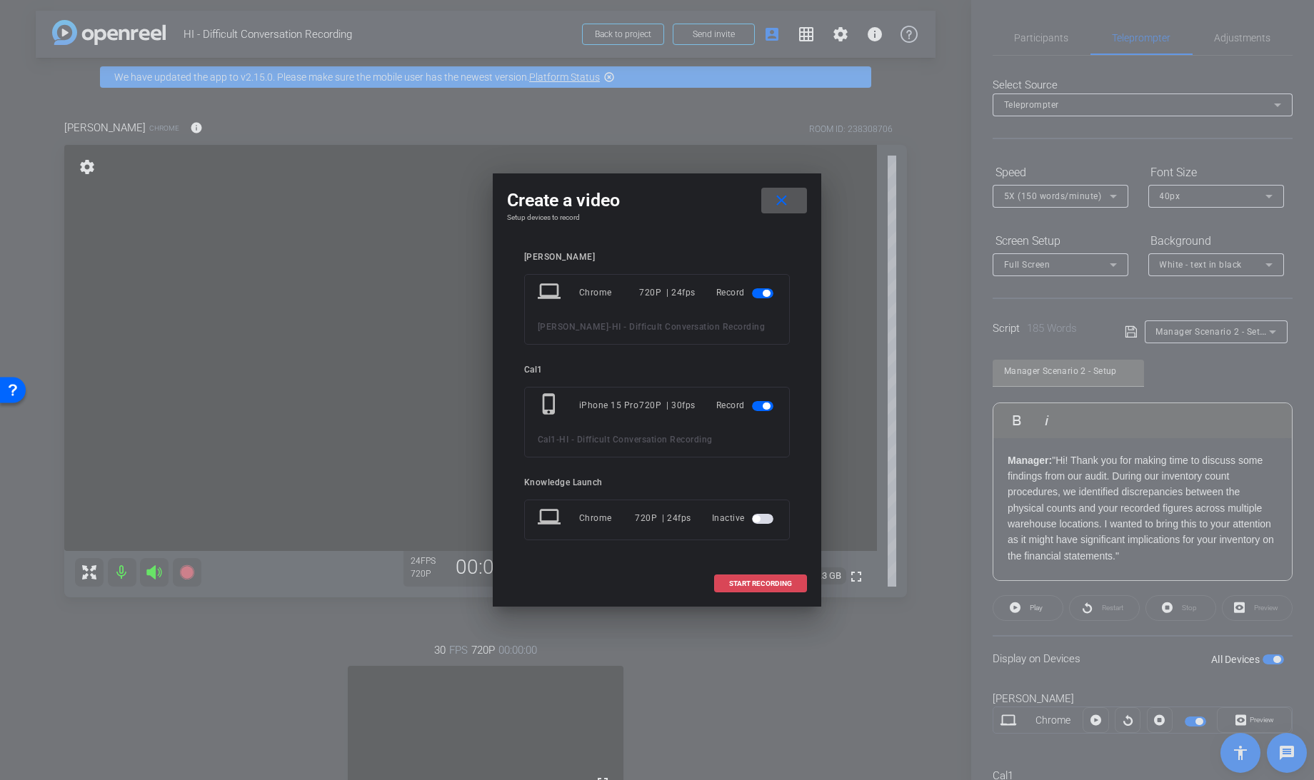
click at [755, 585] on span "START RECORDING" at bounding box center [760, 583] width 63 height 7
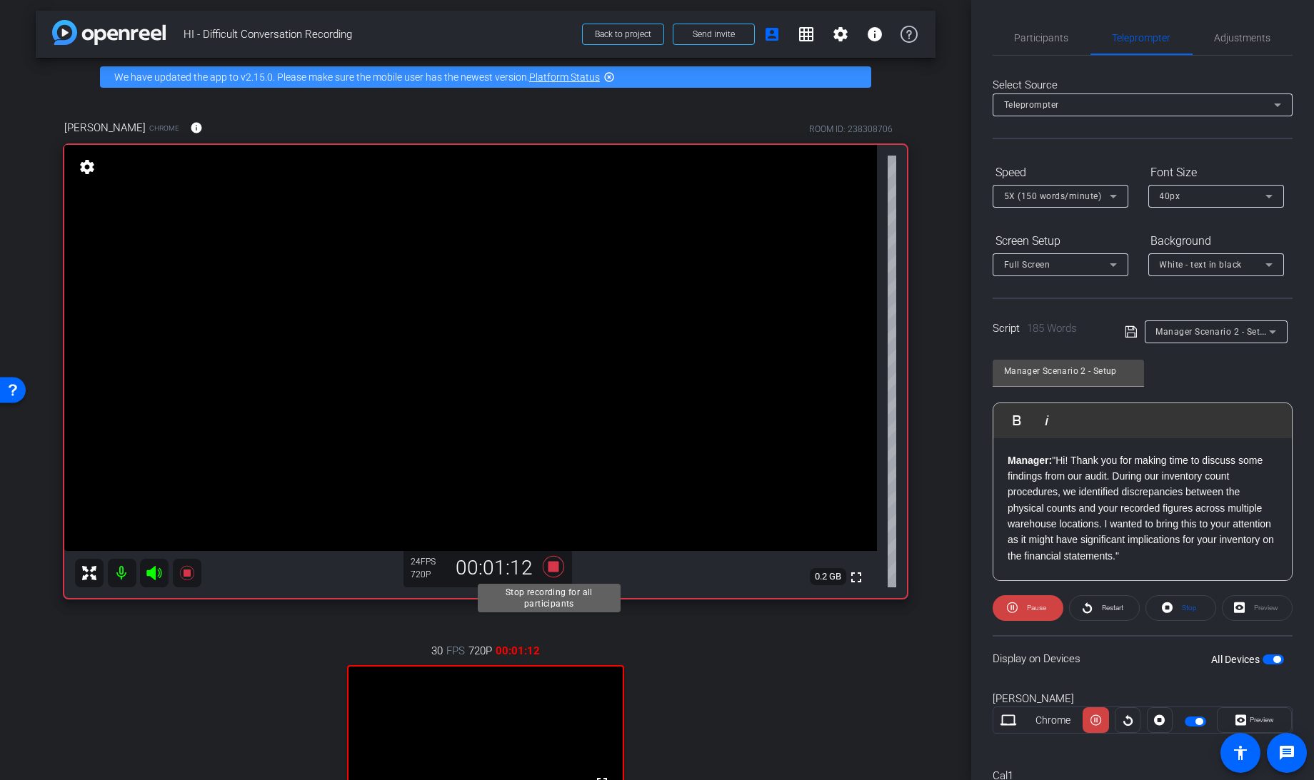
click at [548, 567] on icon at bounding box center [553, 565] width 21 height 21
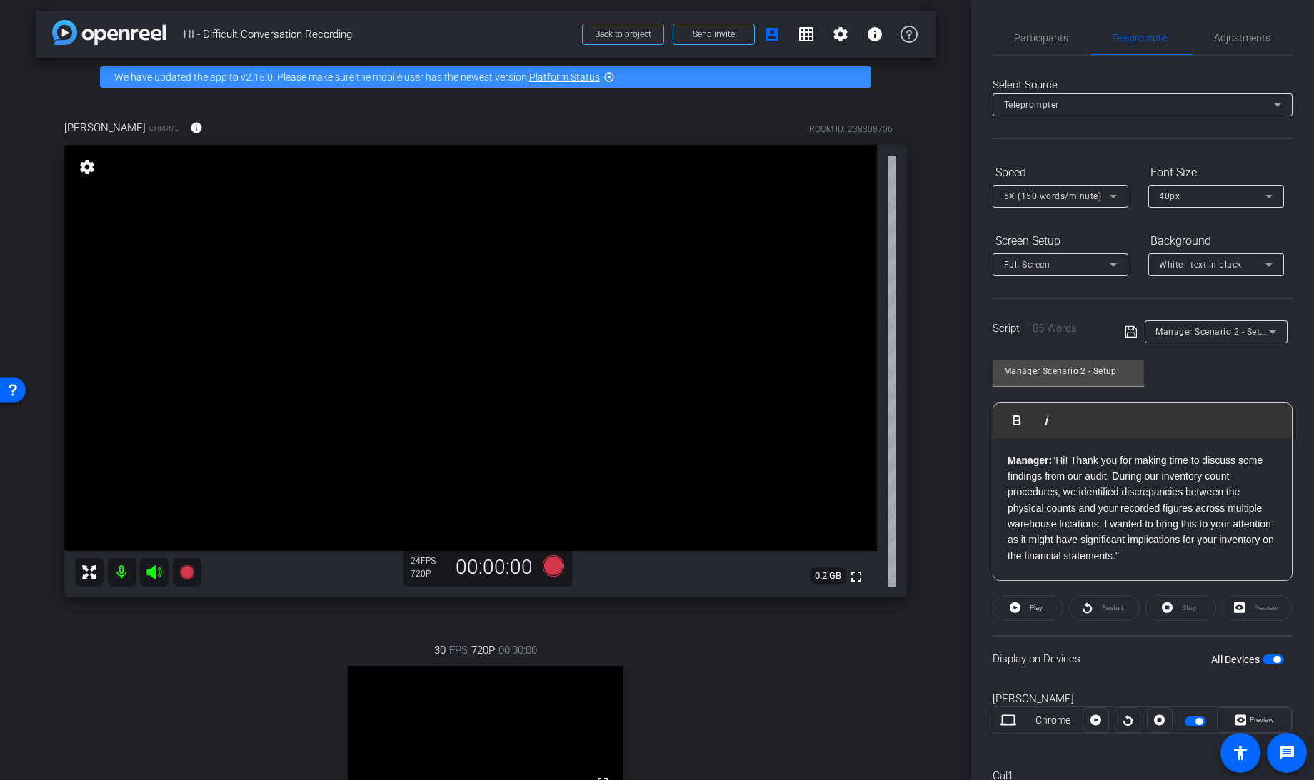
click at [1095, 268] on div "Full Screen" at bounding box center [1057, 265] width 106 height 18
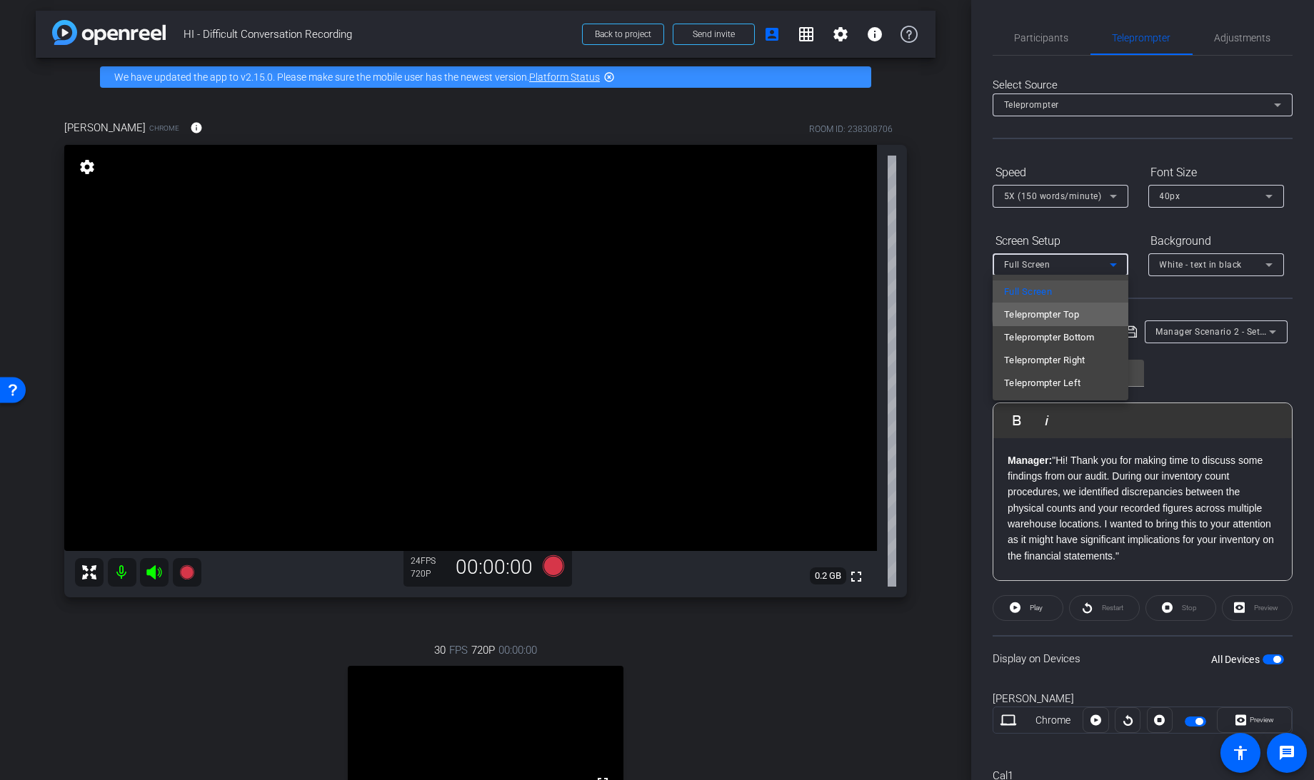
click at [1070, 310] on span "Teleprompter Top" at bounding box center [1041, 314] width 75 height 17
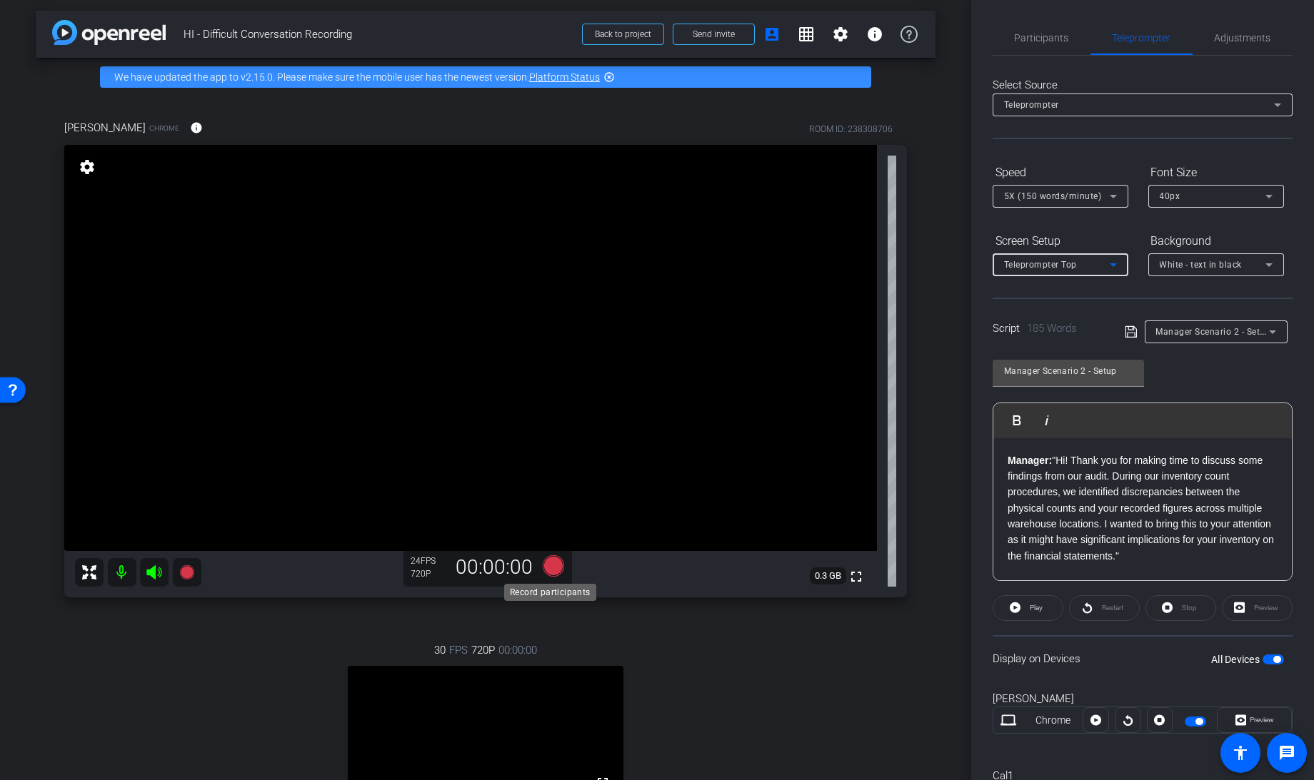
click at [548, 570] on icon at bounding box center [553, 565] width 21 height 21
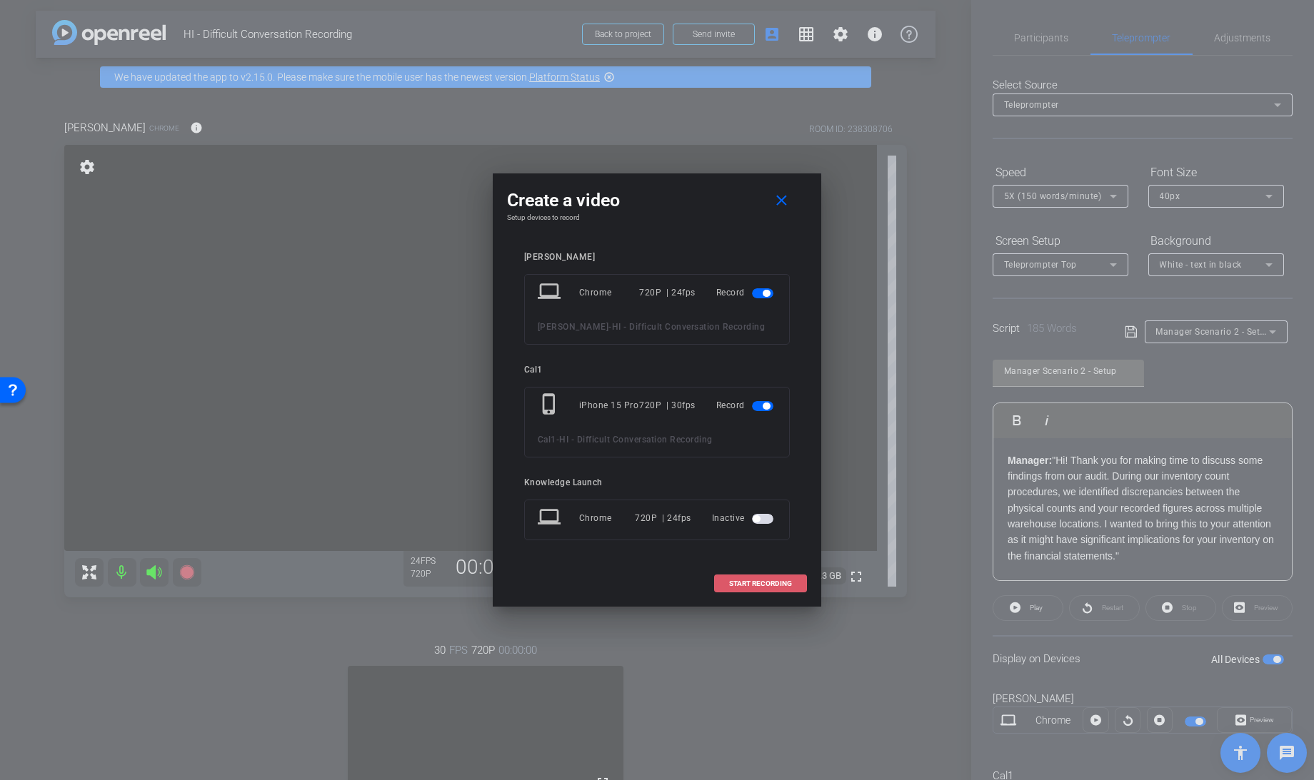
click at [744, 583] on span "START RECORDING" at bounding box center [760, 583] width 63 height 7
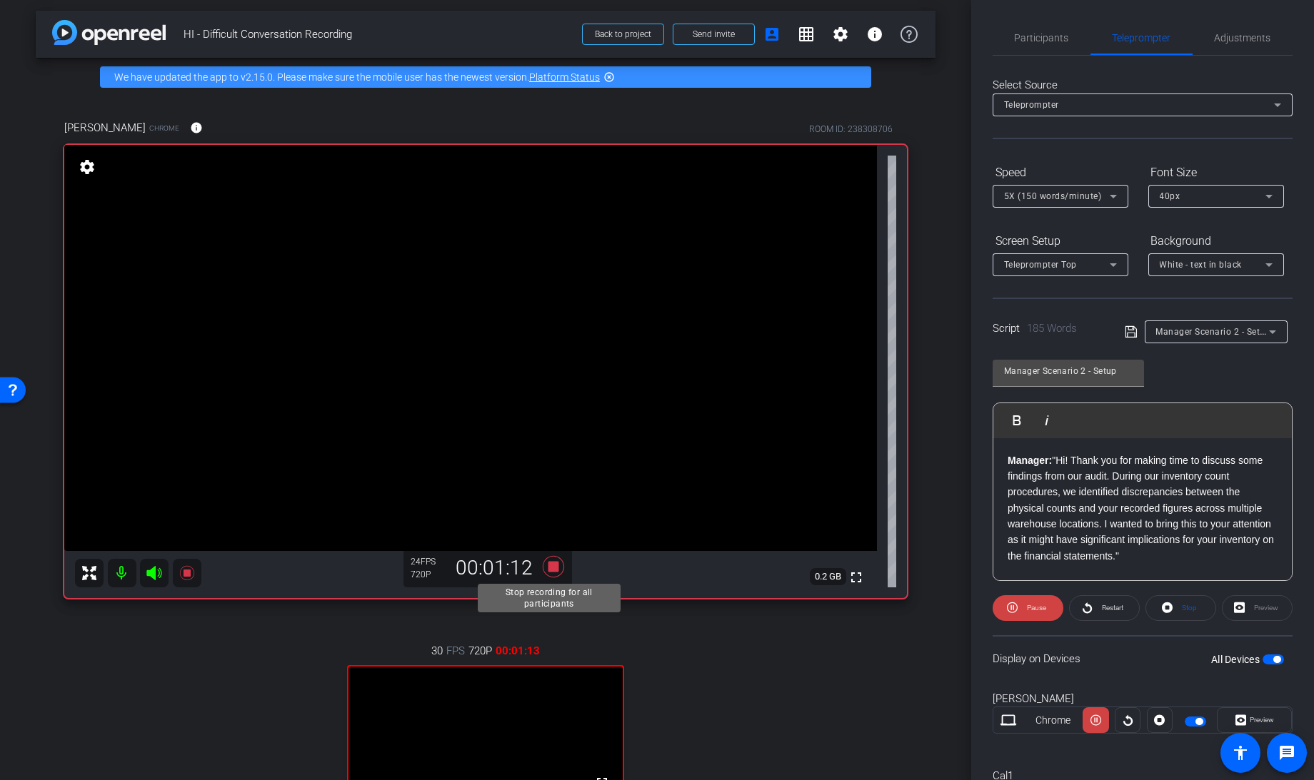
click at [546, 571] on icon at bounding box center [553, 567] width 34 height 26
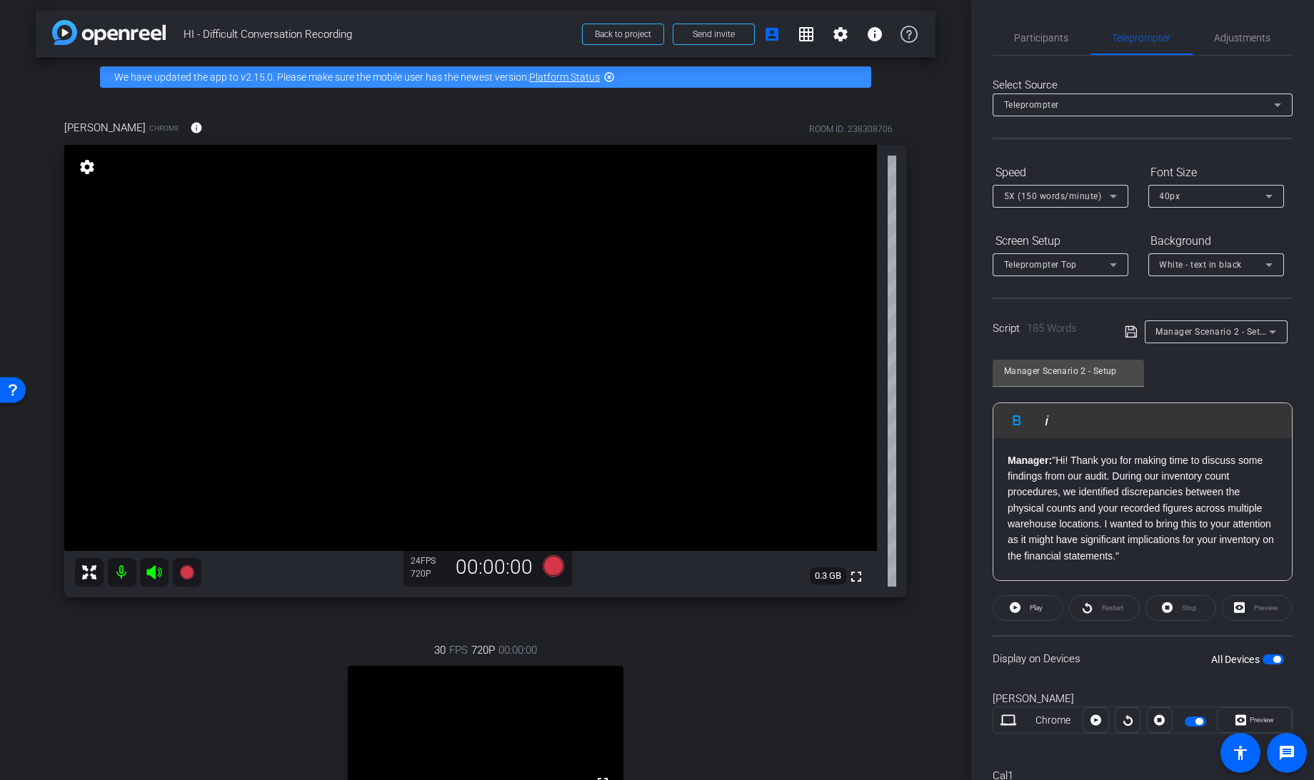
click at [1012, 458] on strong "Manager:" at bounding box center [1029, 460] width 44 height 11
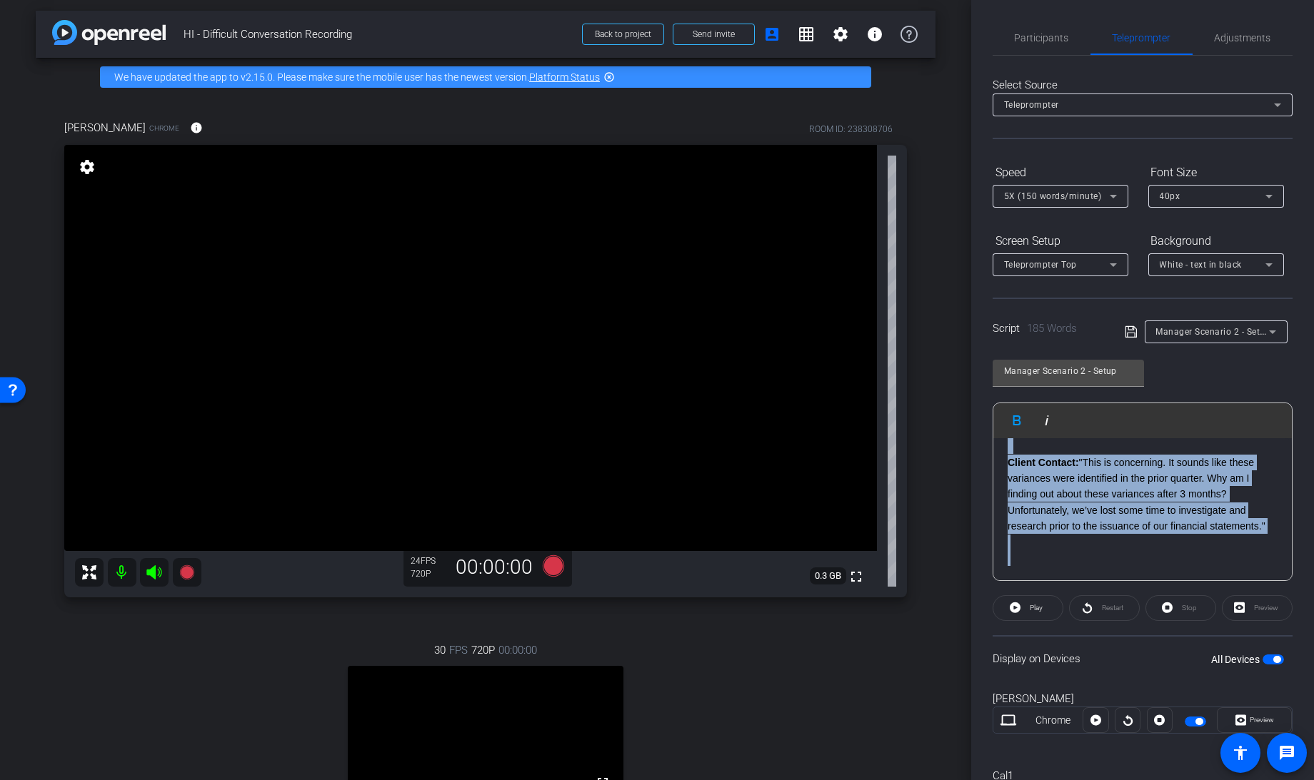
scroll to position [74, 0]
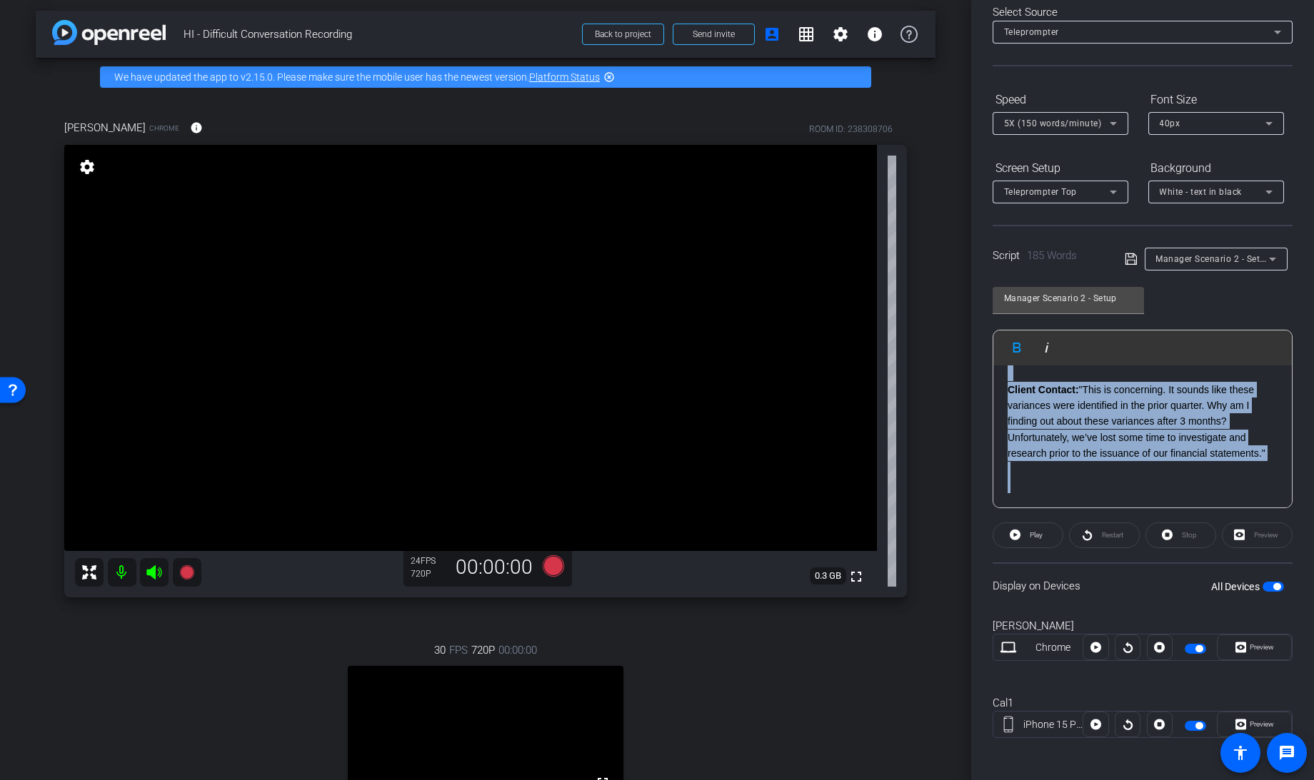
drag, startPoint x: 1009, startPoint y: 458, endPoint x: 1314, endPoint y: 812, distance: 467.3
click at [1313, 780] on html "Accessibility Screen-Reader Guide, Feedback, and Issue Reporting | New window m…" at bounding box center [657, 390] width 1314 height 780
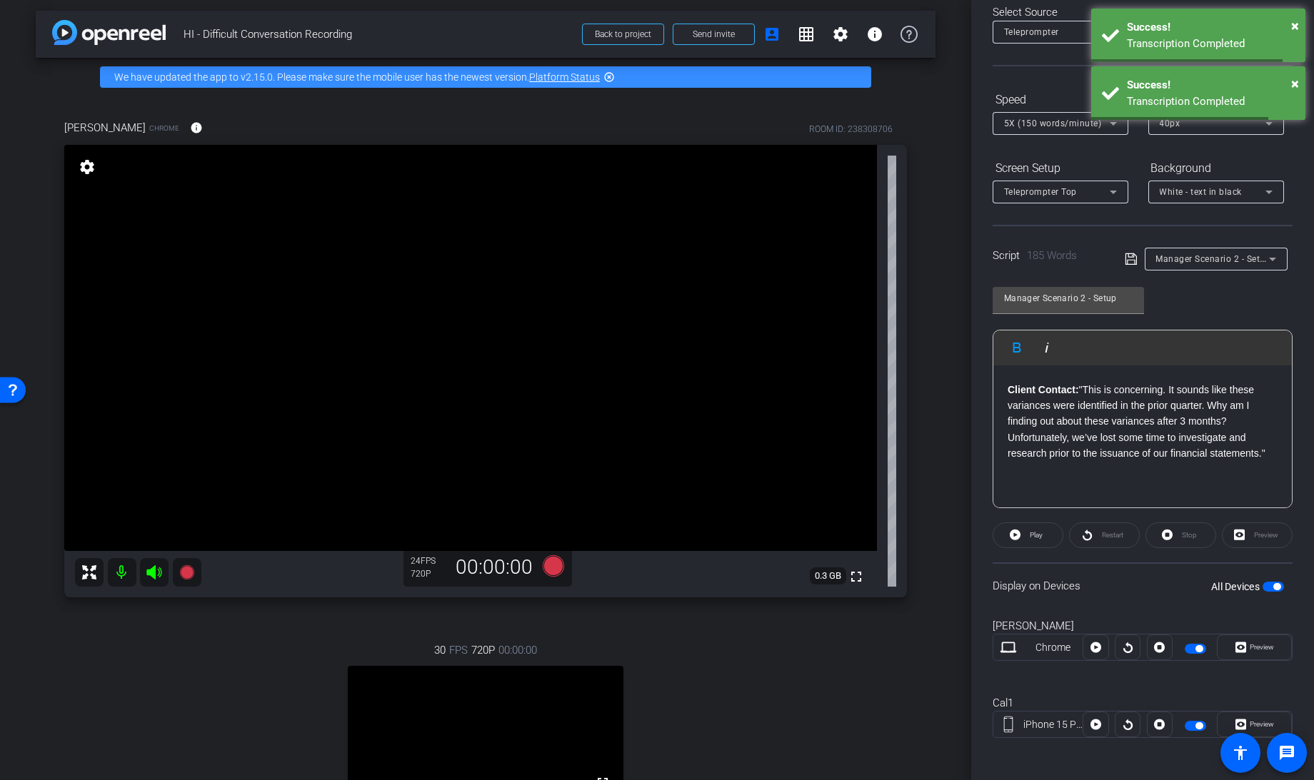
click at [1205, 253] on span "Manager Scenario 2 - Setup" at bounding box center [1213, 258] width 115 height 11
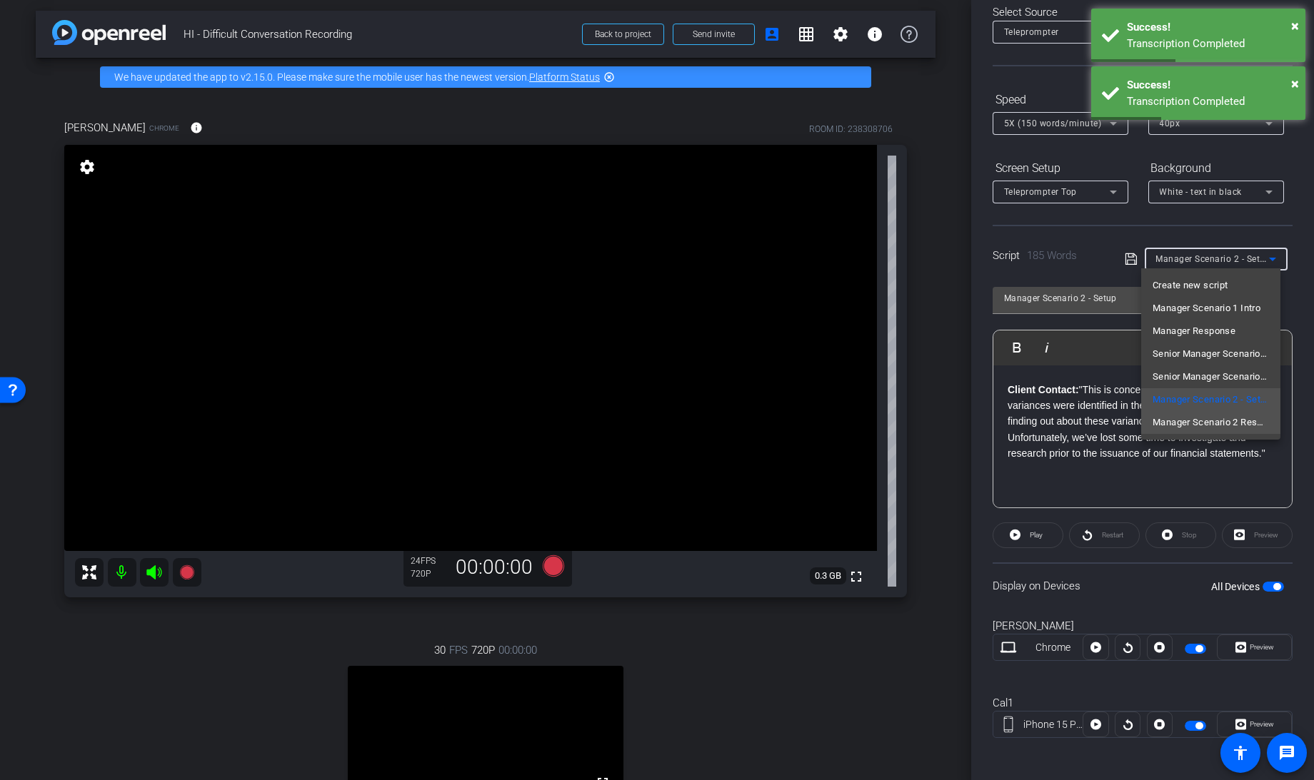
click at [1199, 418] on span "Manager Scenario 2 Response" at bounding box center [1210, 422] width 116 height 17
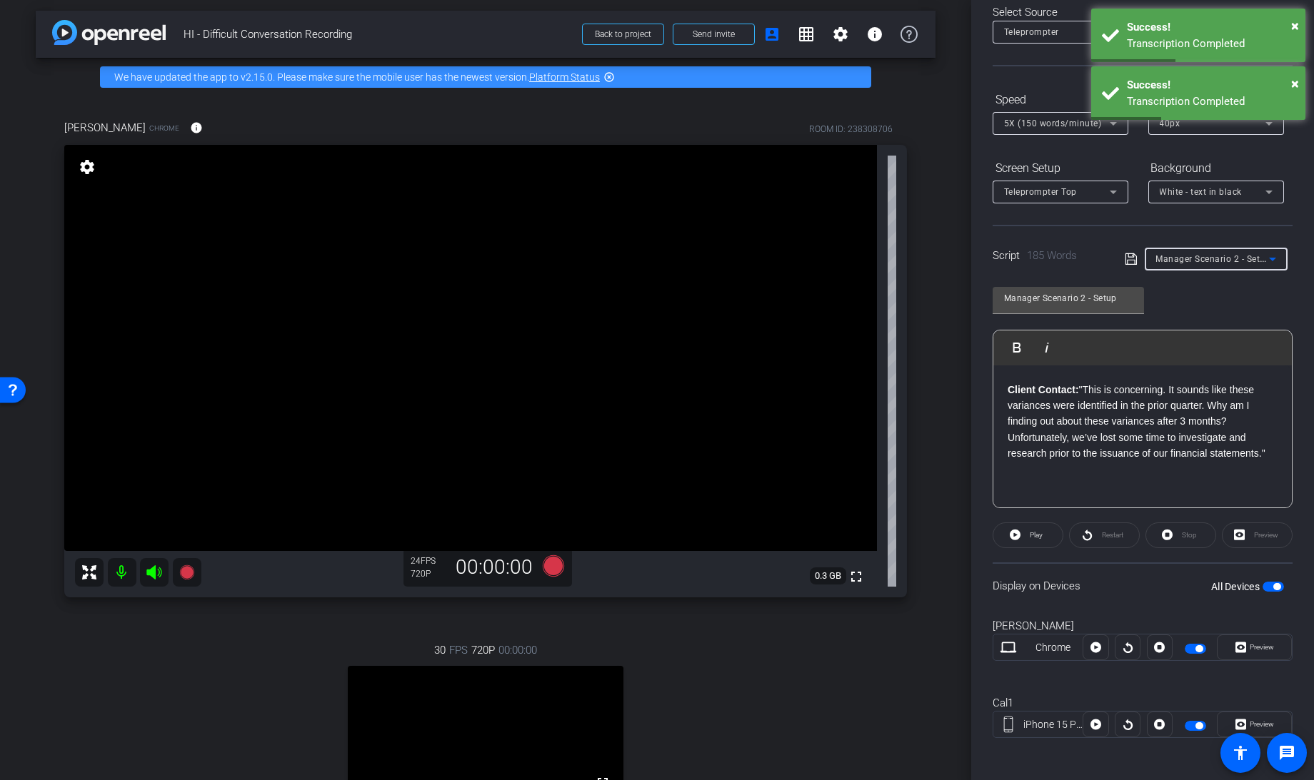
type input "Manager Scenario 2 Response"
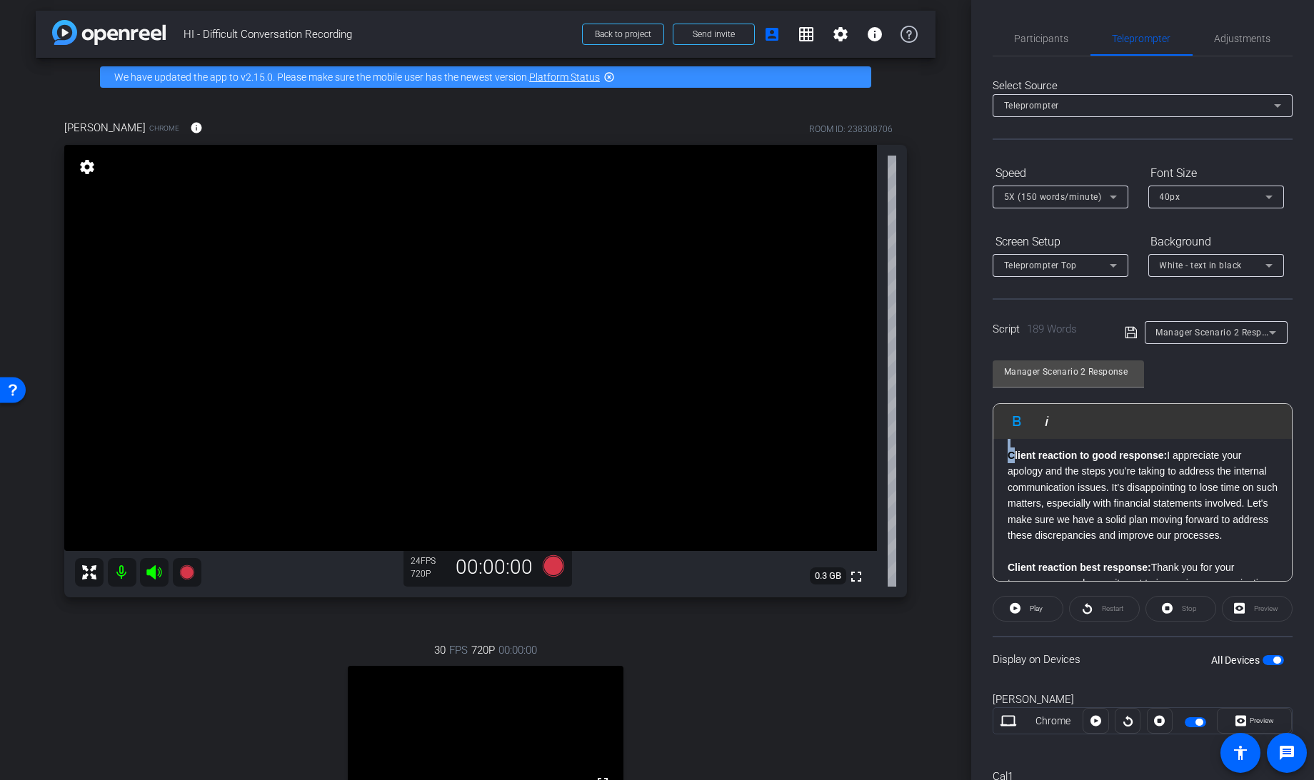
scroll to position [0, 0]
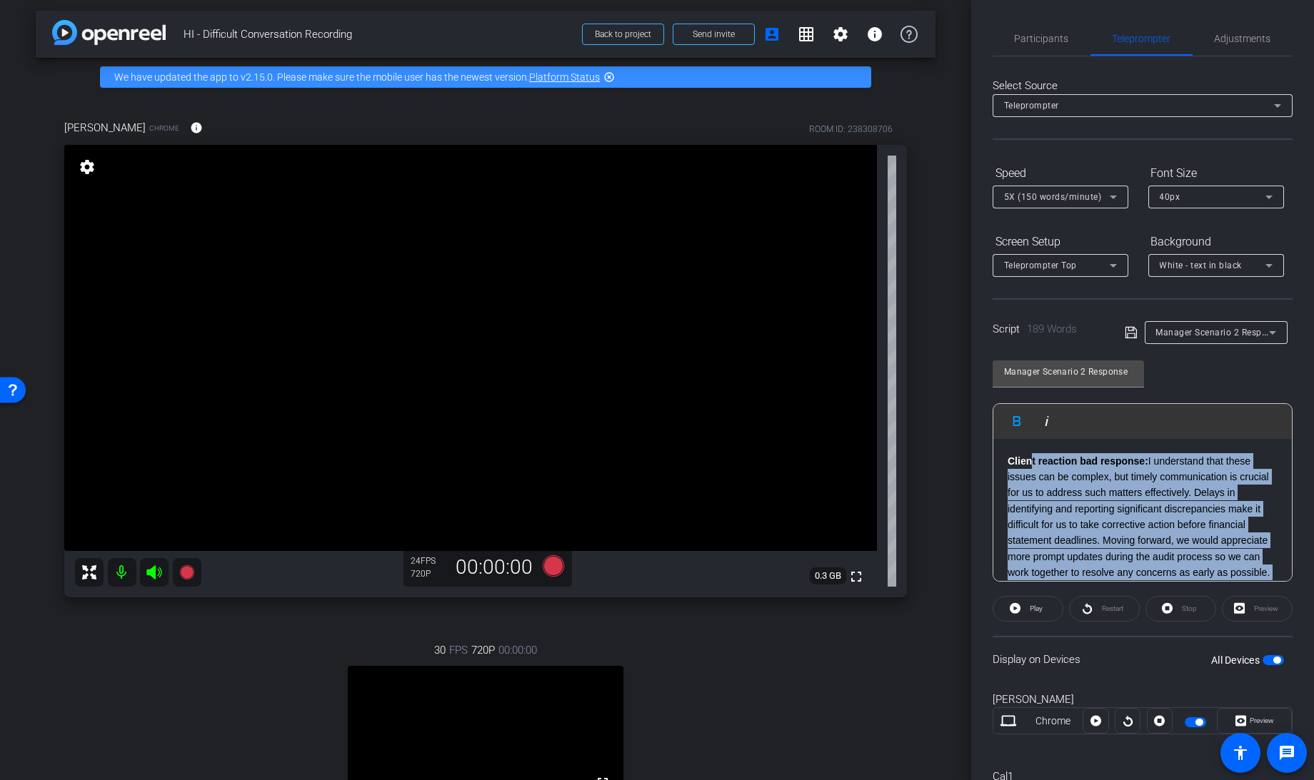
drag, startPoint x: 1012, startPoint y: 466, endPoint x: 1030, endPoint y: 421, distance: 47.7
click at [1030, 421] on div "Play Play from this location Play Selected Play and display the selected text o…" at bounding box center [1142, 492] width 300 height 178
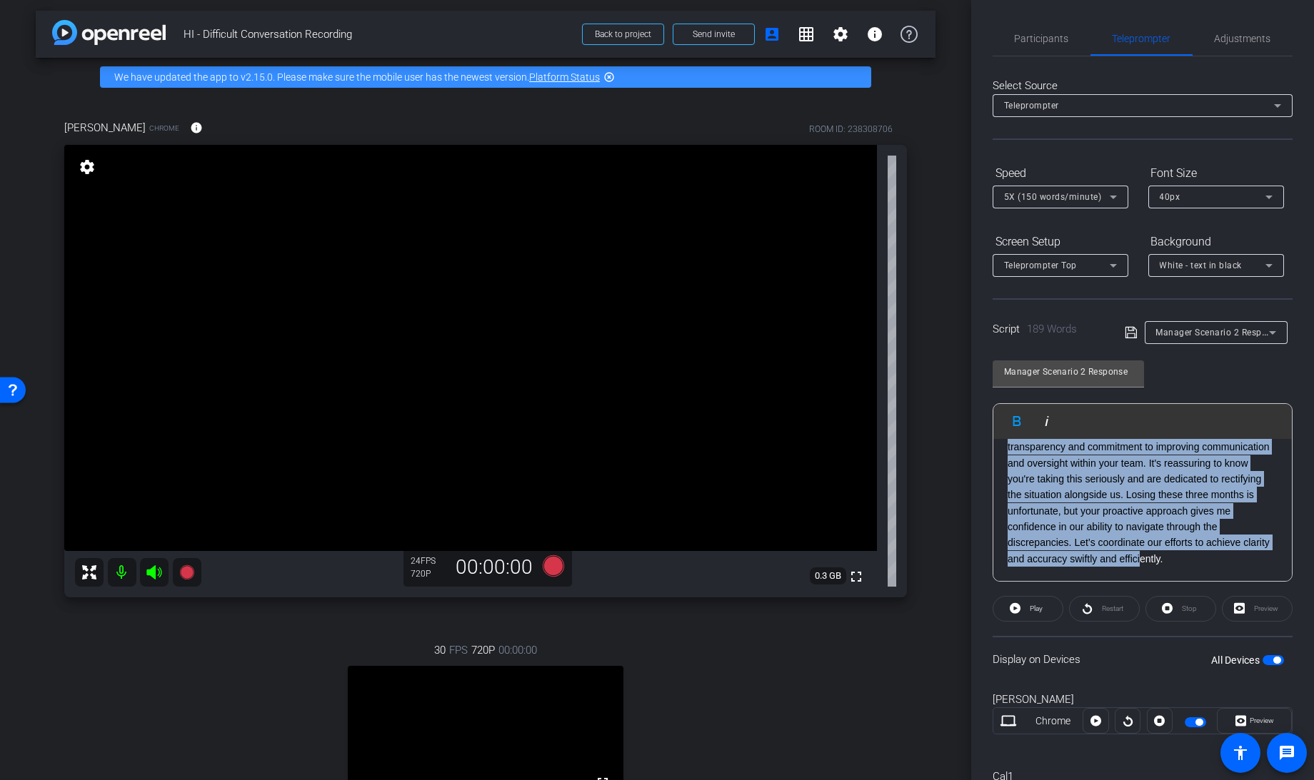
drag, startPoint x: 1007, startPoint y: 463, endPoint x: 1203, endPoint y: 679, distance: 291.6
click at [1203, 679] on openreel-capture-teleprompter "Speed 5X (150 words/minute) Font Size 40px Screen Setup Teleprompter Top Backgr…" at bounding box center [1142, 498] width 300 height 675
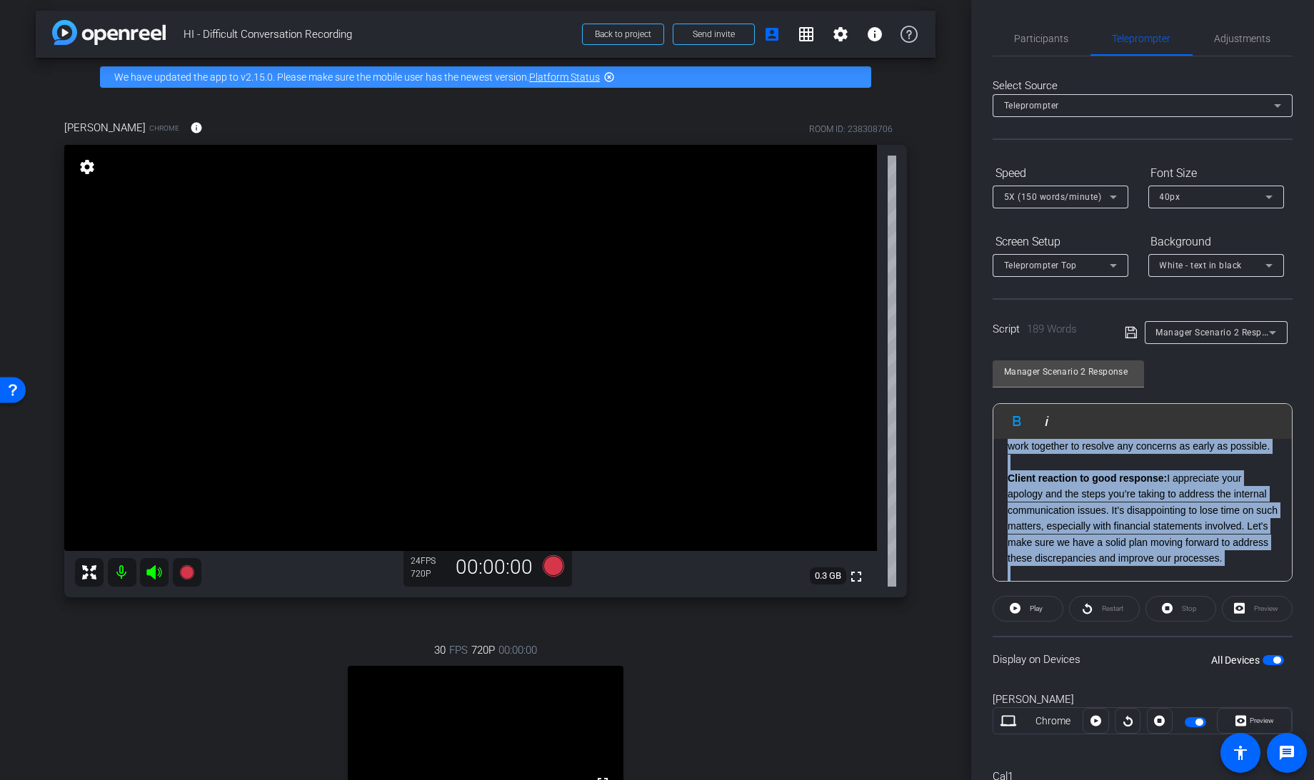
scroll to position [128, 0]
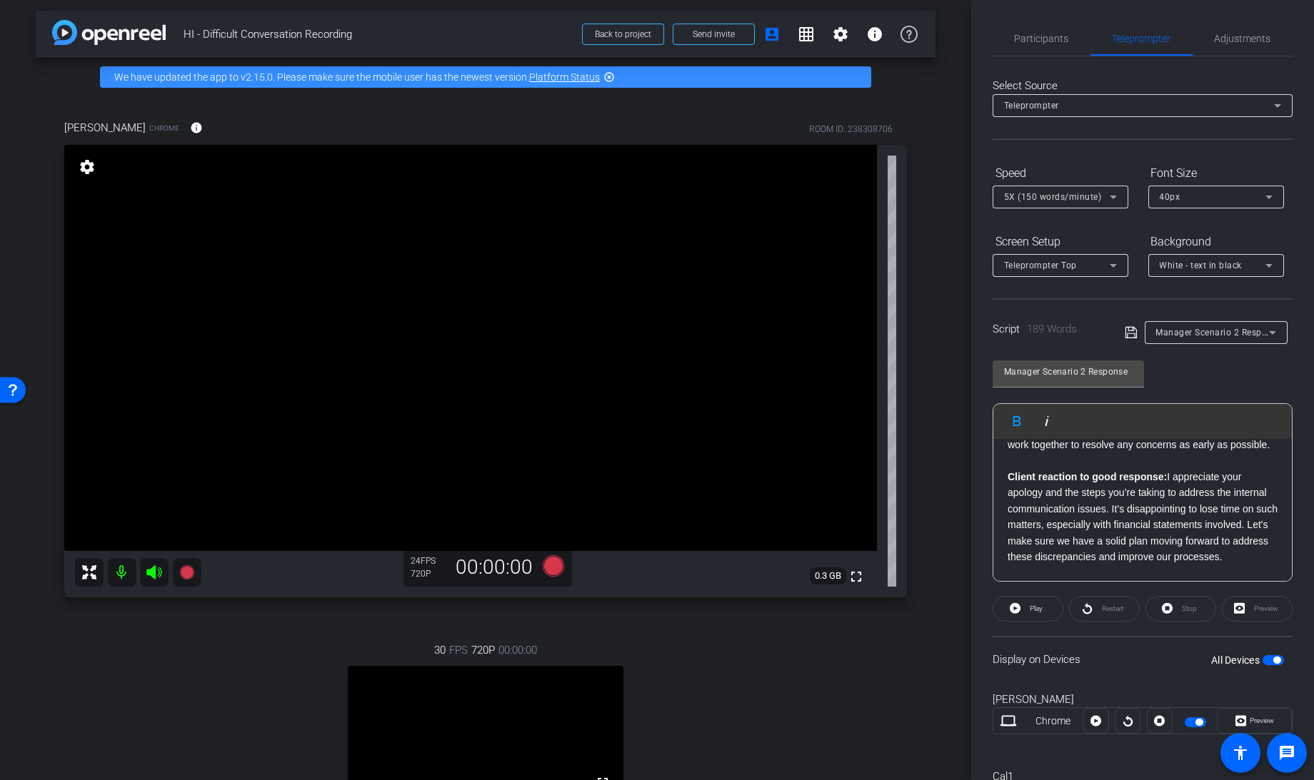
click at [1015, 483] on strong "Client reaction to good response:" at bounding box center [1086, 476] width 159 height 11
drag, startPoint x: 1007, startPoint y: 493, endPoint x: 1274, endPoint y: 653, distance: 310.9
click at [1274, 653] on openreel-capture-teleprompter "Speed 5X (150 words/minute) Font Size 40px Screen Setup Teleprompter Top Backgr…" at bounding box center [1142, 498] width 300 height 675
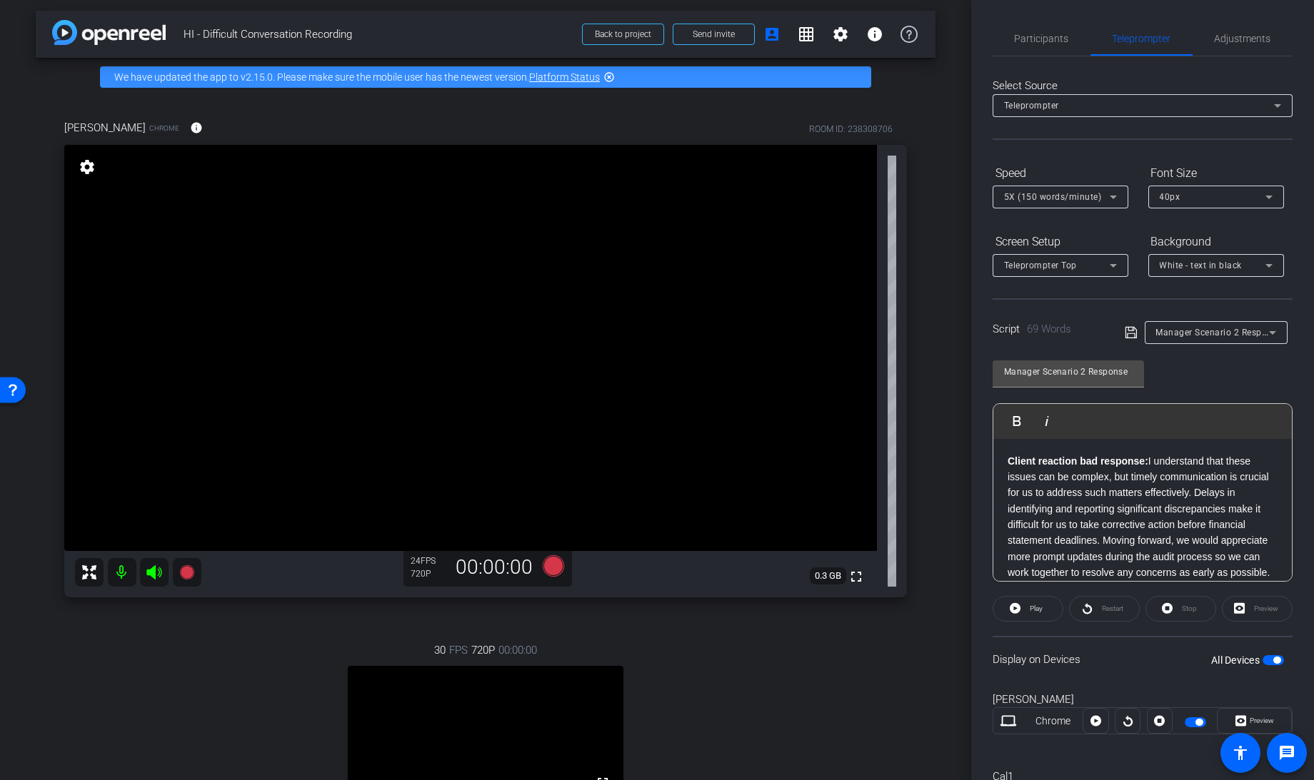
click at [1127, 332] on icon at bounding box center [1129, 332] width 11 height 11
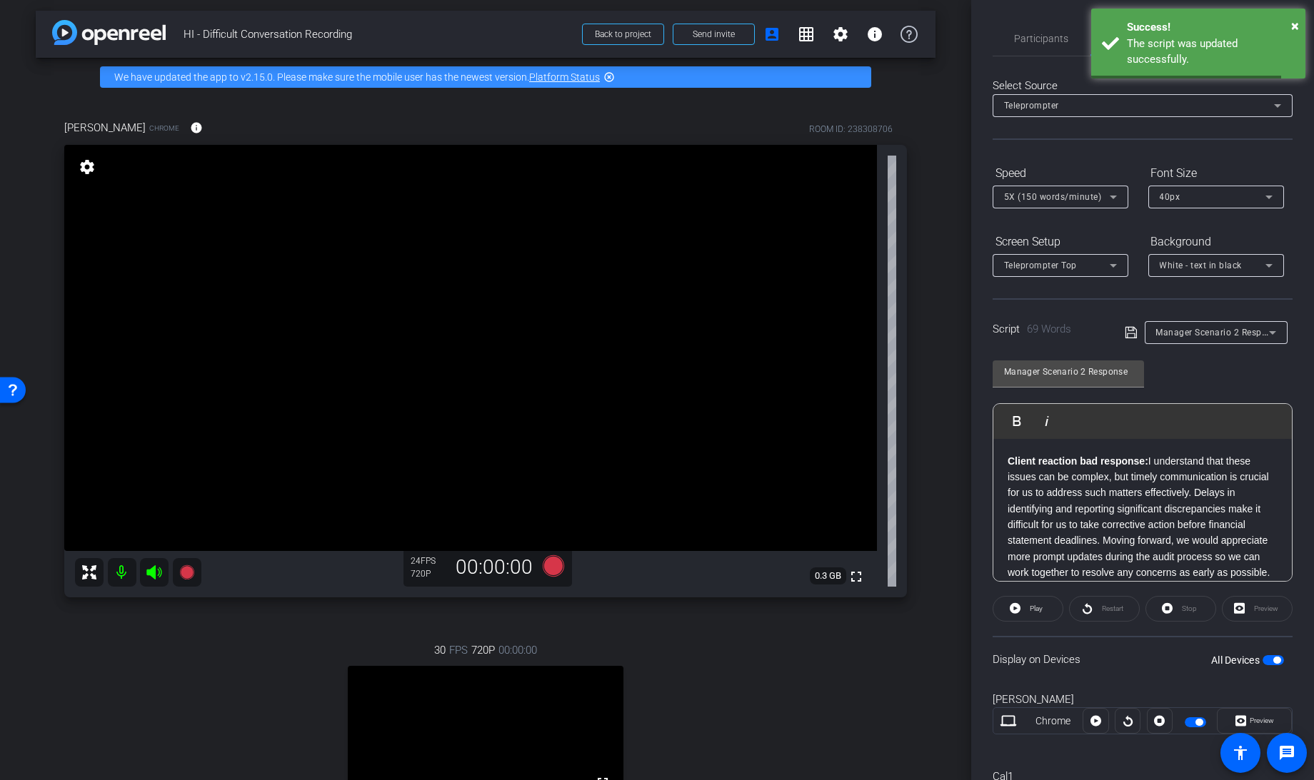
click at [1273, 660] on span "button" at bounding box center [1276, 660] width 7 height 7
click at [1269, 660] on span "button" at bounding box center [1272, 660] width 21 height 10
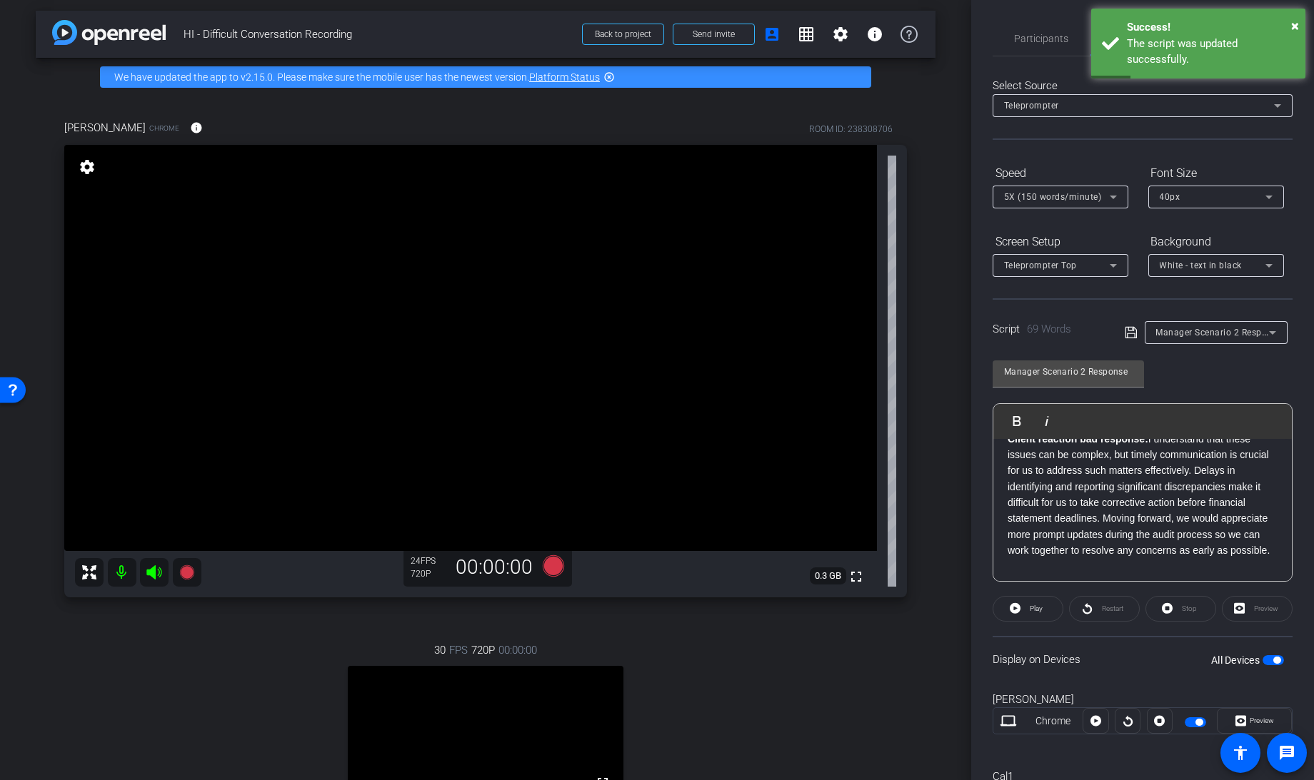
scroll to position [23, 0]
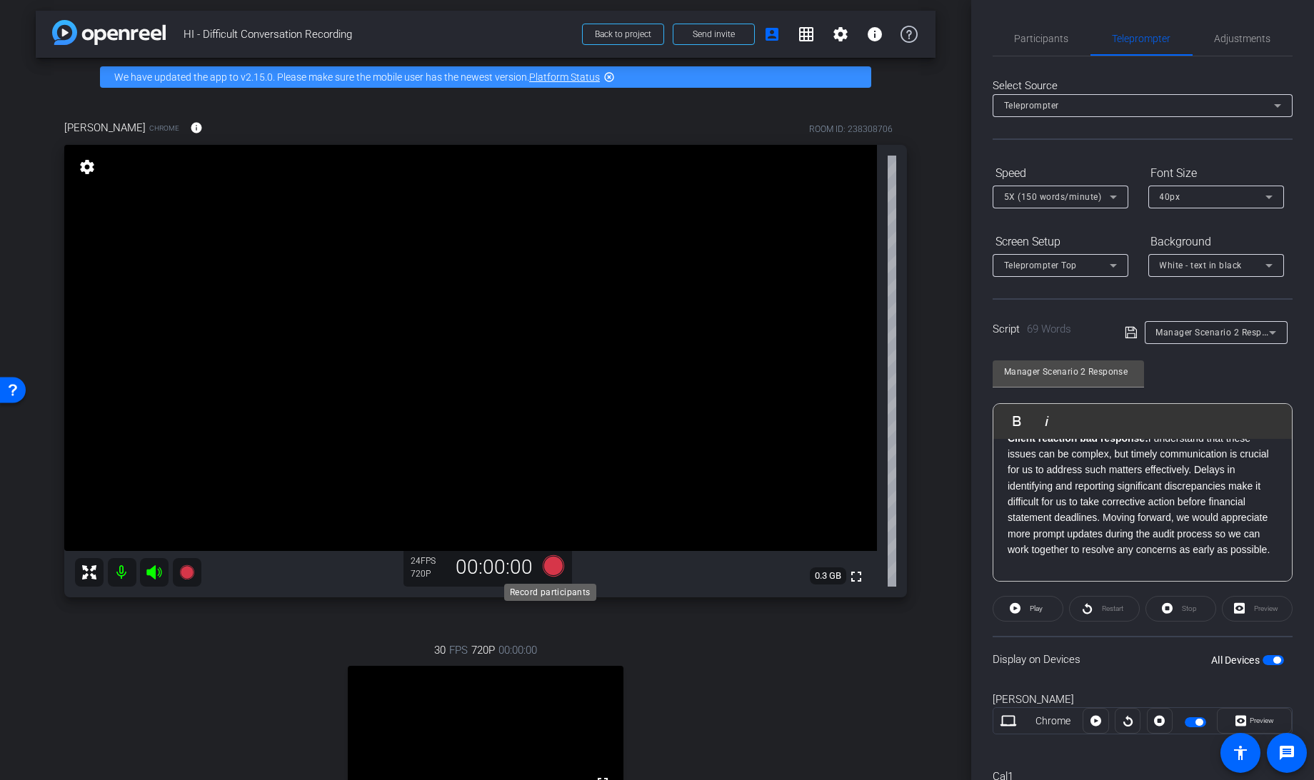
click at [549, 571] on icon at bounding box center [553, 565] width 21 height 21
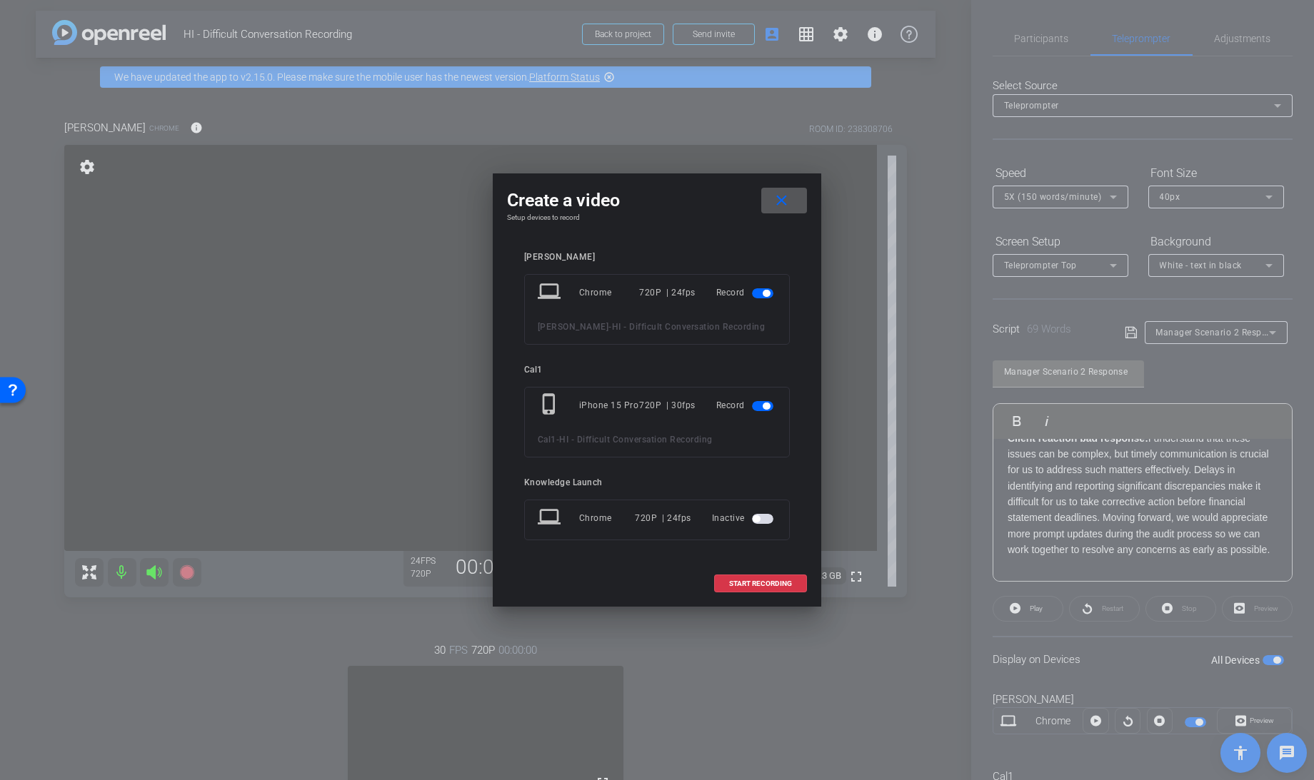
click at [760, 410] on span "button" at bounding box center [762, 406] width 21 height 10
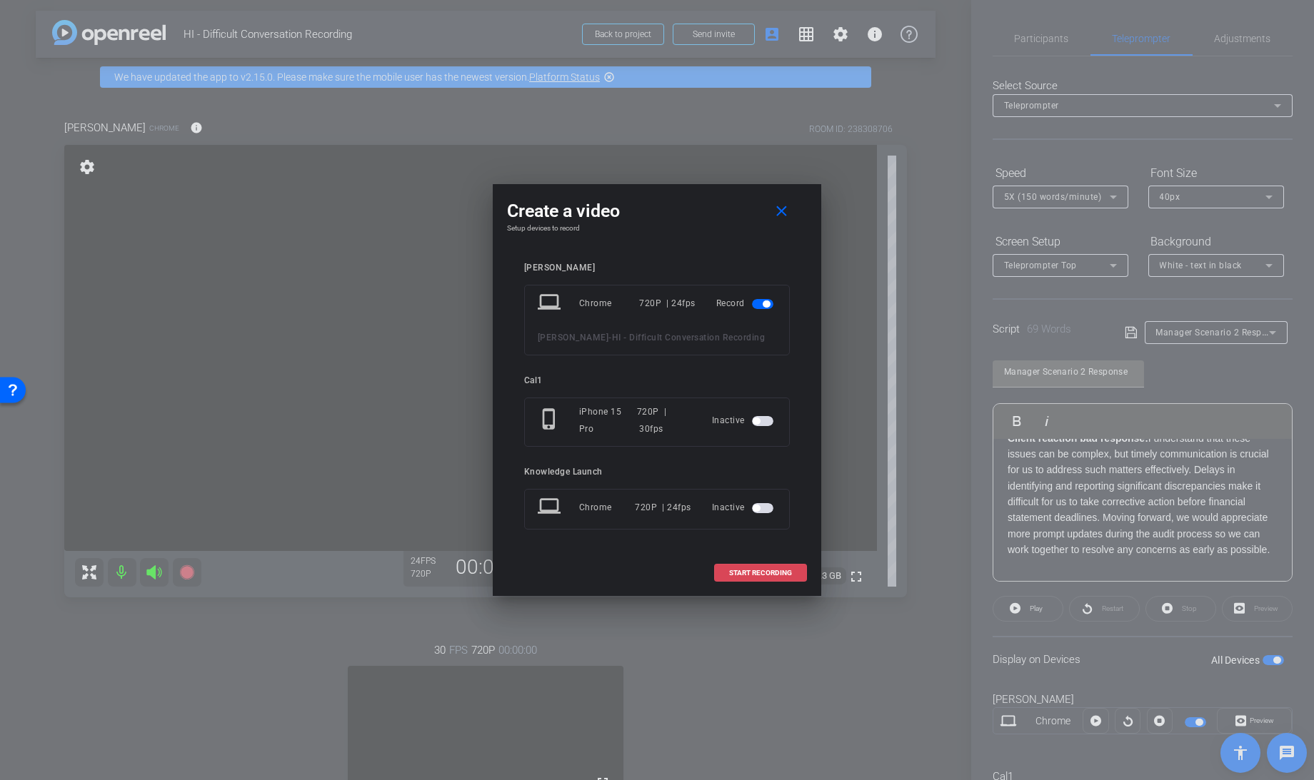
click at [744, 570] on span "START RECORDING" at bounding box center [760, 573] width 63 height 7
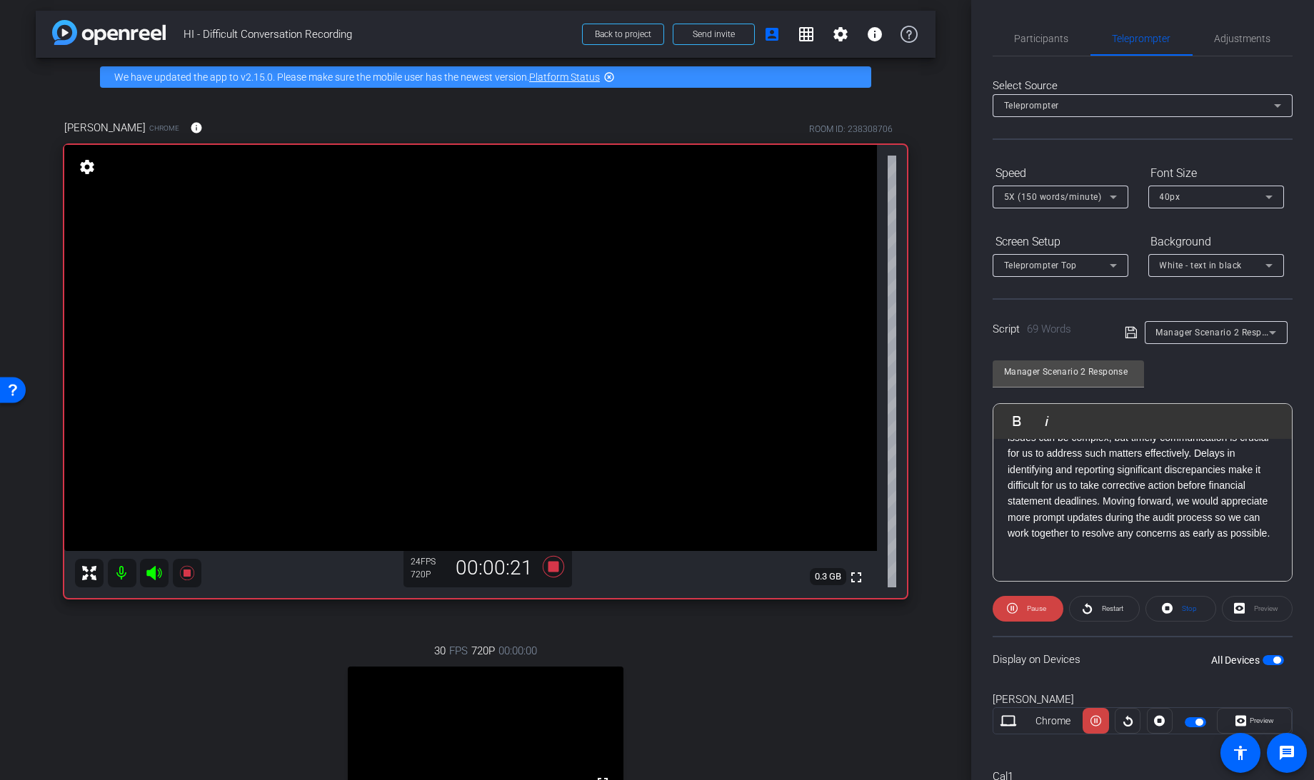
scroll to position [39, 0]
click at [1178, 608] on span "Stop" at bounding box center [1187, 609] width 19 height 20
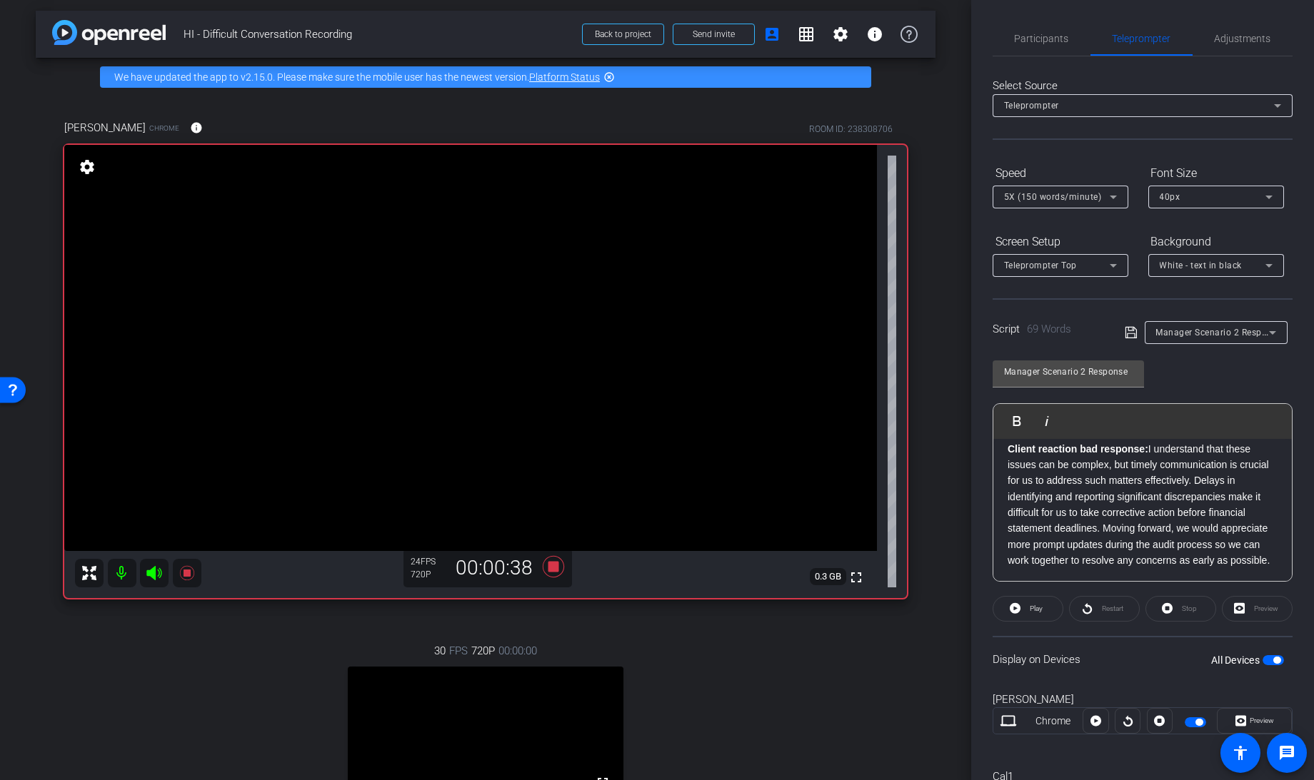
click at [1167, 616] on div "Stop" at bounding box center [1180, 609] width 71 height 26
click at [1017, 615] on span at bounding box center [1027, 609] width 69 height 34
click at [1168, 605] on span at bounding box center [1180, 609] width 69 height 34
click at [1015, 608] on icon at bounding box center [1015, 609] width 11 height 18
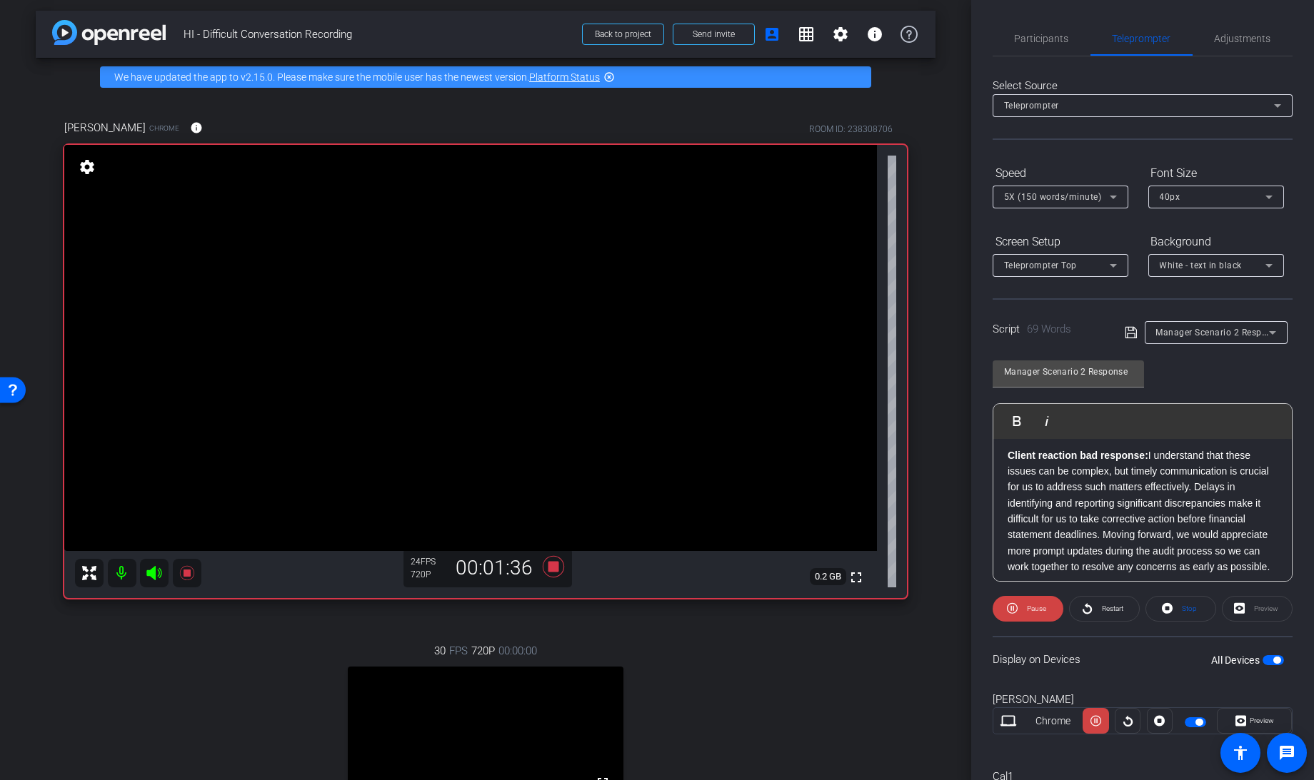
scroll to position [34, 0]
click at [1164, 609] on icon at bounding box center [1167, 608] width 11 height 11
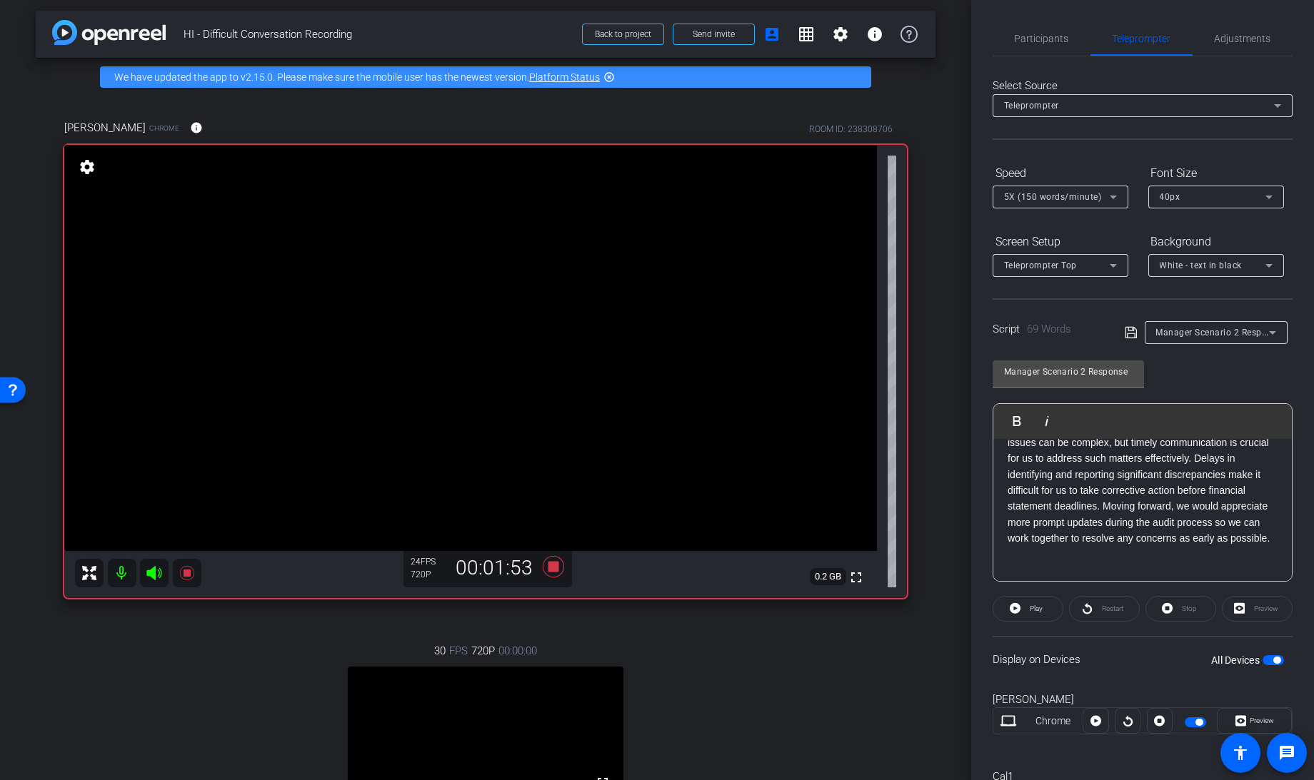
scroll to position [0, 0]
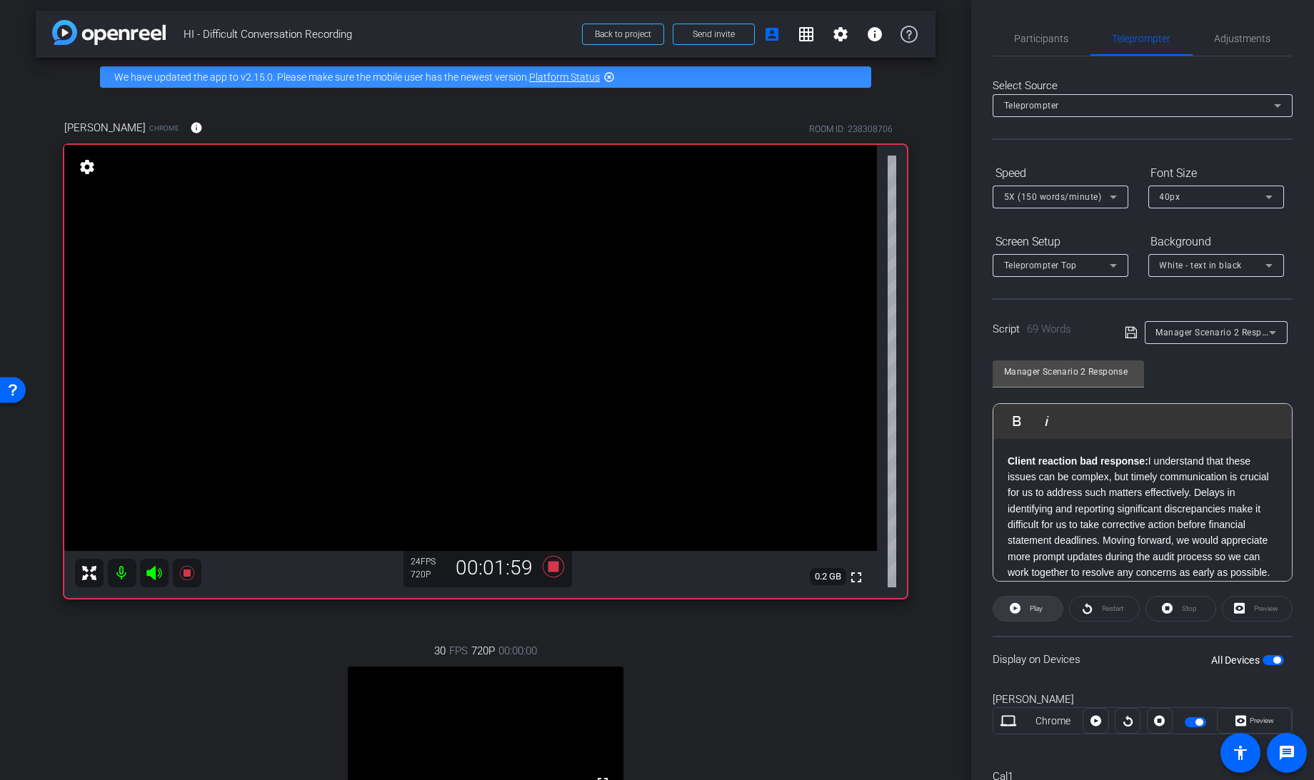
click at [1014, 608] on icon at bounding box center [1015, 609] width 11 height 18
click at [1164, 609] on icon at bounding box center [1167, 608] width 11 height 11
click at [1014, 608] on icon at bounding box center [1015, 608] width 11 height 11
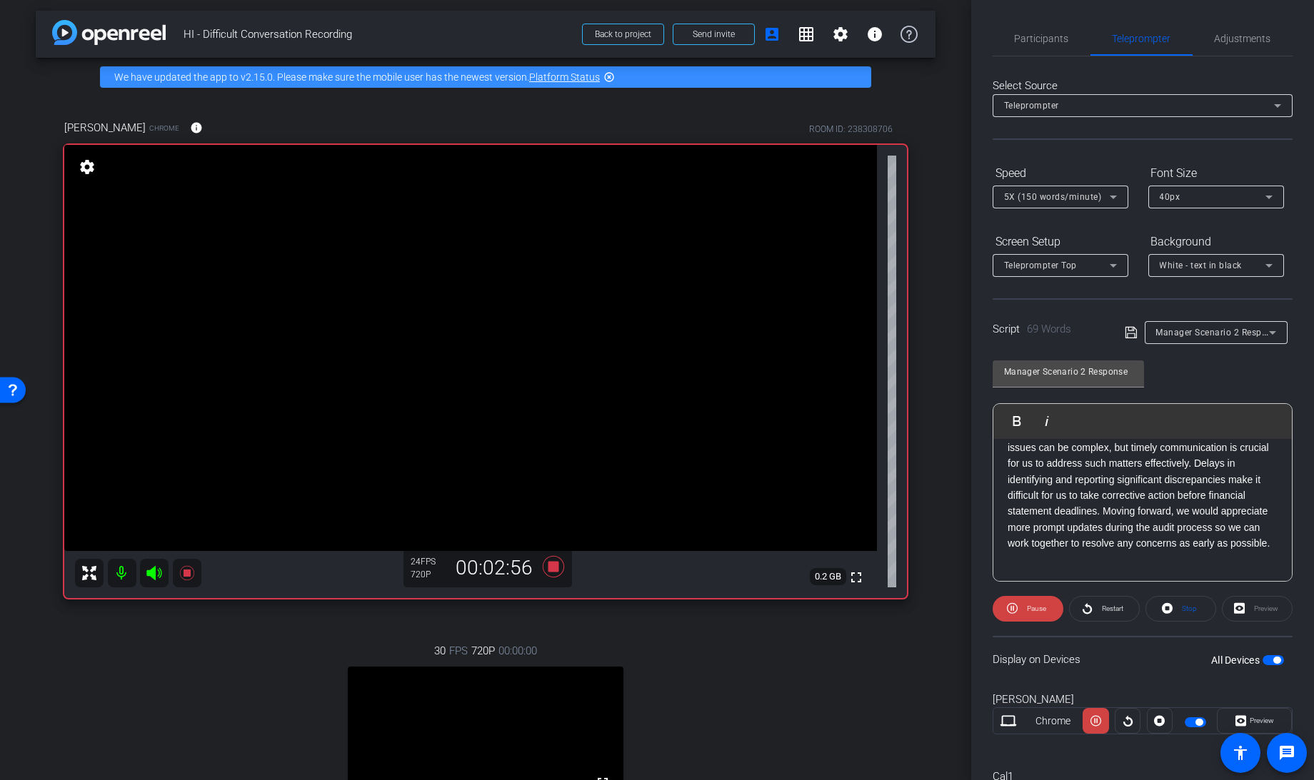
scroll to position [30, 0]
click at [549, 571] on icon at bounding box center [553, 567] width 34 height 26
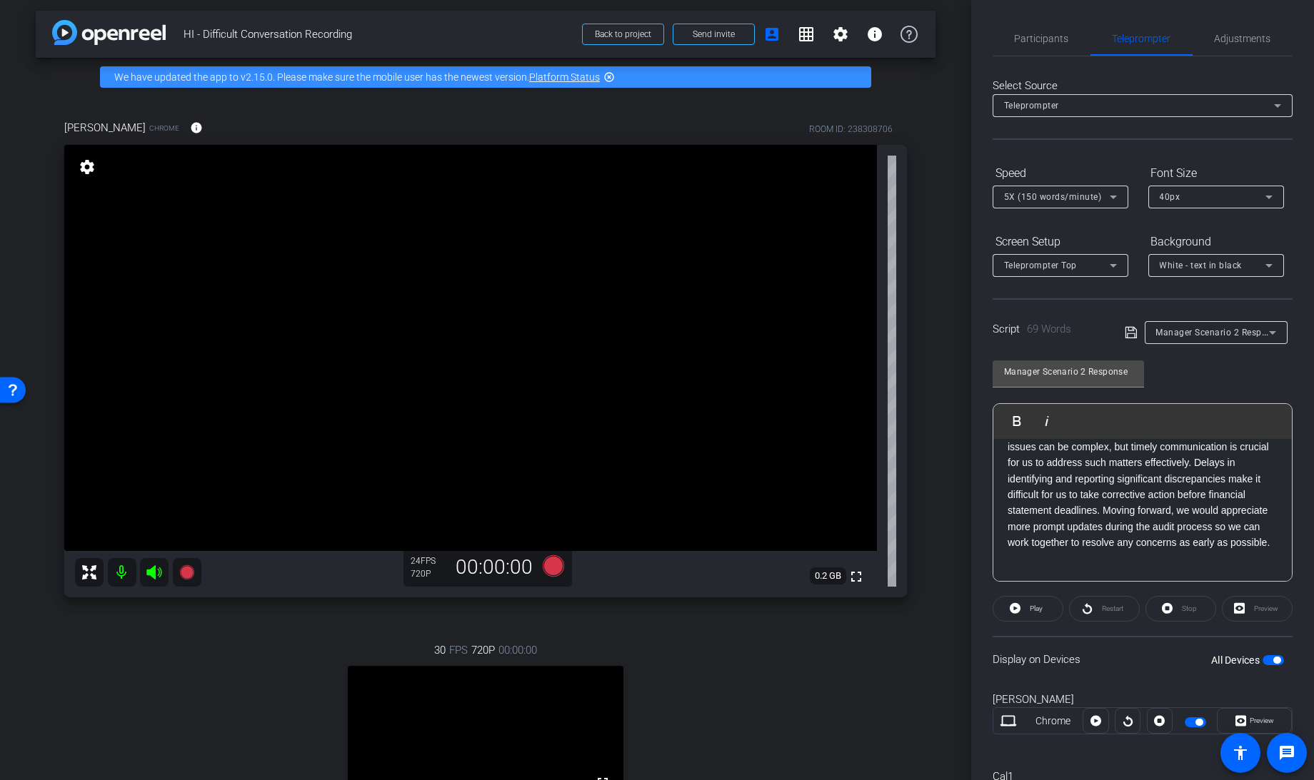
scroll to position [0, 0]
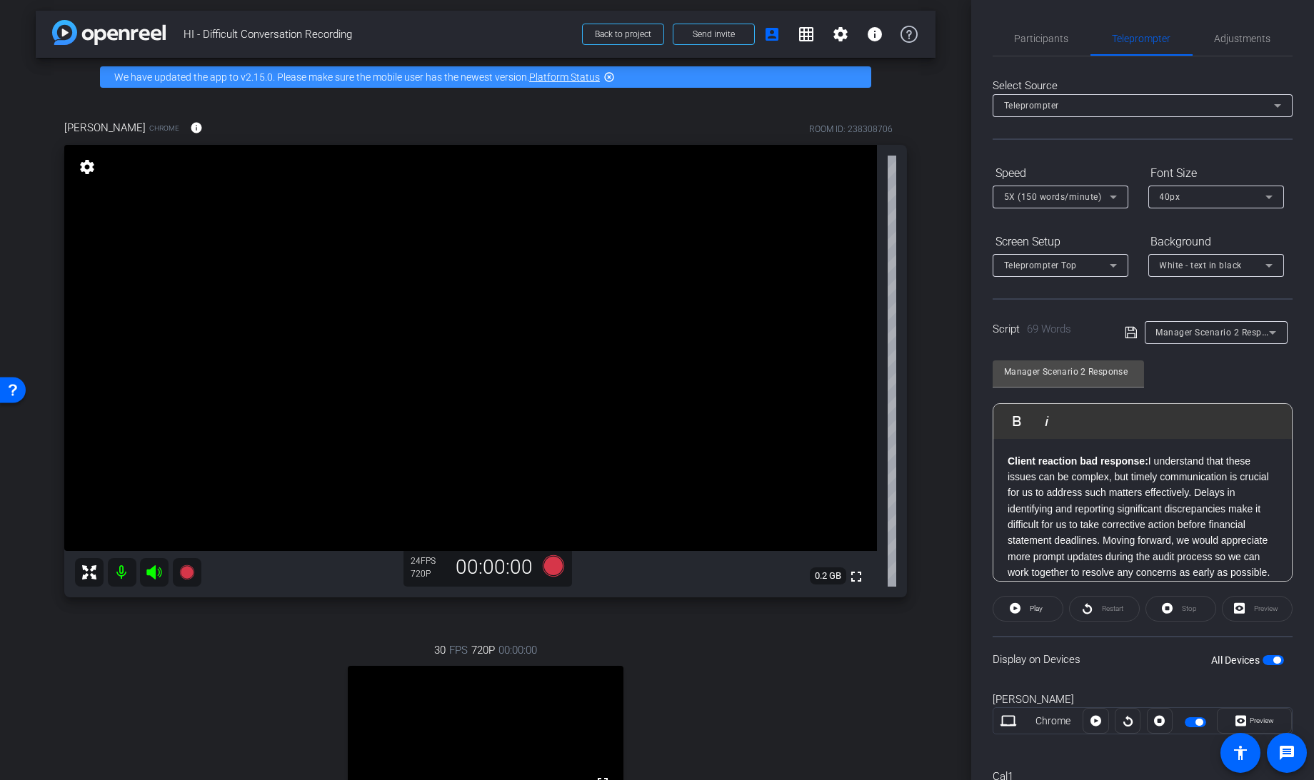
drag, startPoint x: 1074, startPoint y: 561, endPoint x: 948, endPoint y: 381, distance: 219.5
click at [948, 381] on div "arrow_back HI - Difficult Conversation Recording Back to project Send invite ac…" at bounding box center [657, 390] width 1314 height 780
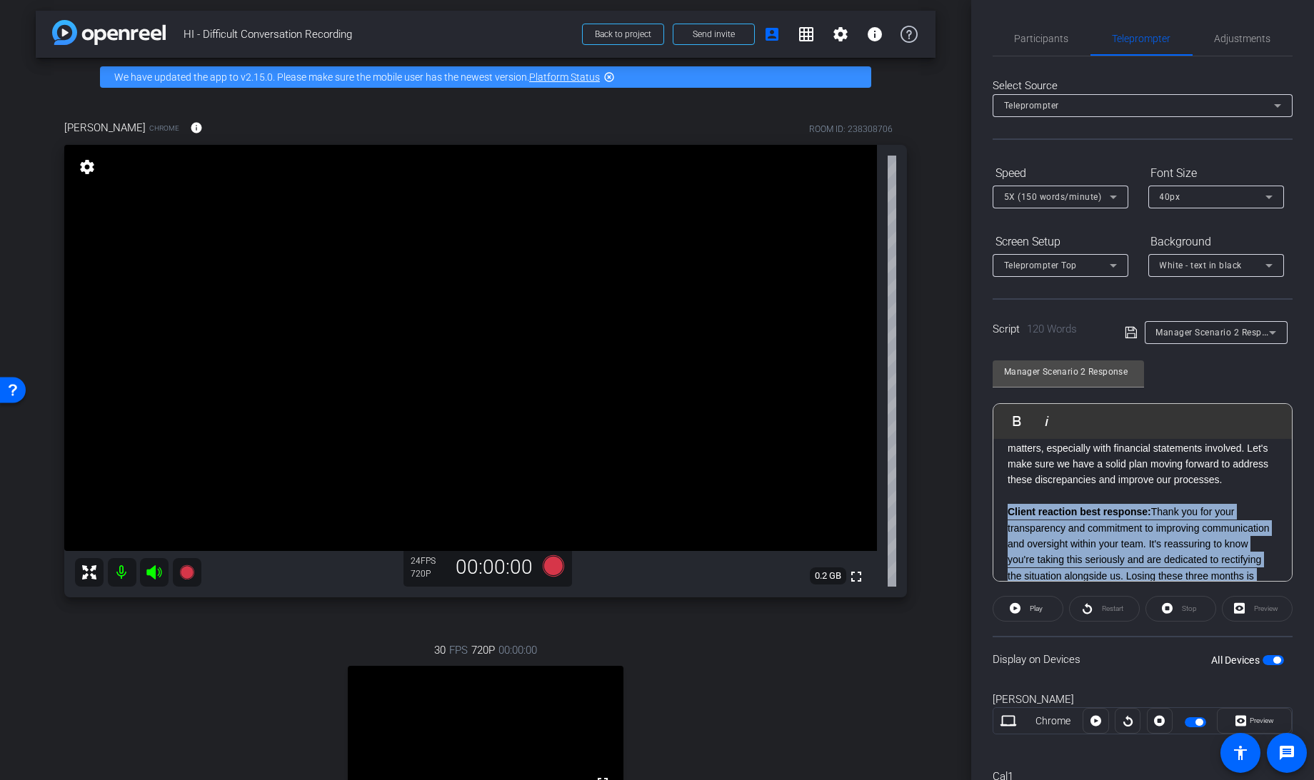
scroll to position [157, 0]
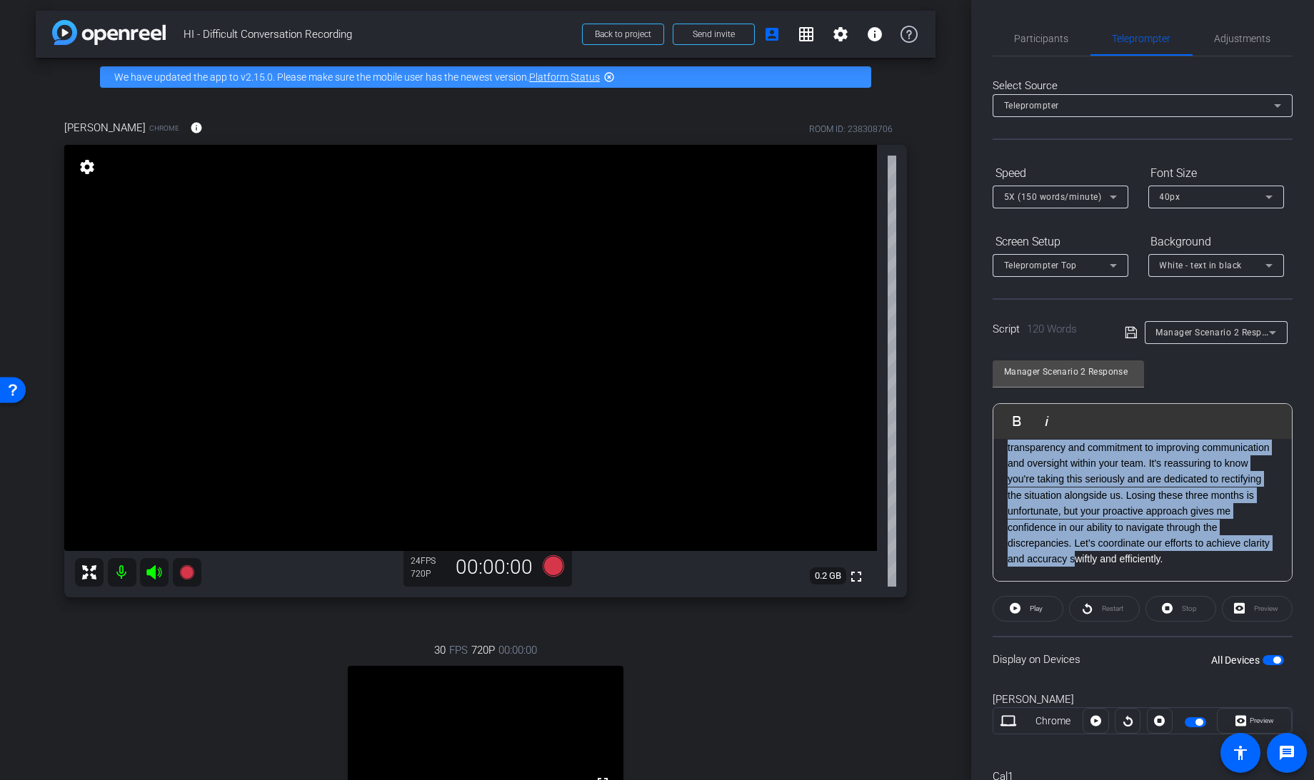
drag, startPoint x: 1003, startPoint y: 524, endPoint x: 1291, endPoint y: 679, distance: 326.8
click at [1291, 679] on div "Participants Teleprompter Adjustments settings Knowledge Launch flip Director E…" at bounding box center [1142, 390] width 343 height 780
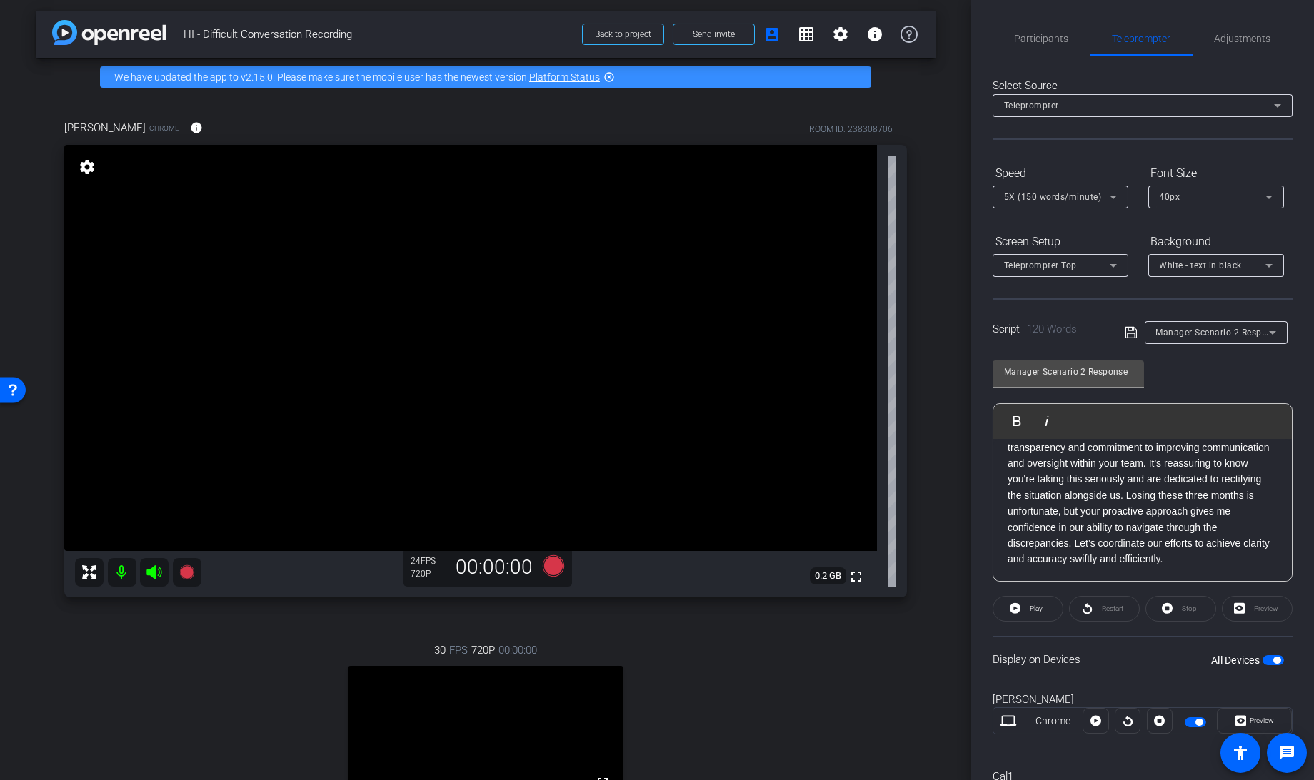
scroll to position [29, 0]
click at [1129, 329] on icon at bounding box center [1129, 332] width 11 height 11
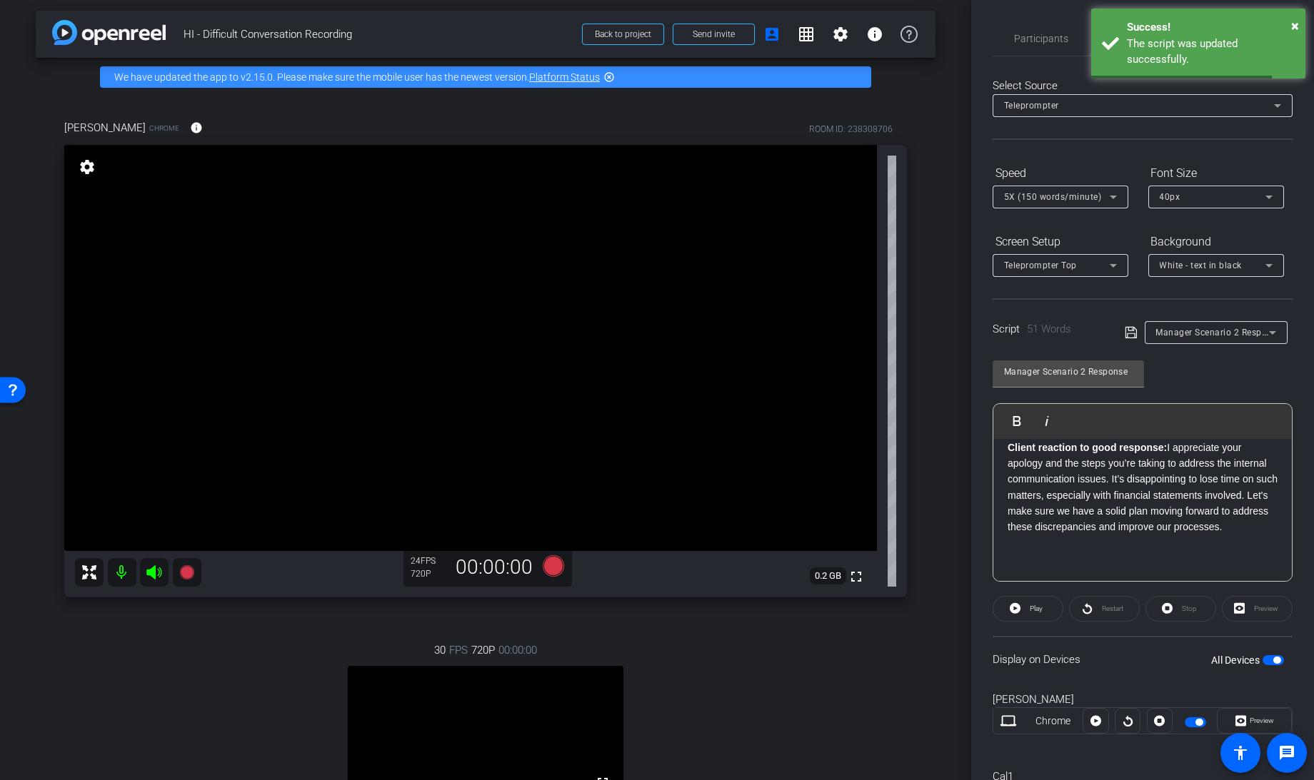
click at [1267, 663] on span "button" at bounding box center [1272, 660] width 21 height 10
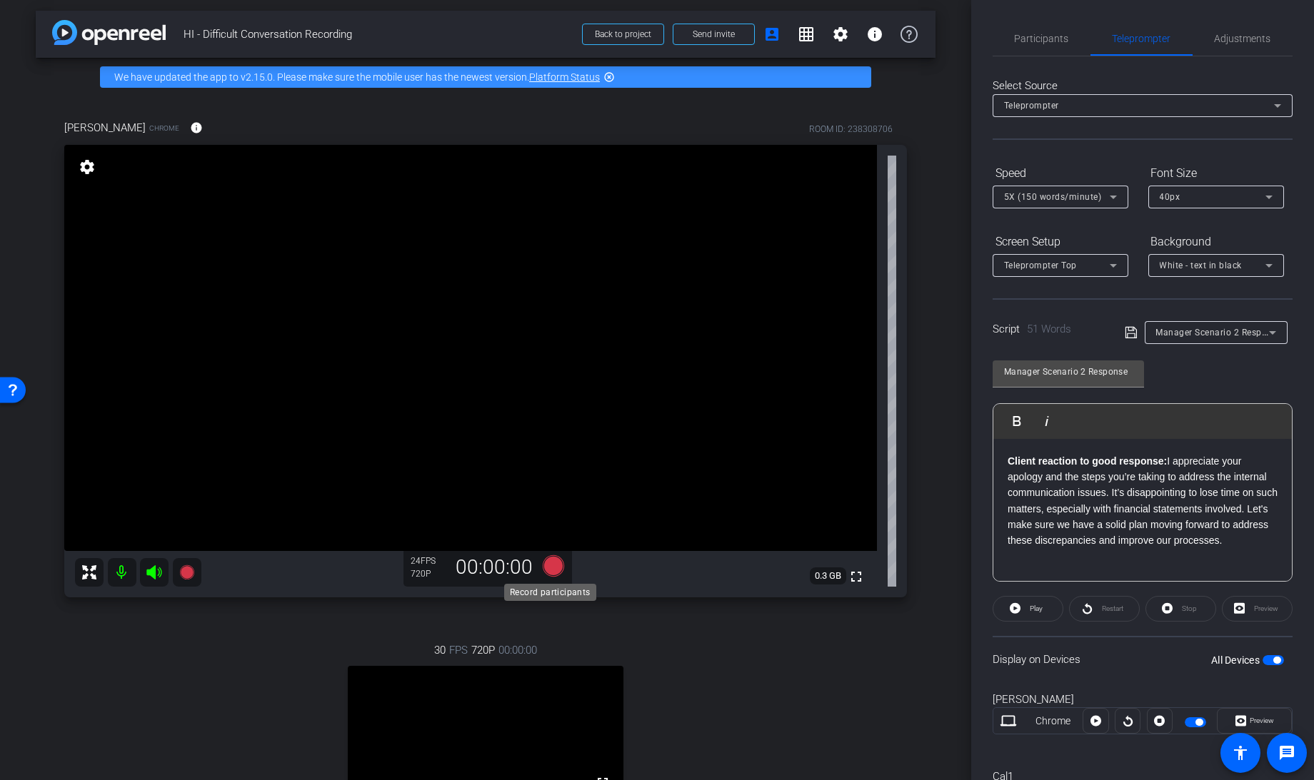
click at [548, 565] on icon at bounding box center [553, 565] width 21 height 21
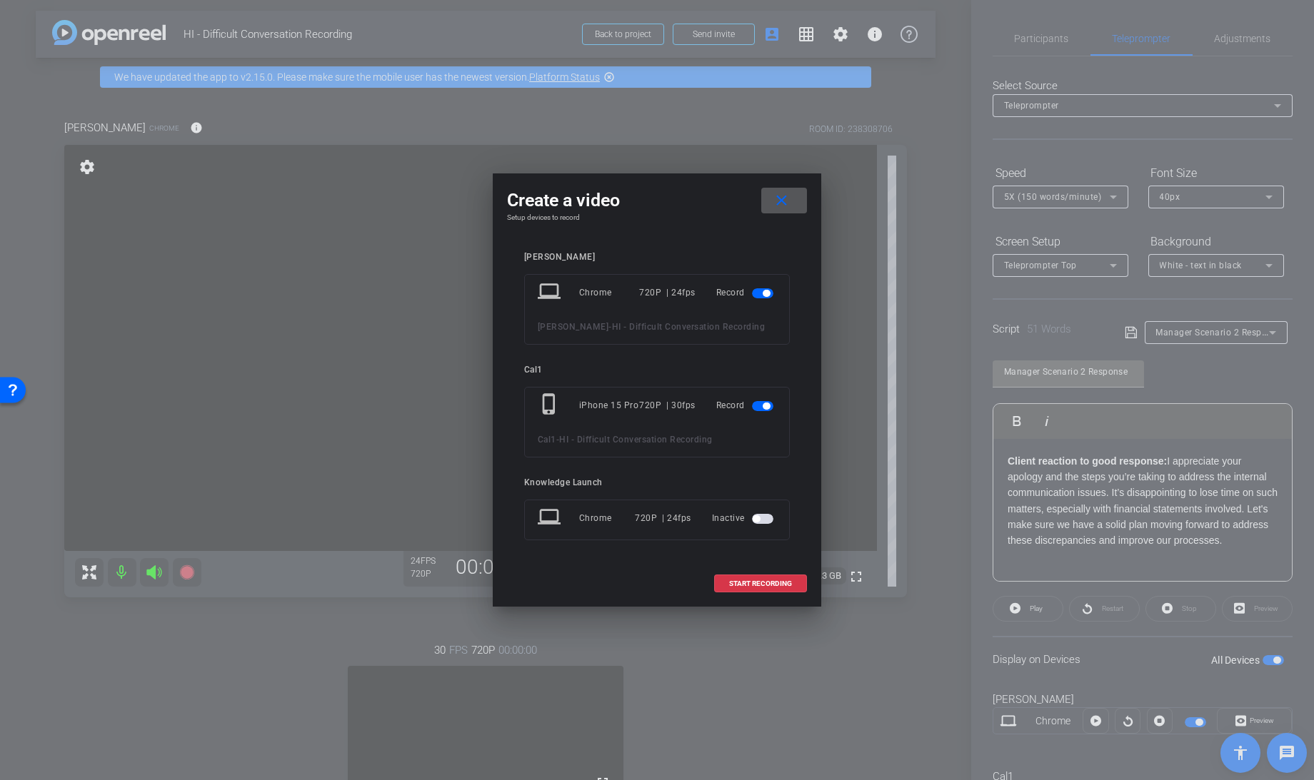
click at [758, 400] on mat-slide-toggle at bounding box center [764, 405] width 24 height 17
click at [757, 406] on span "button" at bounding box center [762, 406] width 21 height 10
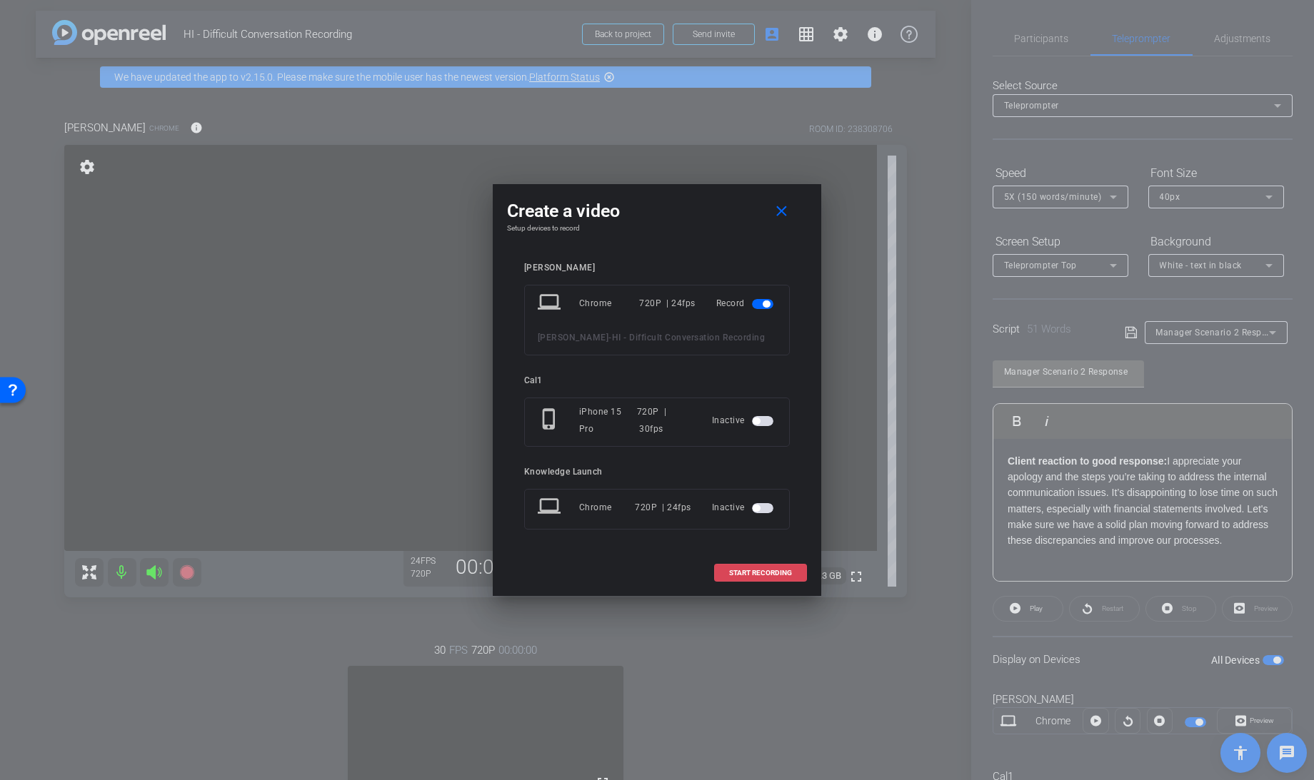
click at [746, 571] on span "START RECORDING" at bounding box center [760, 573] width 63 height 7
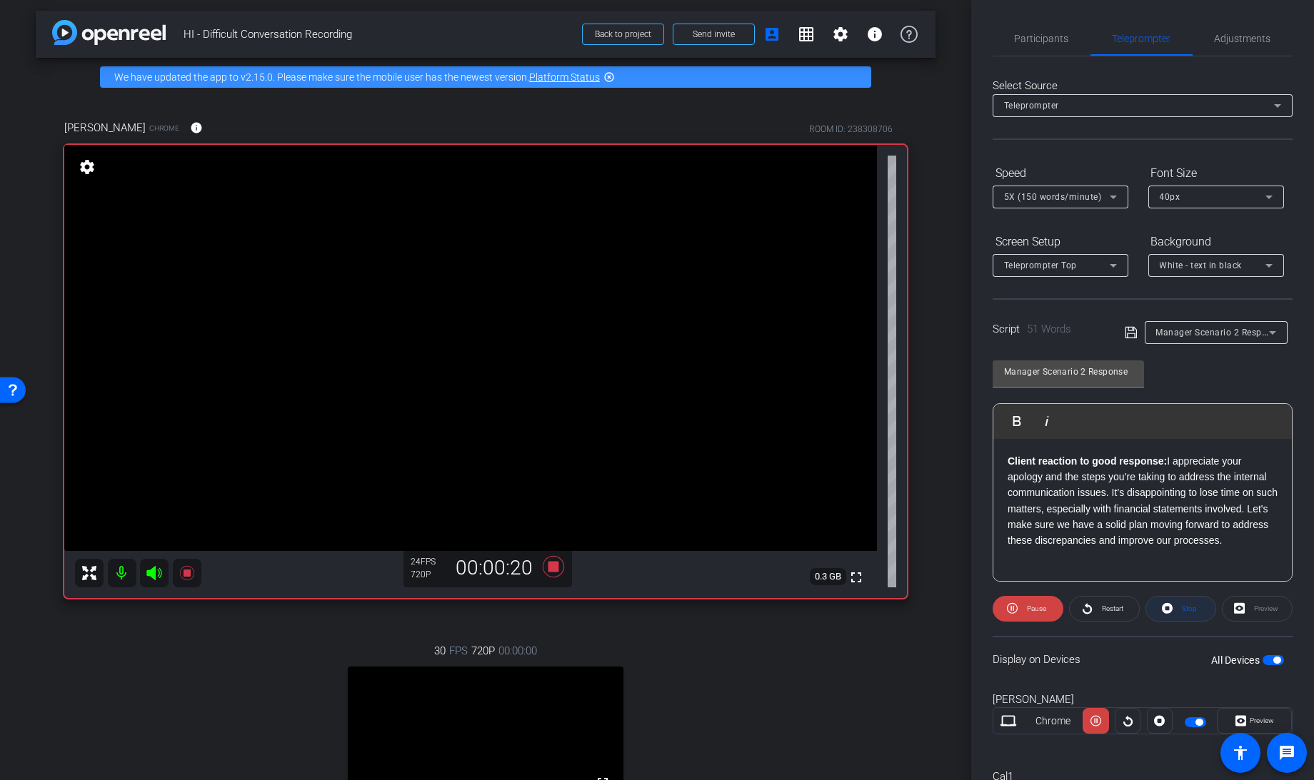
click at [1169, 607] on span at bounding box center [1180, 609] width 69 height 34
click at [1015, 608] on icon at bounding box center [1015, 608] width 11 height 11
click at [1163, 607] on icon at bounding box center [1167, 609] width 11 height 18
click at [1013, 607] on icon at bounding box center [1015, 609] width 11 height 18
click at [1164, 605] on icon at bounding box center [1167, 608] width 11 height 11
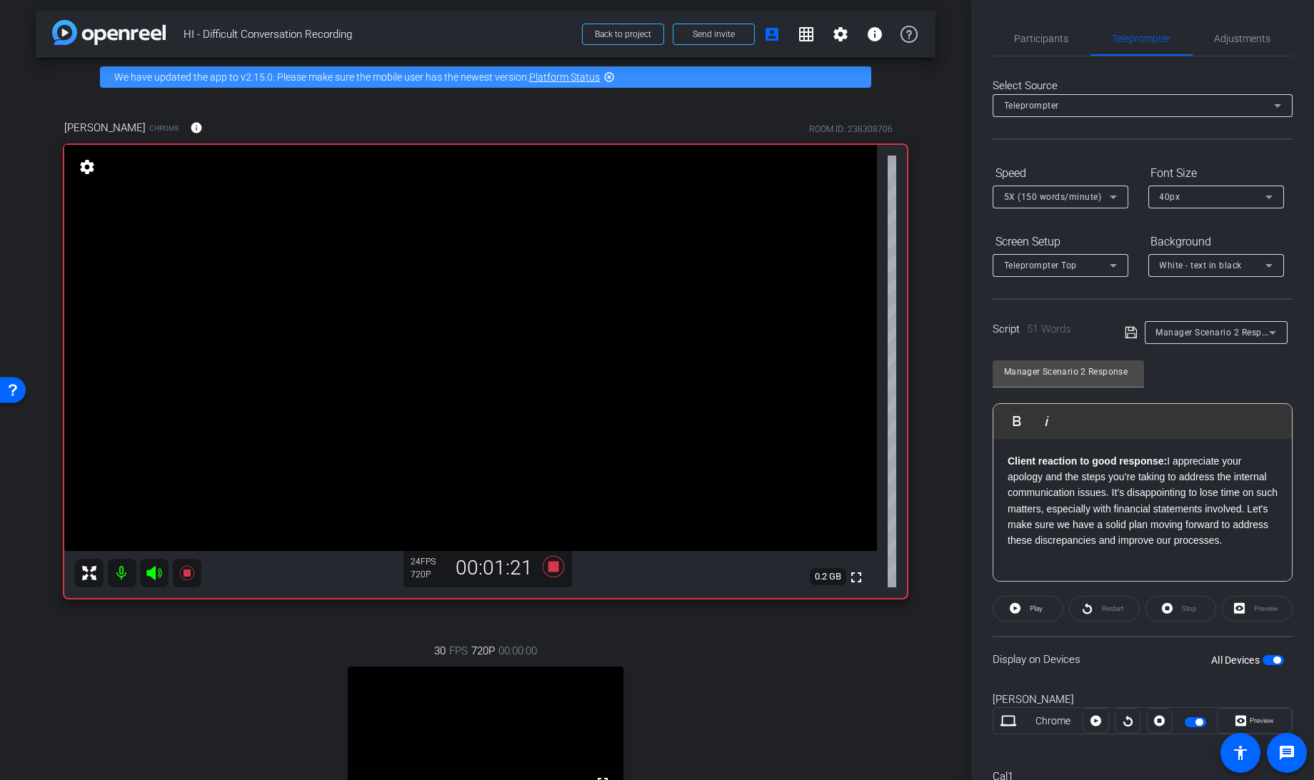
drag, startPoint x: 1065, startPoint y: 558, endPoint x: 1026, endPoint y: 481, distance: 86.2
click at [1026, 481] on p "Client reaction to good response: I appreciate your apology and the steps you’r…" at bounding box center [1142, 501] width 270 height 96
click at [1043, 565] on p at bounding box center [1142, 557] width 270 height 16
click at [1018, 619] on span at bounding box center [1027, 609] width 69 height 34
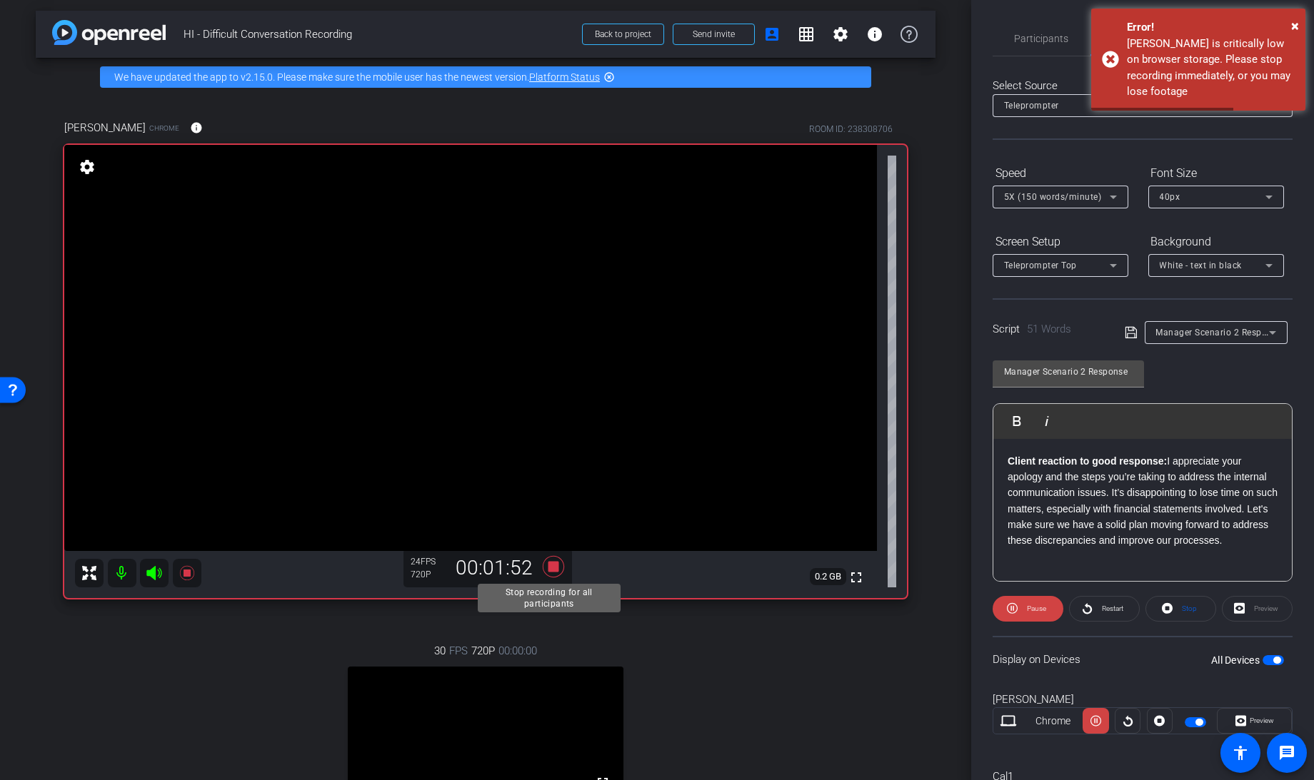
click at [550, 565] on icon at bounding box center [553, 565] width 21 height 21
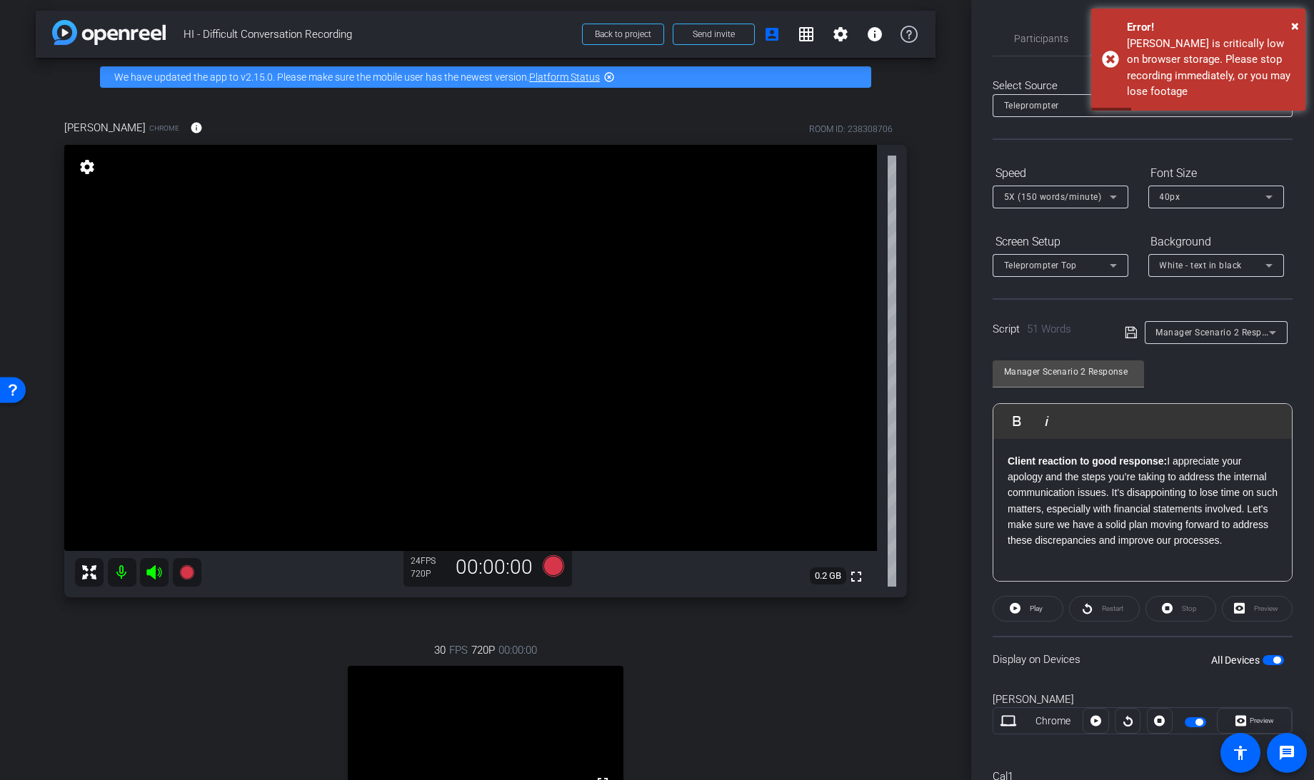
drag, startPoint x: 1066, startPoint y: 555, endPoint x: 977, endPoint y: 454, distance: 135.1
click at [977, 454] on div "Participants Teleprompter Adjustments settings Knowledge Launch flip Director E…" at bounding box center [1142, 390] width 343 height 780
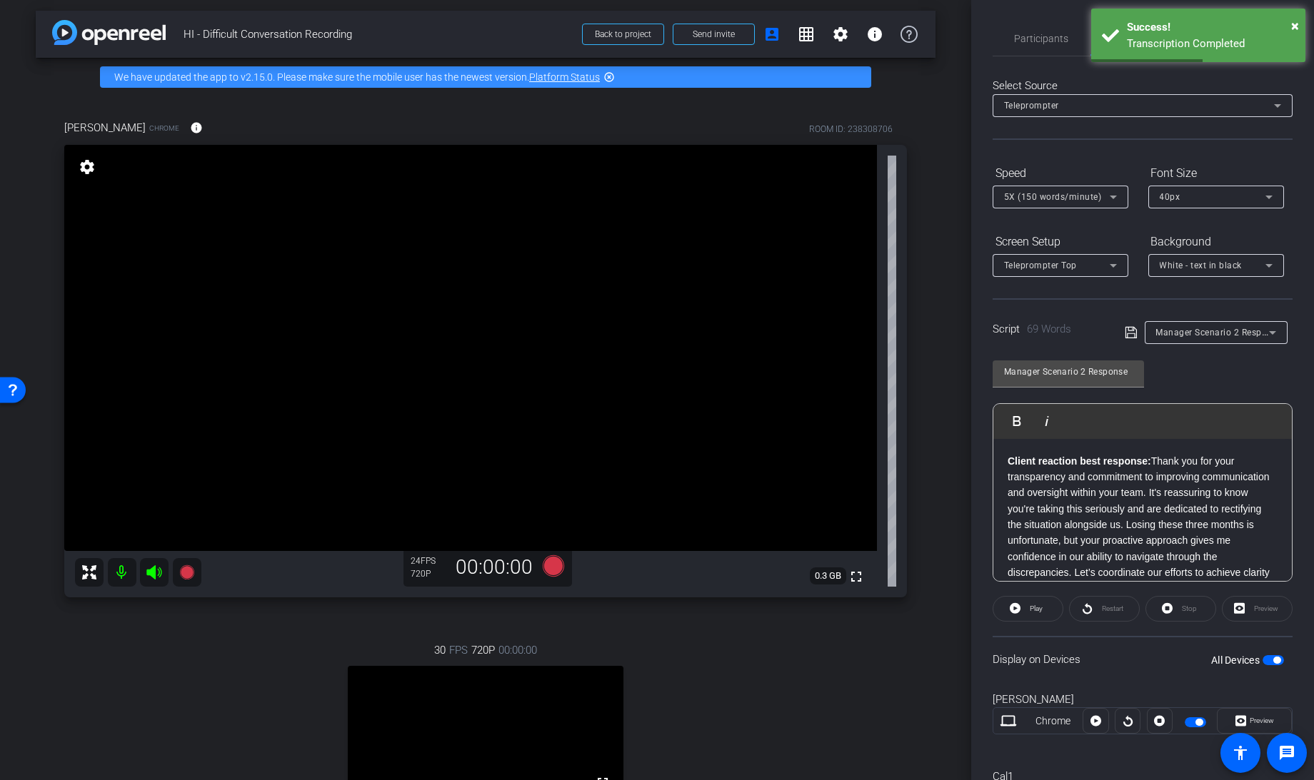
click at [1124, 336] on icon at bounding box center [1129, 332] width 11 height 11
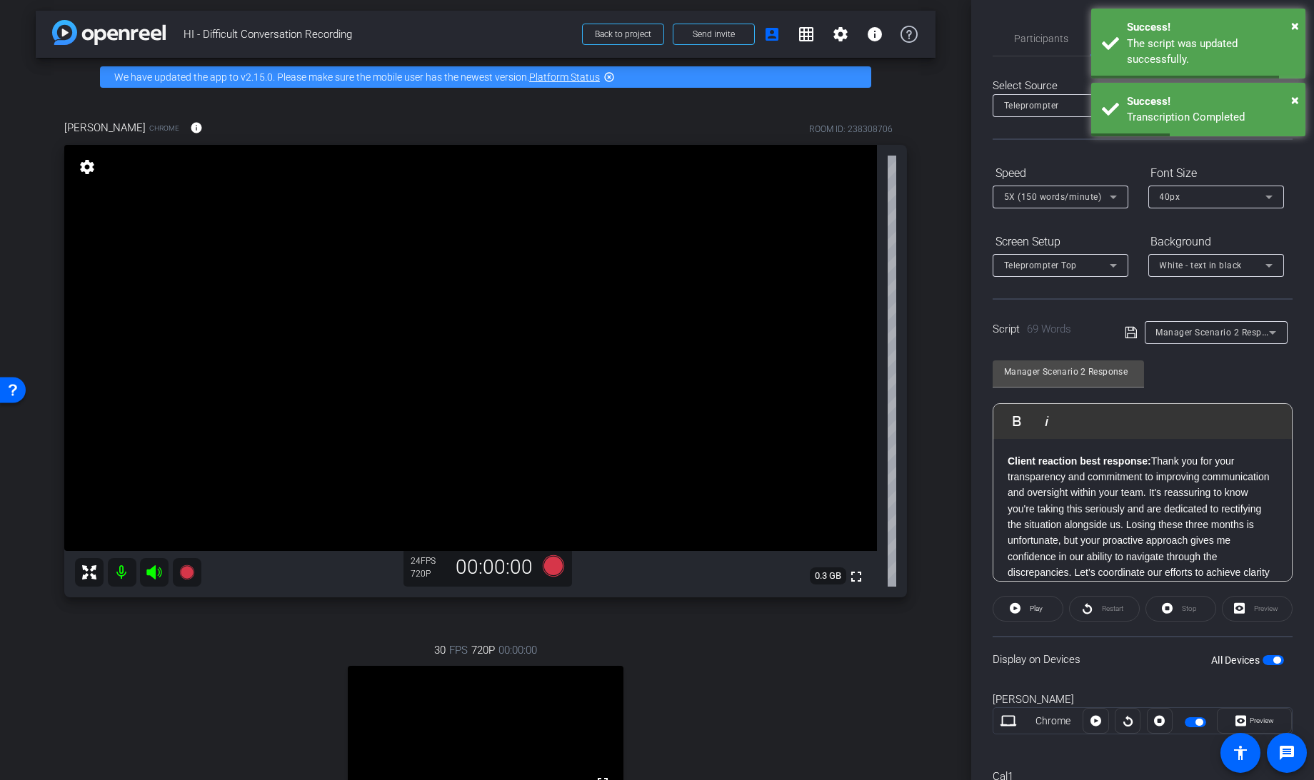
click at [1273, 655] on span "button" at bounding box center [1272, 660] width 21 height 10
click at [544, 565] on icon at bounding box center [553, 565] width 21 height 21
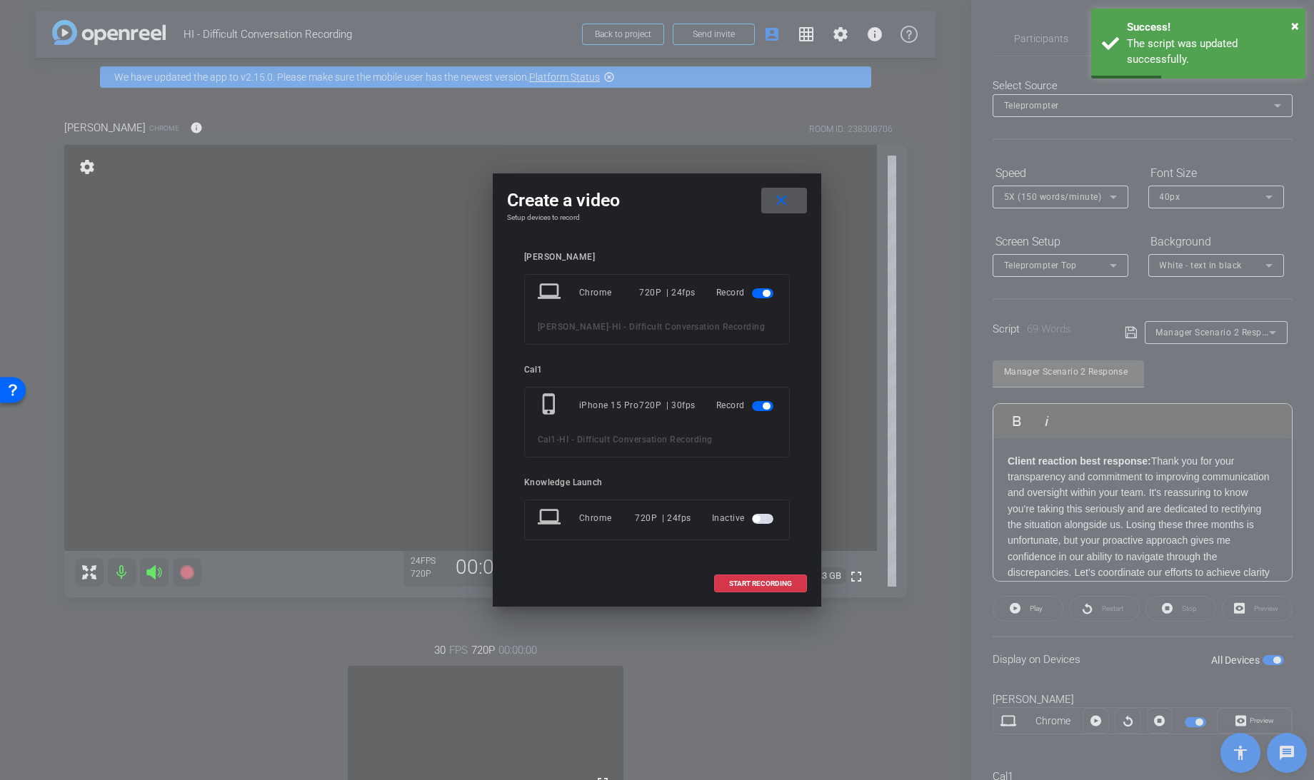
click at [760, 407] on span "button" at bounding box center [762, 406] width 21 height 10
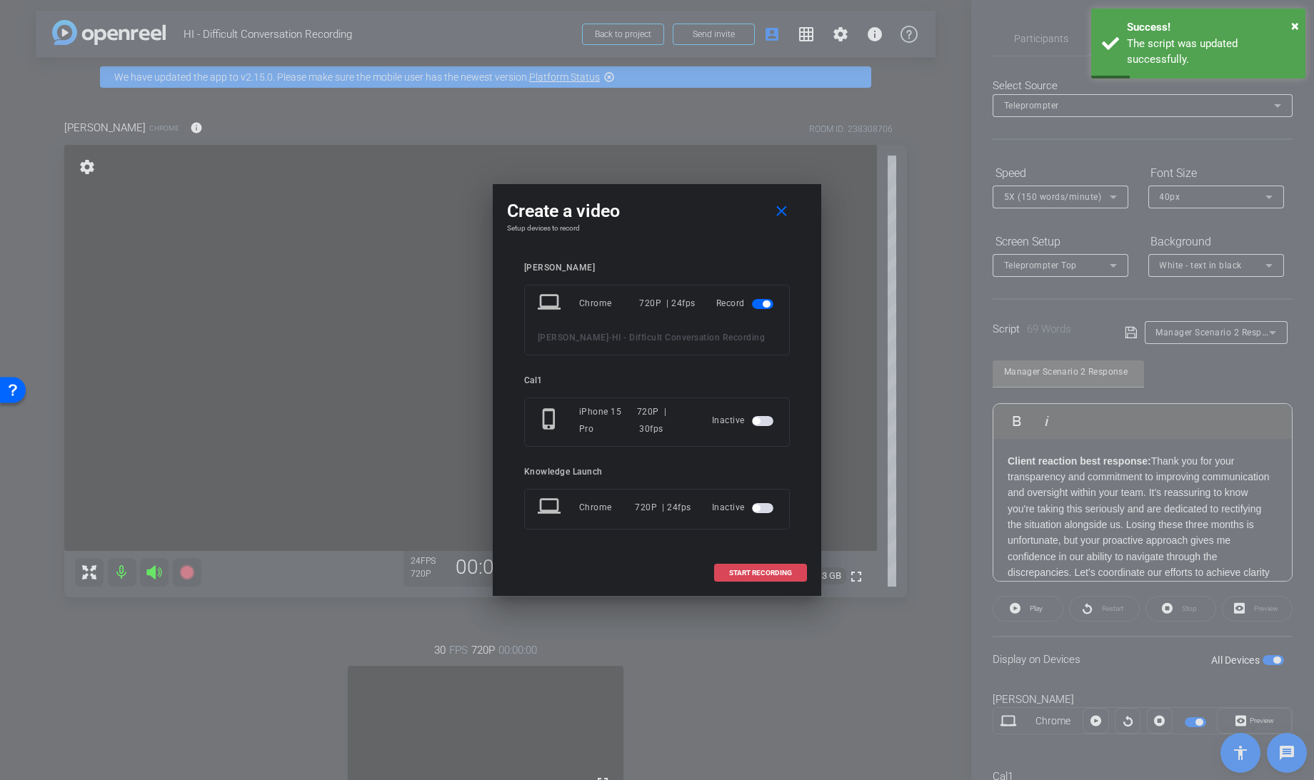
click at [742, 560] on span at bounding box center [760, 573] width 91 height 34
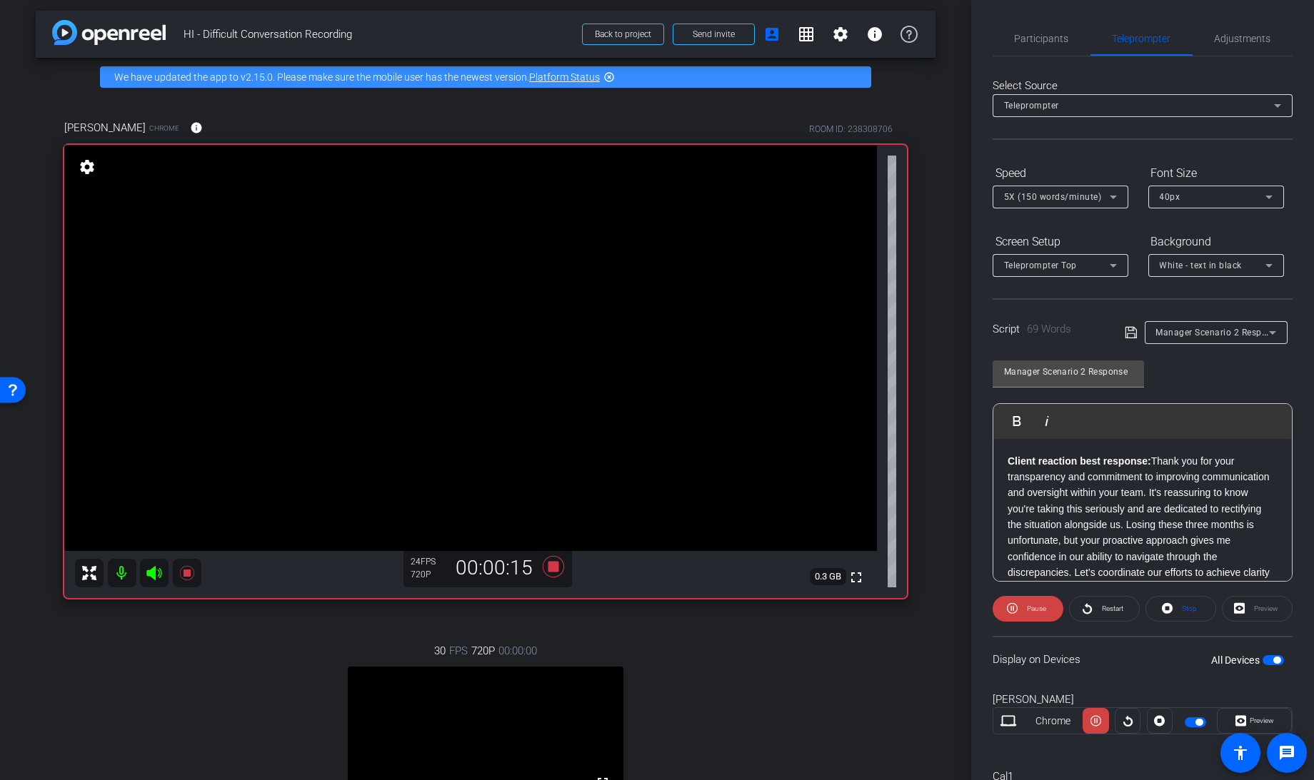
scroll to position [29, 0]
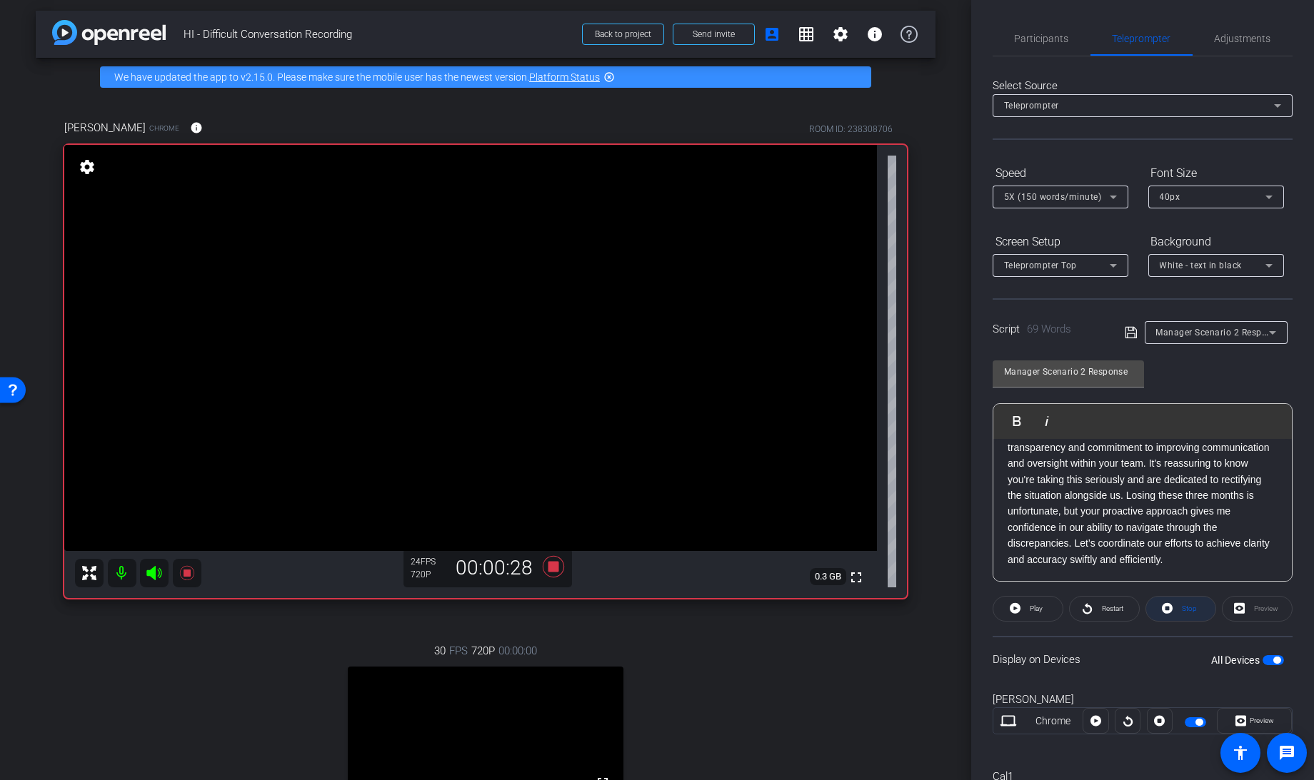
click at [1164, 605] on icon at bounding box center [1167, 608] width 11 height 11
click at [1017, 608] on icon at bounding box center [1015, 608] width 11 height 11
click at [1168, 608] on span at bounding box center [1180, 609] width 69 height 34
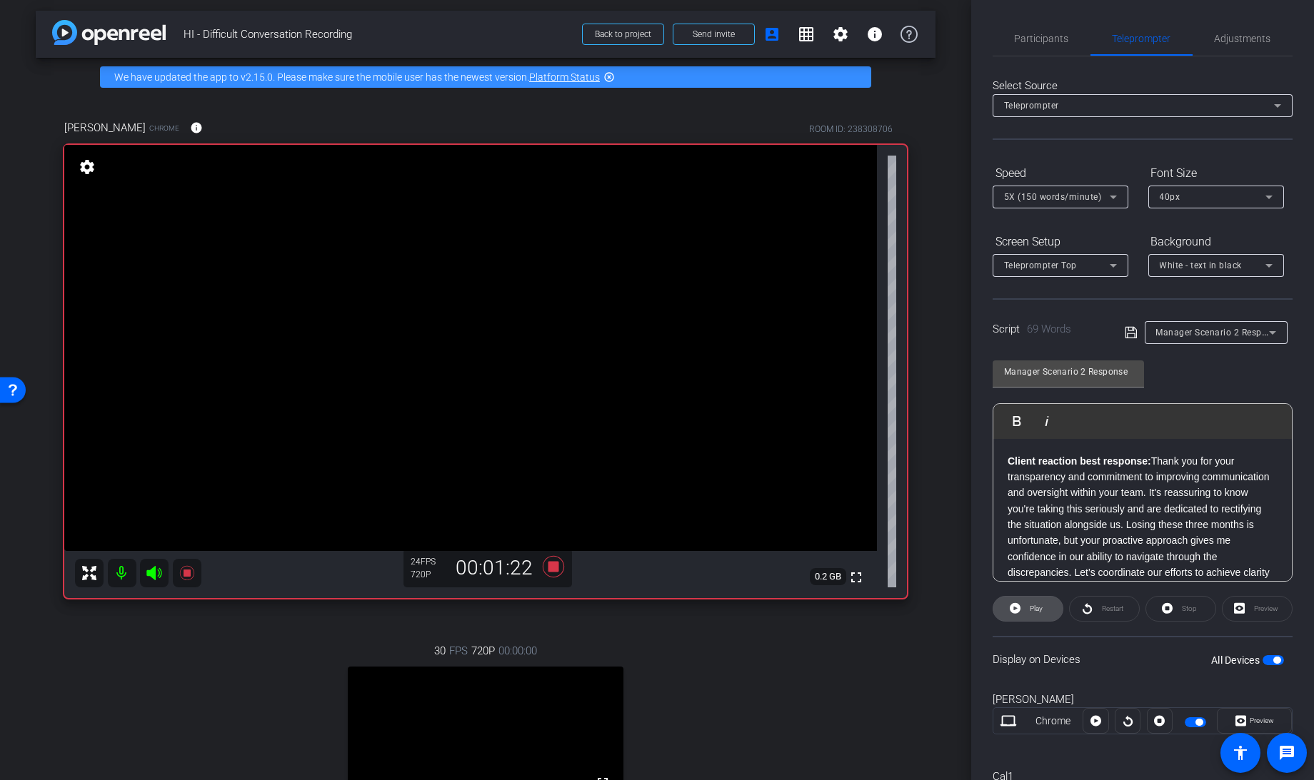
click at [1015, 607] on icon at bounding box center [1015, 609] width 11 height 18
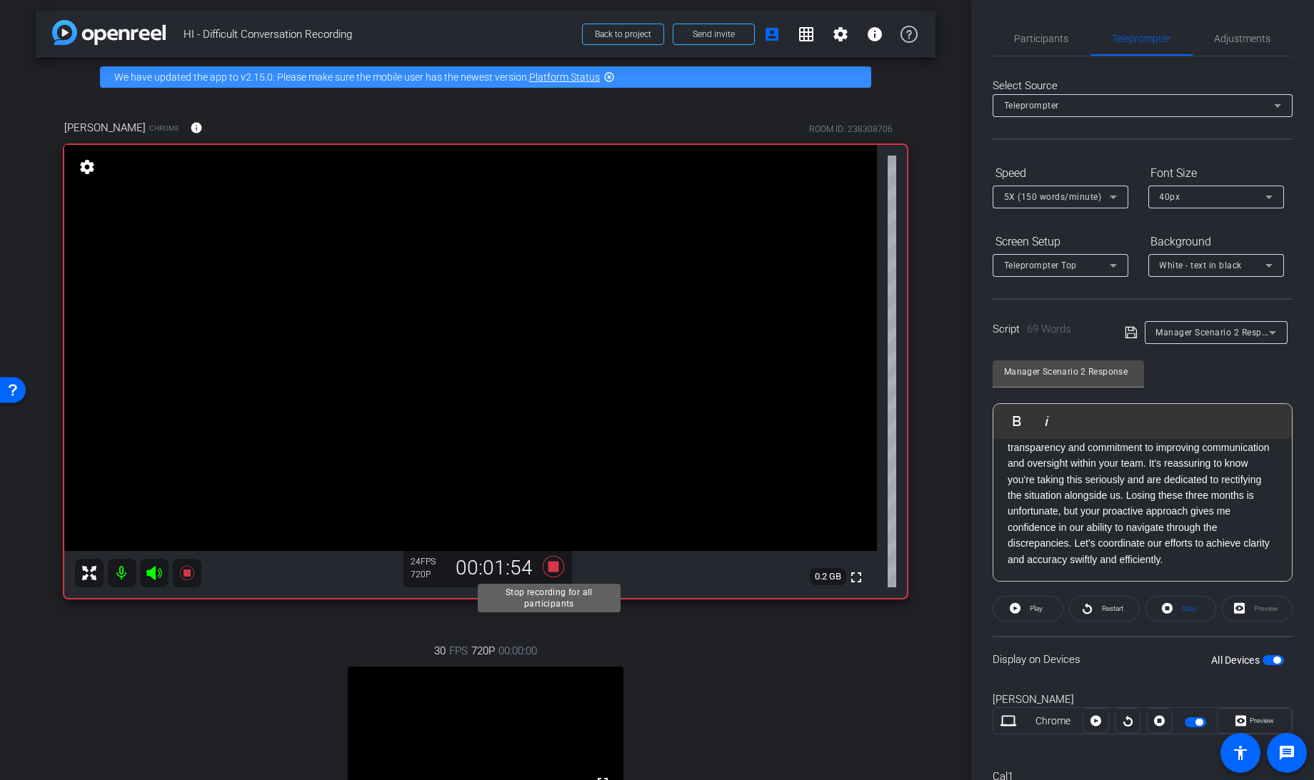
click at [552, 569] on icon at bounding box center [553, 565] width 21 height 21
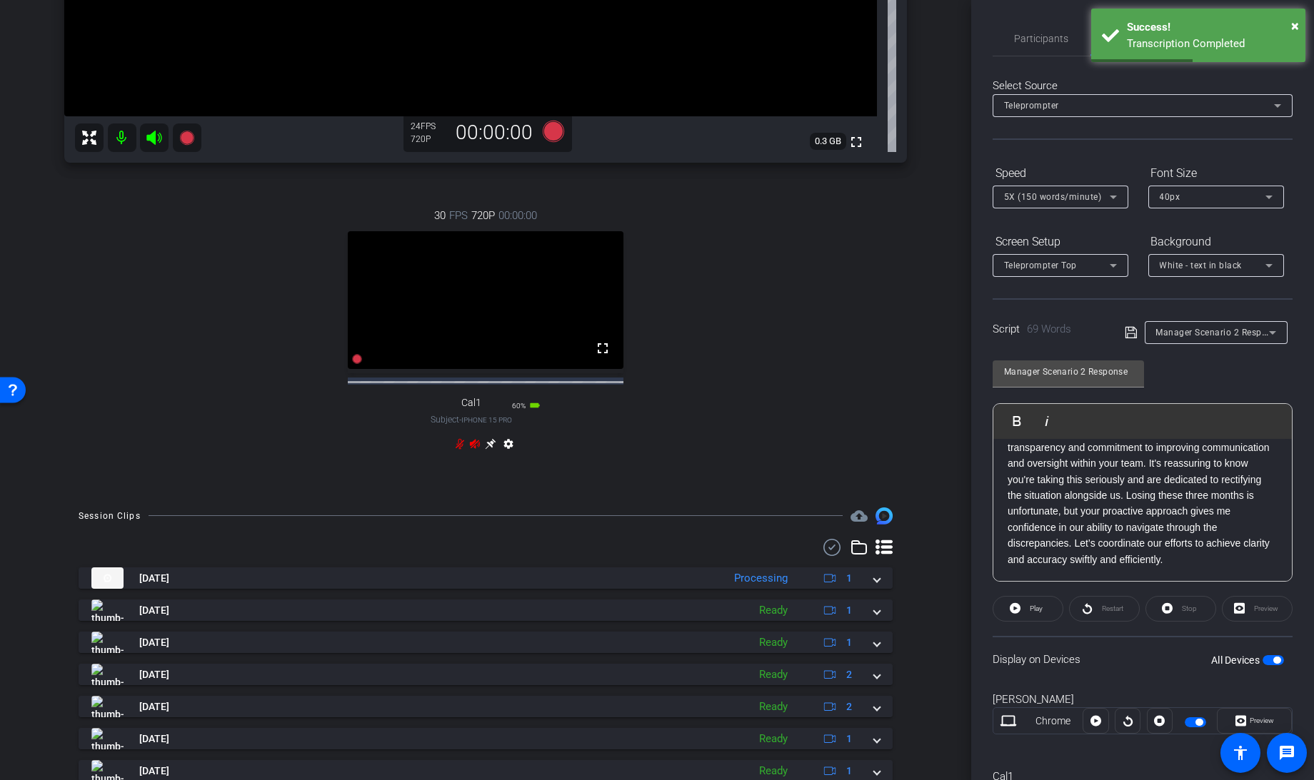
scroll to position [470, 0]
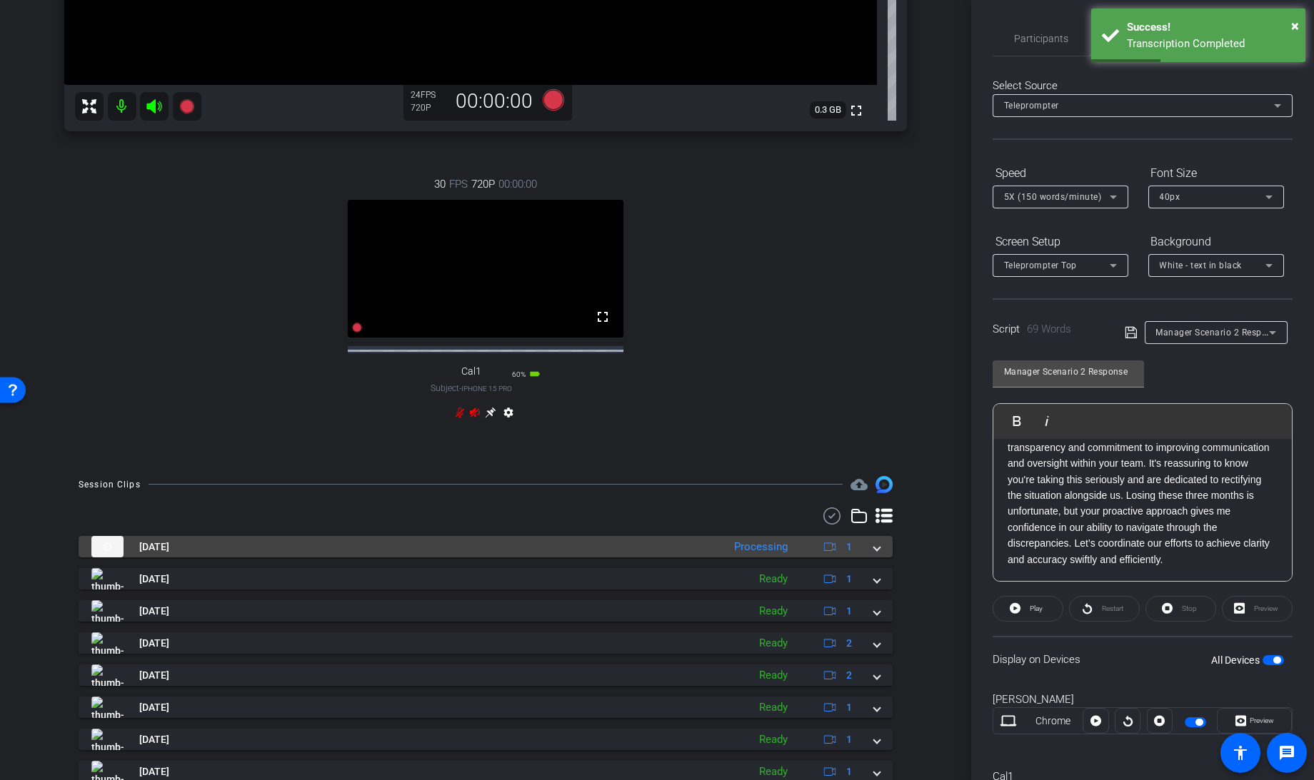
click at [874, 555] on span at bounding box center [877, 547] width 6 height 15
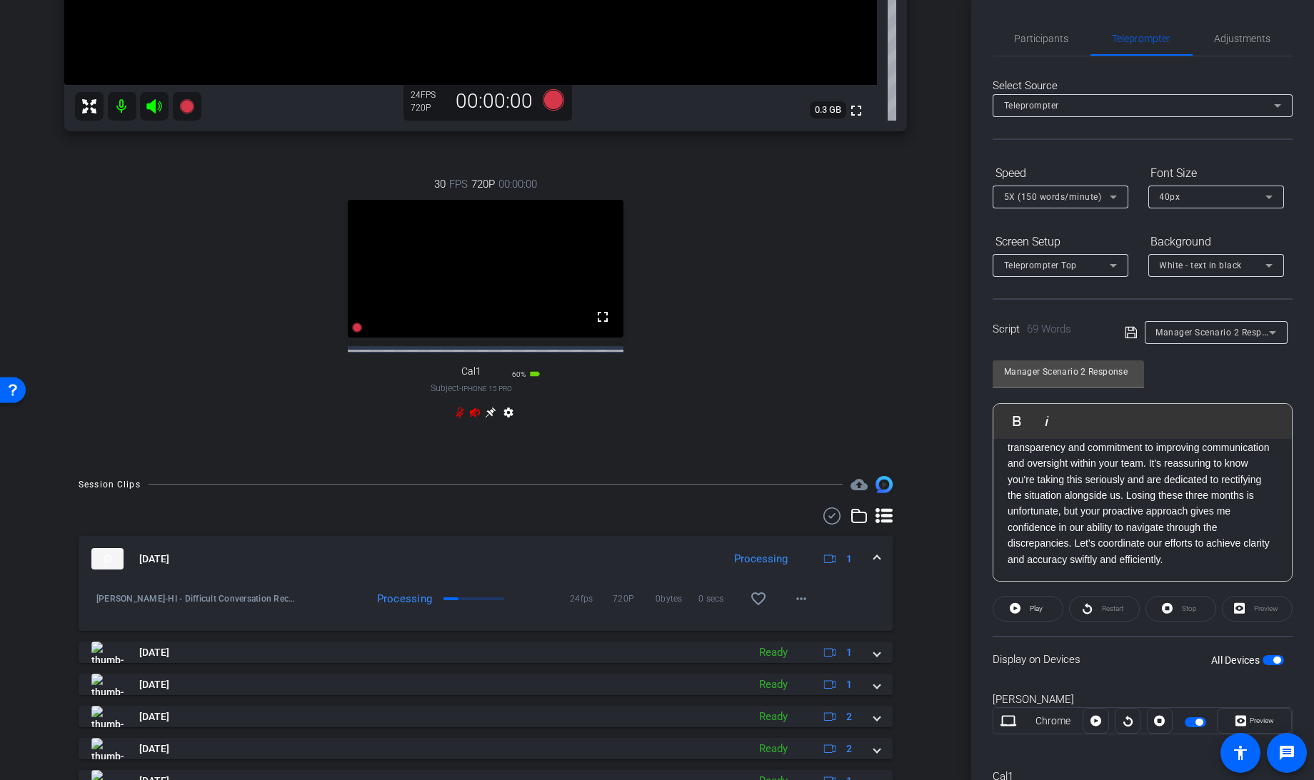
click at [874, 567] on span at bounding box center [877, 559] width 6 height 15
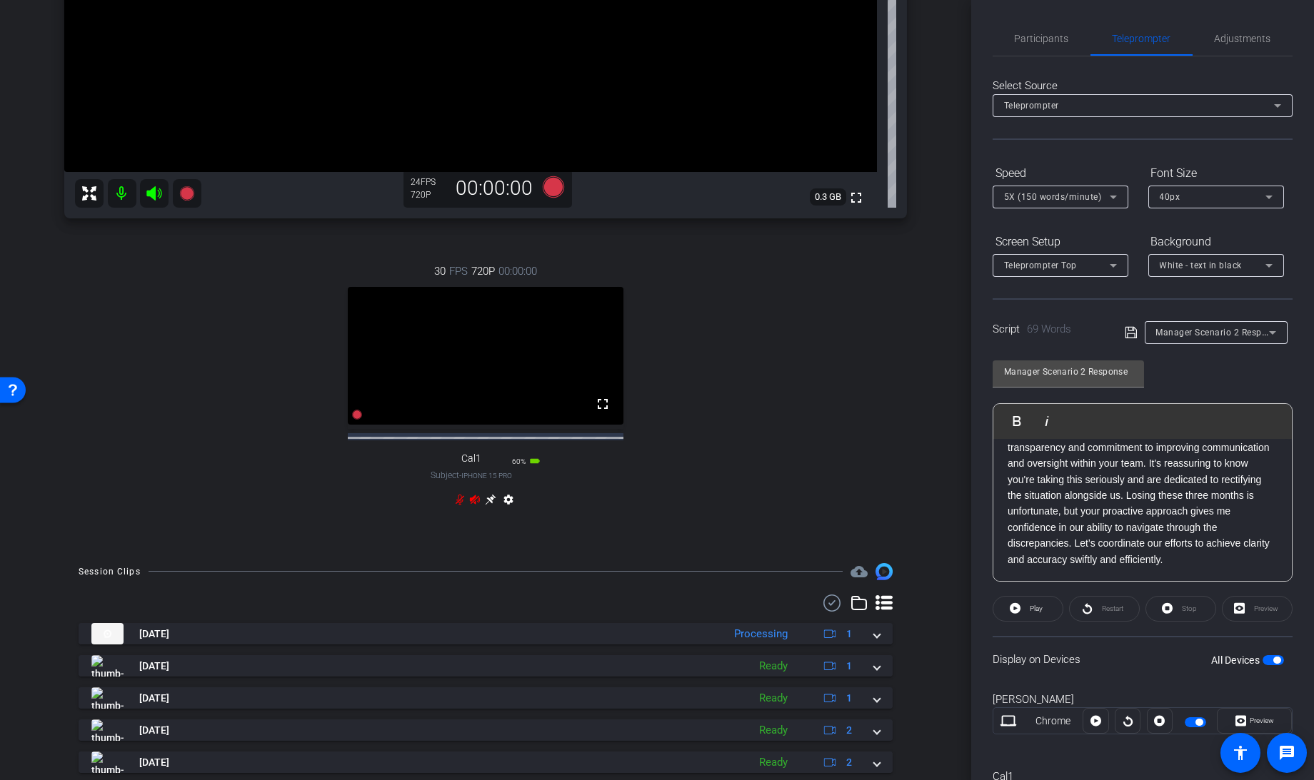
scroll to position [383, 0]
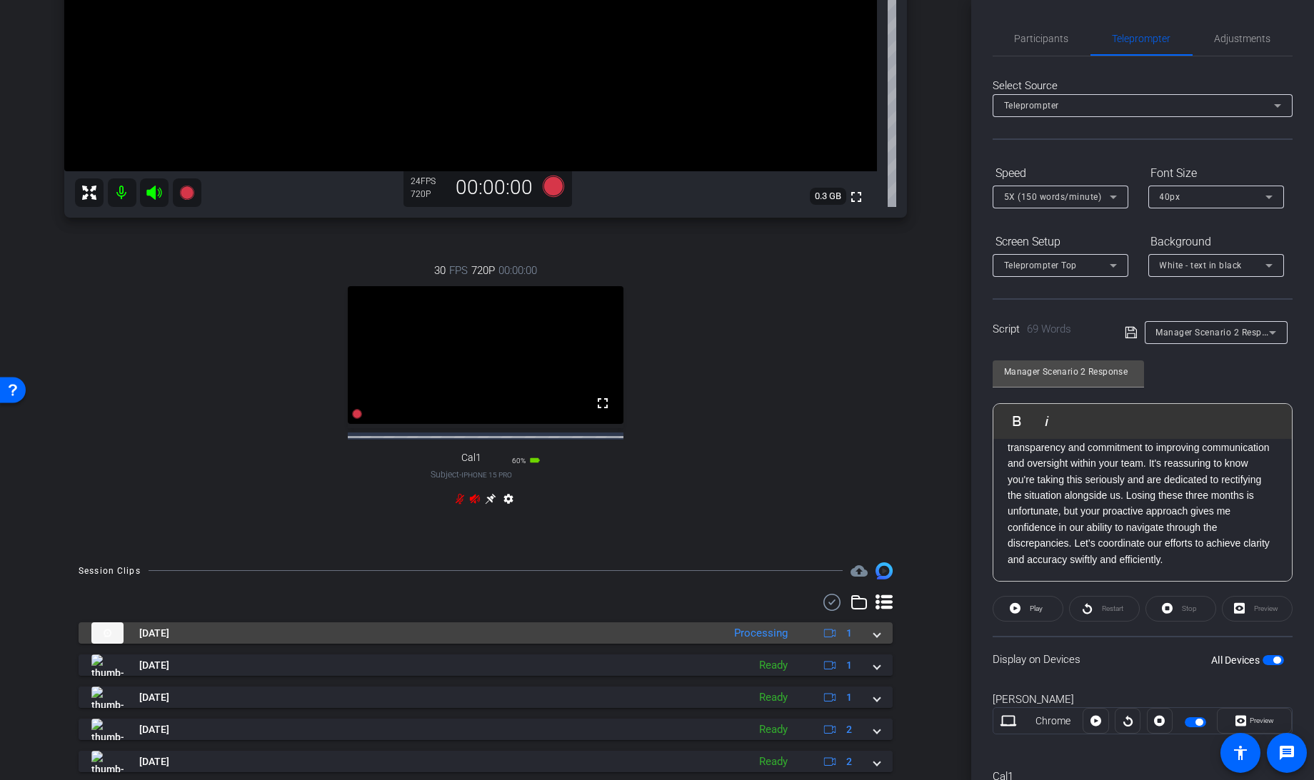
click at [863, 644] on div "Aug 27, 2025 Processing 1" at bounding box center [482, 633] width 783 height 21
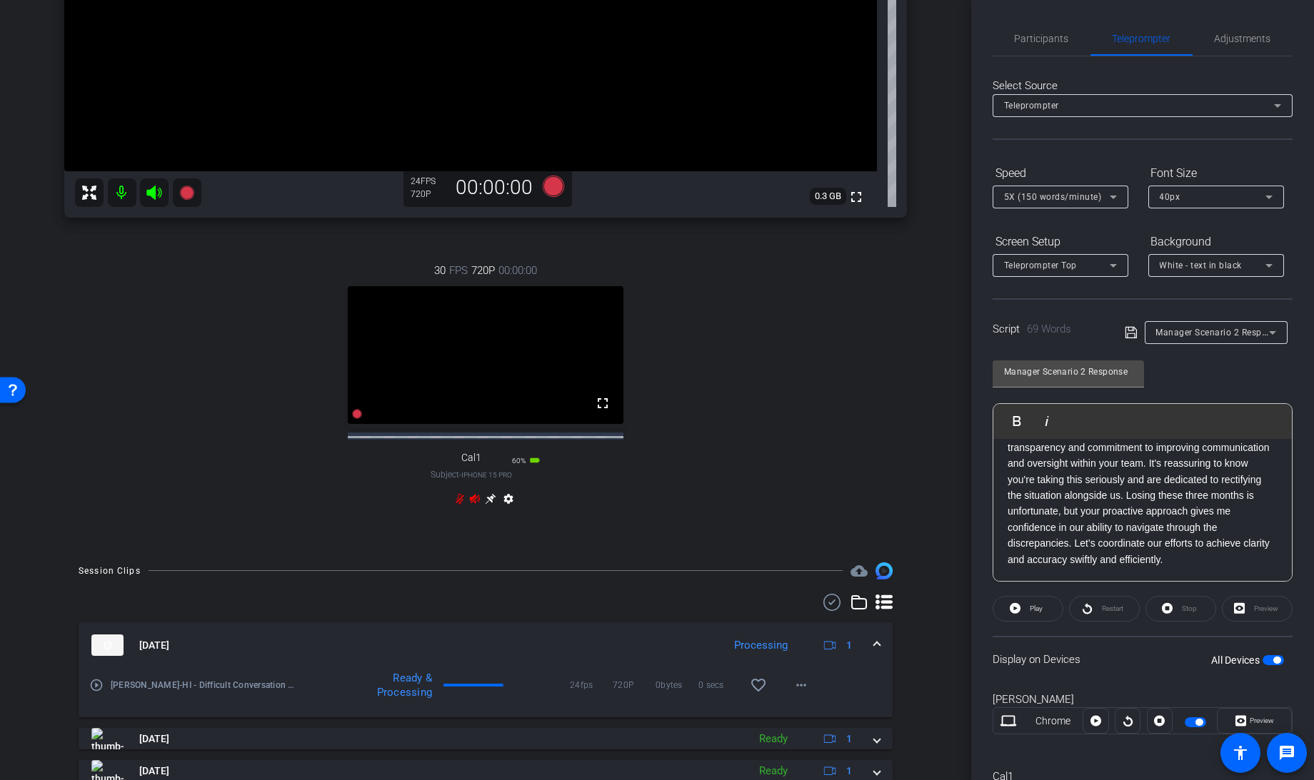
click at [874, 653] on span at bounding box center [877, 645] width 6 height 15
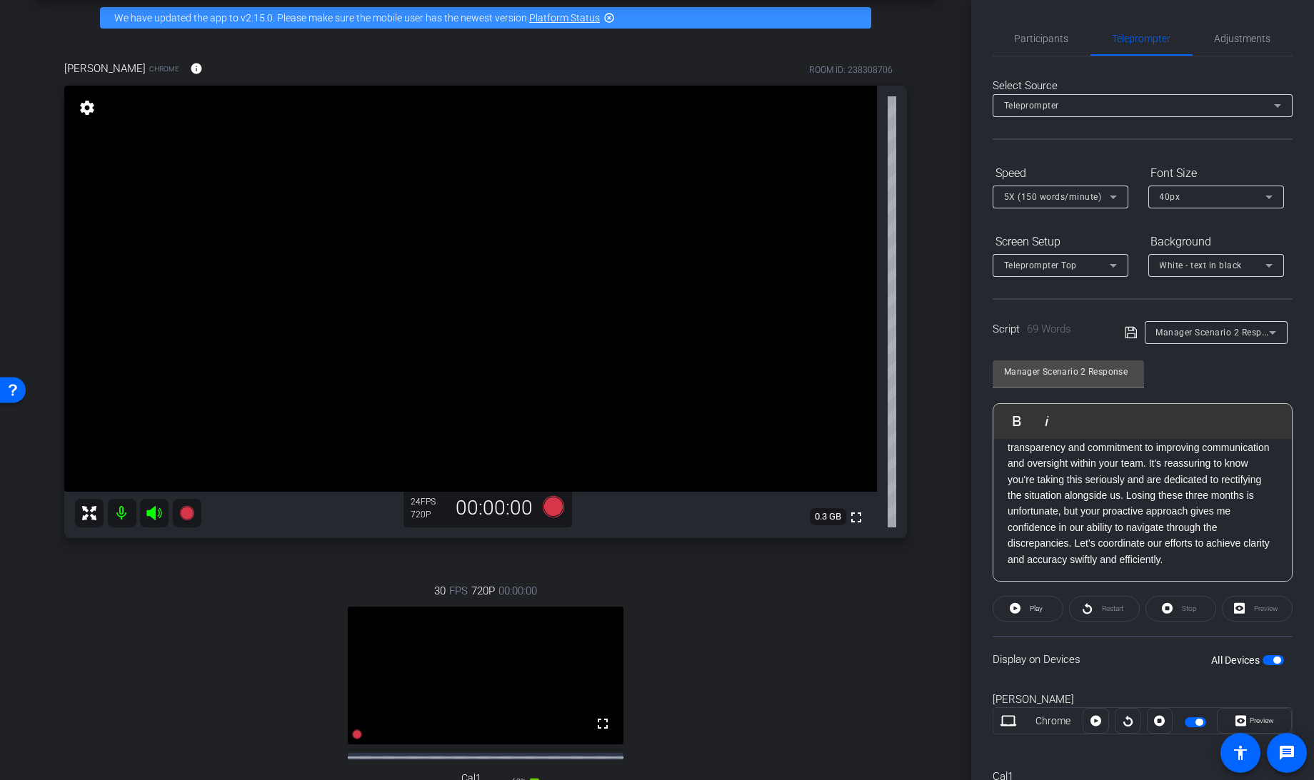
scroll to position [0, 0]
